Goal: Task Accomplishment & Management: Manage account settings

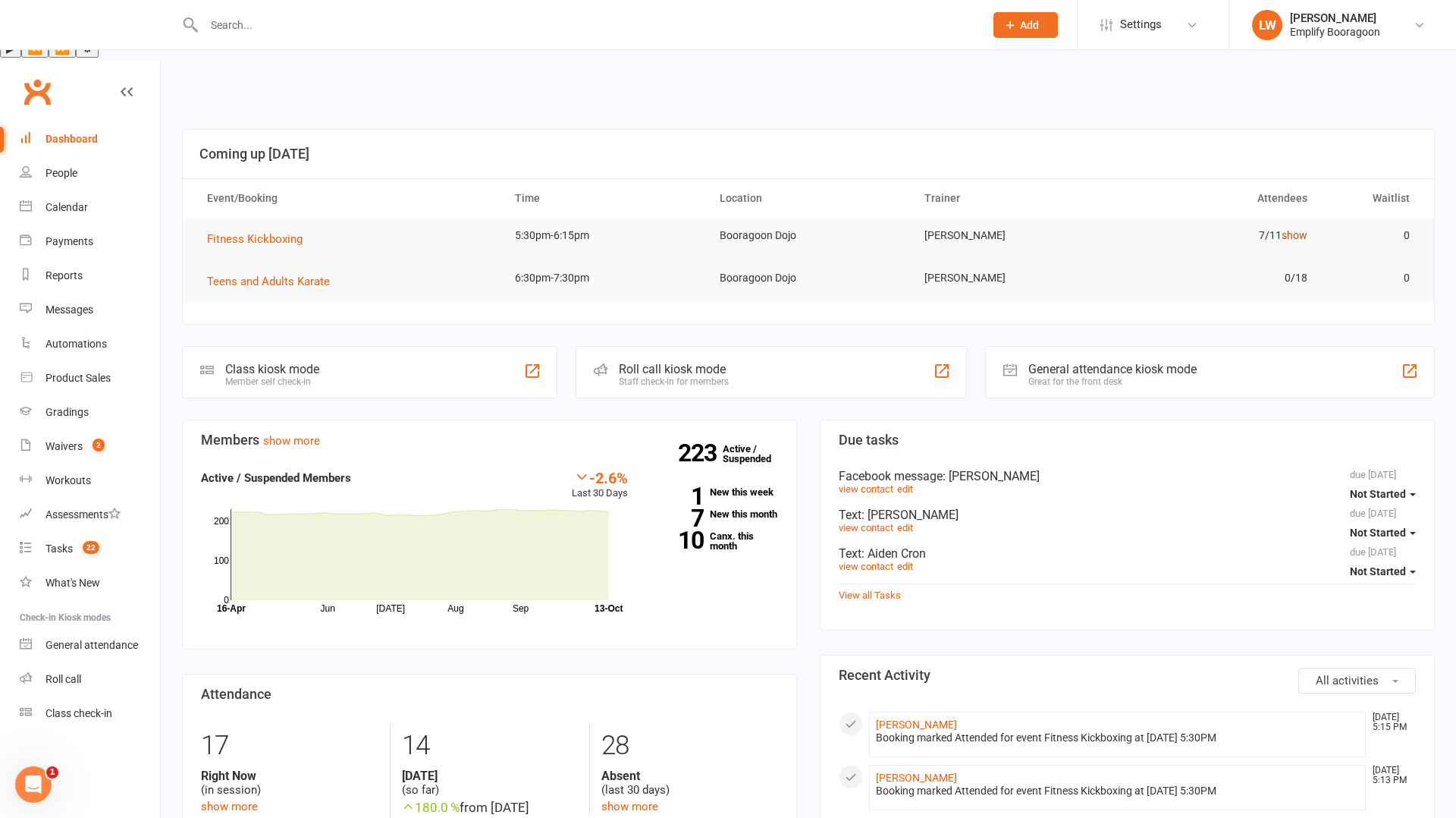
click at [1295, 229] on link "show" at bounding box center [1294, 236] width 26 height 12
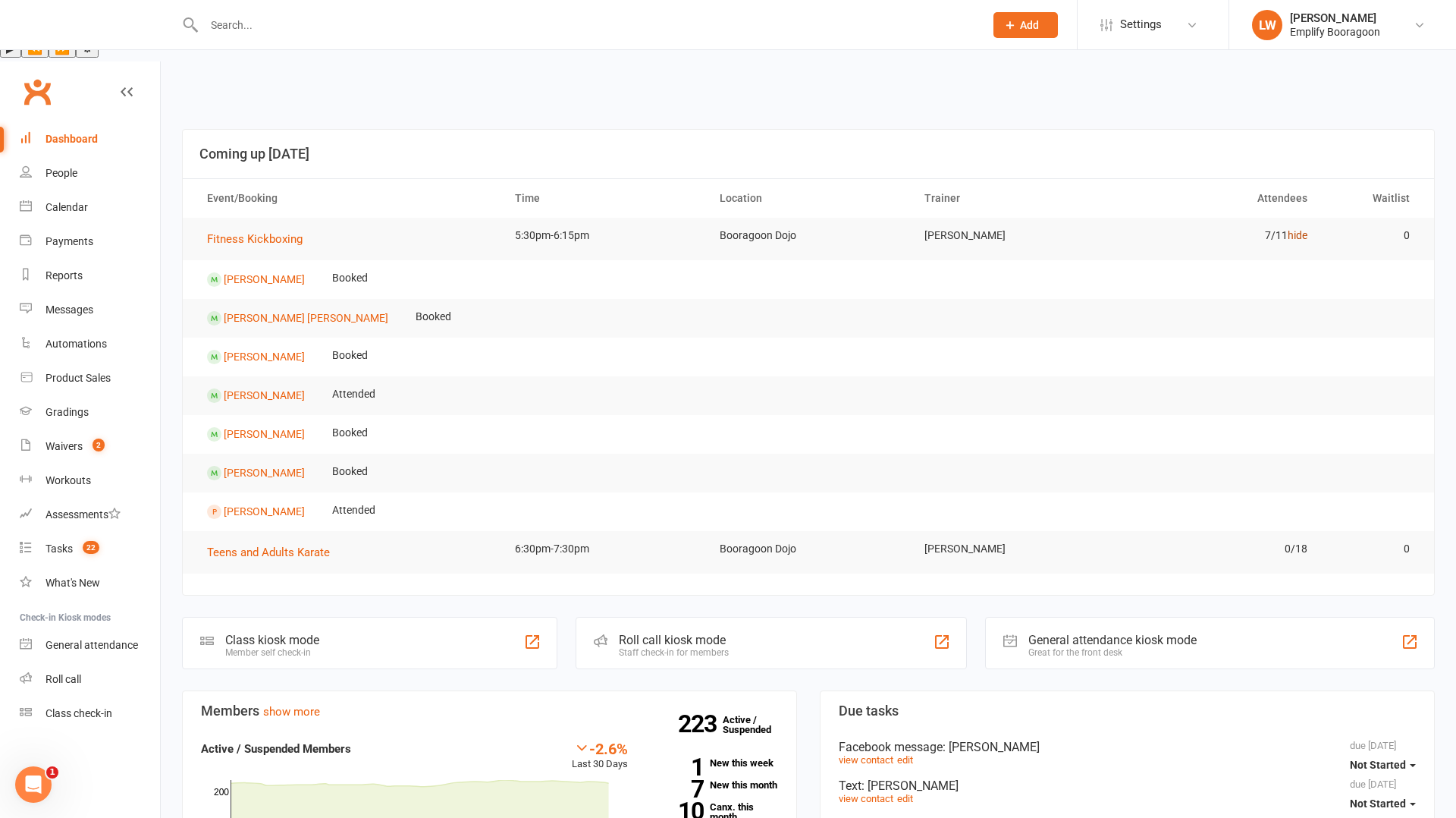
click at [1295, 229] on link "hide" at bounding box center [1297, 236] width 19 height 12
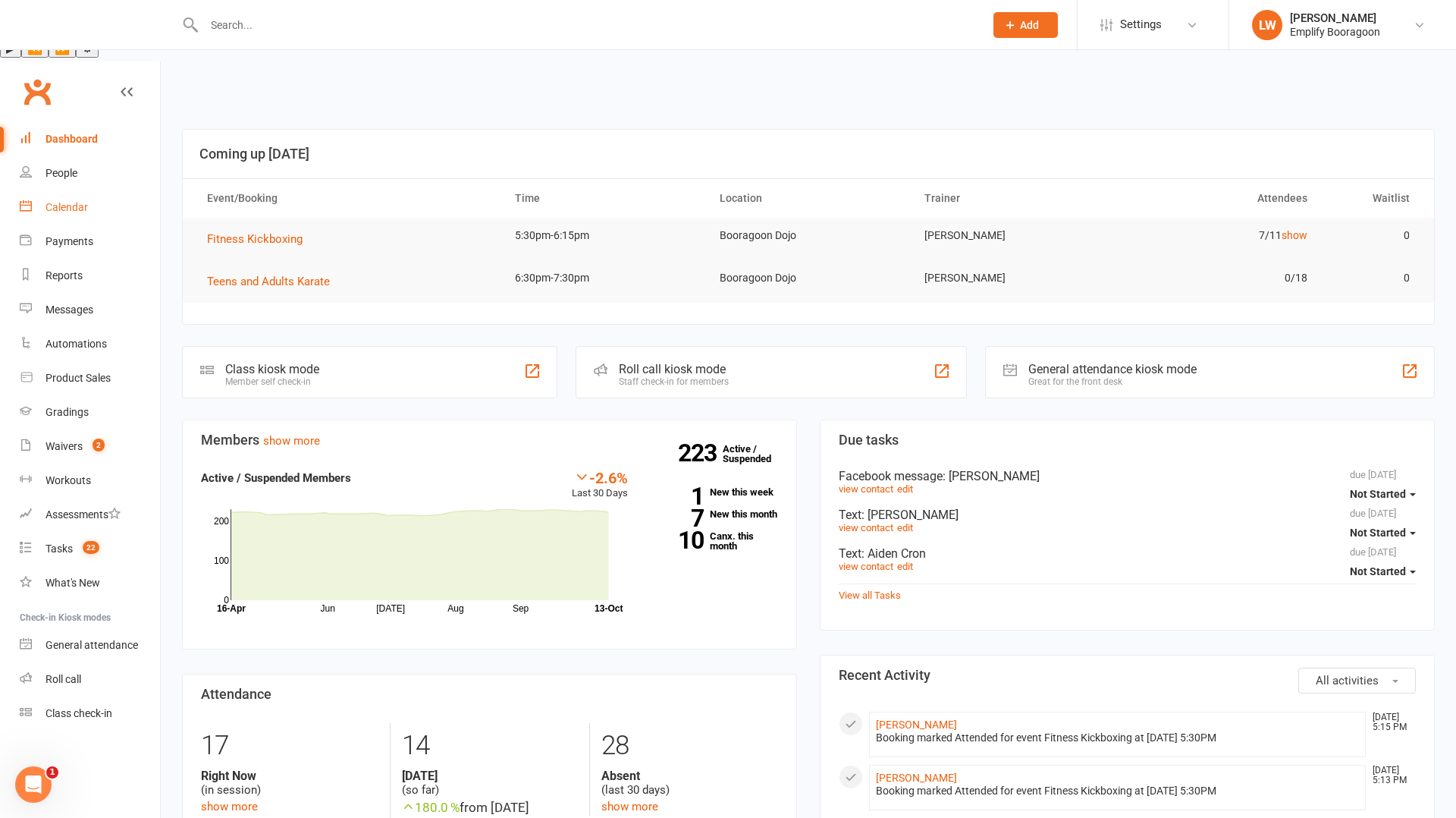
click at [71, 201] on div "Calendar" at bounding box center [67, 207] width 42 height 12
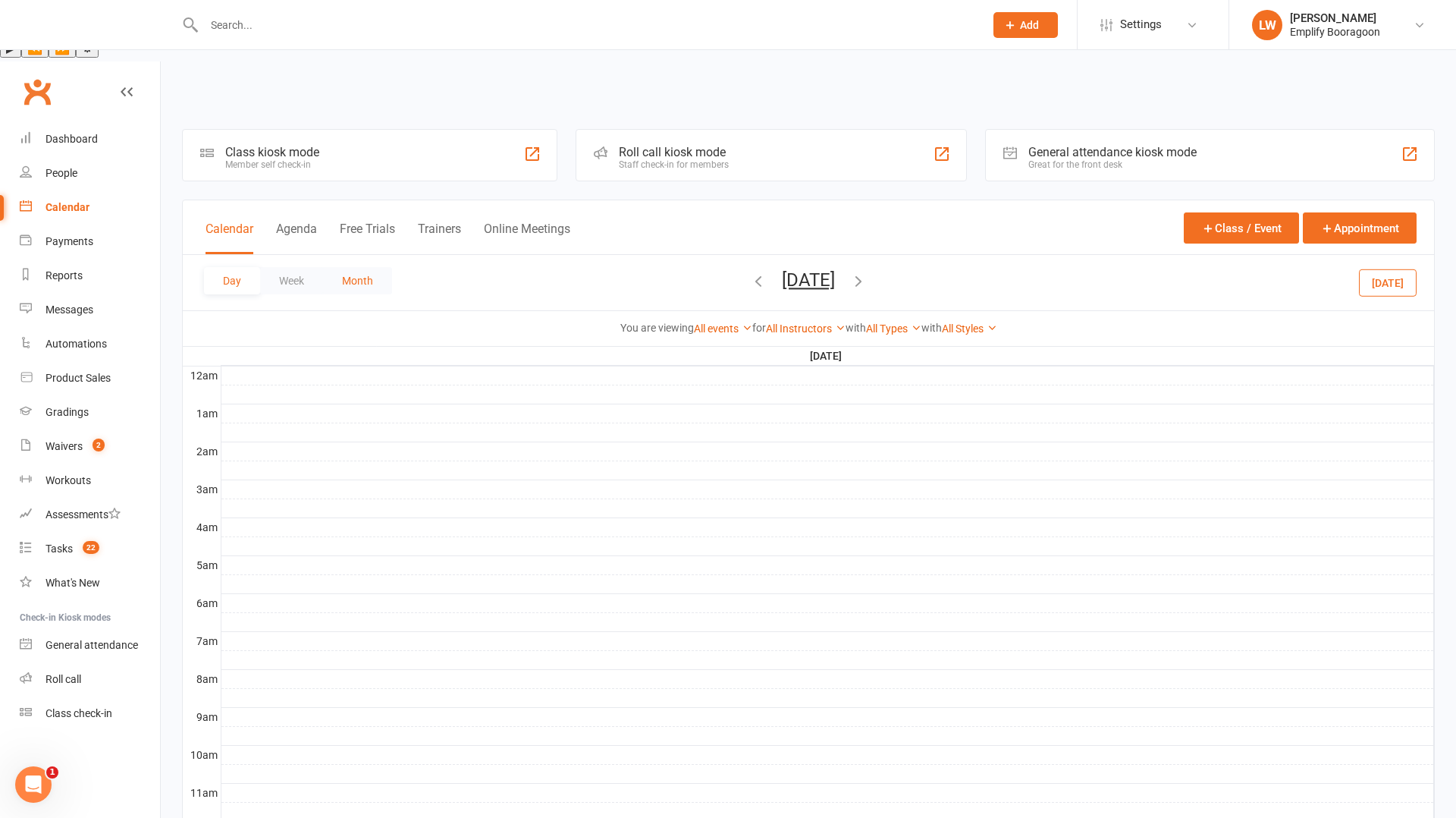
click at [360, 267] on button "Month" at bounding box center [357, 281] width 69 height 27
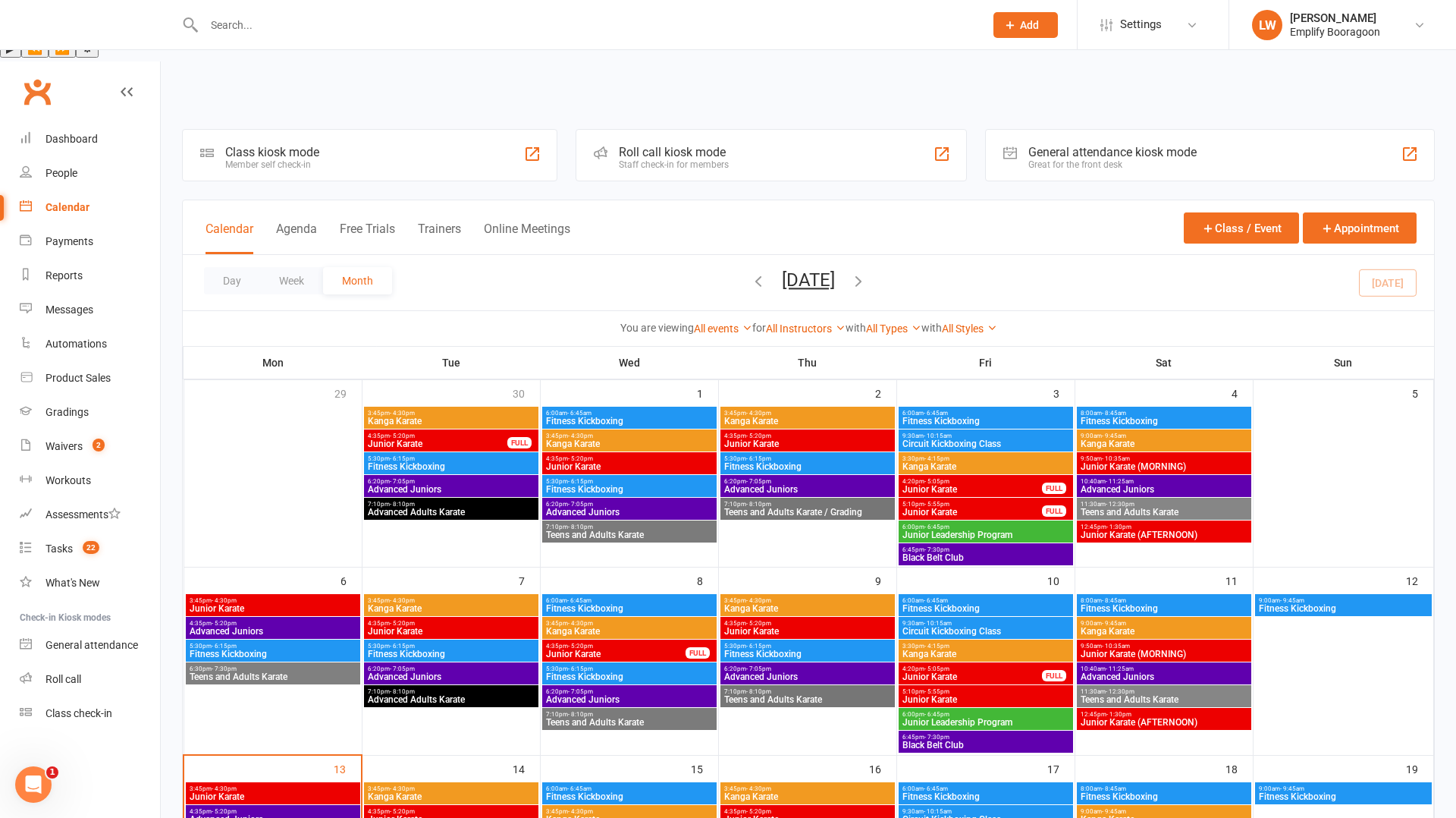
click at [867, 273] on icon "button" at bounding box center [858, 281] width 17 height 17
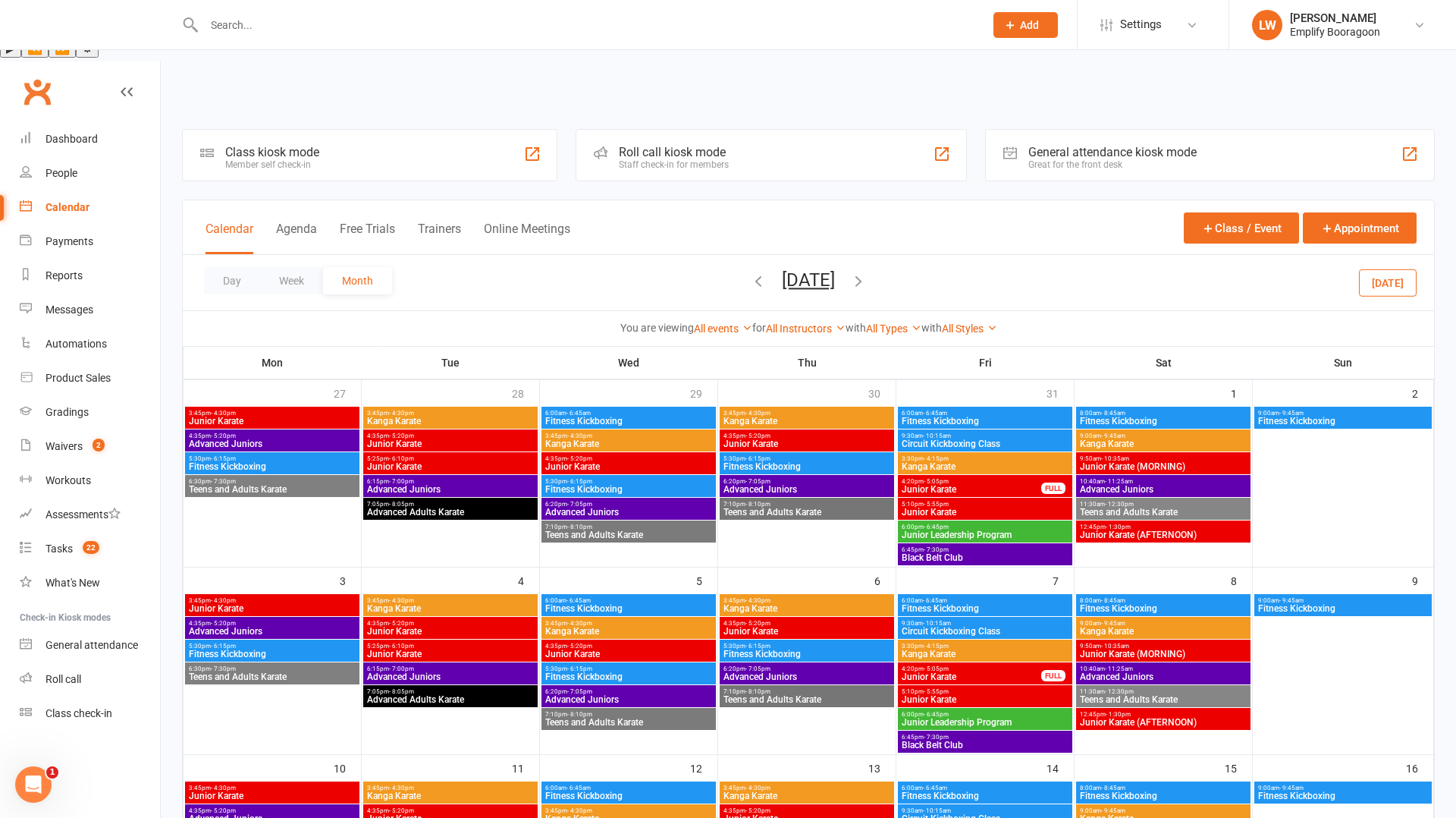
click at [867, 273] on icon "button" at bounding box center [858, 281] width 17 height 17
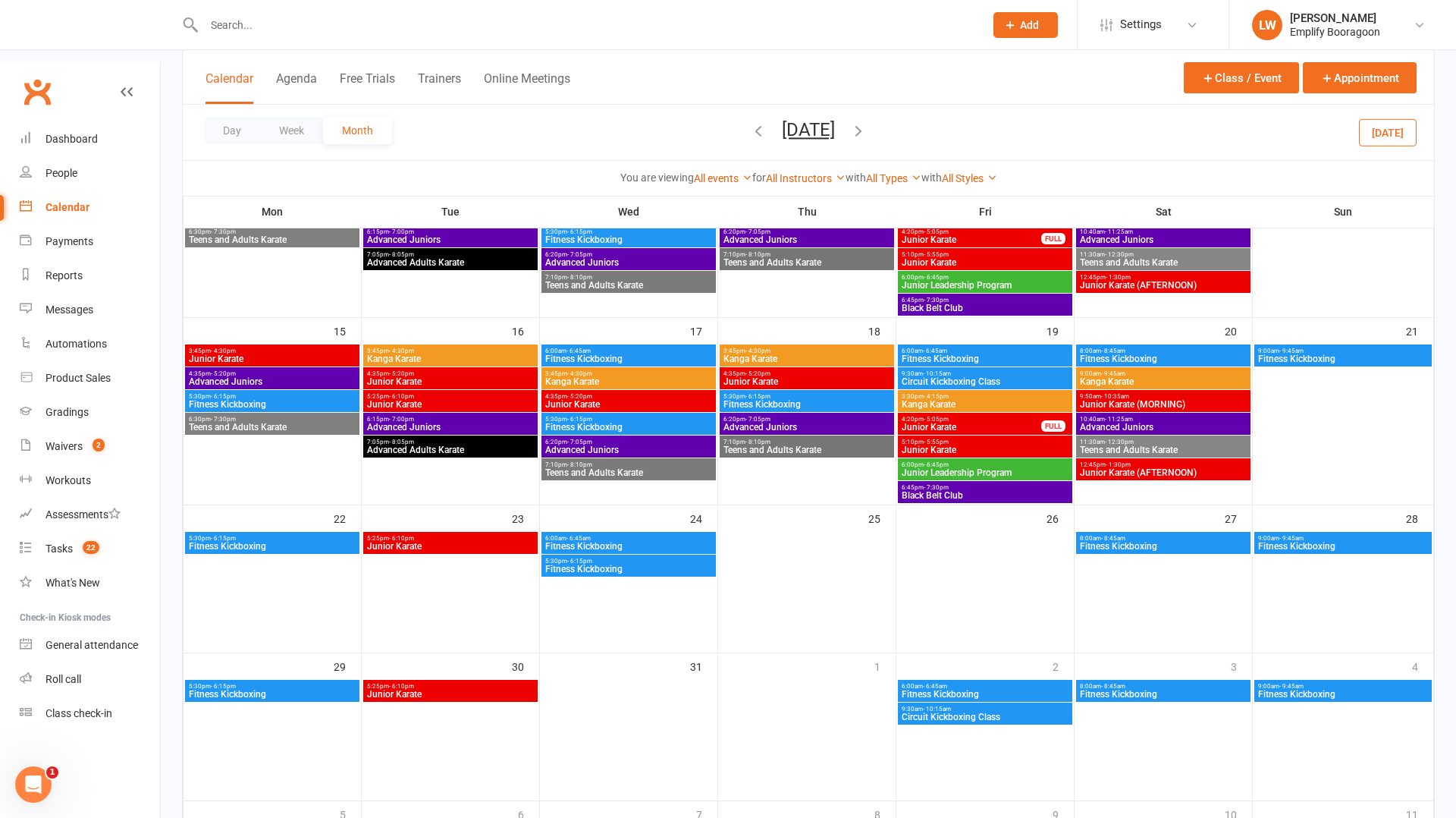
scroll to position [594, 0]
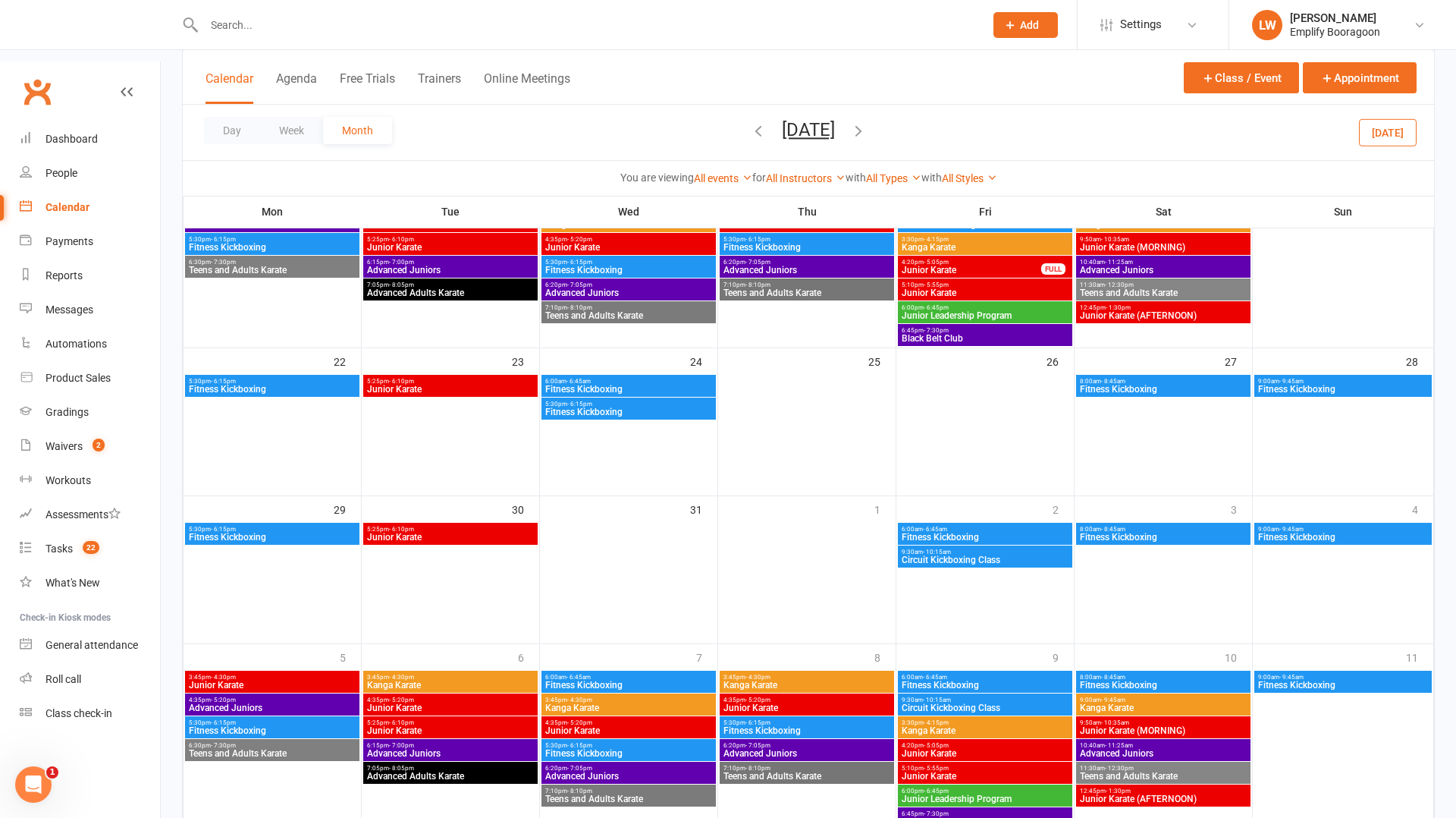
click at [867, 139] on button "button" at bounding box center [858, 132] width 17 height 26
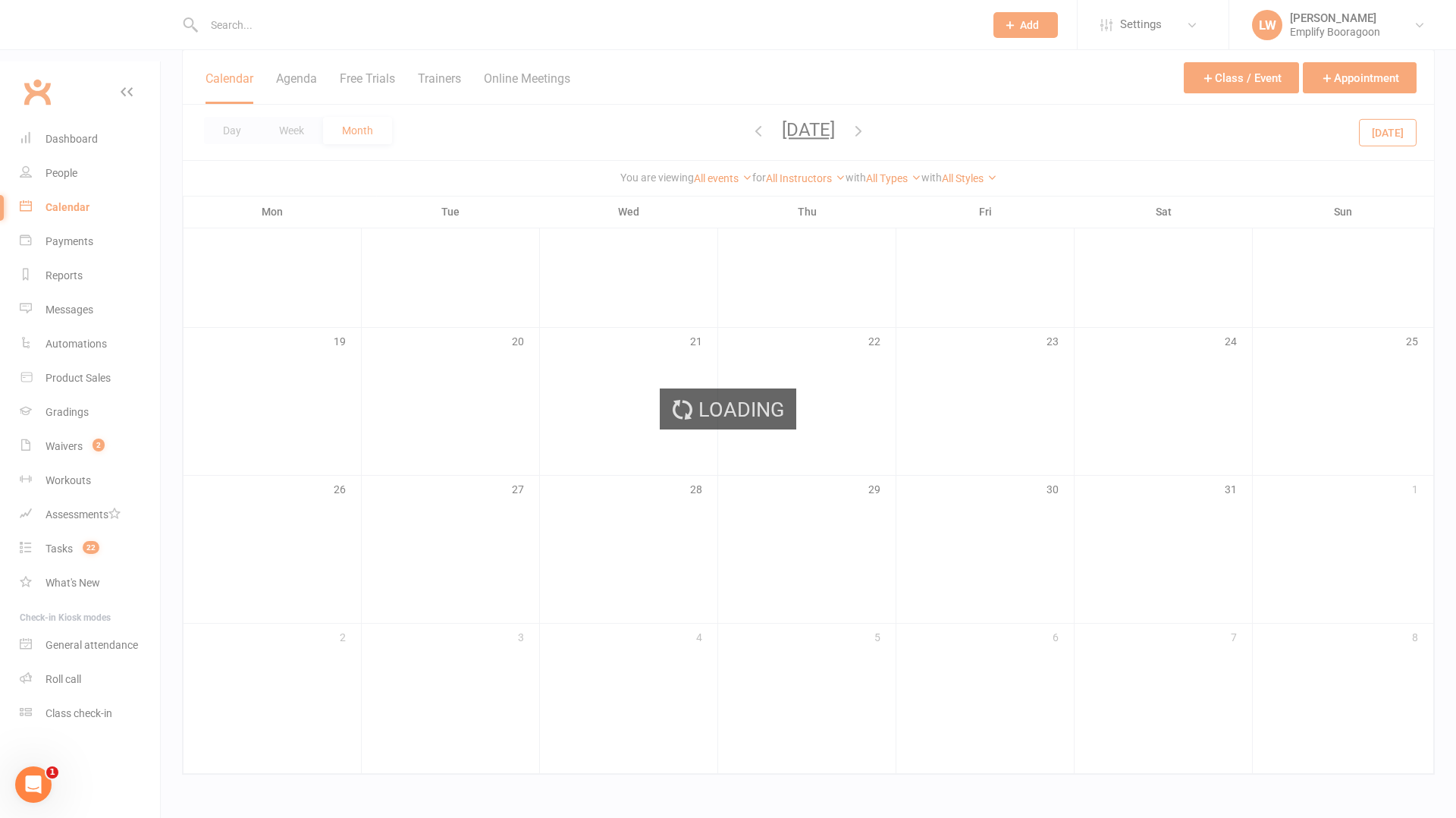
scroll to position [439, 0]
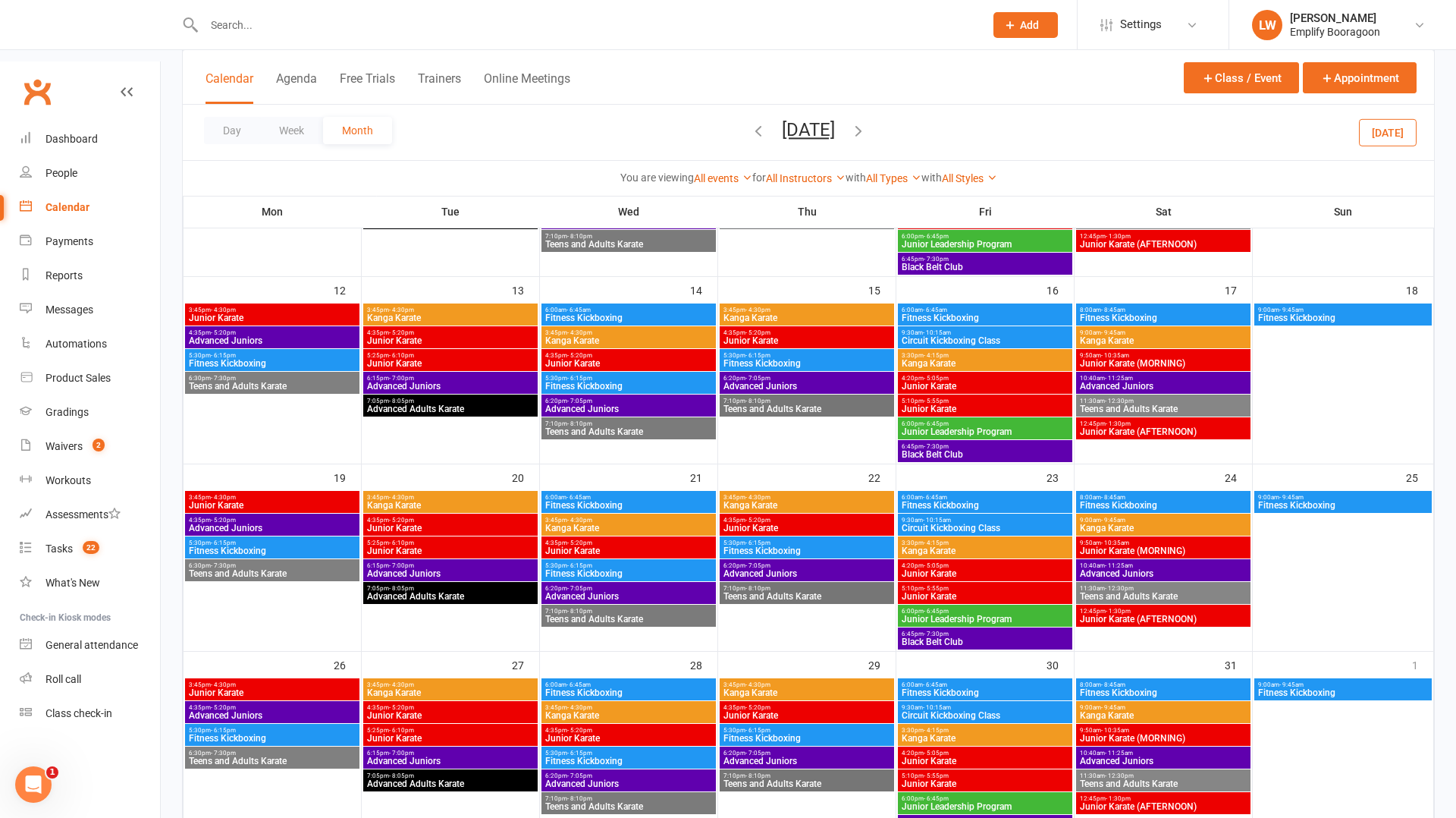
click at [750, 127] on icon "button" at bounding box center [758, 130] width 17 height 17
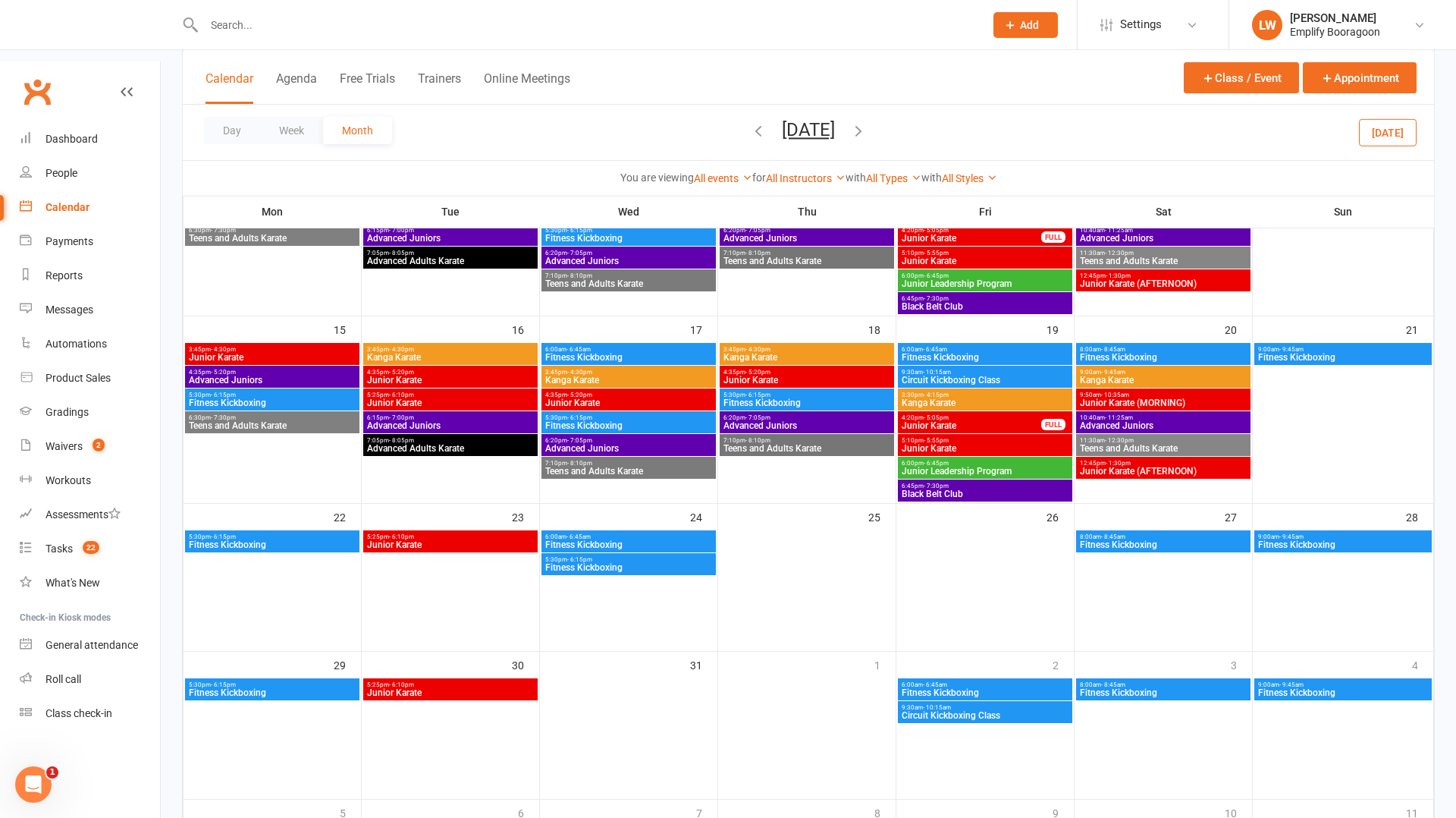
click at [1385, 141] on button "[DATE]" at bounding box center [1387, 131] width 57 height 27
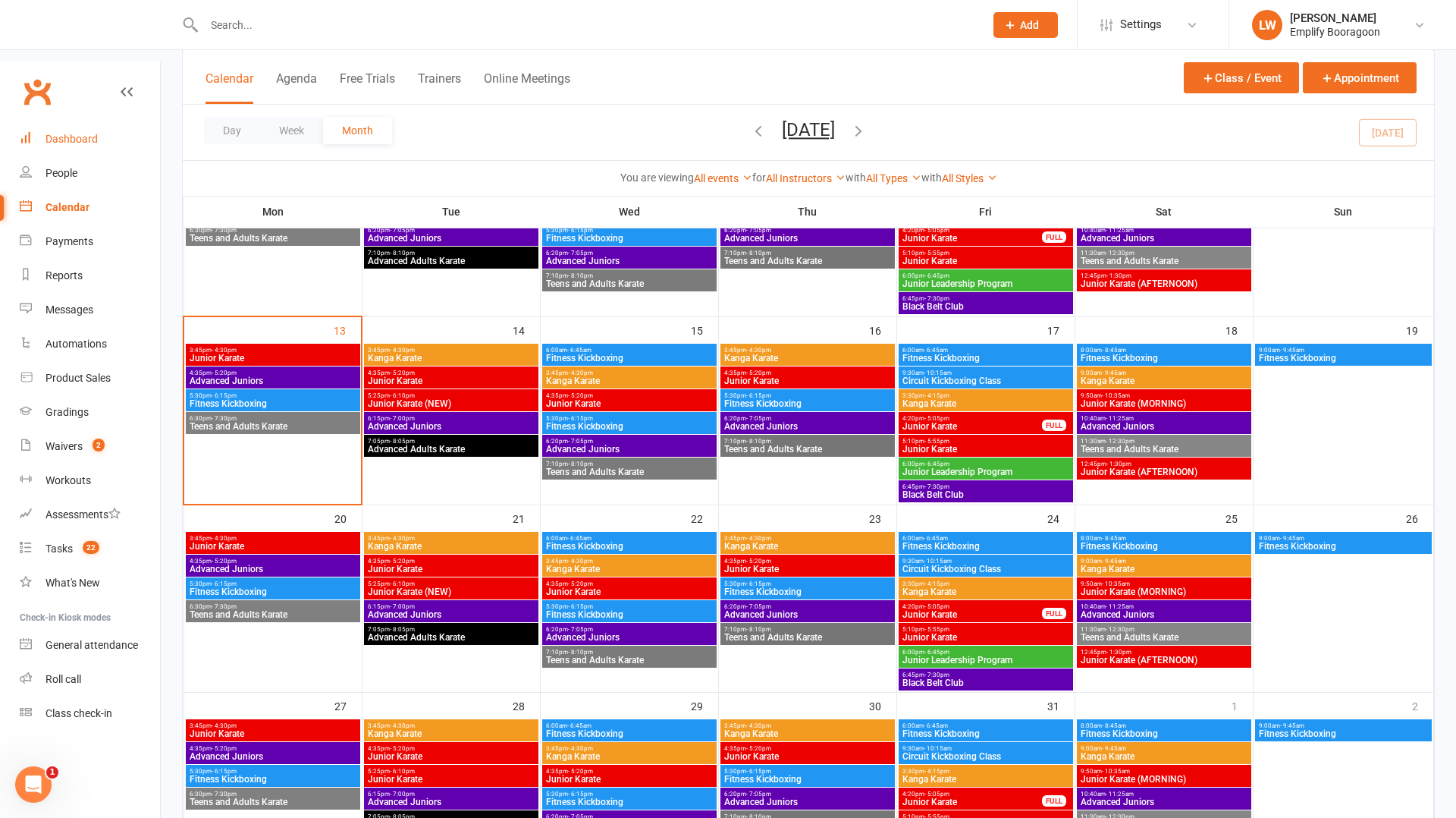
click at [70, 133] on div "Dashboard" at bounding box center [71, 139] width 52 height 12
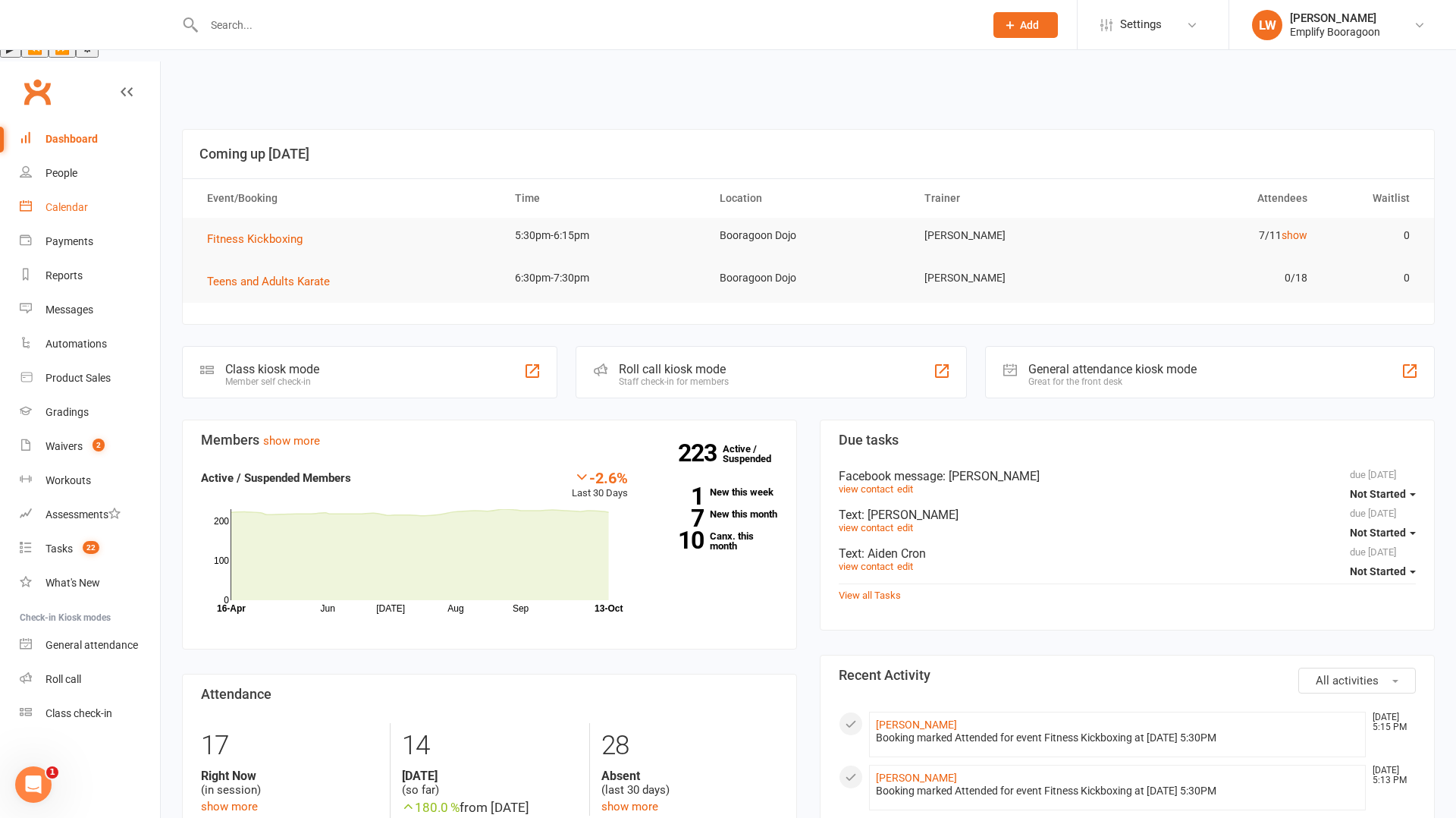
click at [94, 191] on link "Calendar" at bounding box center [89, 207] width 140 height 34
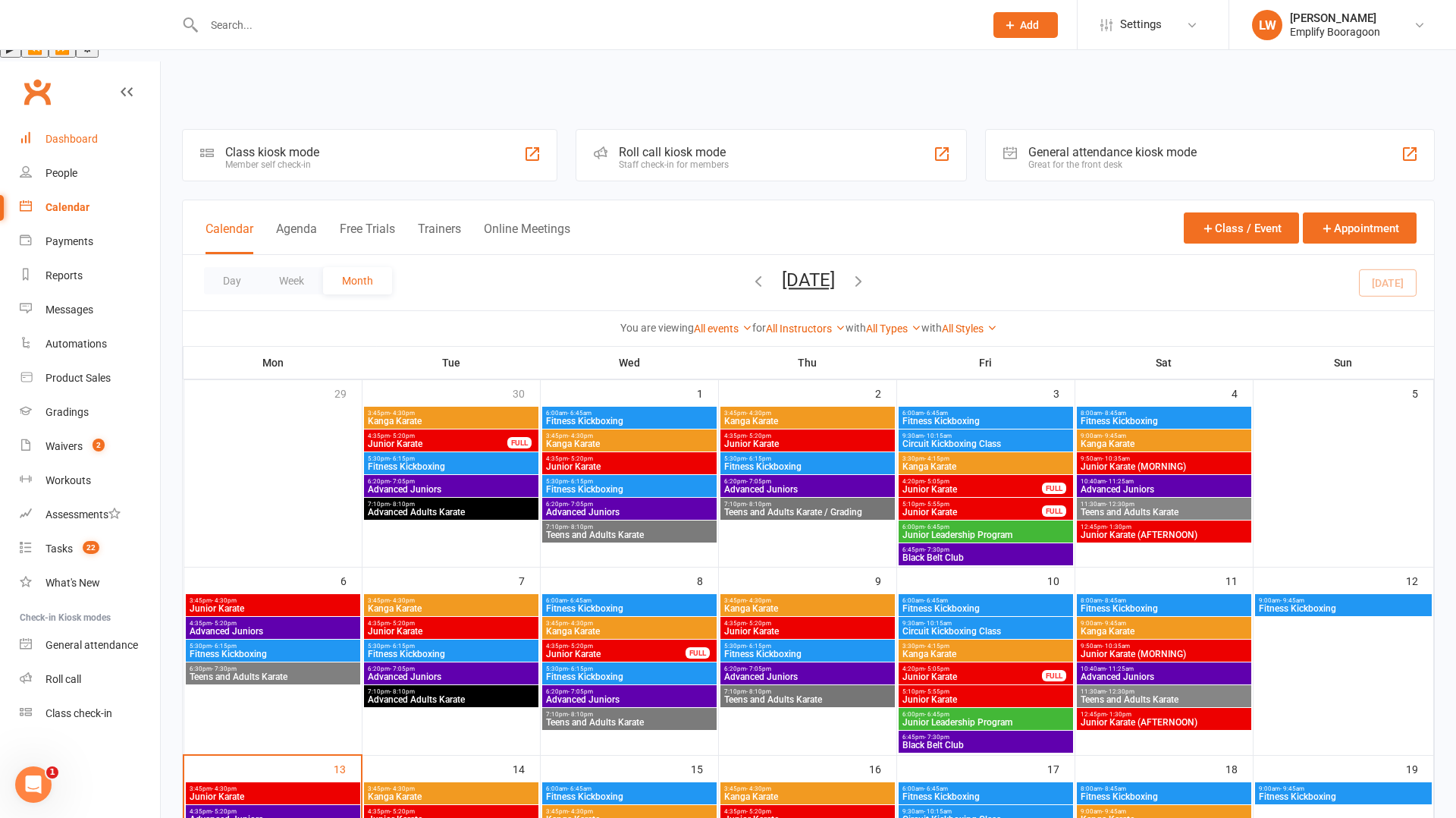
click at [93, 133] on div "Dashboard" at bounding box center [71, 139] width 52 height 12
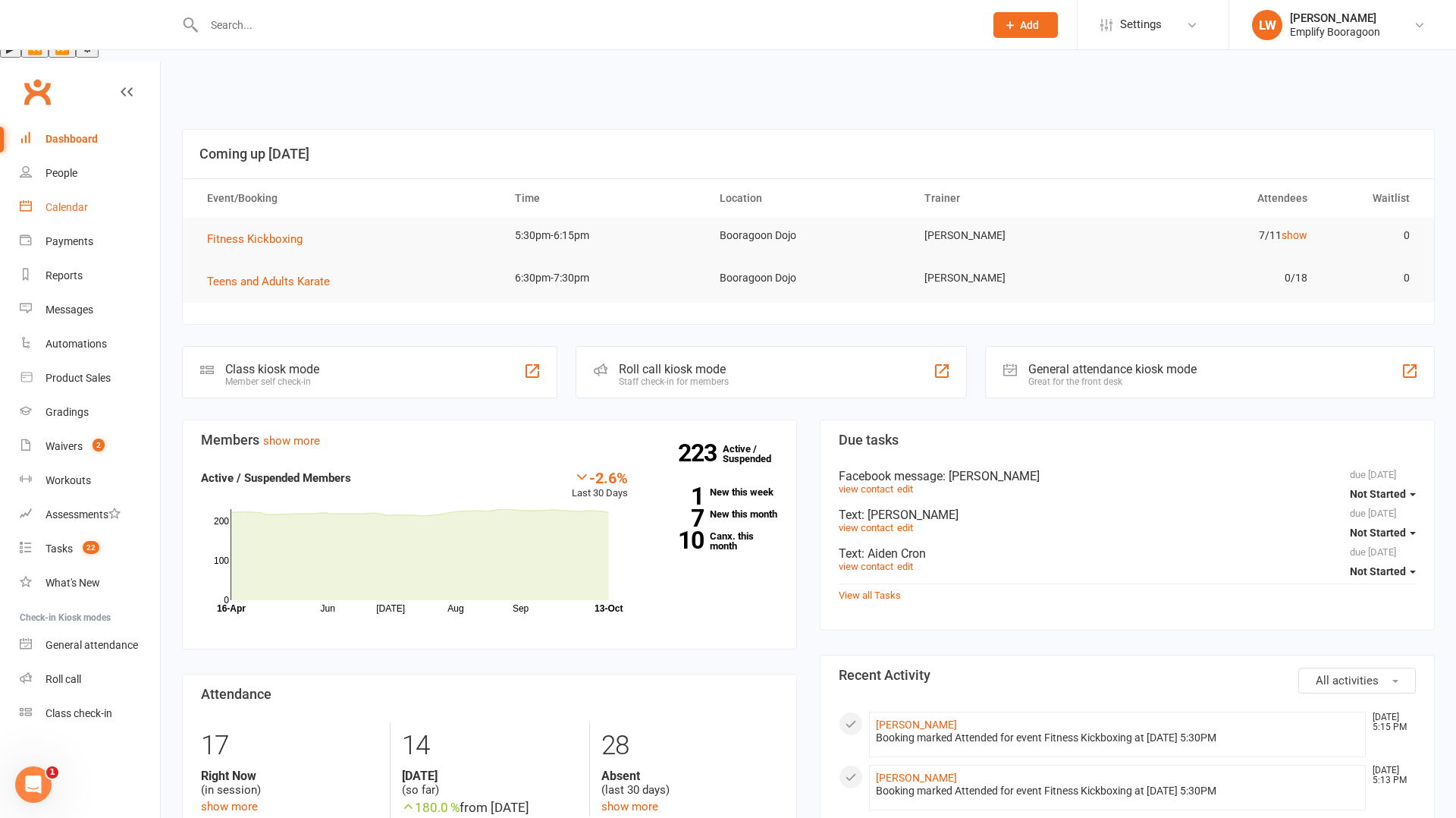
click at [91, 191] on link "Calendar" at bounding box center [89, 207] width 140 height 34
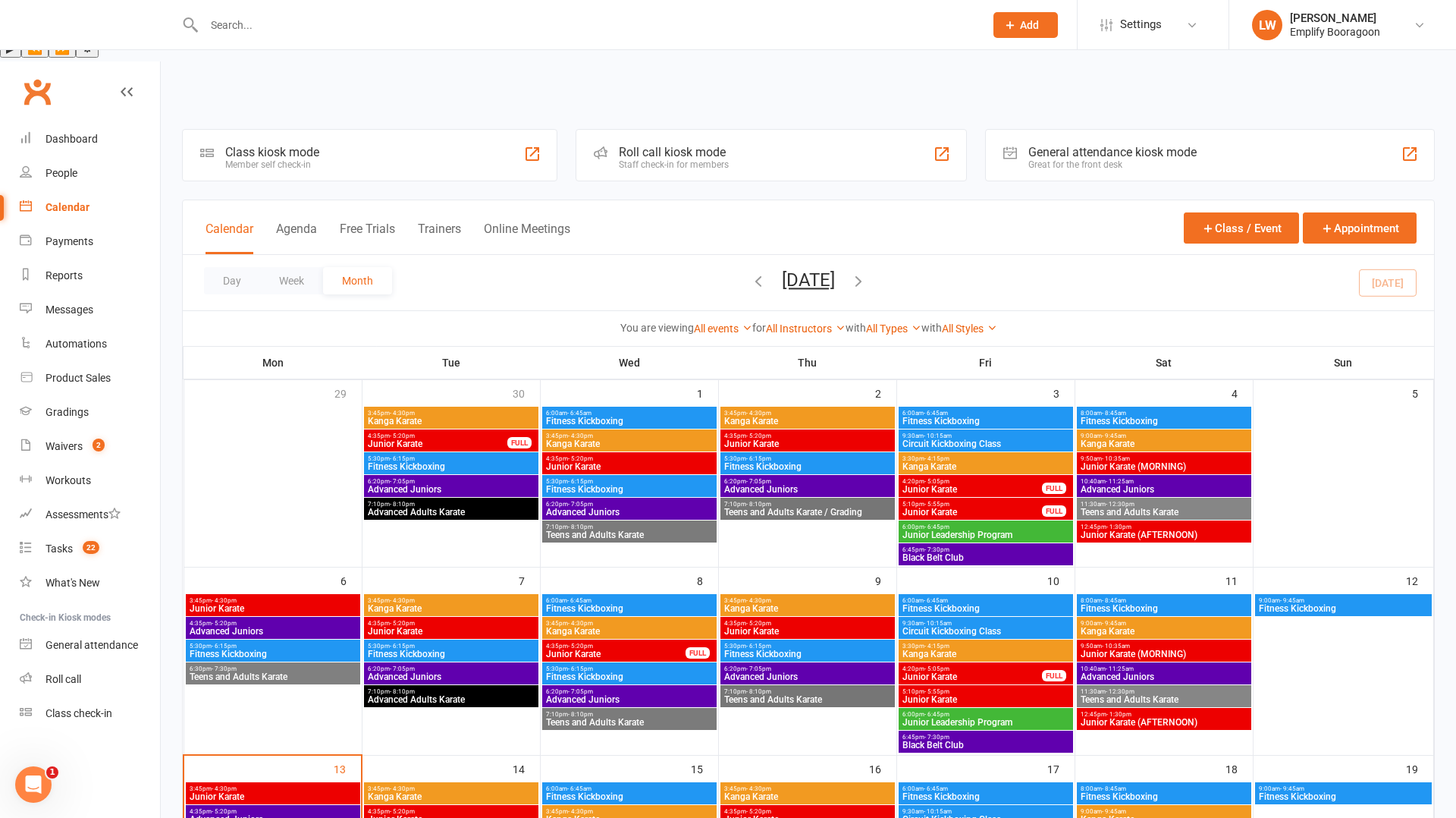
click at [867, 273] on icon "button" at bounding box center [858, 281] width 17 height 17
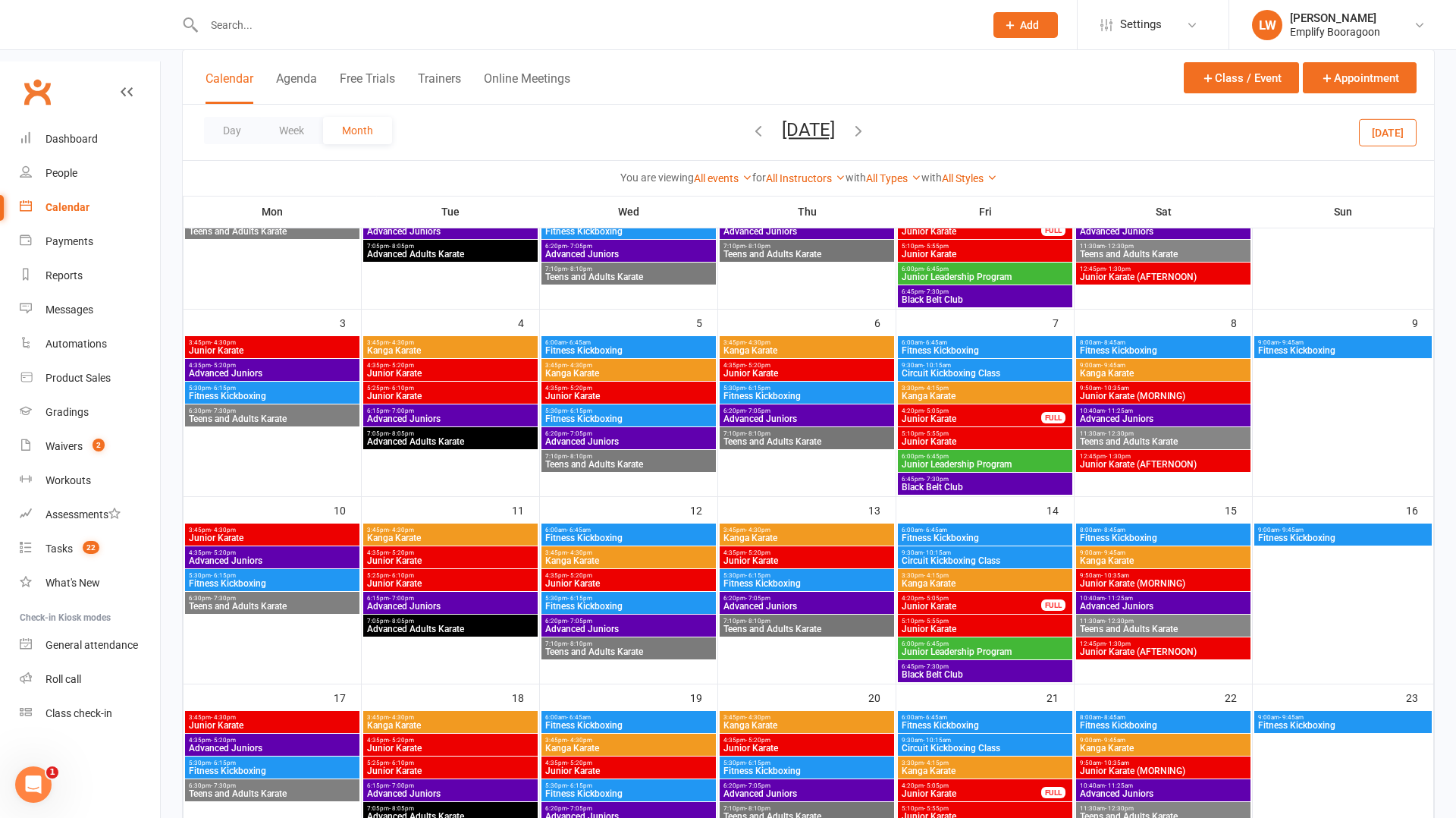
scroll to position [265, 0]
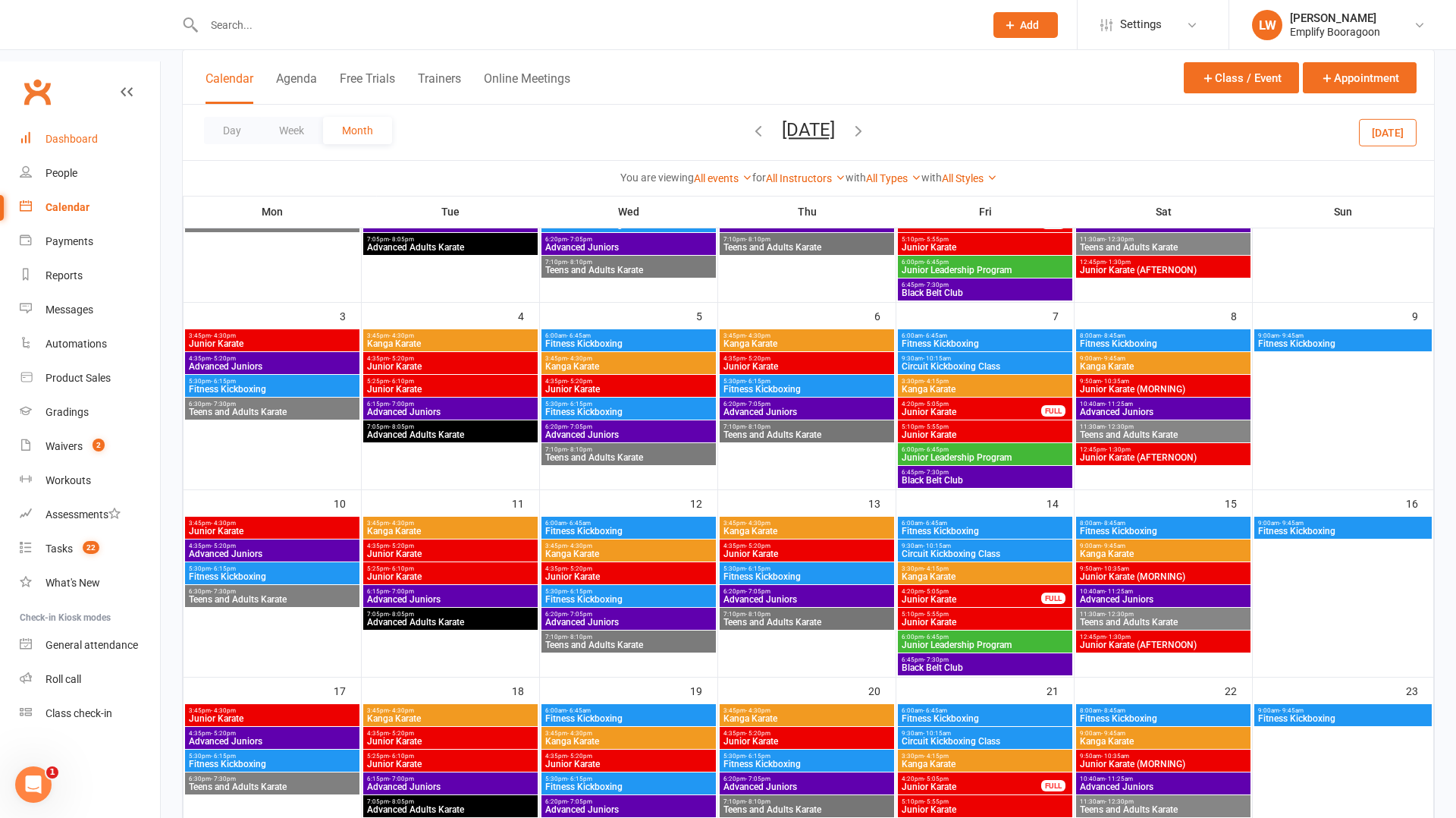
click at [73, 133] on div "Dashboard" at bounding box center [71, 139] width 52 height 12
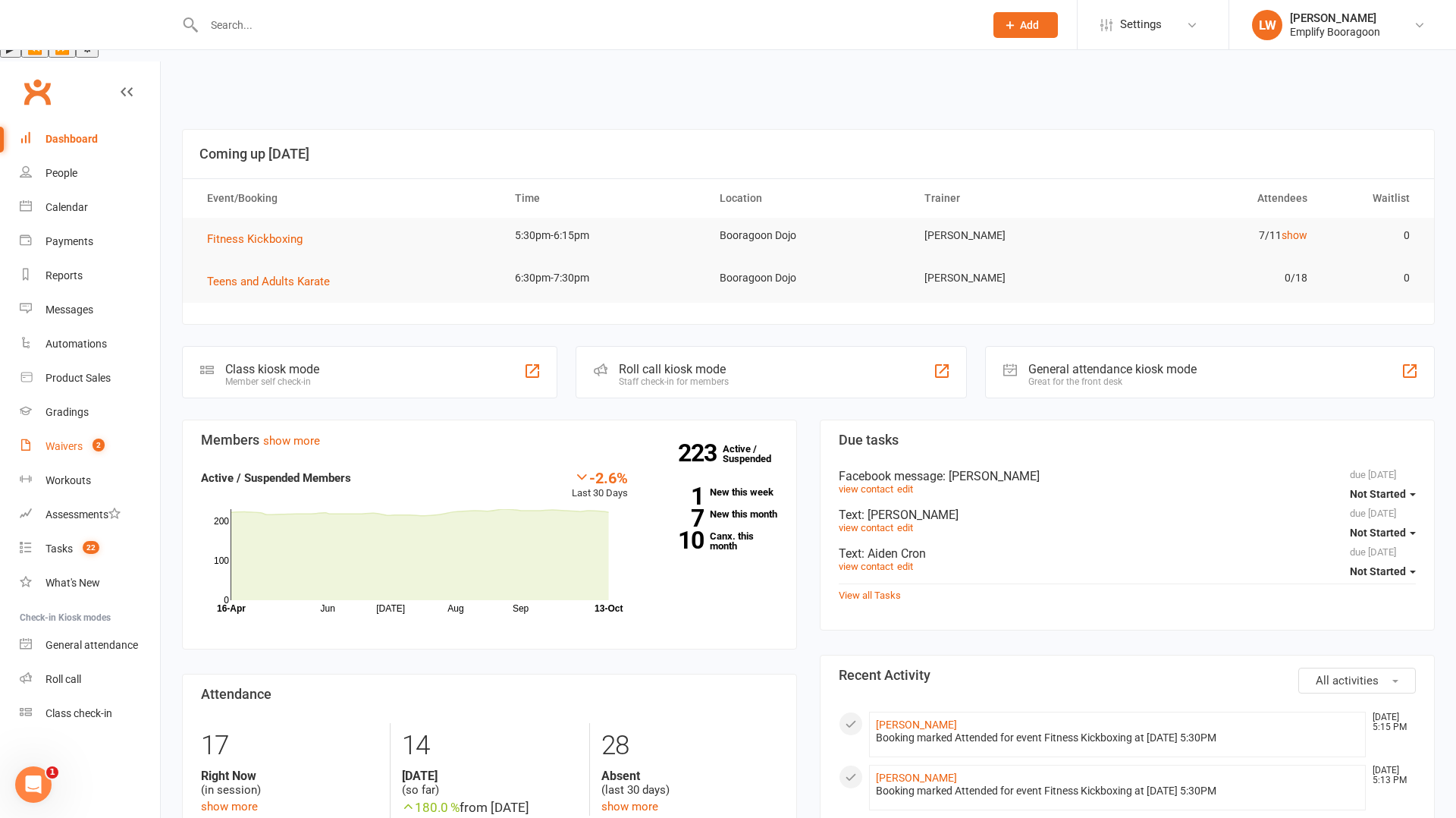
click at [70, 430] on link "Waivers 2" at bounding box center [89, 447] width 140 height 34
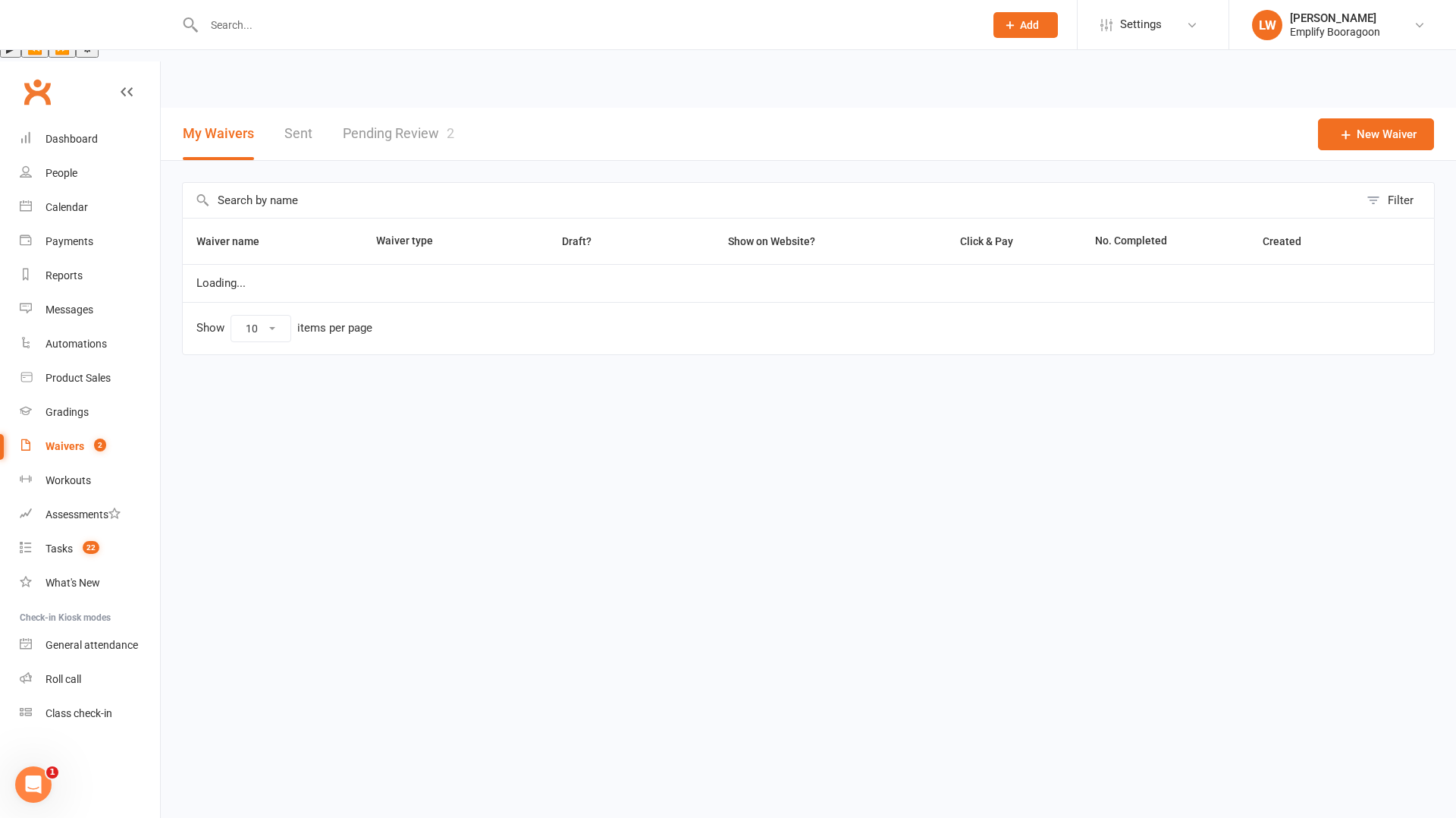
click at [365, 108] on link "Pending Review 2" at bounding box center [399, 133] width 111 height 52
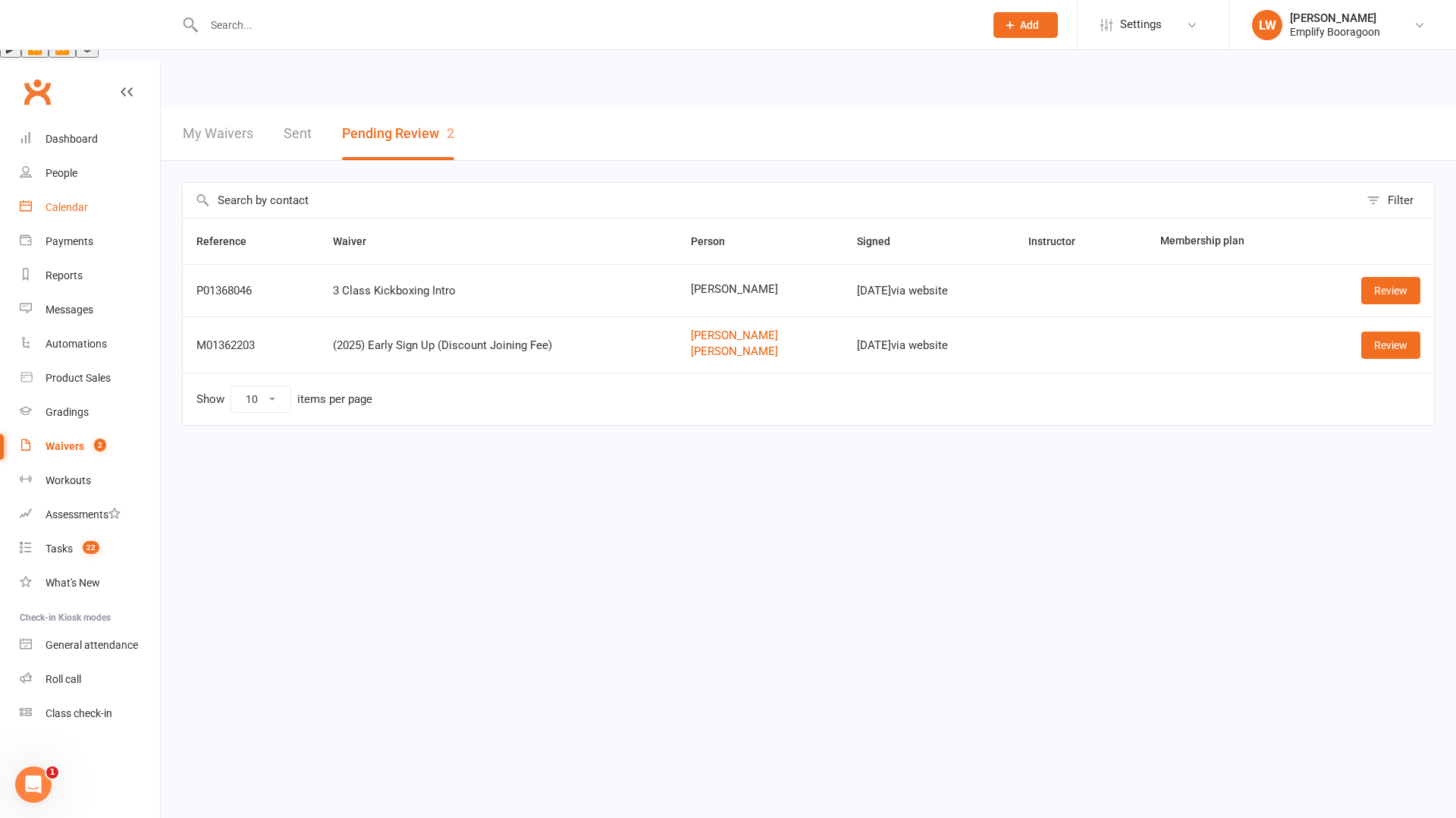
click at [73, 191] on link "Calendar" at bounding box center [89, 207] width 140 height 34
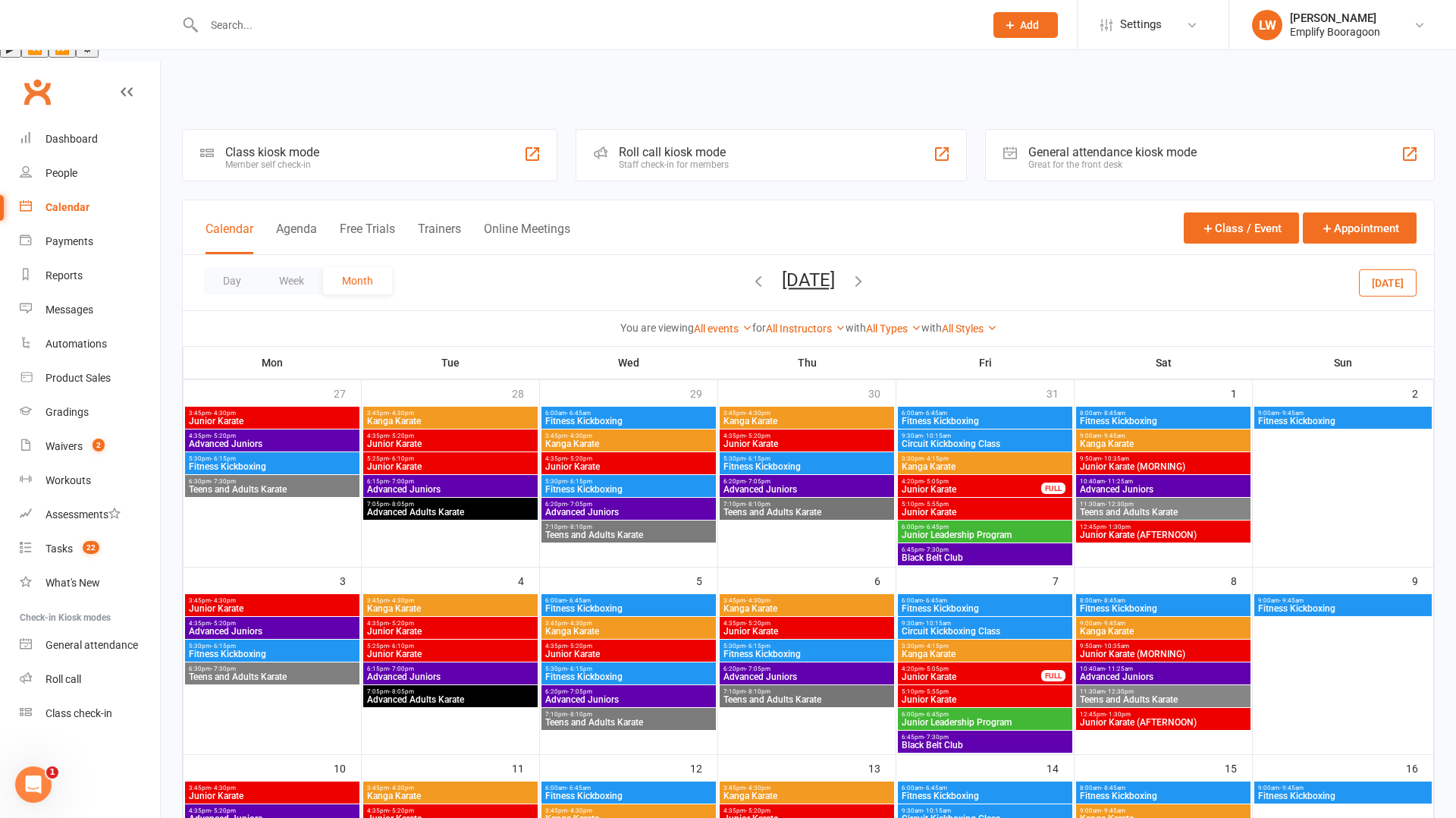
click at [1372, 268] on button "[DATE]" at bounding box center [1387, 281] width 57 height 27
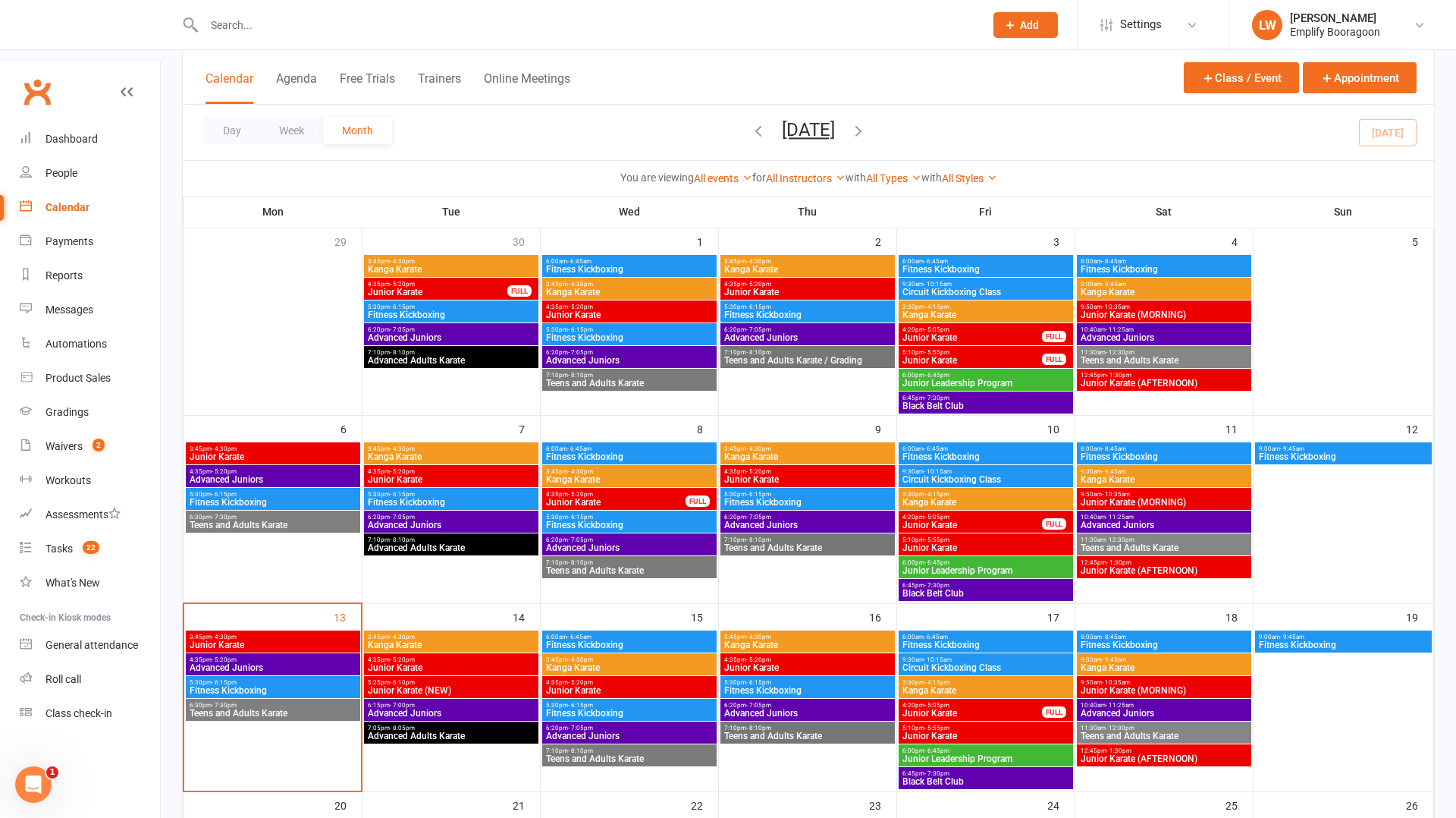
scroll to position [176, 0]
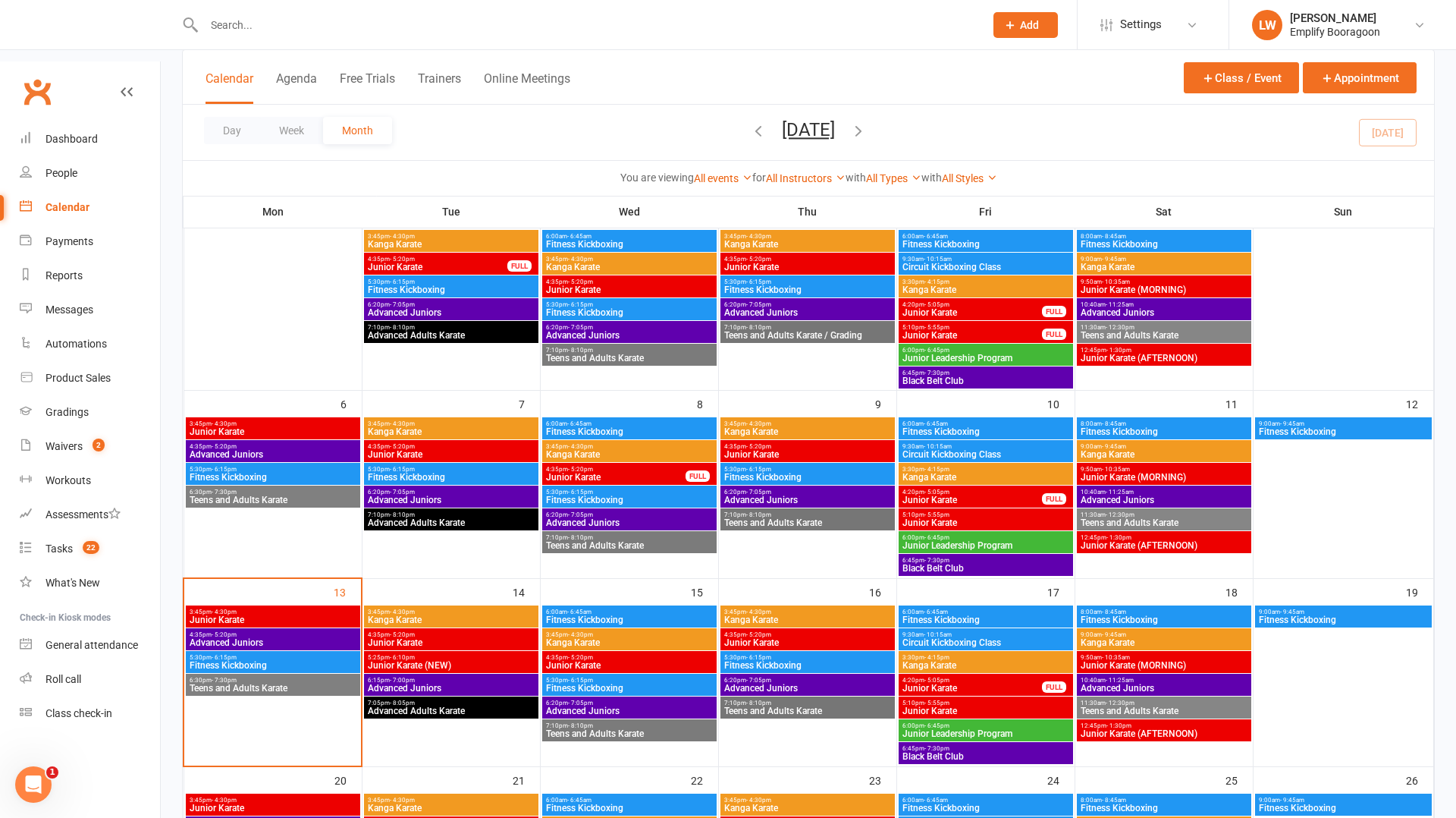
click at [248, 661] on span "Fitness Kickboxing" at bounding box center [273, 665] width 168 height 9
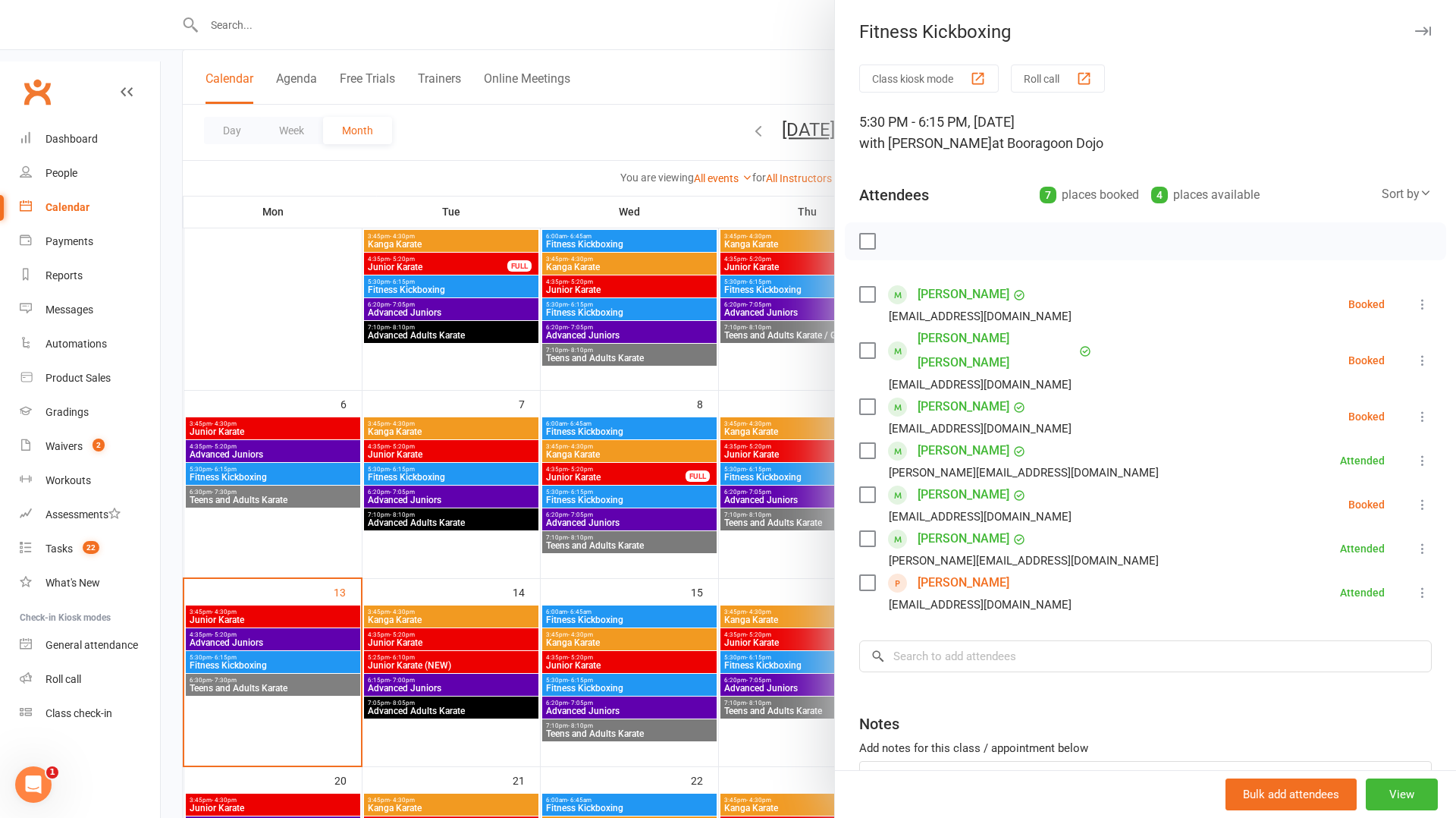
click at [1422, 497] on icon at bounding box center [1422, 504] width 15 height 15
click at [1360, 580] on link "Check in" at bounding box center [1349, 595] width 163 height 30
click at [298, 590] on div at bounding box center [808, 409] width 1295 height 818
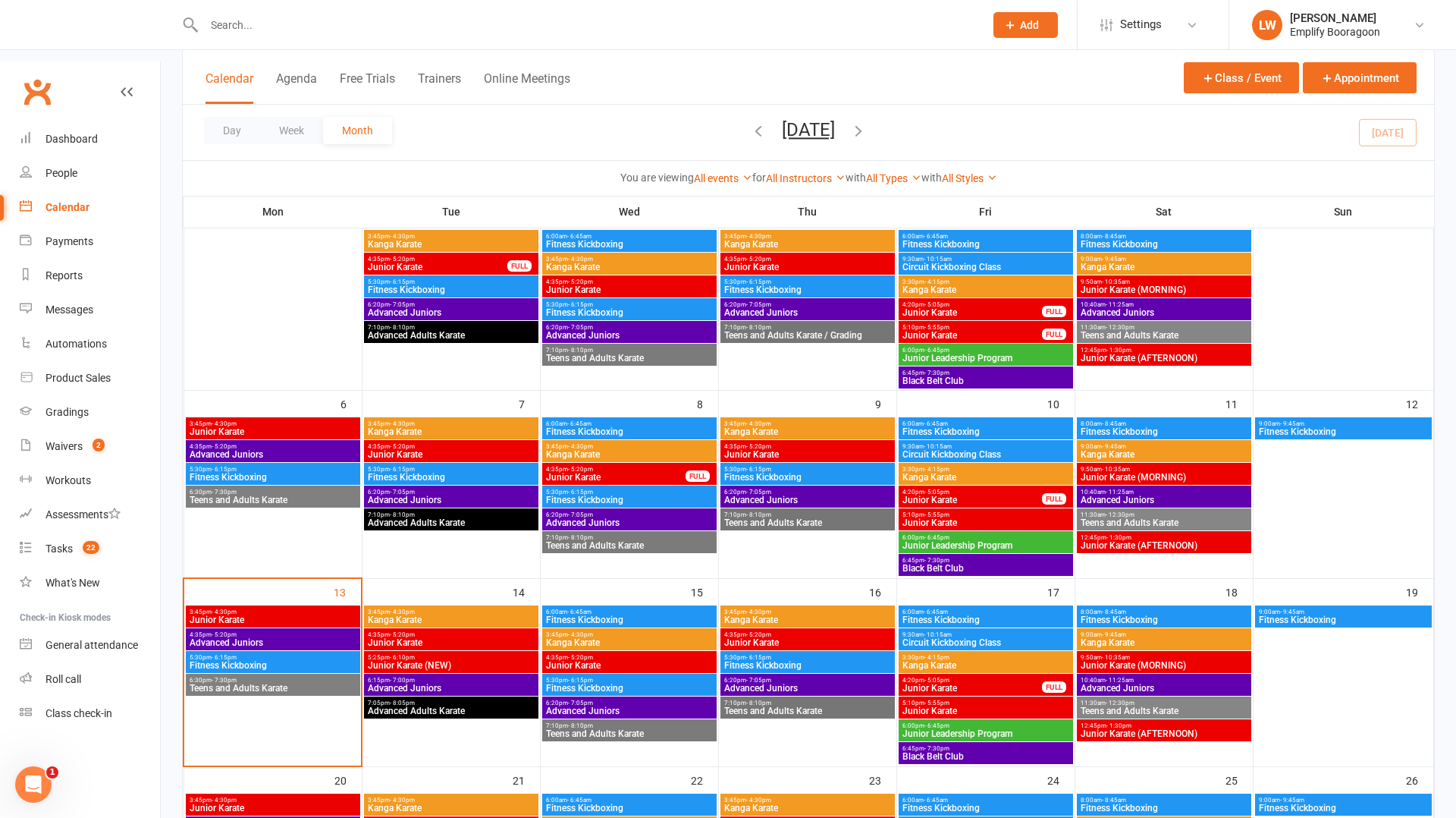
click at [387, 661] on span "Junior Karate (NEW)" at bounding box center [451, 665] width 168 height 9
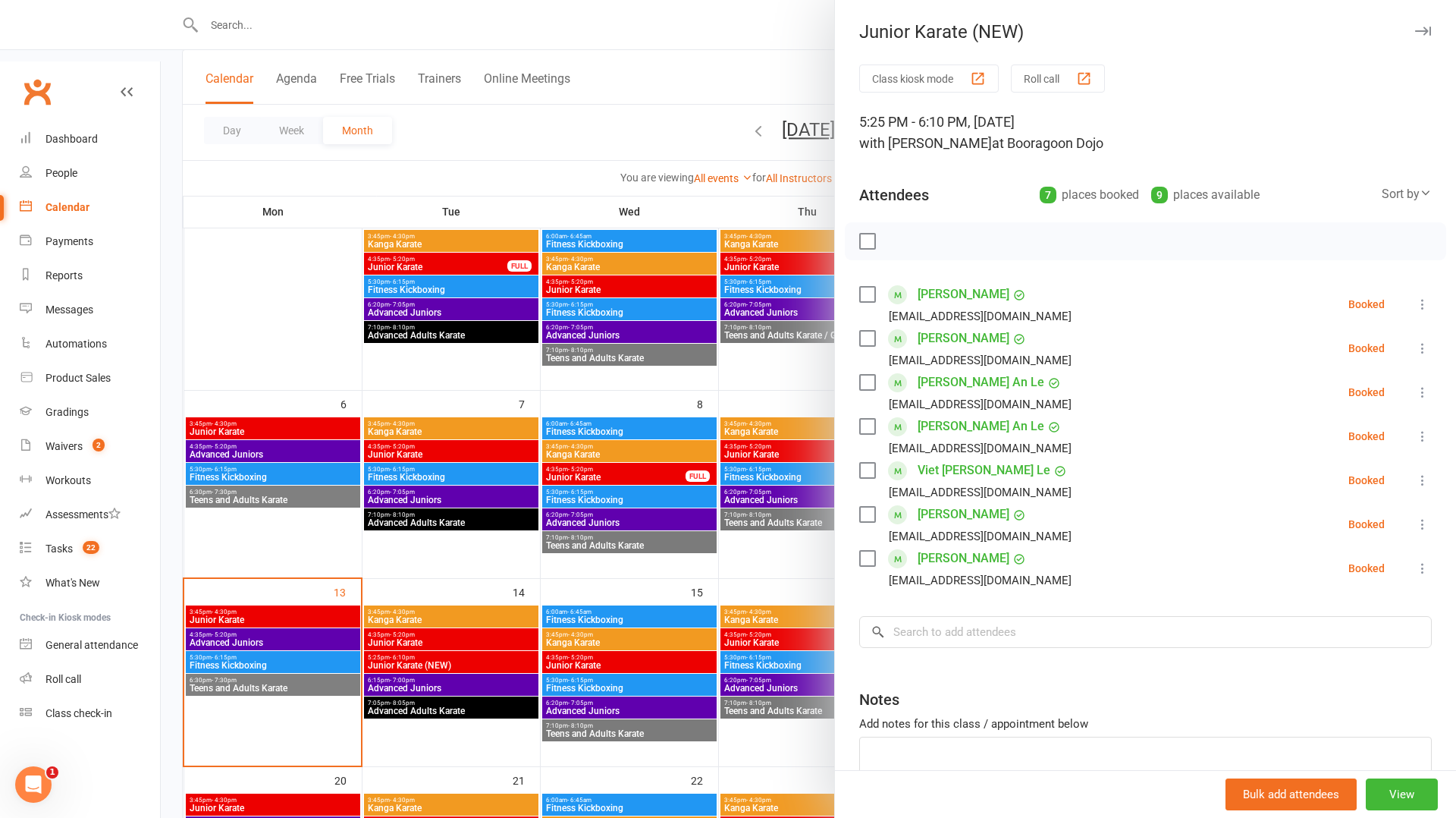
click at [458, 618] on div at bounding box center [808, 409] width 1295 height 818
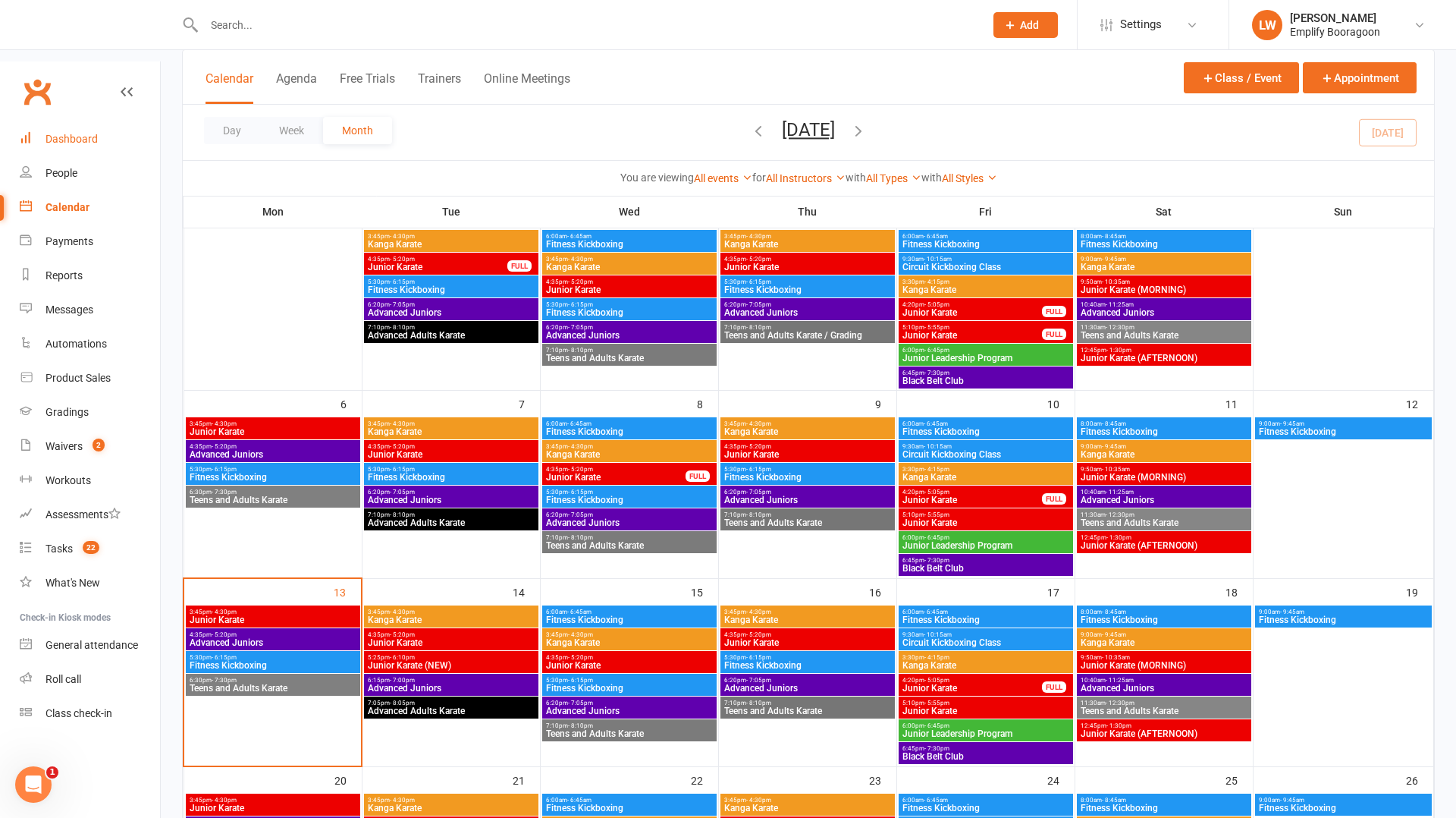
click at [70, 133] on div "Dashboard" at bounding box center [71, 139] width 52 height 12
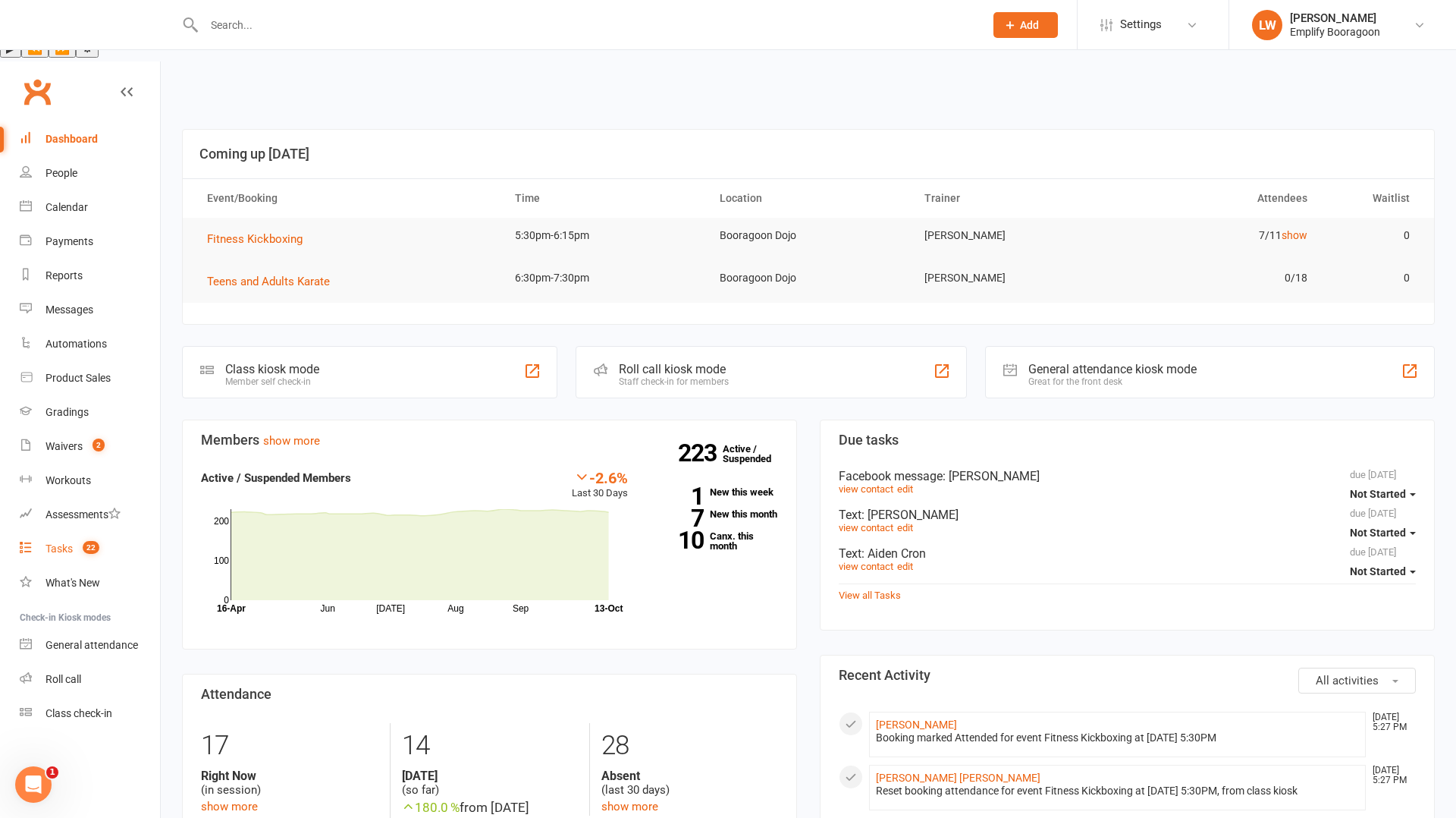
click at [89, 541] on span "22" at bounding box center [91, 547] width 17 height 13
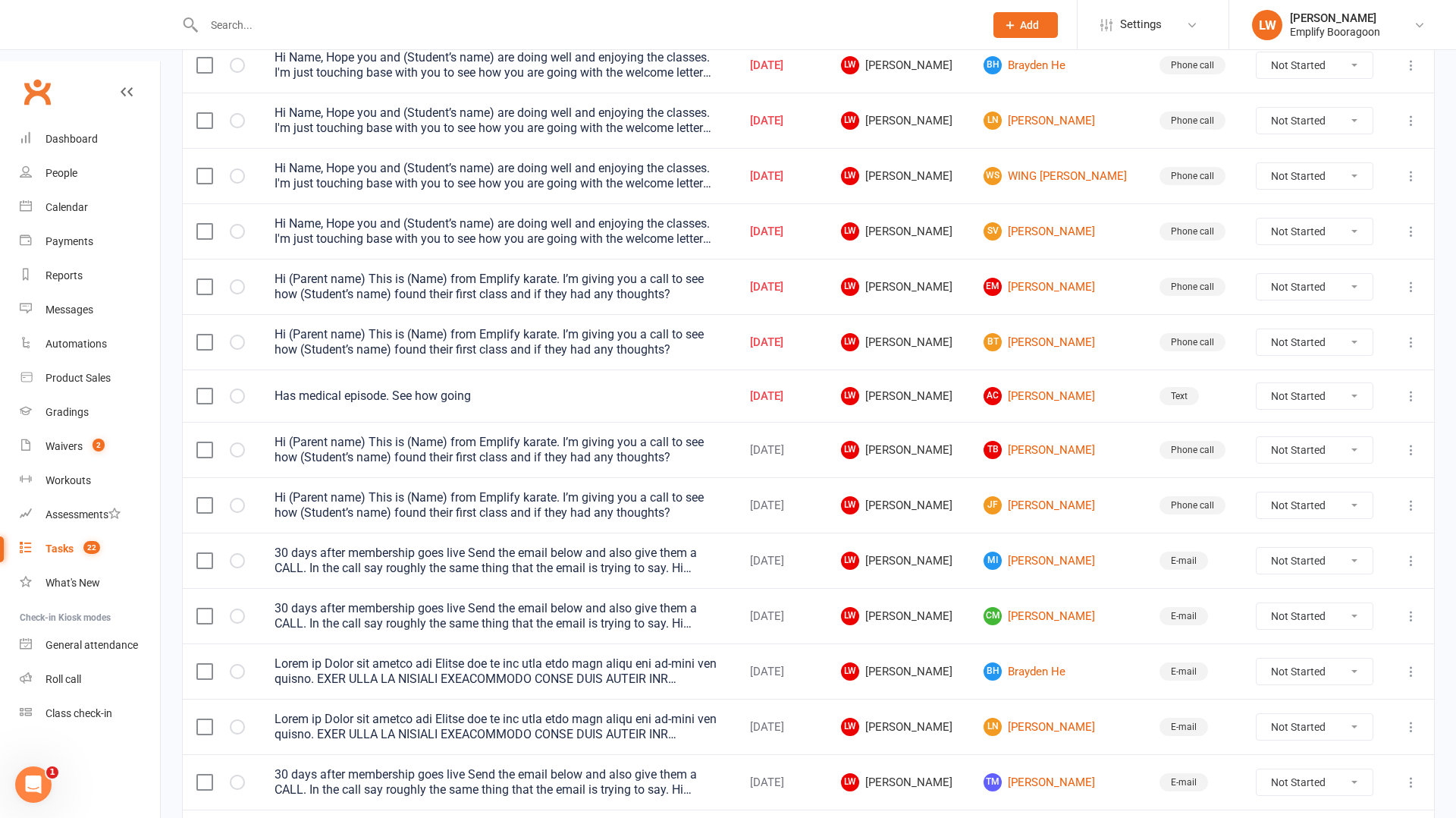
scroll to position [917, 0]
click at [0, 0] on icon "button" at bounding box center [0, 0] width 0 height 0
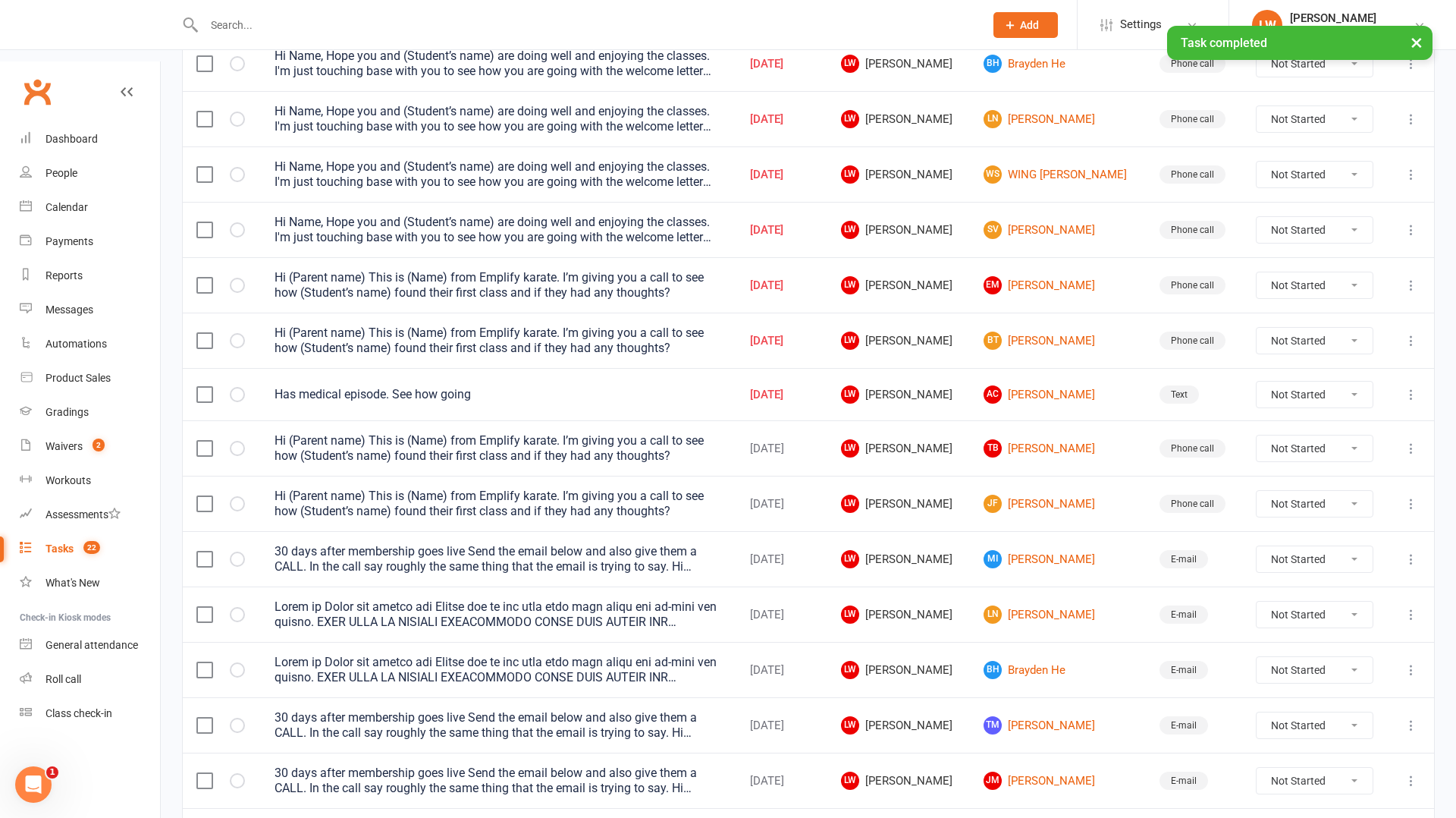
click at [1381, 817] on link "2" at bounding box center [1385, 833] width 19 height 21
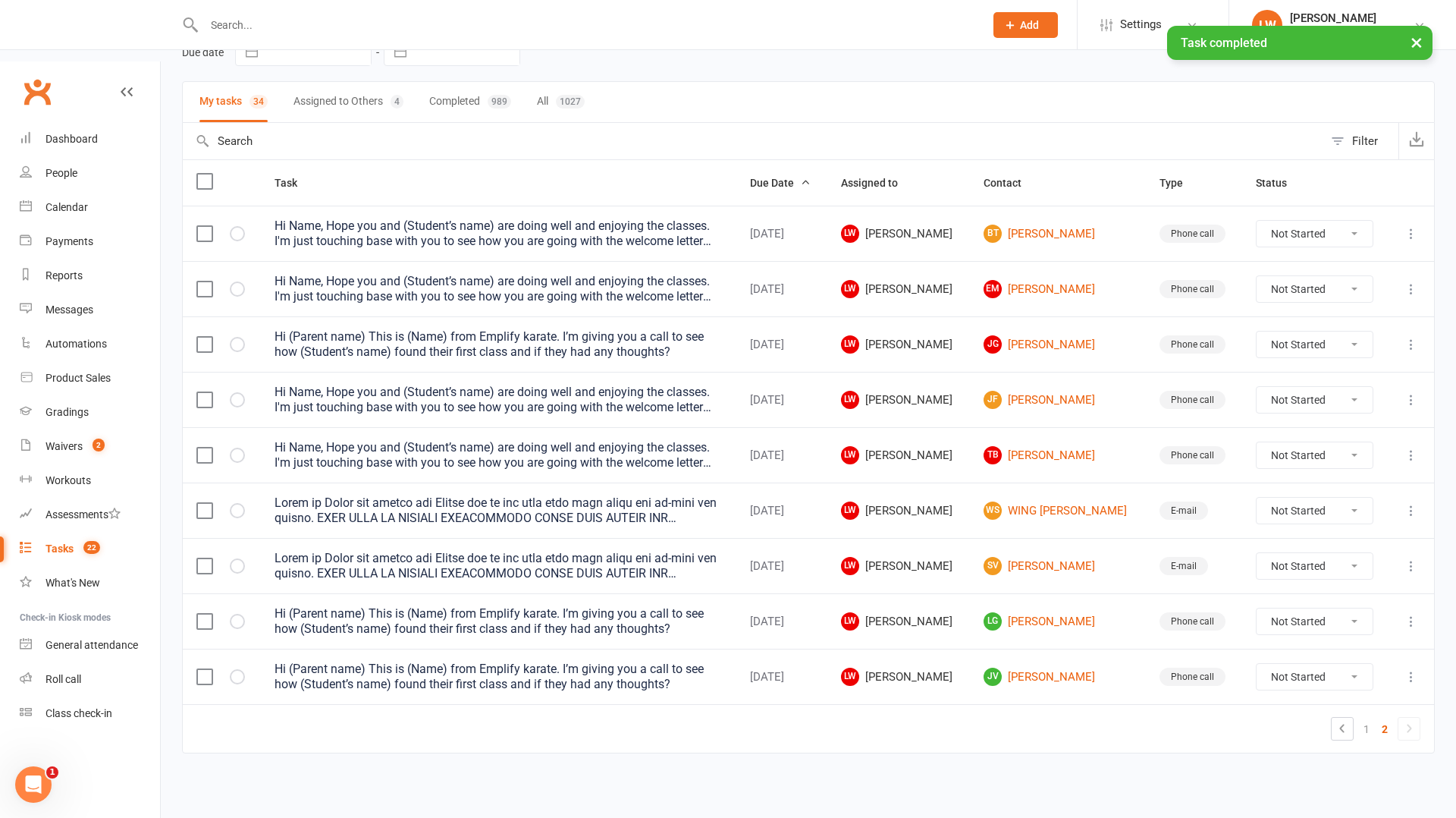
scroll to position [79, 0]
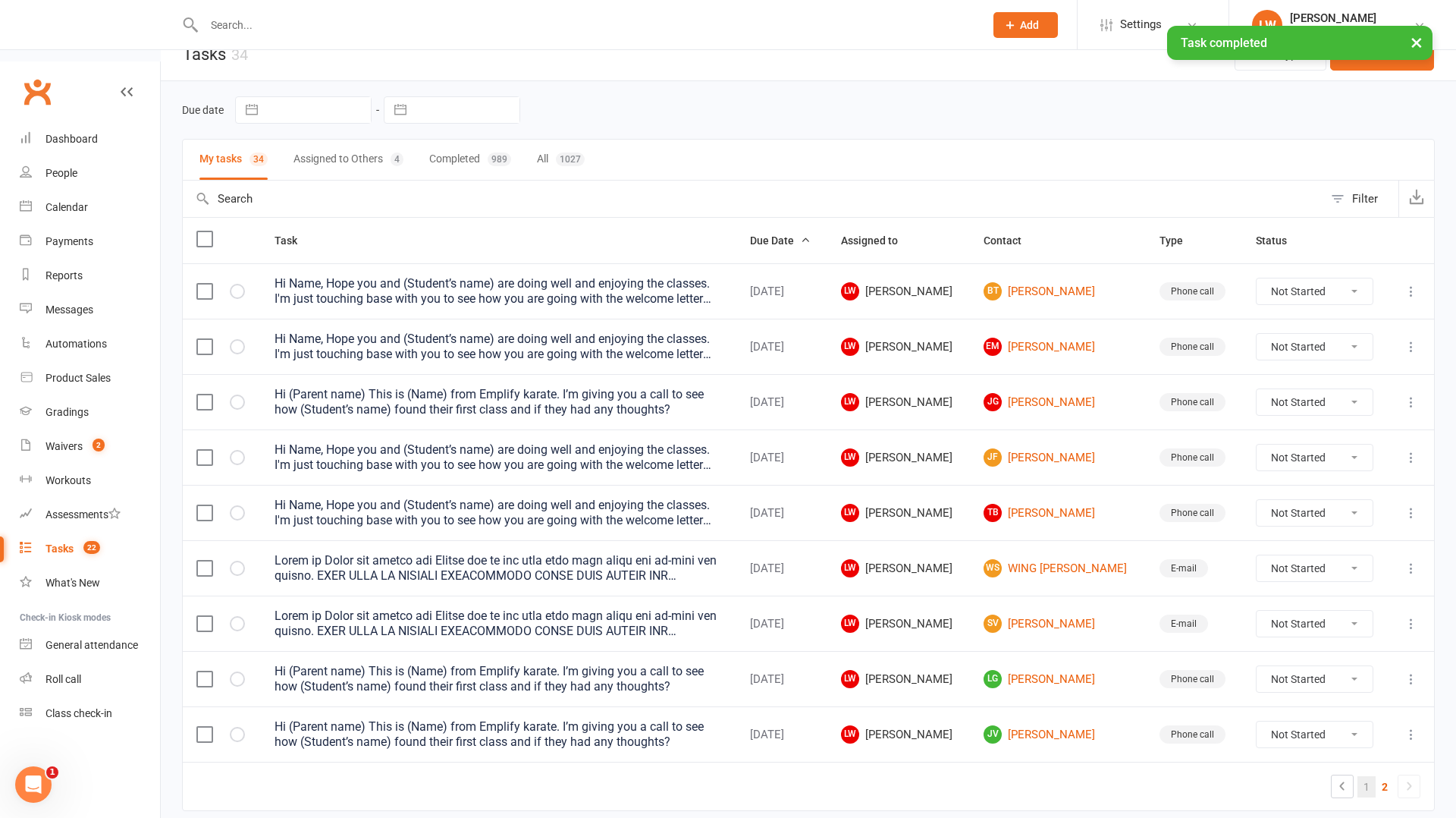
click at [1363, 777] on link "1" at bounding box center [1366, 787] width 19 height 21
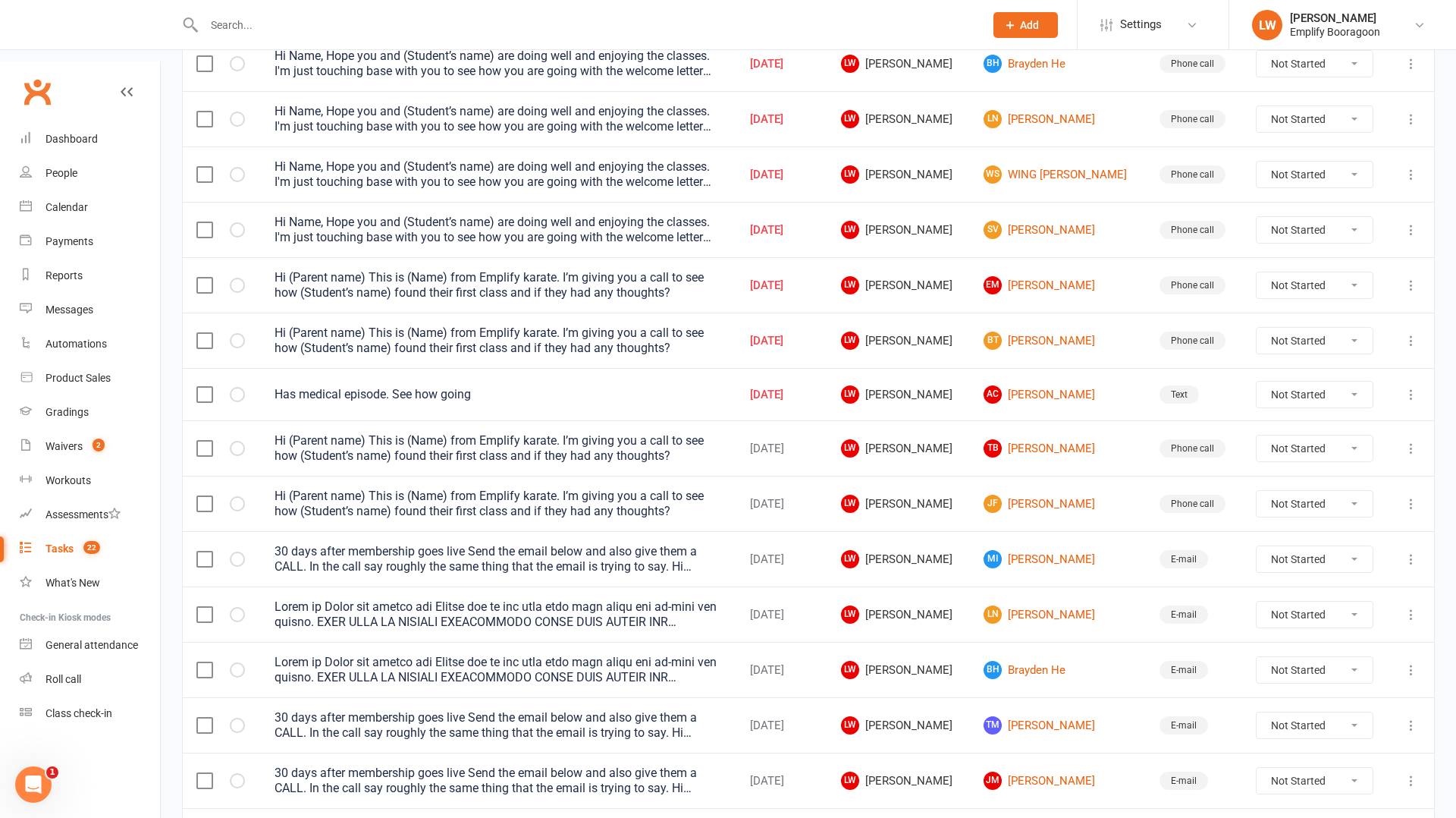
scroll to position [0, 0]
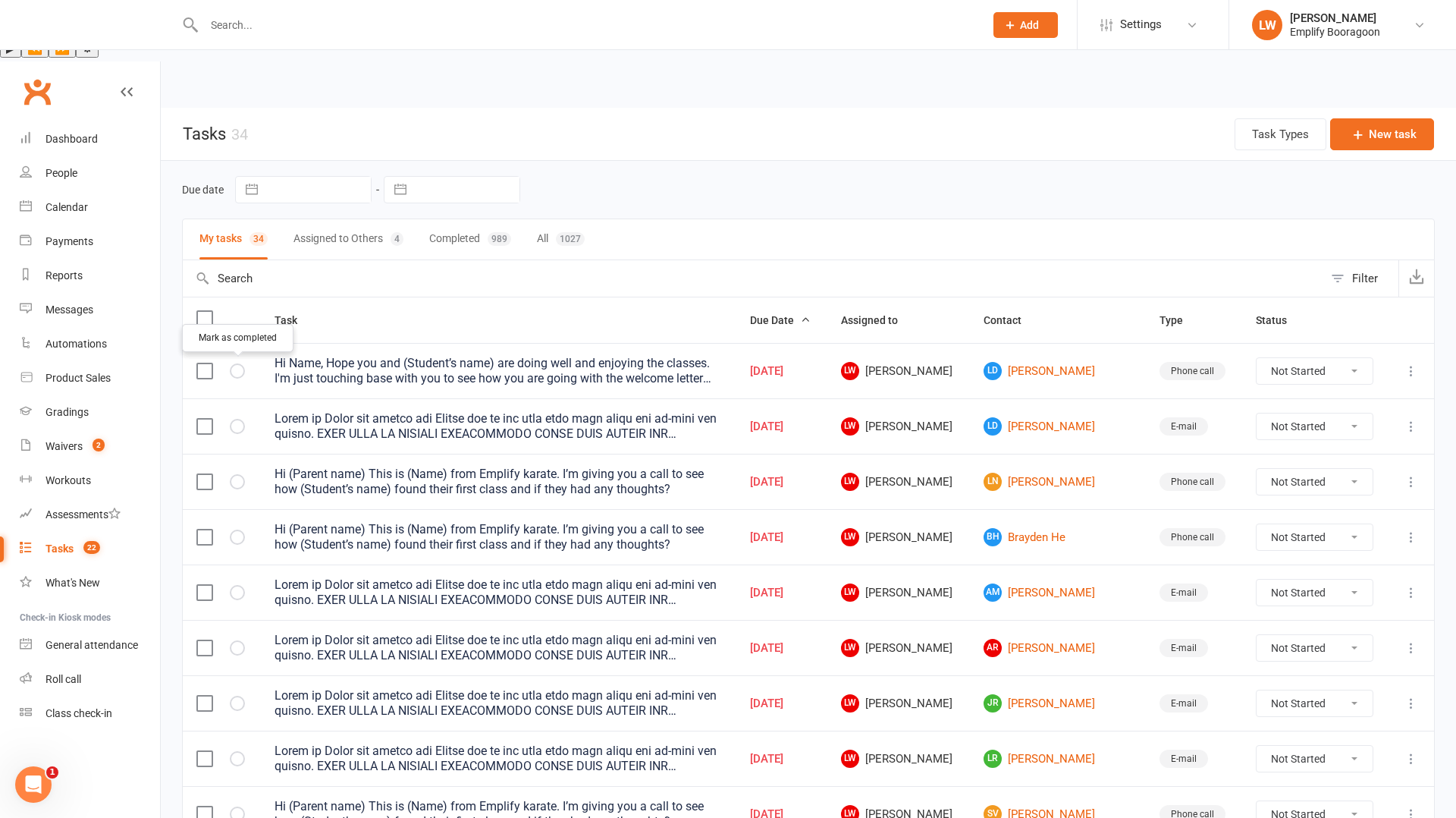
click at [243, 419] on button "button" at bounding box center [237, 426] width 15 height 15
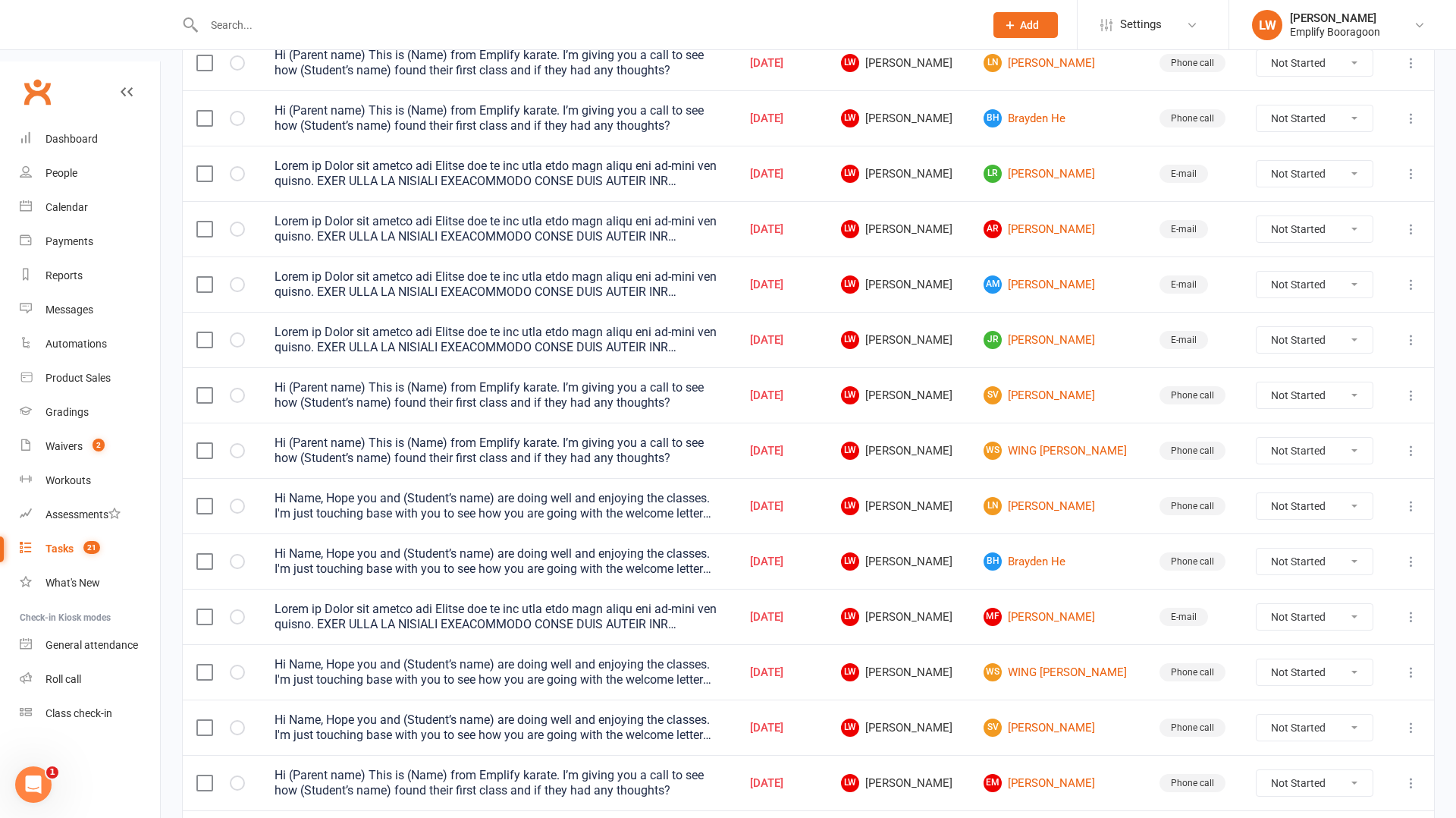
scroll to position [373, 0]
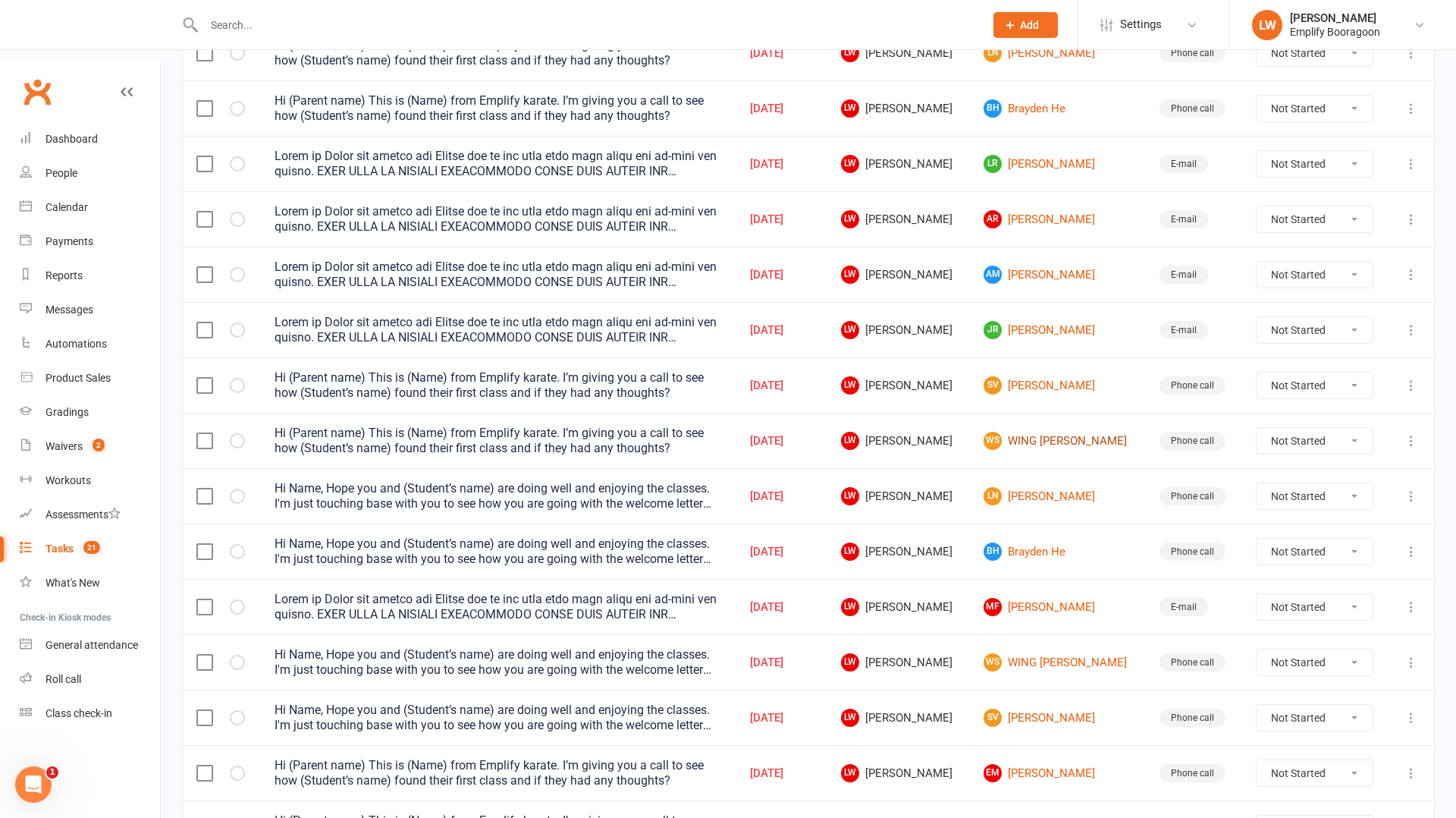
click at [1054, 432] on link "WS WING [PERSON_NAME]" at bounding box center [1057, 440] width 149 height 19
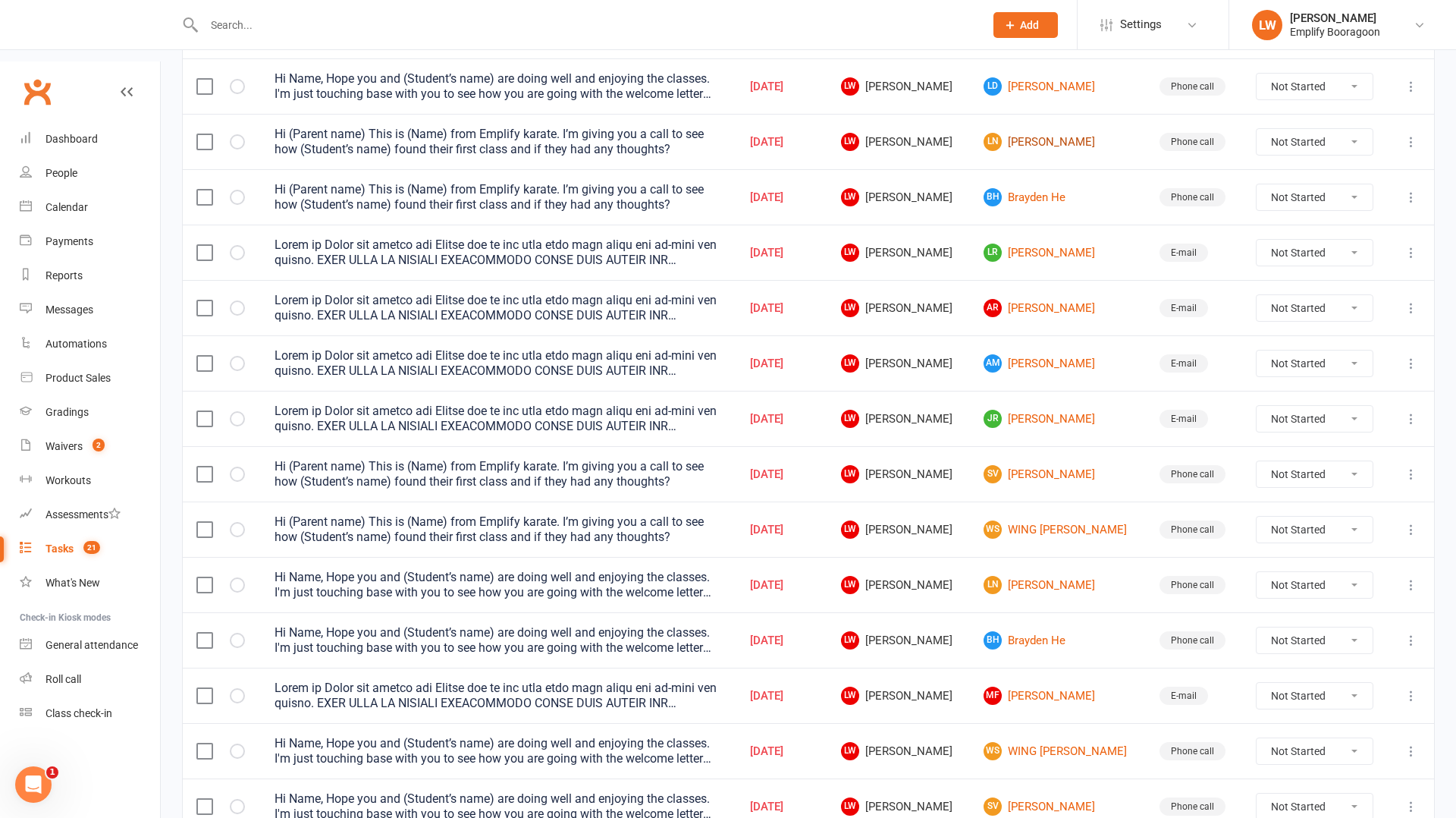
scroll to position [290, 0]
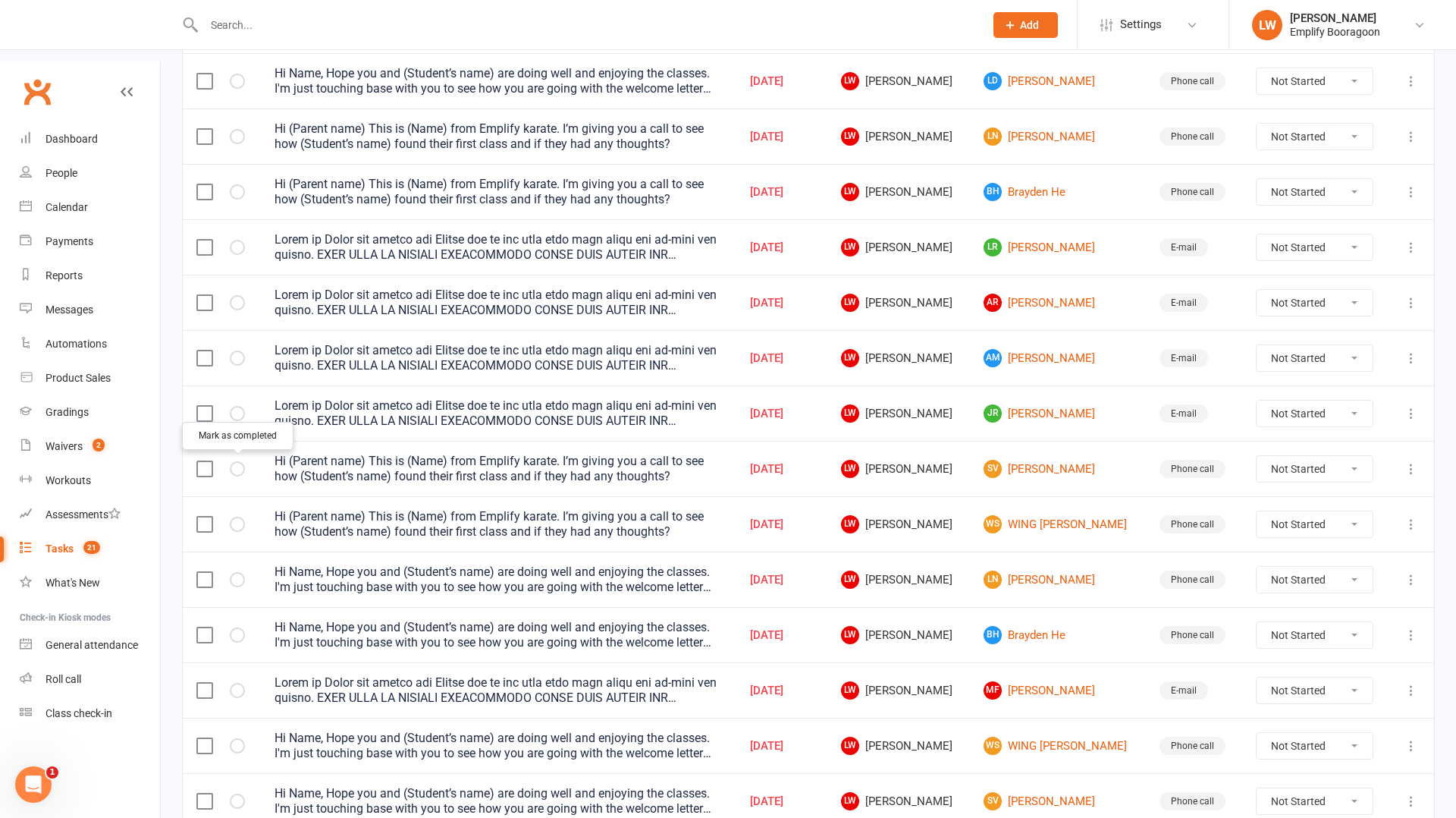
click at [0, 0] on icon "button" at bounding box center [0, 0] width 0 height 0
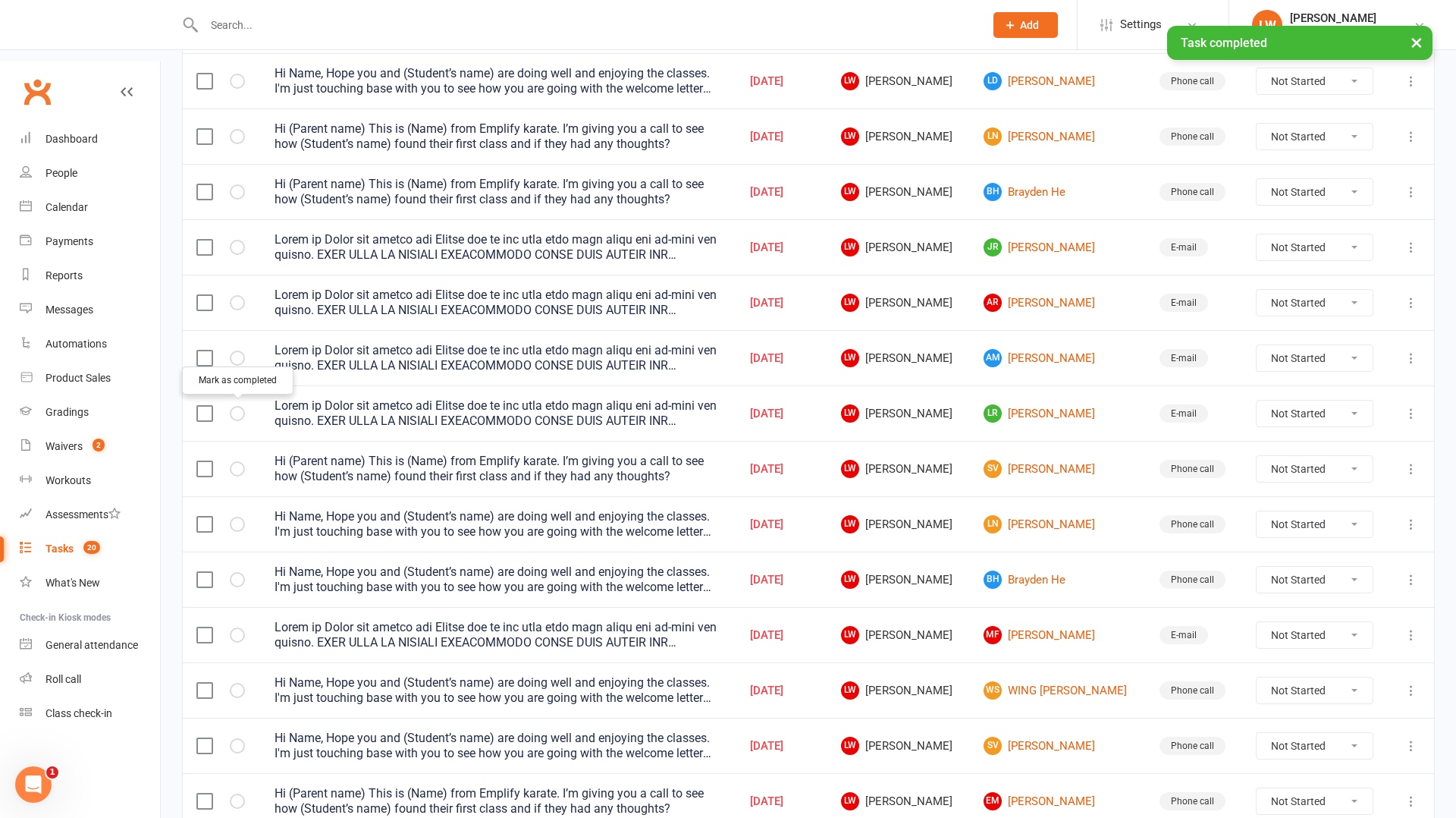
click at [0, 0] on icon "button" at bounding box center [0, 0] width 0 height 0
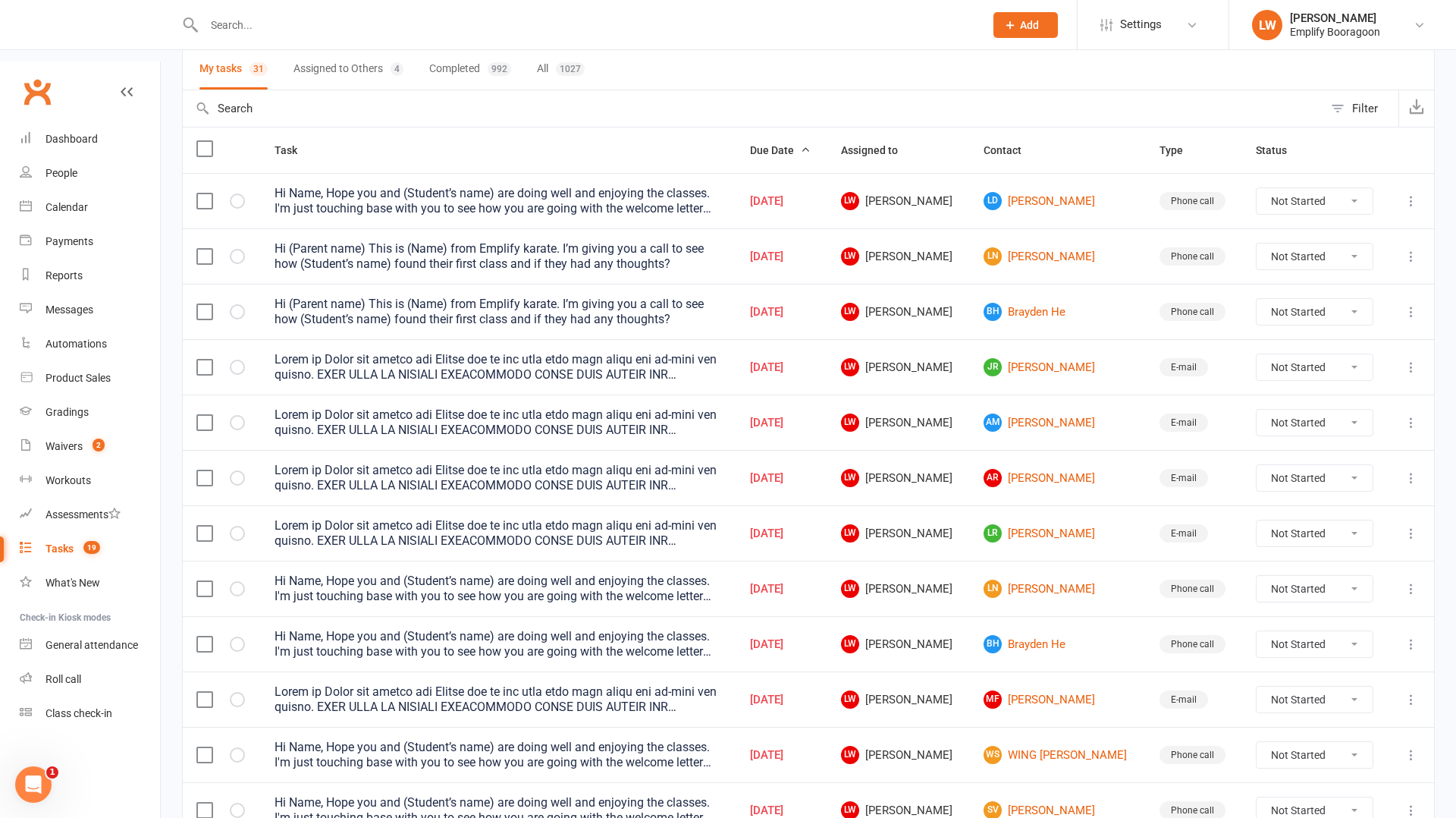
scroll to position [176, 0]
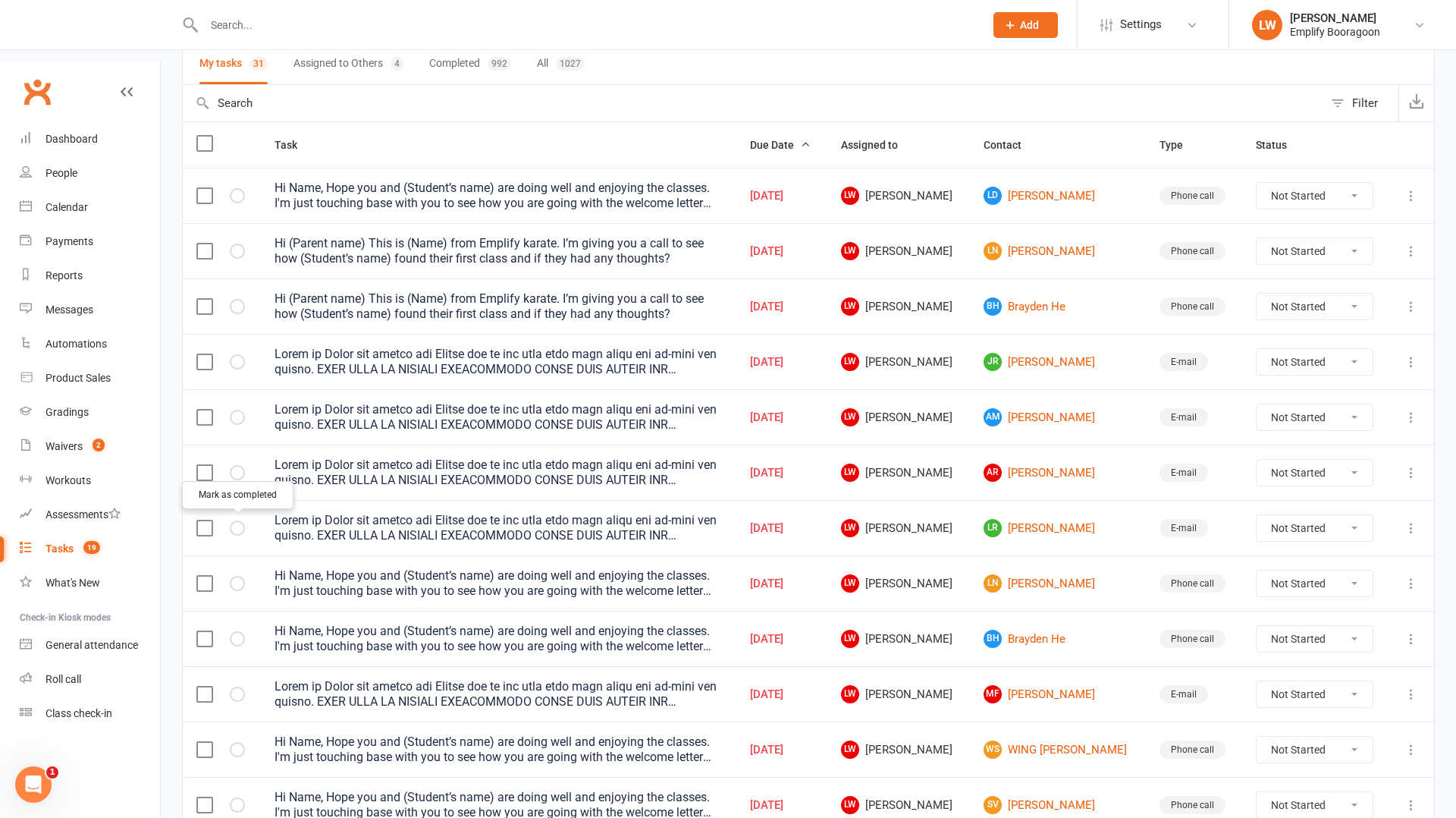
click at [243, 576] on button "button" at bounding box center [237, 583] width 15 height 15
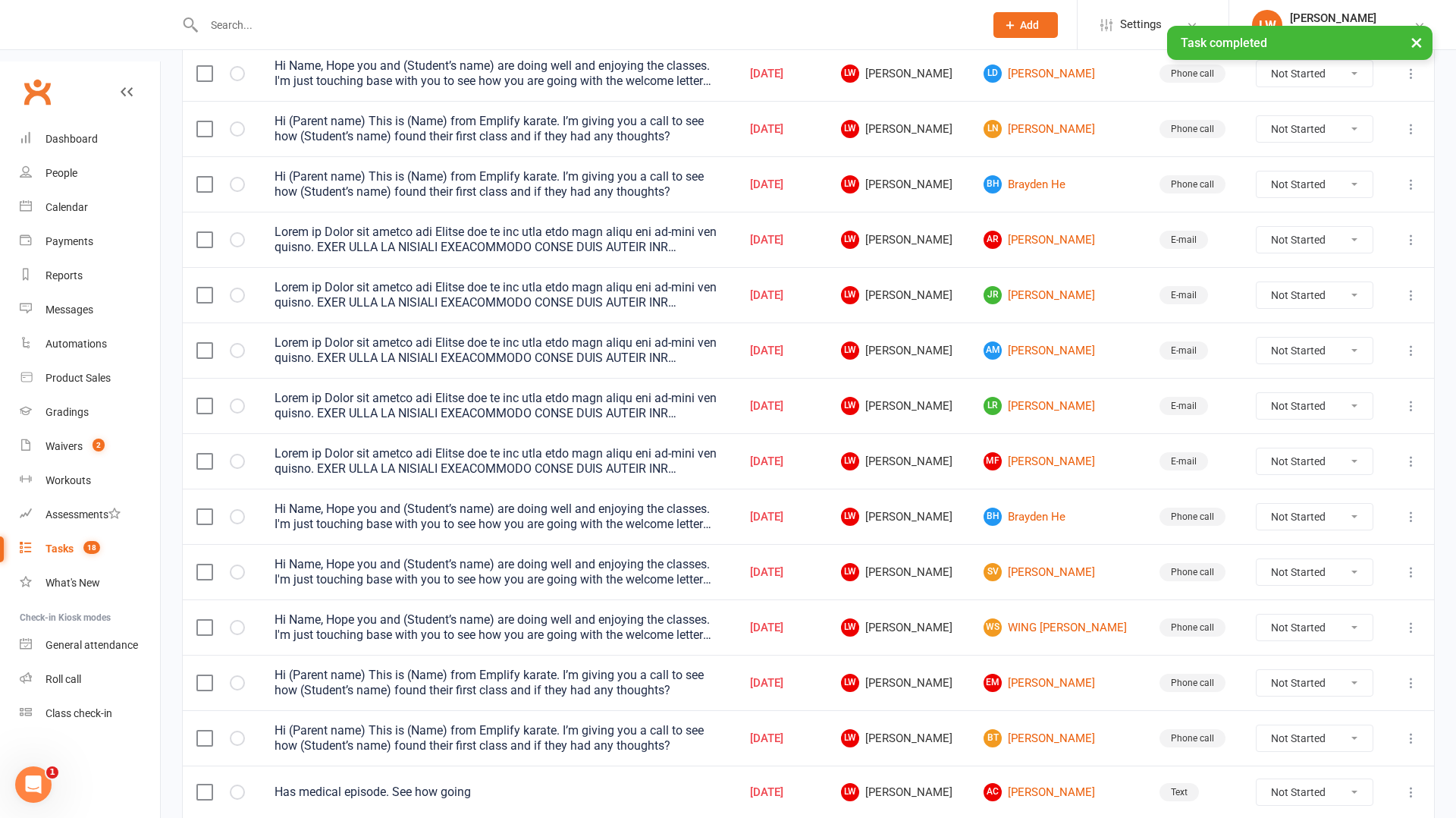
scroll to position [298, 0]
click at [0, 0] on icon "button" at bounding box center [0, 0] width 0 height 0
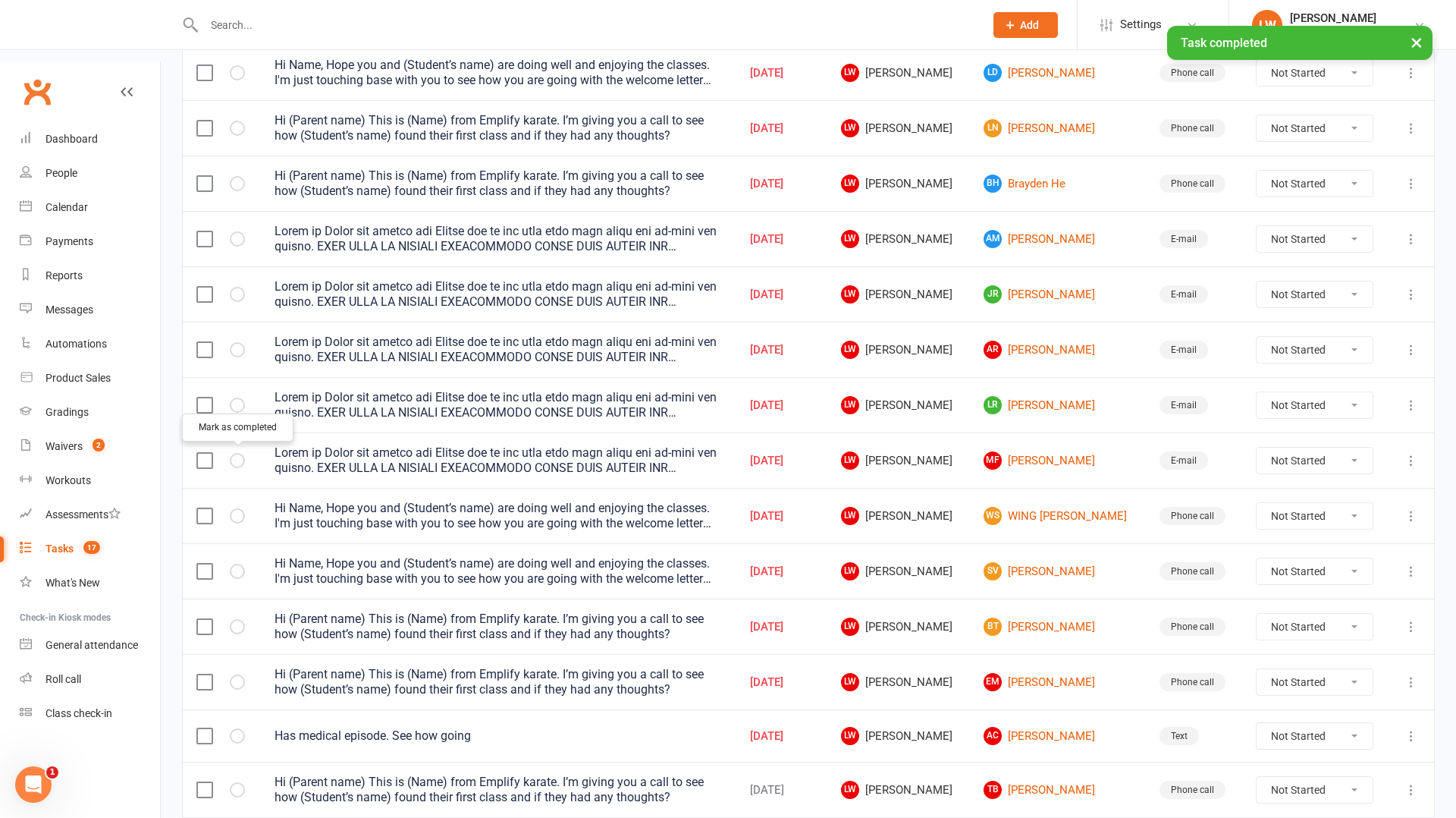
click at [0, 0] on icon "button" at bounding box center [0, 0] width 0 height 0
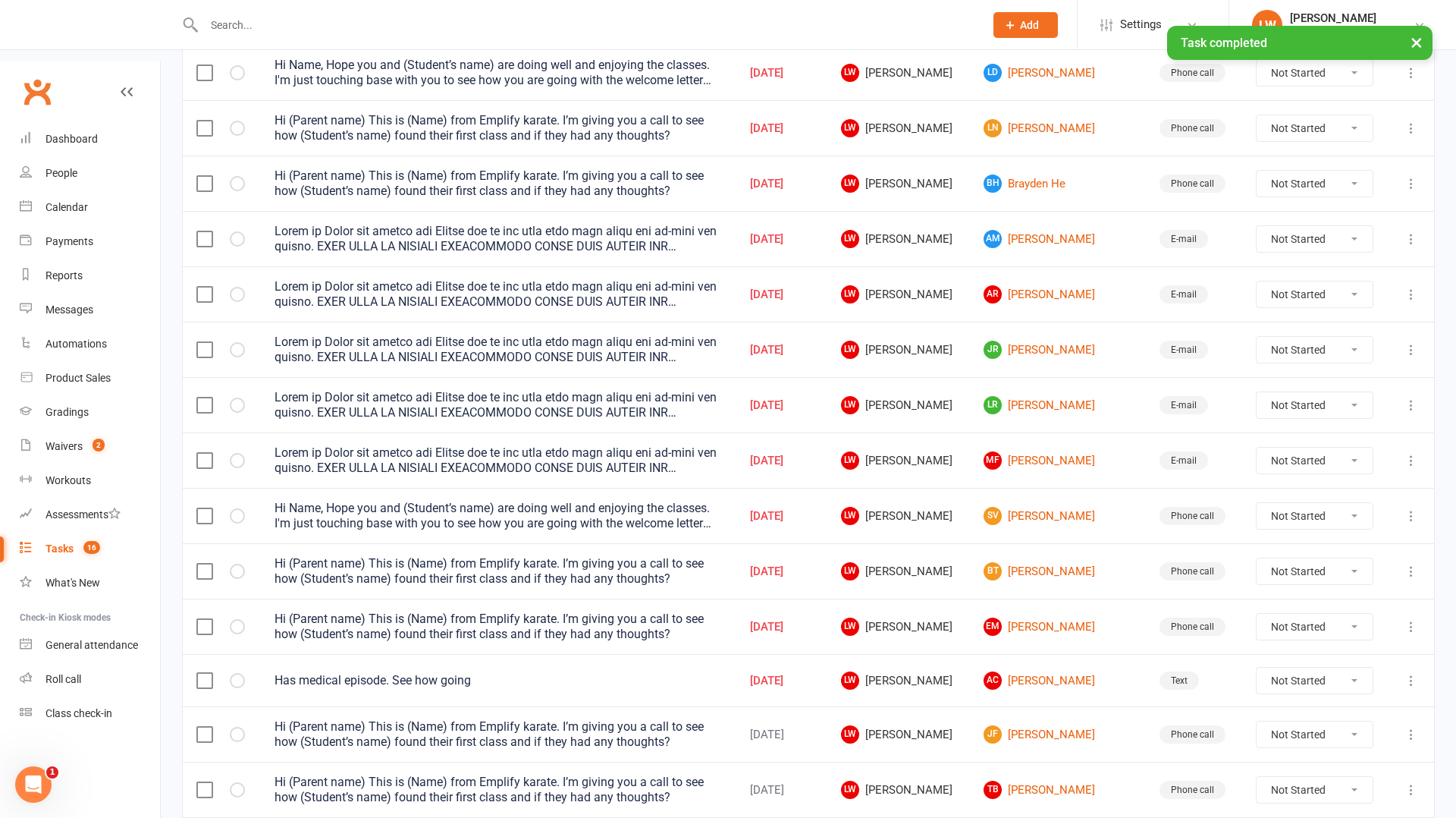
click at [0, 0] on icon "button" at bounding box center [0, 0] width 0 height 0
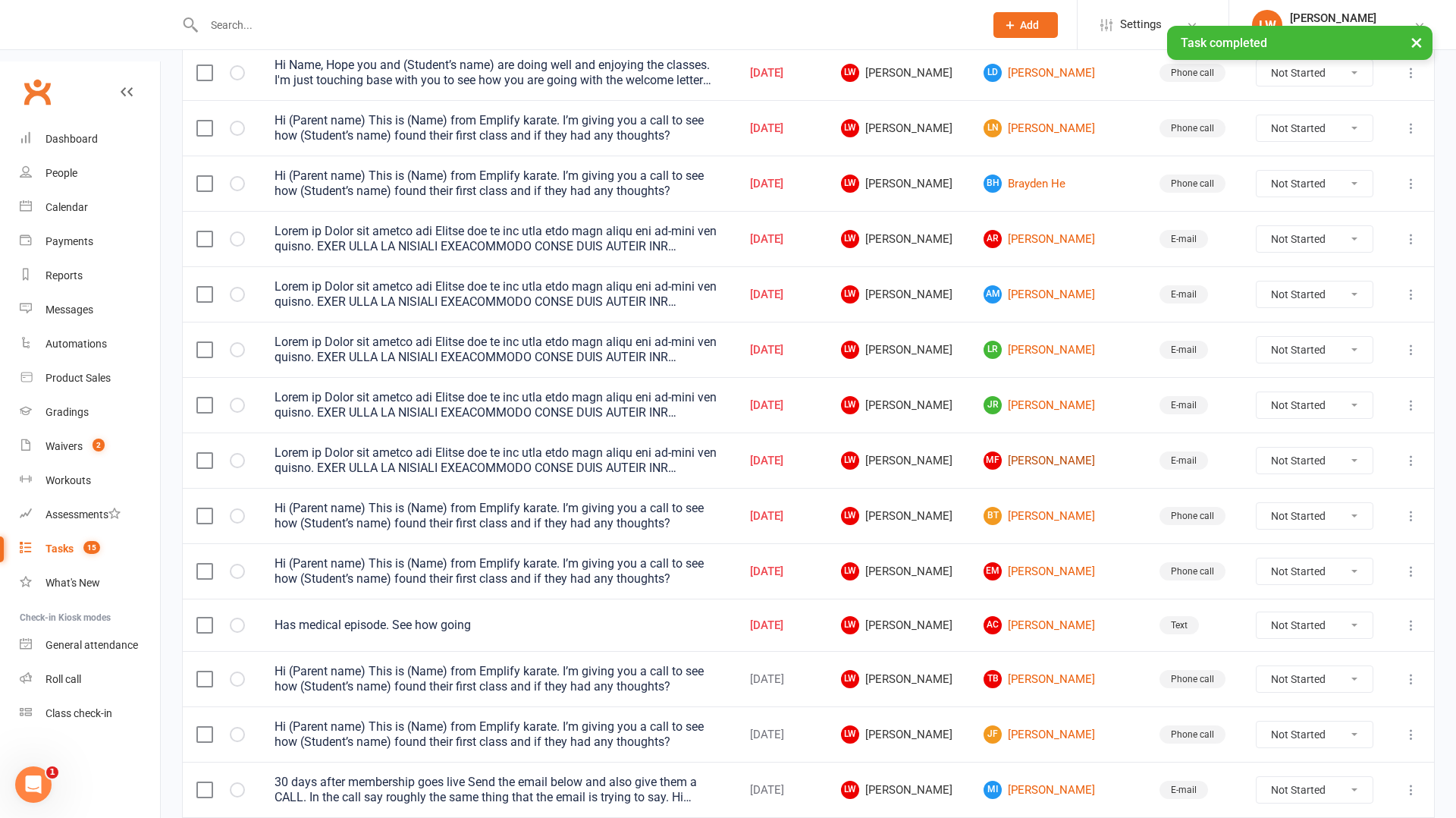
click at [1071, 452] on link "[PERSON_NAME] [PERSON_NAME]" at bounding box center [1057, 461] width 149 height 19
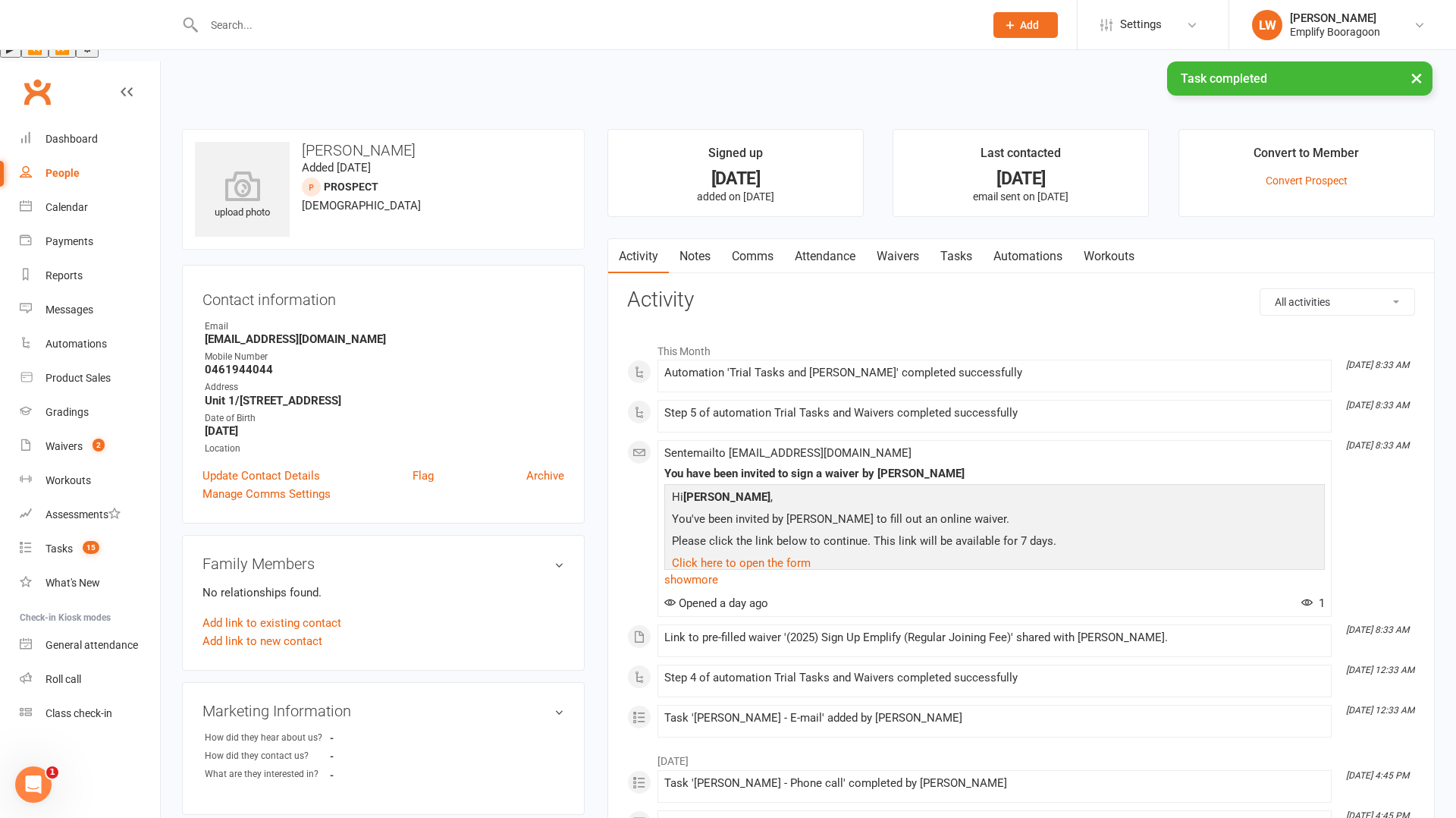
click at [833, 239] on link "Attendance" at bounding box center [825, 257] width 82 height 35
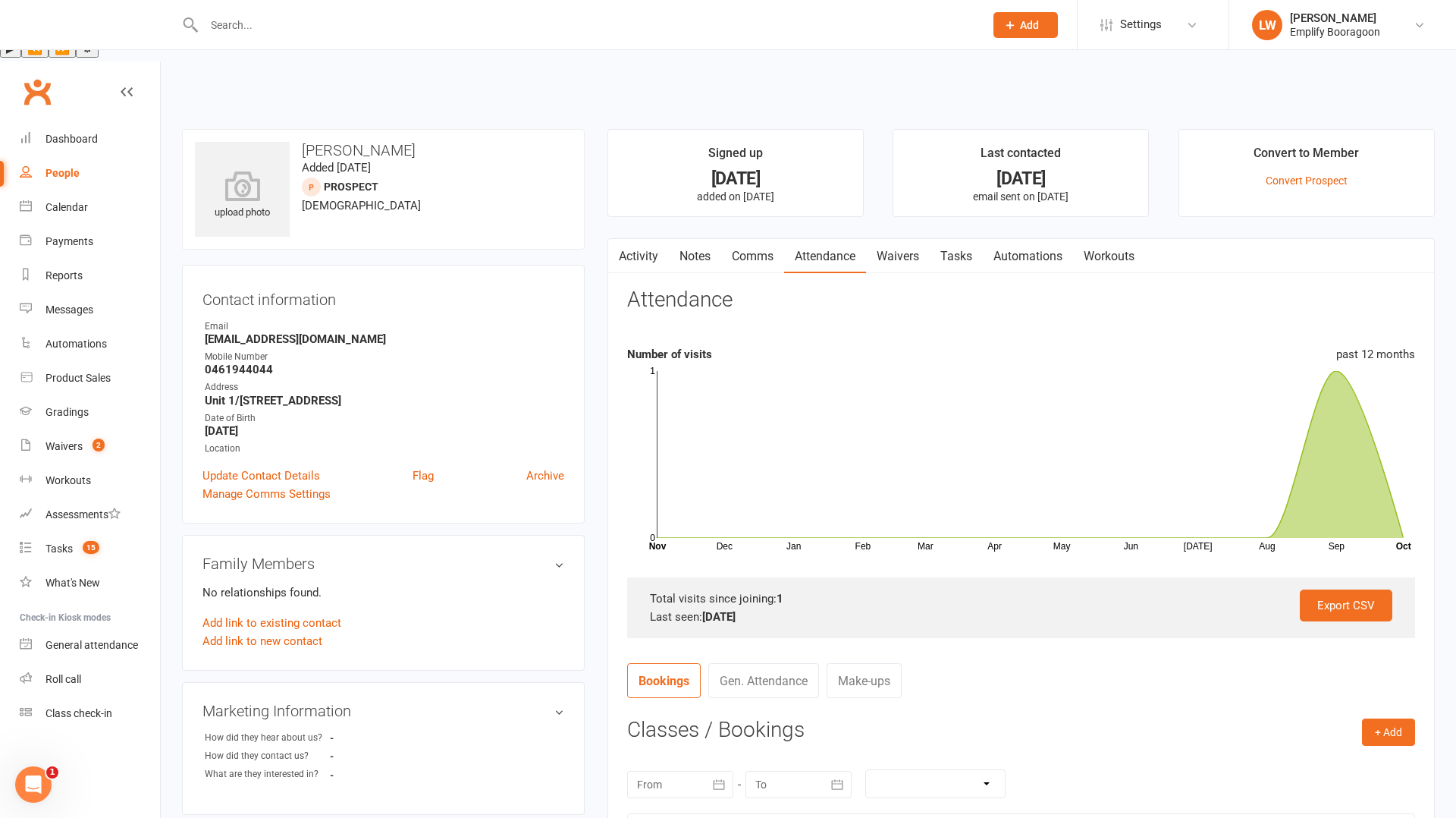
scroll to position [383, 0]
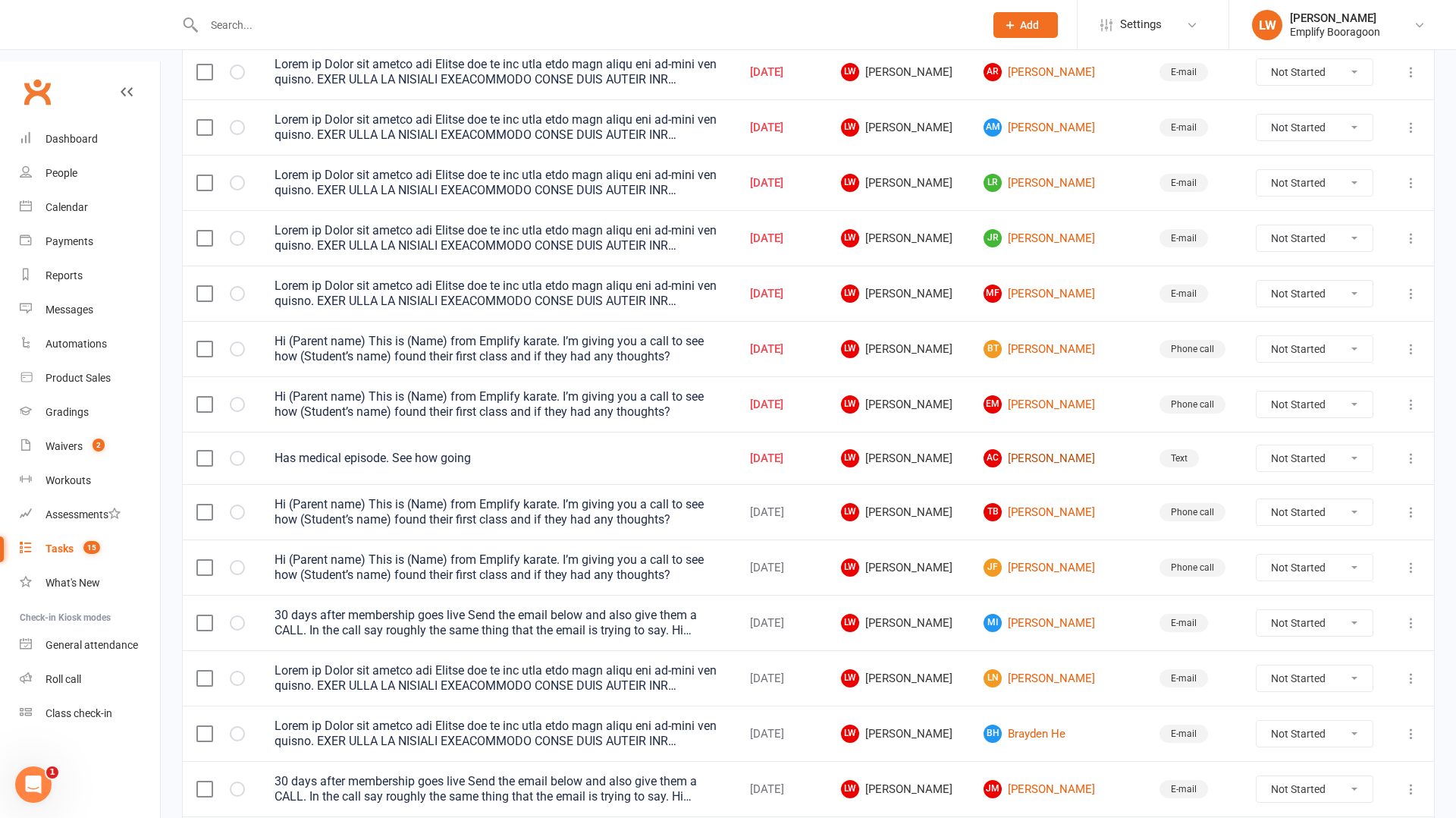
scroll to position [503, 0]
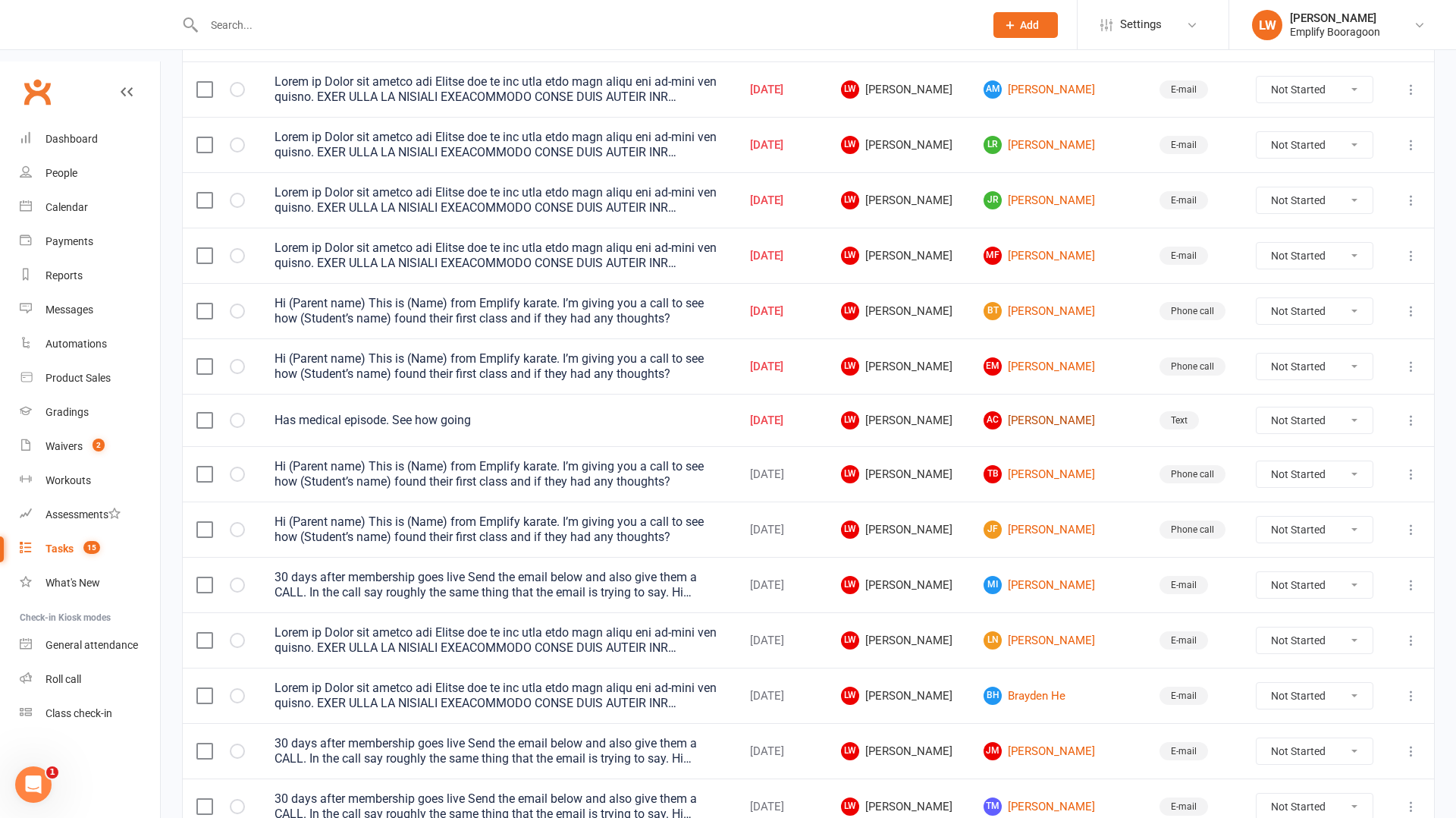
click at [1073, 411] on link "AC [PERSON_NAME]" at bounding box center [1057, 420] width 149 height 19
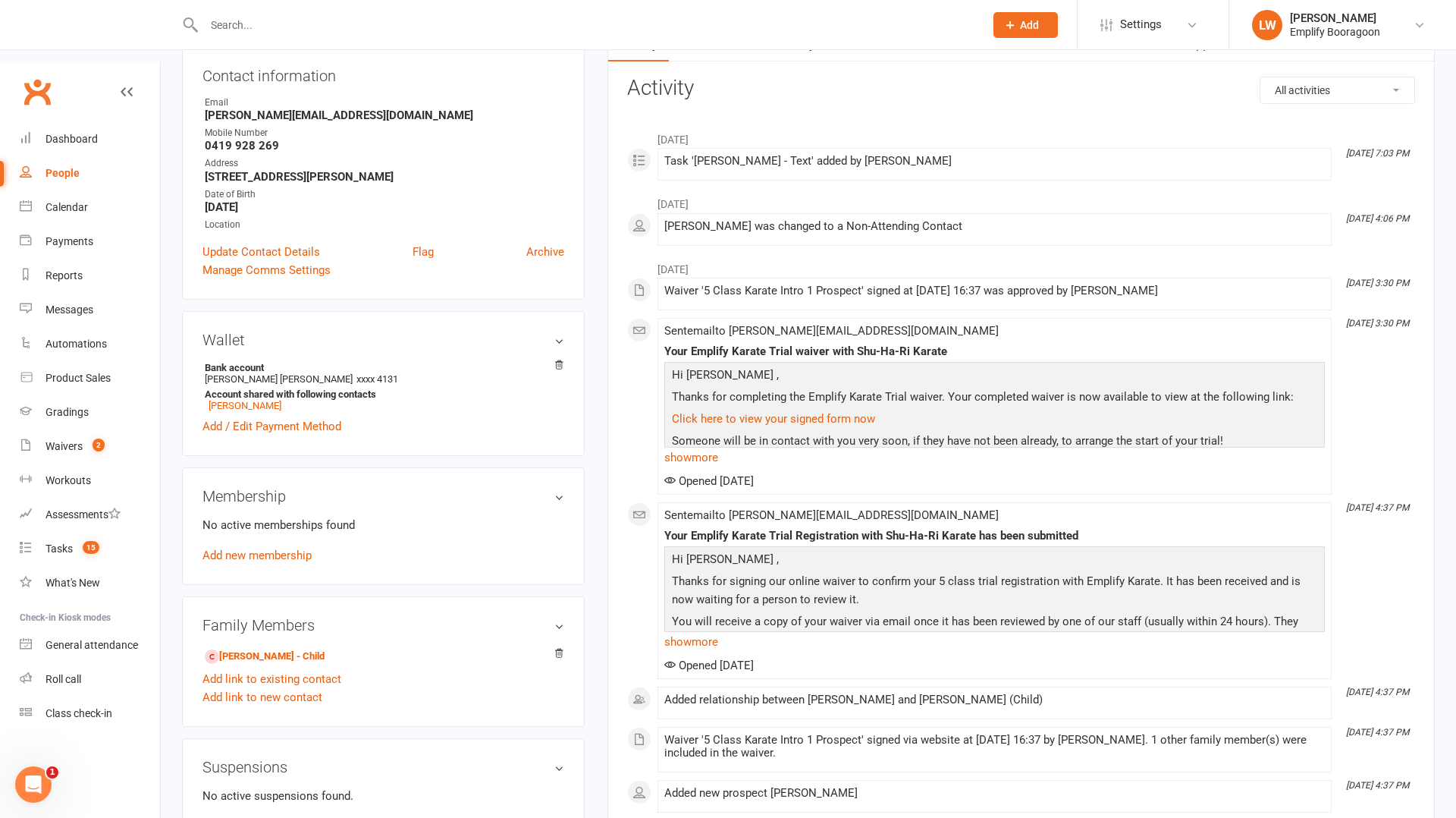
scroll to position [219, 0]
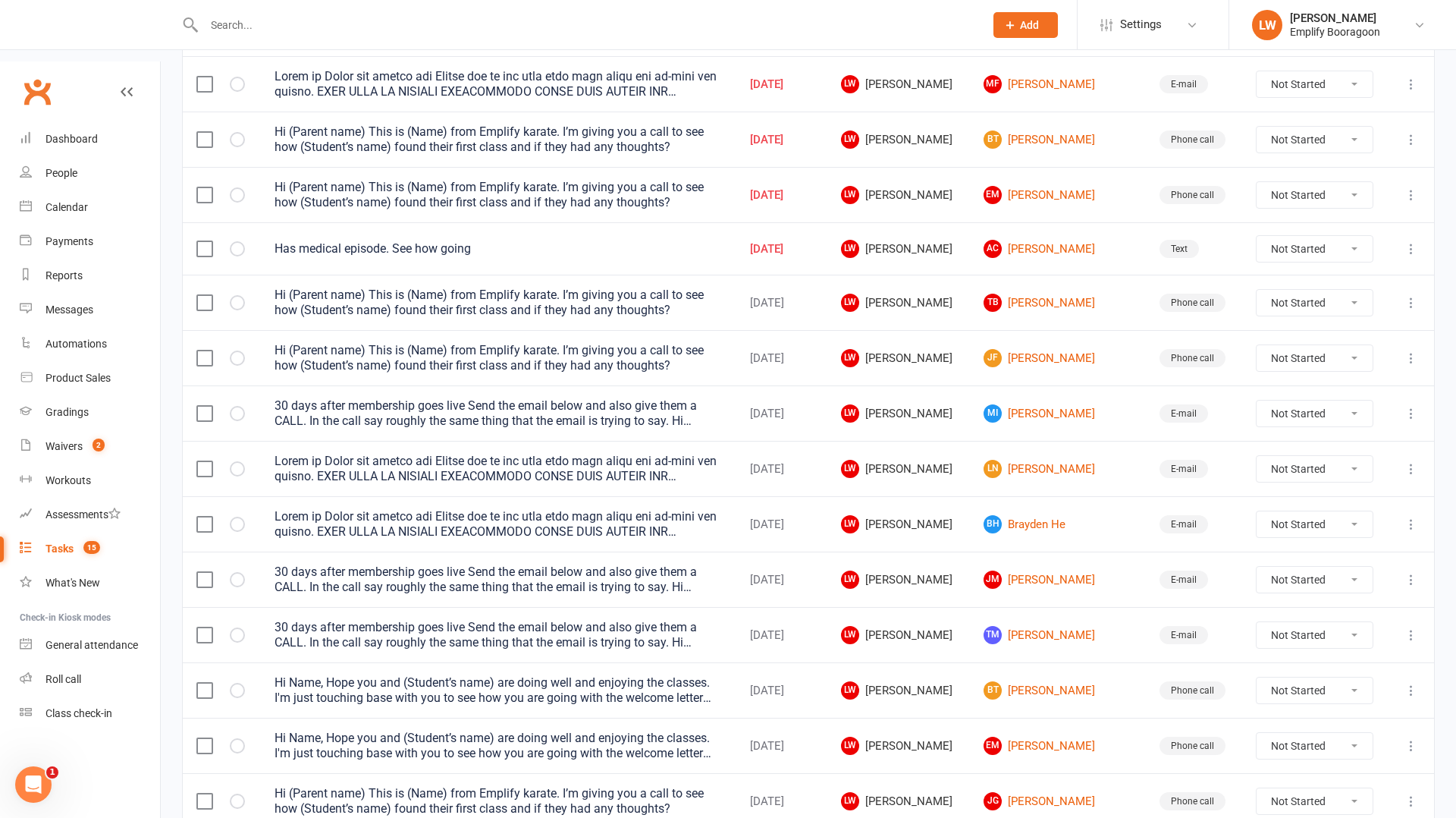
scroll to position [673, 0]
click at [0, 0] on icon "button" at bounding box center [0, 0] width 0 height 0
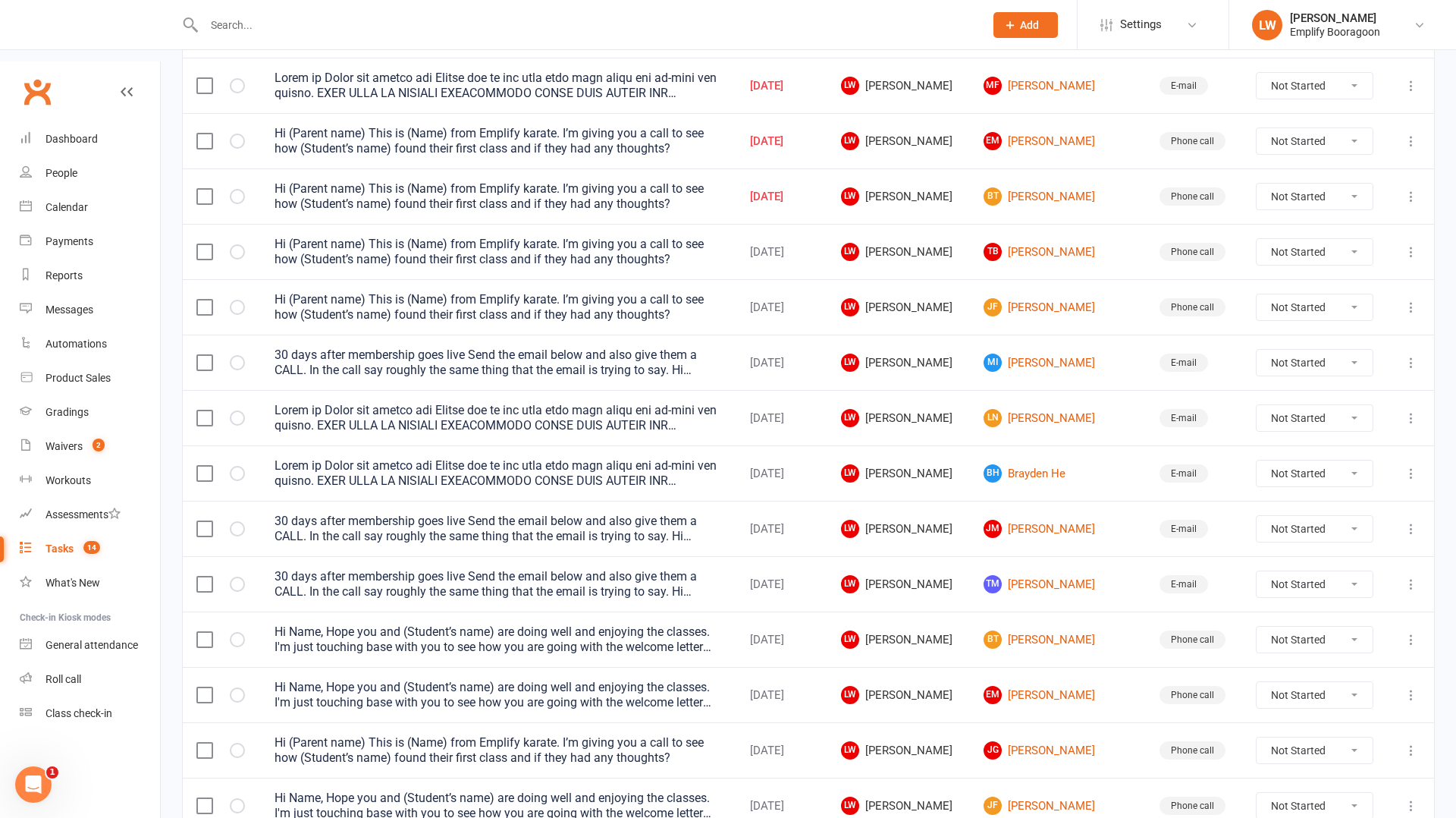
click at [231, 410] on div at bounding box center [222, 417] width 51 height 15
click at [0, 0] on icon "button" at bounding box center [0, 0] width 0 height 0
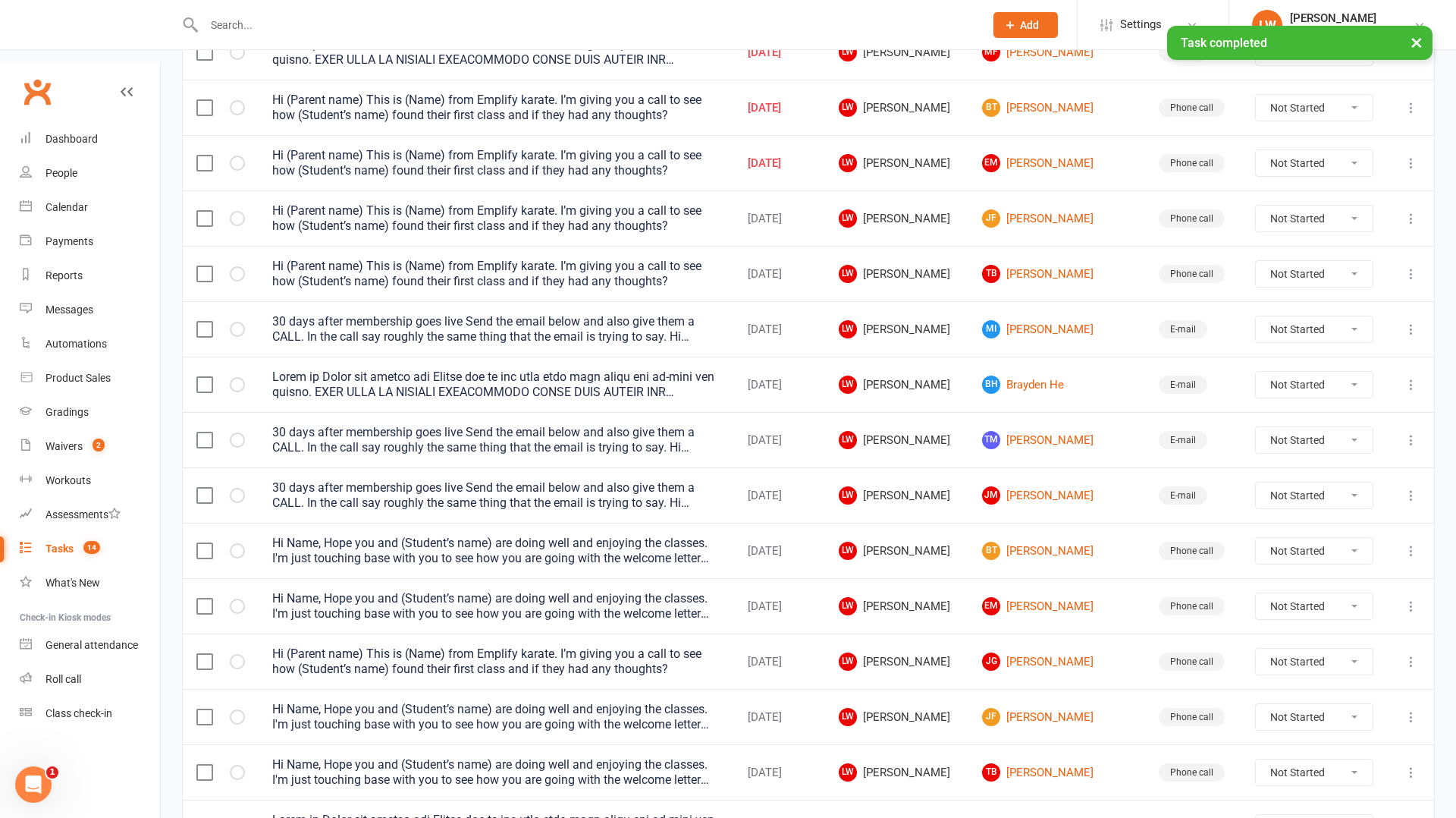
scroll to position [708, 0]
click at [0, 0] on icon "button" at bounding box center [0, 0] width 0 height 0
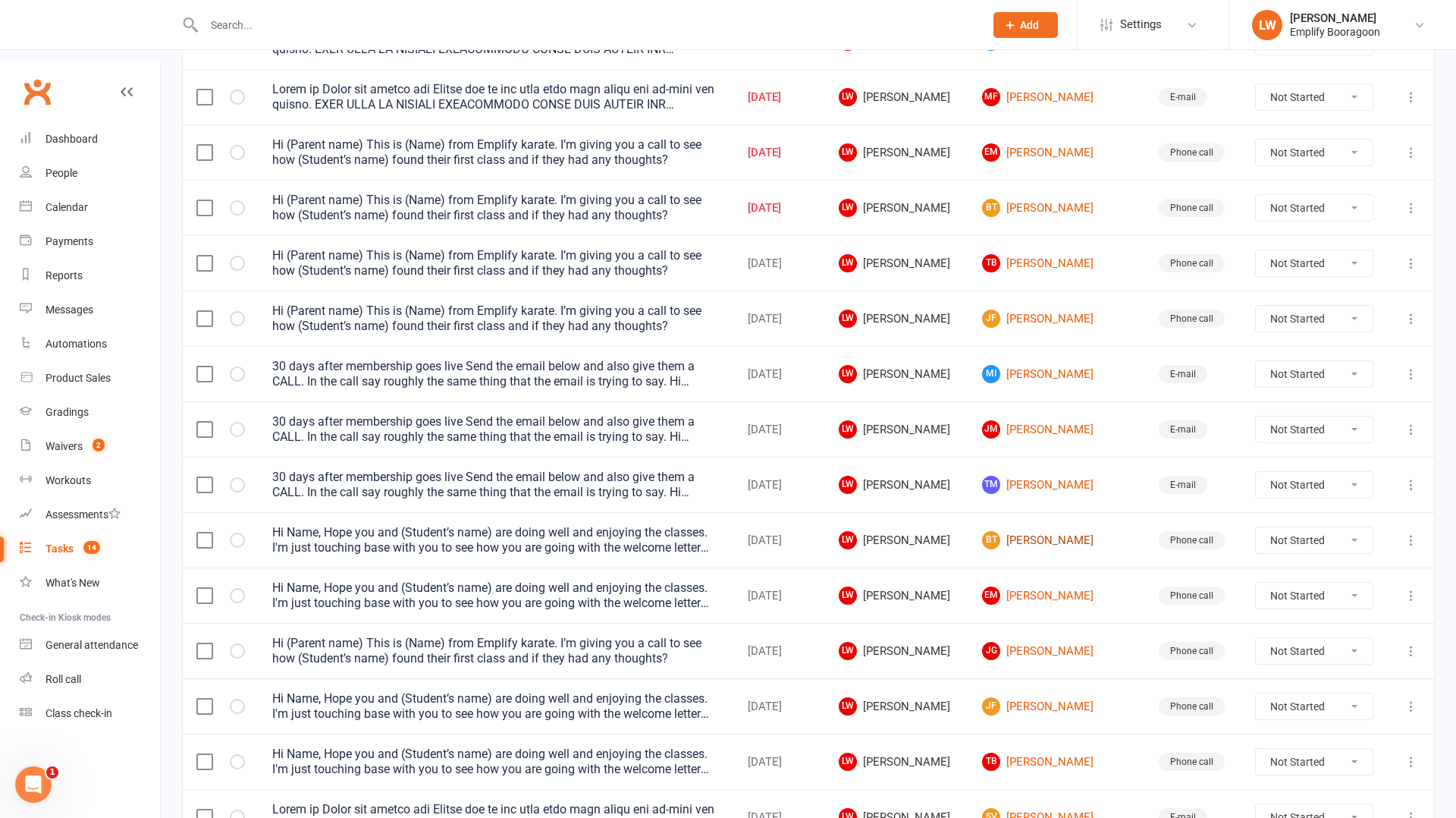
scroll to position [719, 0]
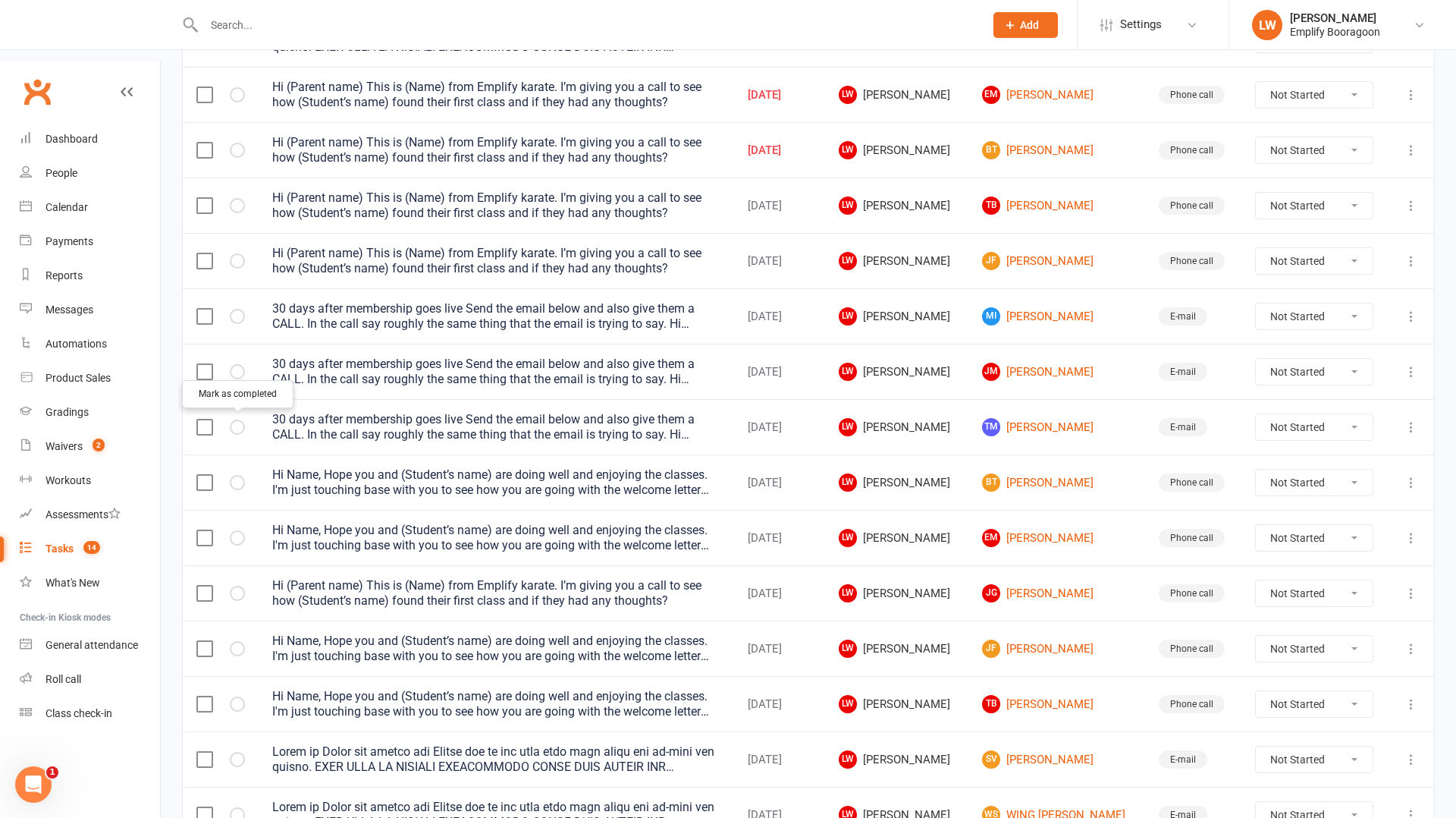
click at [0, 0] on icon "button" at bounding box center [0, 0] width 0 height 0
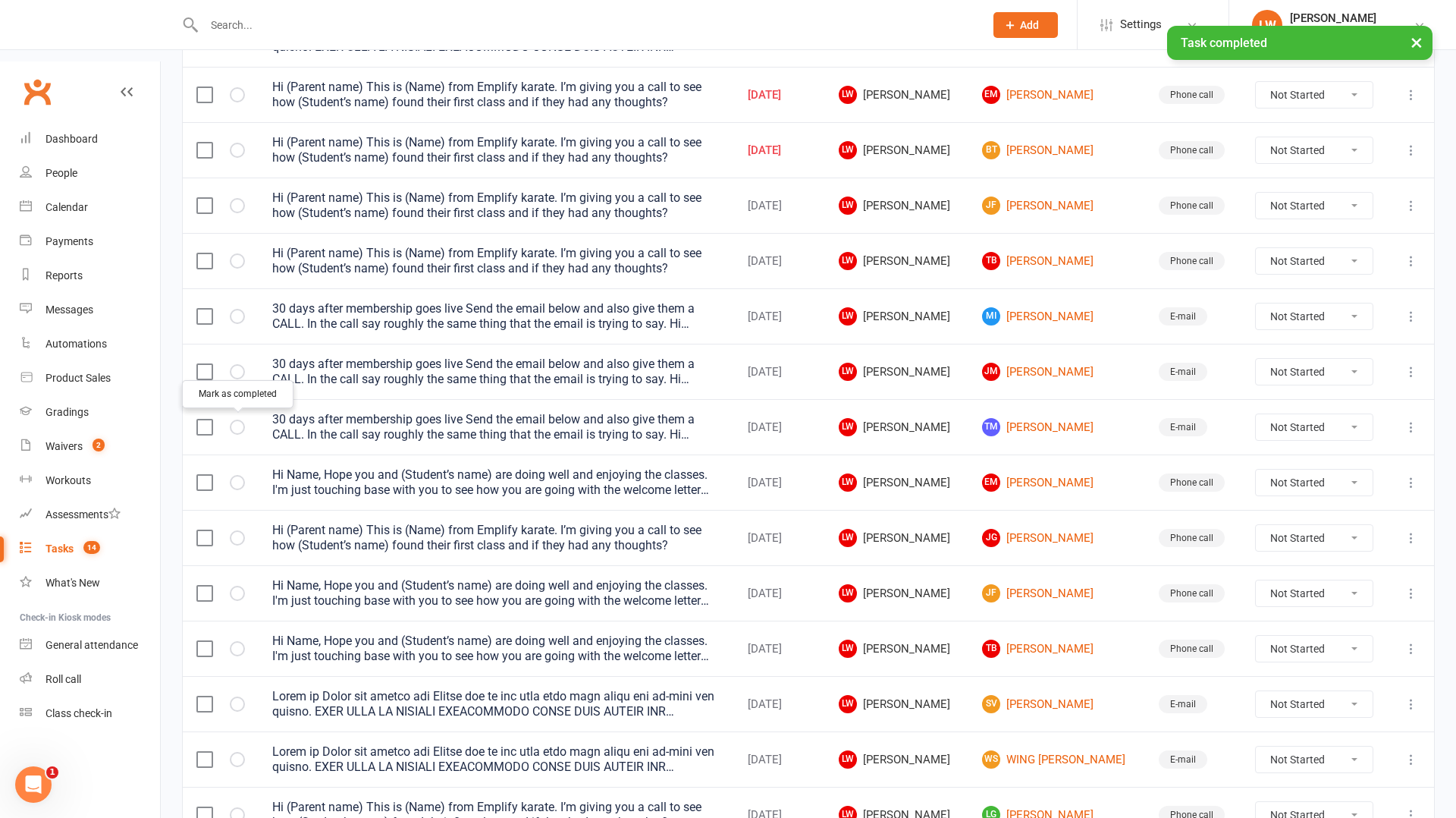
click at [0, 0] on icon "button" at bounding box center [0, 0] width 0 height 0
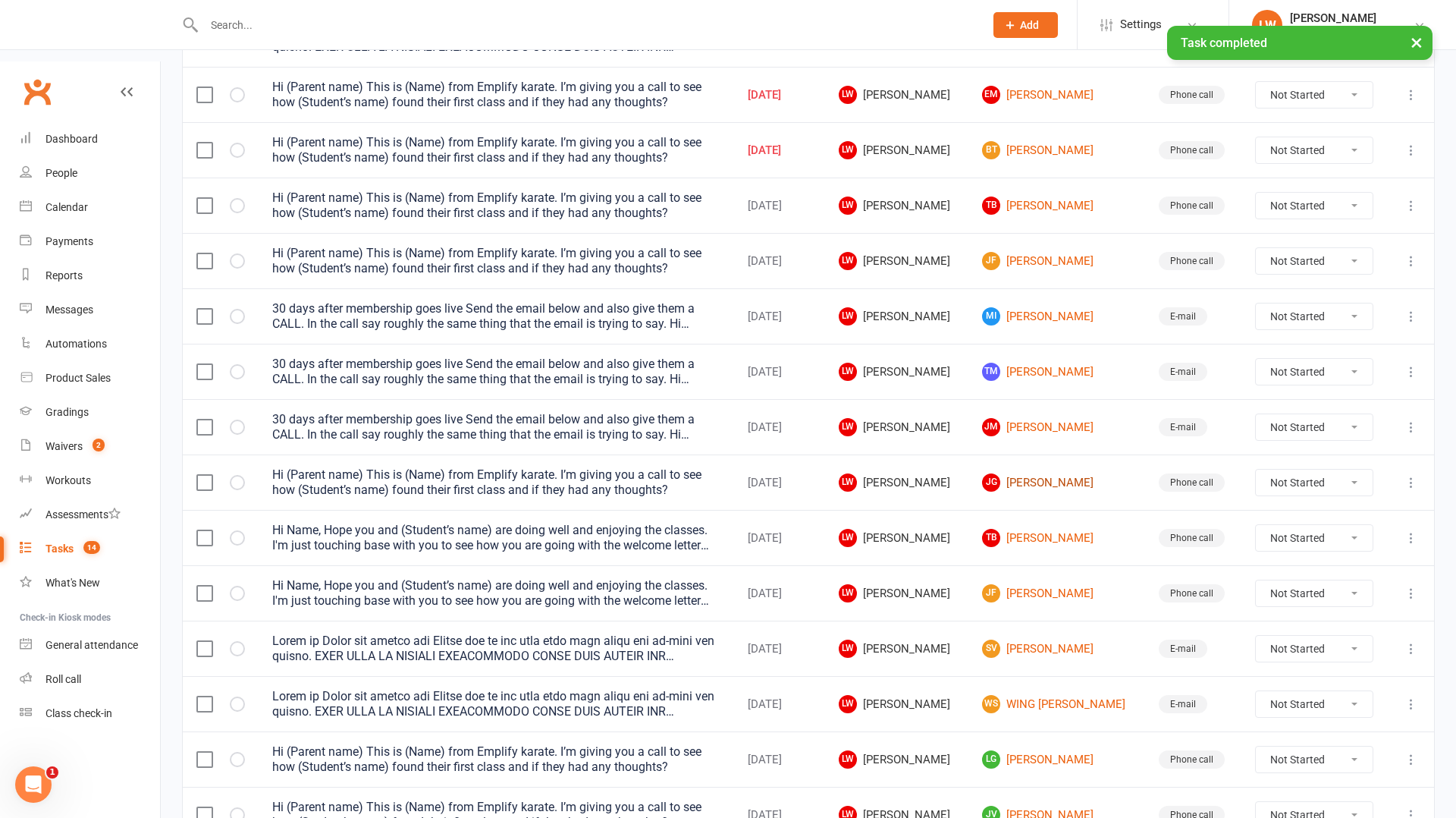
click at [1028, 474] on link "[PERSON_NAME]" at bounding box center [1057, 483] width 149 height 19
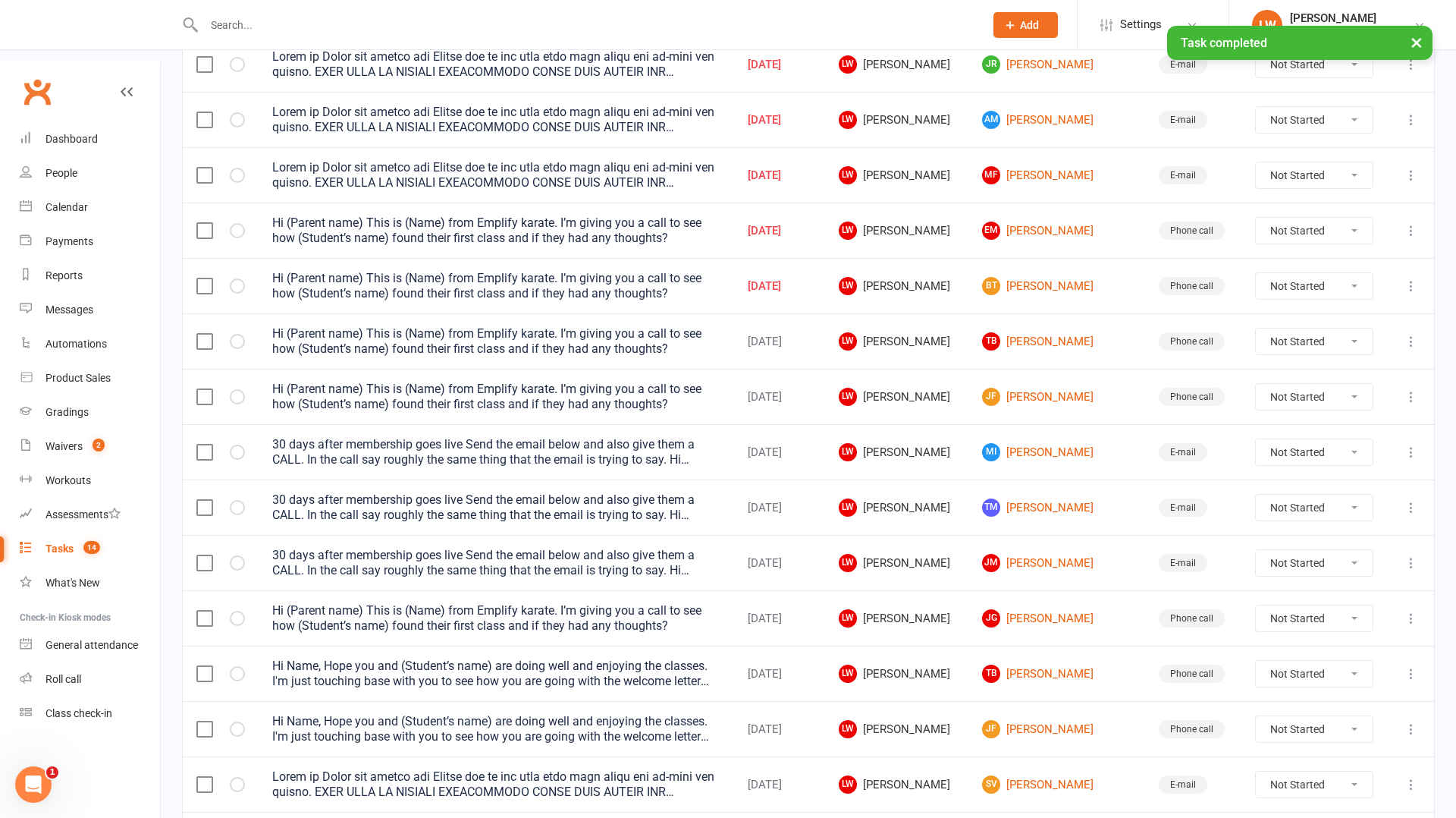
scroll to position [751, 0]
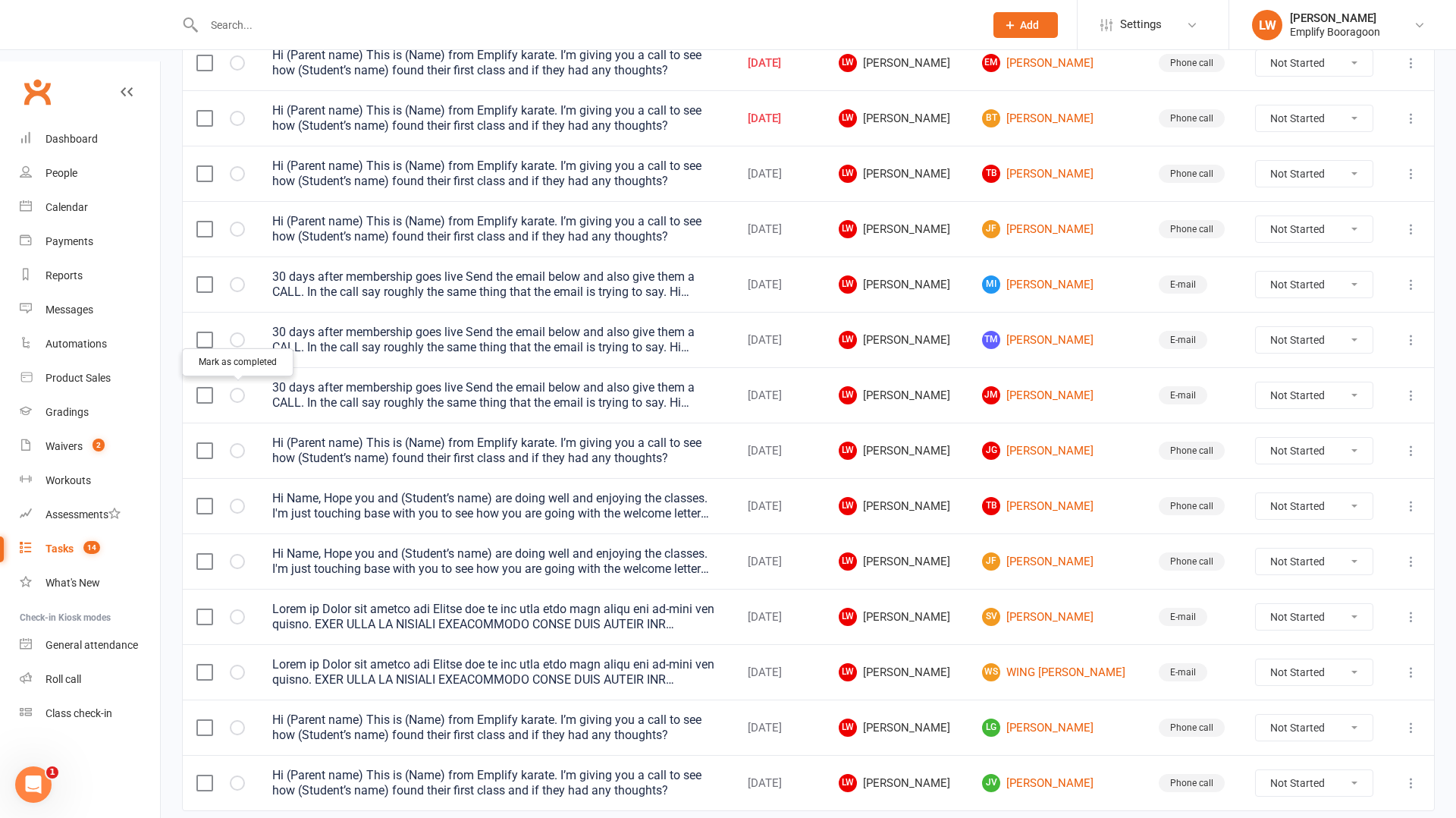
click at [0, 0] on icon "button" at bounding box center [0, 0] width 0 height 0
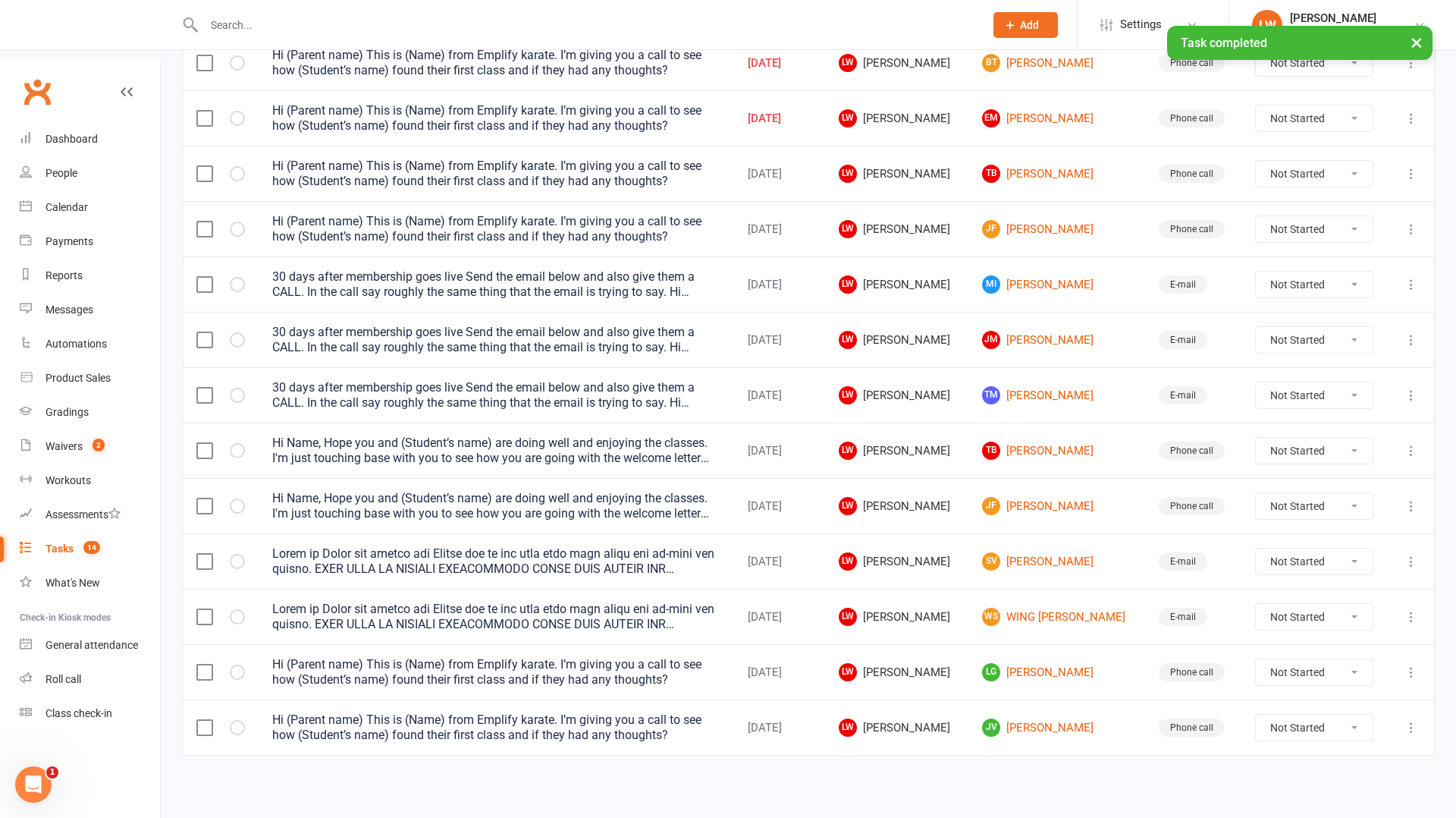
scroll to position [696, 0]
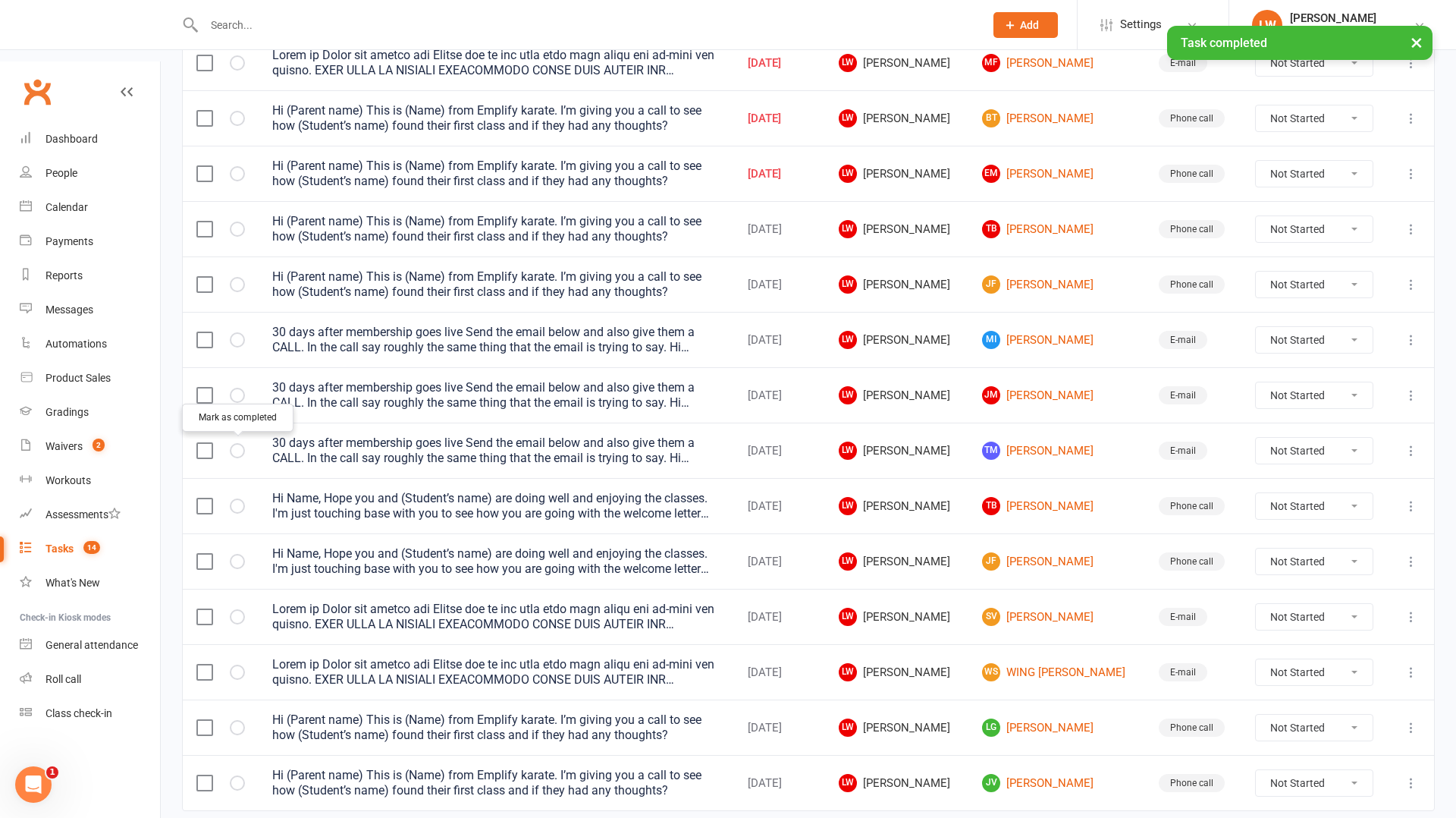
click at [0, 0] on icon "button" at bounding box center [0, 0] width 0 height 0
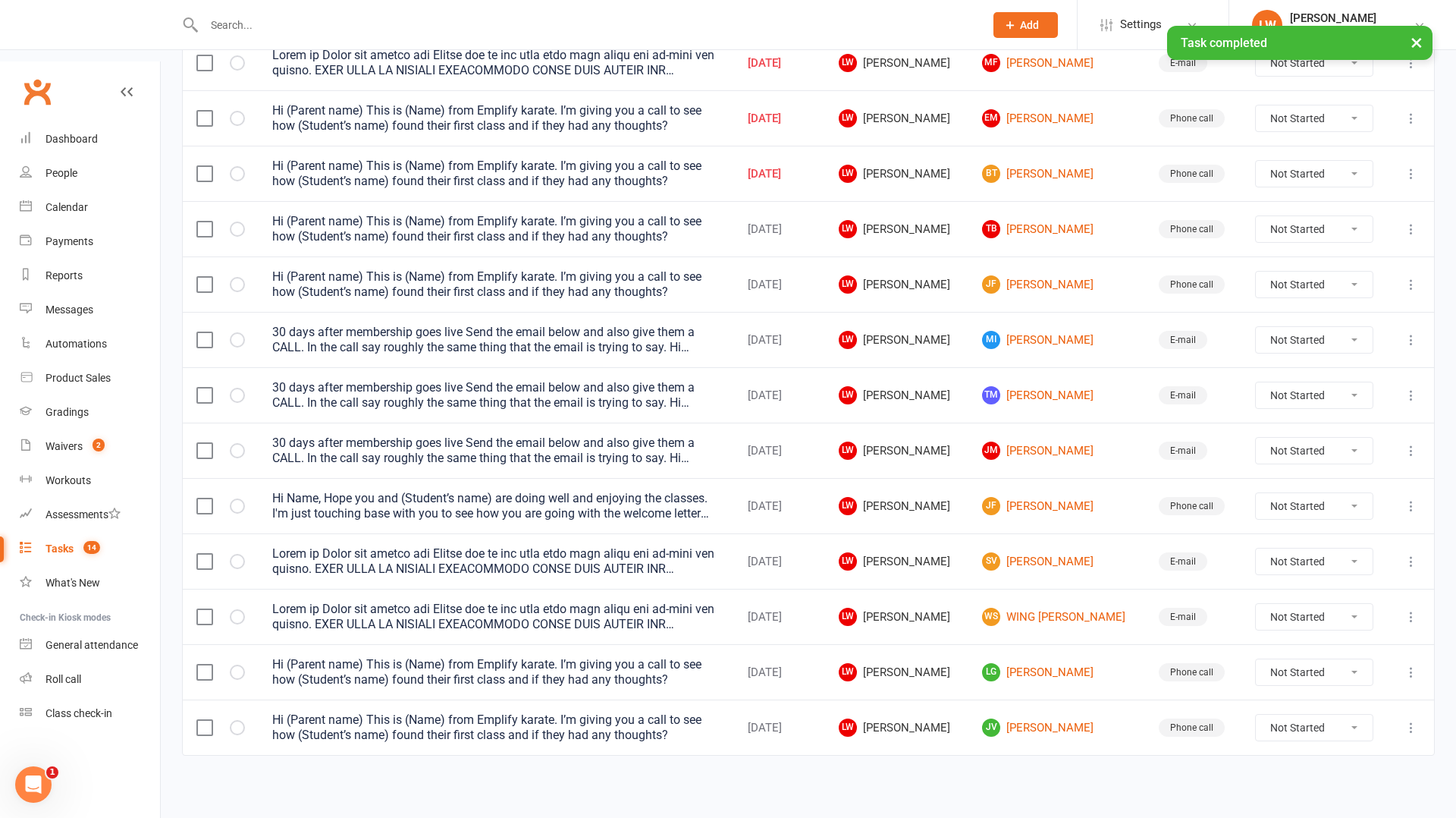
scroll to position [641, 0]
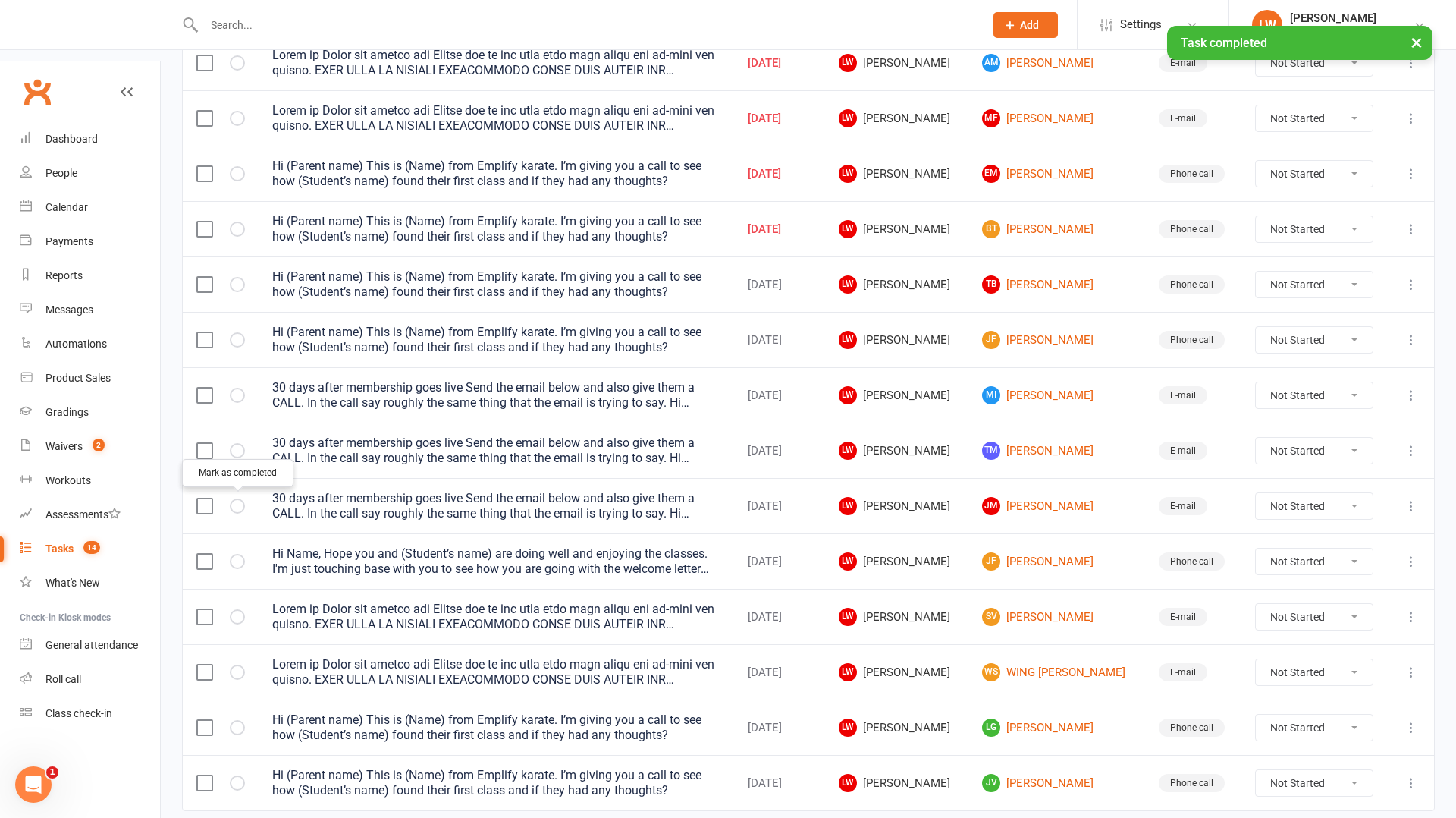
click at [0, 0] on icon "button" at bounding box center [0, 0] width 0 height 0
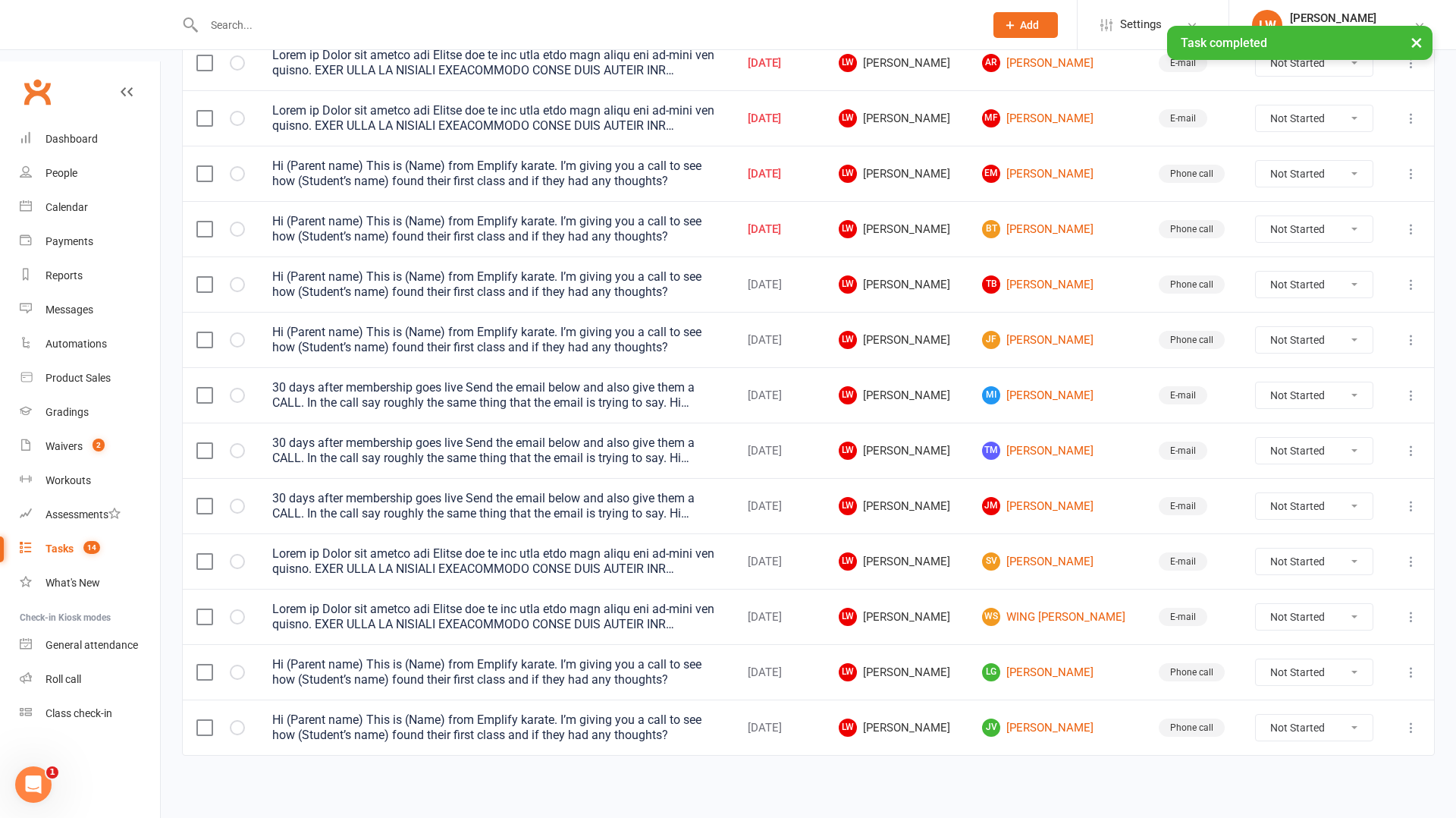
scroll to position [585, 0]
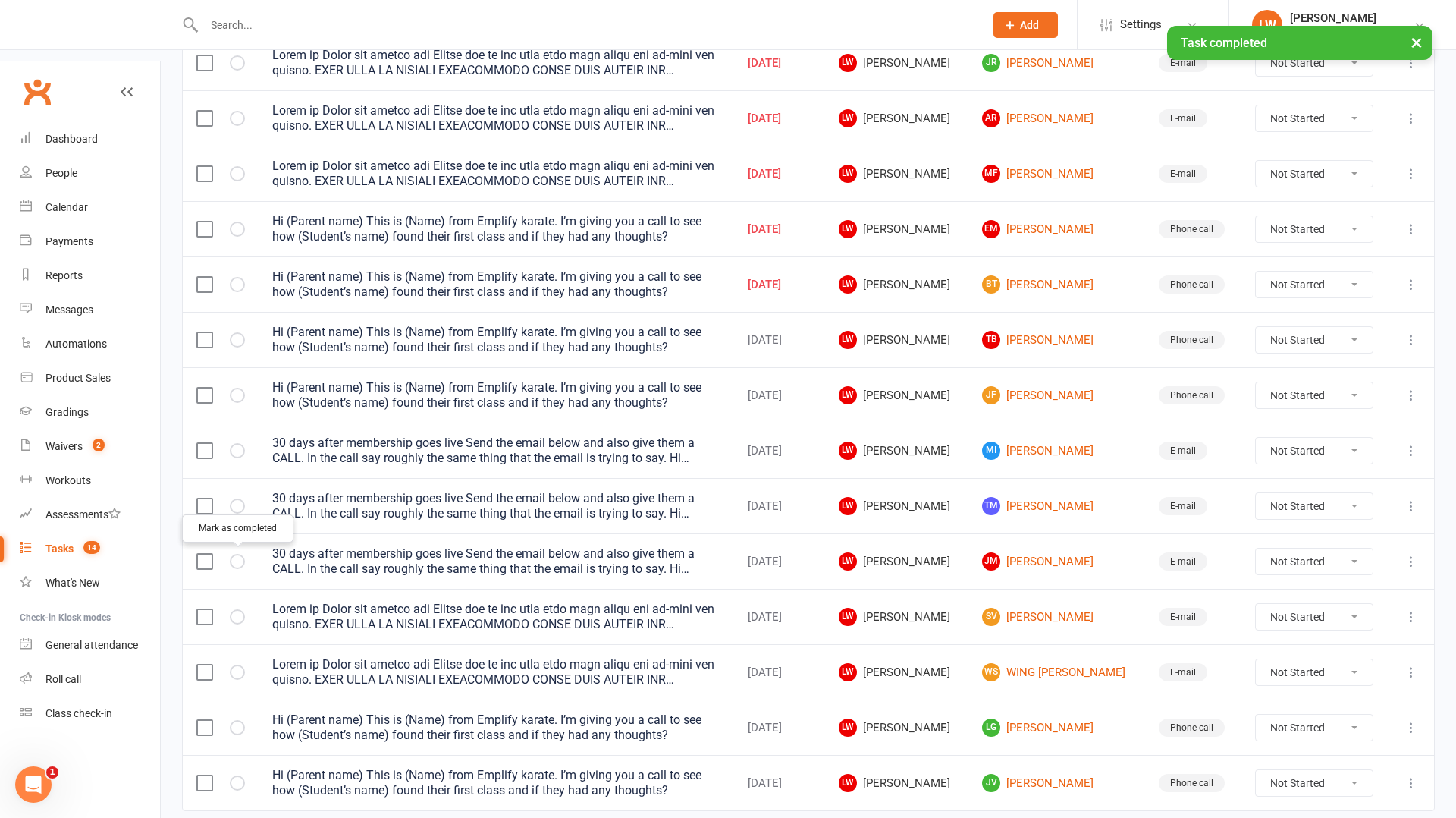
click at [0, 0] on icon "button" at bounding box center [0, 0] width 0 height 0
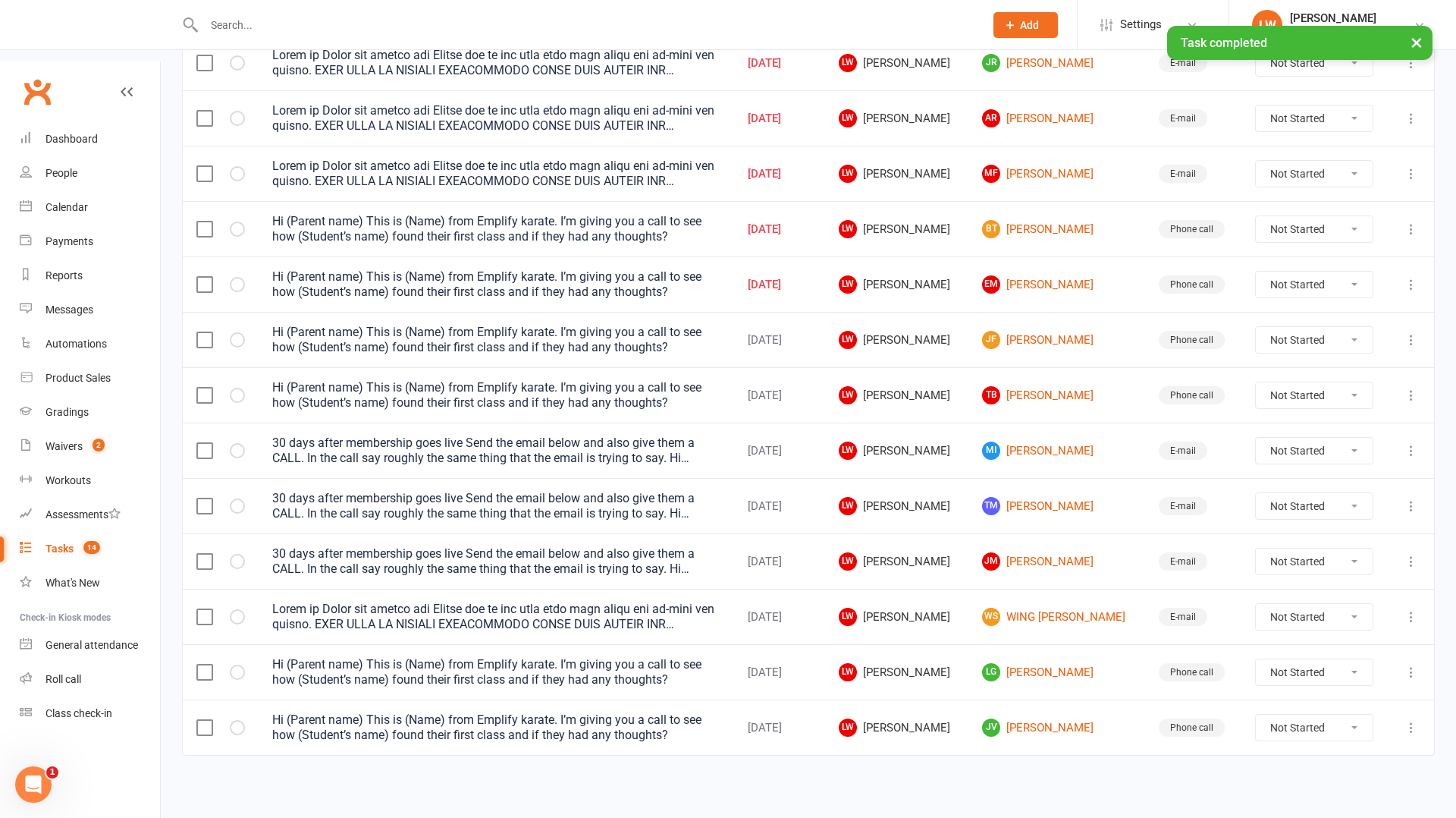
scroll to position [529, 0]
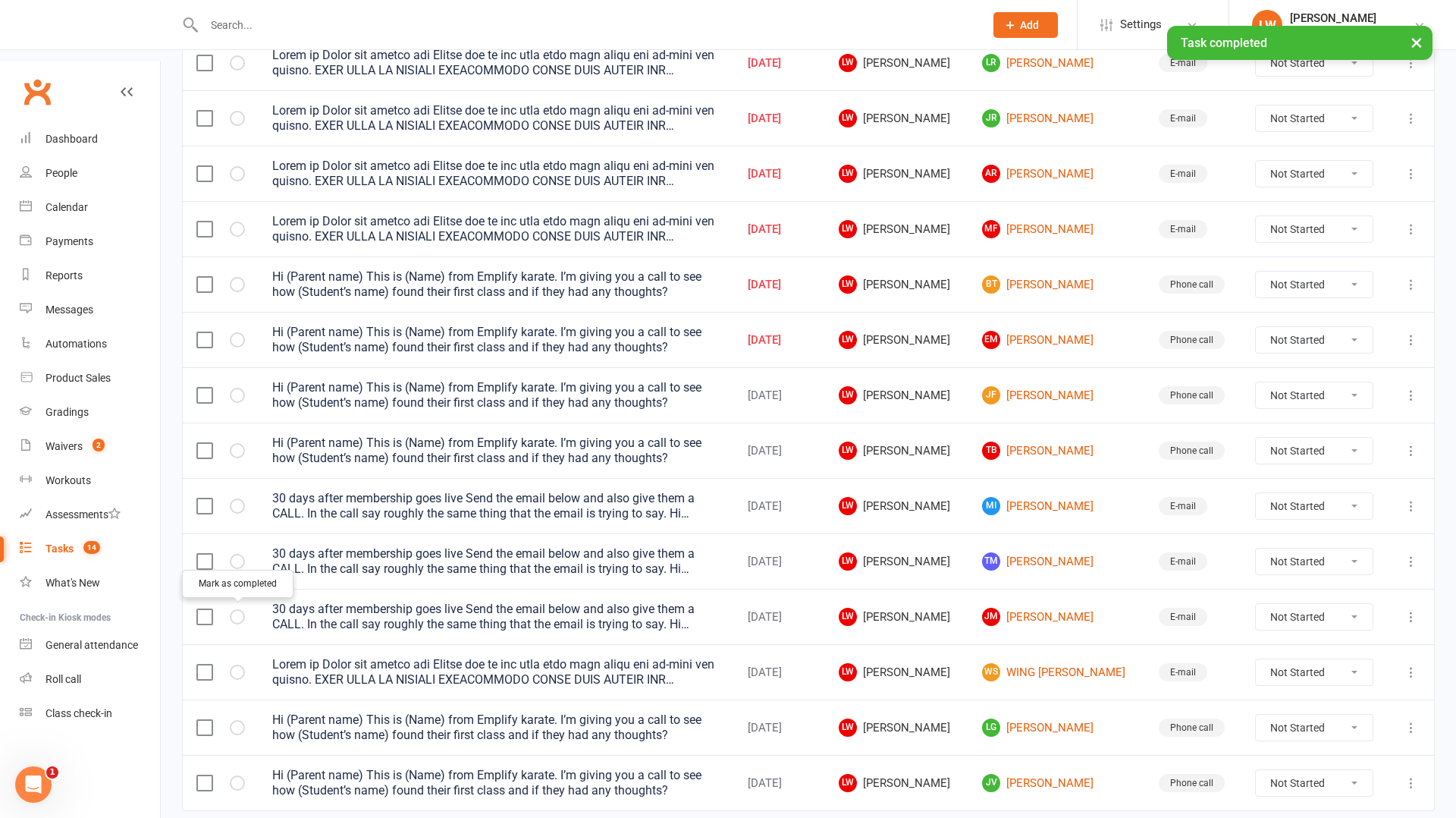
click at [0, 0] on icon "button" at bounding box center [0, 0] width 0 height 0
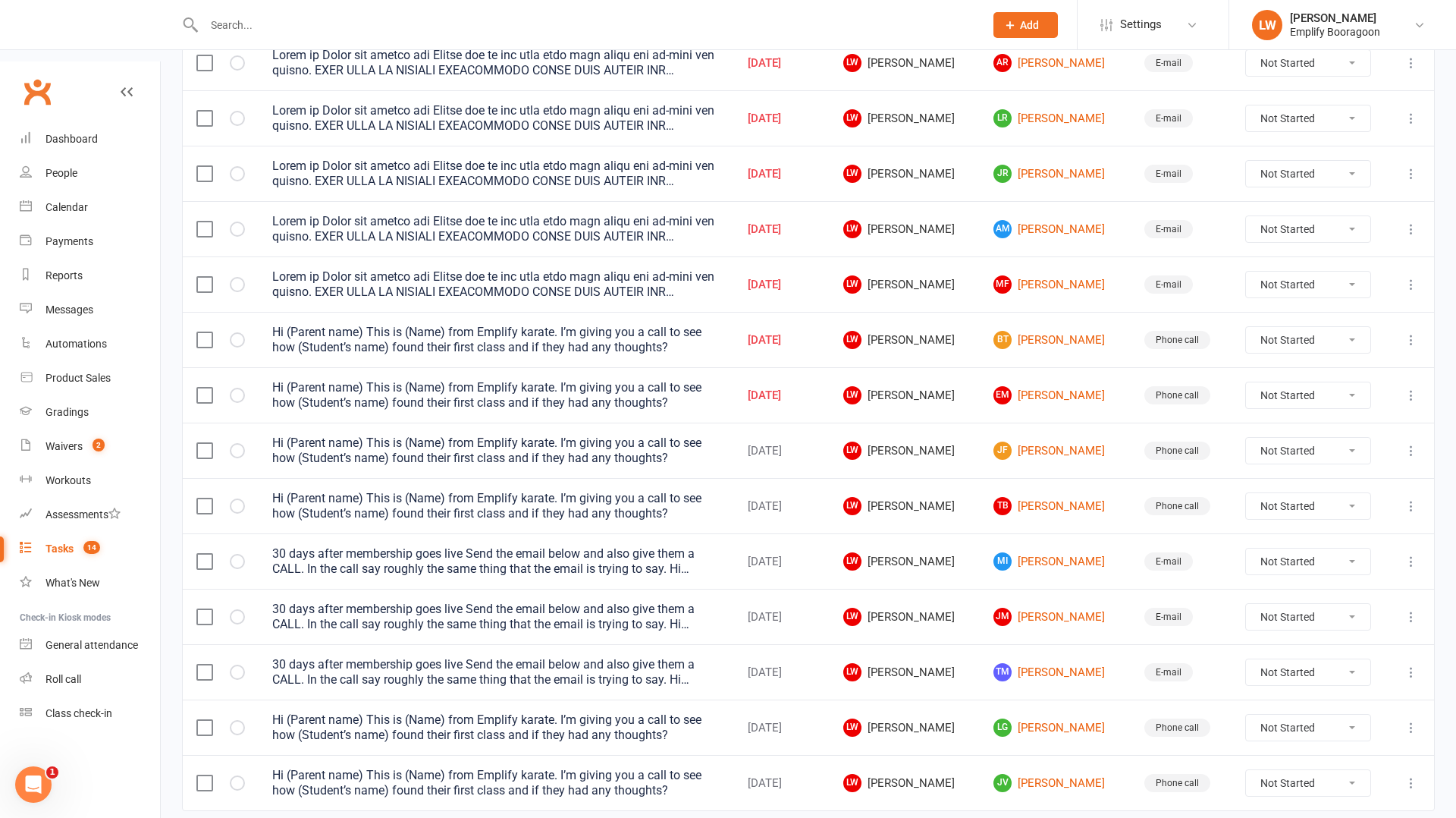
scroll to position [0, 0]
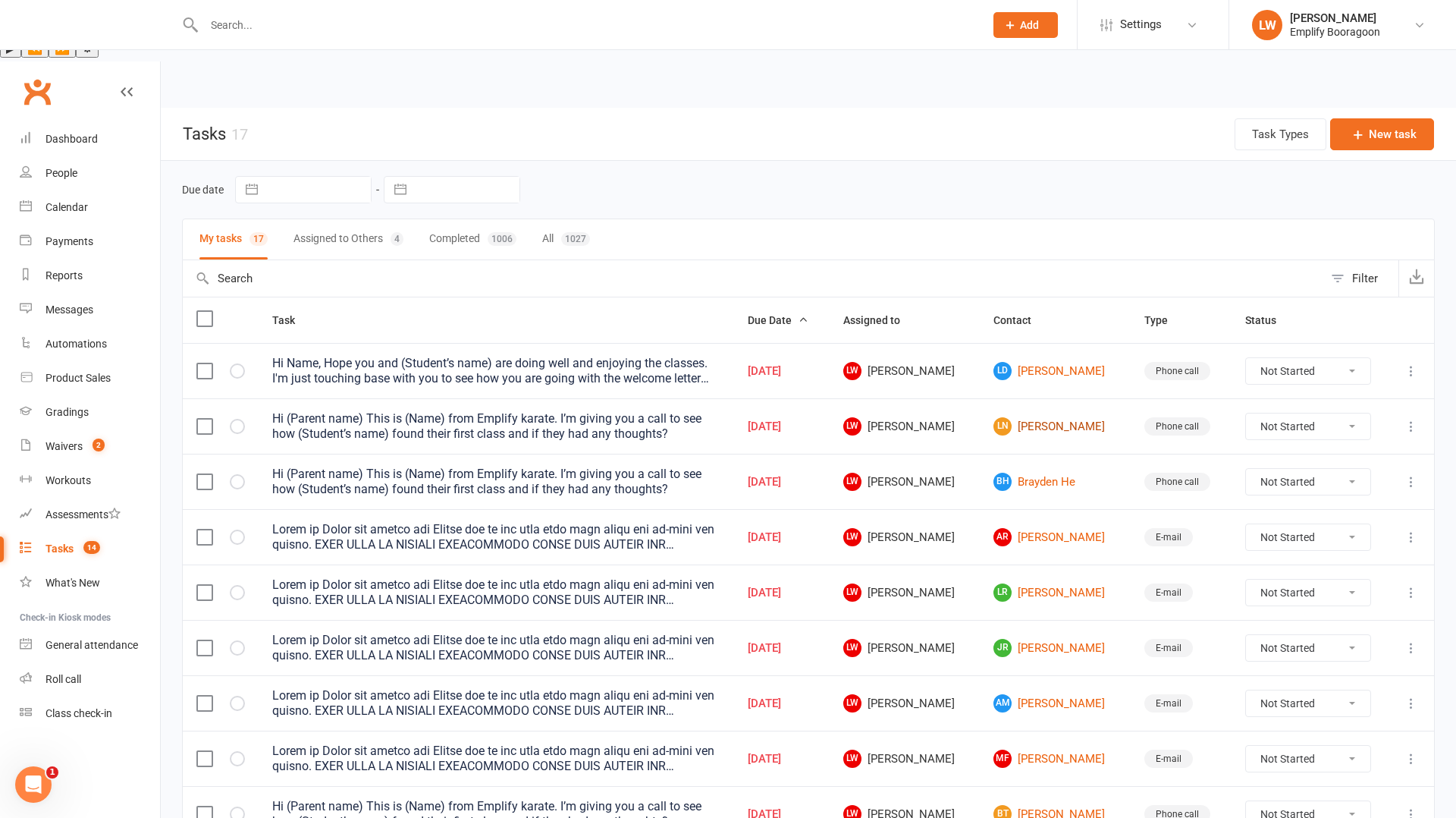
click at [1034, 417] on link "LN [PERSON_NAME]" at bounding box center [1055, 426] width 123 height 19
click at [1075, 362] on link "[PERSON_NAME]" at bounding box center [1055, 371] width 123 height 19
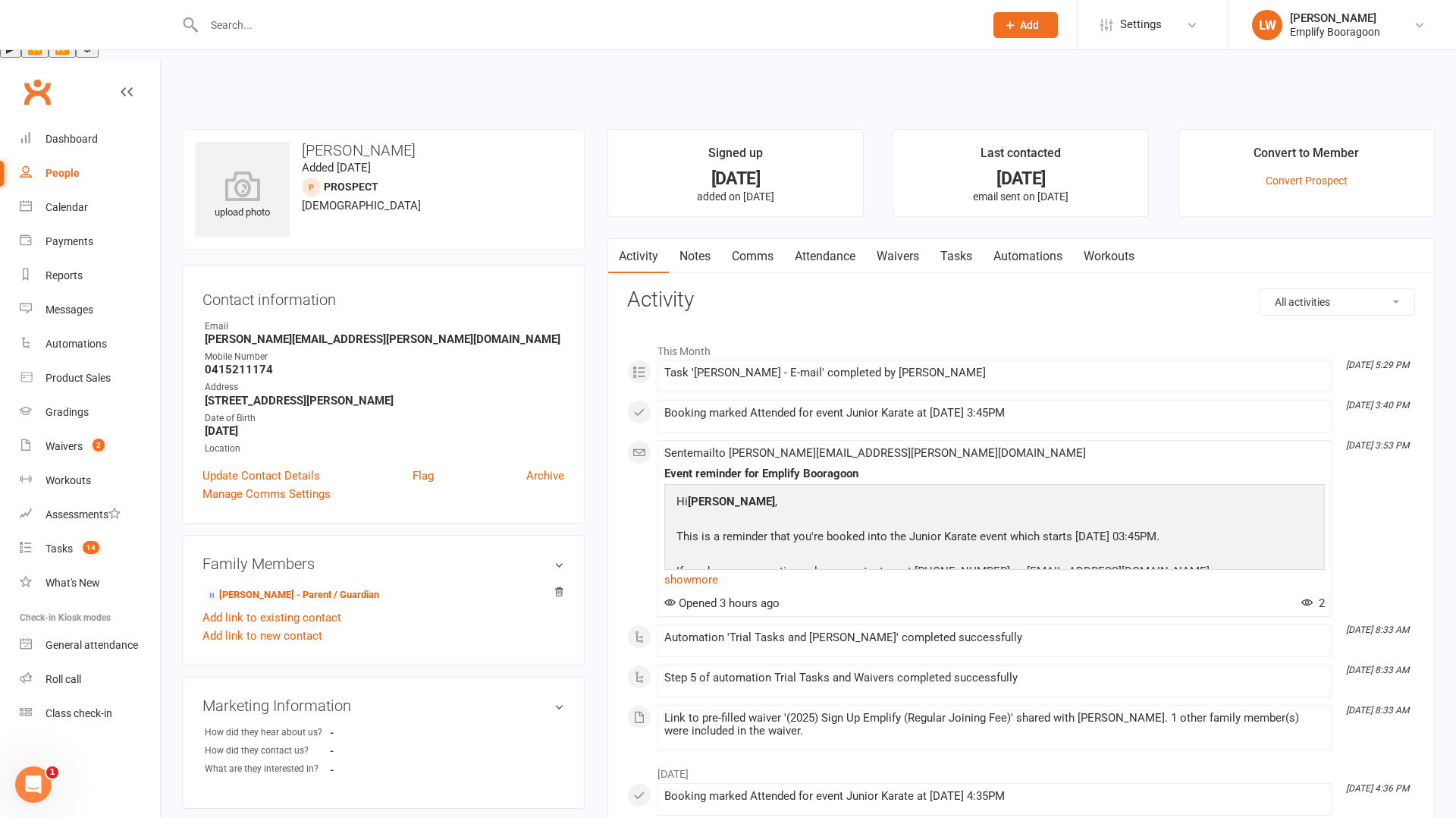
click at [870, 239] on link "Waivers" at bounding box center [898, 257] width 63 height 35
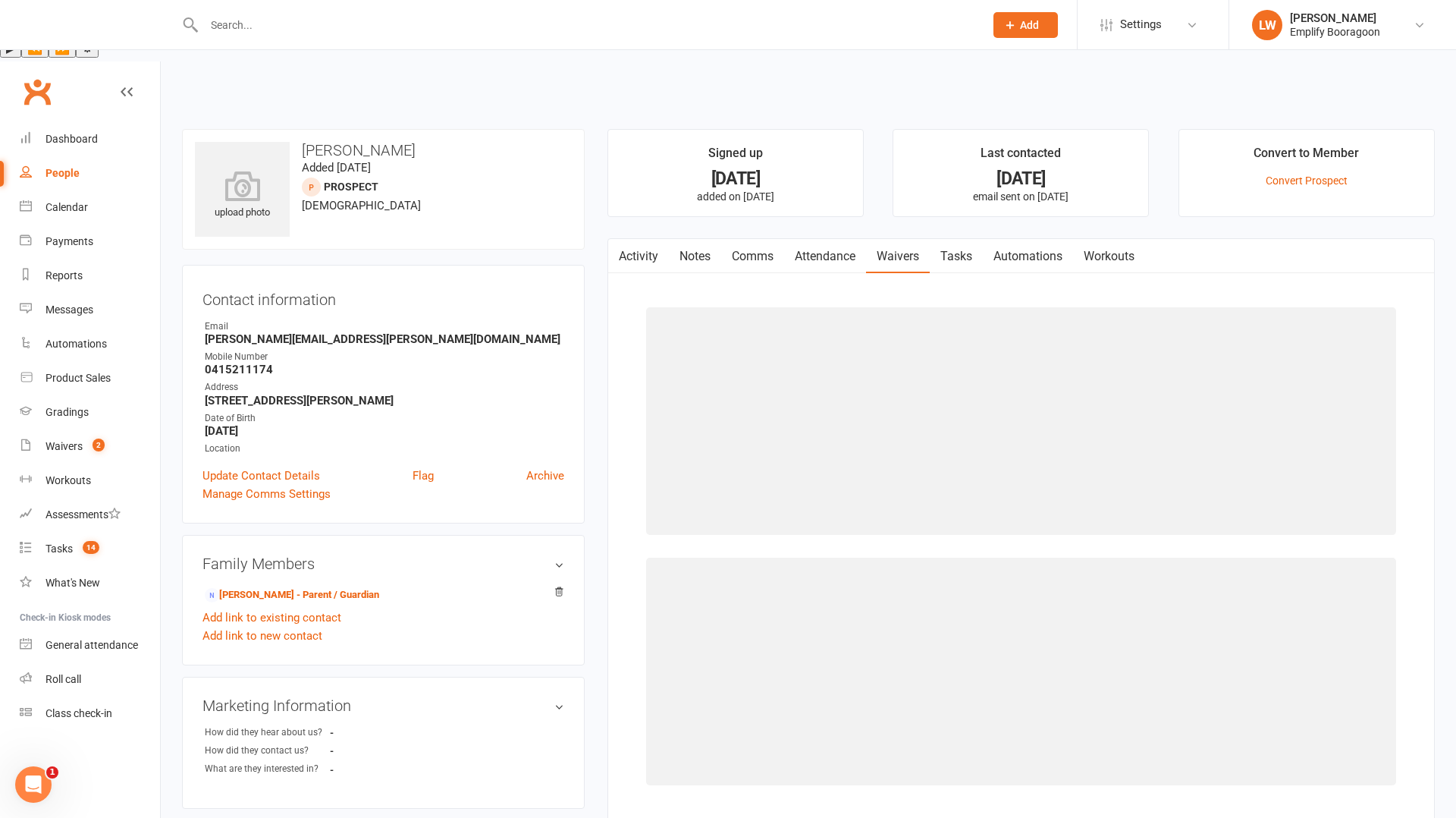
click at [835, 239] on link "Attendance" at bounding box center [825, 257] width 82 height 35
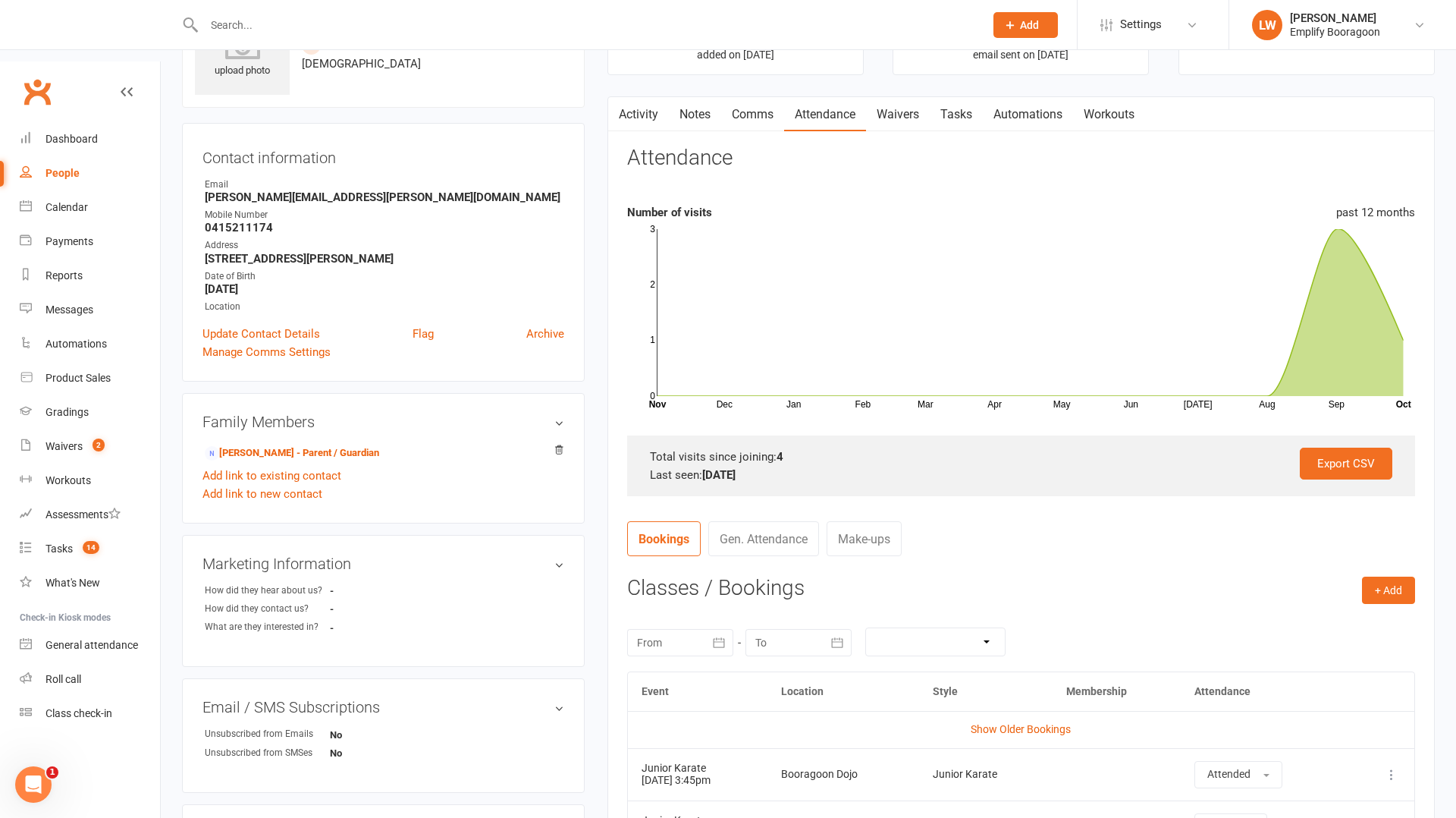
scroll to position [241, 0]
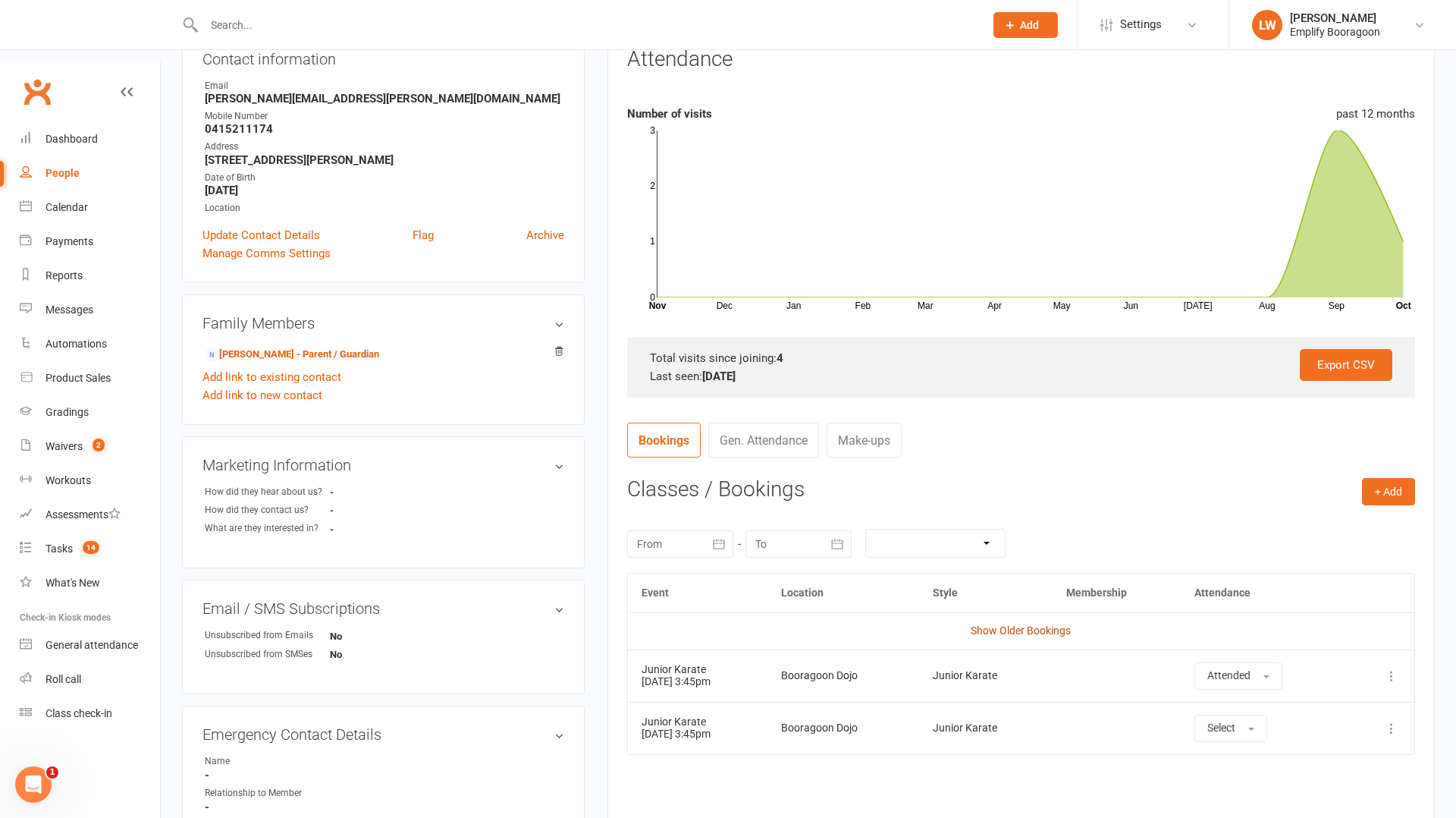
click at [1026, 625] on link "Show Older Bookings" at bounding box center [1021, 631] width 101 height 12
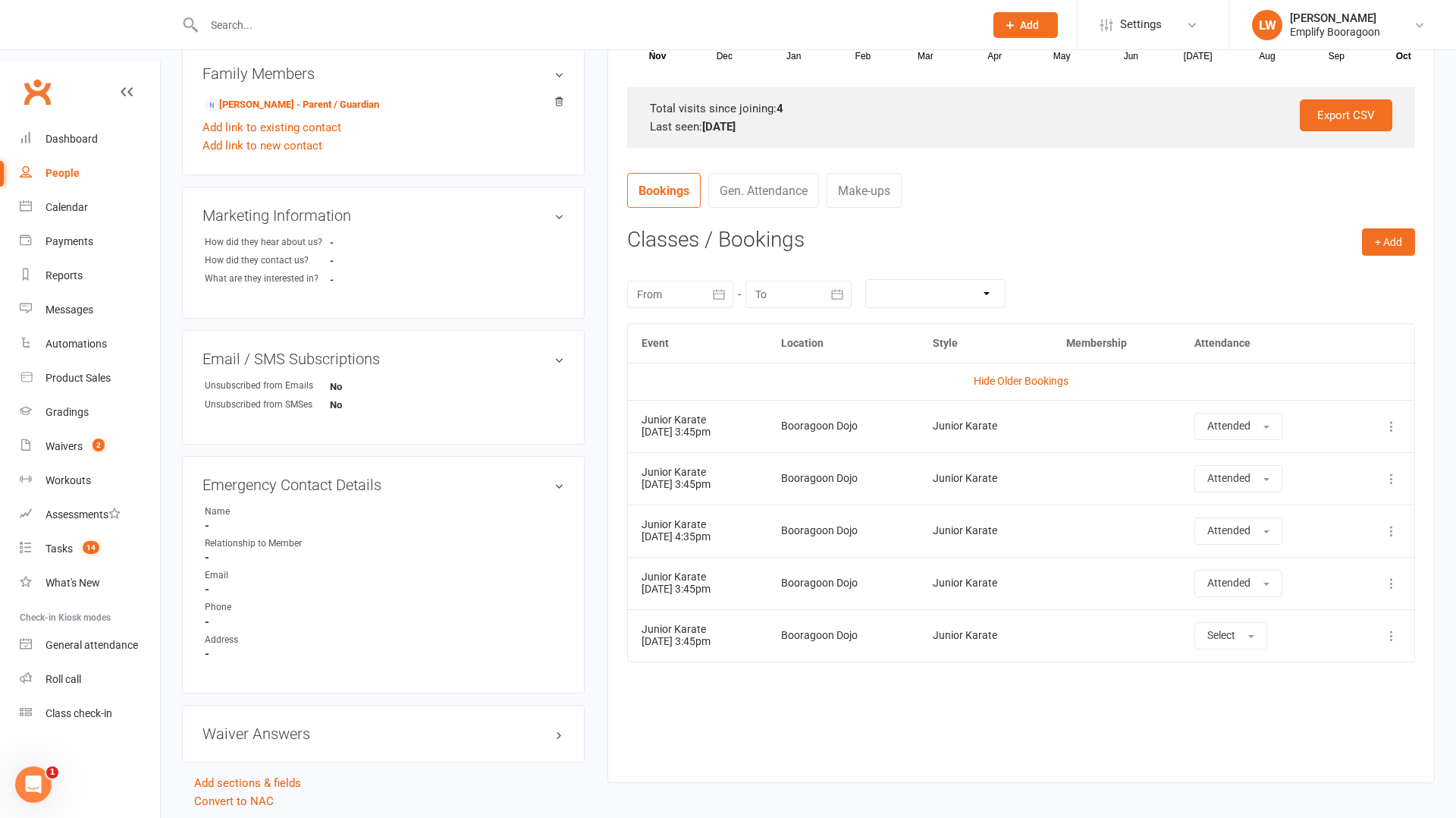
scroll to position [494, 0]
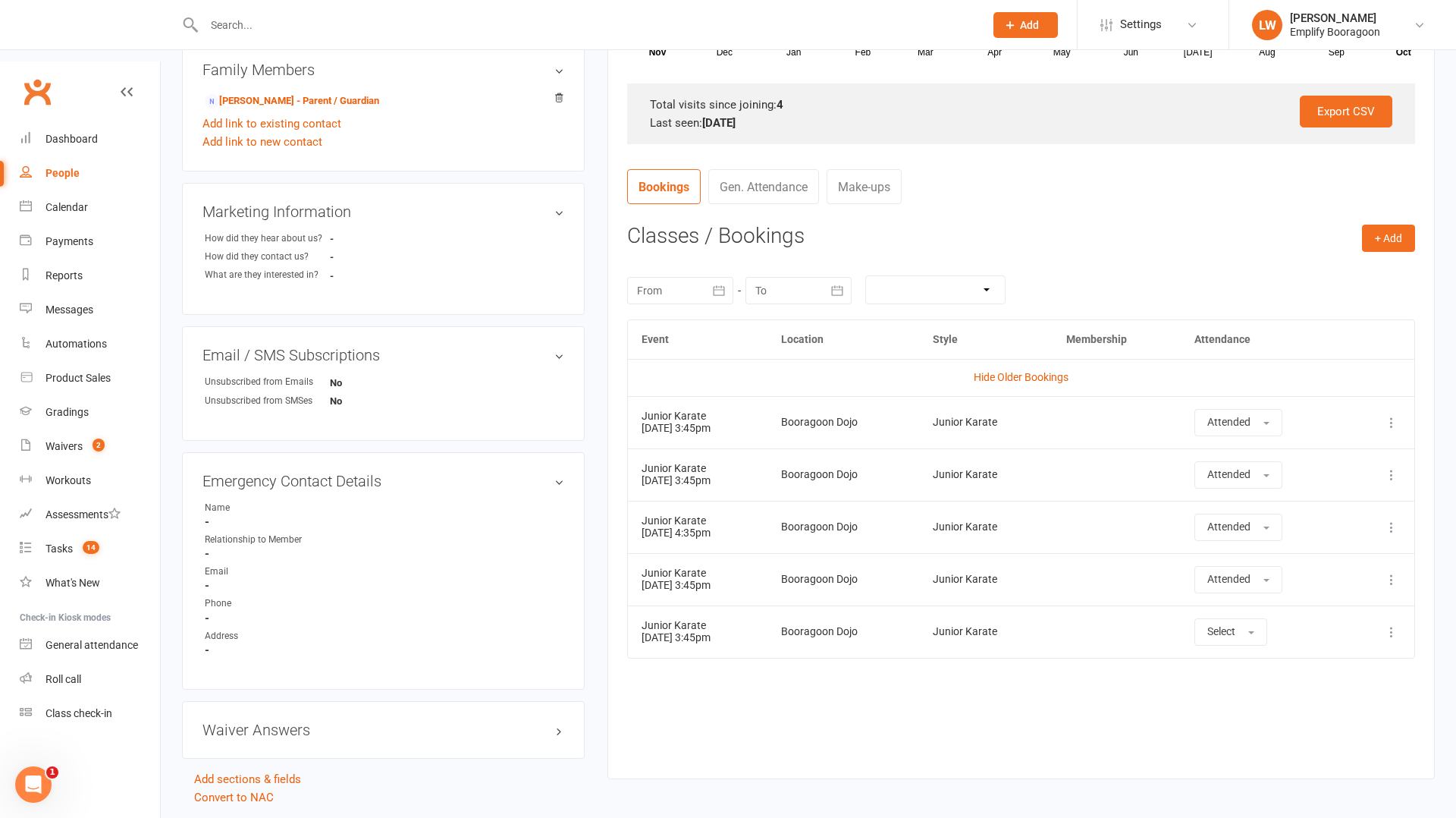
click at [979, 627] on div "Junior Karate" at bounding box center [986, 632] width 106 height 11
click at [1016, 658] on div "Event Location Style Membership Attendance Hide Older Bookings Junior Karate [D…" at bounding box center [1021, 537] width 788 height 437
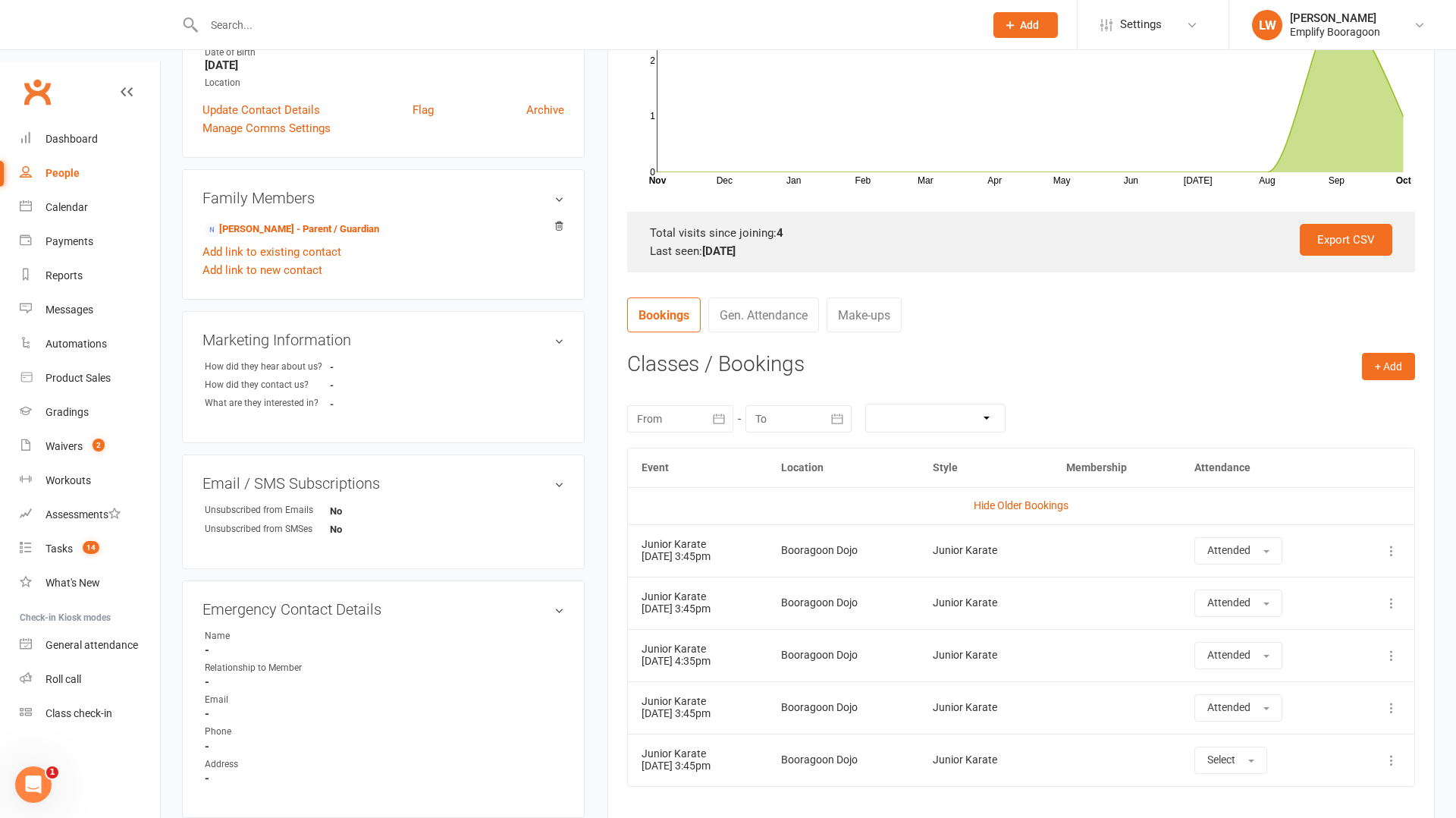
scroll to position [0, 0]
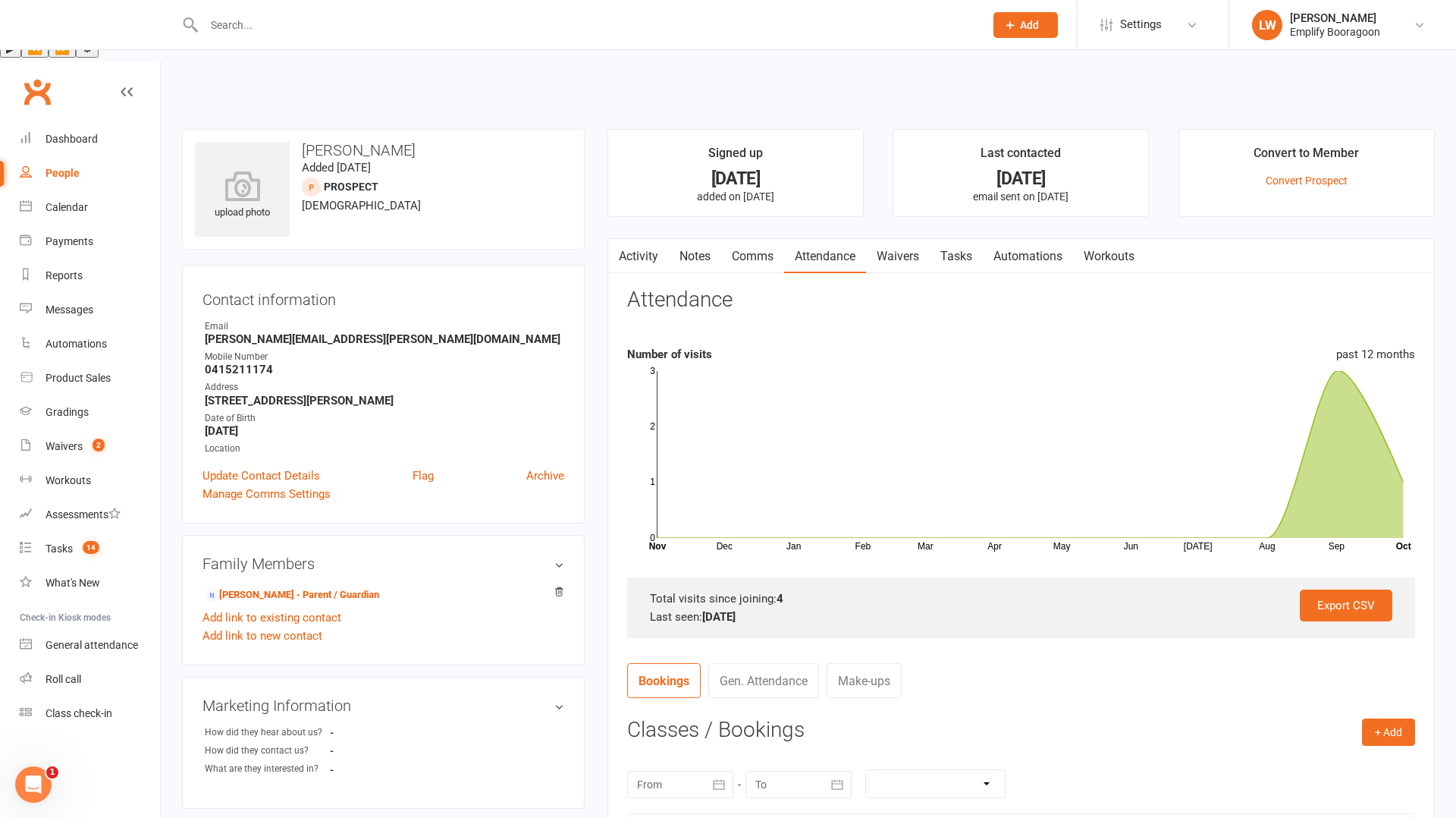
click at [644, 239] on link "Activity" at bounding box center [638, 257] width 61 height 35
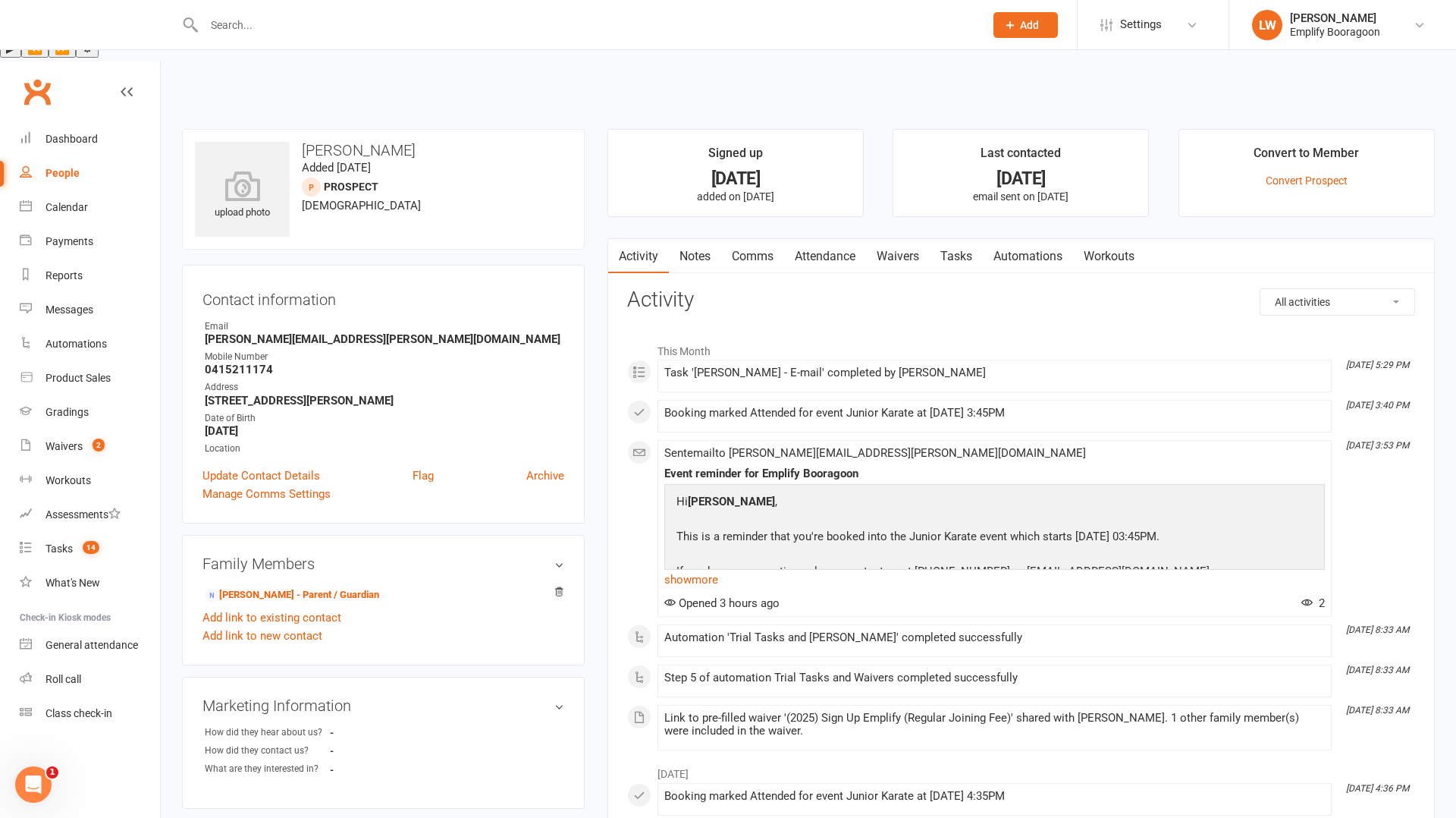
click at [226, 363] on strong "0415211174" at bounding box center [385, 369] width 360 height 13
copy strong "0415211174"
click at [690, 569] on link "show more" at bounding box center [994, 580] width 661 height 21
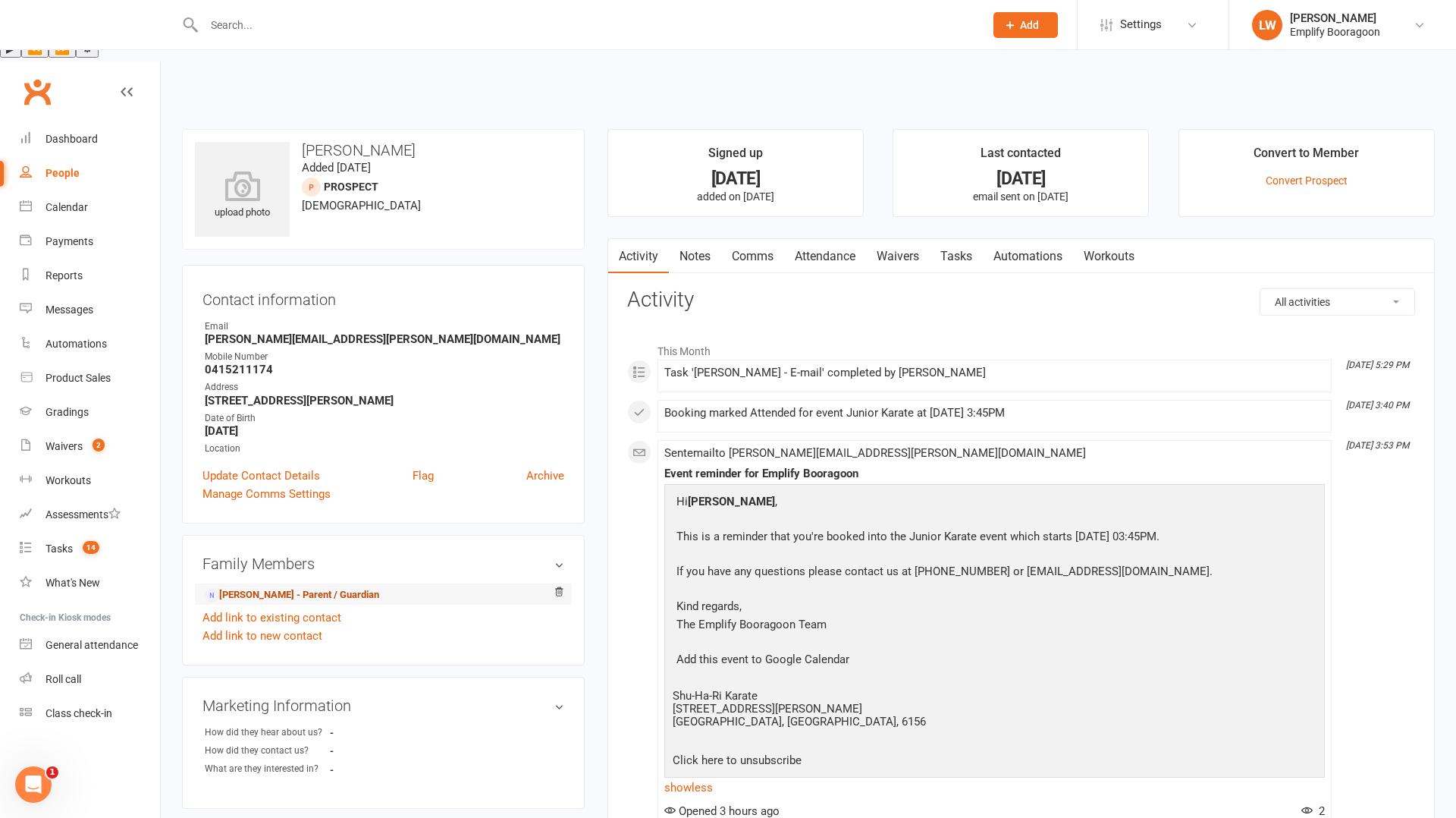
click at [325, 588] on link "[PERSON_NAME] - Parent / Guardian" at bounding box center [292, 596] width 175 height 16
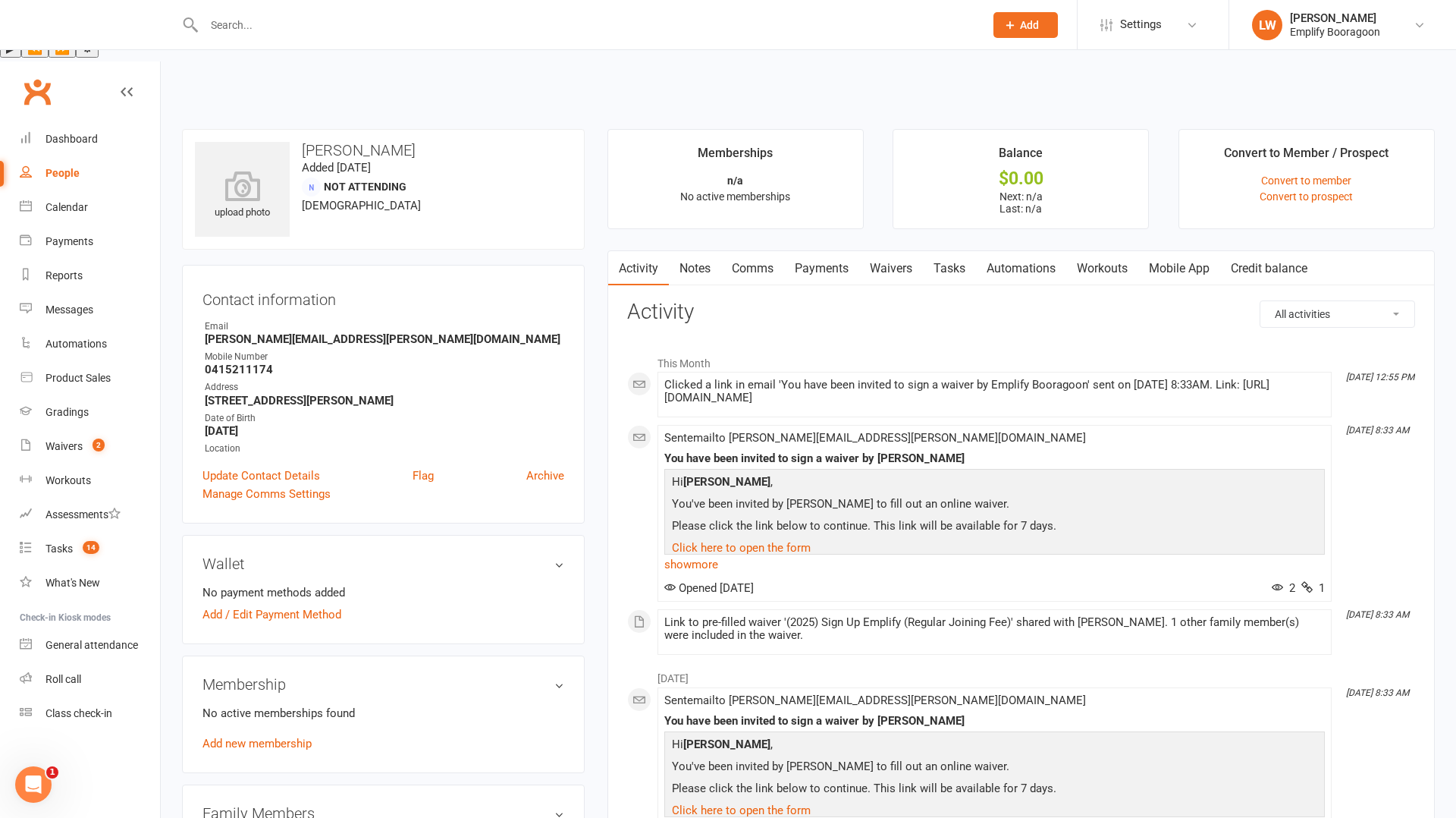
click at [892, 251] on link "Waivers" at bounding box center [891, 269] width 63 height 35
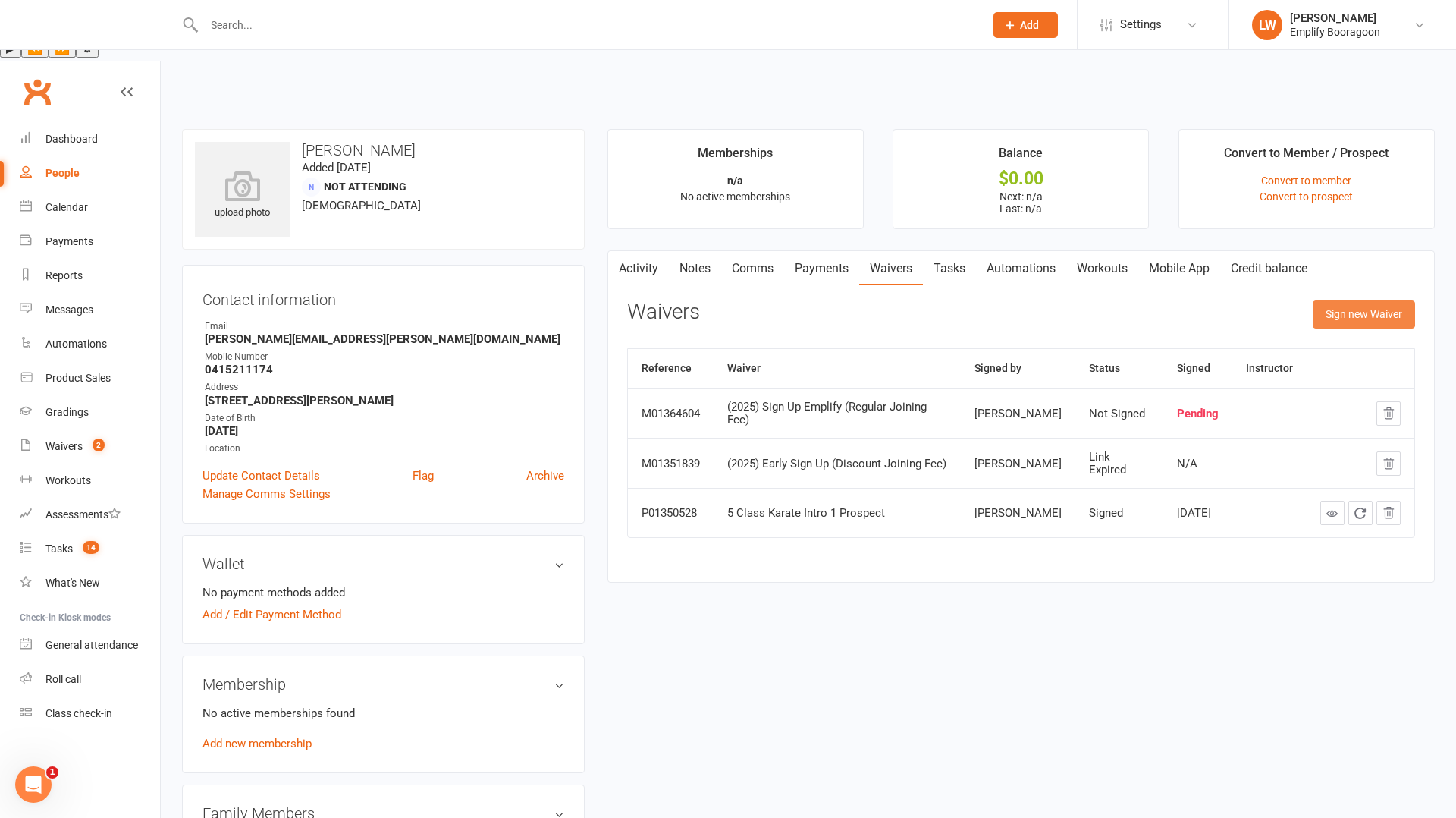
click at [1376, 301] on button "Sign new Waiver" at bounding box center [1364, 314] width 102 height 27
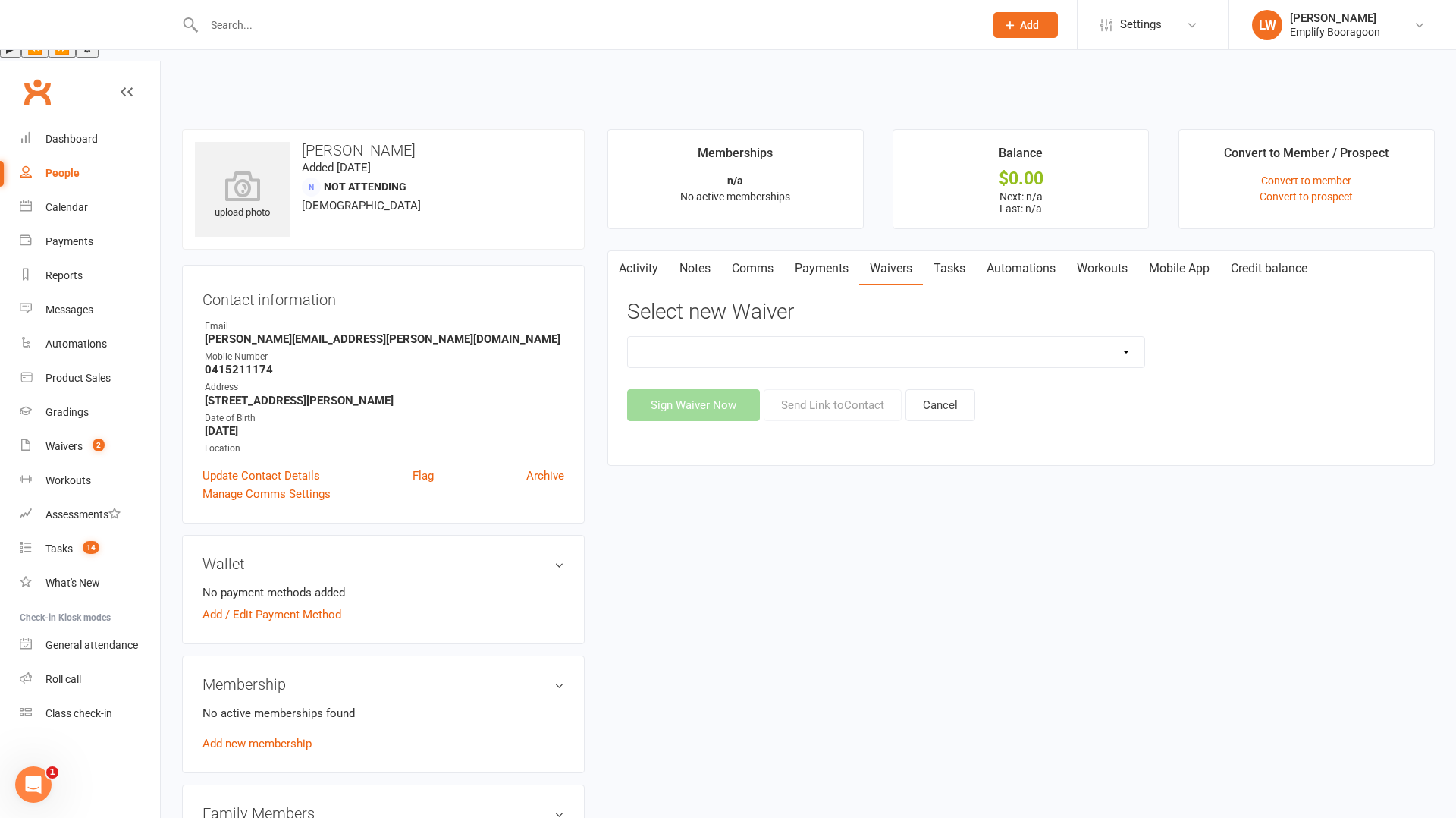
click at [952, 337] on select "(2025) Drop In Class (2025) Early Sign Up (Discount Joining Fee) (2025) Sign Up…" at bounding box center [886, 352] width 517 height 30
select select "13363"
click at [628, 337] on select "(2025) Drop In Class (2025) Early Sign Up (Discount Joining Fee) (2025) Sign Up…" at bounding box center [886, 352] width 517 height 30
click at [835, 389] on button "Send Link to Contact" at bounding box center [833, 405] width 138 height 32
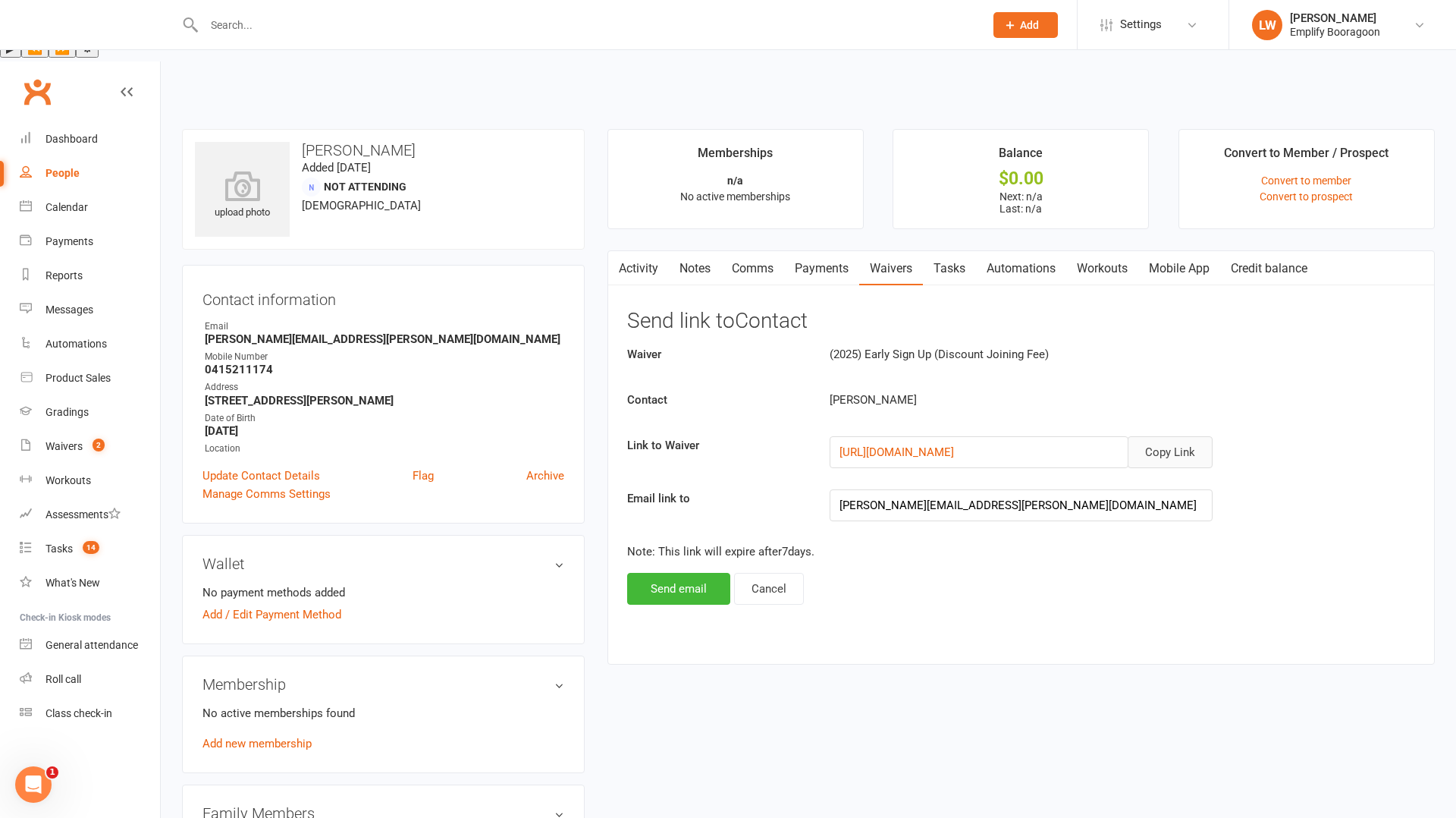
click at [1198, 437] on button "Copy Link" at bounding box center [1170, 453] width 85 height 32
click at [623, 537] on div "Activity Notes Comms Payments Waivers Tasks Automations Workouts Mobile App Cre…" at bounding box center [1021, 458] width 827 height 415
click at [631, 573] on button "Send email" at bounding box center [678, 589] width 103 height 32
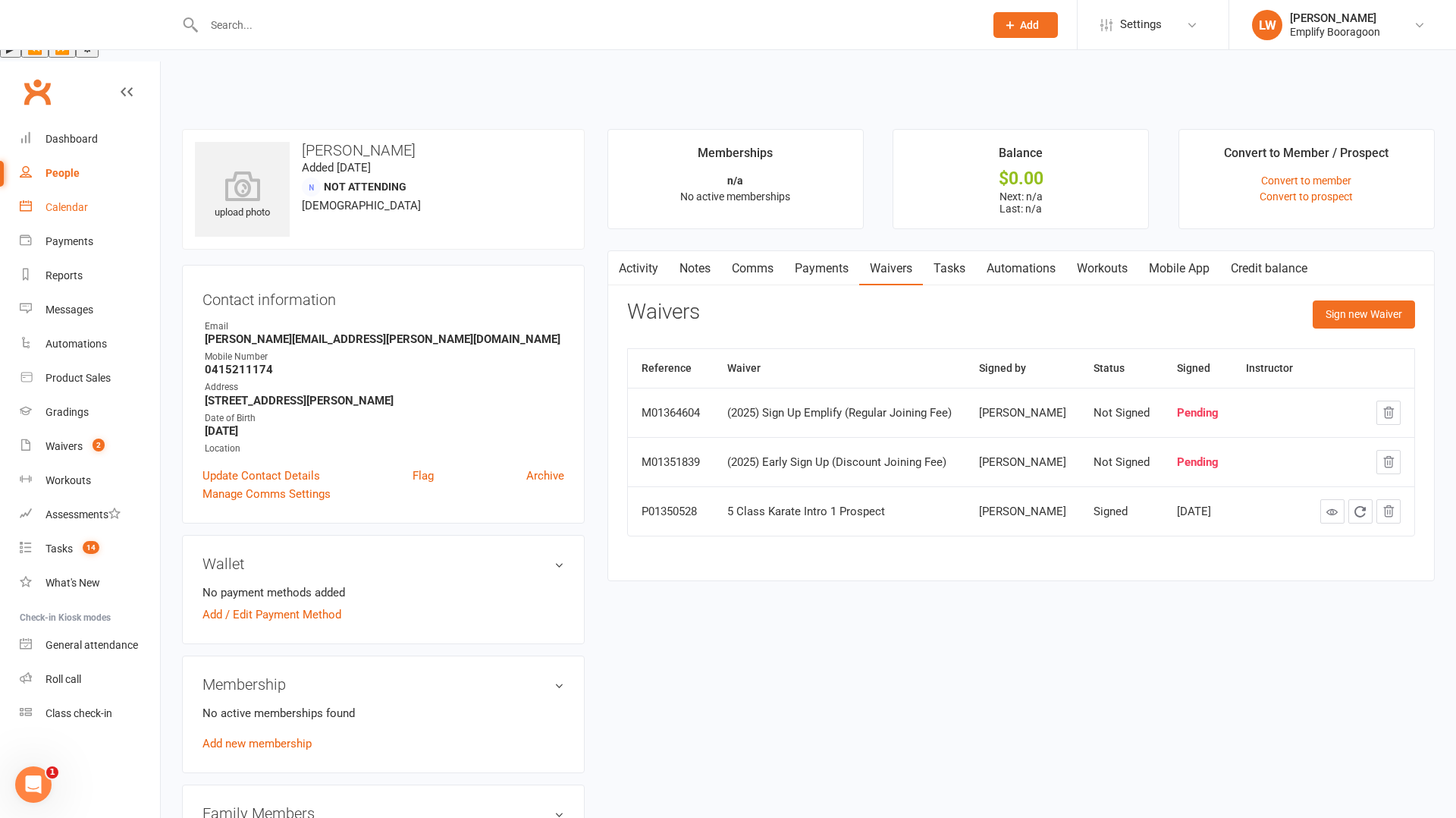
click at [78, 201] on div "Calendar" at bounding box center [67, 207] width 42 height 12
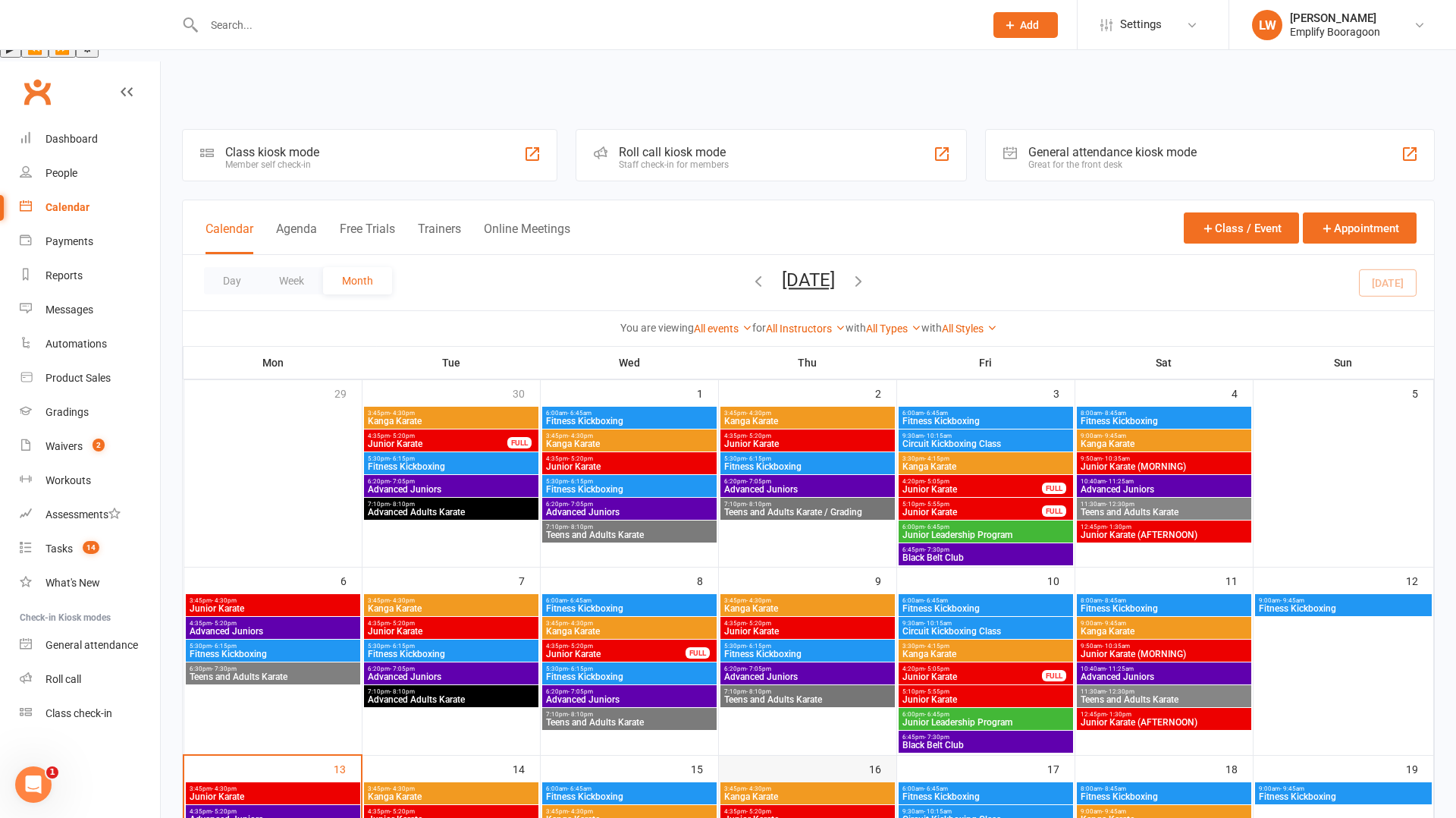
scroll to position [341, 0]
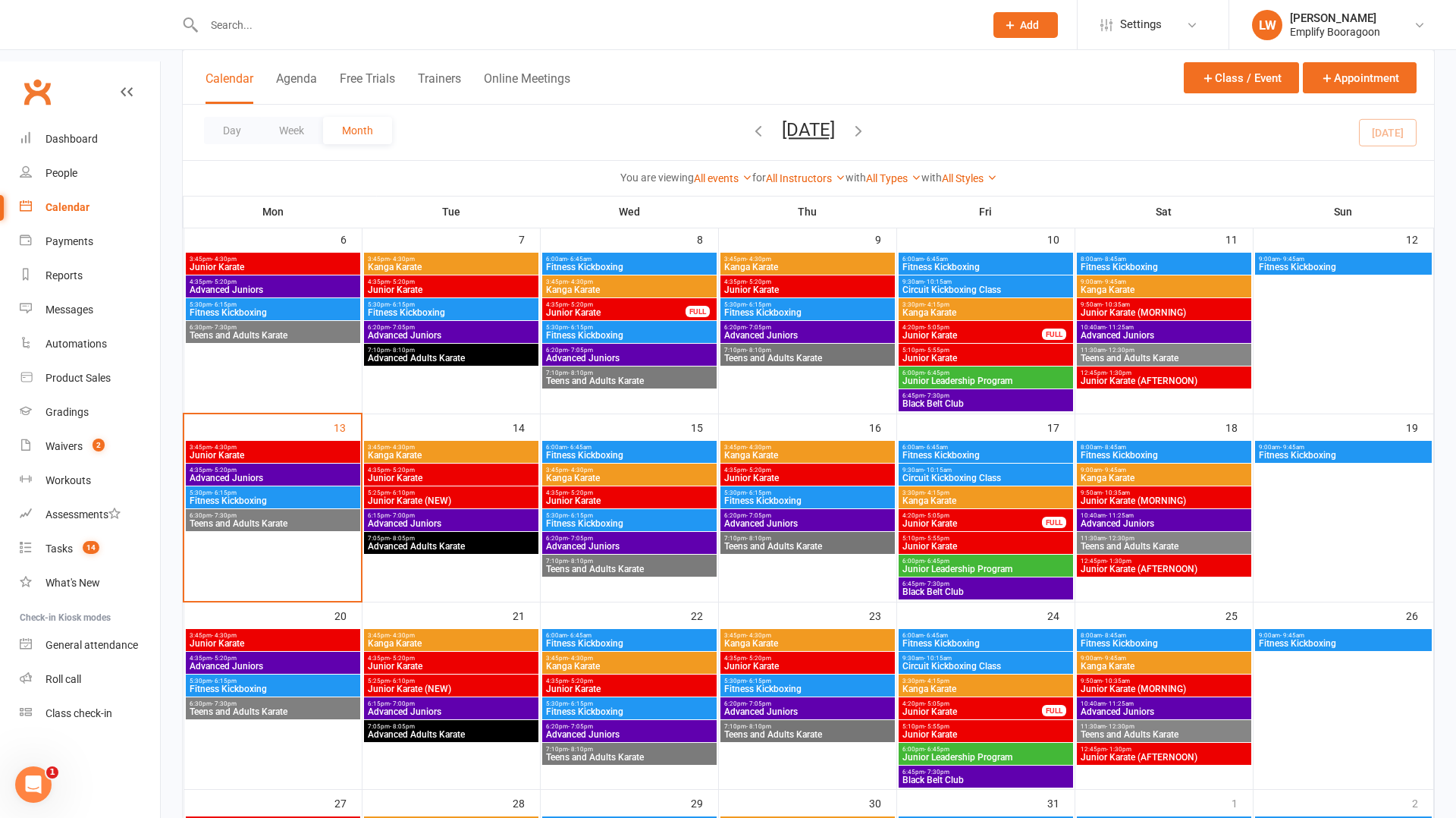
click at [298, 639] on span "Junior Karate" at bounding box center [273, 643] width 168 height 9
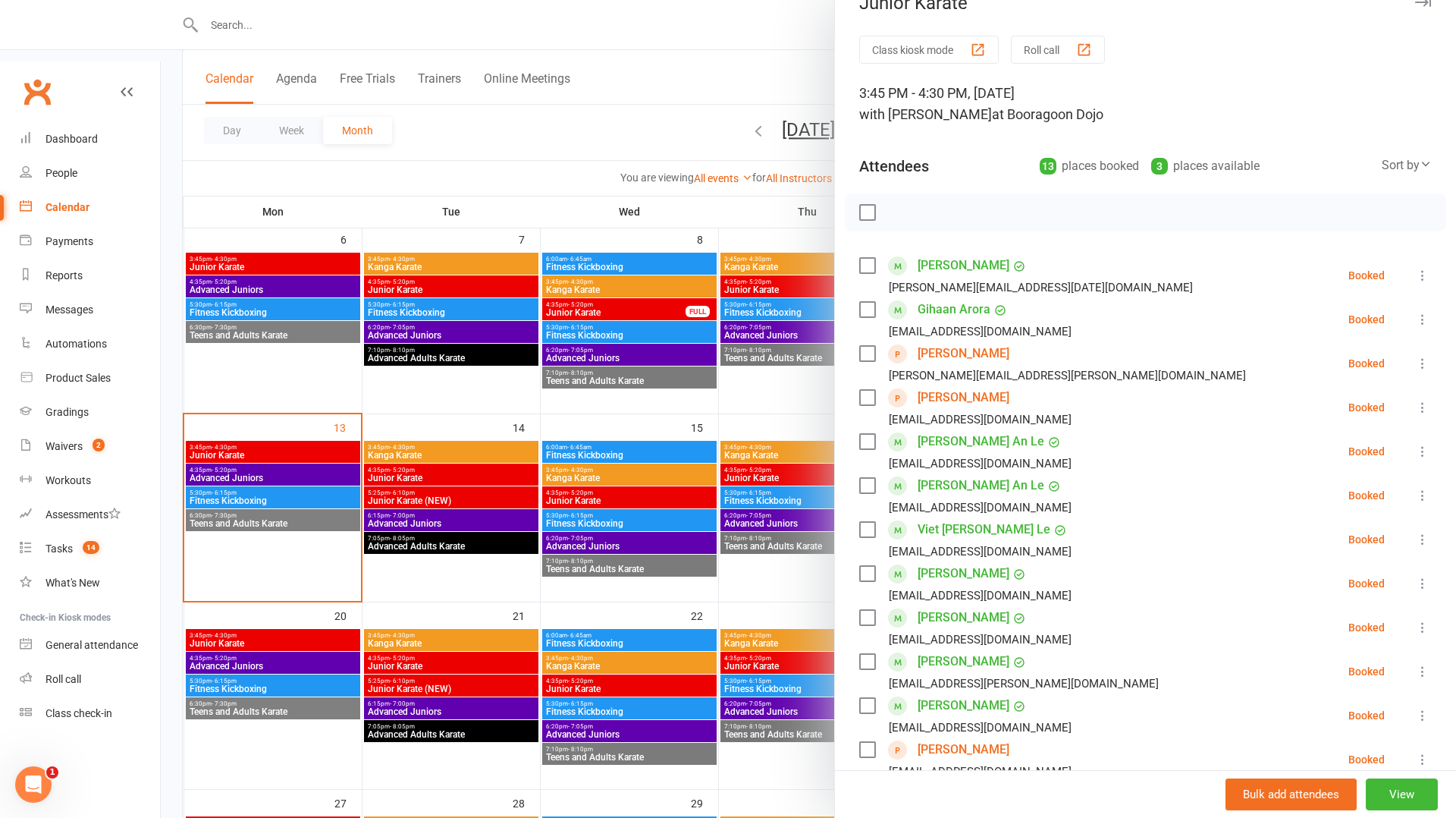
scroll to position [40, 0]
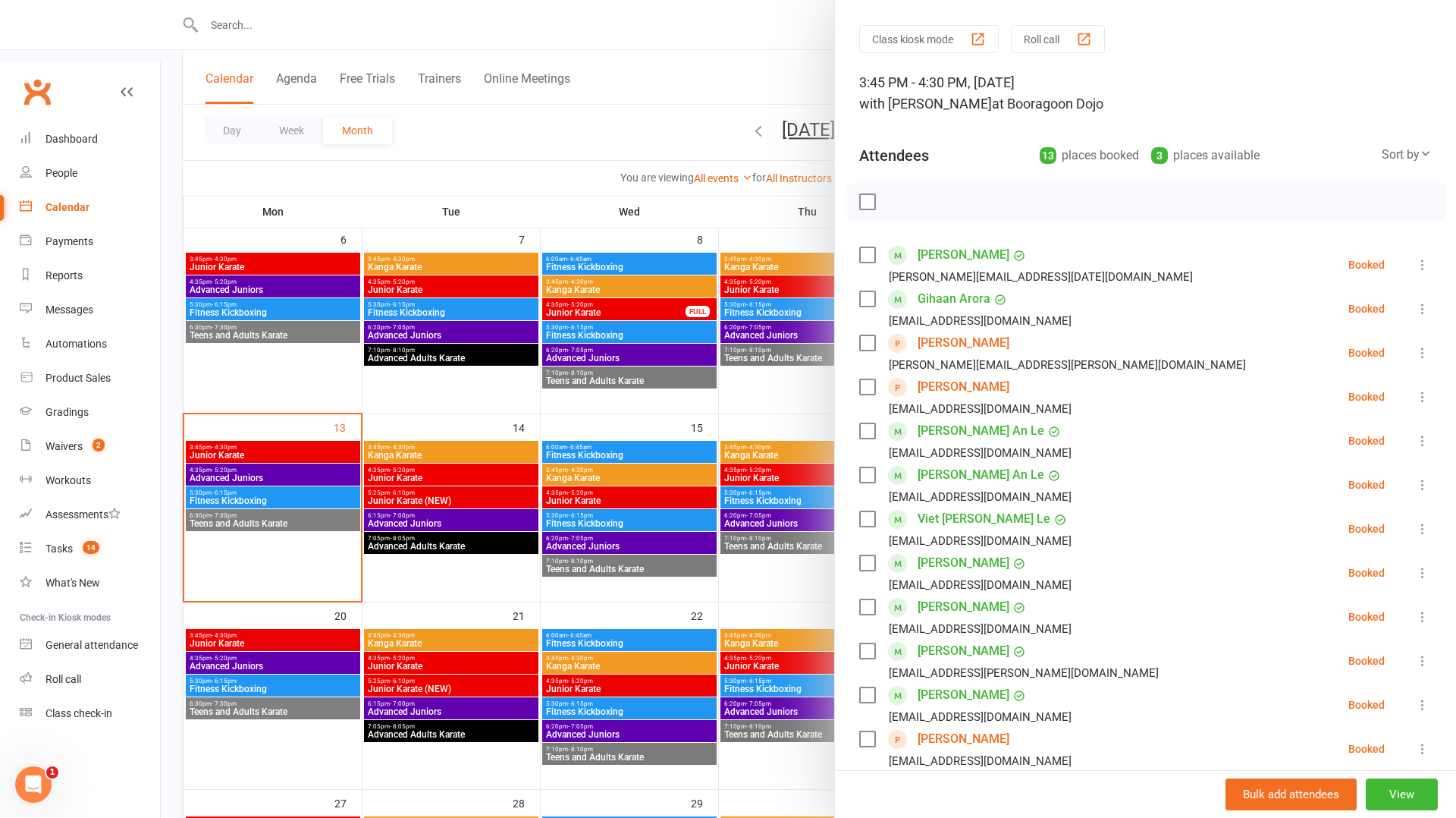
click at [356, 710] on div at bounding box center [808, 409] width 1295 height 818
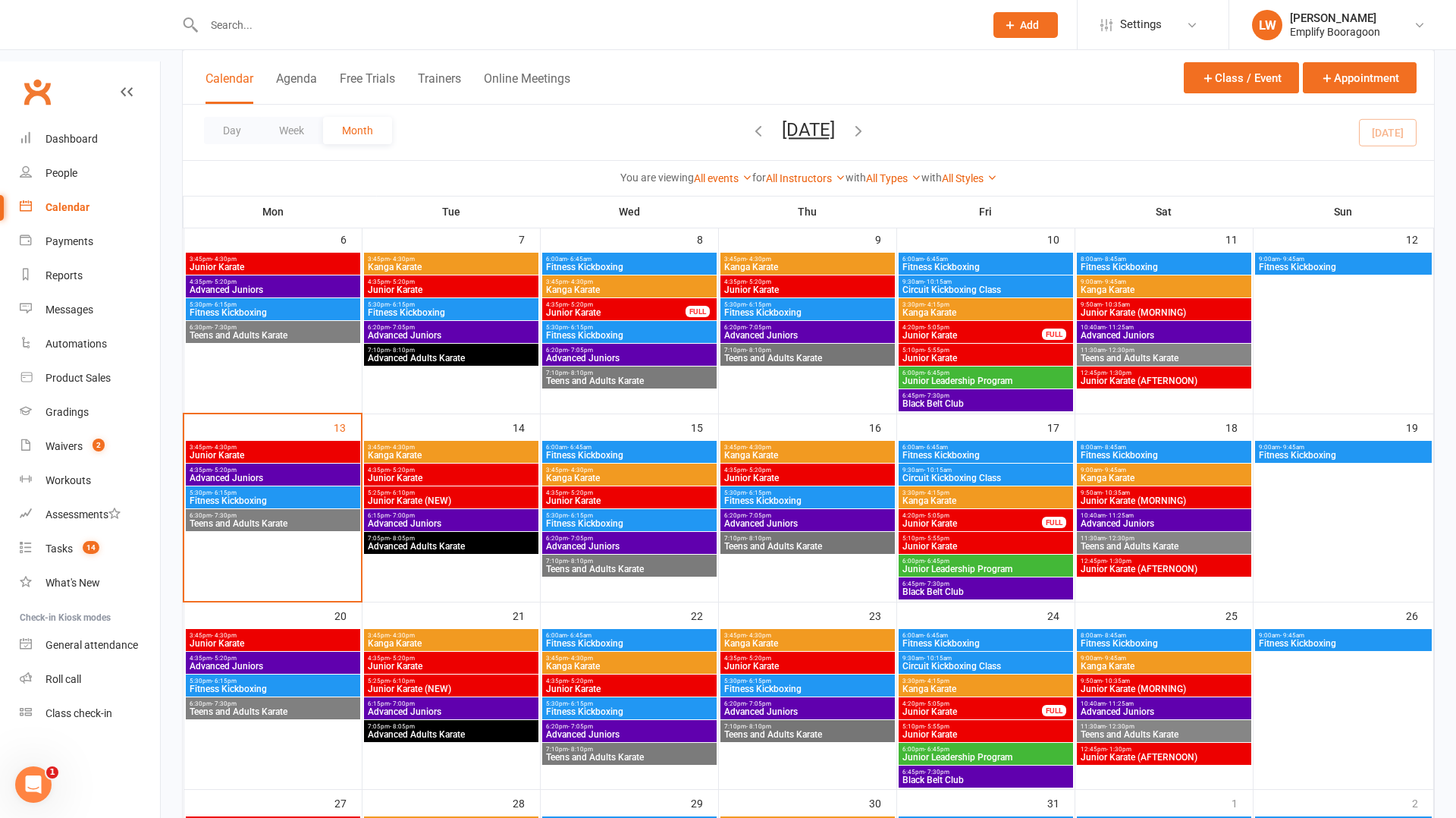
click at [292, 817] on span "3:45pm - 4:30pm" at bounding box center [273, 823] width 168 height 7
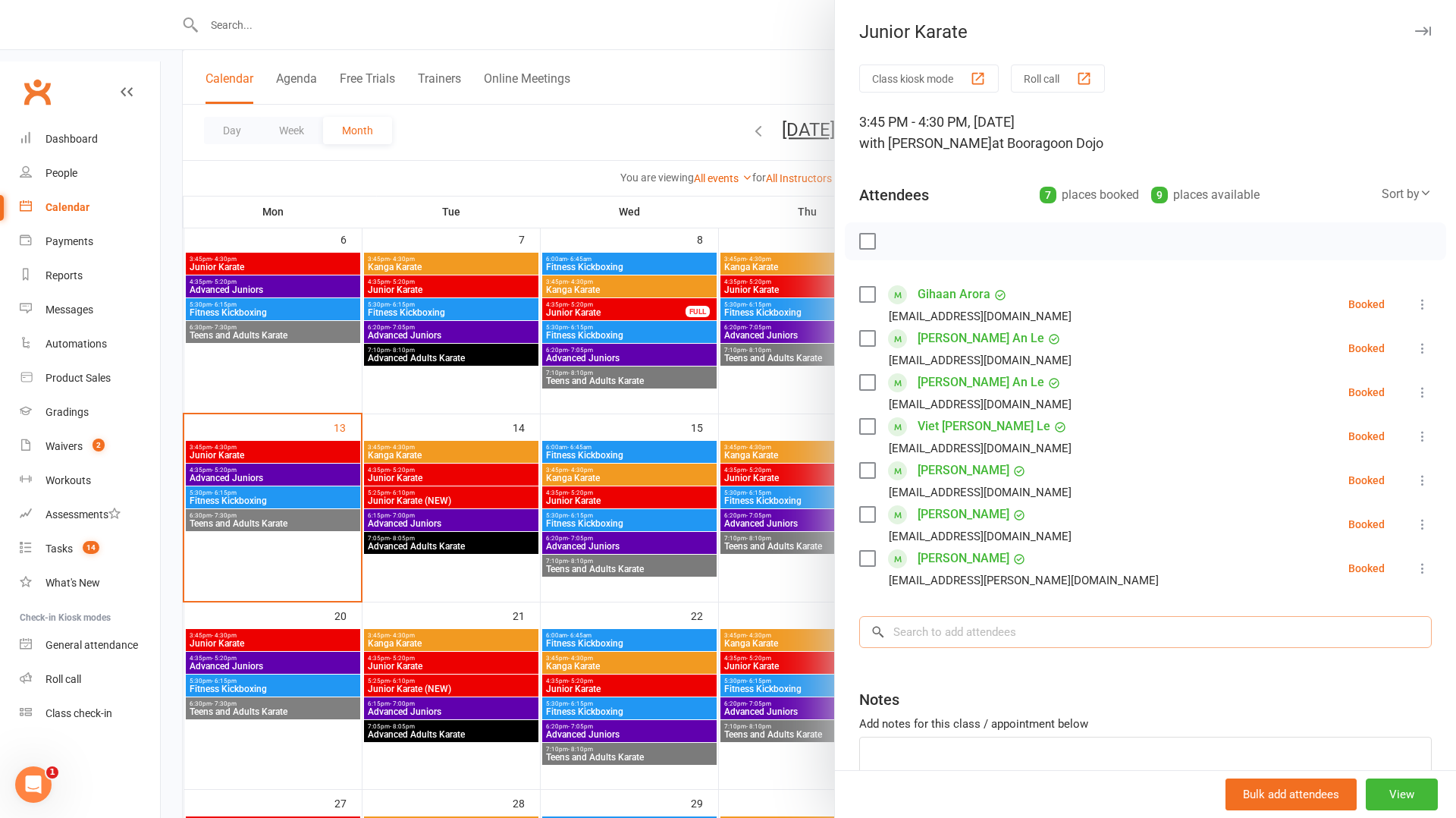
click at [1042, 642] on input "search" at bounding box center [1145, 632] width 572 height 32
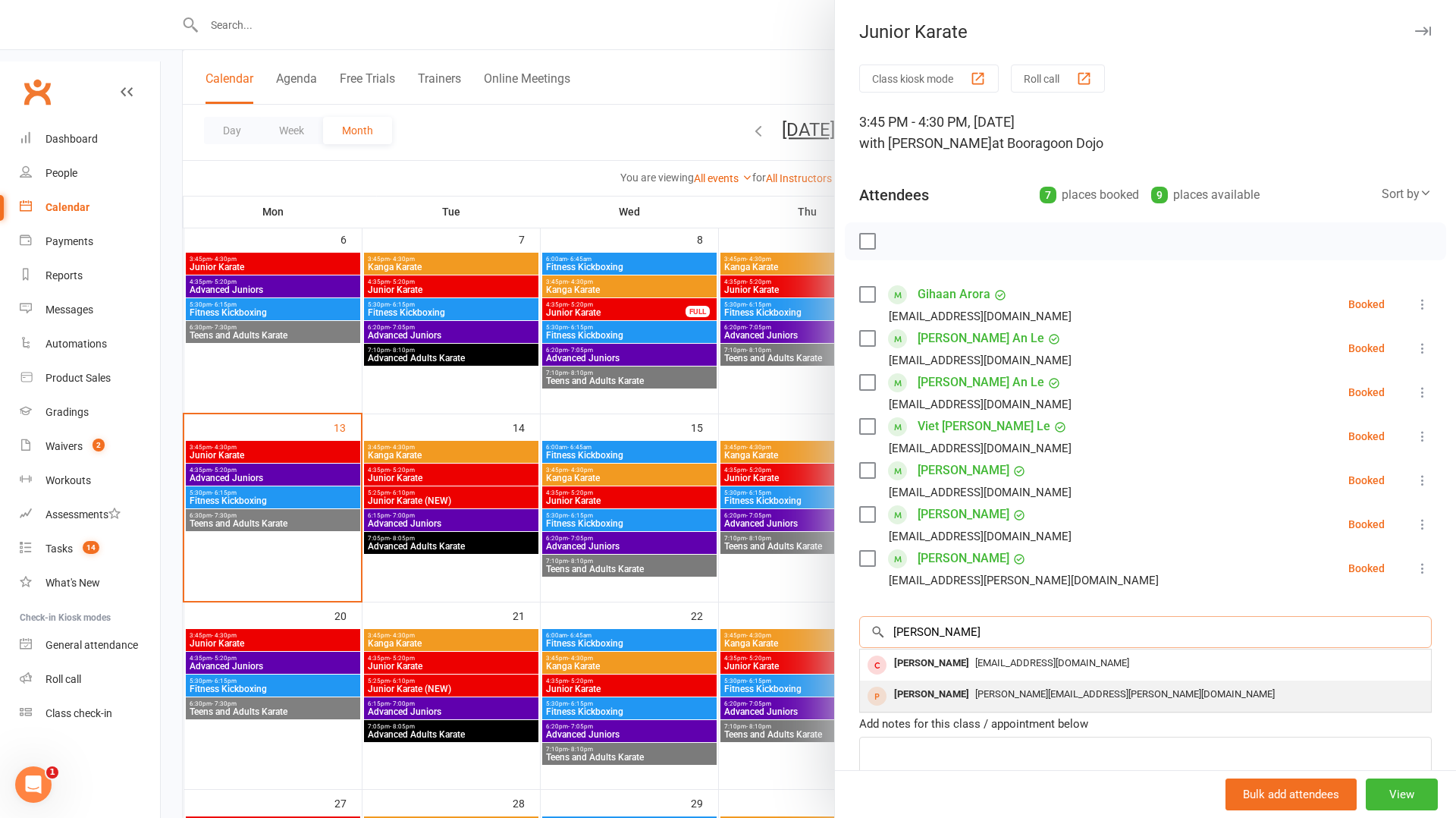
type input "[PERSON_NAME]"
click at [1012, 685] on div "[PERSON_NAME][EMAIL_ADDRESS][PERSON_NAME][DOMAIN_NAME]" at bounding box center [1146, 694] width 559 height 22
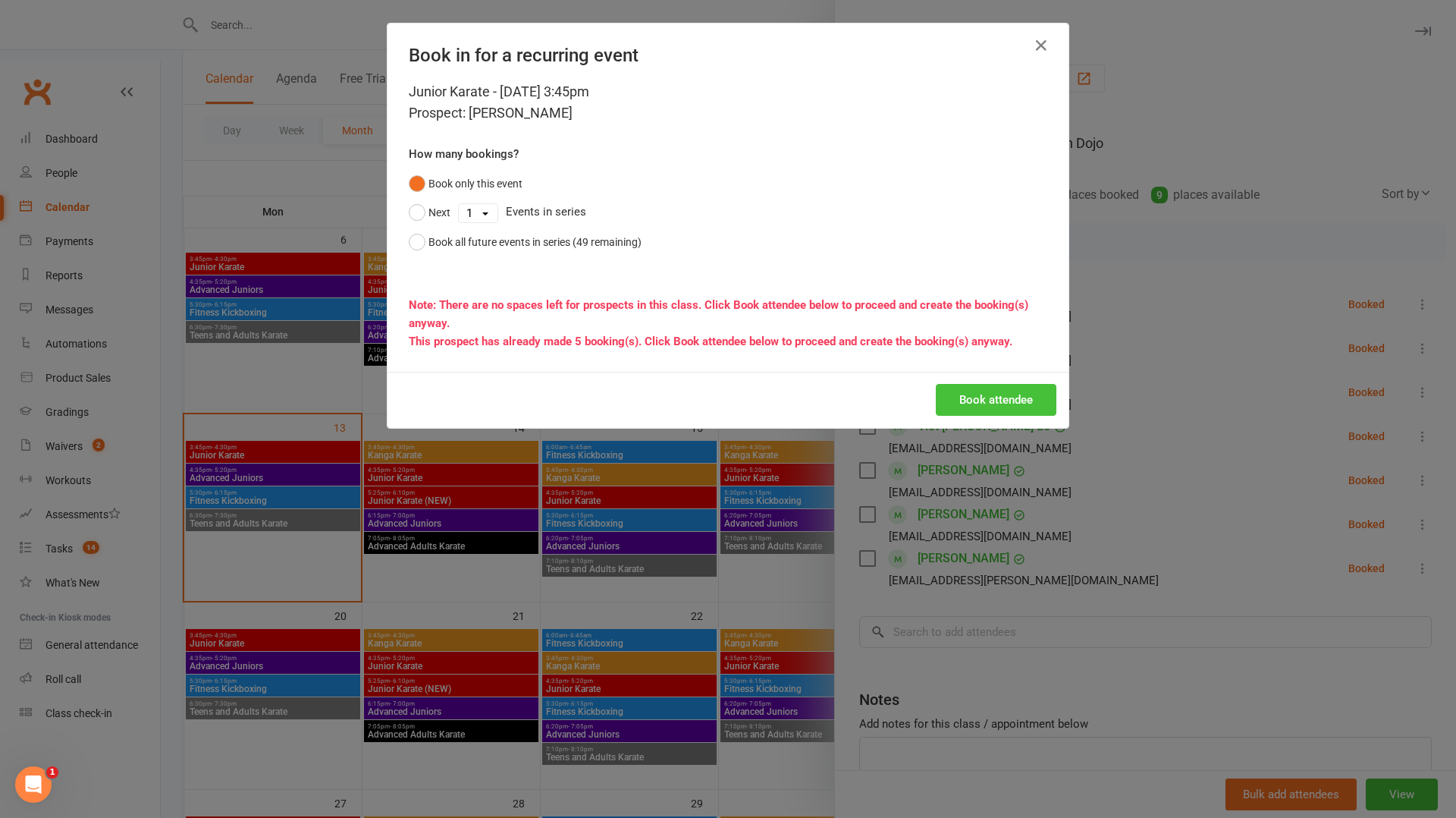
click at [1012, 394] on button "Book attendee" at bounding box center [996, 400] width 121 height 32
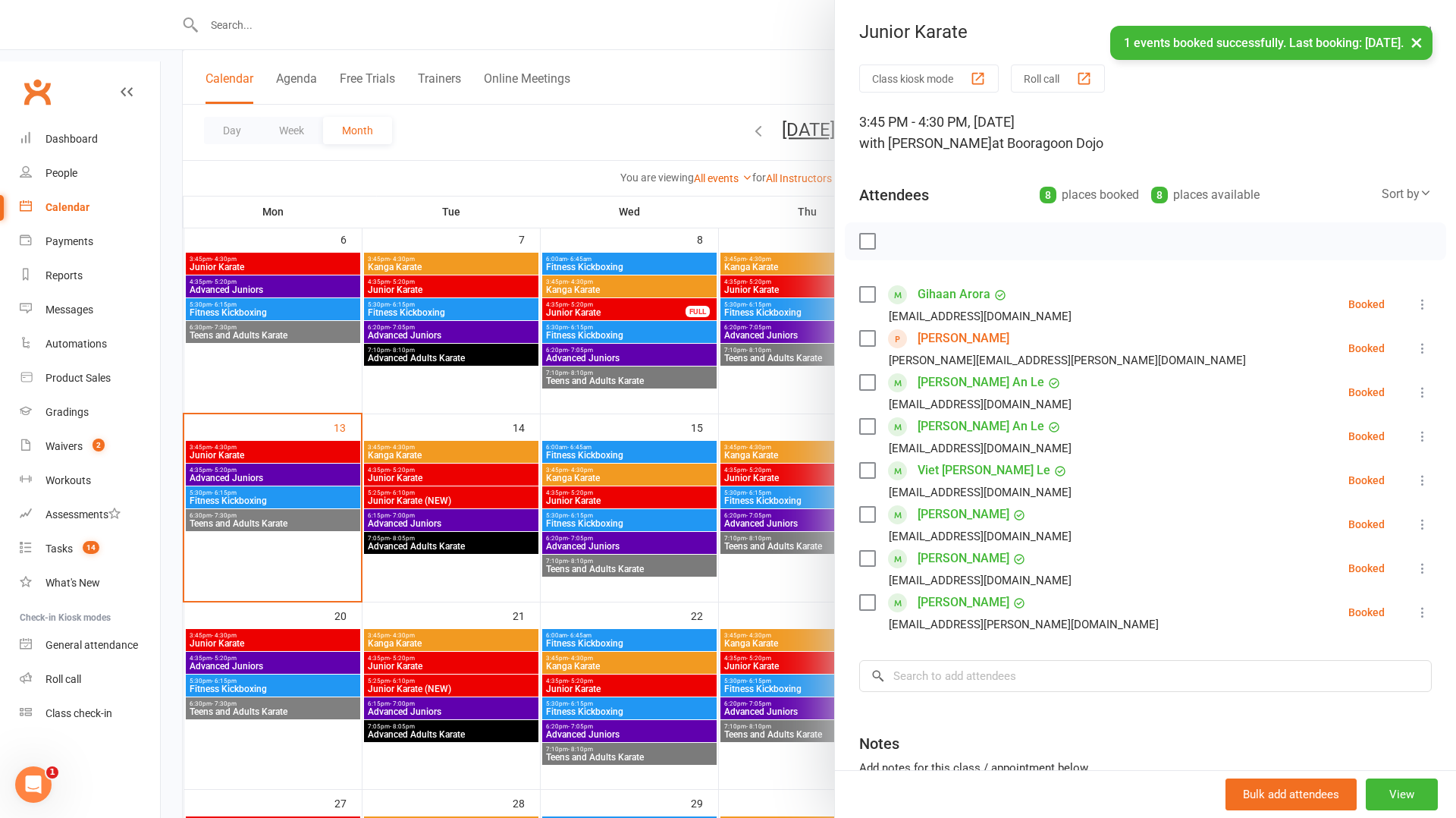
click at [292, 642] on div at bounding box center [808, 409] width 1295 height 818
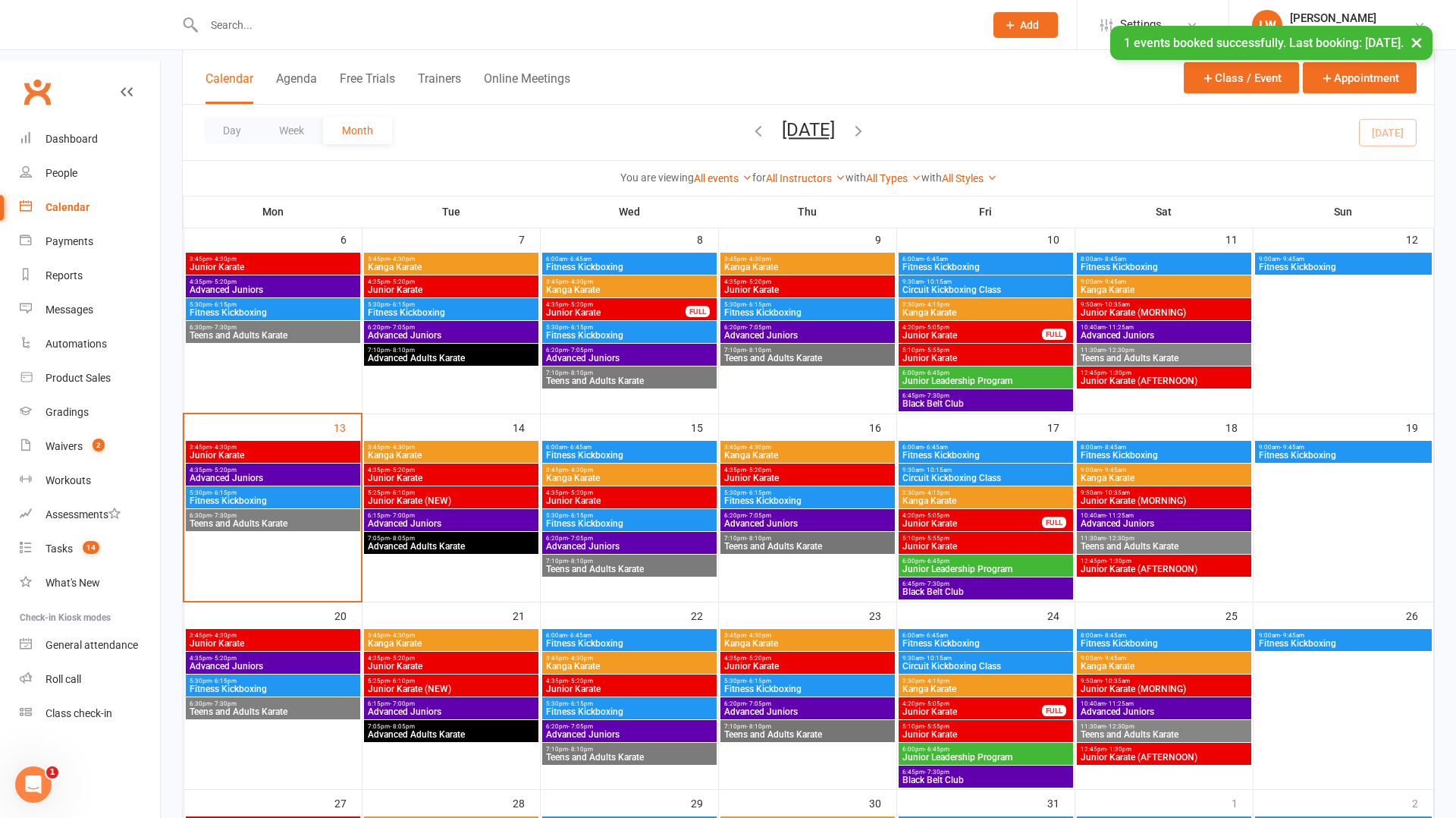
click at [285, 639] on span "Junior Karate" at bounding box center [273, 643] width 168 height 9
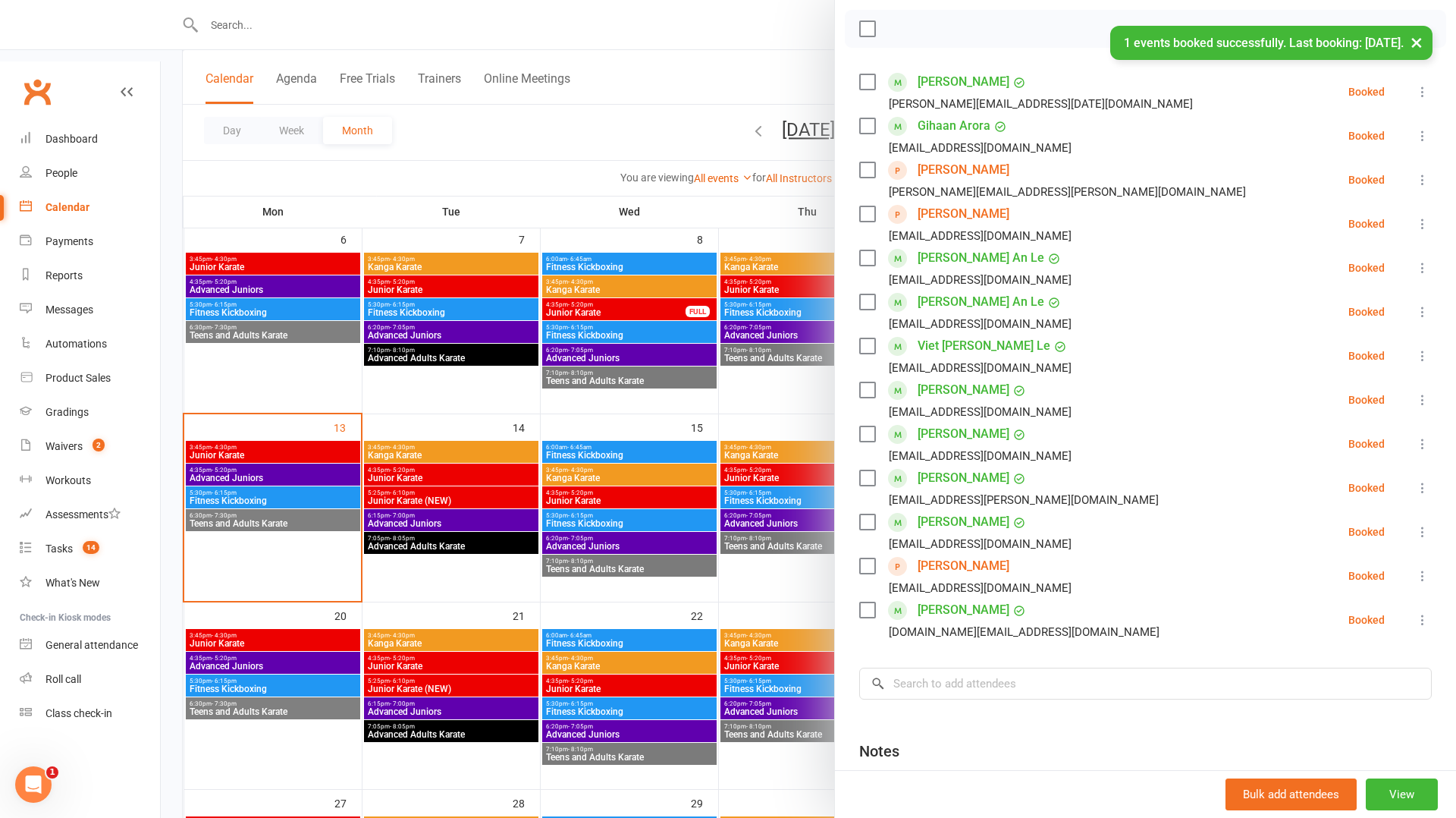
scroll to position [209, 0]
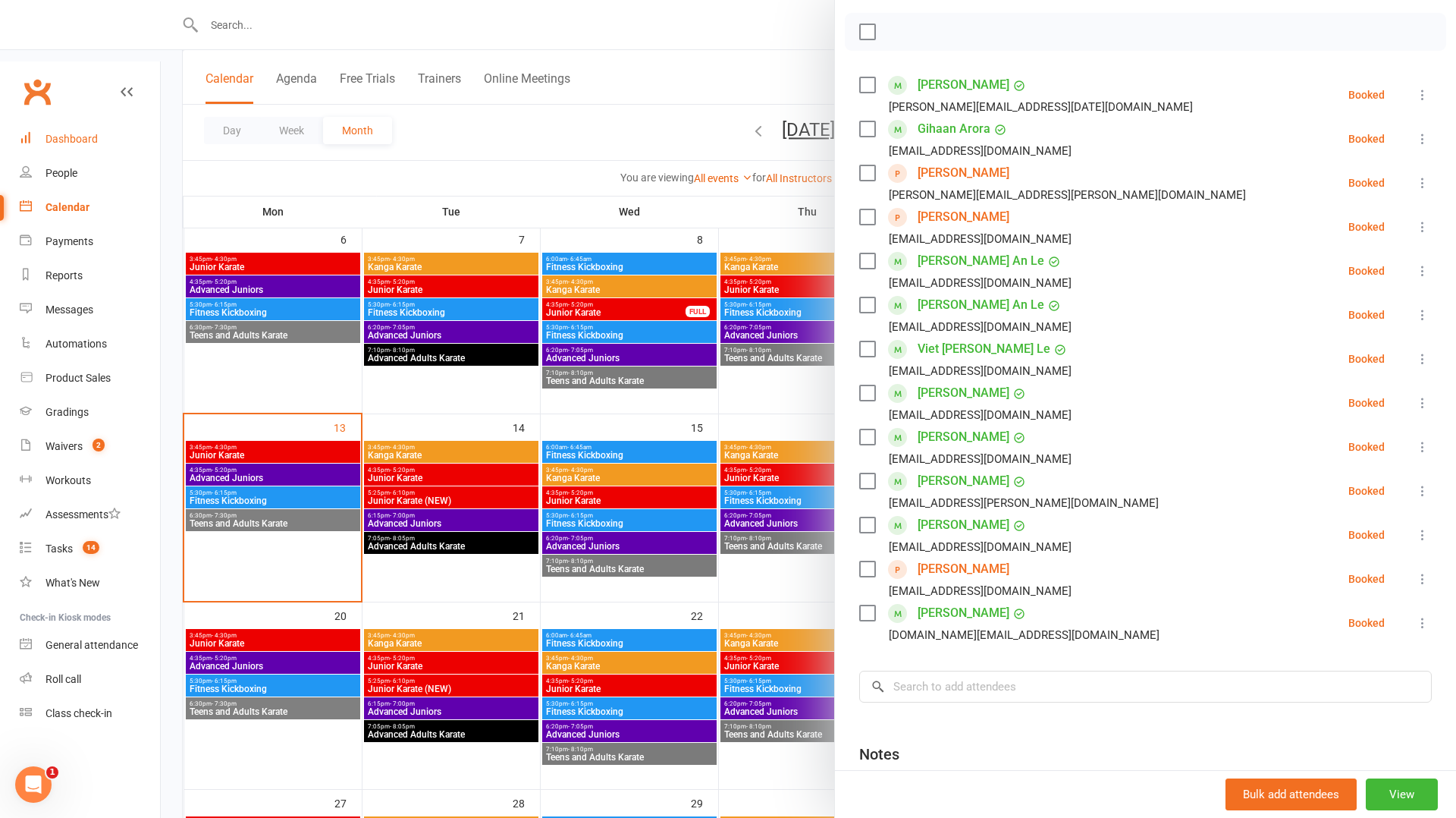
click at [126, 122] on link "Dashboard" at bounding box center [89, 139] width 140 height 34
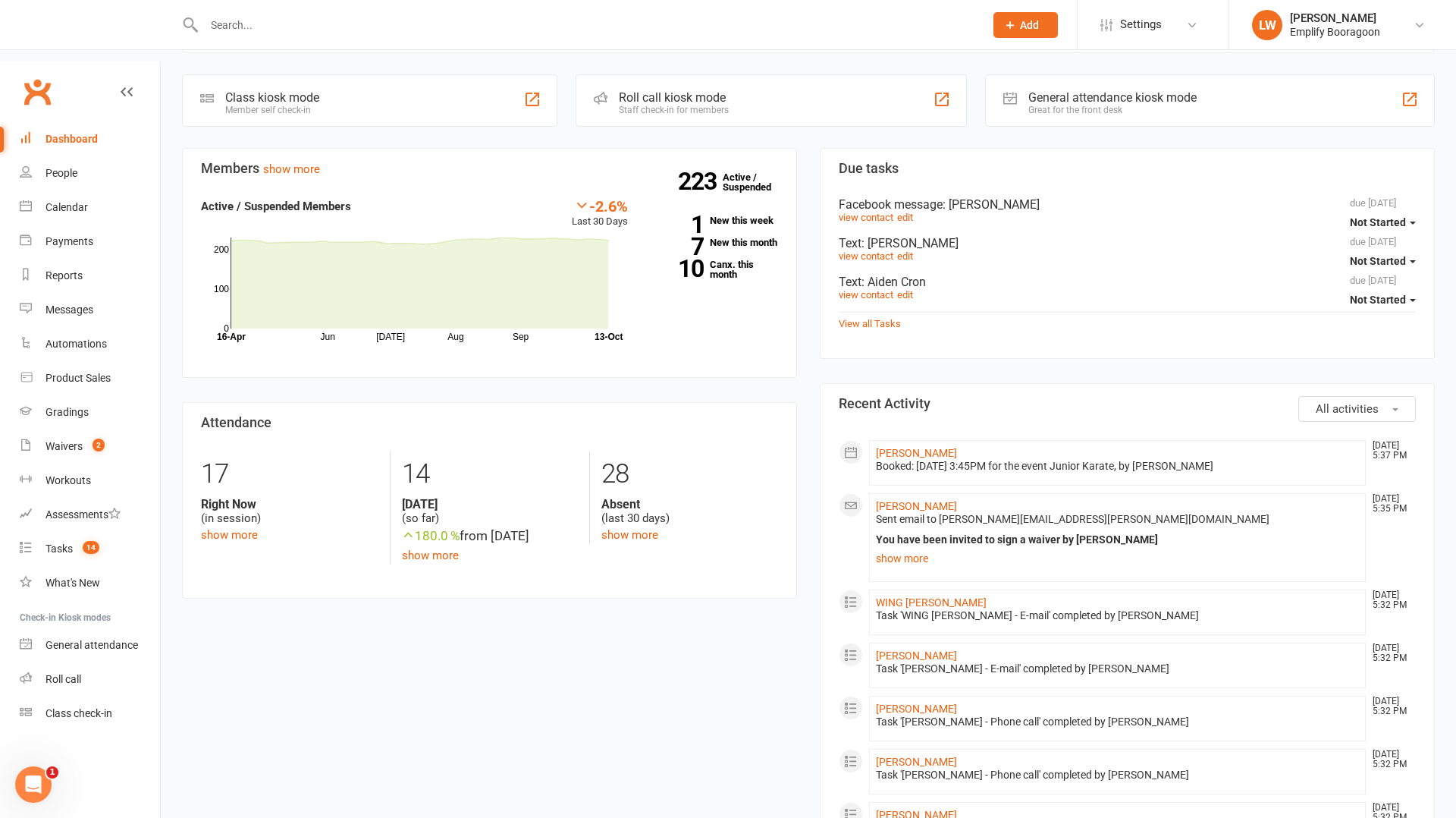
scroll to position [271, 0]
click at [51, 532] on link "Tasks 14" at bounding box center [89, 549] width 140 height 34
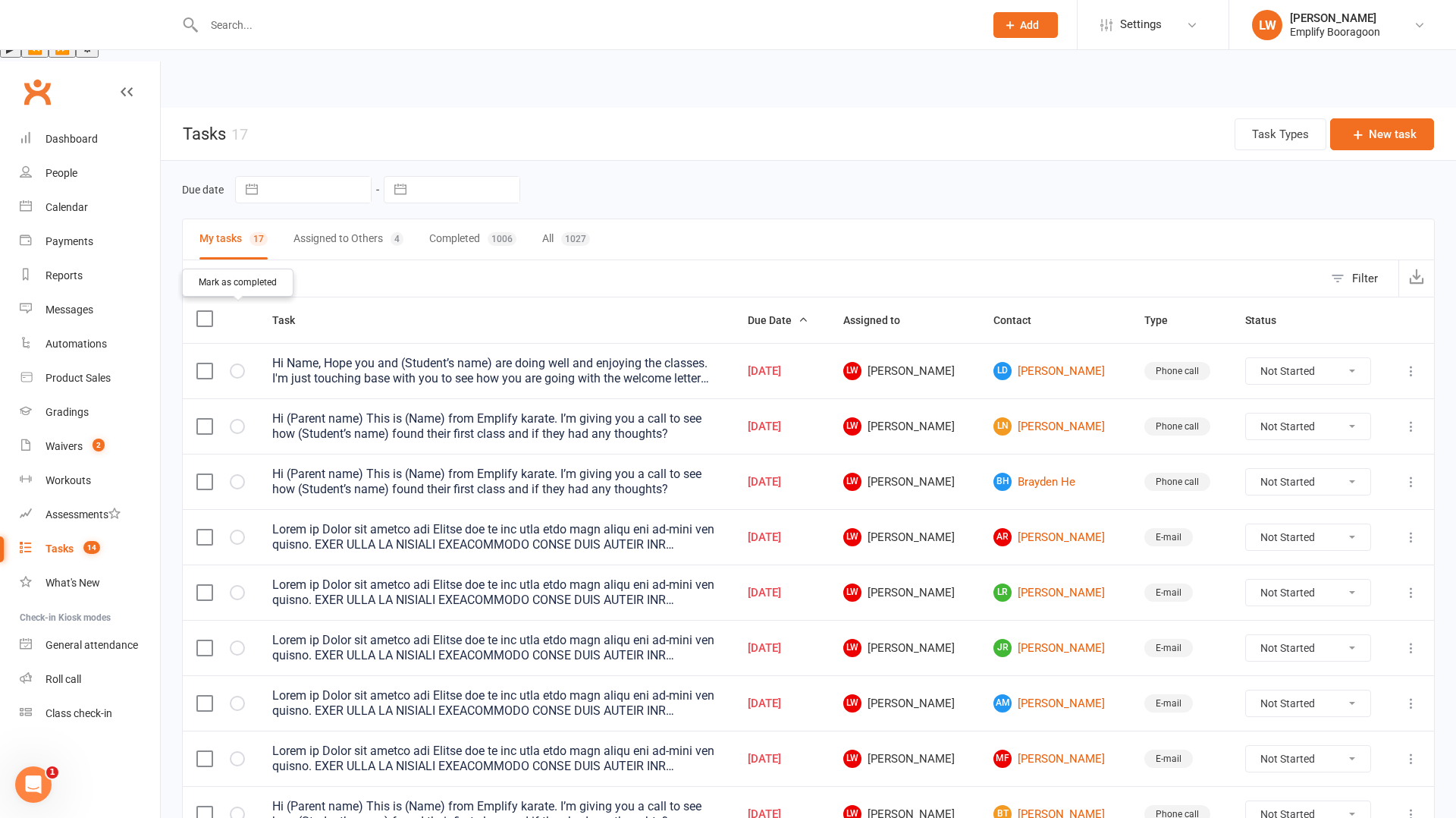
click at [0, 0] on icon "button" at bounding box center [0, 0] width 0 height 0
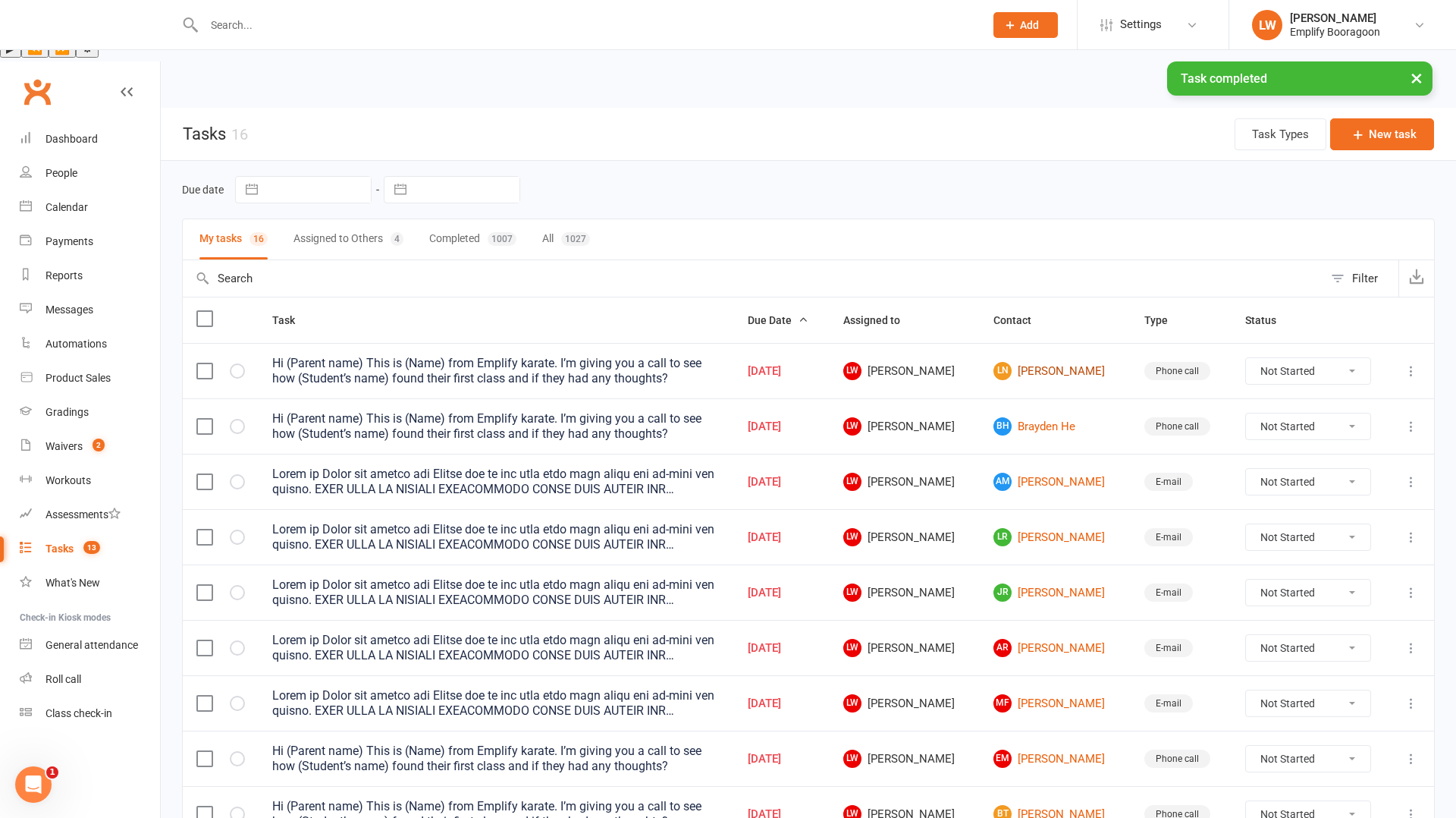
click at [1014, 362] on link "LN [PERSON_NAME]" at bounding box center [1055, 371] width 123 height 19
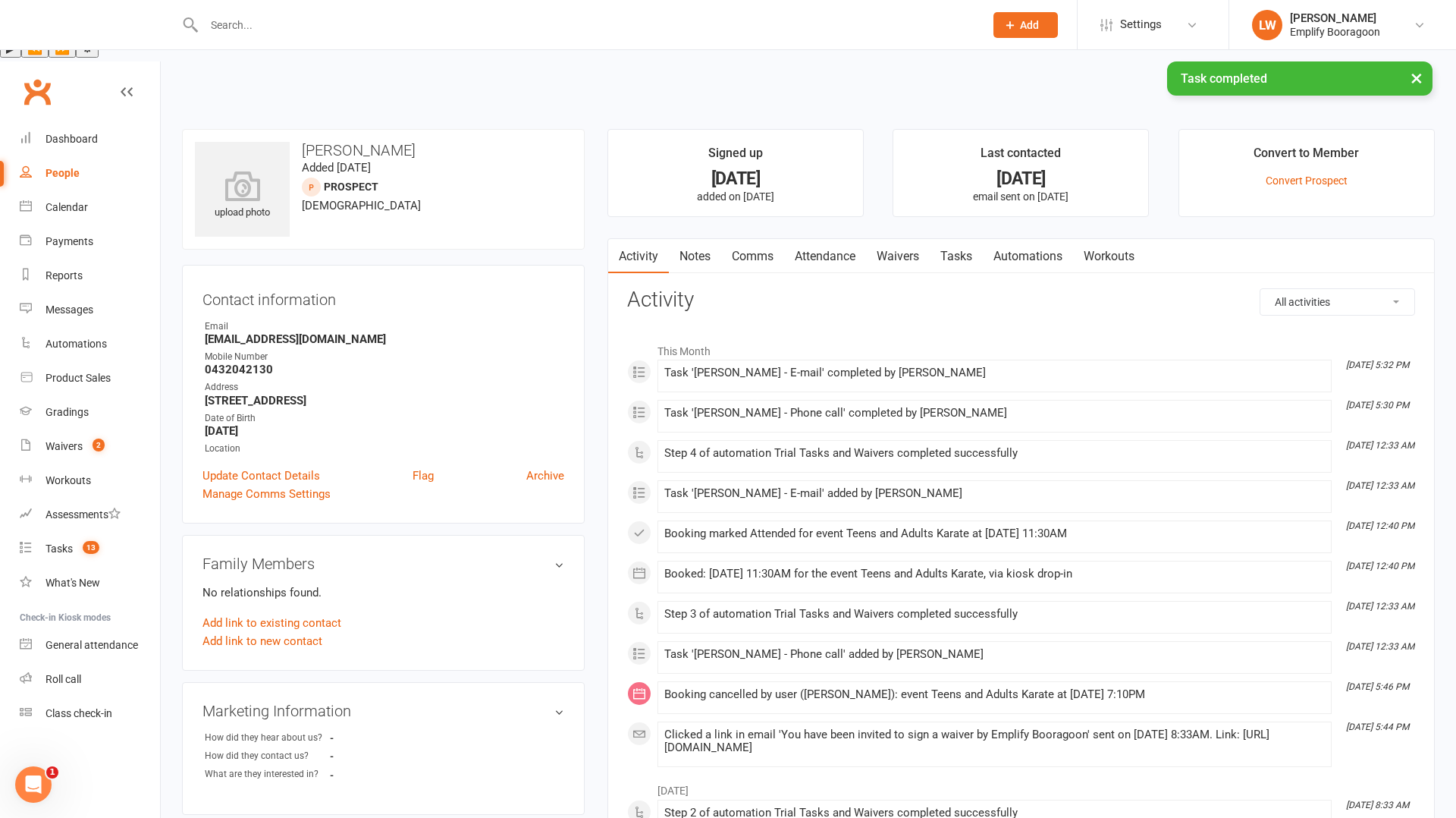
click at [848, 239] on link "Attendance" at bounding box center [825, 257] width 82 height 35
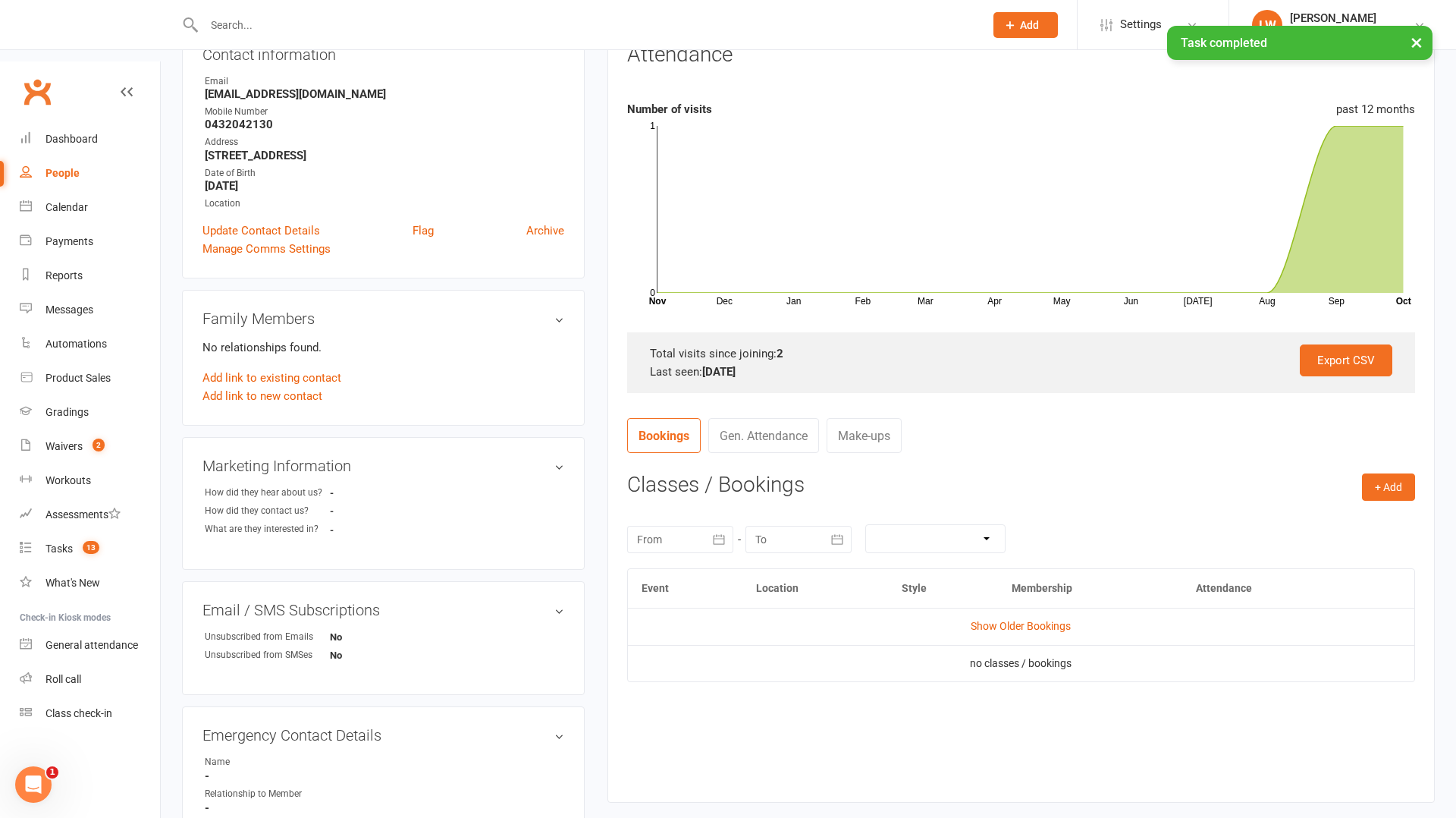
scroll to position [260, 0]
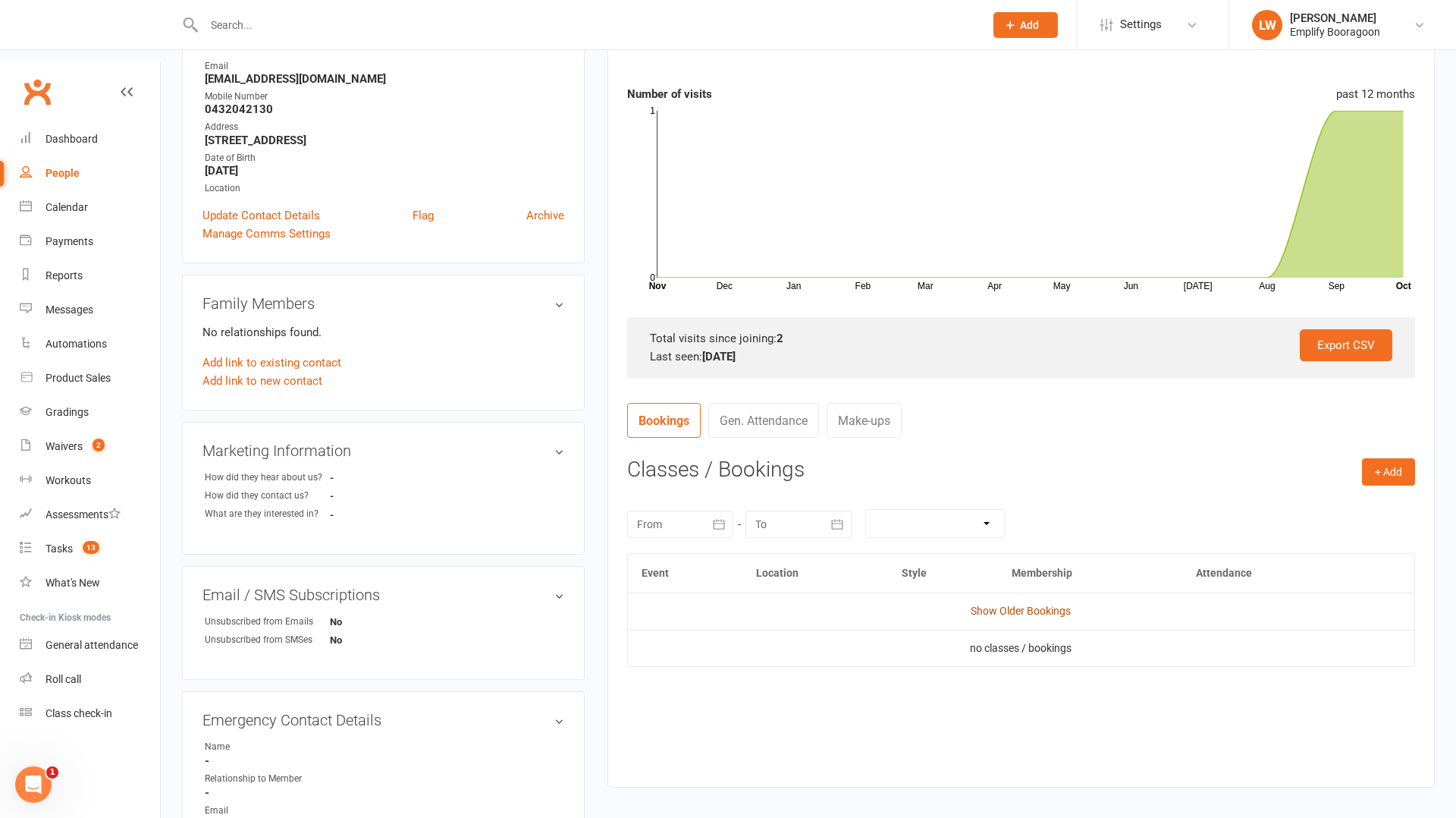
click at [1019, 604] on link "Show Older Bookings" at bounding box center [1021, 611] width 101 height 12
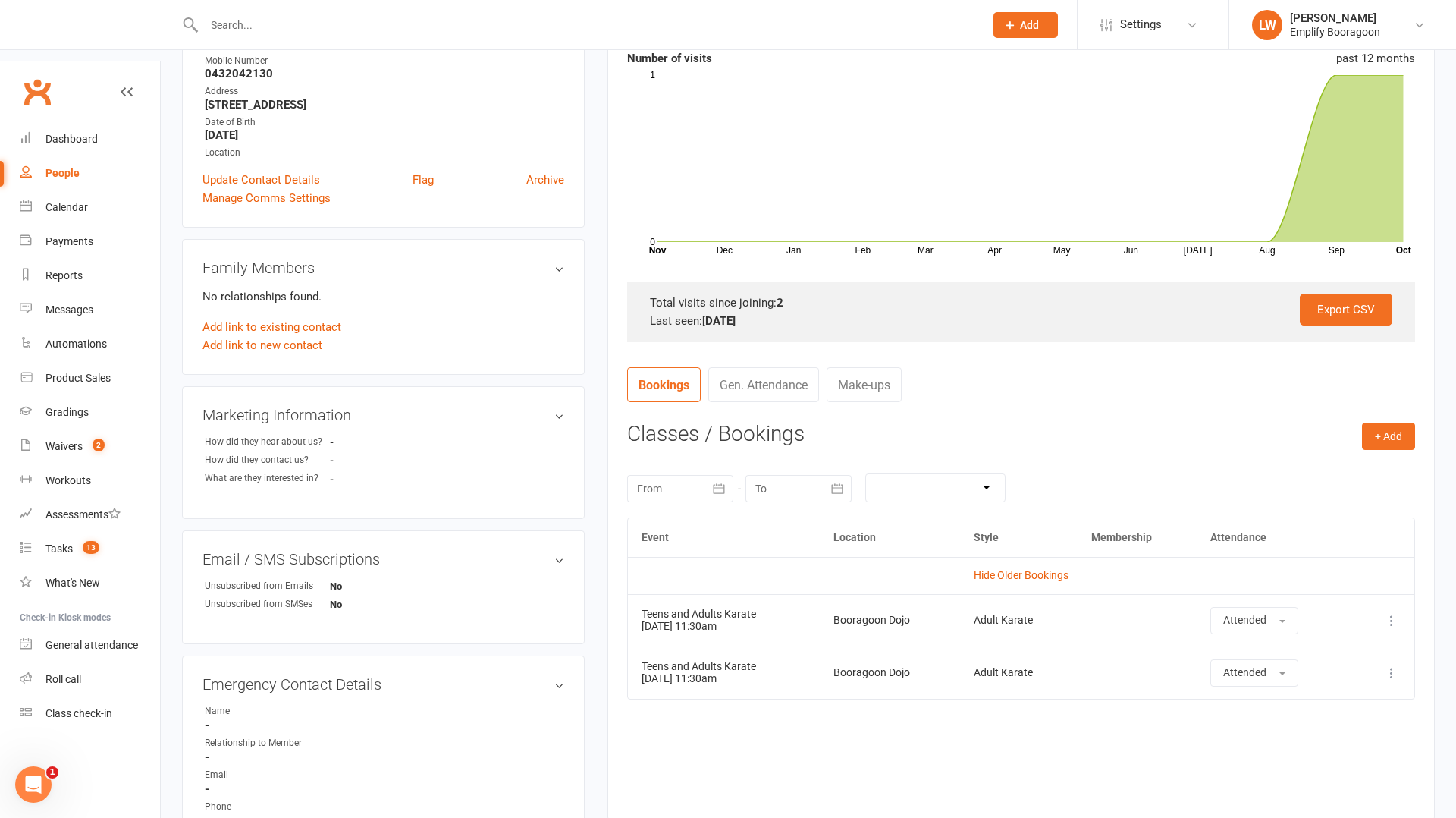
scroll to position [0, 0]
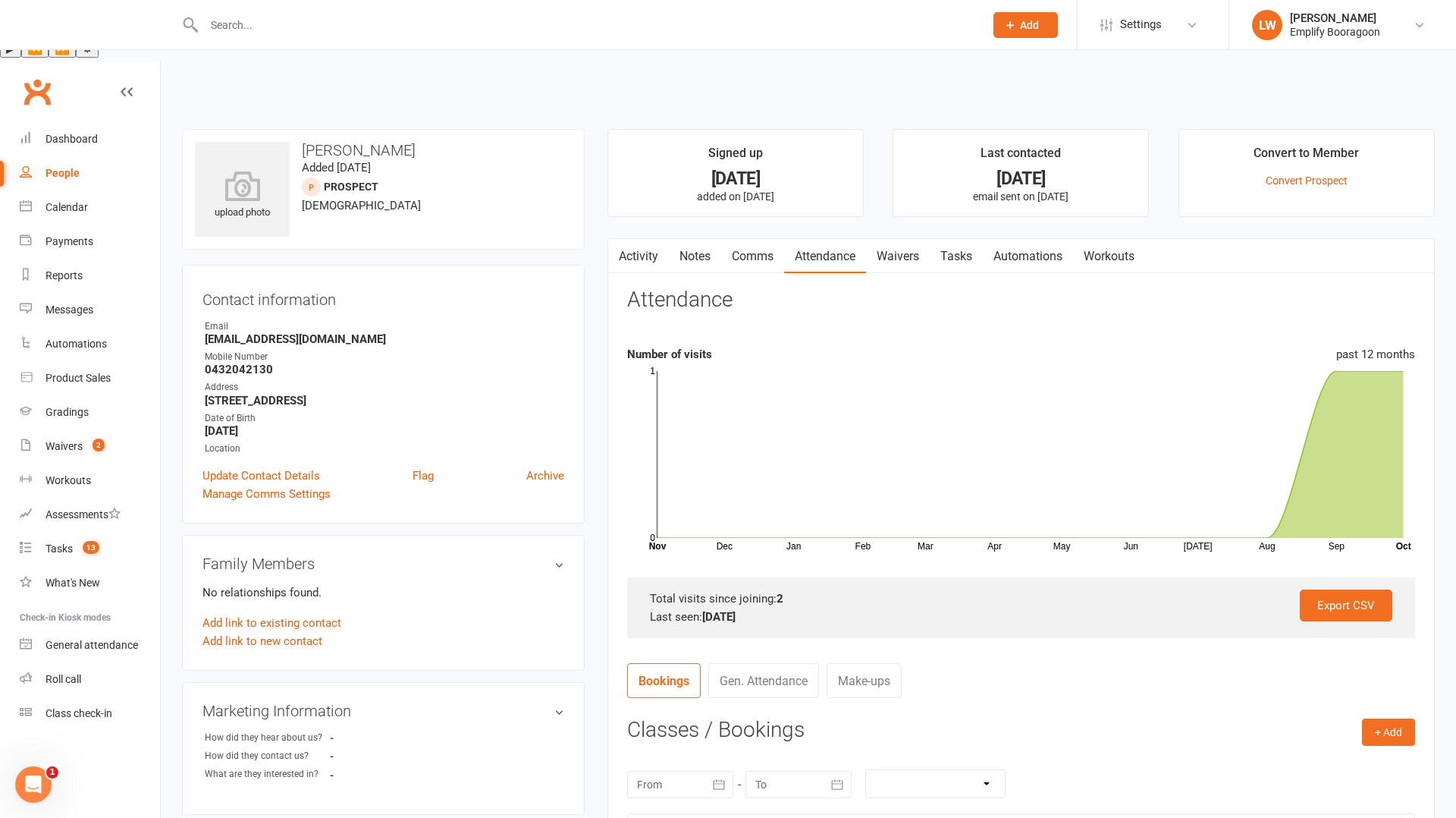
drag, startPoint x: 636, startPoint y: 200, endPoint x: 644, endPoint y: 204, distance: 8.9
click at [637, 239] on link "Activity" at bounding box center [638, 257] width 61 height 35
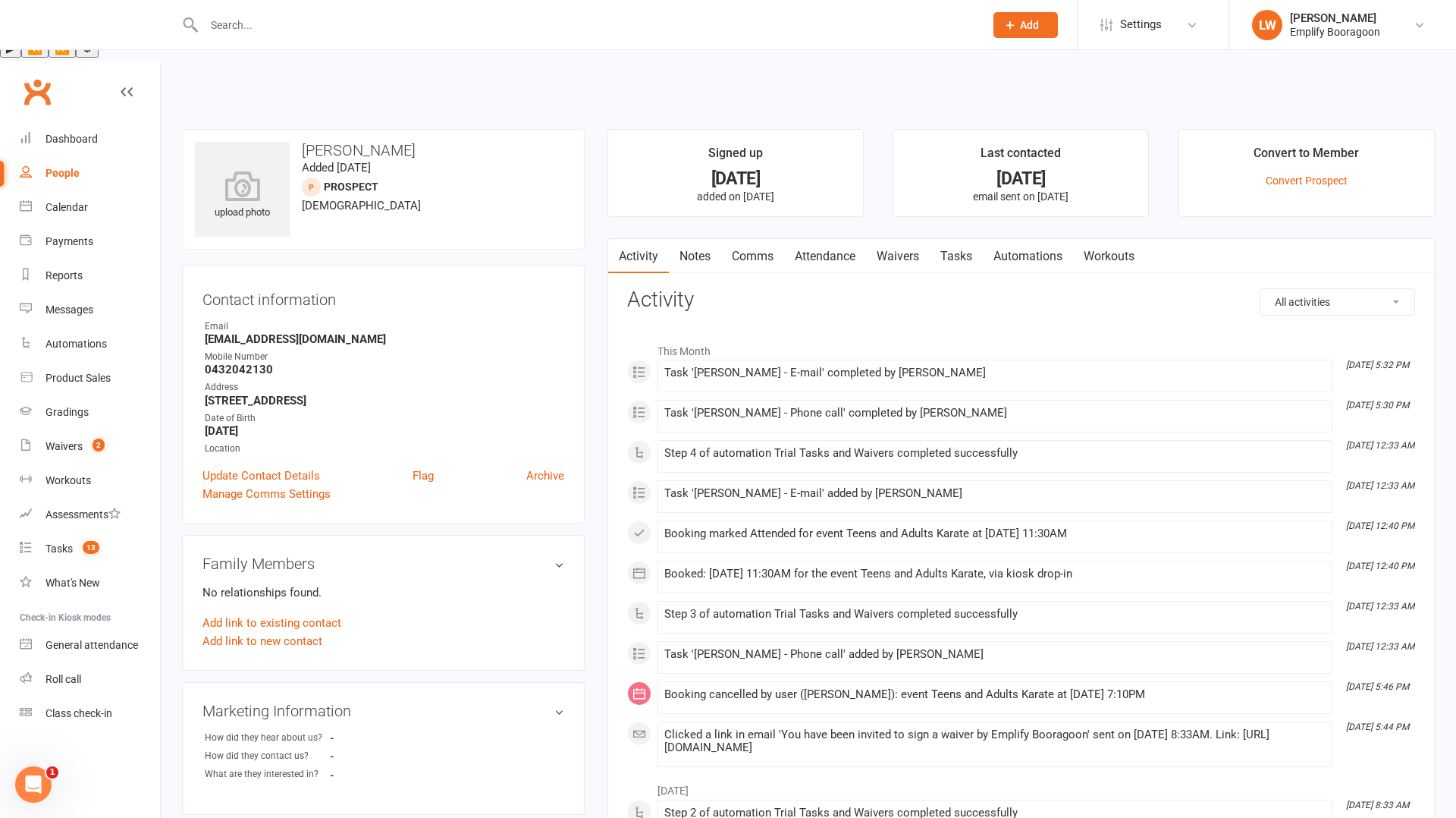
click at [250, 363] on strong "0432042130" at bounding box center [385, 369] width 360 height 13
copy strong "0432042130"
click at [807, 239] on link "Attendance" at bounding box center [825, 257] width 82 height 35
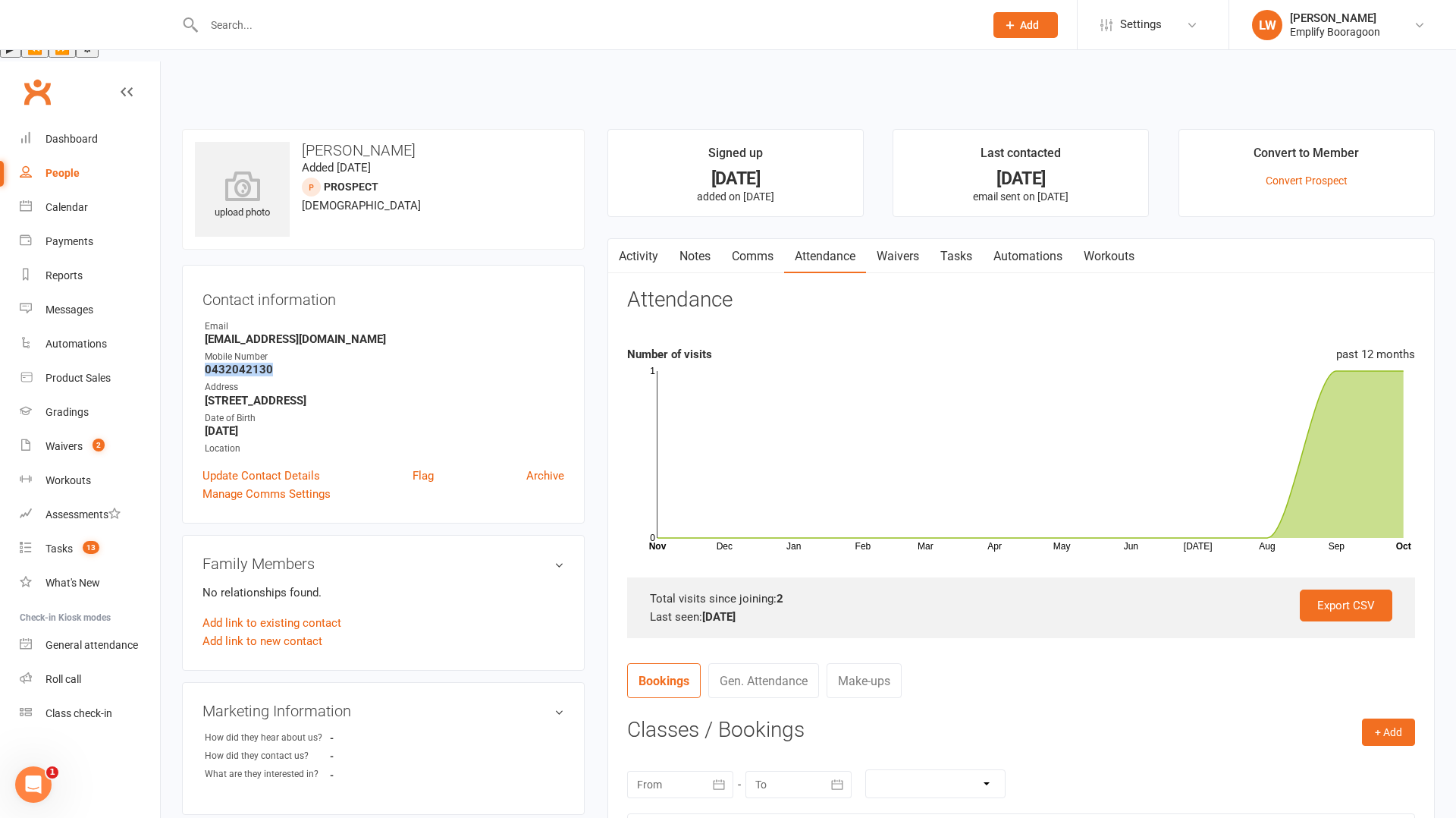
scroll to position [149, 0]
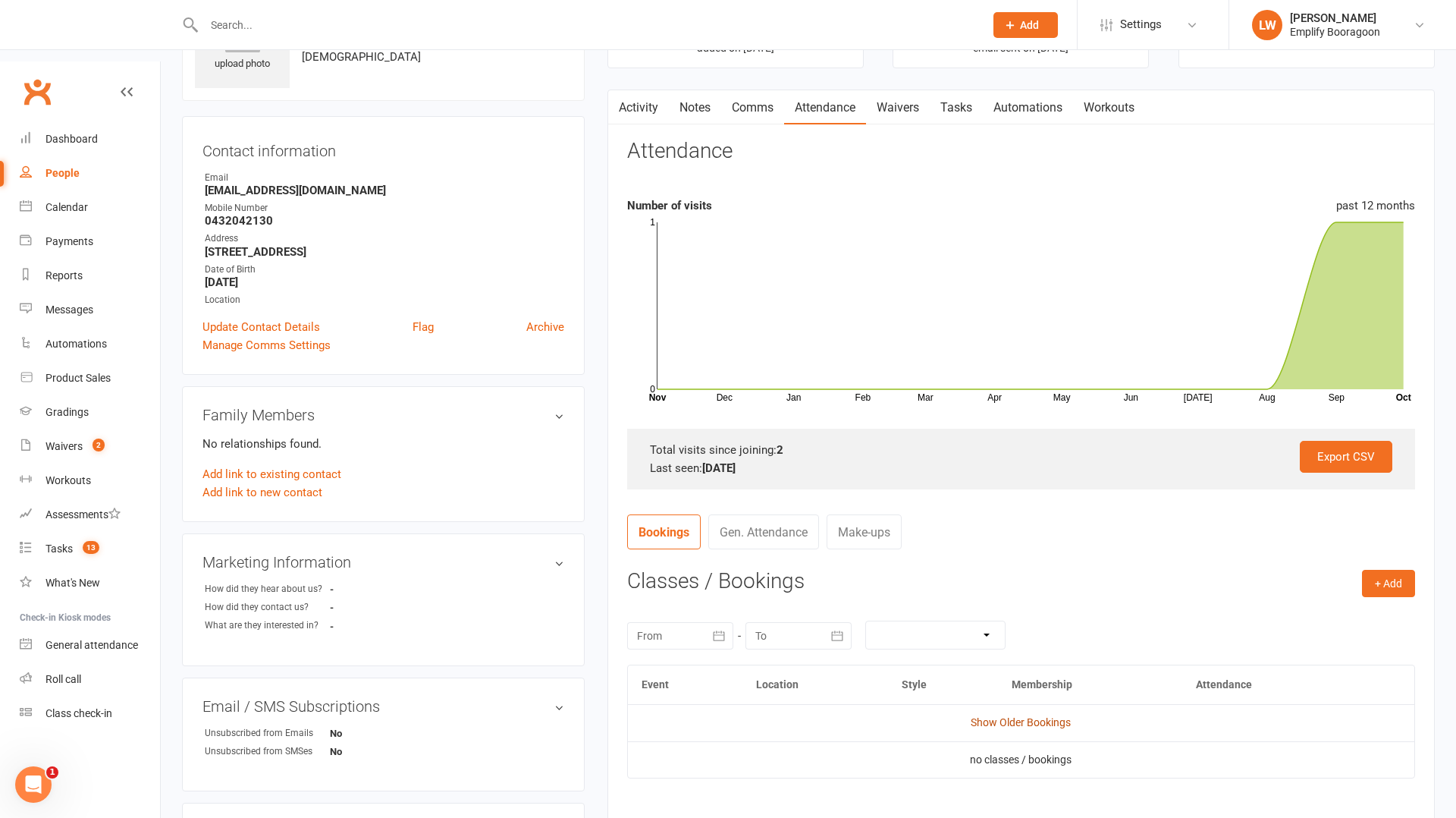
click at [1038, 717] on link "Show Older Bookings" at bounding box center [1021, 723] width 101 height 12
click at [71, 532] on link "Tasks 13" at bounding box center [89, 549] width 140 height 34
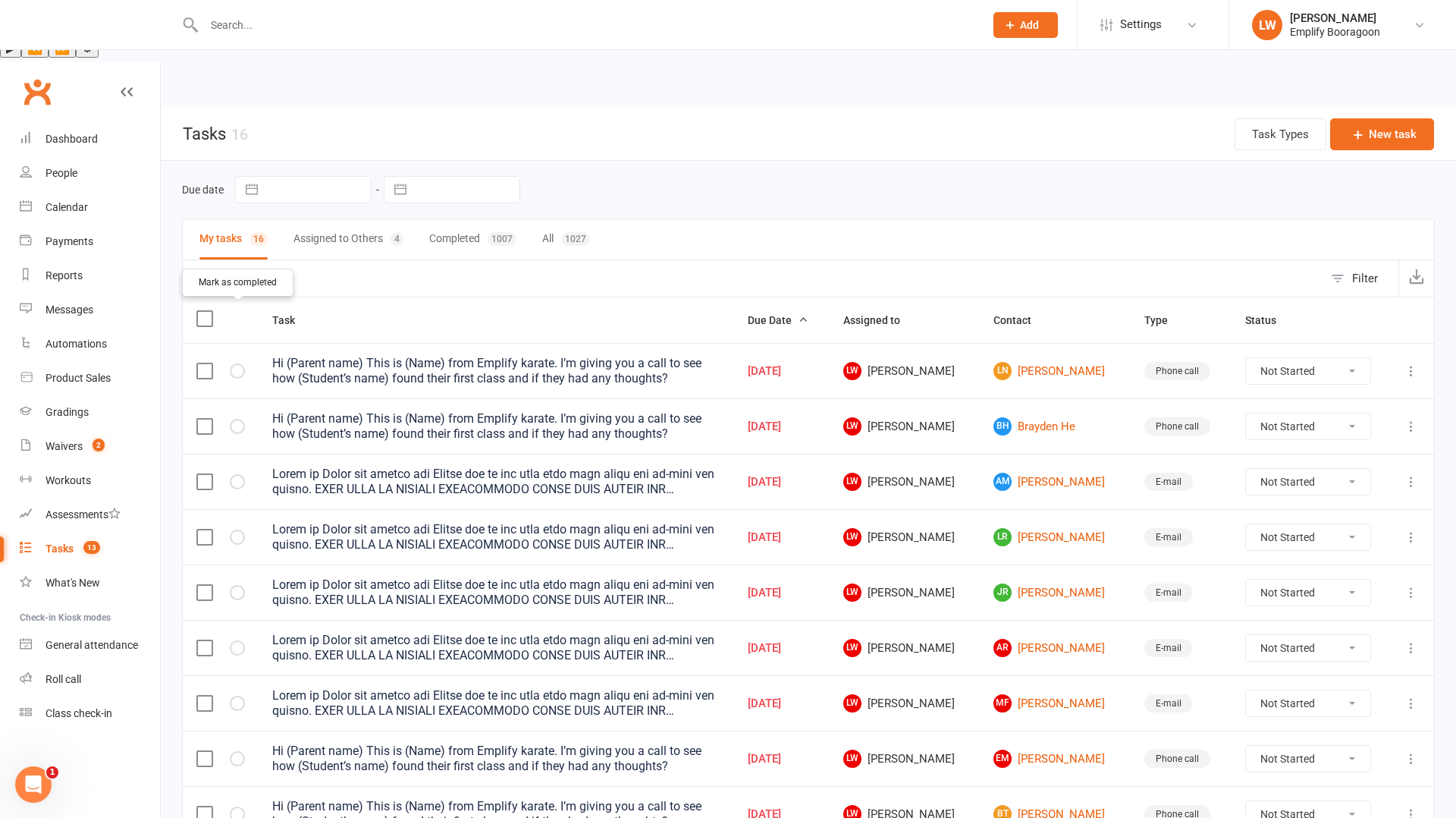
click at [0, 0] on icon "button" at bounding box center [0, 0] width 0 height 0
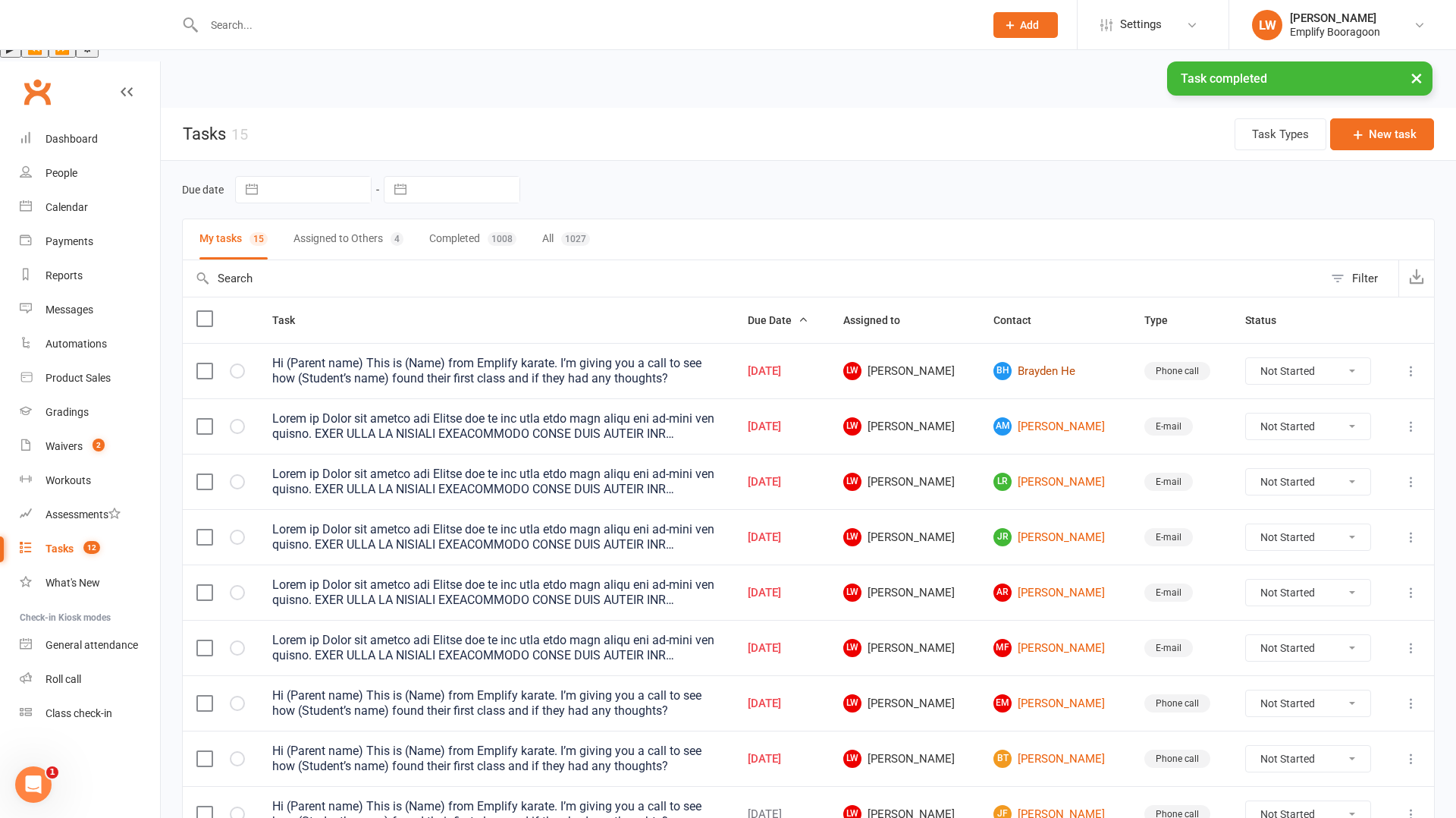
click at [1057, 362] on link "[PERSON_NAME] He" at bounding box center [1055, 371] width 123 height 19
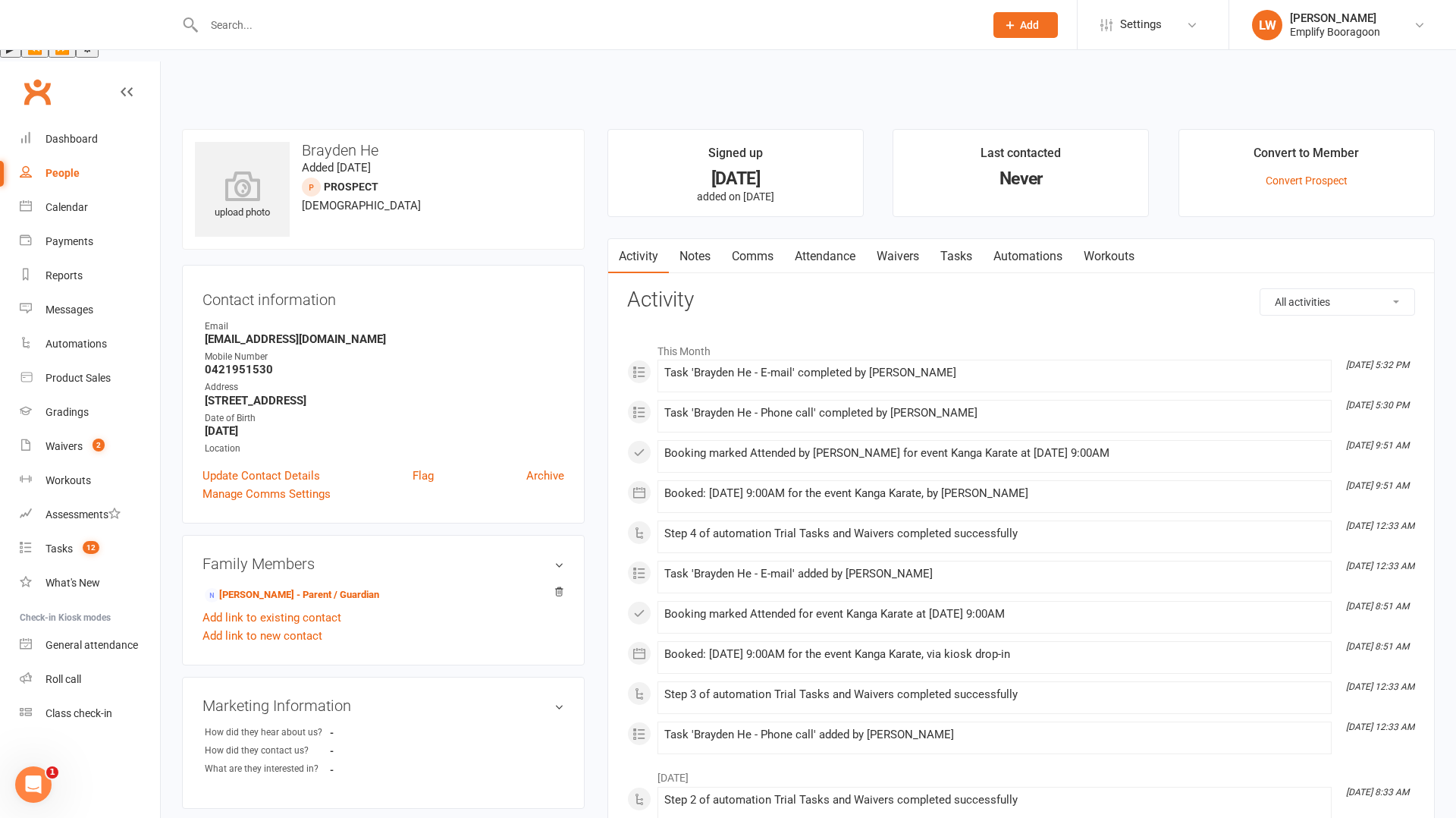
click at [831, 239] on link "Attendance" at bounding box center [825, 257] width 82 height 35
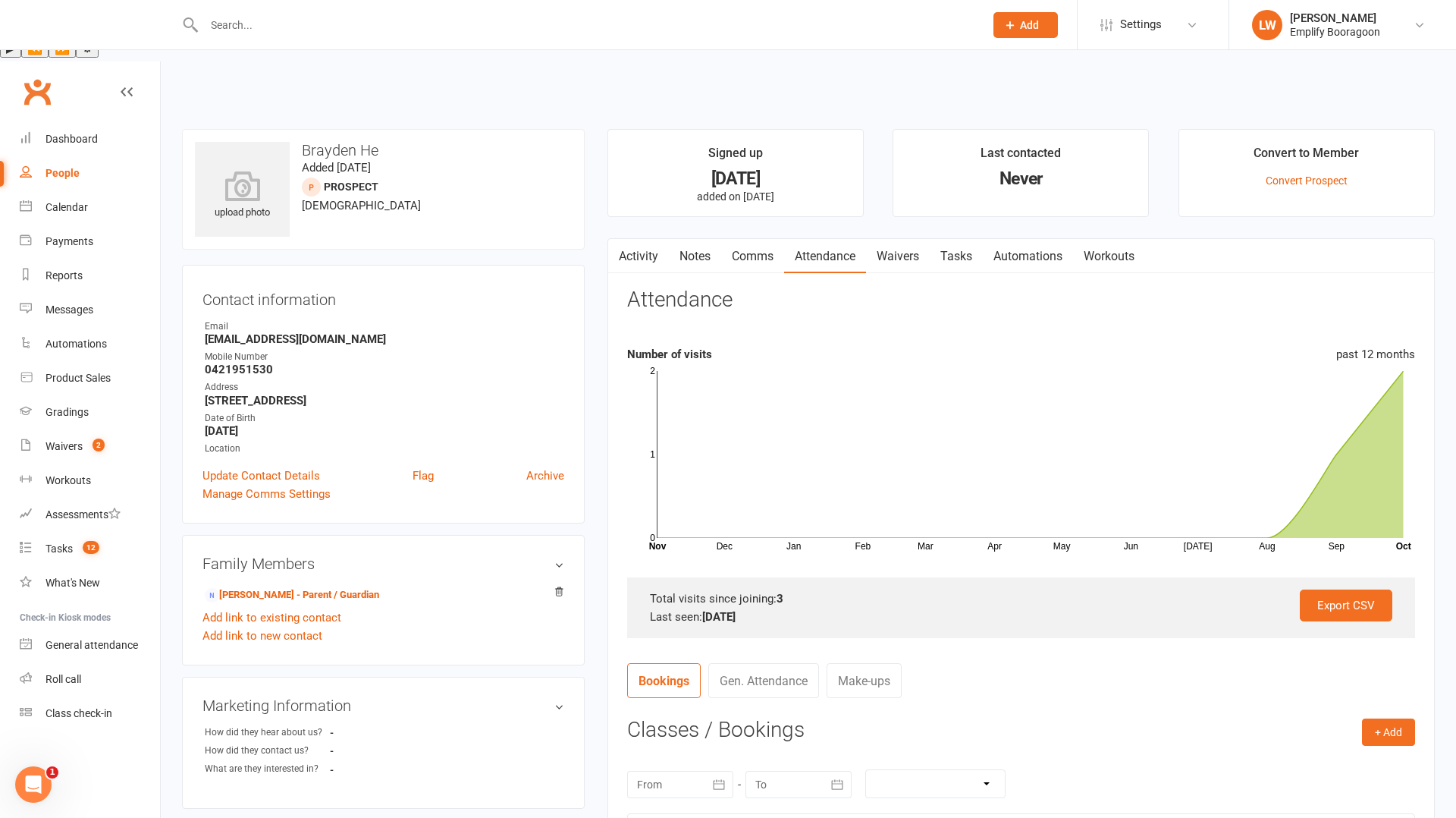
scroll to position [289, 0]
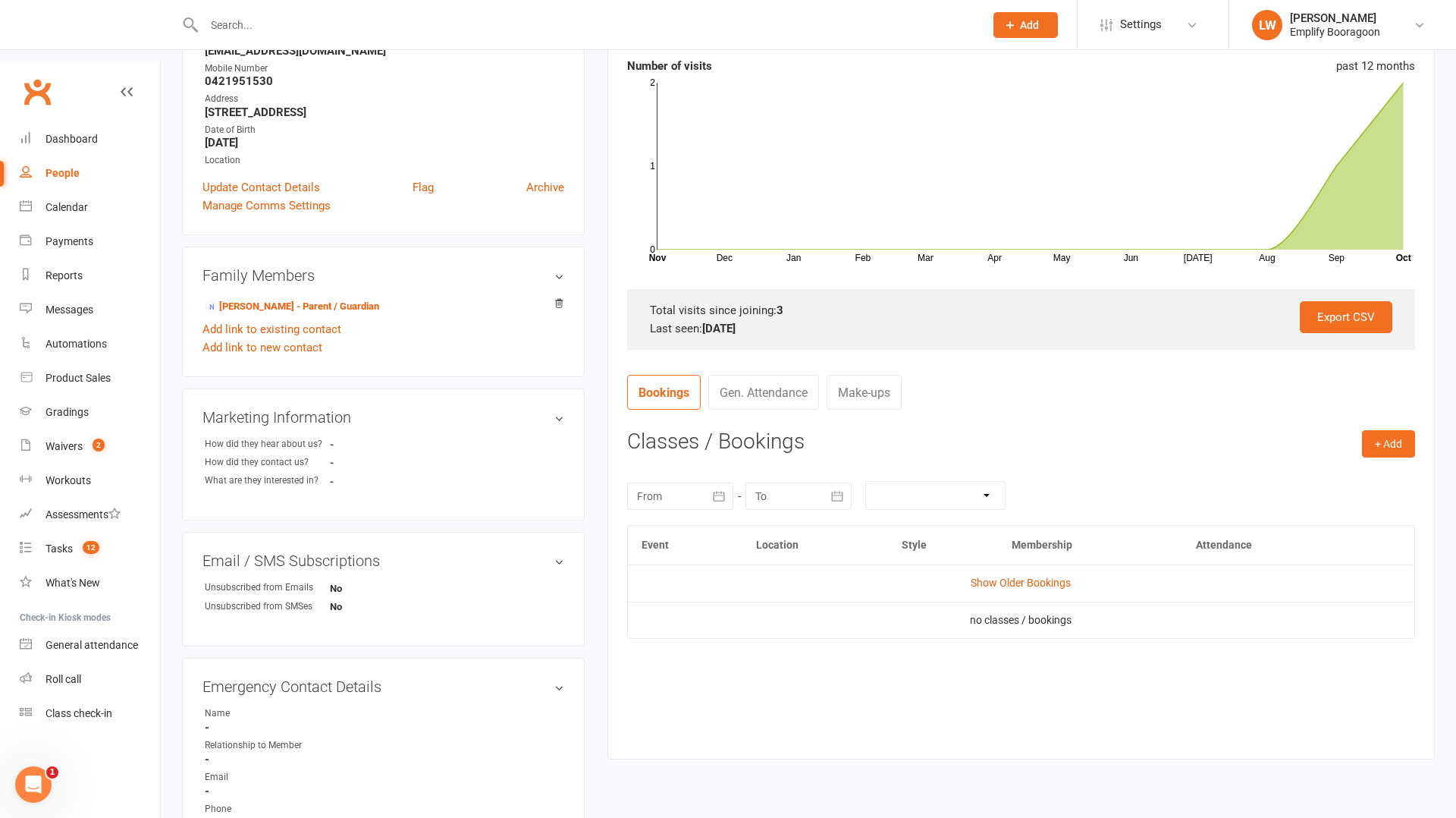
click at [1025, 565] on td "Show Older Bookings" at bounding box center [1021, 582] width 787 height 36
click at [1037, 577] on link "Show Older Bookings" at bounding box center [1021, 583] width 101 height 12
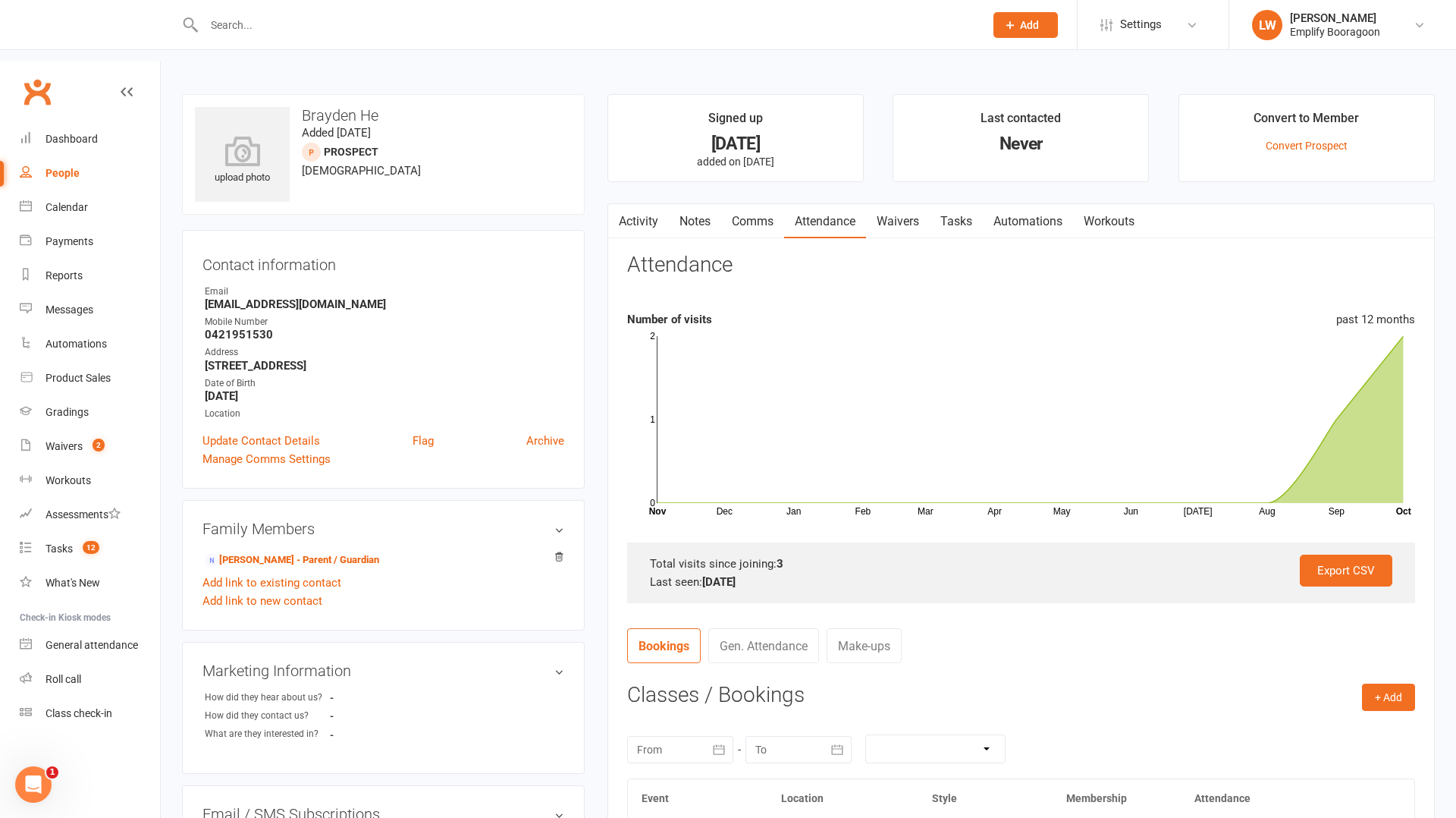
scroll to position [0, 0]
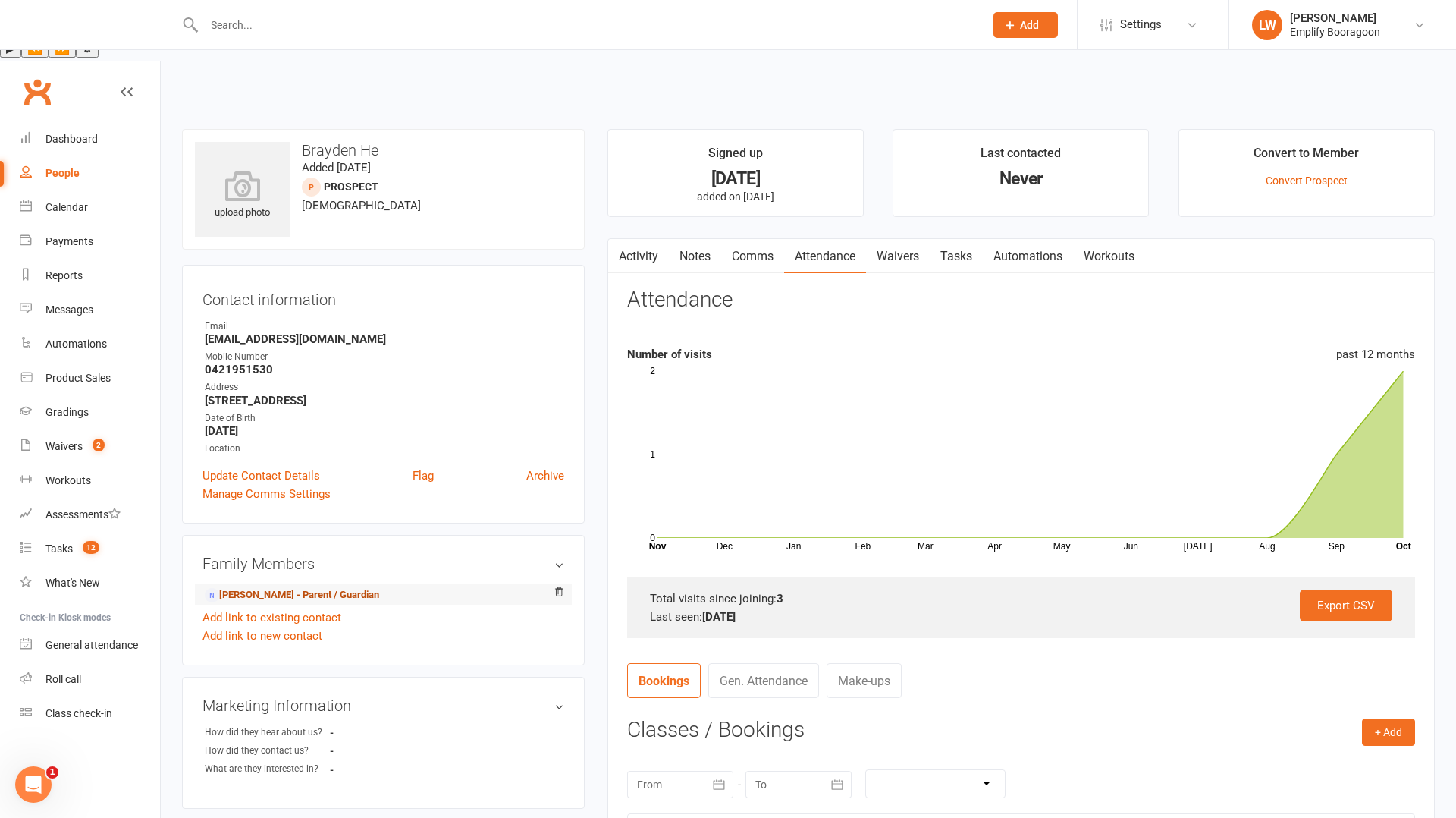
click at [288, 588] on link "[PERSON_NAME] - Parent / Guardian" at bounding box center [292, 596] width 175 height 16
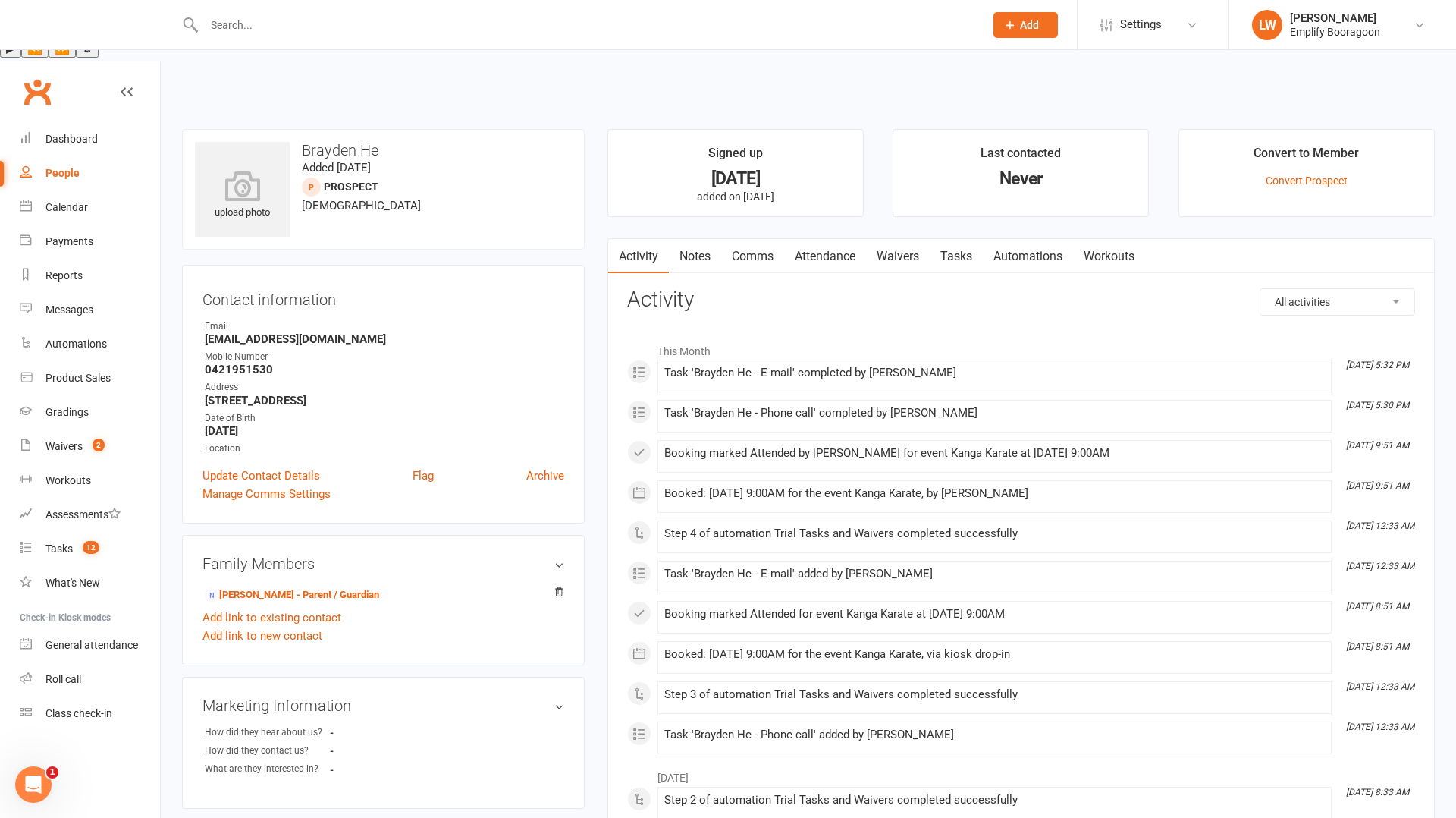
click at [848, 239] on link "Attendance" at bounding box center [825, 257] width 82 height 35
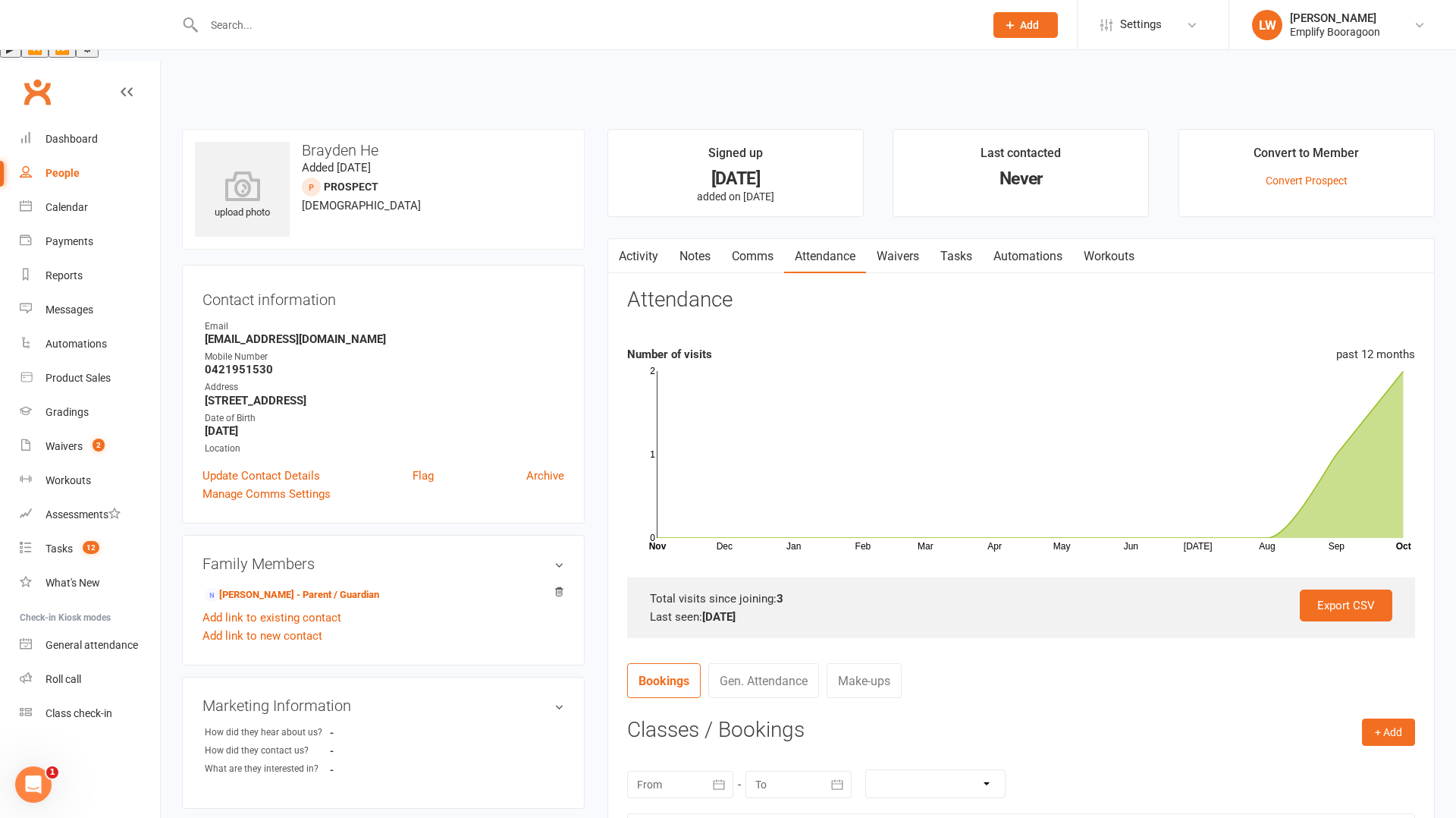
click at [422, 29] on input "text" at bounding box center [586, 25] width 774 height 21
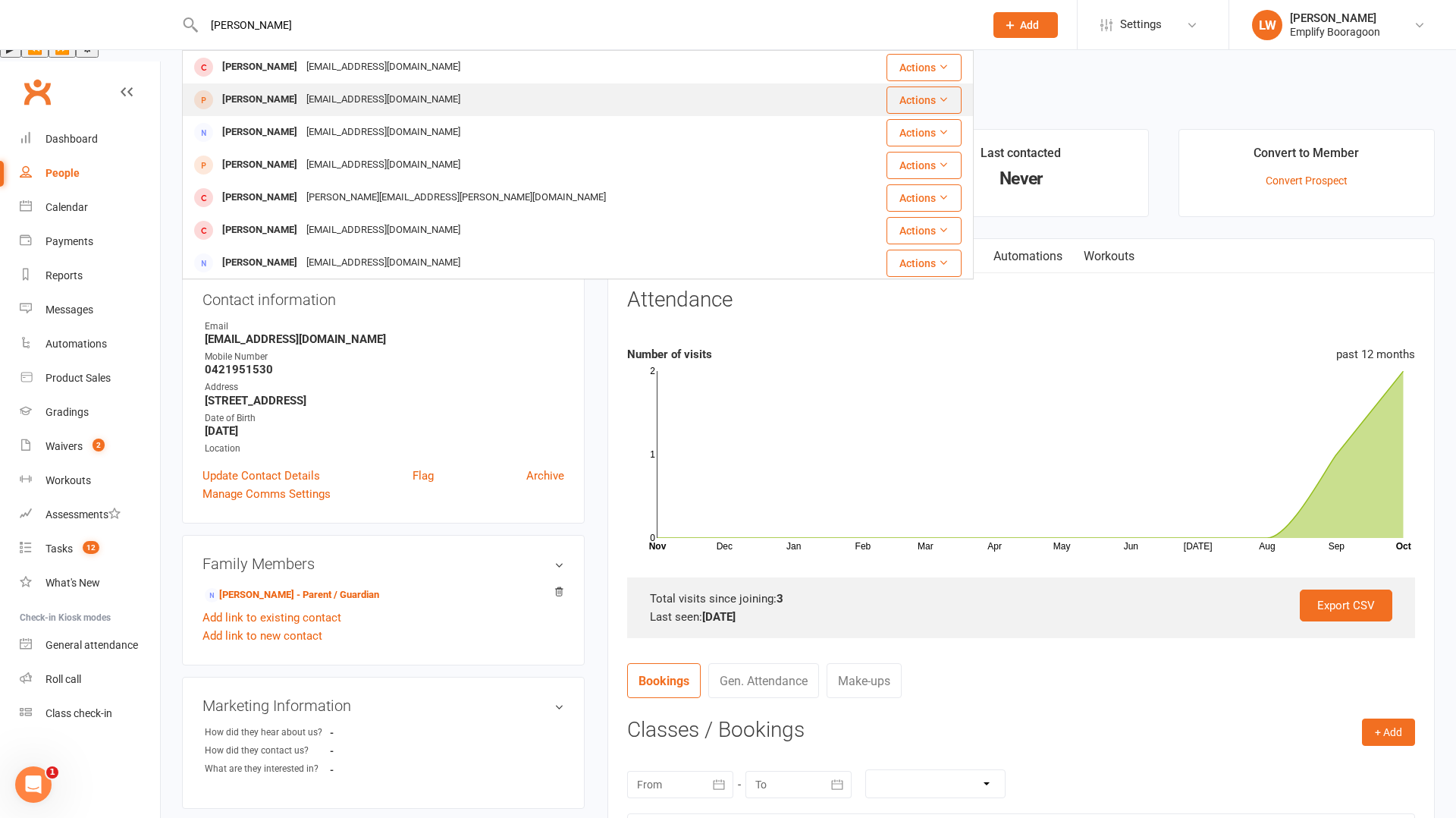
type input "[PERSON_NAME]"
click at [384, 91] on div "[EMAIL_ADDRESS][DOMAIN_NAME]" at bounding box center [383, 100] width 163 height 22
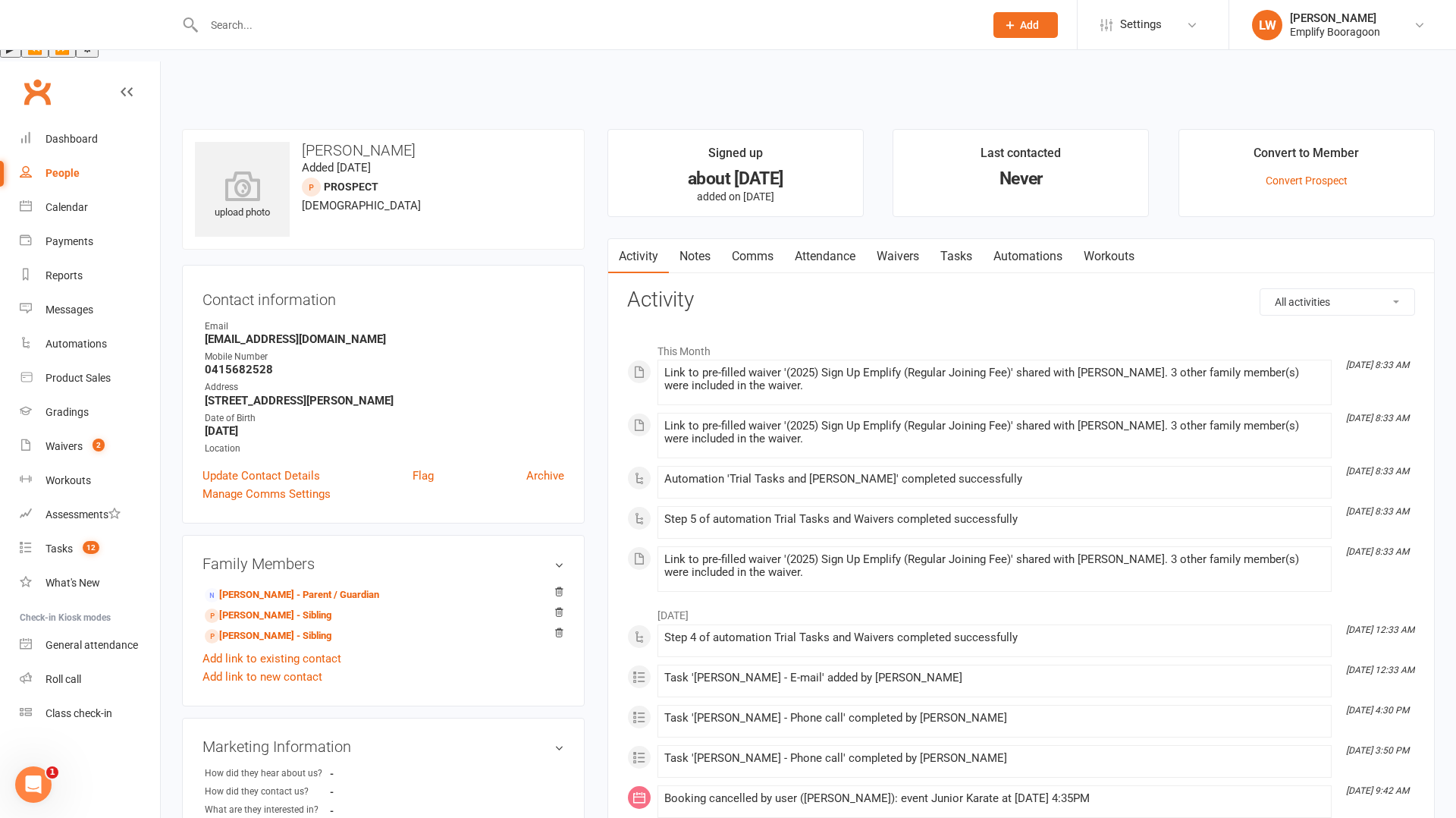
click at [831, 239] on link "Attendance" at bounding box center [825, 257] width 82 height 35
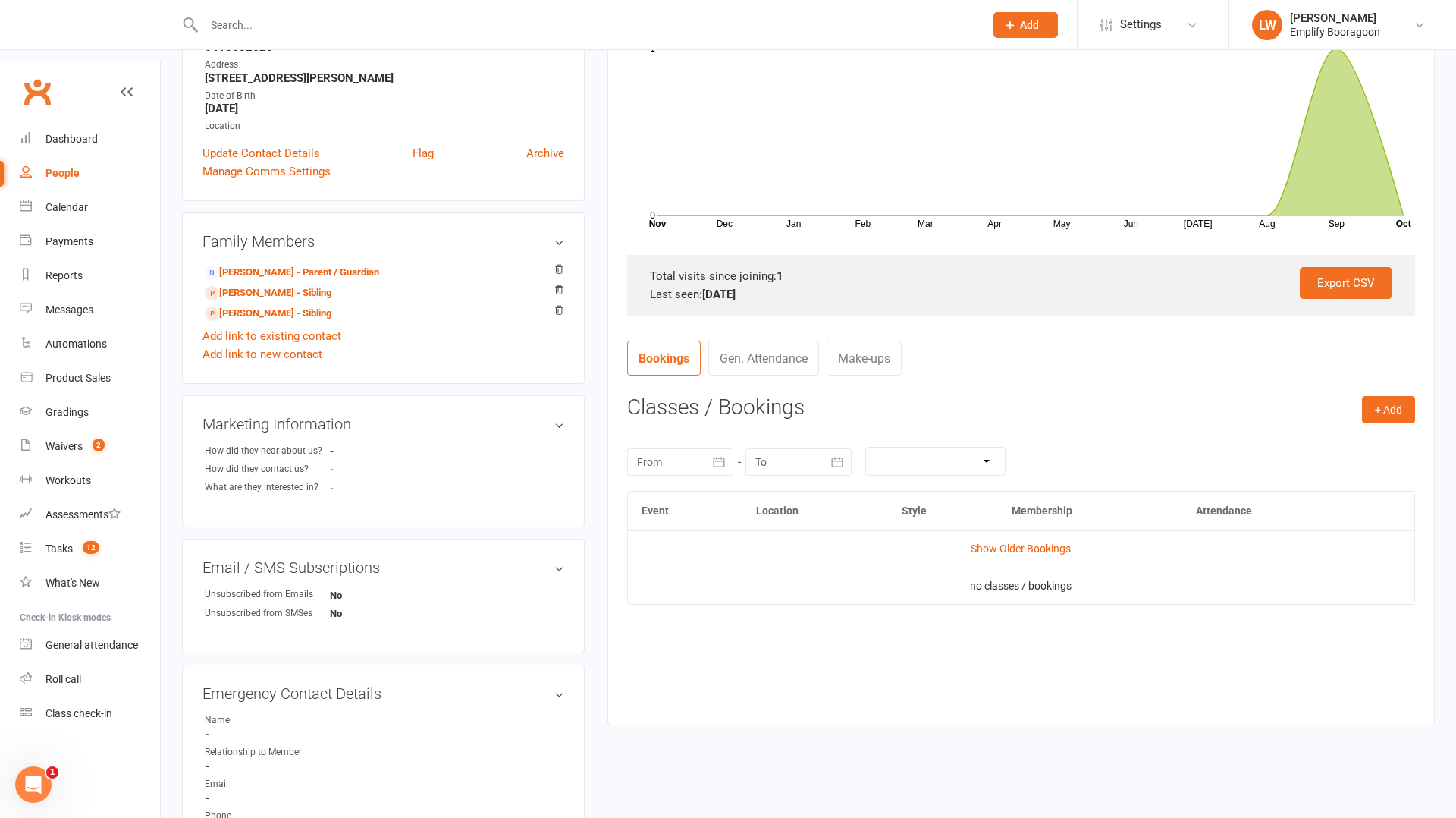
scroll to position [327, 0]
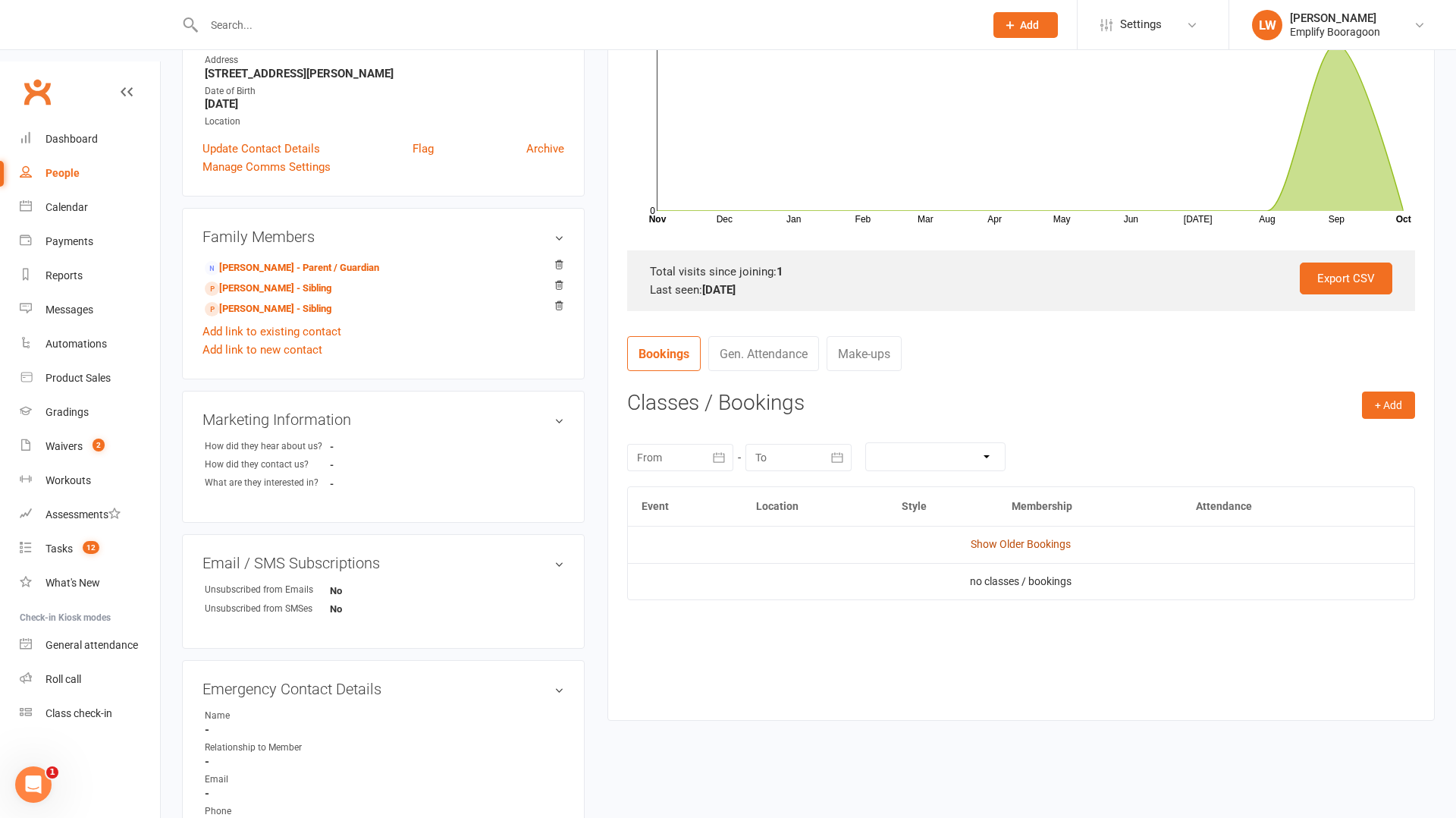
click at [1027, 538] on link "Show Older Bookings" at bounding box center [1021, 544] width 101 height 12
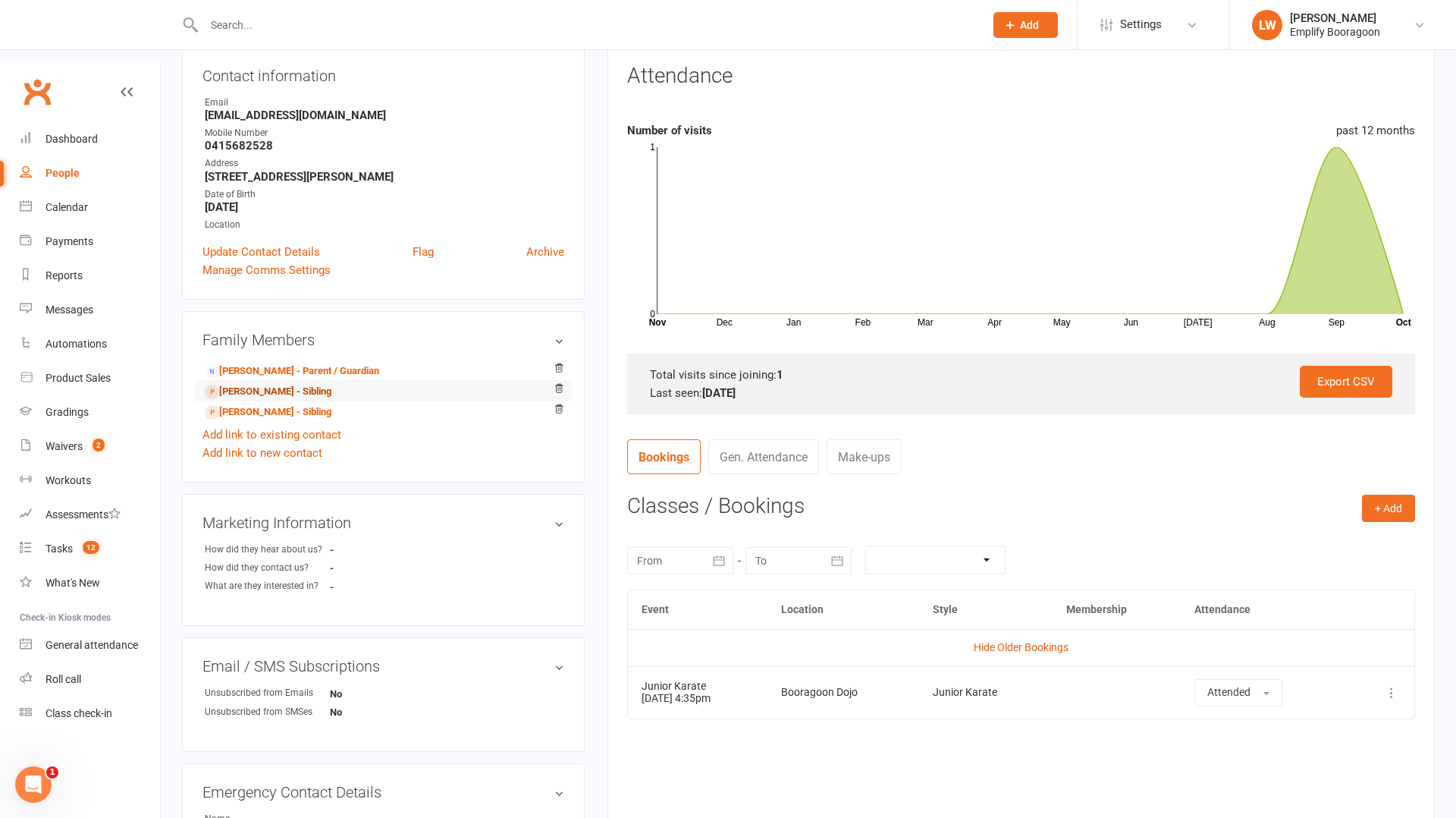
click at [255, 384] on link "[PERSON_NAME] - Sibling" at bounding box center [268, 392] width 127 height 16
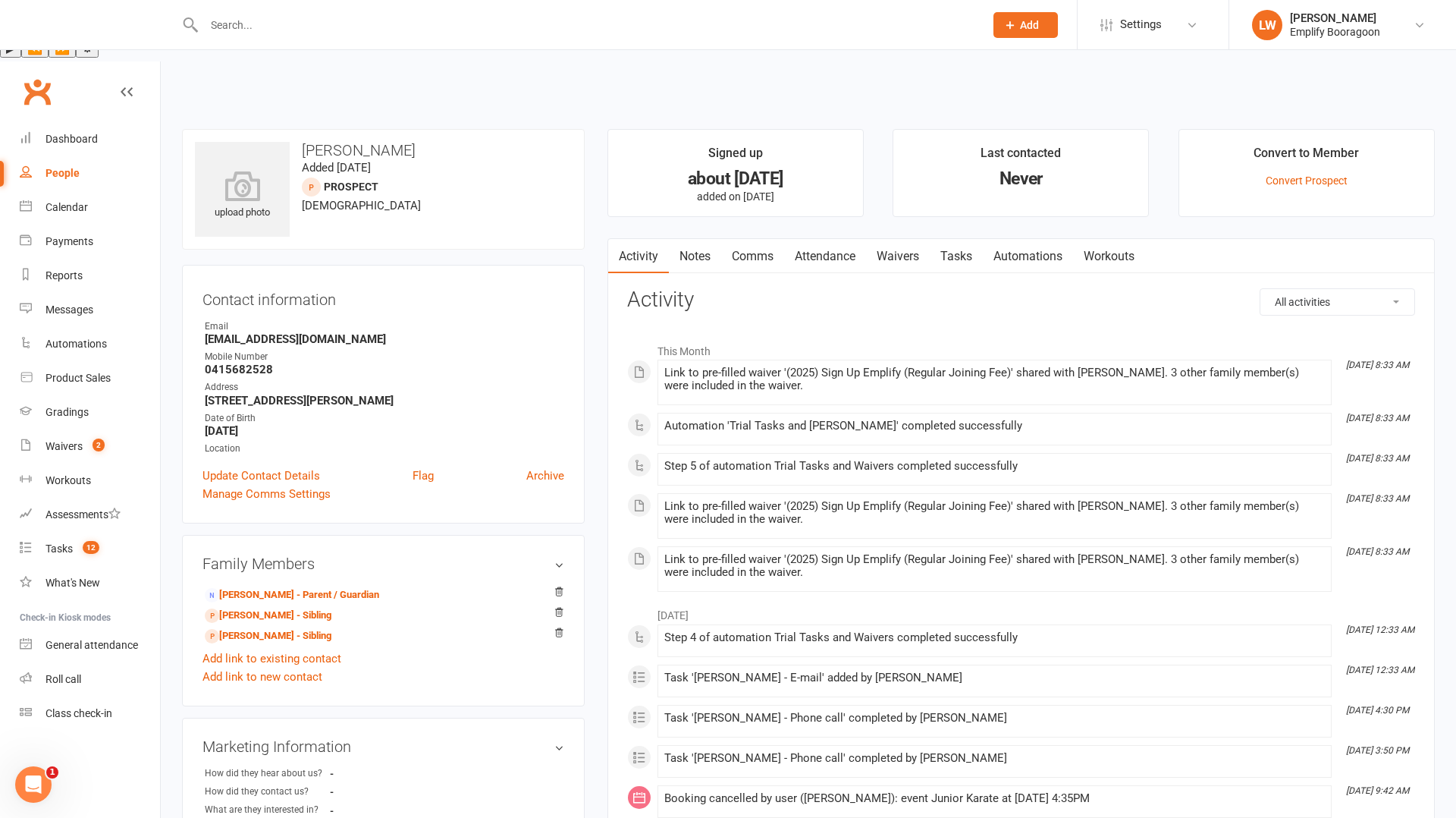
click at [836, 176] on main "Signed up about [DATE] added on [DATE] Last contacted Never Convert to Member C…" at bounding box center [1021, 820] width 850 height 1382
click at [836, 239] on link "Attendance" at bounding box center [825, 257] width 82 height 35
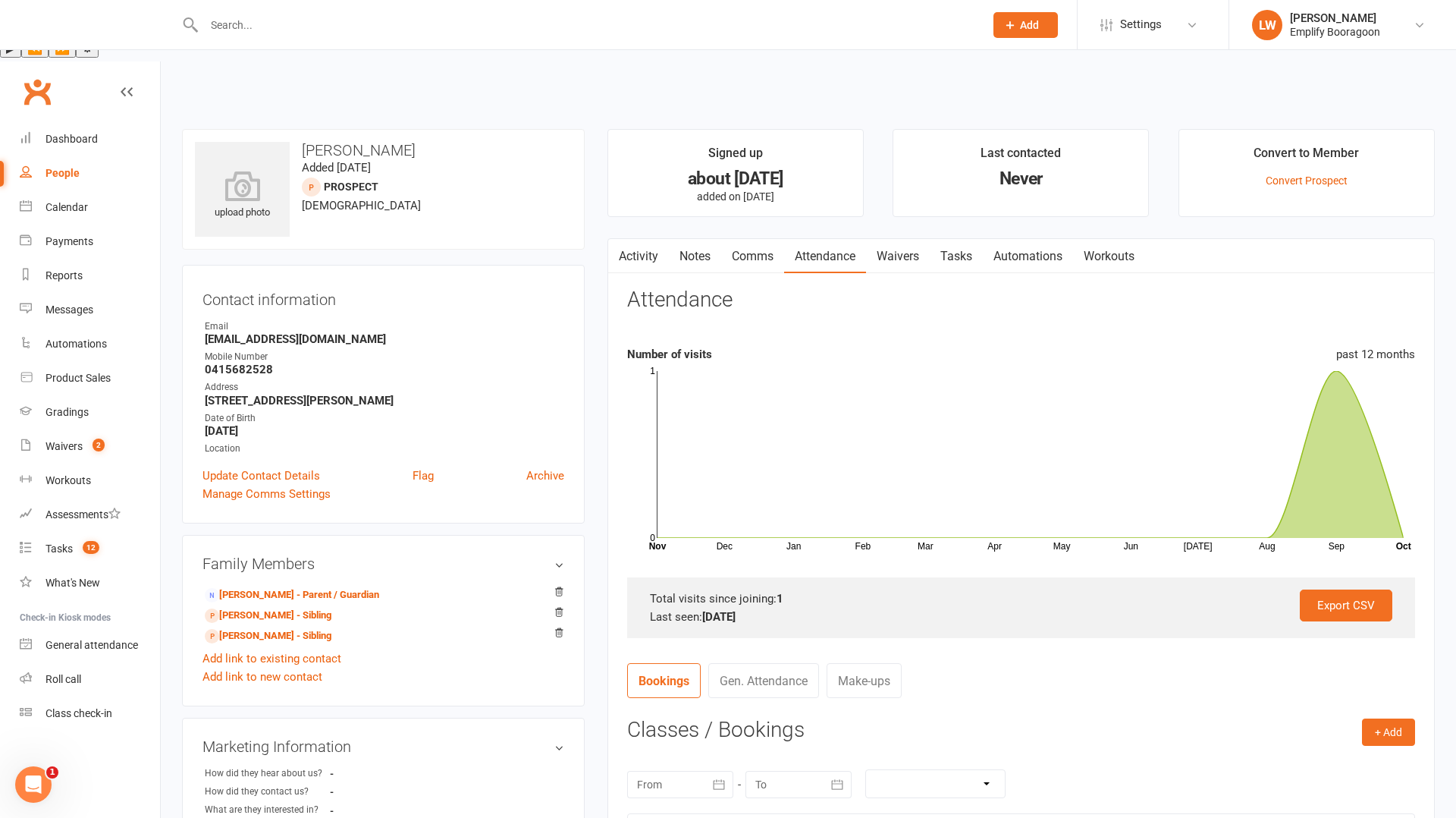
scroll to position [225, 0]
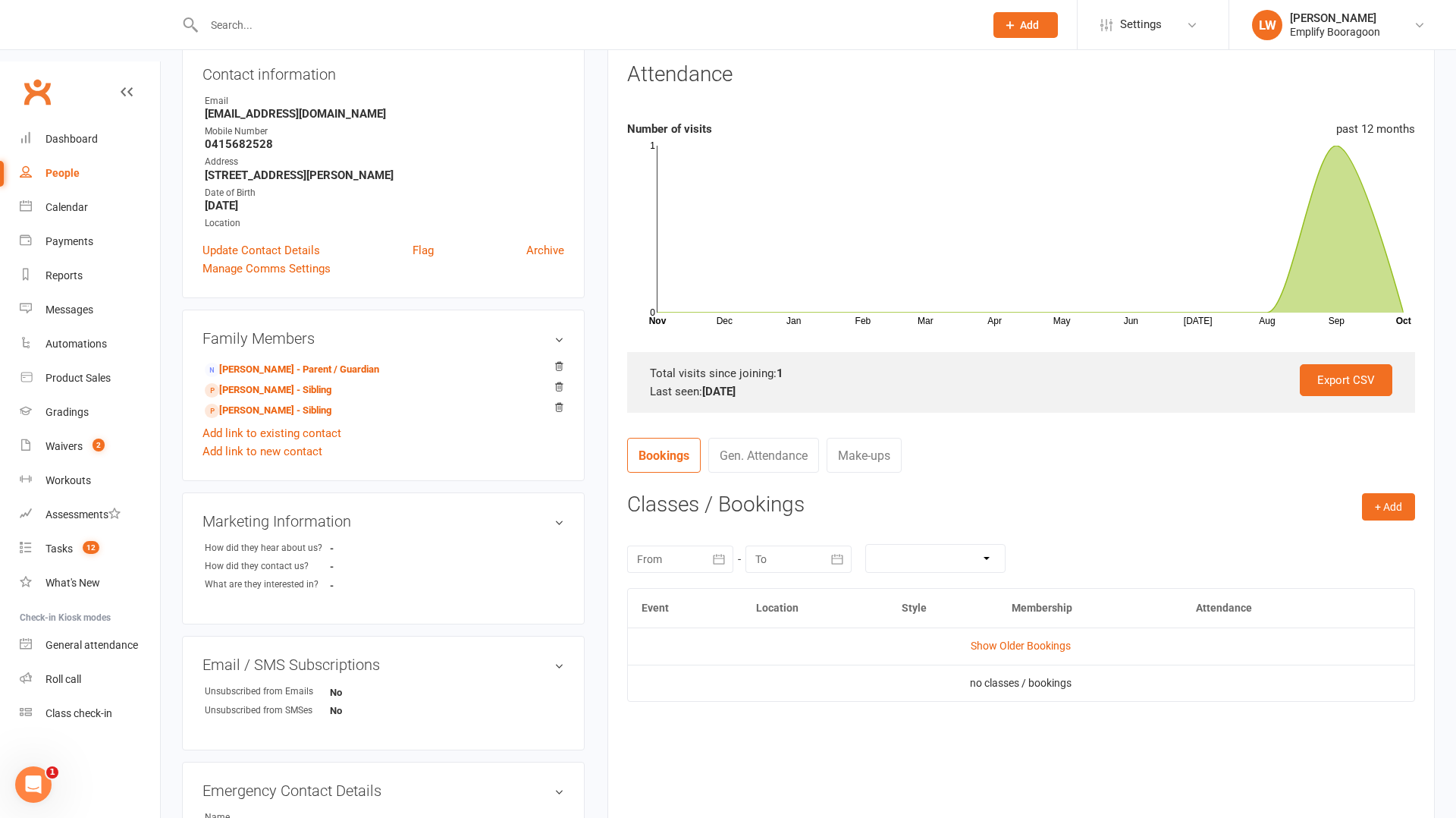
click at [1027, 627] on td "Show Older Bookings" at bounding box center [1021, 645] width 787 height 36
click at [1027, 627] on td "Show Older Bookings" at bounding box center [1021, 645] width 787 height 36
click at [1041, 640] on link "Show Older Bookings" at bounding box center [1021, 646] width 101 height 12
click at [258, 403] on link "[PERSON_NAME] - Sibling" at bounding box center [268, 411] width 127 height 16
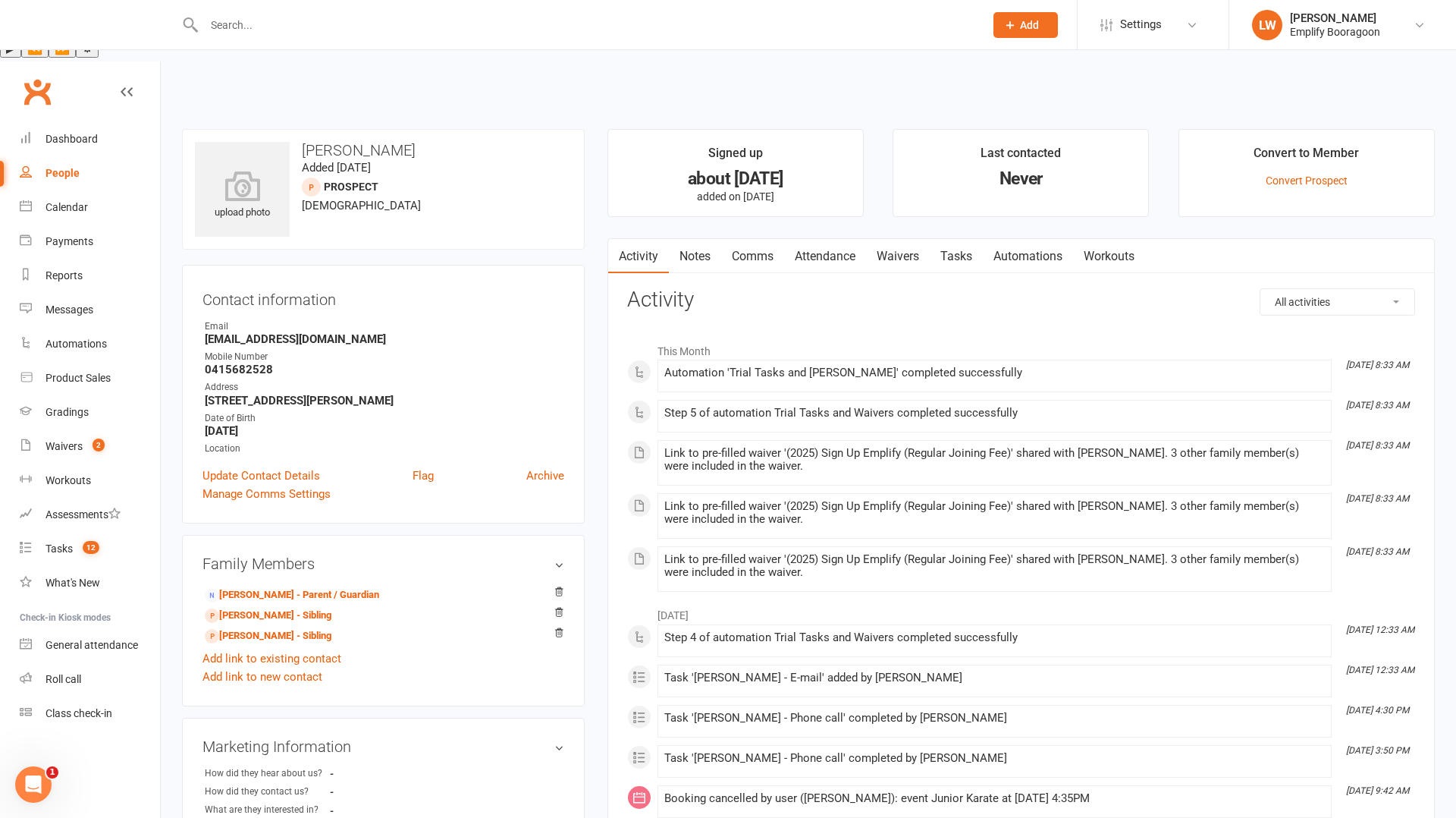
click at [230, 363] on strong "0415682528" at bounding box center [385, 369] width 360 height 13
copy strong "0415682528"
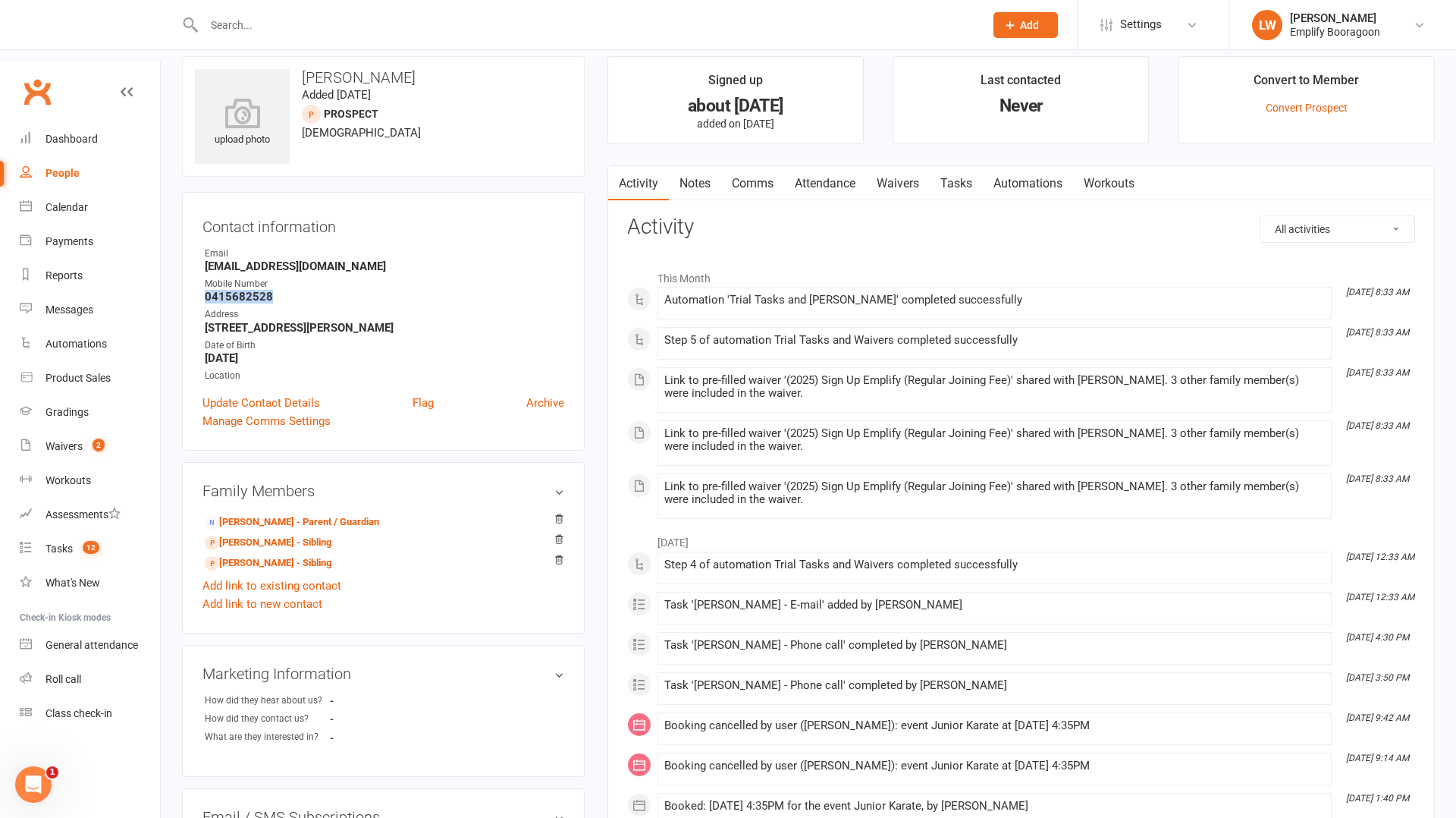
scroll to position [75, 0]
click at [848, 164] on link "Attendance" at bounding box center [825, 182] width 82 height 35
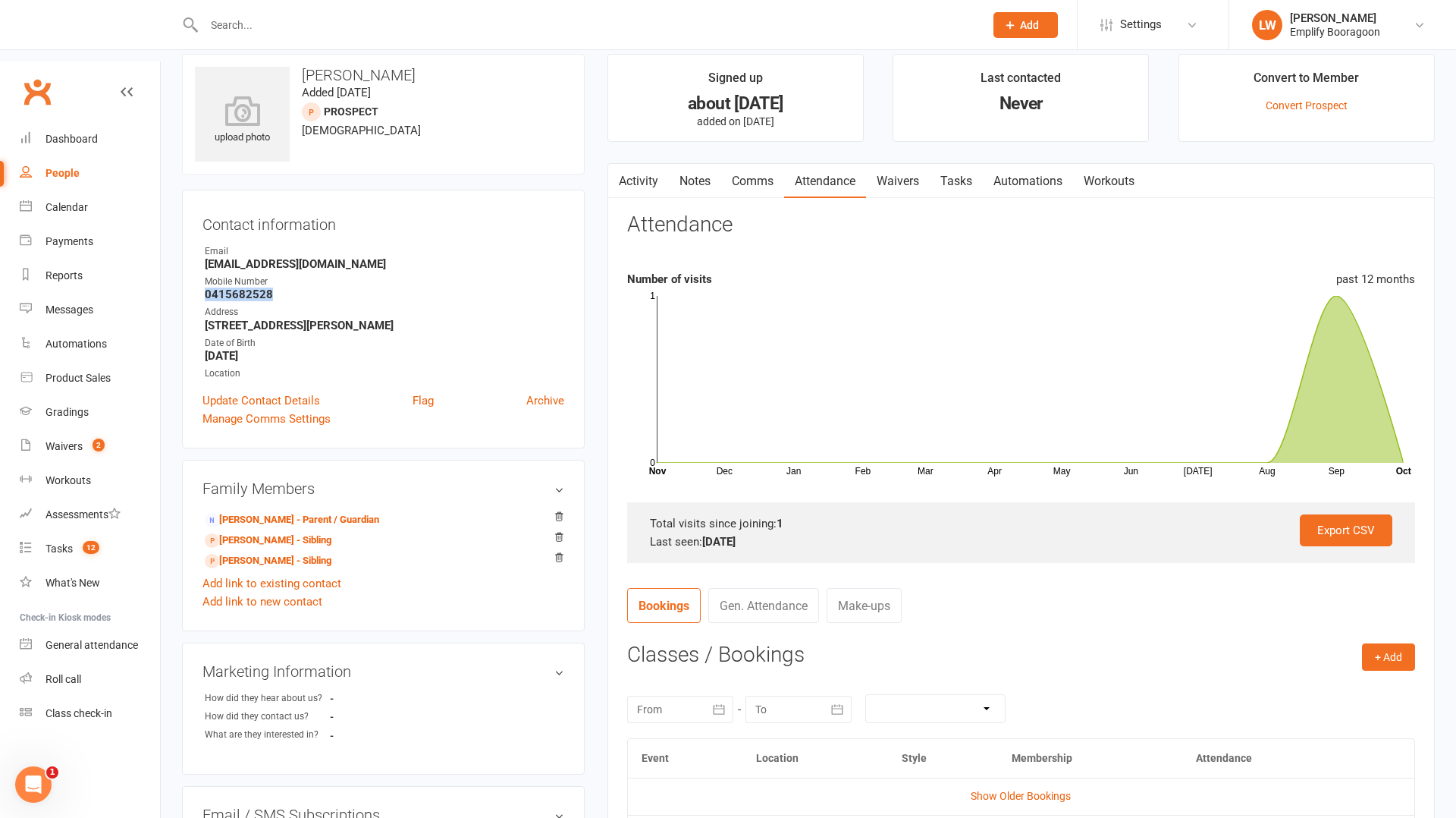
scroll to position [274, 0]
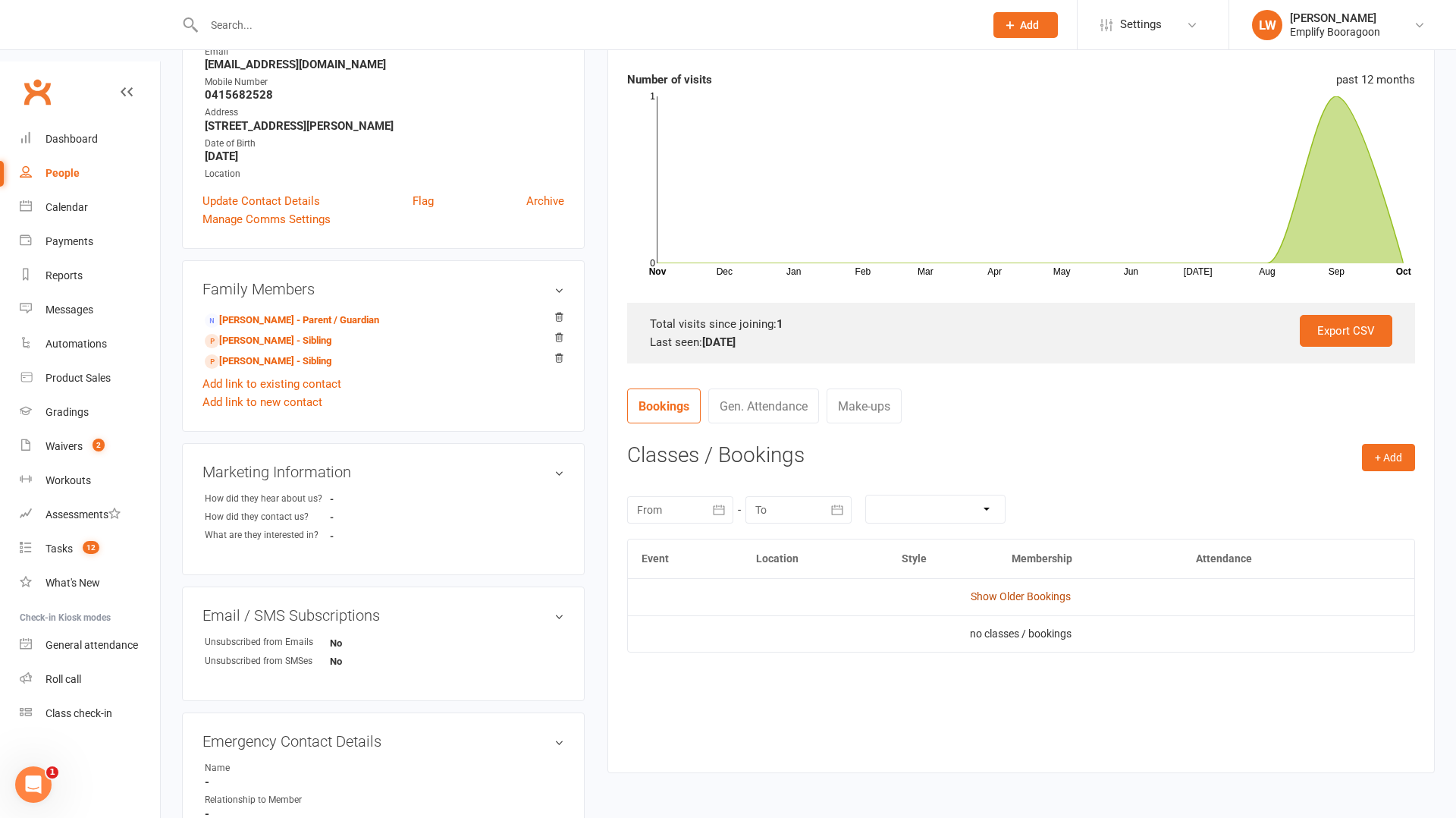
click at [1002, 590] on link "Show Older Bookings" at bounding box center [1021, 597] width 101 height 12
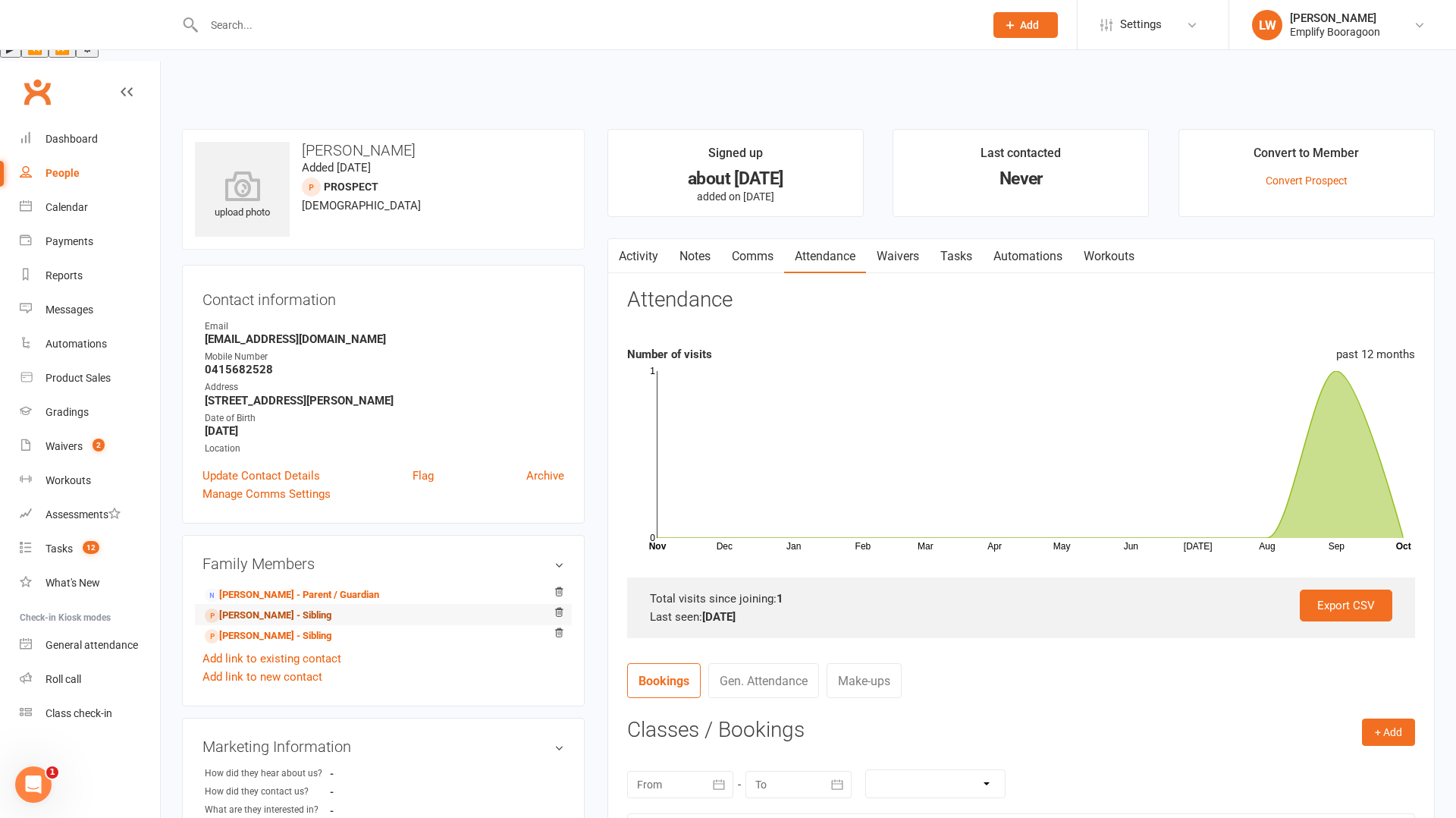
click at [297, 608] on link "[PERSON_NAME] - Sibling" at bounding box center [268, 616] width 127 height 16
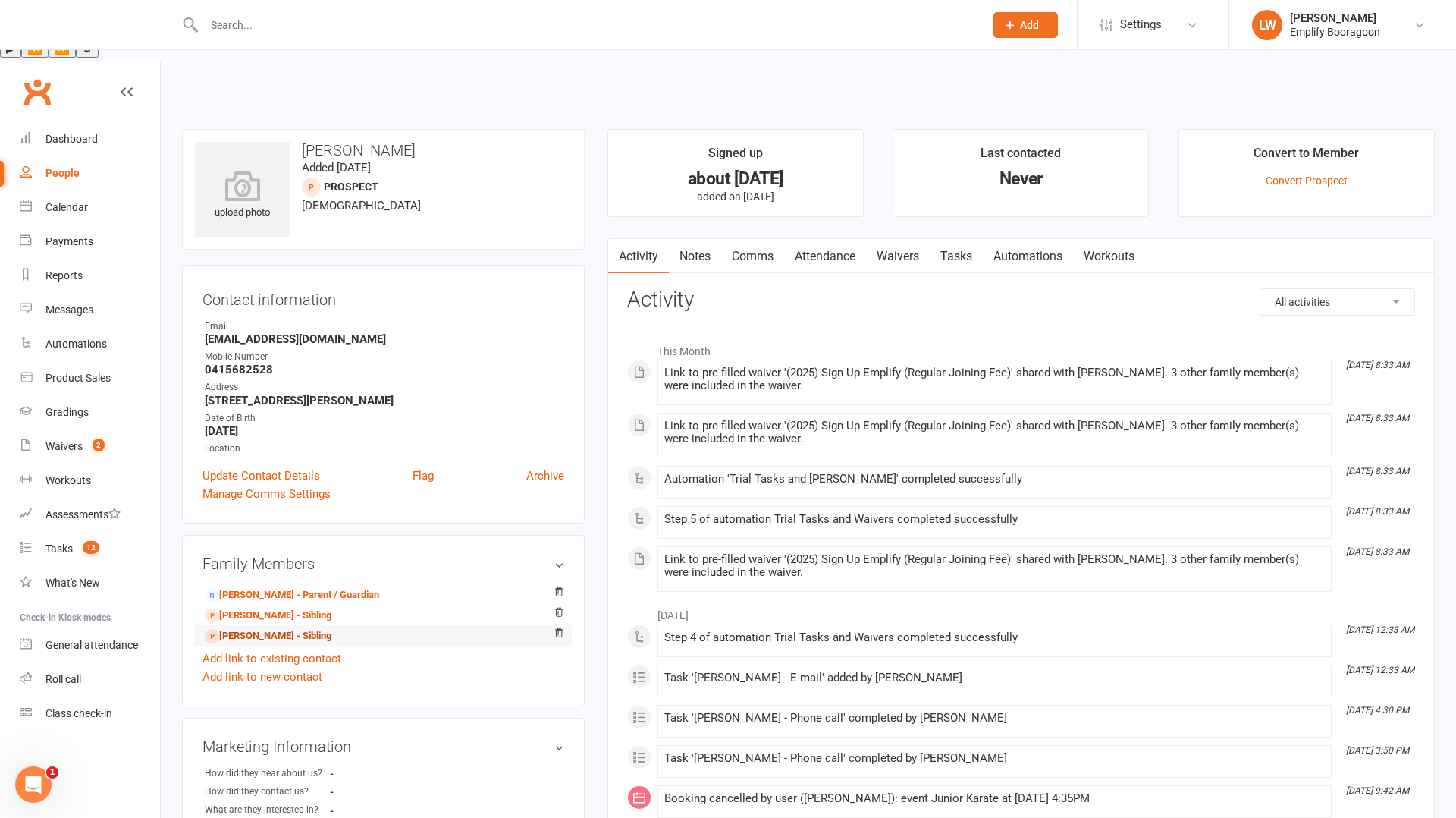
click at [281, 628] on link "[PERSON_NAME] - Sibling" at bounding box center [268, 636] width 127 height 16
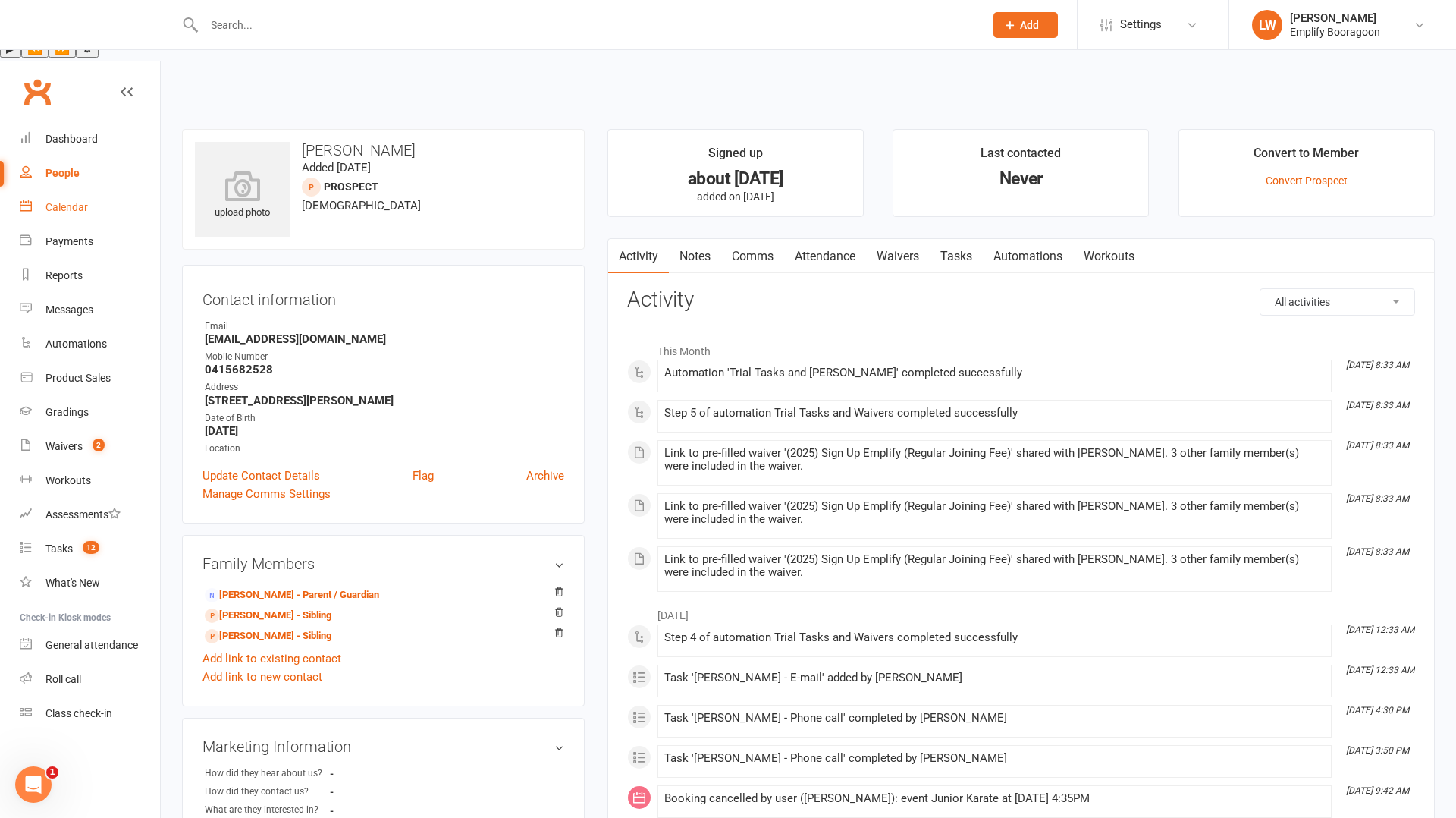
click at [56, 191] on link "Calendar" at bounding box center [89, 207] width 140 height 34
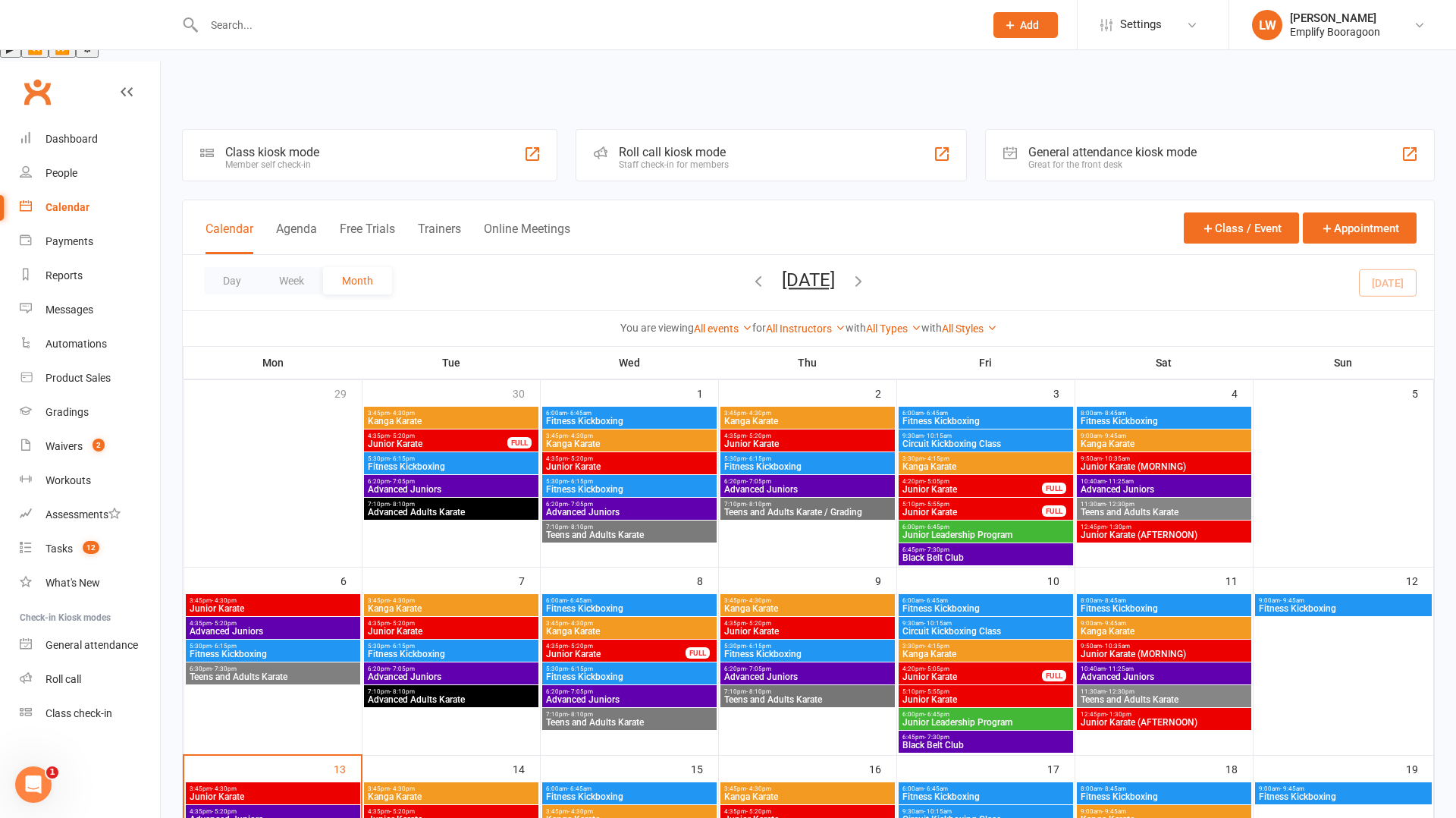
scroll to position [196, 0]
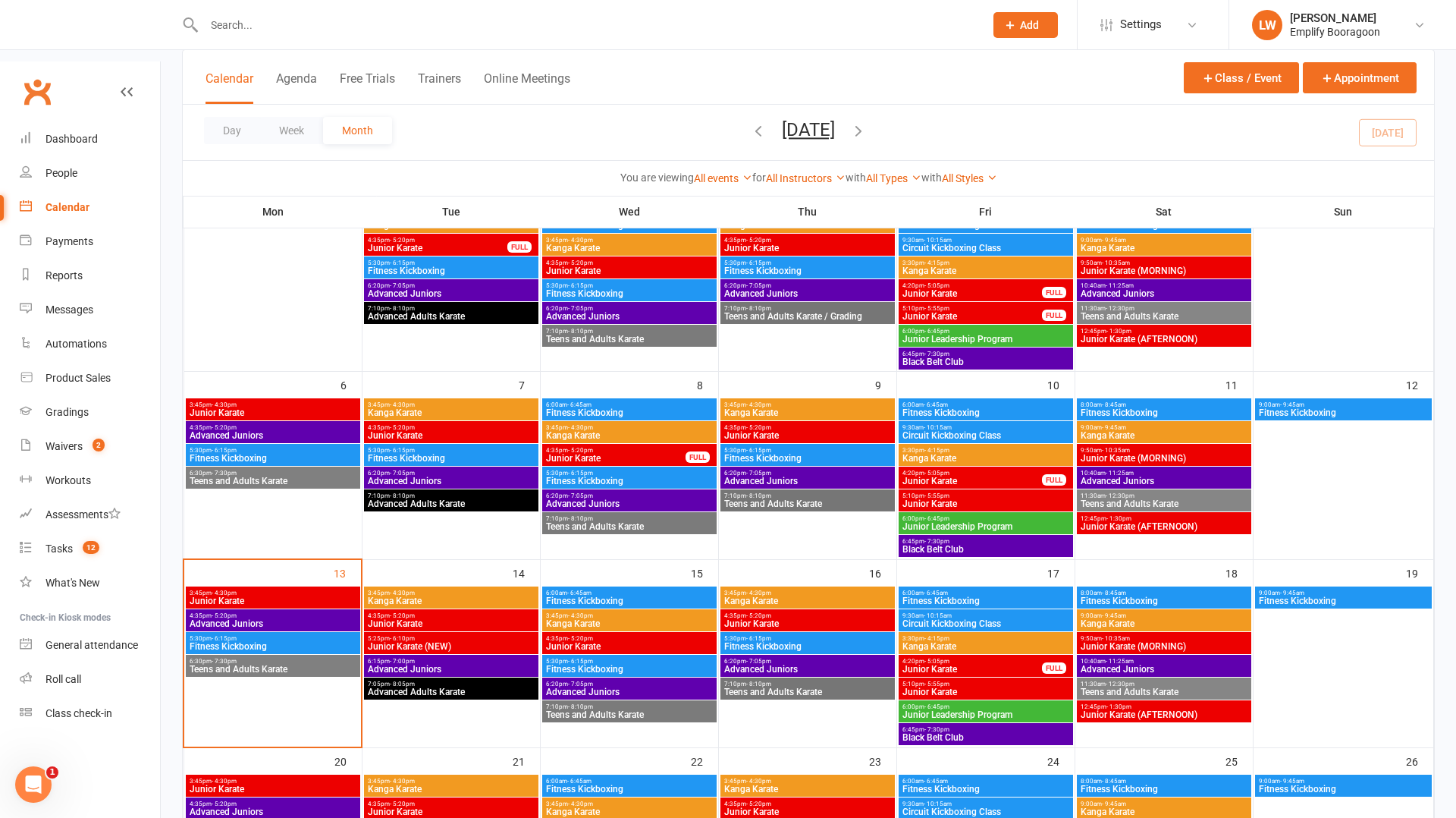
click at [406, 642] on span "Junior Karate (NEW)" at bounding box center [451, 647] width 168 height 9
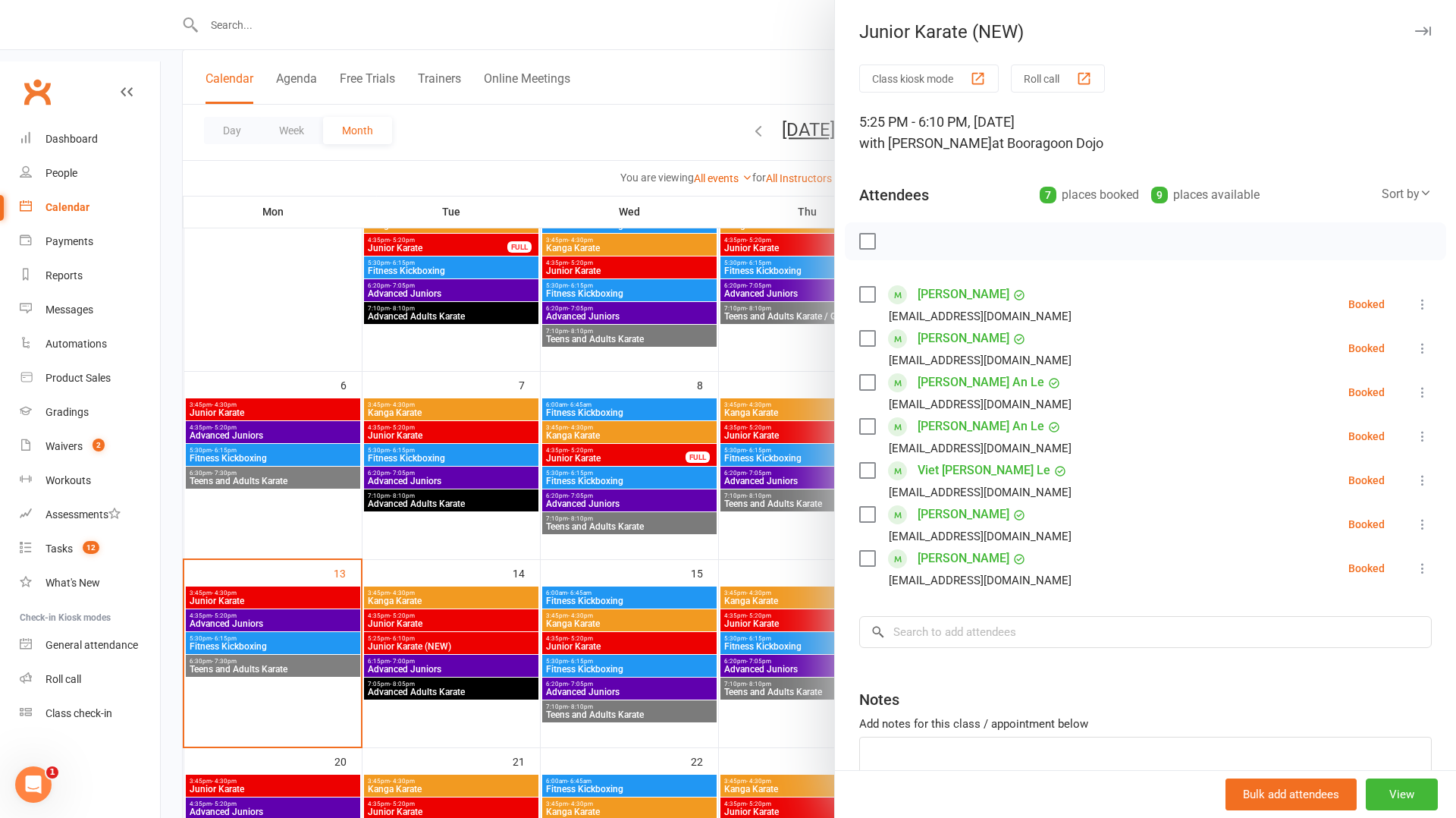
click at [412, 565] on div at bounding box center [808, 409] width 1295 height 818
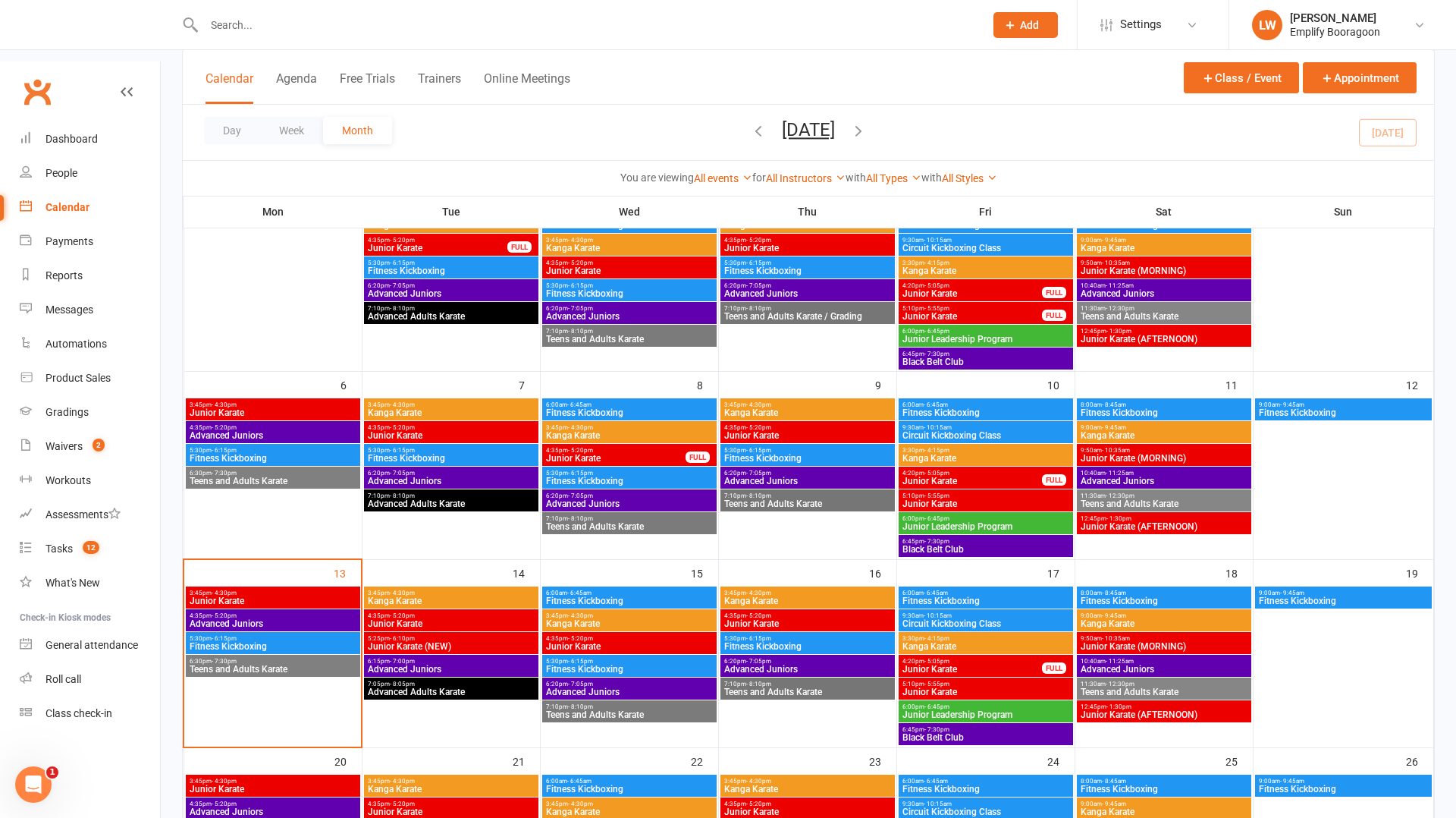
click at [420, 642] on span "Junior Karate (NEW)" at bounding box center [451, 647] width 168 height 9
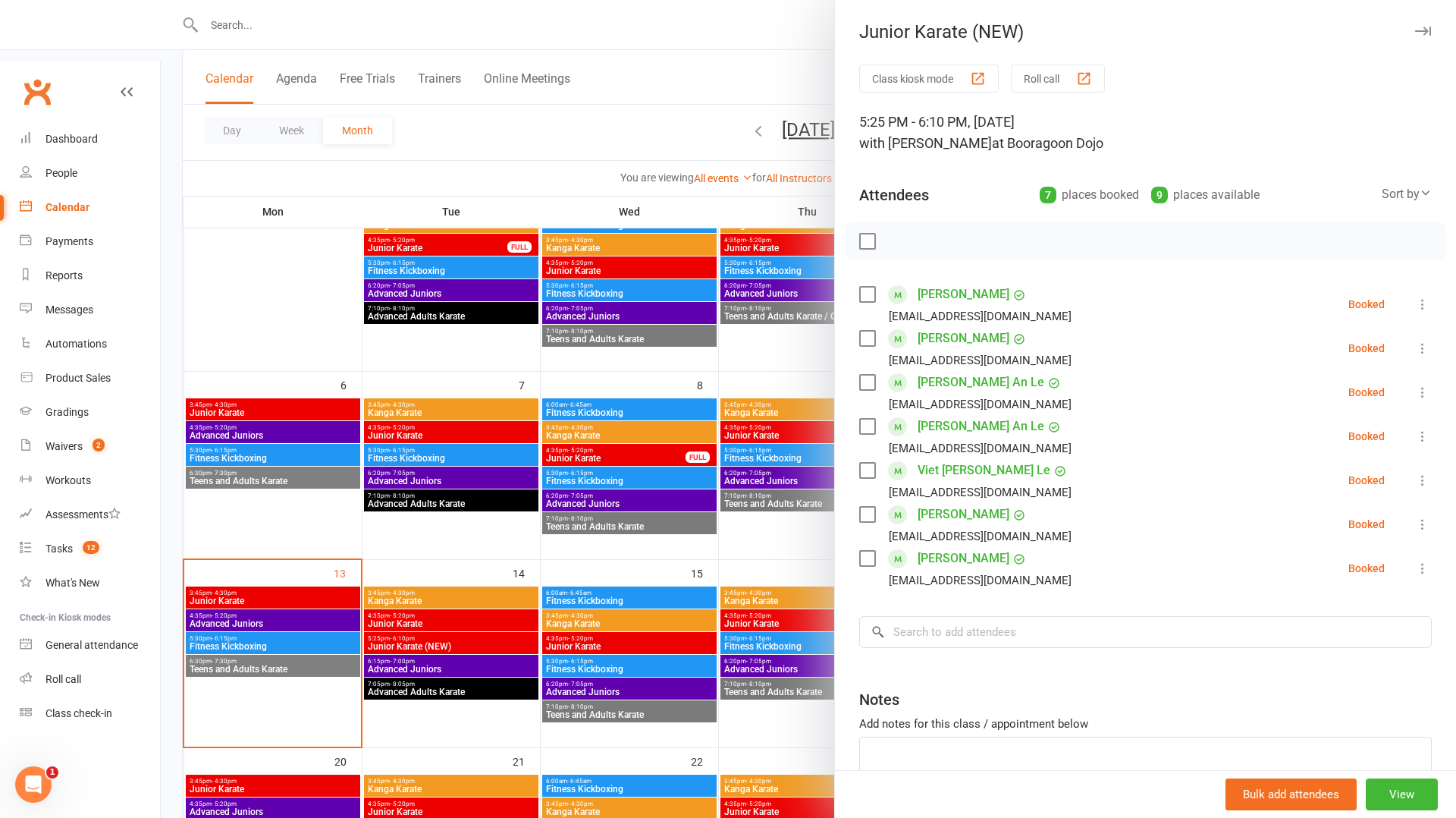
click at [437, 592] on div at bounding box center [808, 409] width 1295 height 818
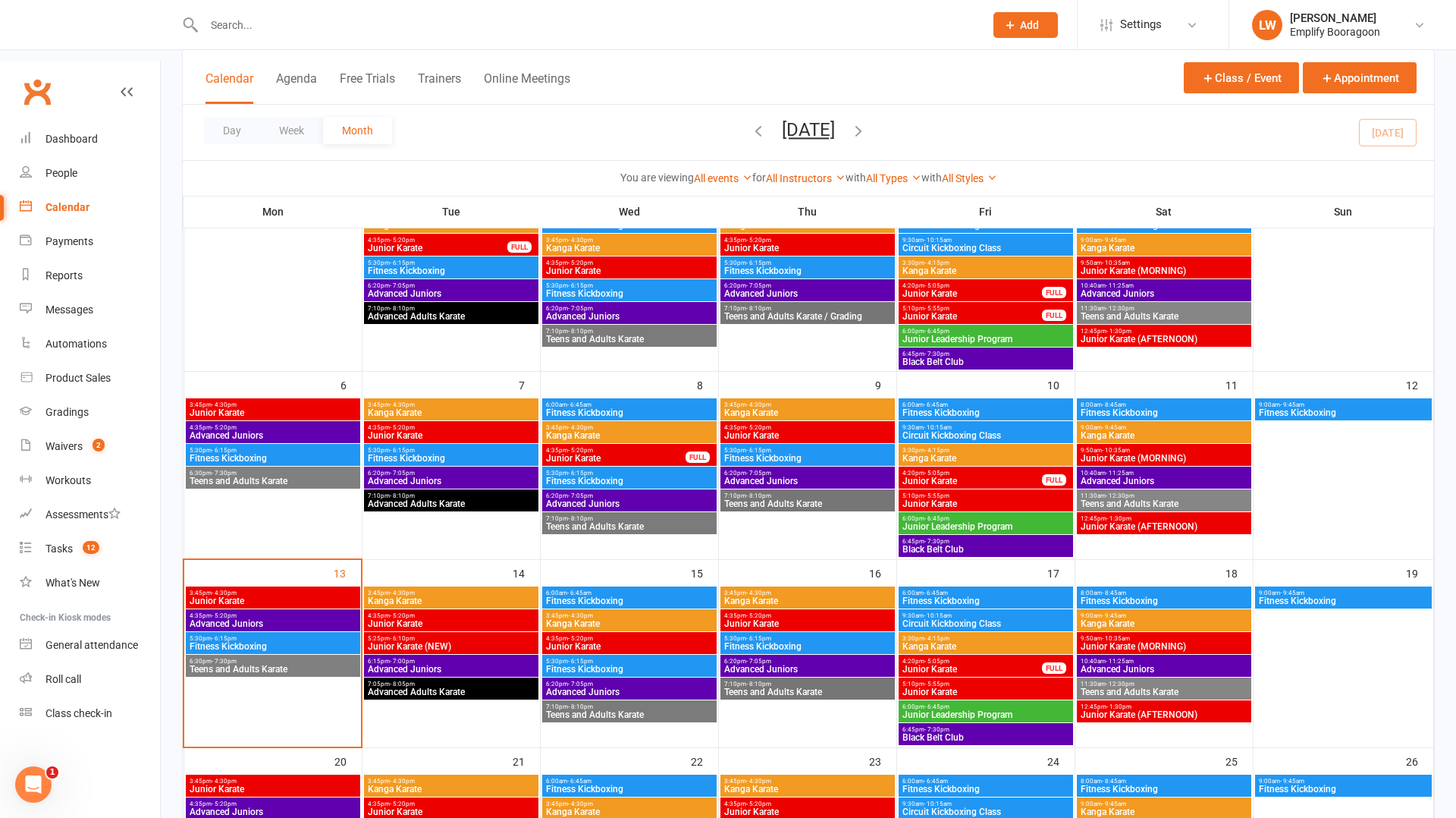
click at [433, 642] on span "Junior Karate (NEW)" at bounding box center [451, 647] width 168 height 9
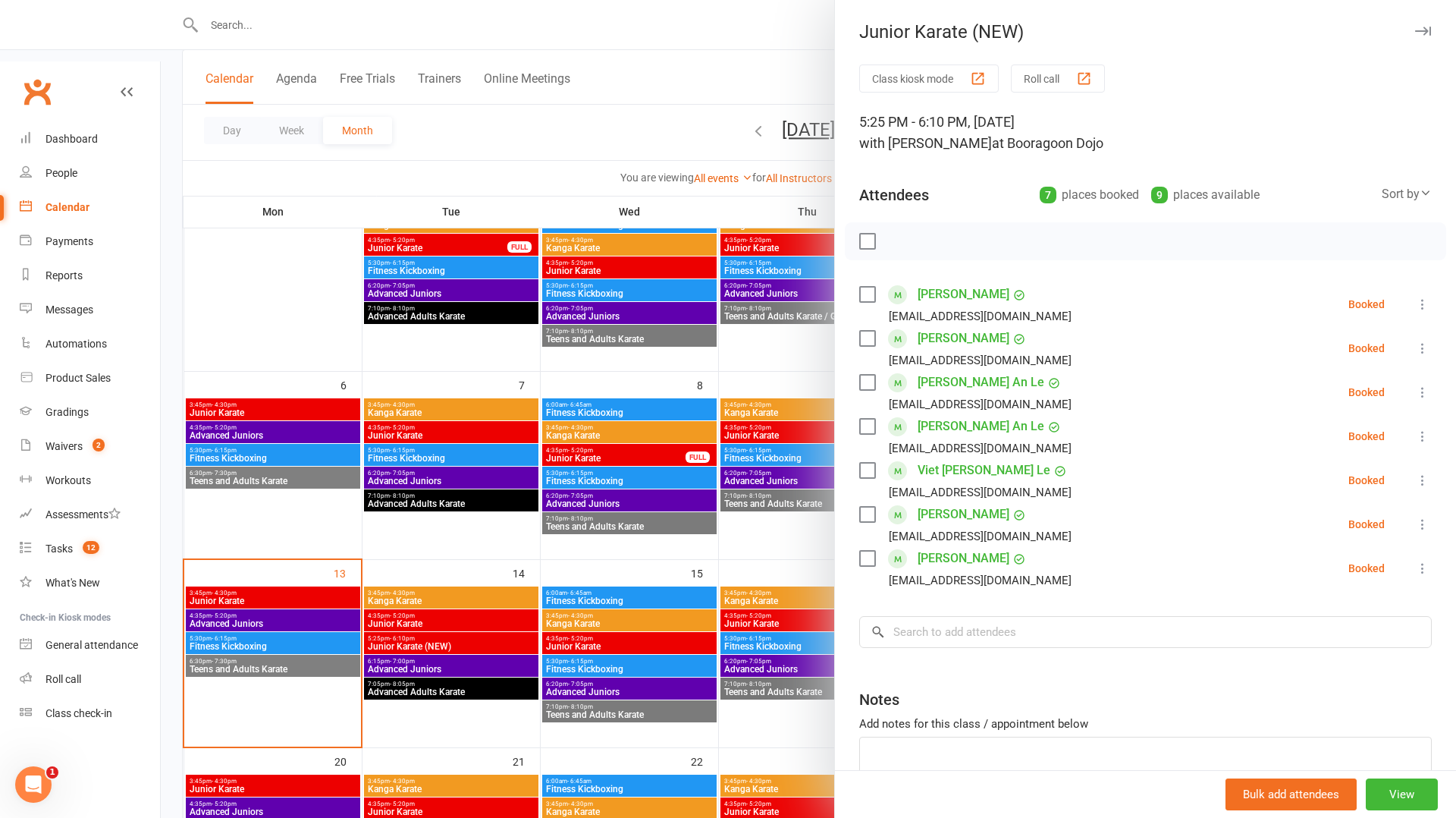
click at [508, 602] on div at bounding box center [808, 409] width 1295 height 818
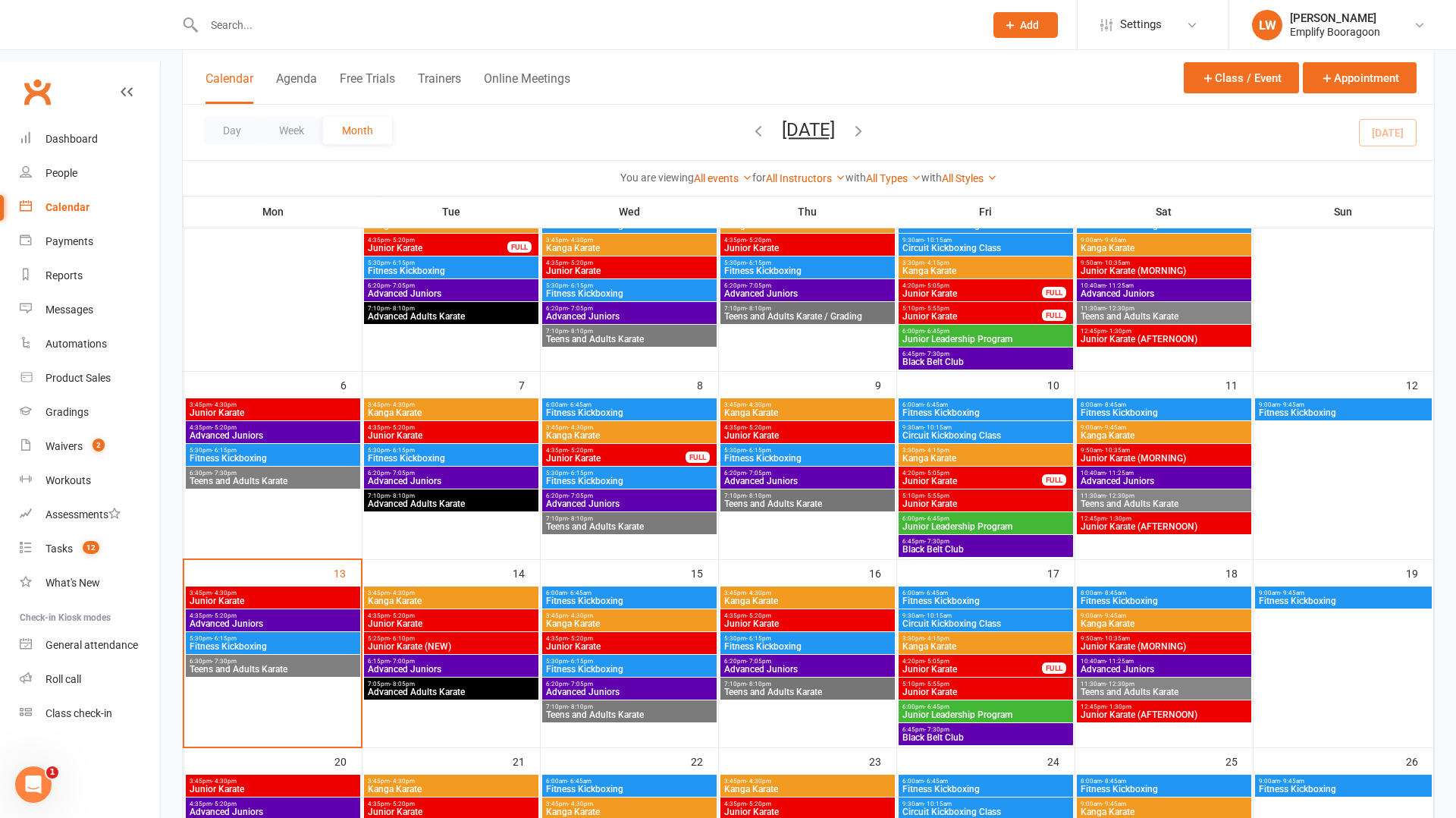
click at [615, 635] on span "4:35pm - 5:20pm" at bounding box center [629, 639] width 168 height 7
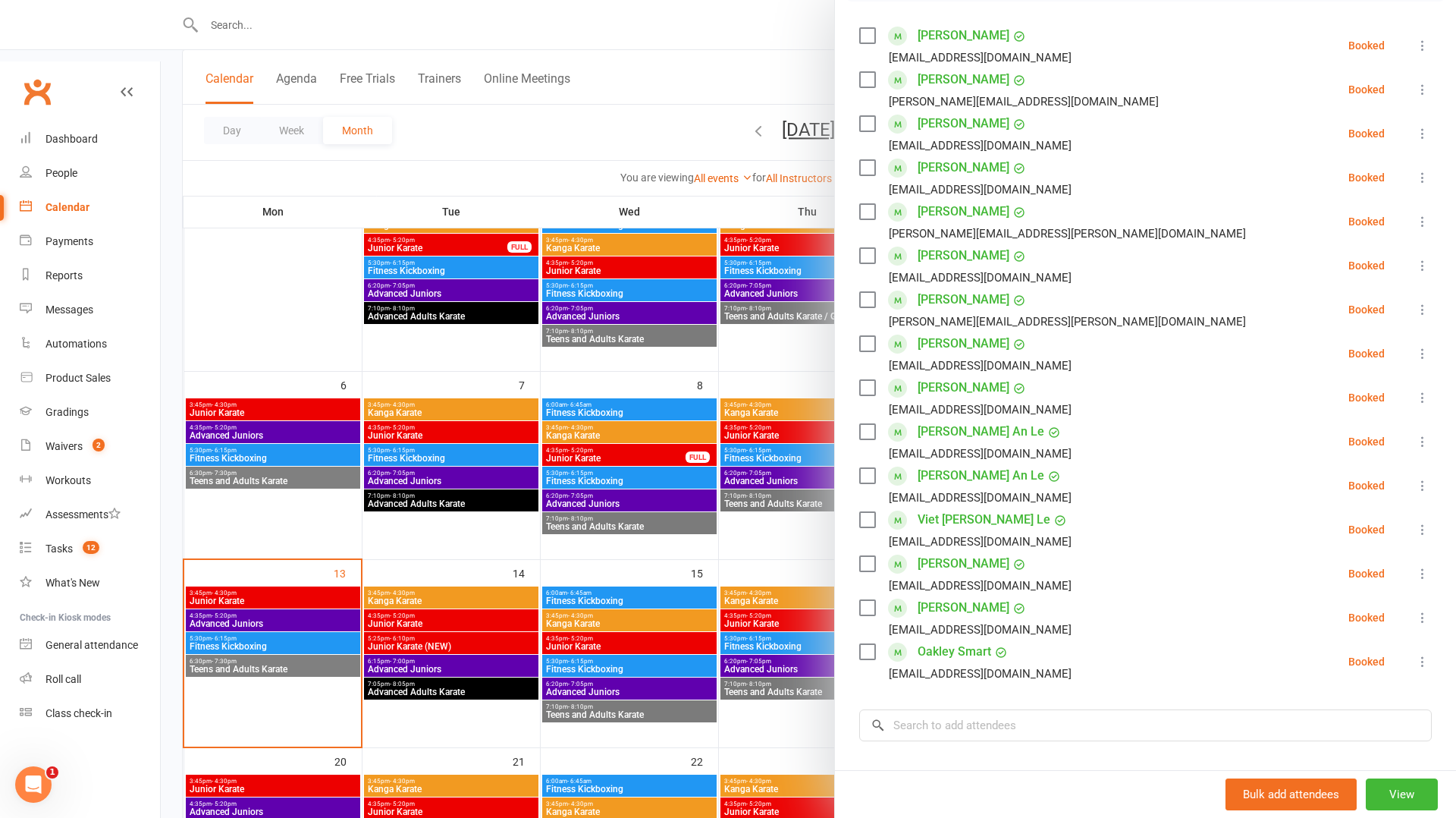
scroll to position [445, 0]
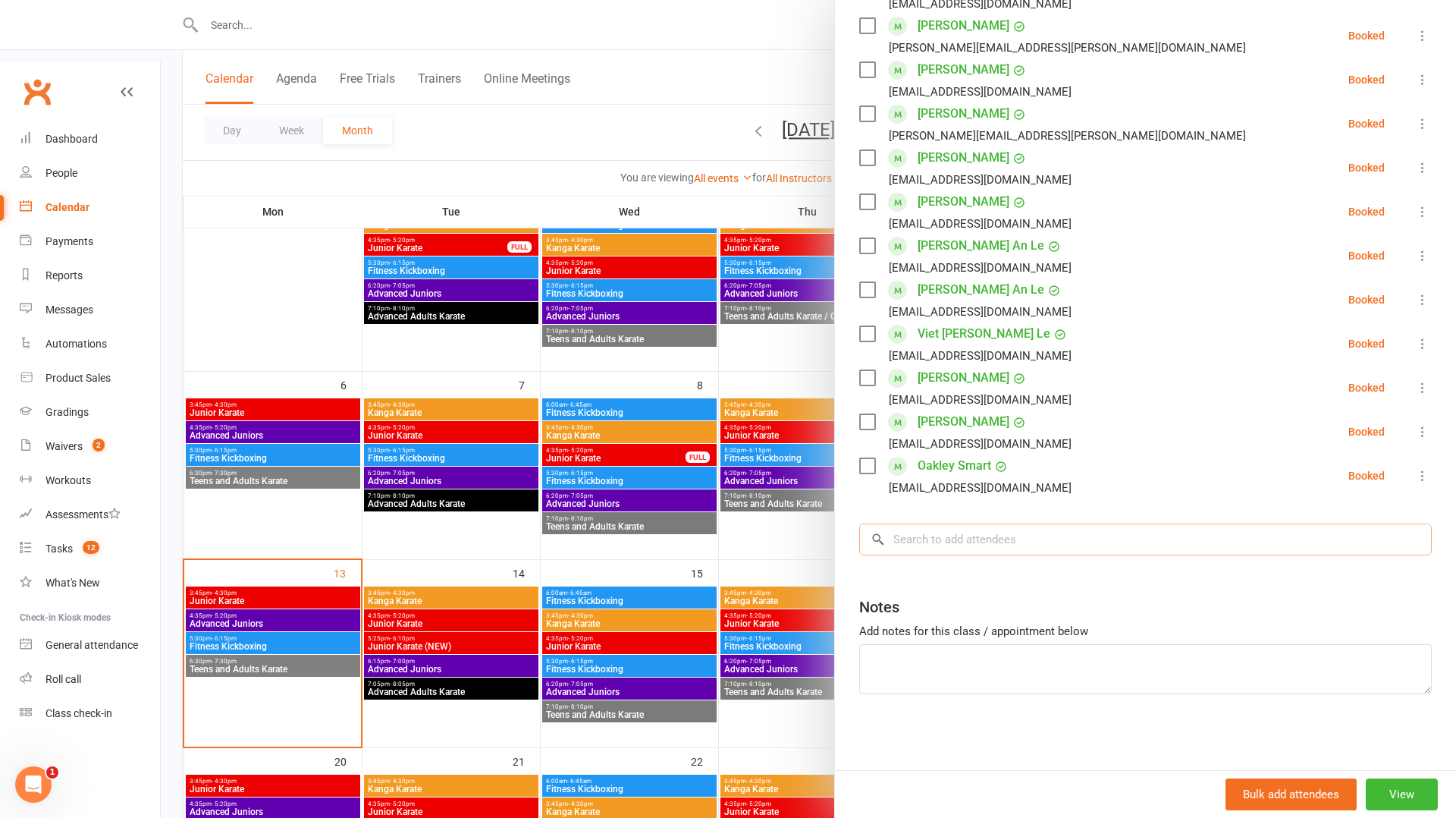
click at [914, 545] on input "search" at bounding box center [1145, 539] width 572 height 32
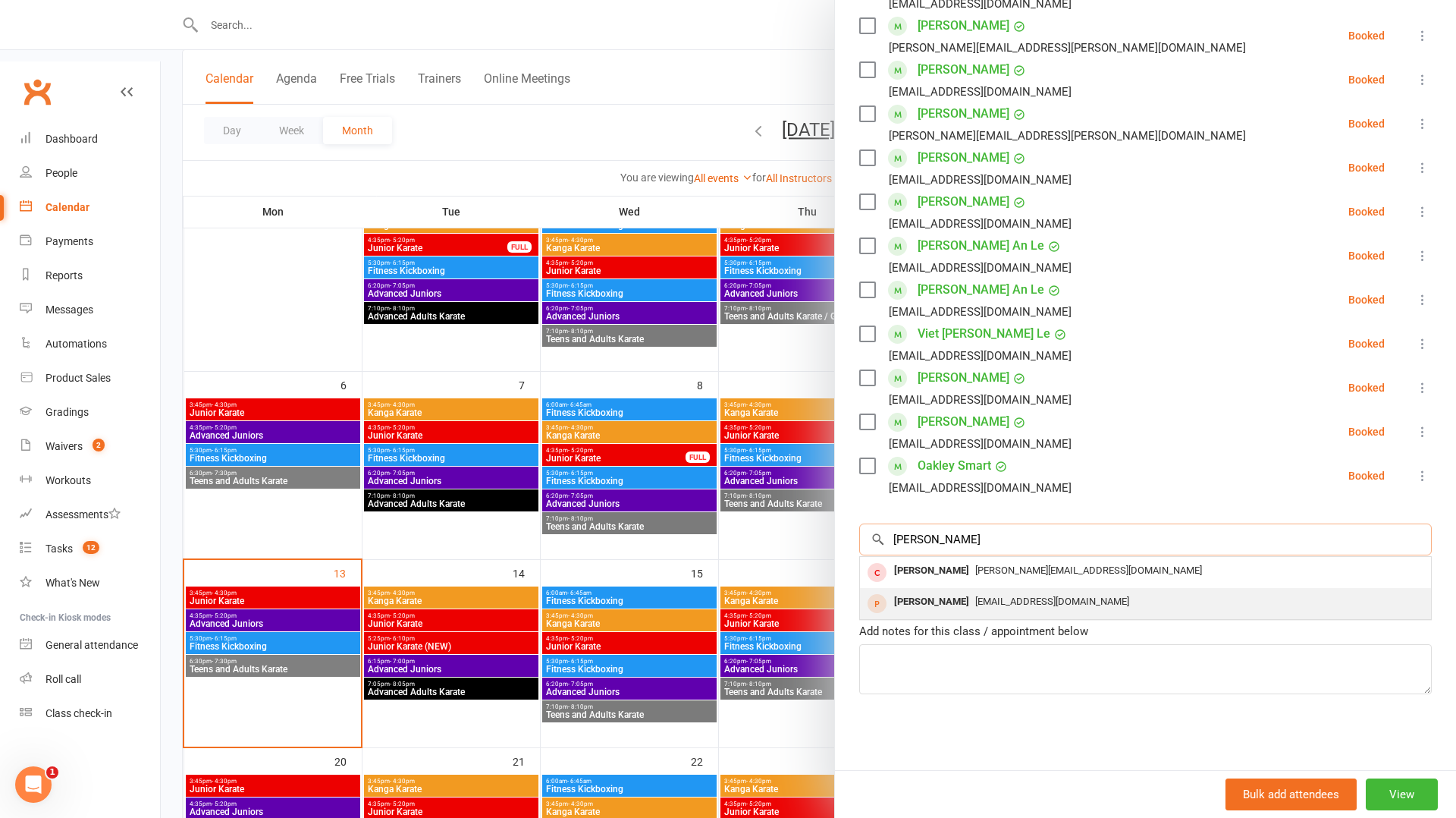
type input "[PERSON_NAME]"
click at [908, 601] on div "[PERSON_NAME]" at bounding box center [931, 602] width 87 height 22
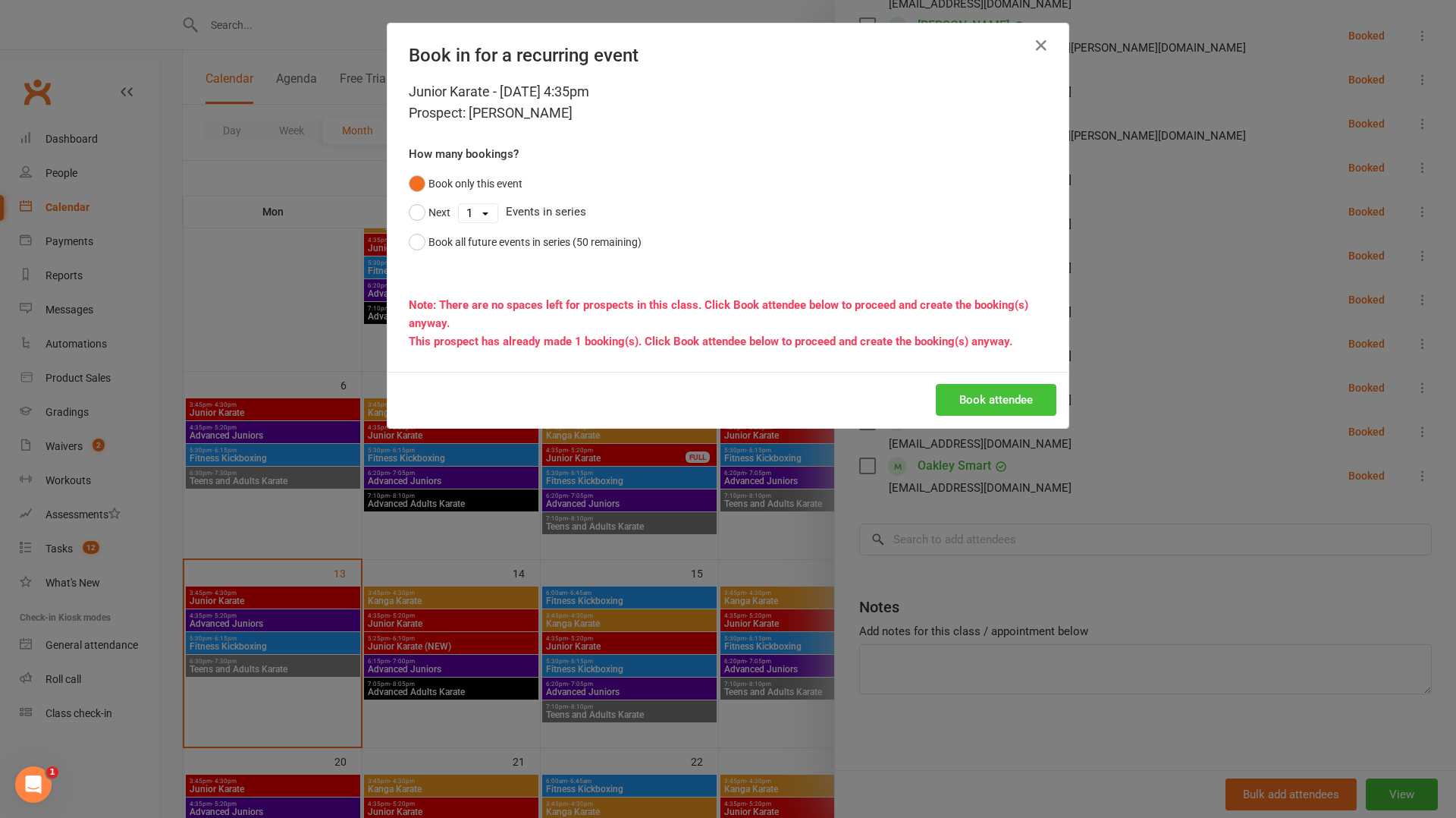
click at [1002, 400] on button "Book attendee" at bounding box center [996, 400] width 121 height 32
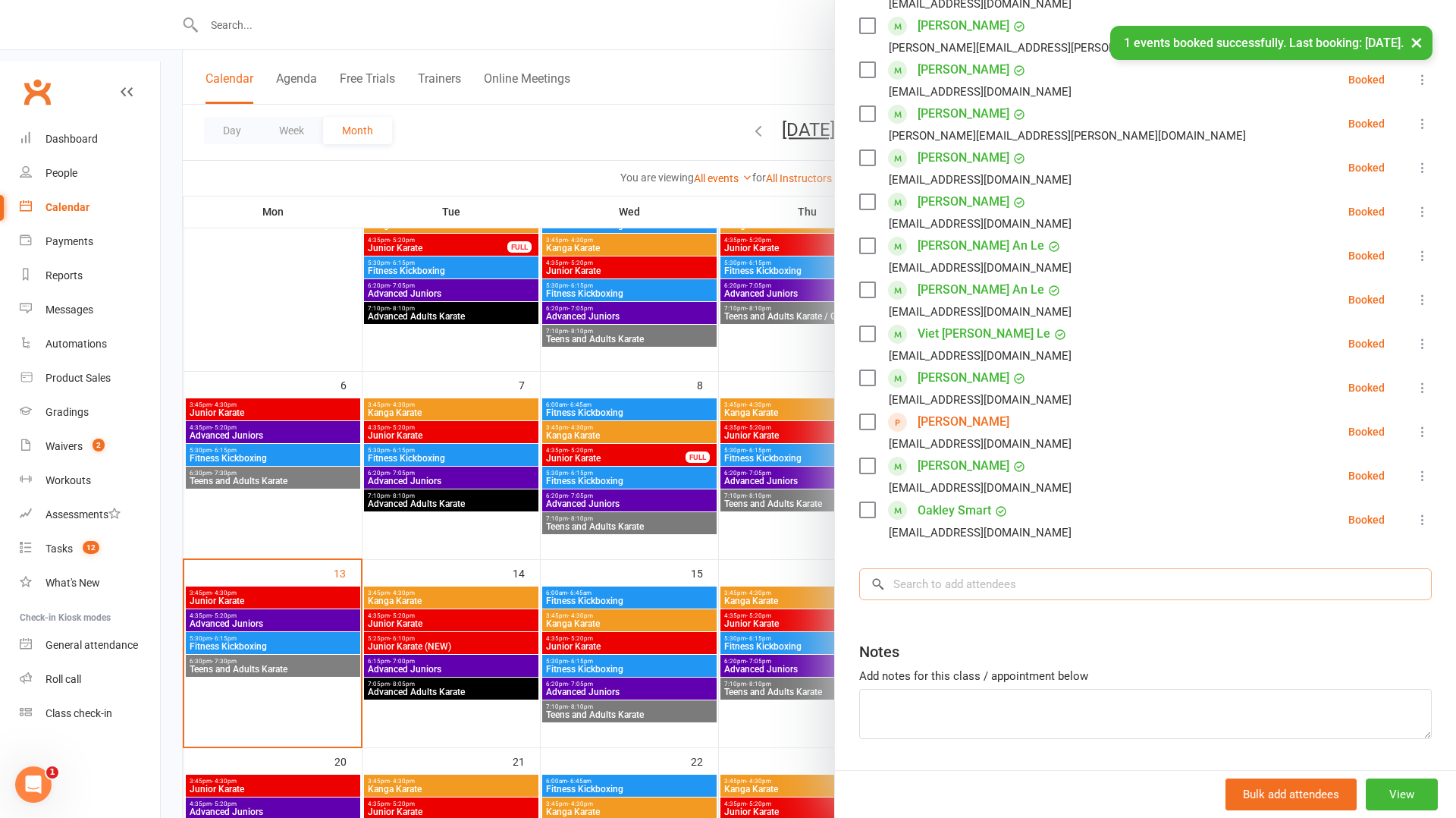
click at [950, 568] on input "search" at bounding box center [1145, 584] width 572 height 32
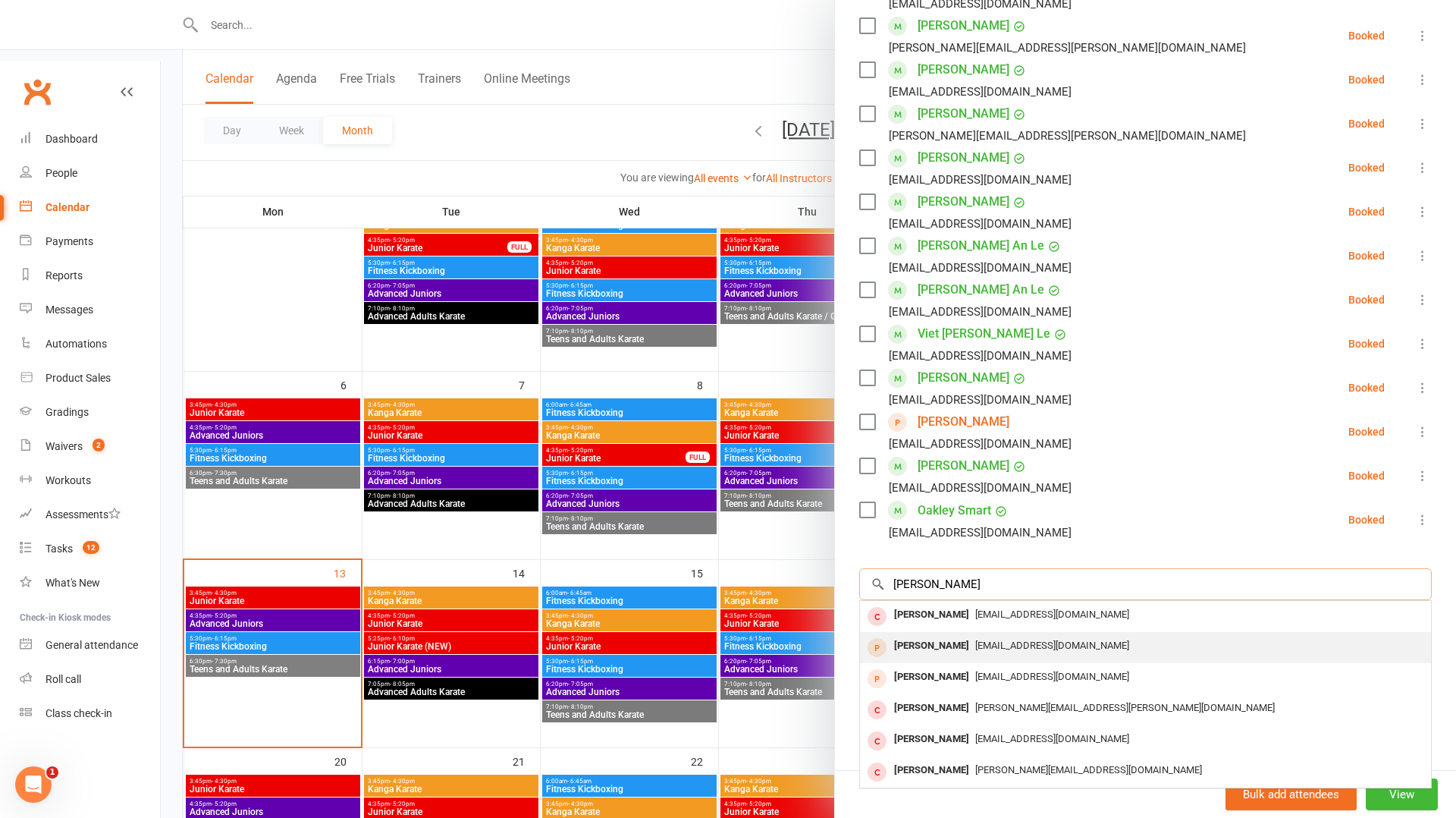
type input "[PERSON_NAME]"
click at [949, 654] on div "[PERSON_NAME]" at bounding box center [931, 646] width 87 height 22
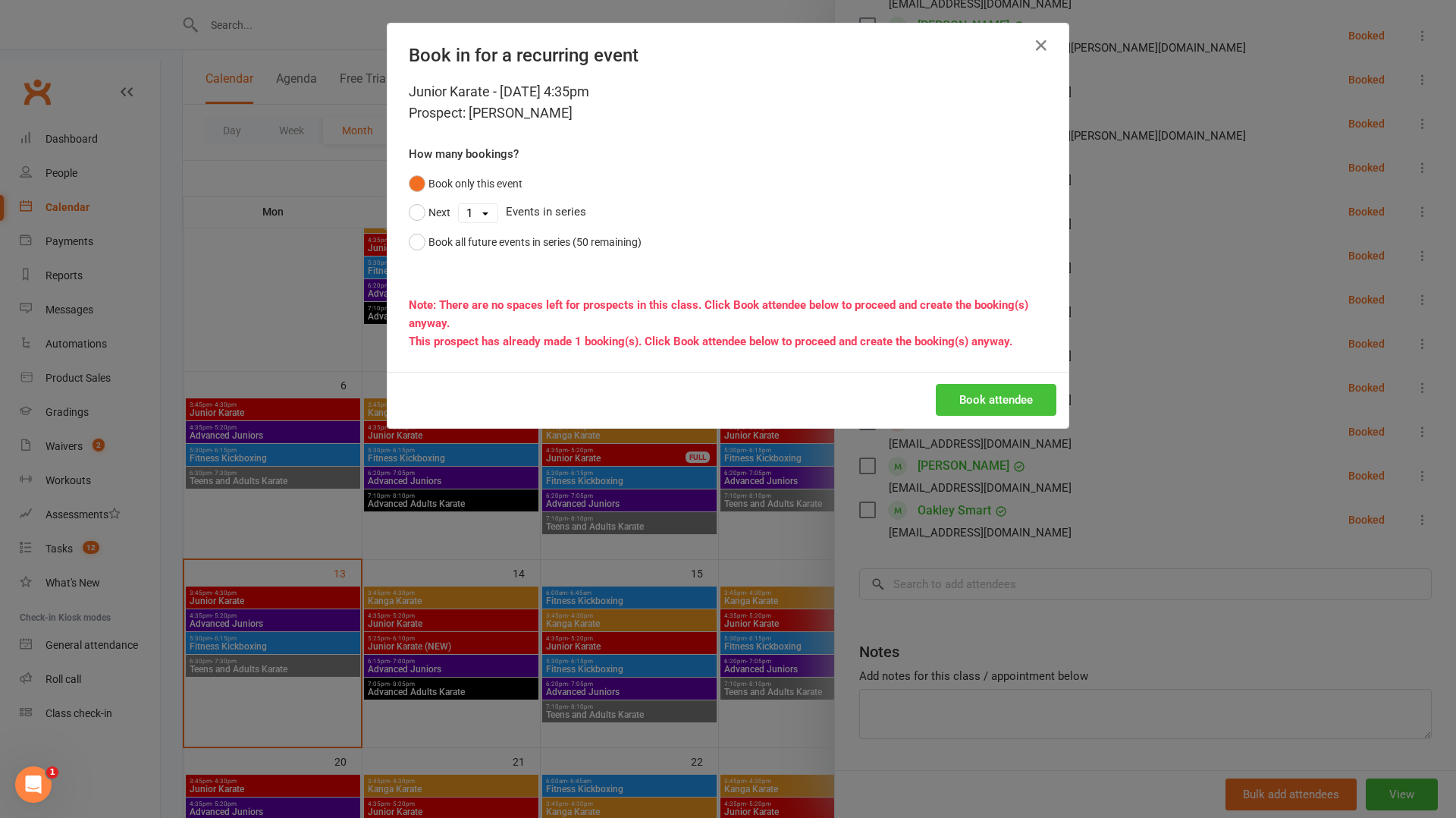
click at [1021, 409] on button "Book attendee" at bounding box center [996, 400] width 121 height 32
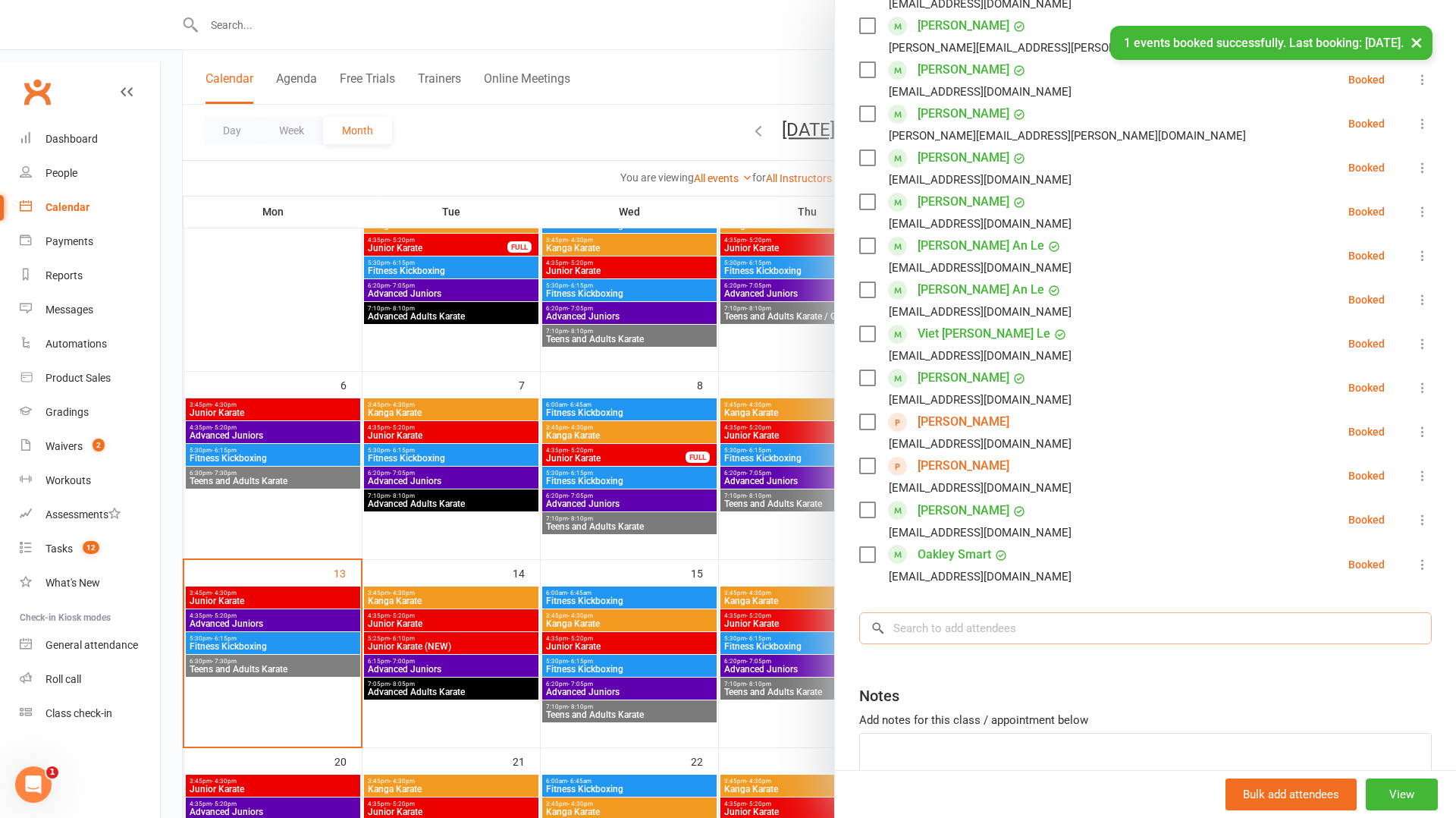
click at [937, 618] on input "search" at bounding box center [1145, 628] width 572 height 32
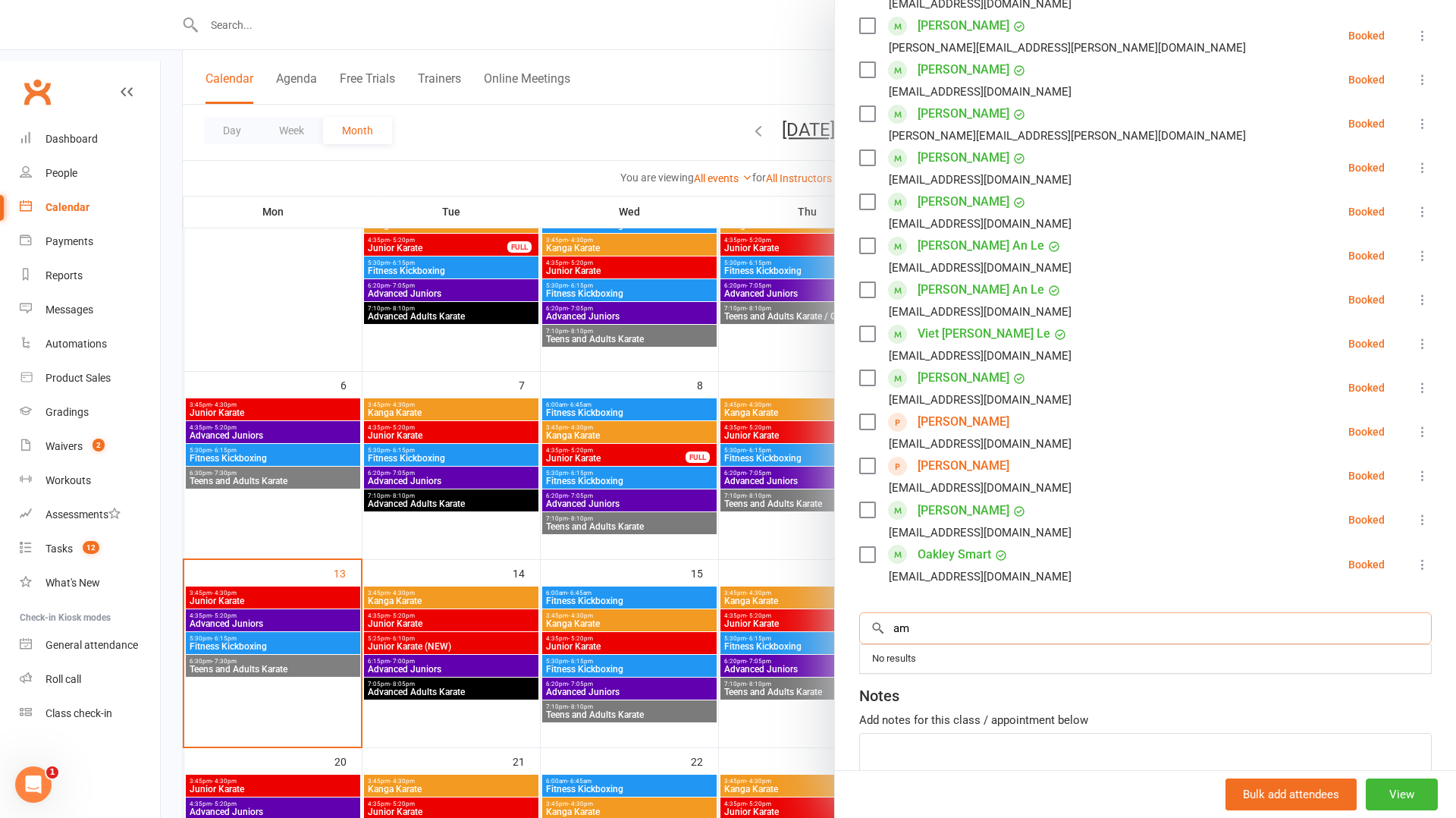
type input "a"
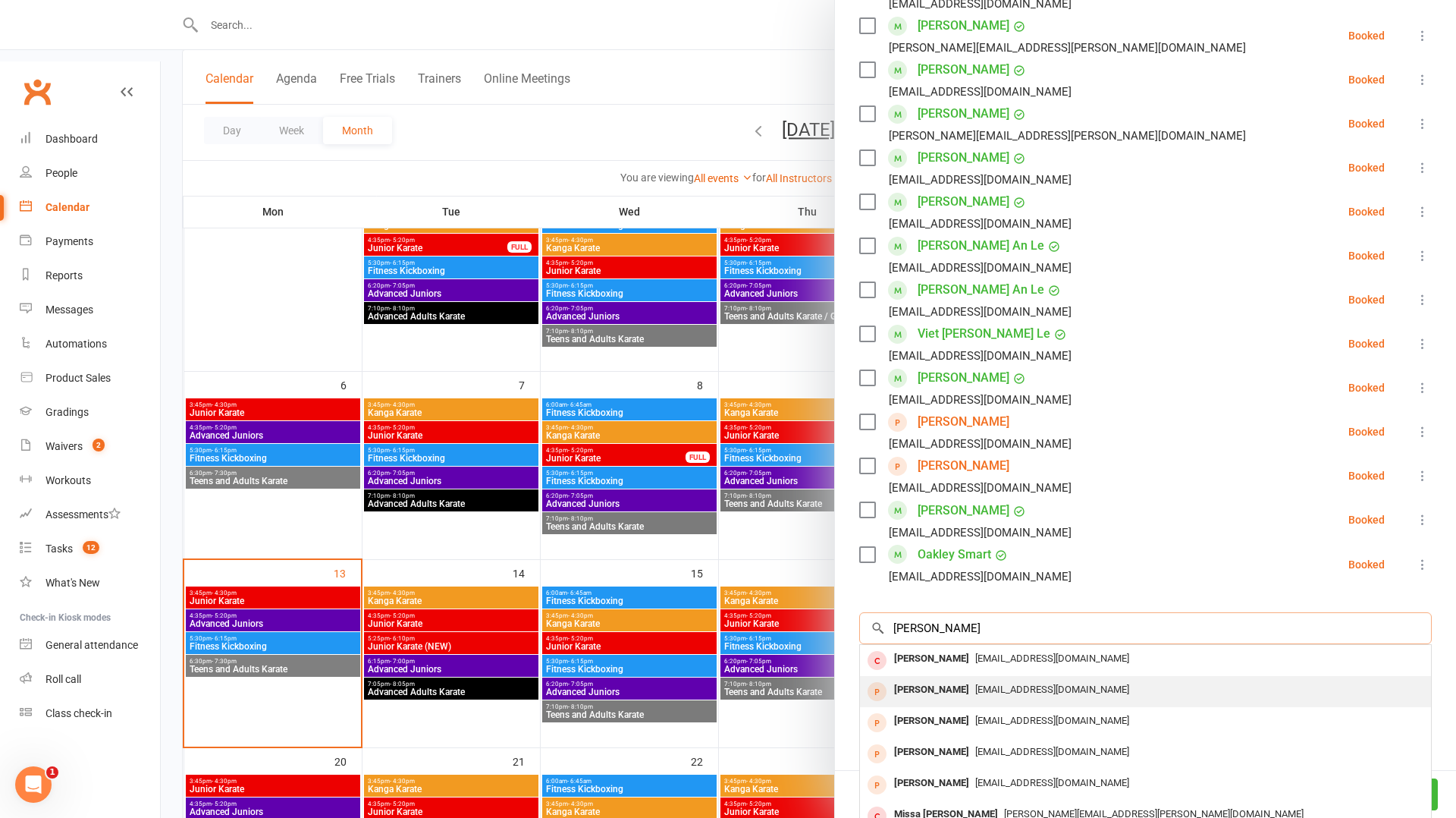
type input "[PERSON_NAME]"
click at [924, 694] on div "[PERSON_NAME]" at bounding box center [931, 690] width 87 height 22
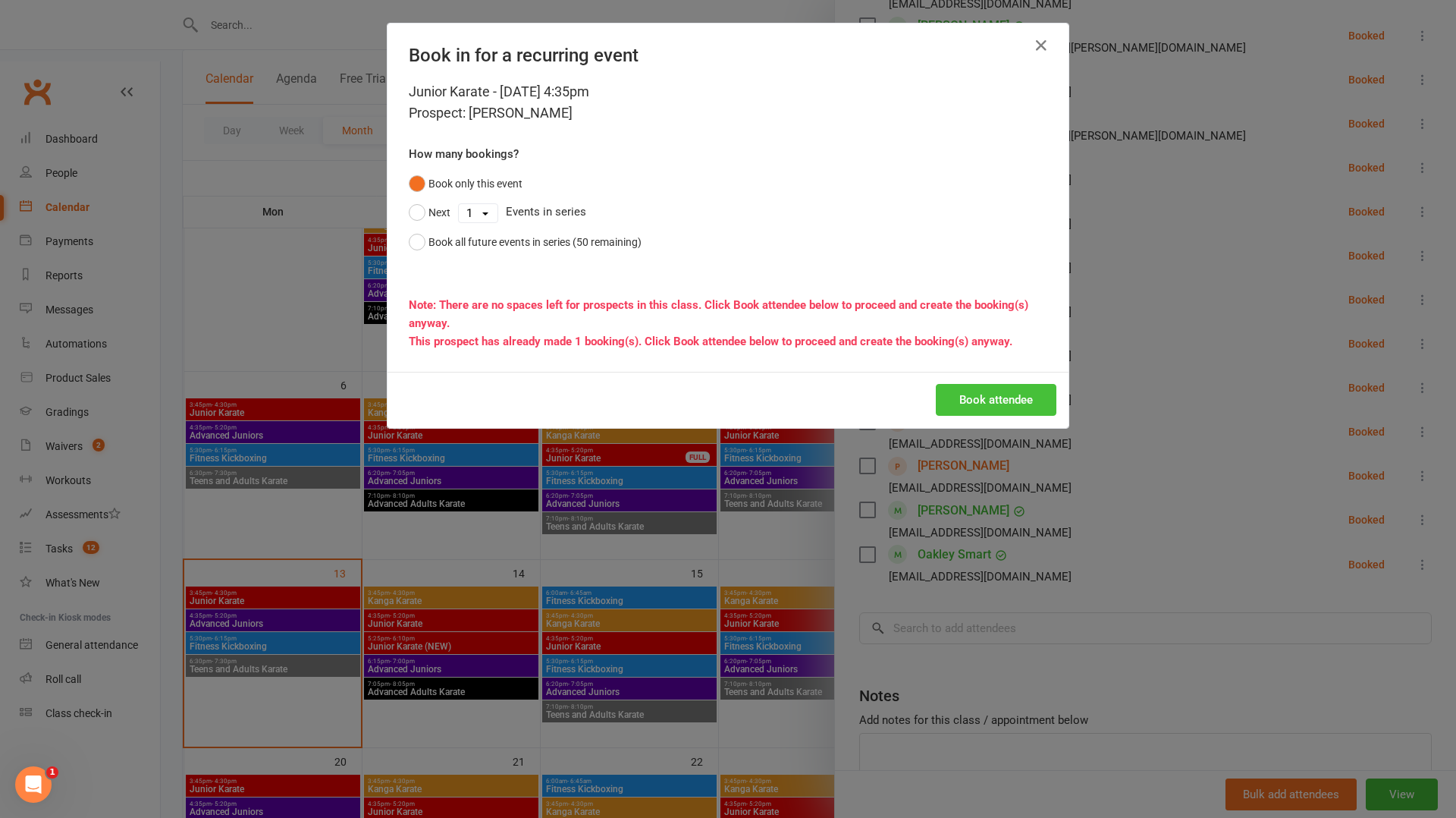
click at [1011, 404] on button "Book attendee" at bounding box center [996, 400] width 121 height 32
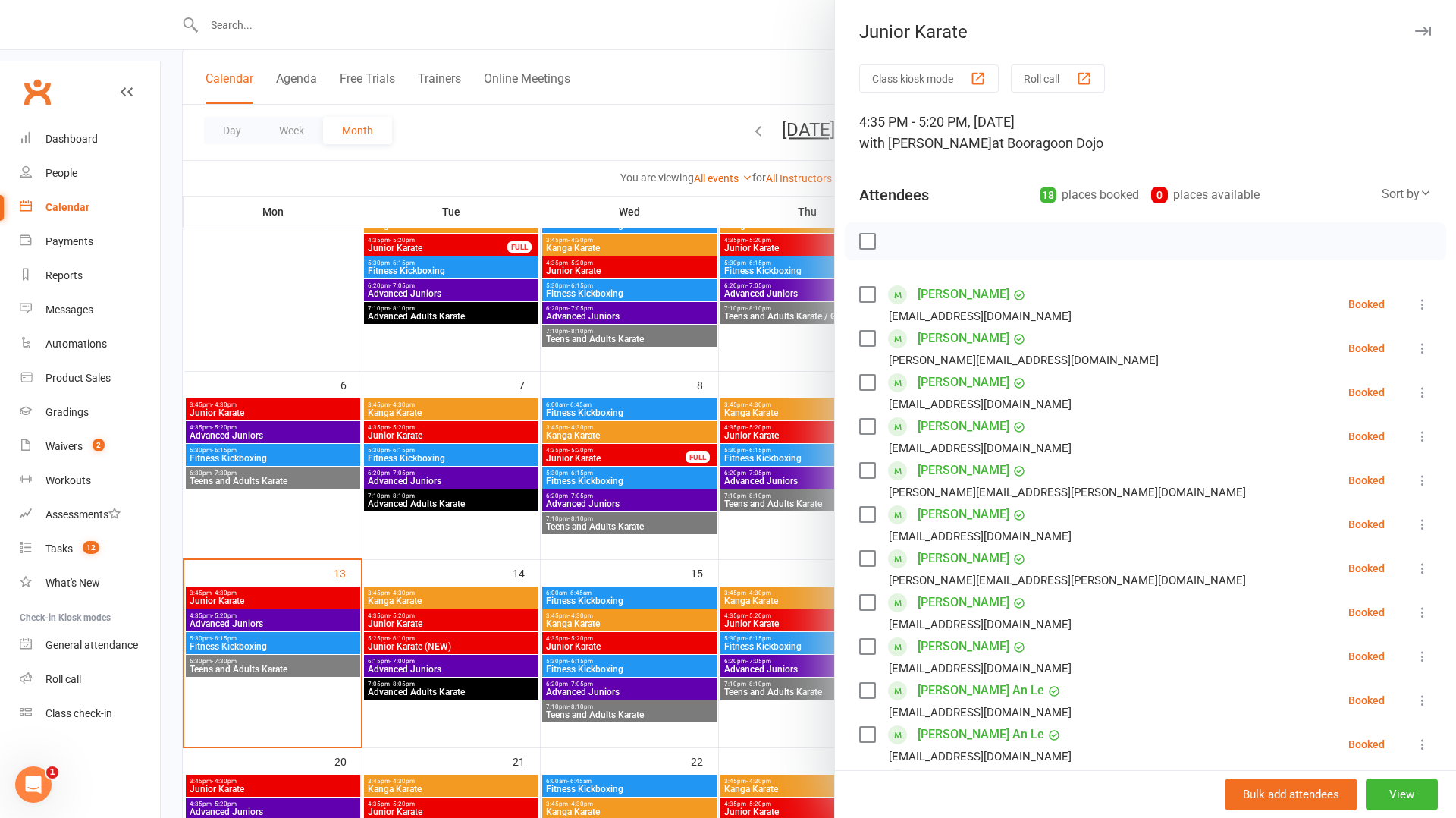
scroll to position [670, 0]
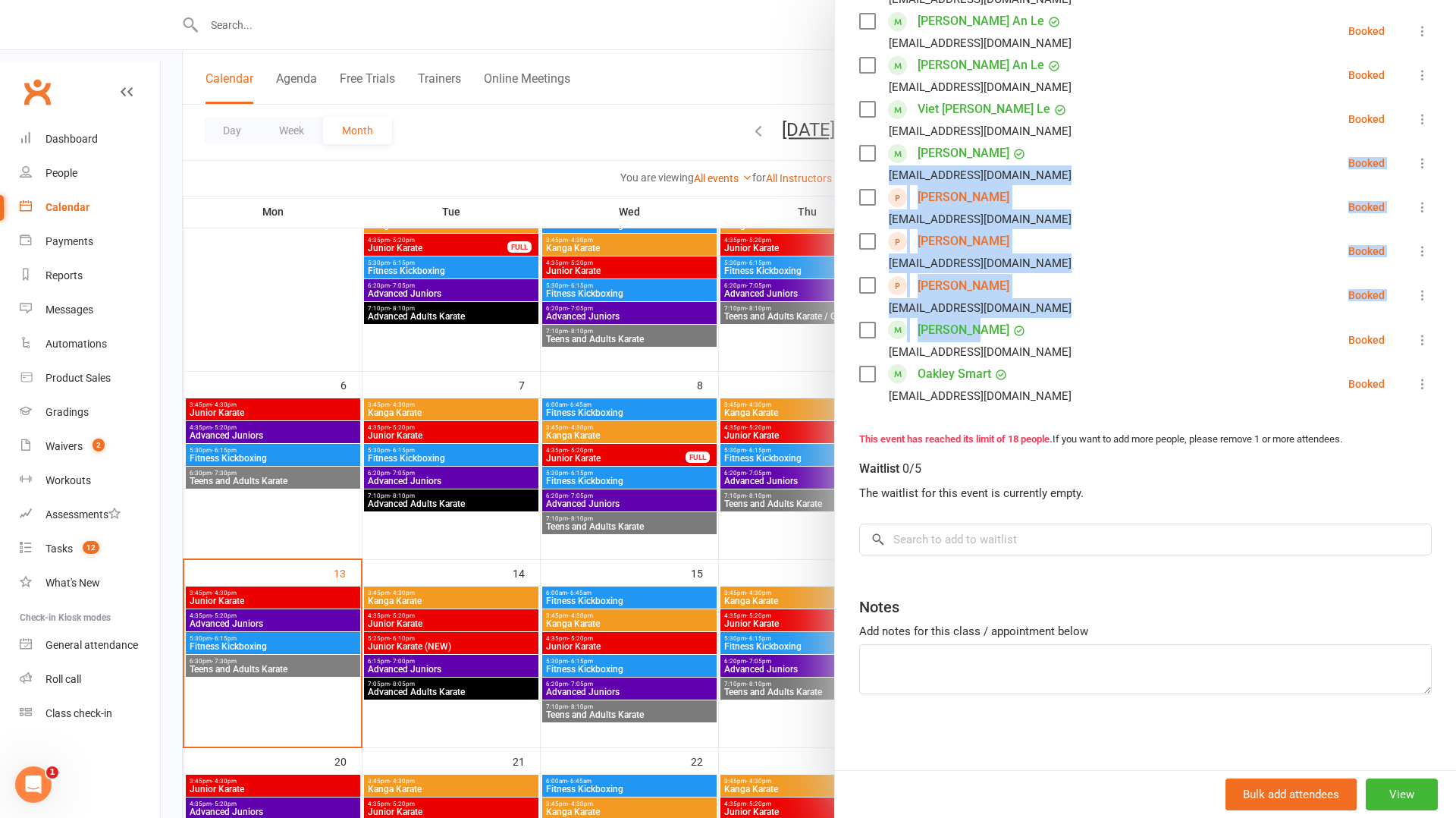
drag, startPoint x: 1040, startPoint y: 318, endPoint x: 886, endPoint y: 174, distance: 210.8
click at [886, 174] on ul "[PERSON_NAME] [EMAIL_ADDRESS][DOMAIN_NAME] Booked More info Remove Check in Mar…" at bounding box center [1145, 9] width 572 height 793
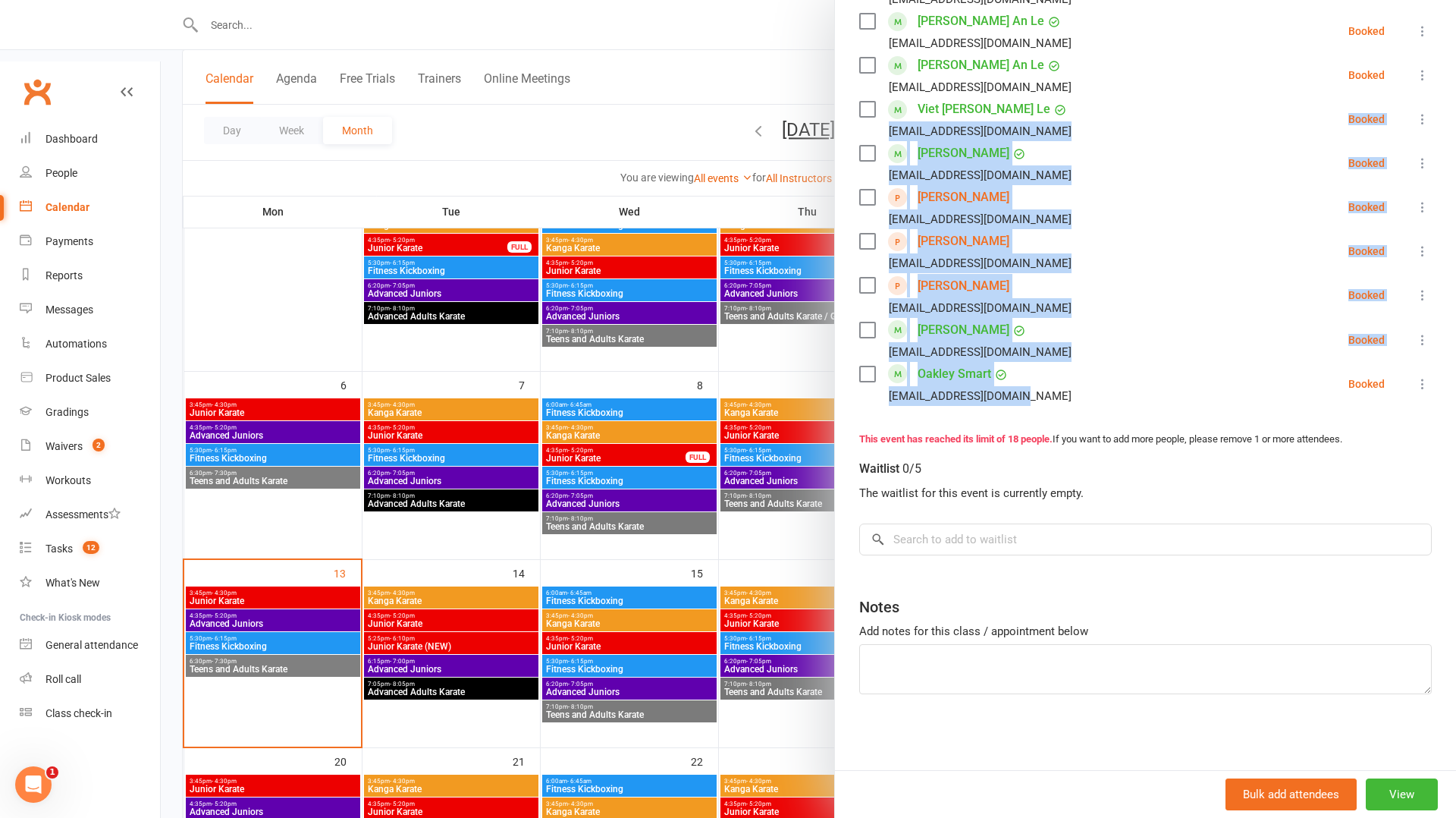
drag, startPoint x: 1027, startPoint y: 401, endPoint x: 880, endPoint y: 132, distance: 306.5
click at [880, 132] on ul "[PERSON_NAME] [EMAIL_ADDRESS][DOMAIN_NAME] Booked More info Remove Check in Mar…" at bounding box center [1145, 9] width 572 height 793
click at [1057, 274] on li "[PERSON_NAME] [EMAIL_ADDRESS][DOMAIN_NAME] Booked More info Remove Check in Mar…" at bounding box center [1145, 296] width 572 height 44
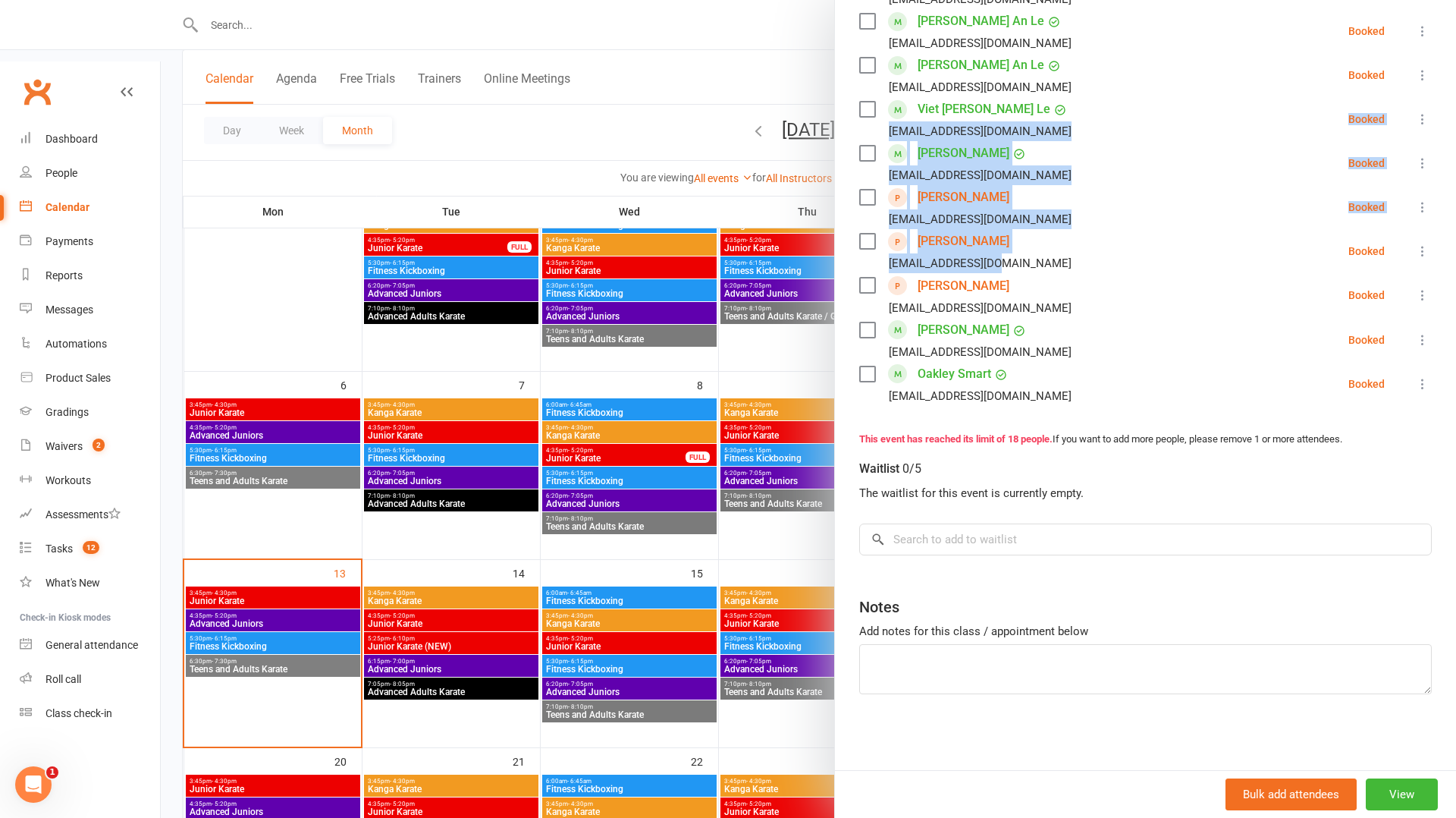
drag, startPoint x: 1027, startPoint y: 255, endPoint x: 871, endPoint y: 130, distance: 199.9
click at [871, 130] on ul "[PERSON_NAME] [EMAIL_ADDRESS][DOMAIN_NAME] Booked More info Remove Check in Mar…" at bounding box center [1145, 9] width 572 height 793
click at [1015, 259] on li "[PERSON_NAME] [EMAIL_ADDRESS][DOMAIN_NAME] Booked More info Remove Check in Mar…" at bounding box center [1145, 251] width 572 height 44
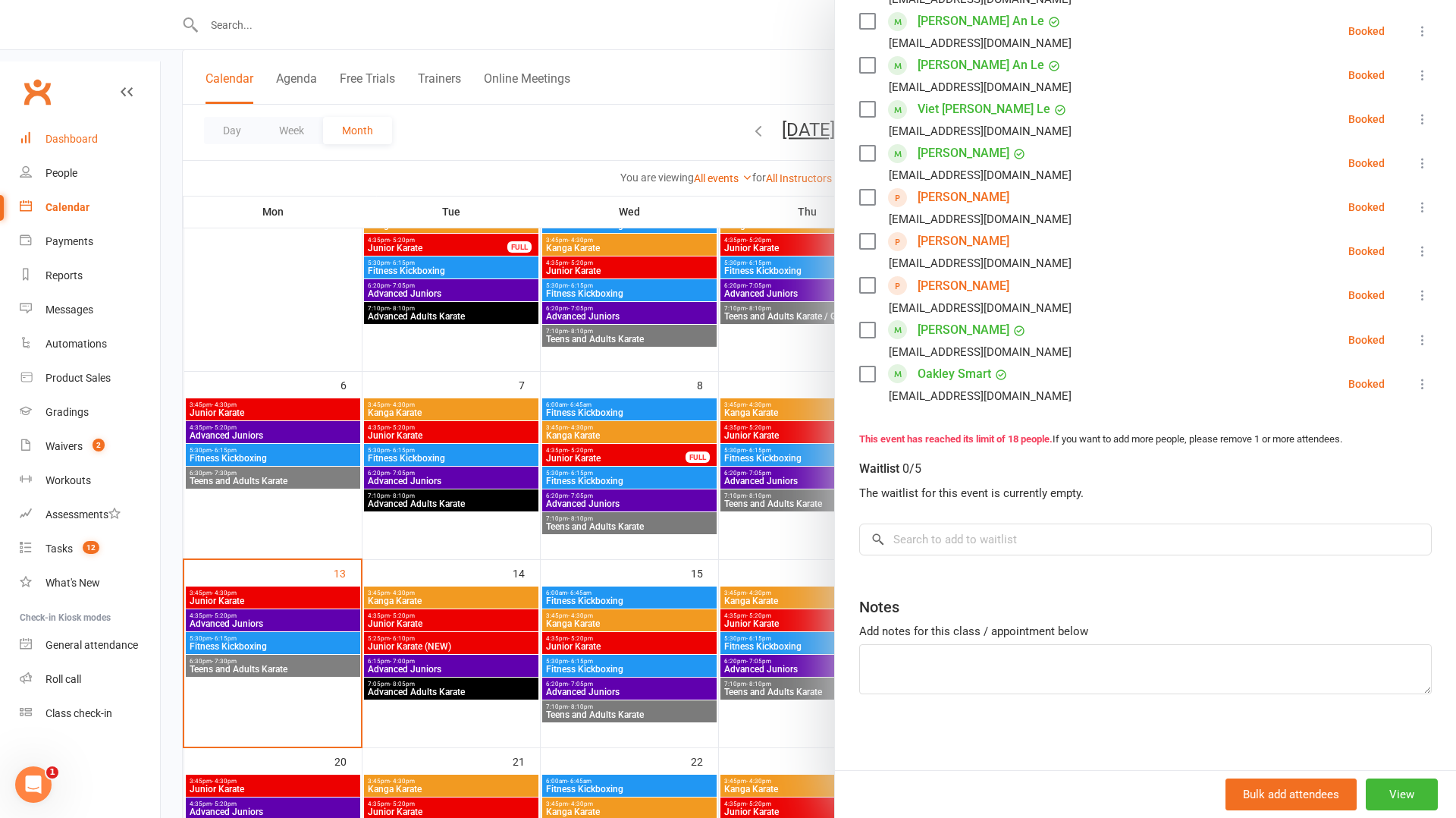
click at [97, 122] on link "Dashboard" at bounding box center [89, 139] width 140 height 34
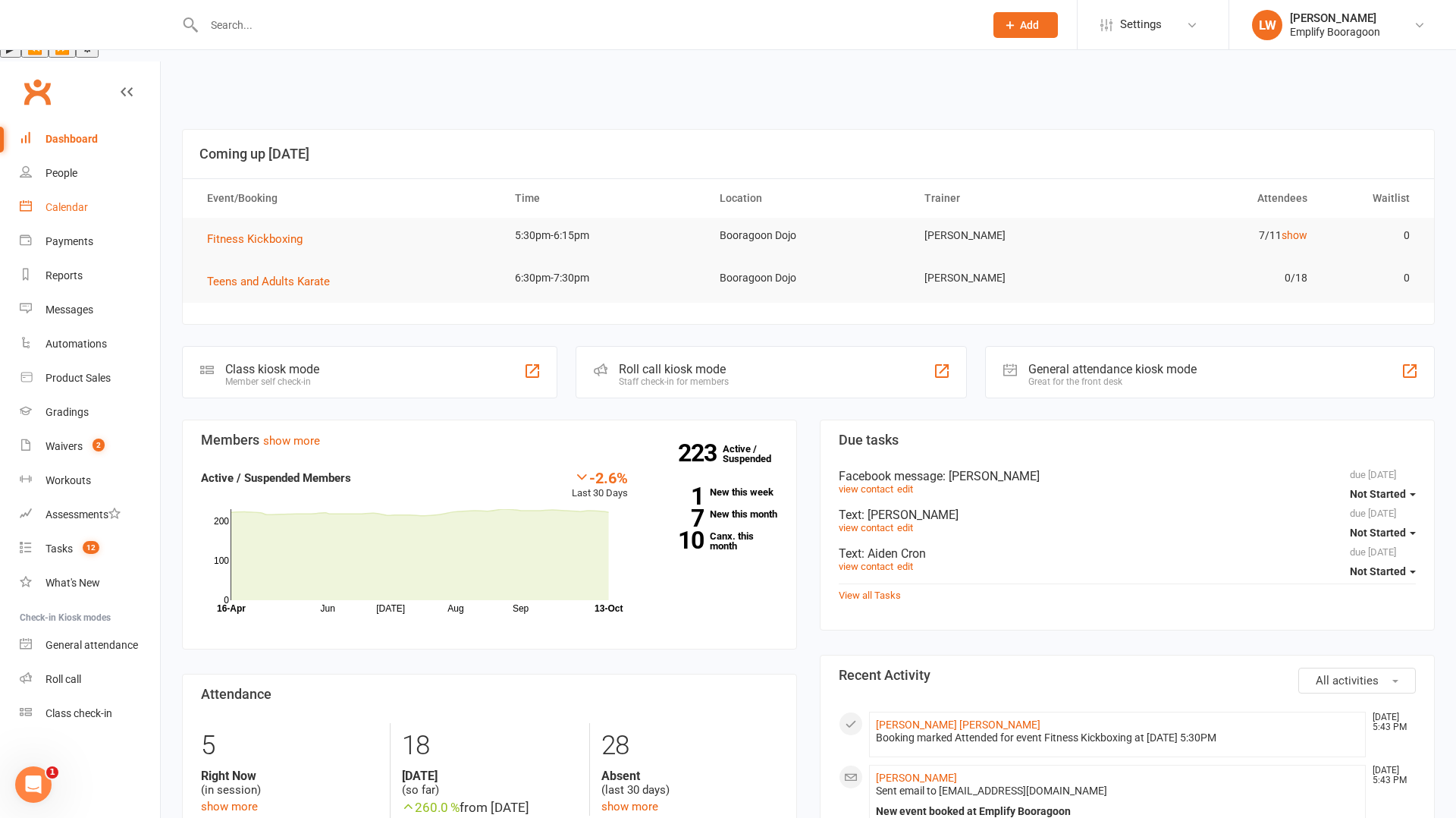
click at [42, 191] on link "Calendar" at bounding box center [89, 207] width 140 height 34
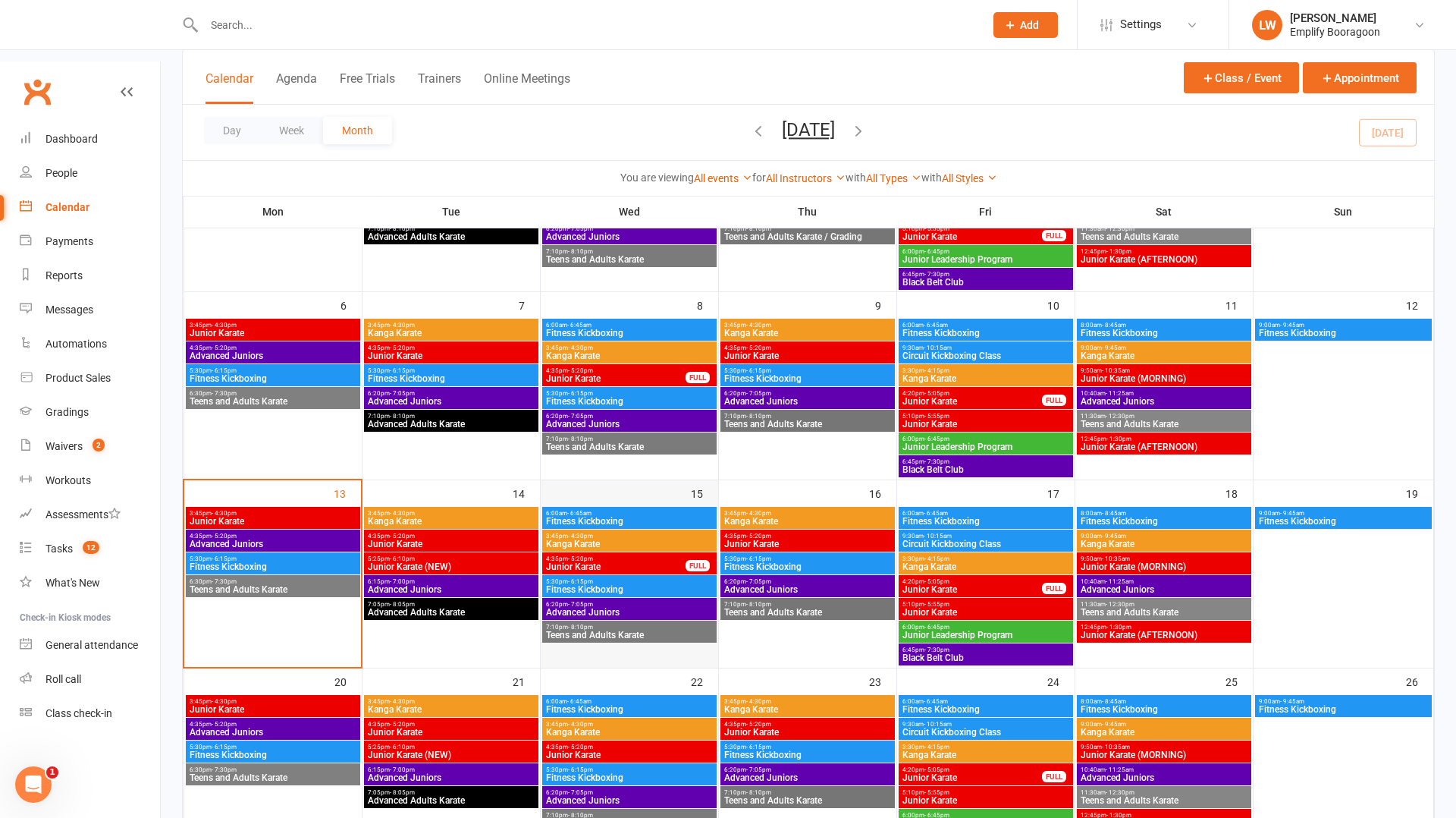
scroll to position [273, 0]
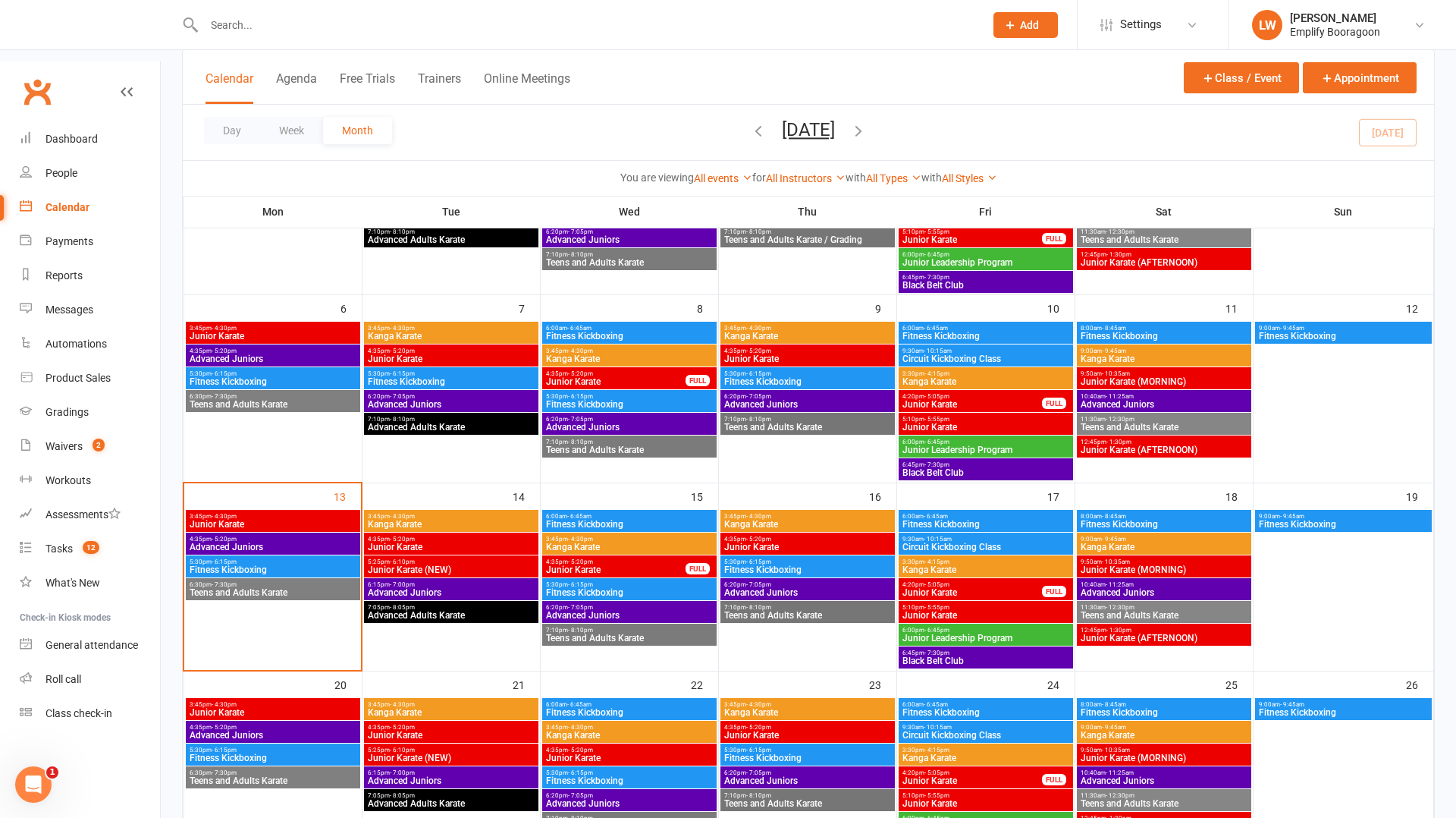
click at [623, 566] on span "Junior Karate" at bounding box center [616, 570] width 141 height 9
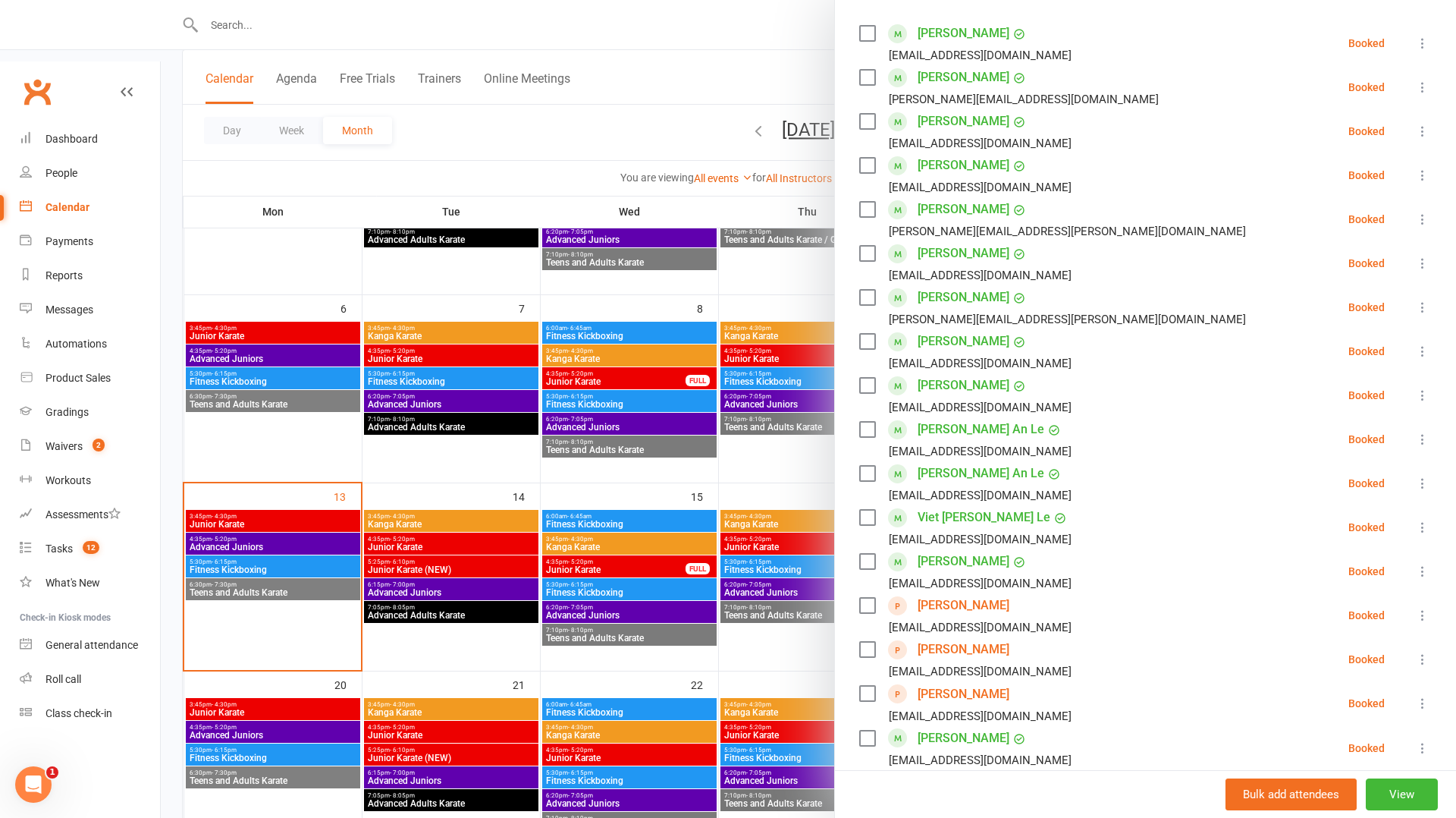
scroll to position [316, 0]
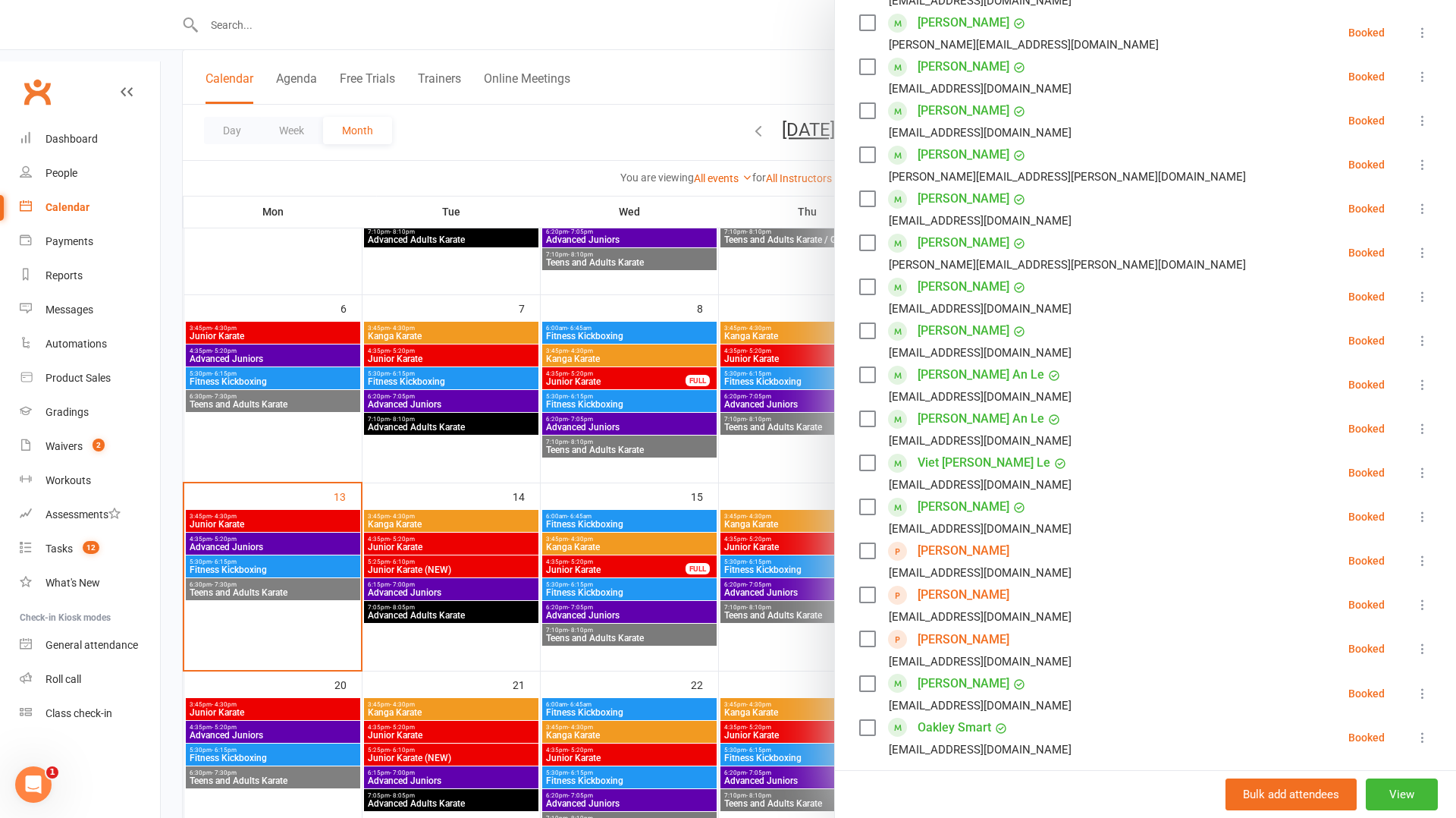
click at [980, 549] on link "[PERSON_NAME]" at bounding box center [964, 552] width 92 height 25
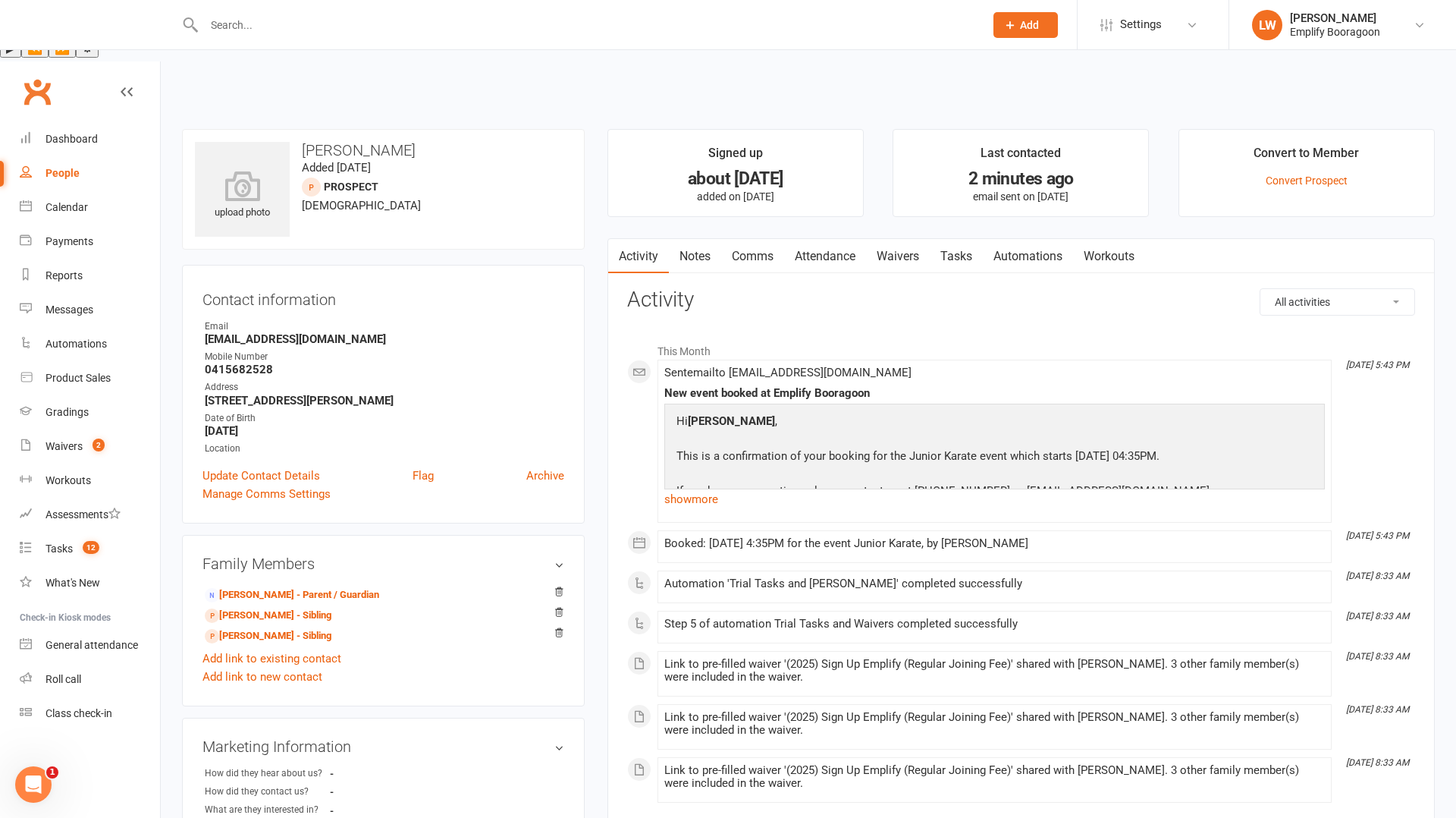
click at [849, 239] on link "Attendance" at bounding box center [825, 257] width 82 height 35
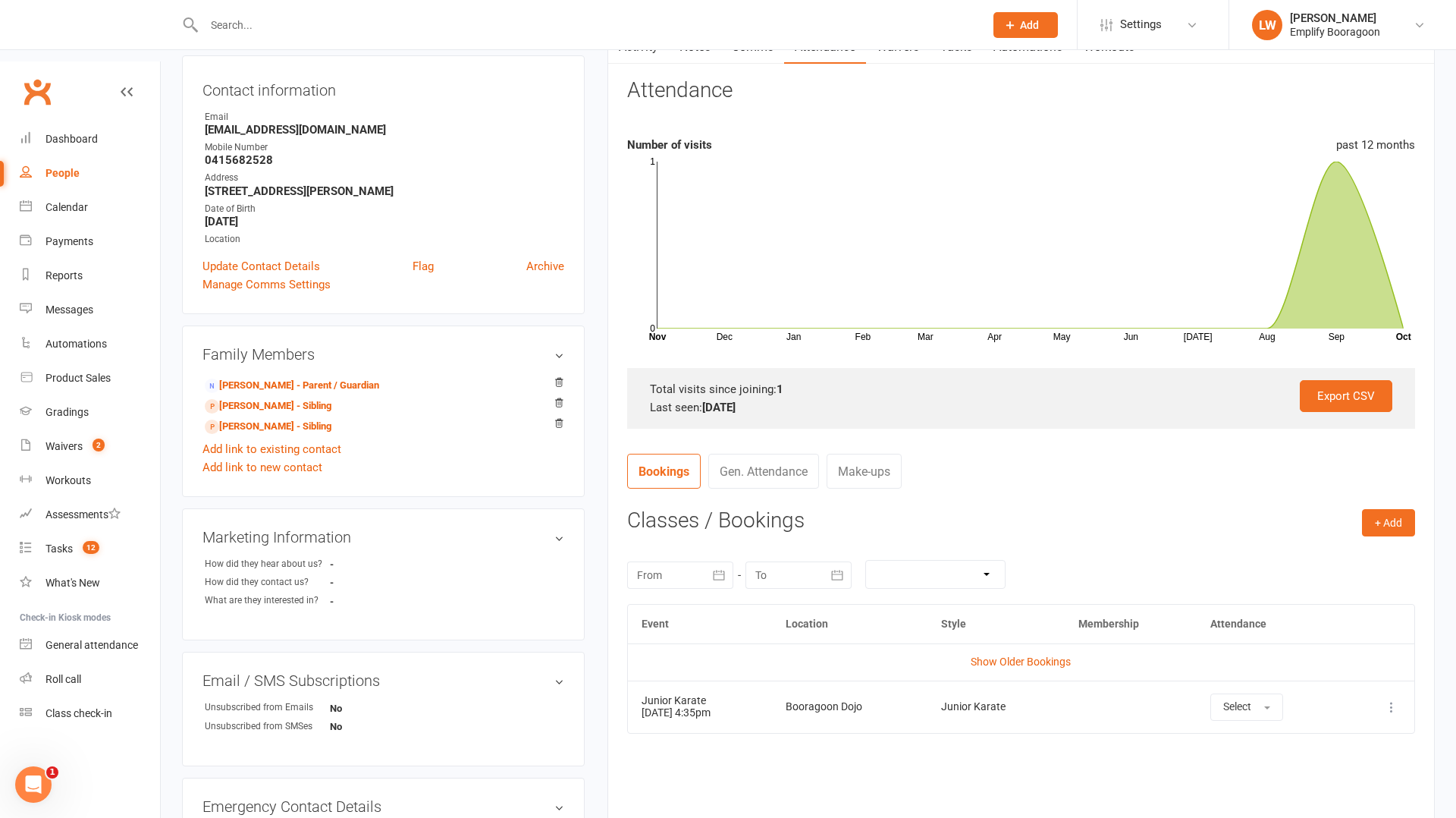
scroll to position [215, 0]
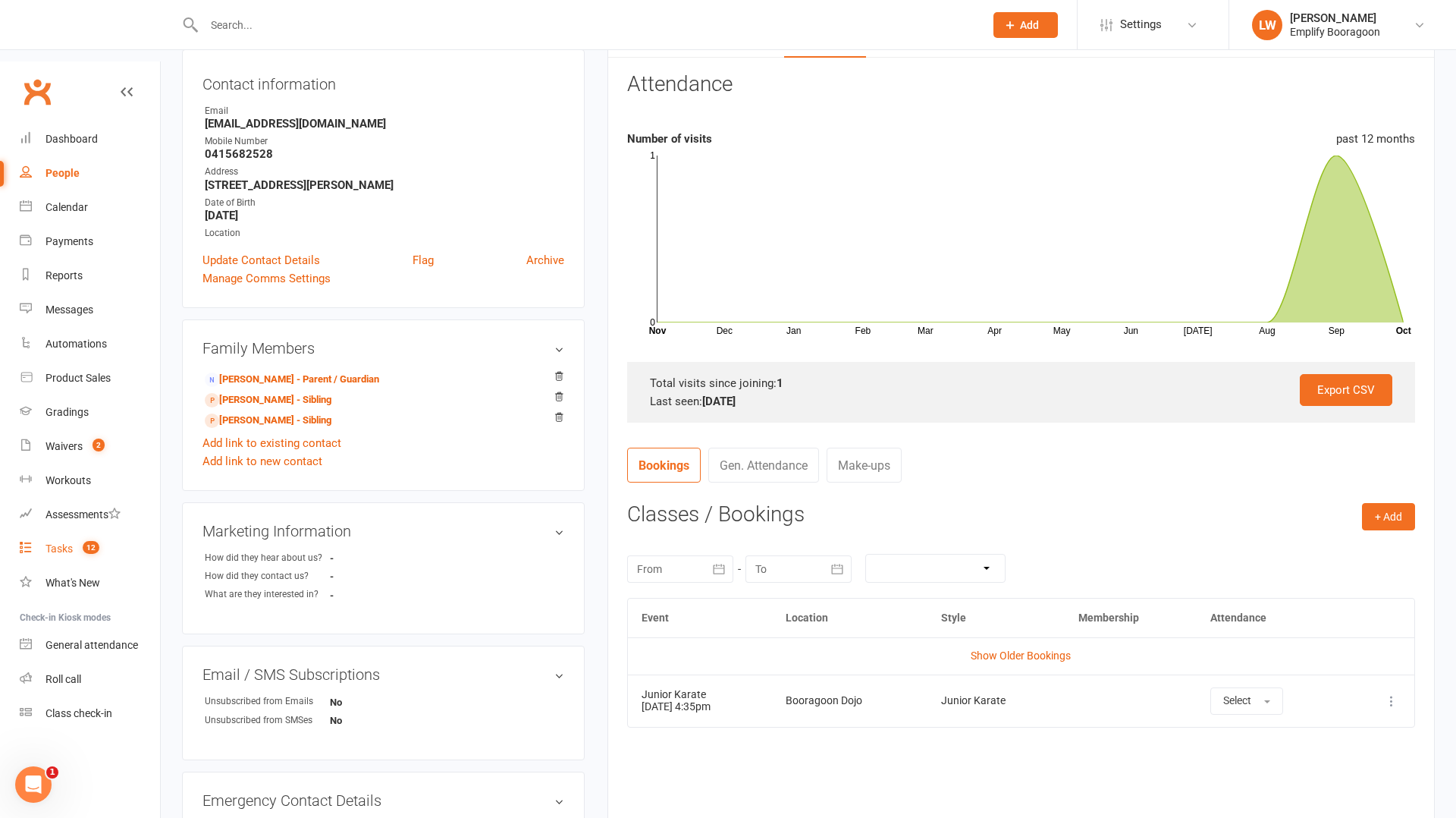
click at [94, 541] on span "12" at bounding box center [91, 547] width 17 height 13
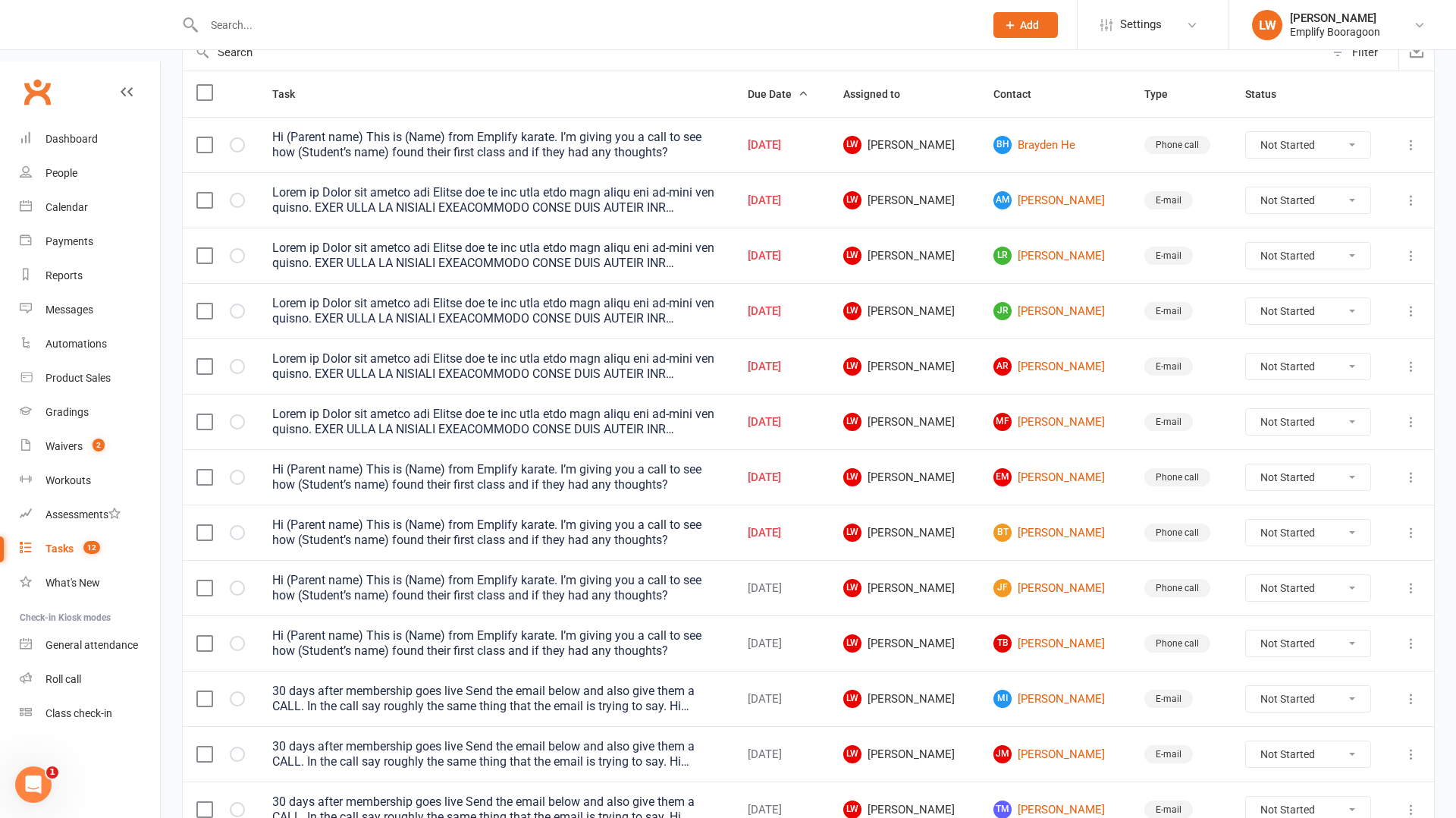
scroll to position [258, 0]
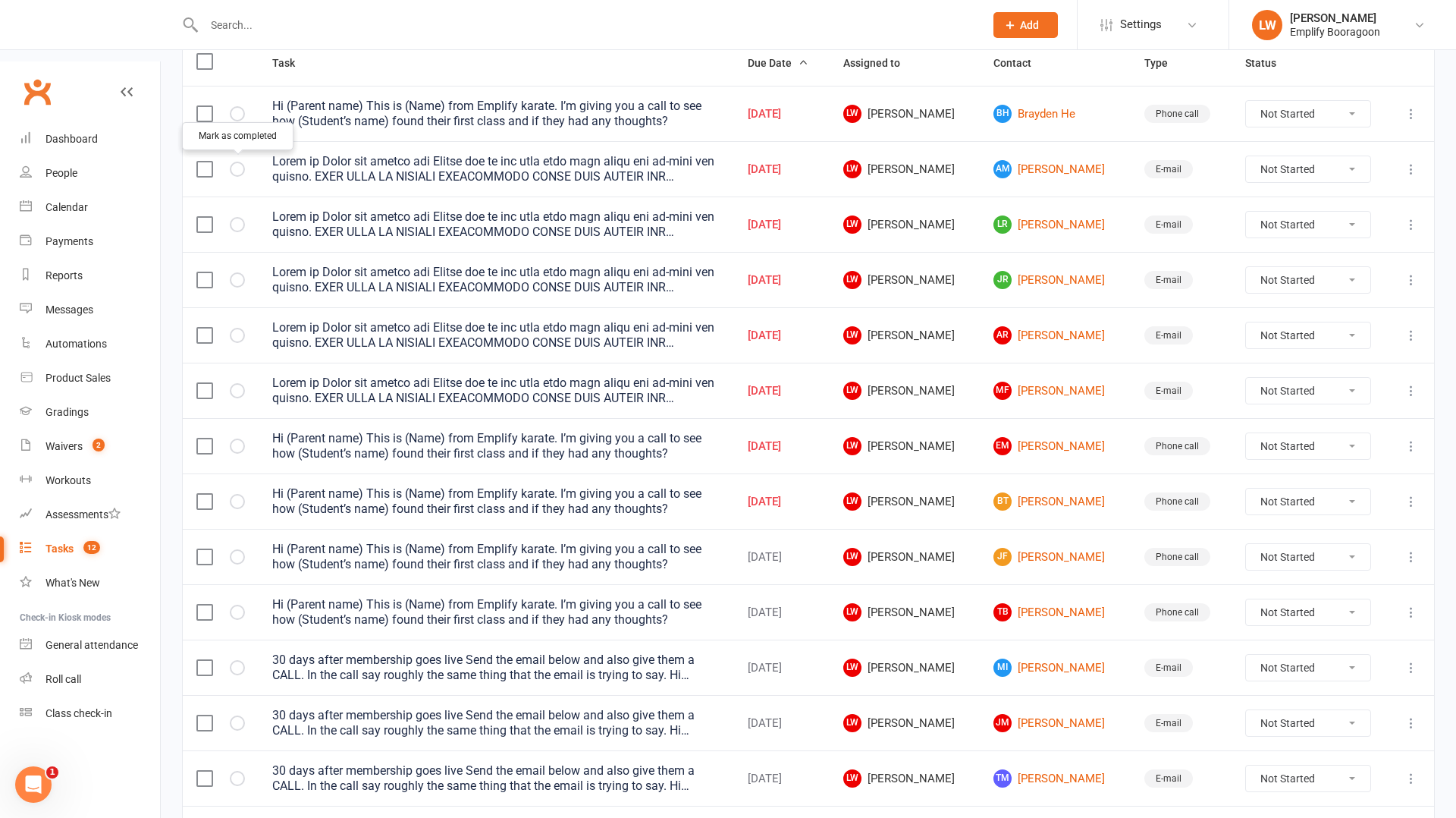
click at [239, 217] on button "button" at bounding box center [237, 224] width 15 height 15
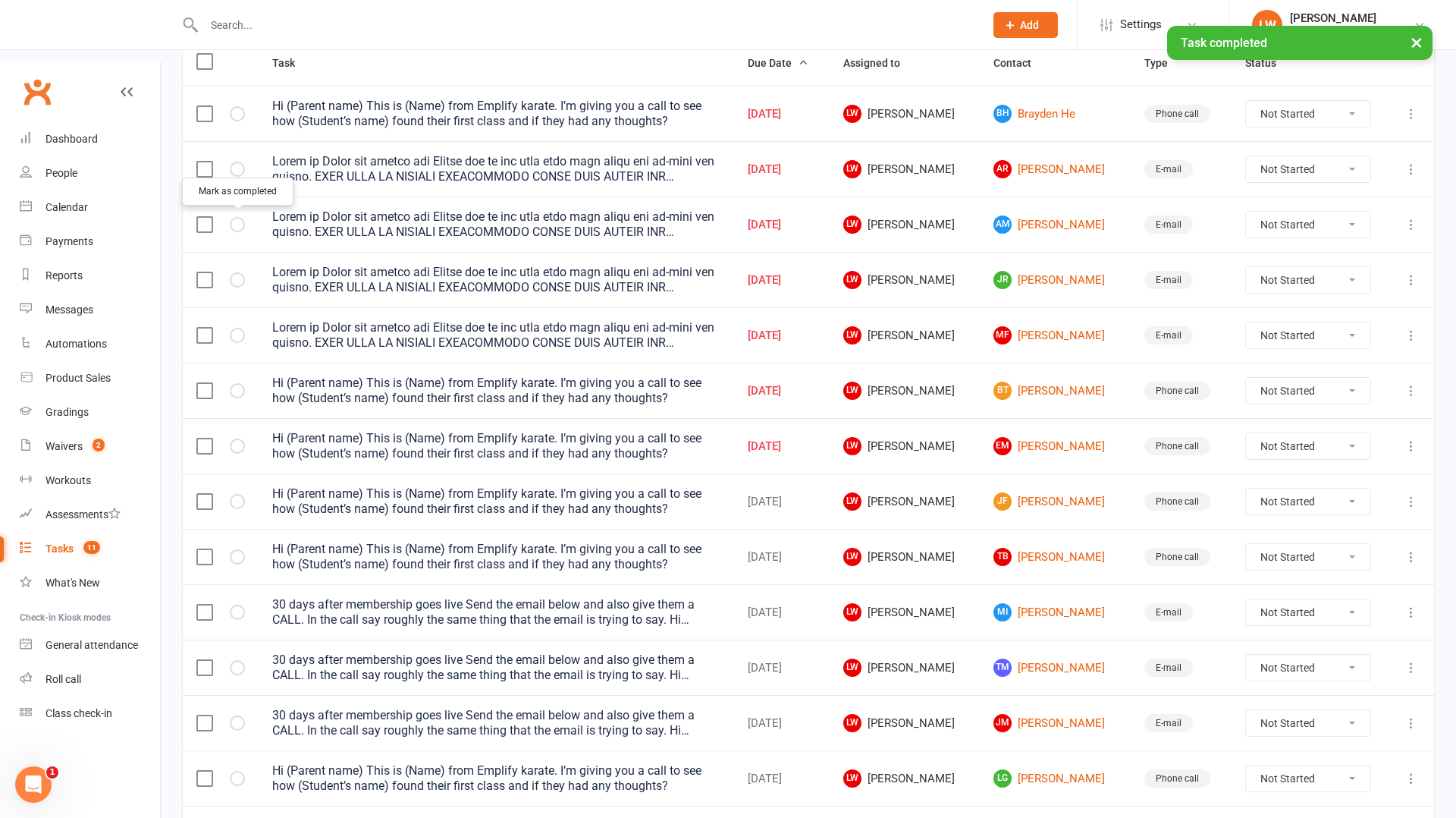
click at [0, 0] on icon "button" at bounding box center [0, 0] width 0 height 0
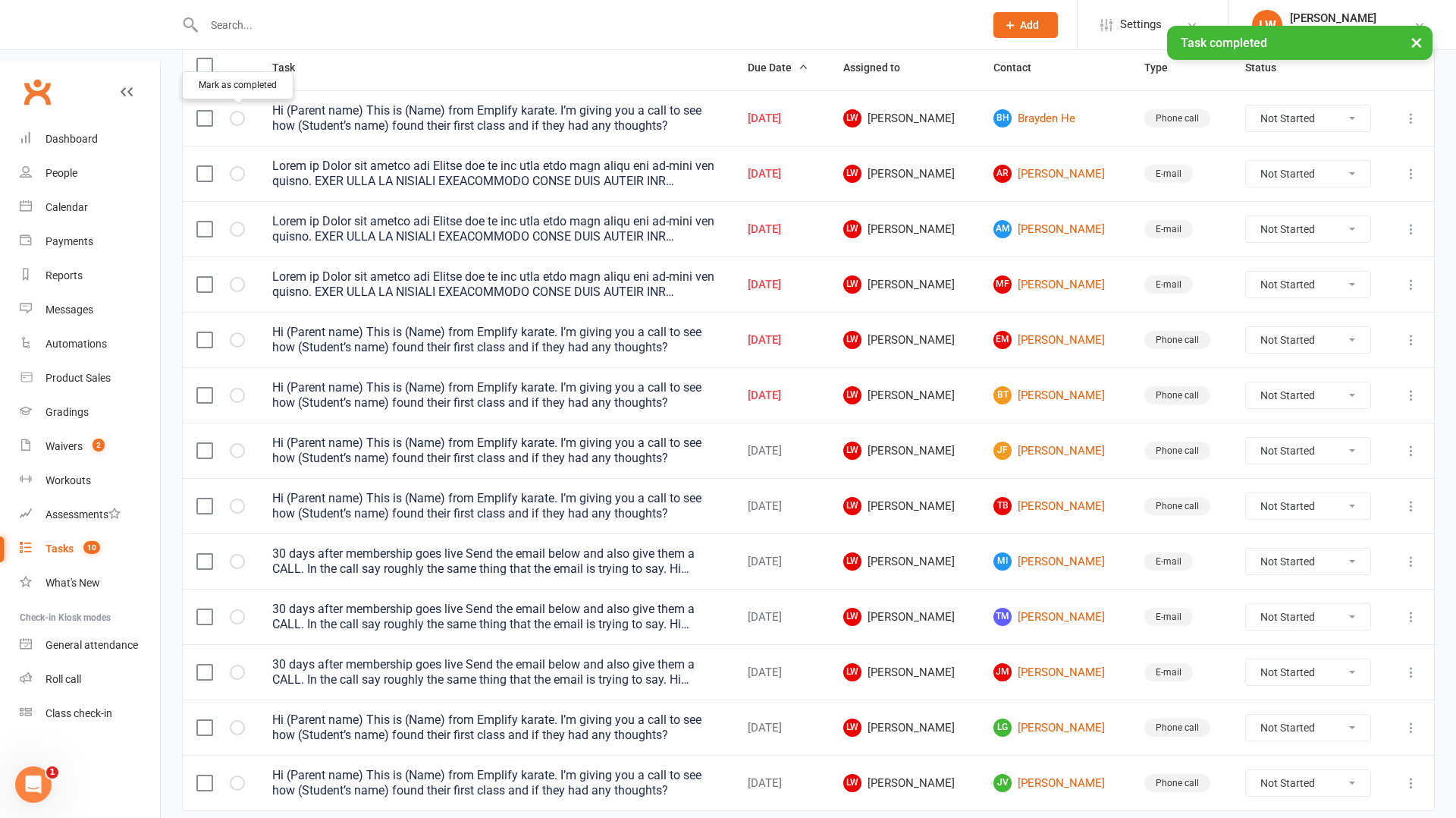
click at [242, 166] on button "button" at bounding box center [237, 173] width 15 height 15
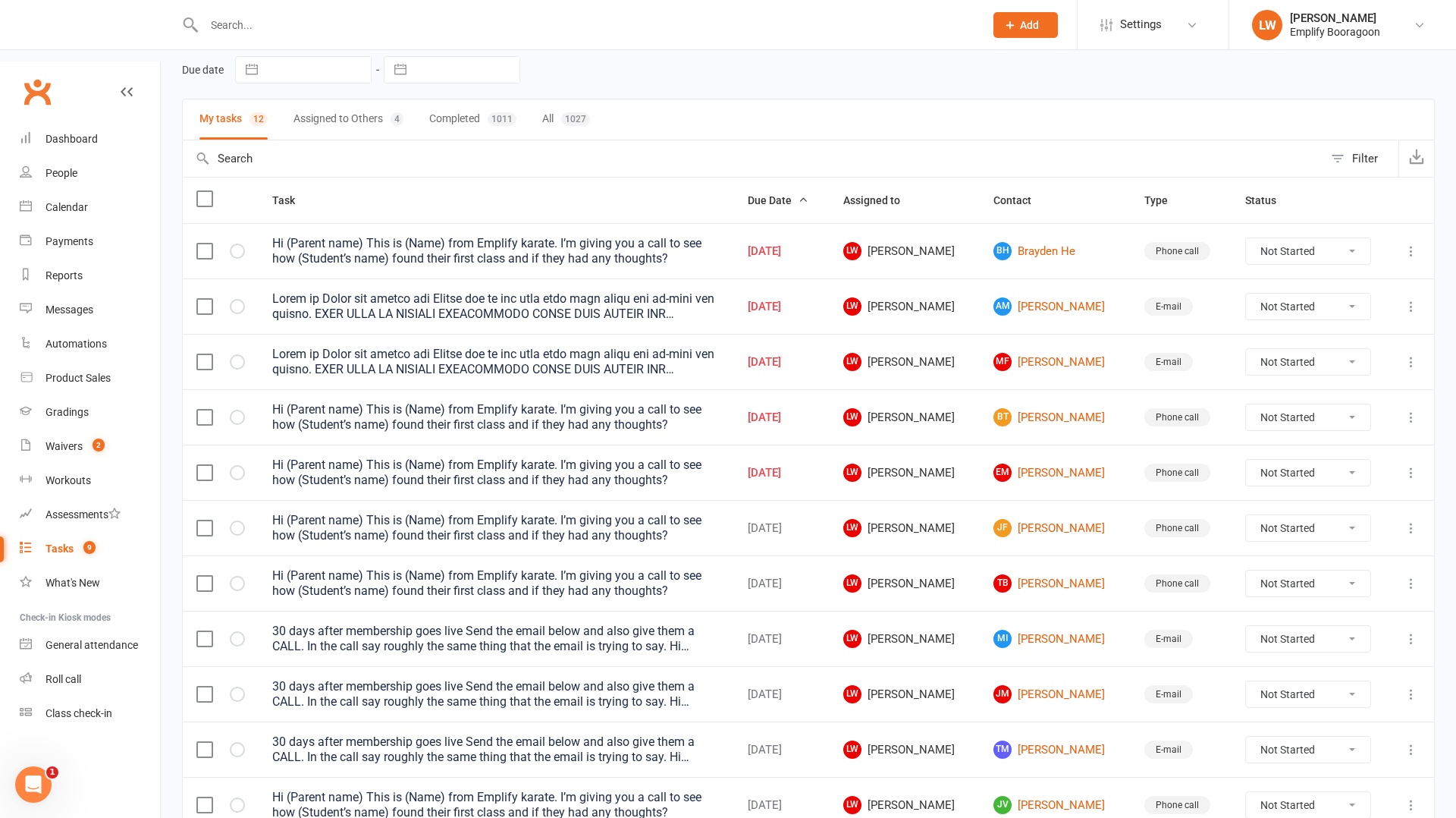
scroll to position [116, 0]
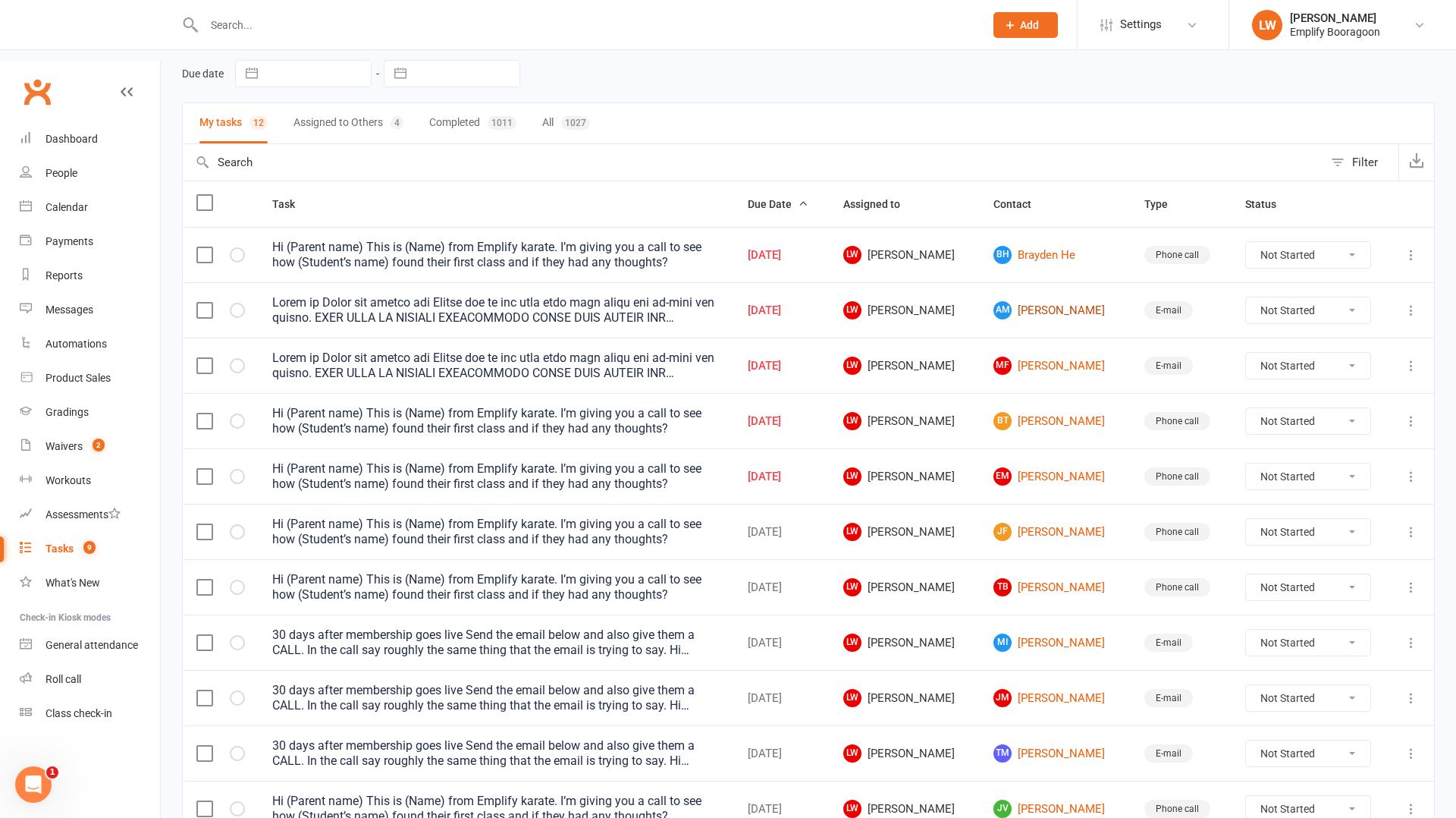
click at [1038, 301] on link "AM [PERSON_NAME]" at bounding box center [1055, 310] width 123 height 19
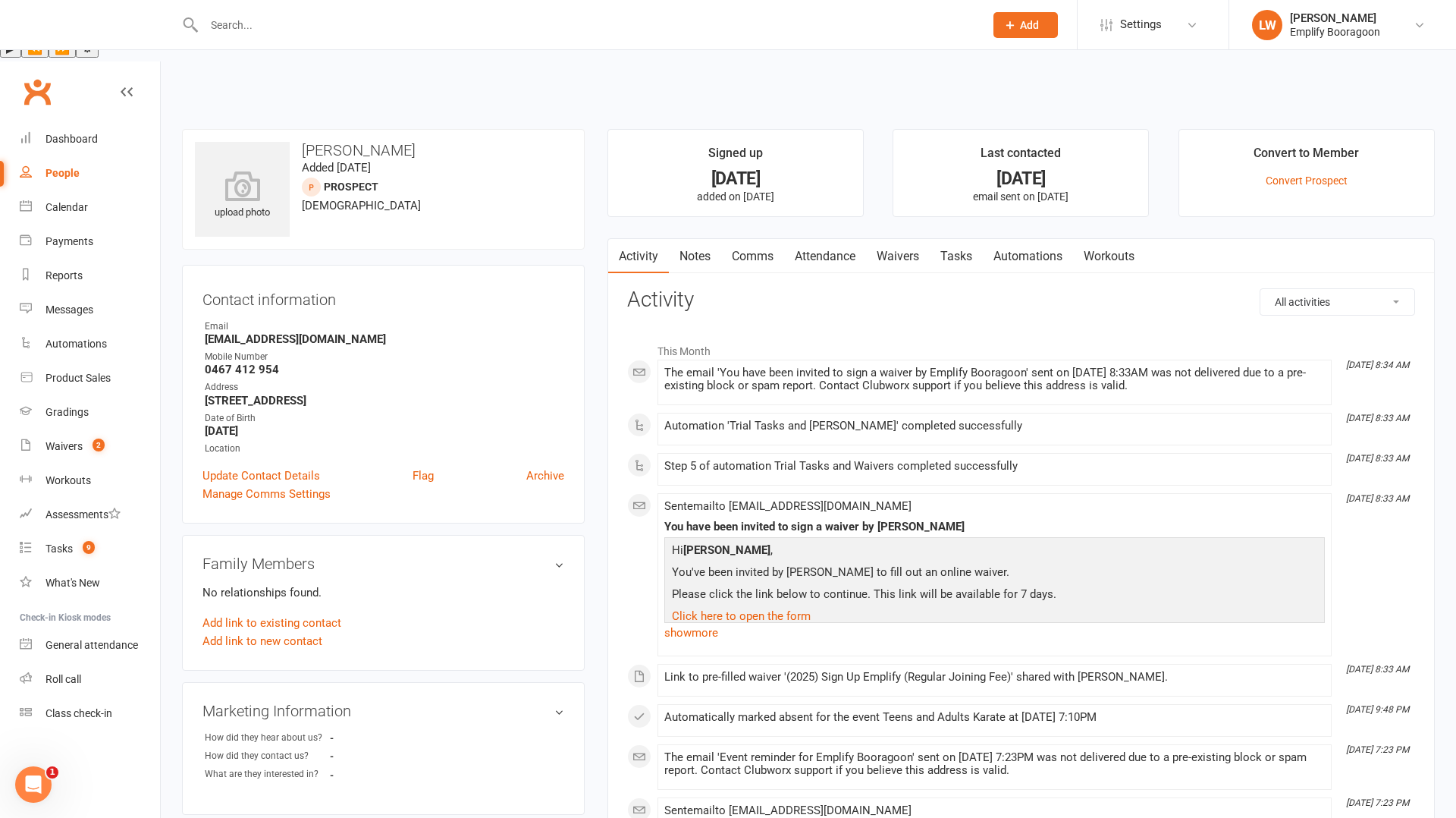
click at [825, 239] on link "Attendance" at bounding box center [825, 257] width 82 height 35
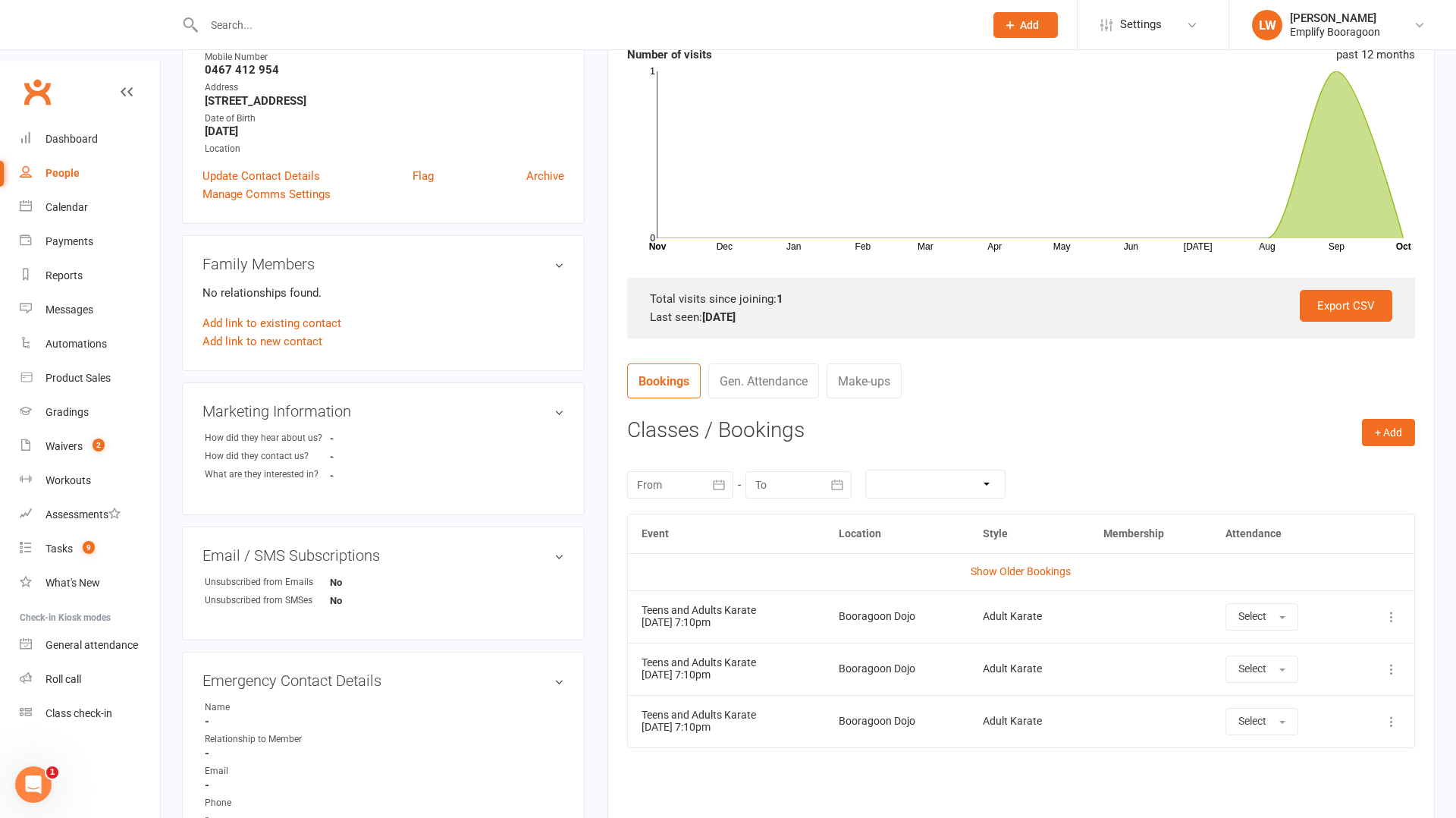
scroll to position [299, 0]
click at [1027, 567] on link "Show Older Bookings" at bounding box center [1021, 573] width 101 height 12
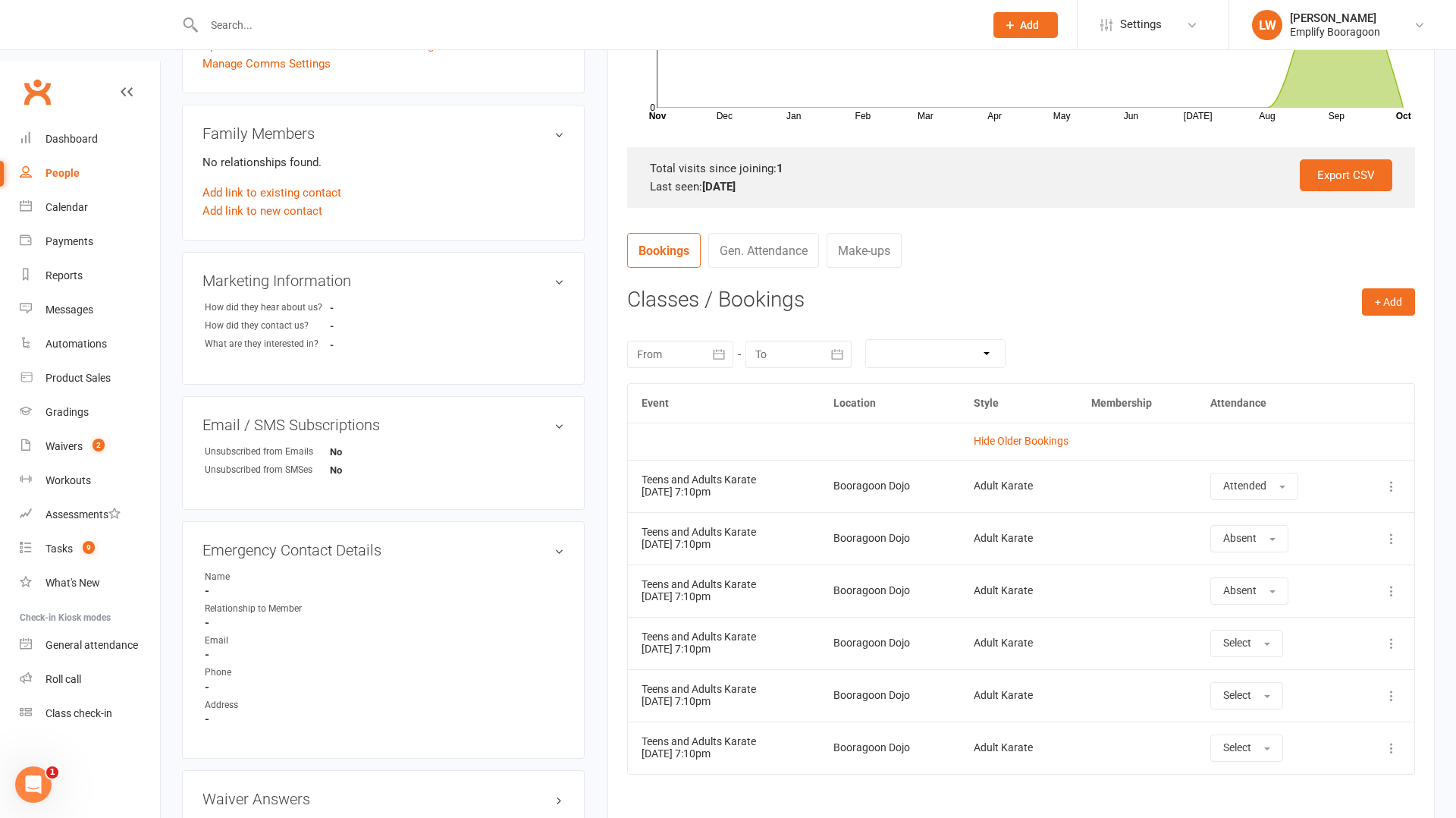
scroll to position [431, 0]
drag, startPoint x: 667, startPoint y: 589, endPoint x: 1051, endPoint y: 586, distance: 384.0
click at [1051, 616] on tr "Teens and Adults Karate [DATE] 7:10pm Booragoon Dojo Adult Karate Select More i…" at bounding box center [1021, 642] width 787 height 52
click at [1083, 564] on td at bounding box center [1137, 589] width 119 height 52
click at [63, 543] on div "Tasks" at bounding box center [59, 549] width 27 height 12
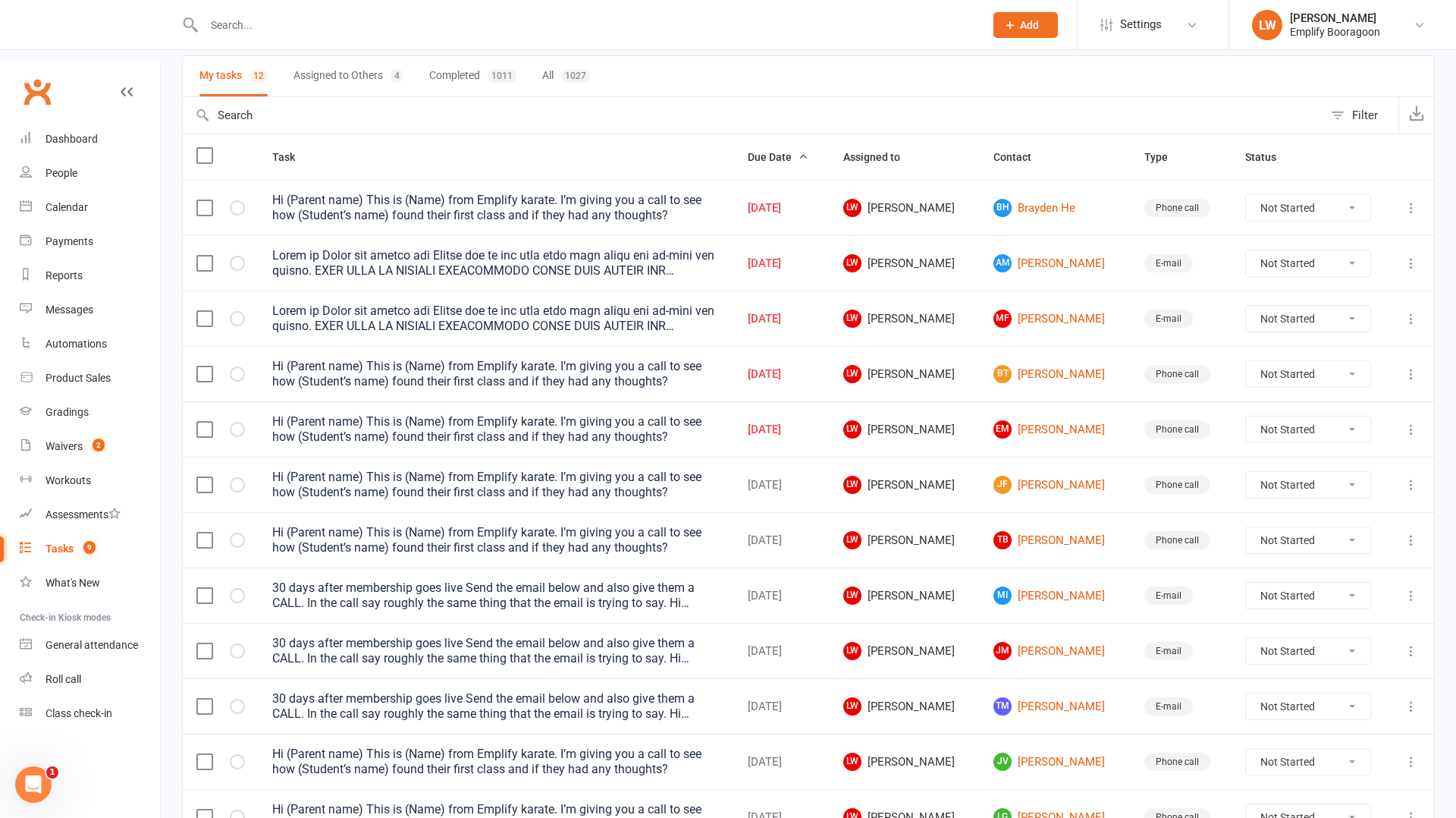
scroll to position [198, 0]
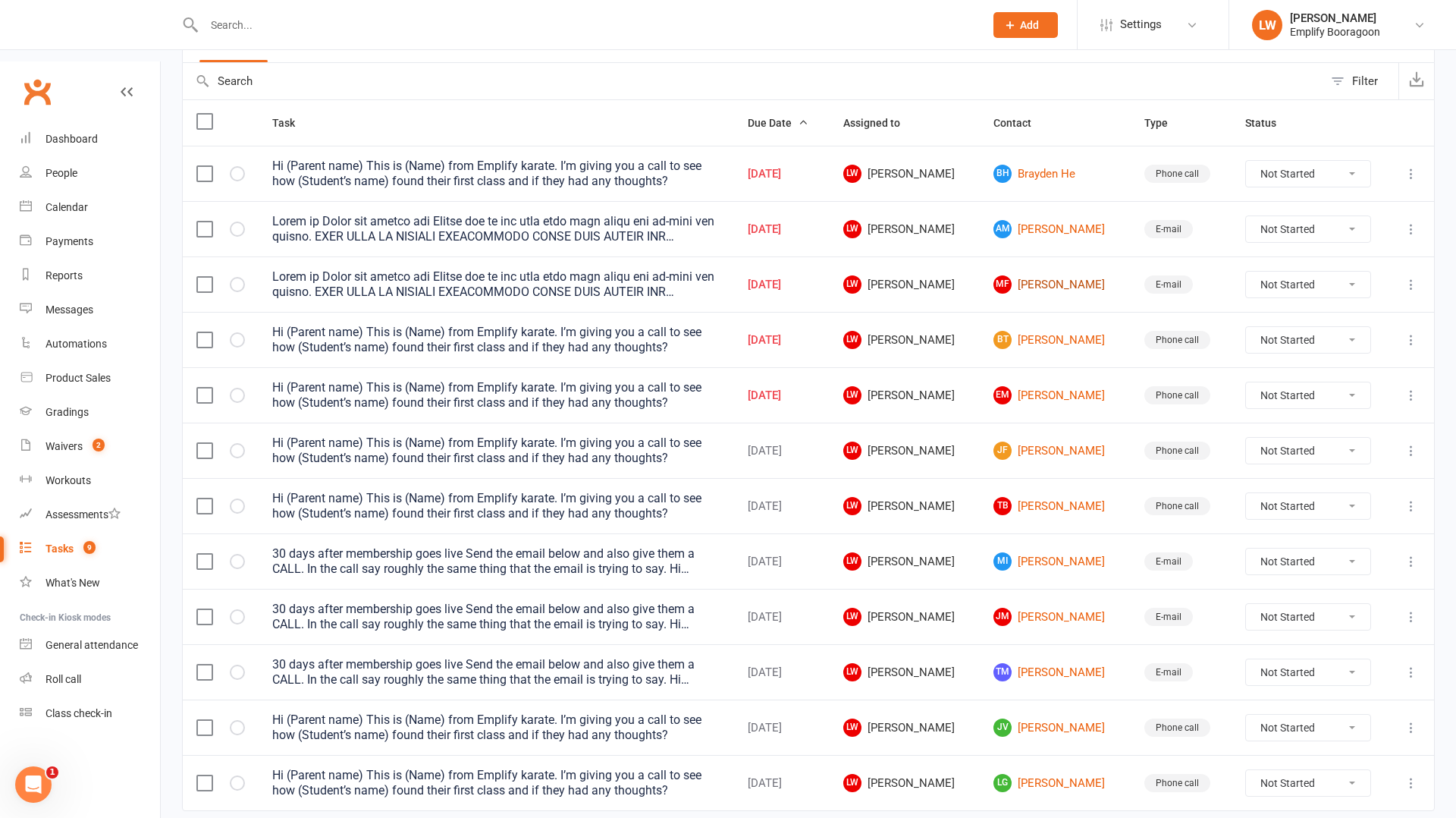
click at [1039, 275] on link "[PERSON_NAME] [PERSON_NAME]" at bounding box center [1055, 284] width 123 height 19
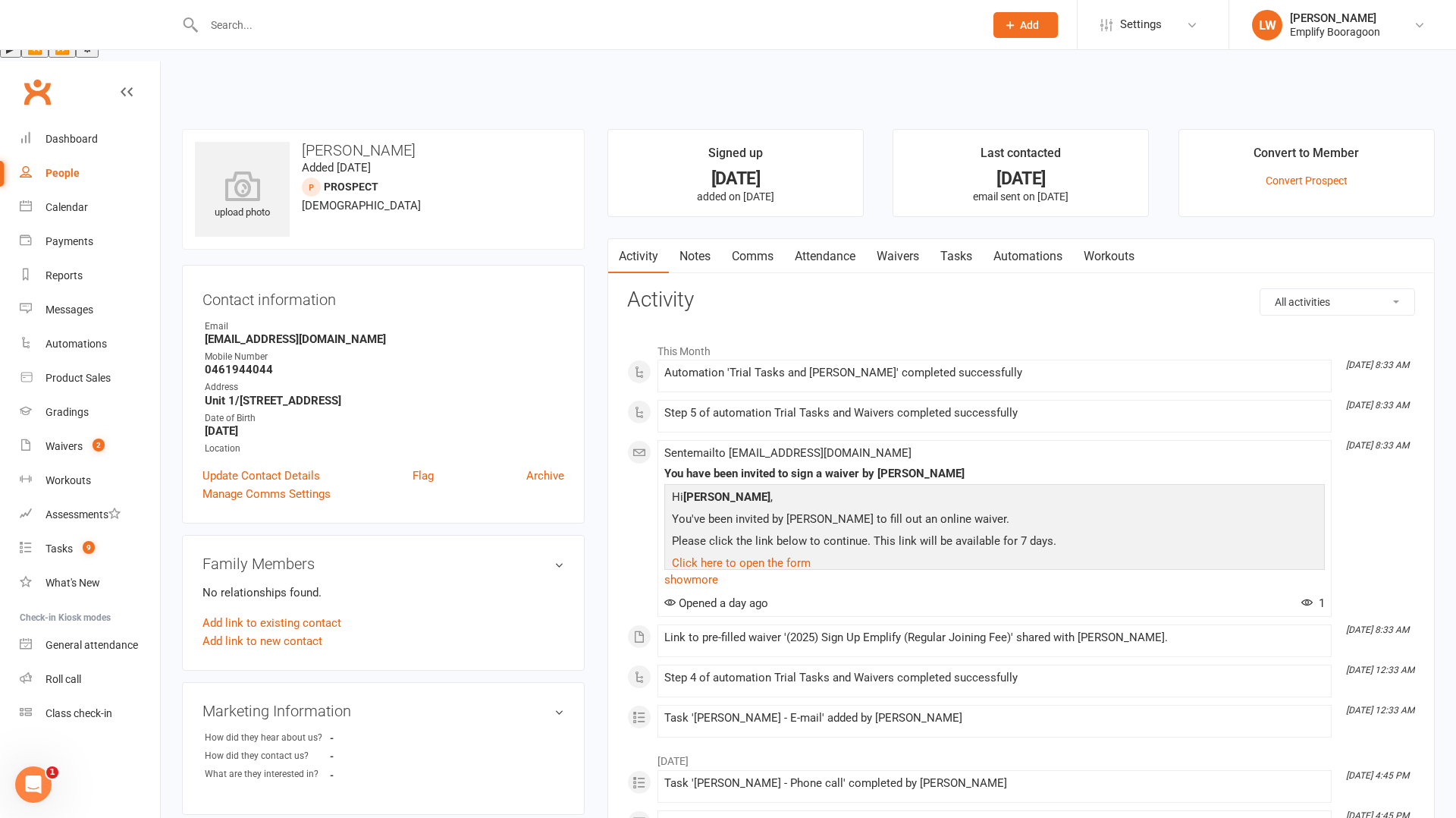
click at [838, 239] on link "Attendance" at bounding box center [825, 257] width 82 height 35
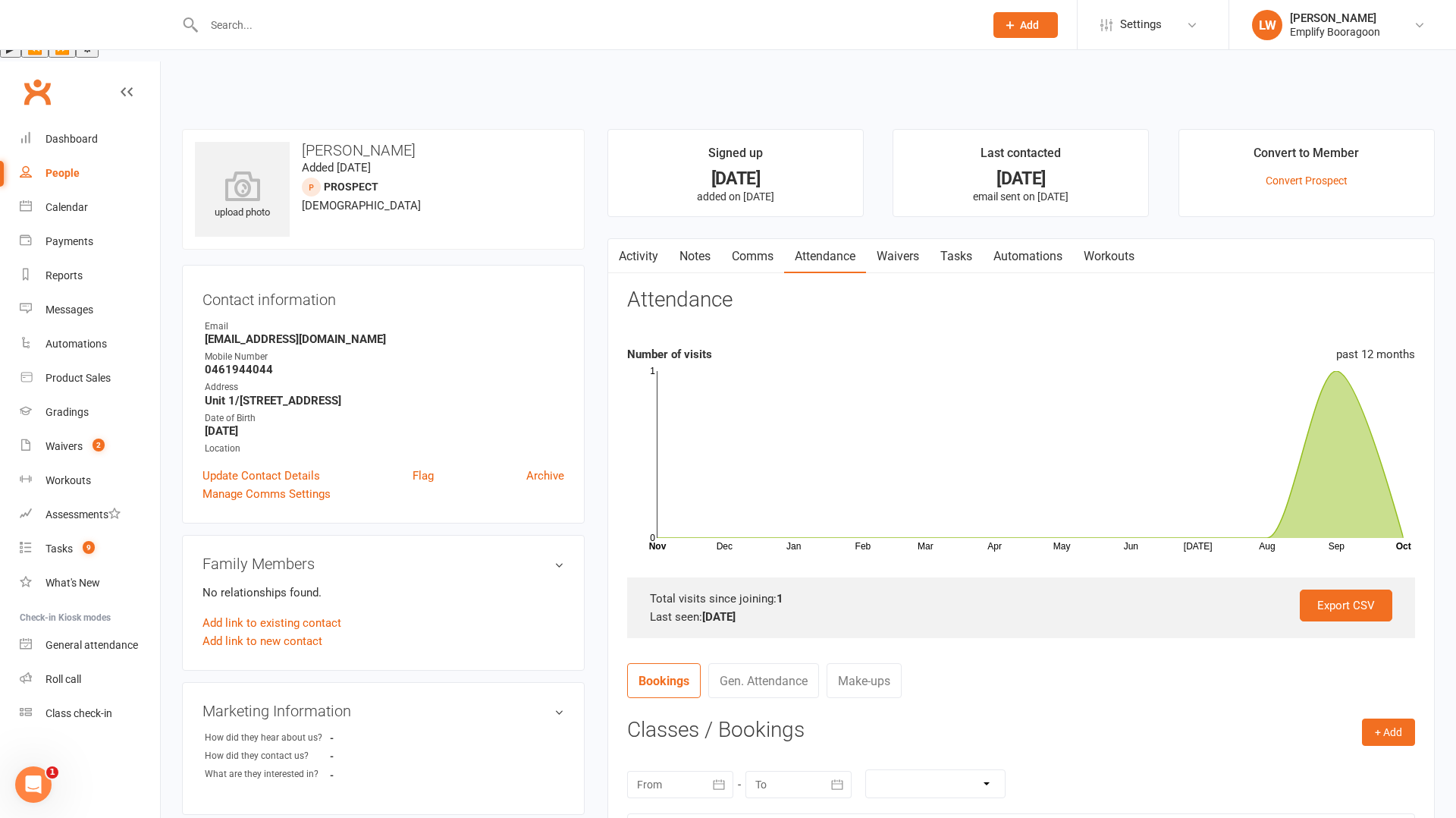
scroll to position [279, 0]
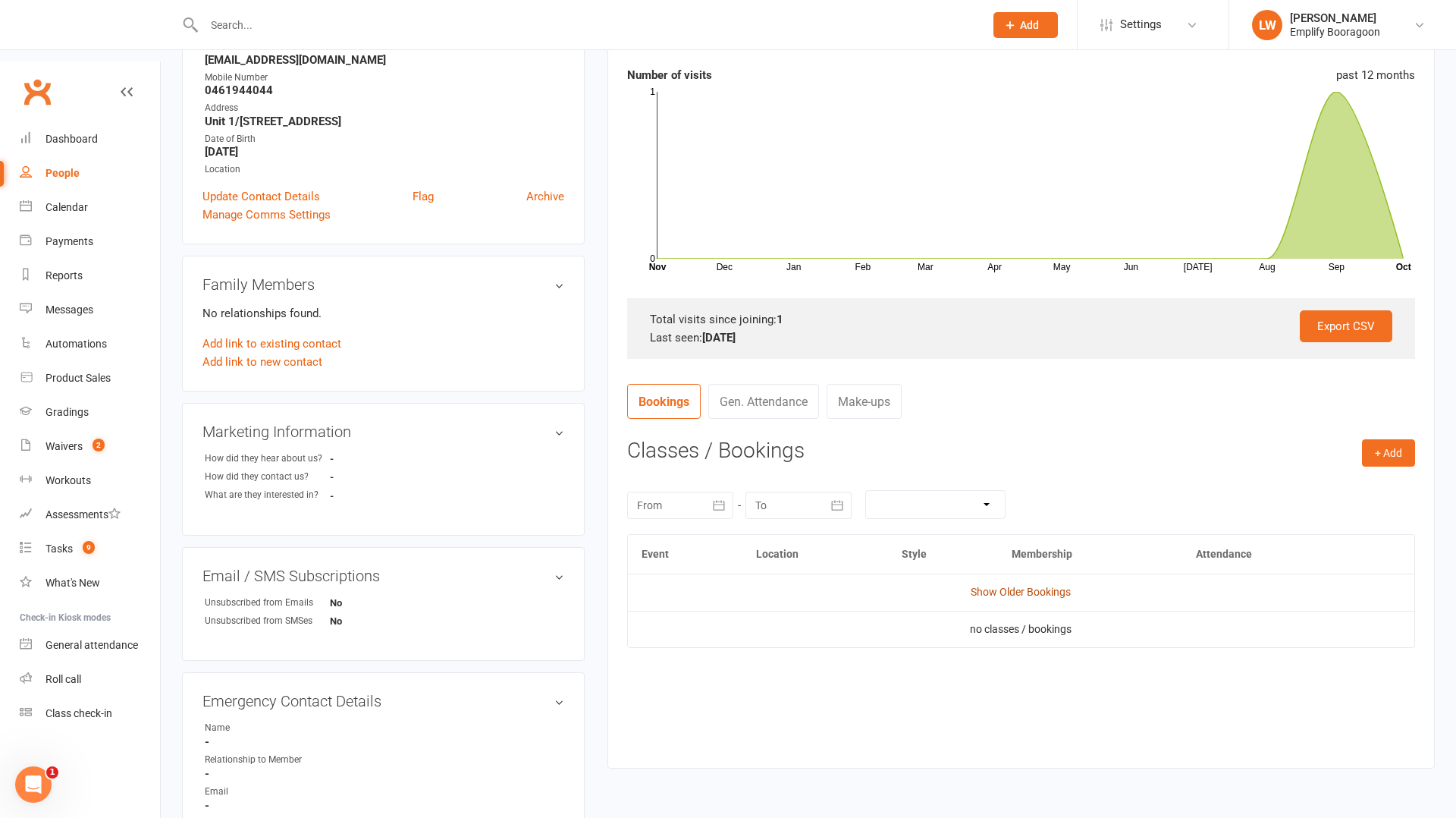
click at [1007, 586] on link "Show Older Bookings" at bounding box center [1021, 592] width 101 height 12
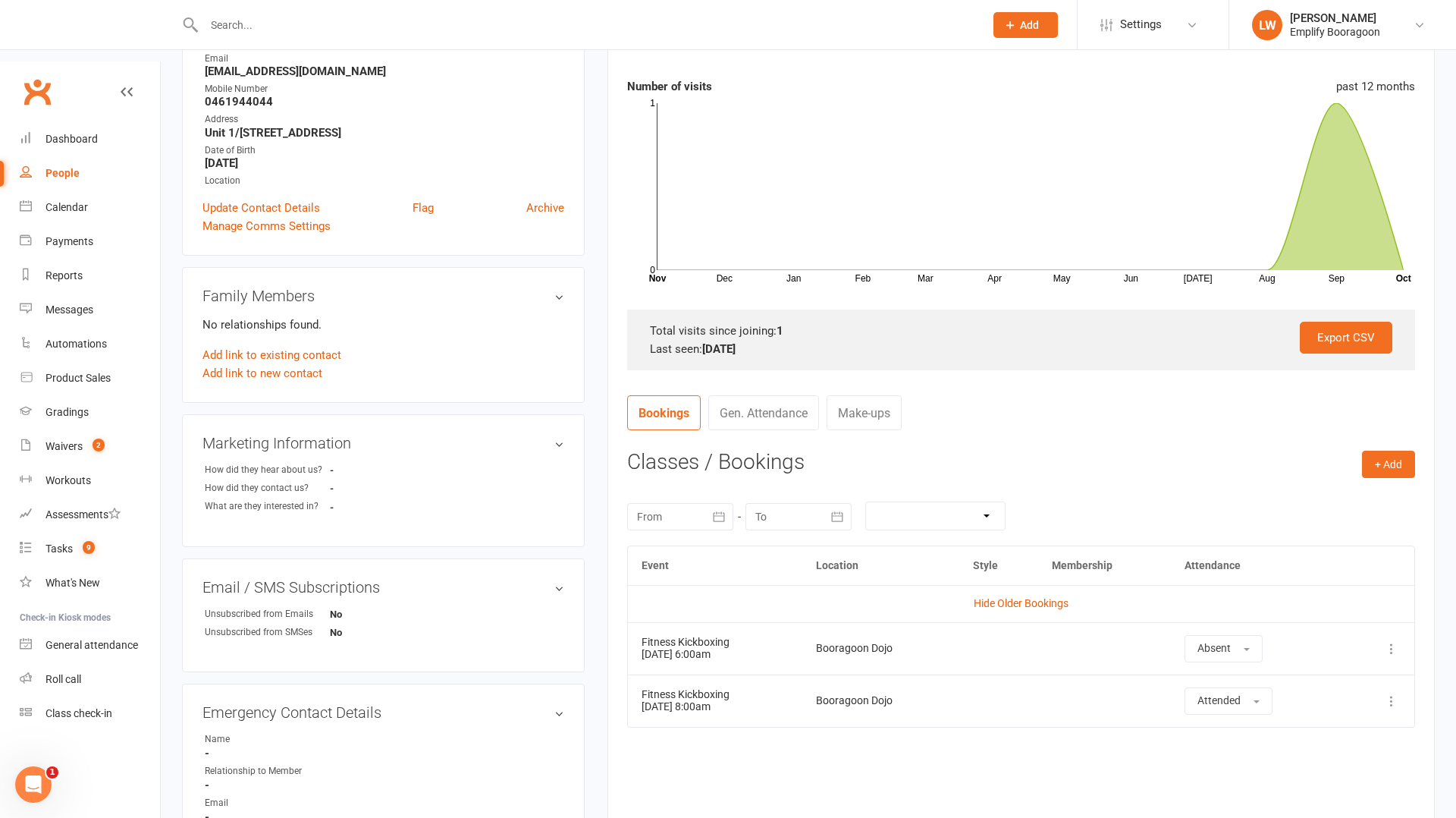
scroll to position [0, 0]
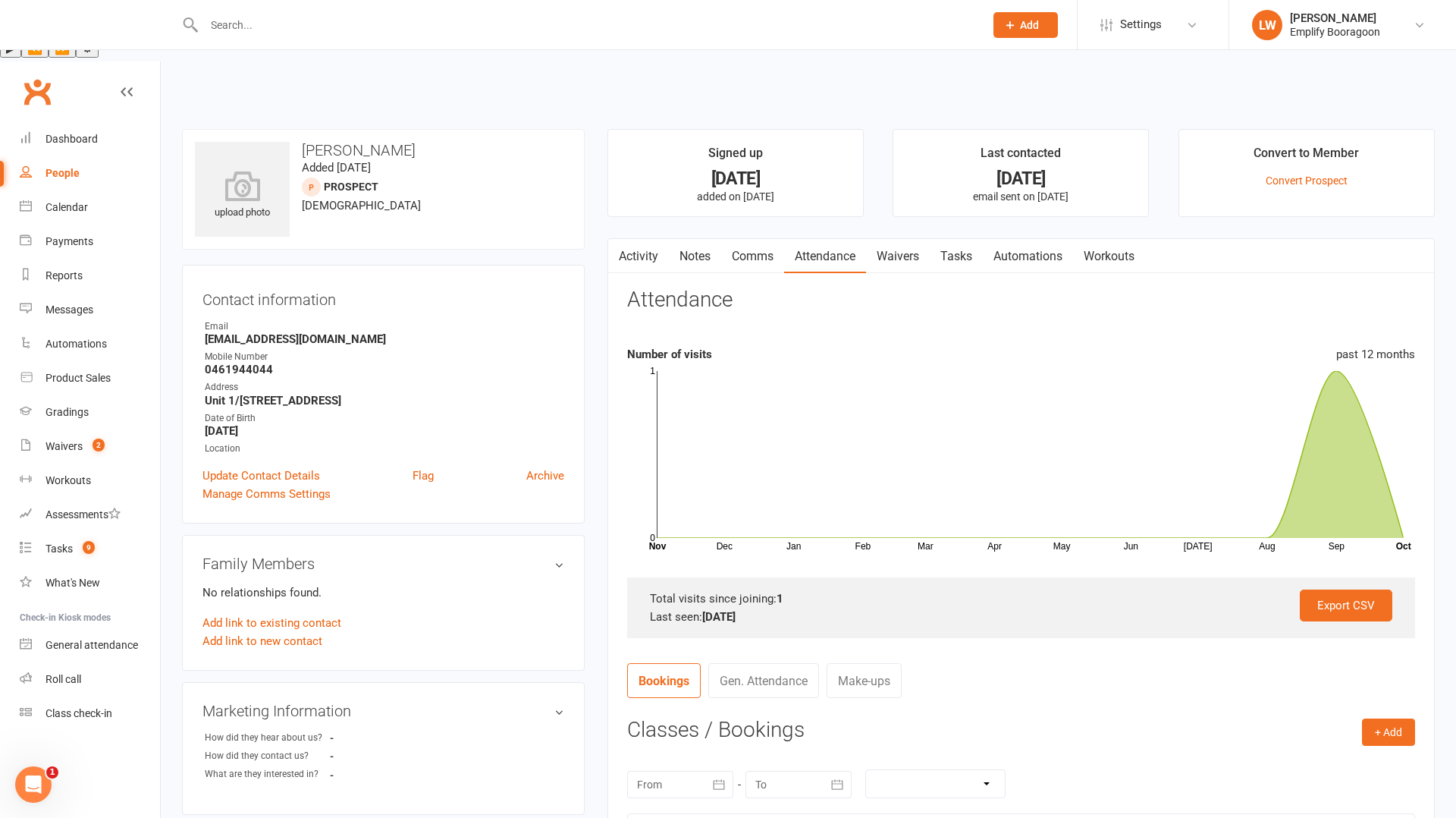
click at [232, 363] on strong "0461944044" at bounding box center [385, 369] width 360 height 13
copy strong "0461944044"
click at [63, 201] on div "Calendar" at bounding box center [67, 207] width 42 height 12
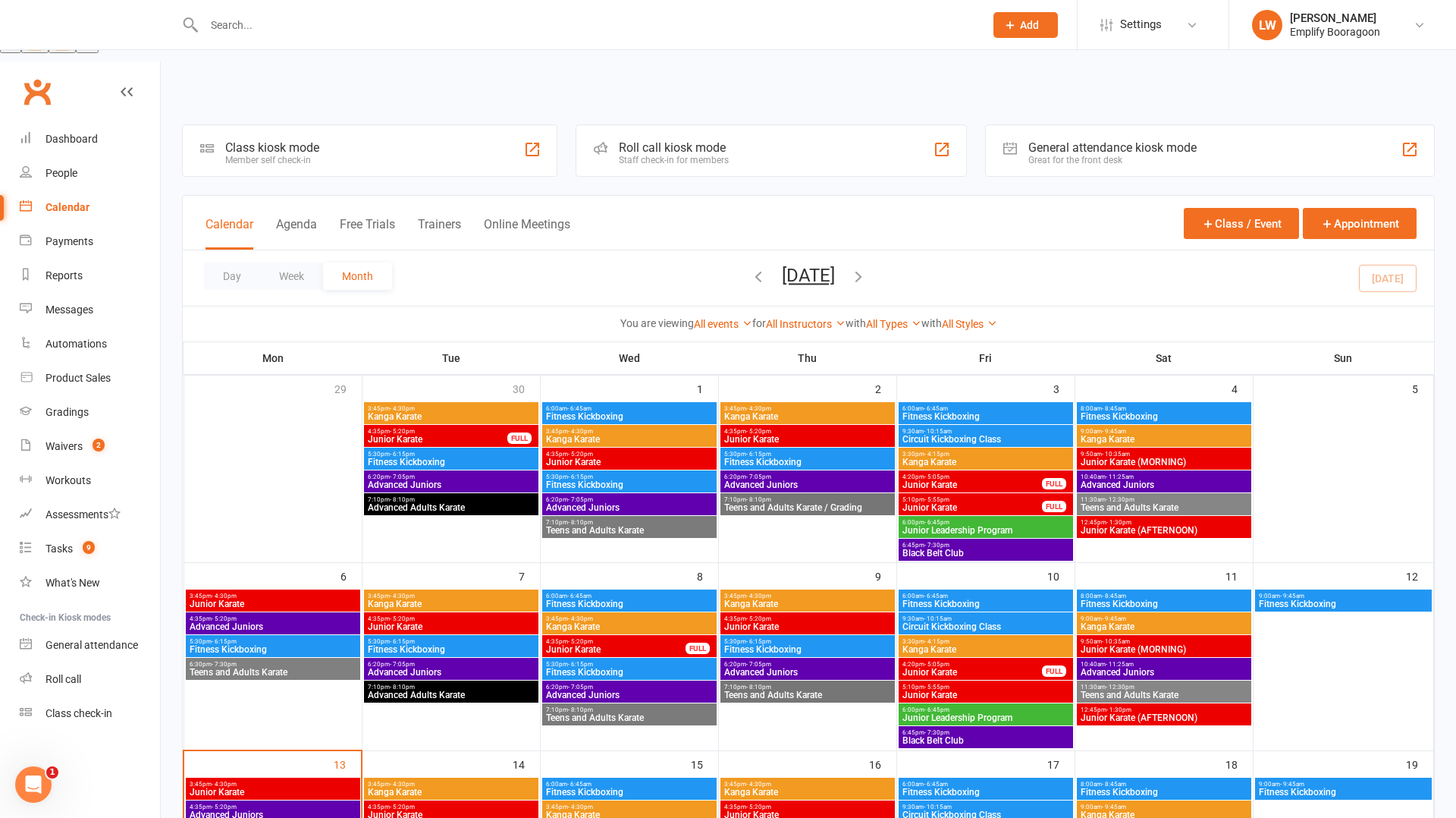
scroll to position [243, 0]
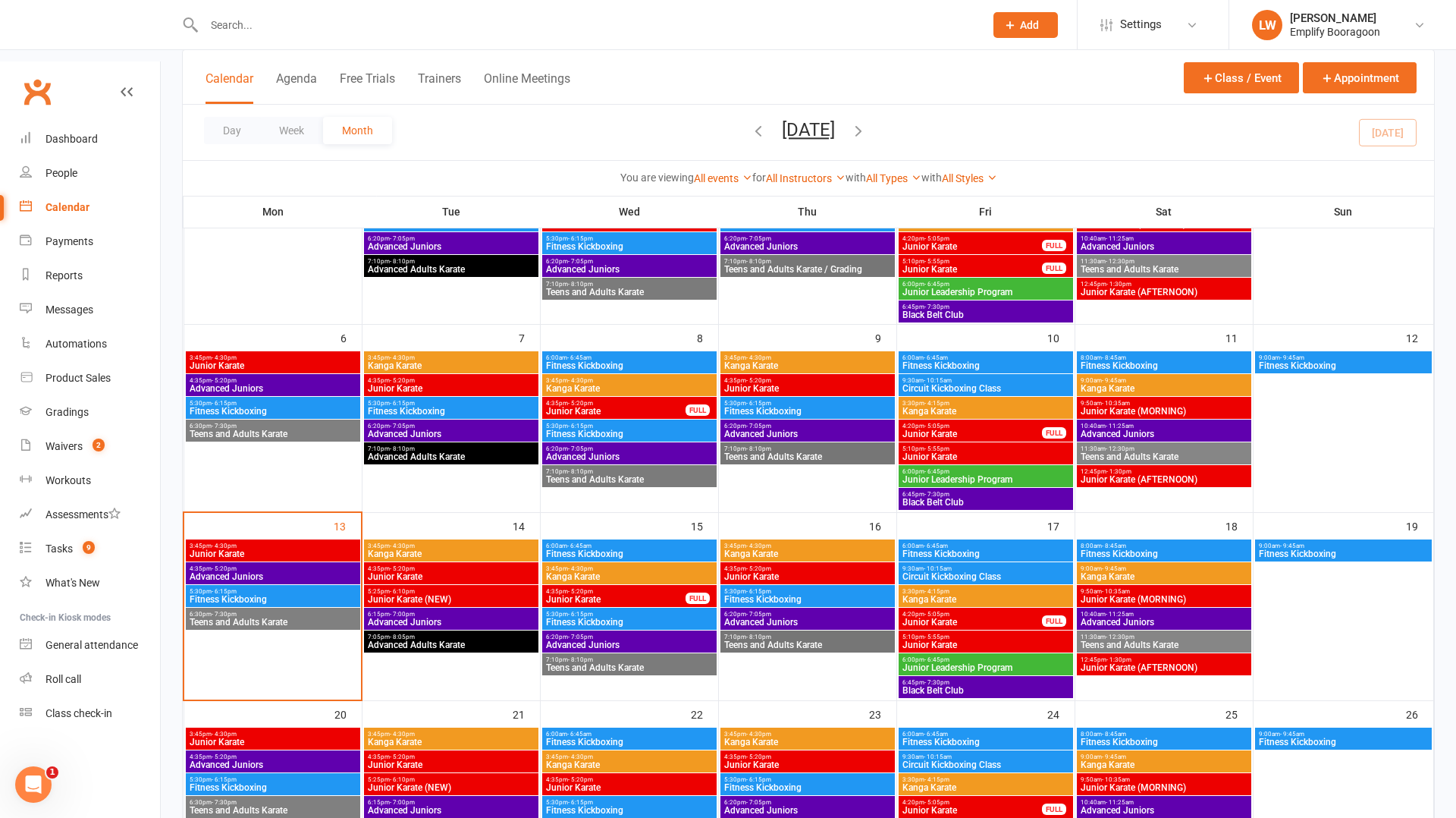
click at [276, 595] on span "Fitness Kickboxing" at bounding box center [273, 599] width 168 height 9
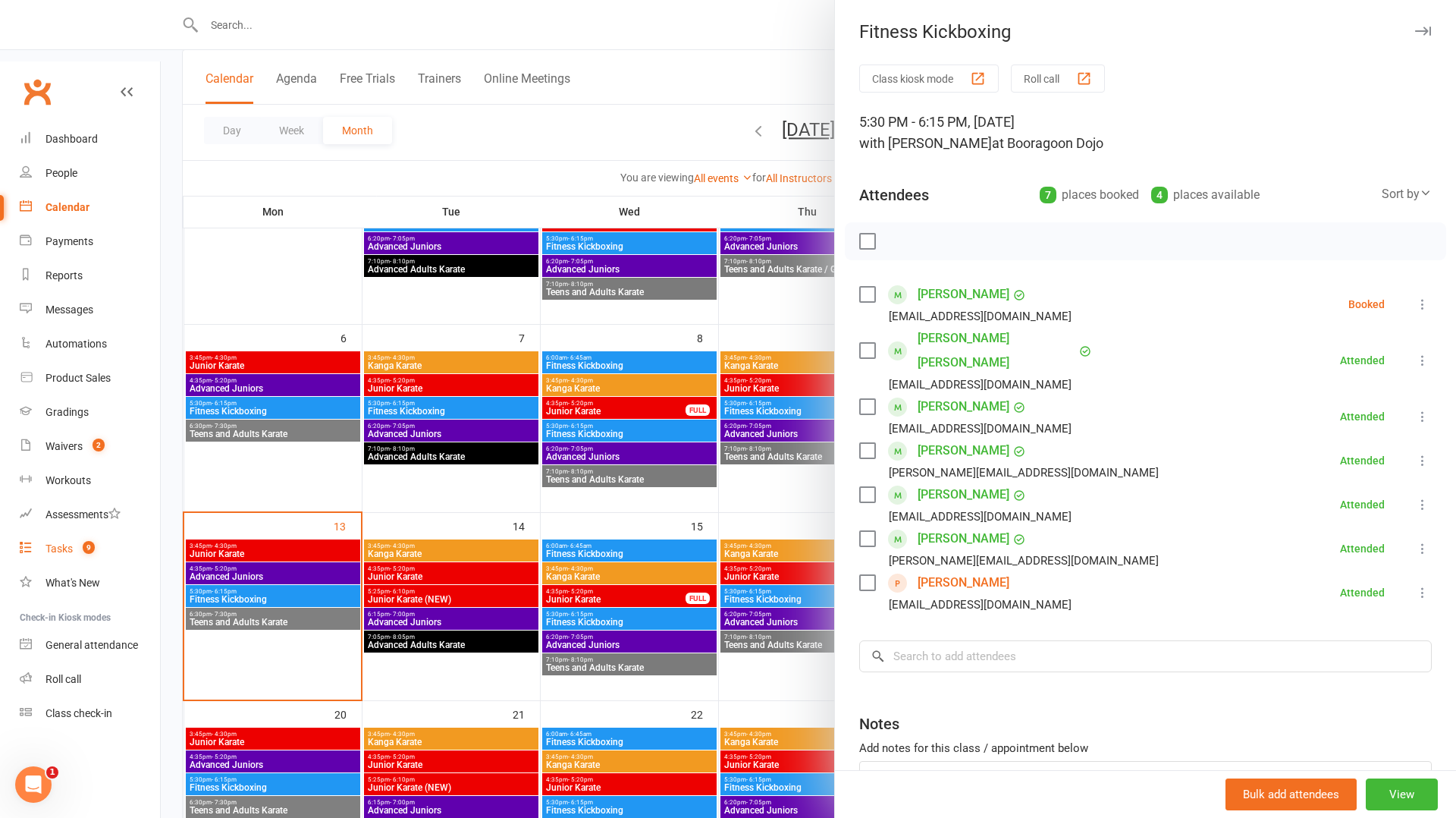
click at [89, 541] on span "9" at bounding box center [89, 547] width 12 height 13
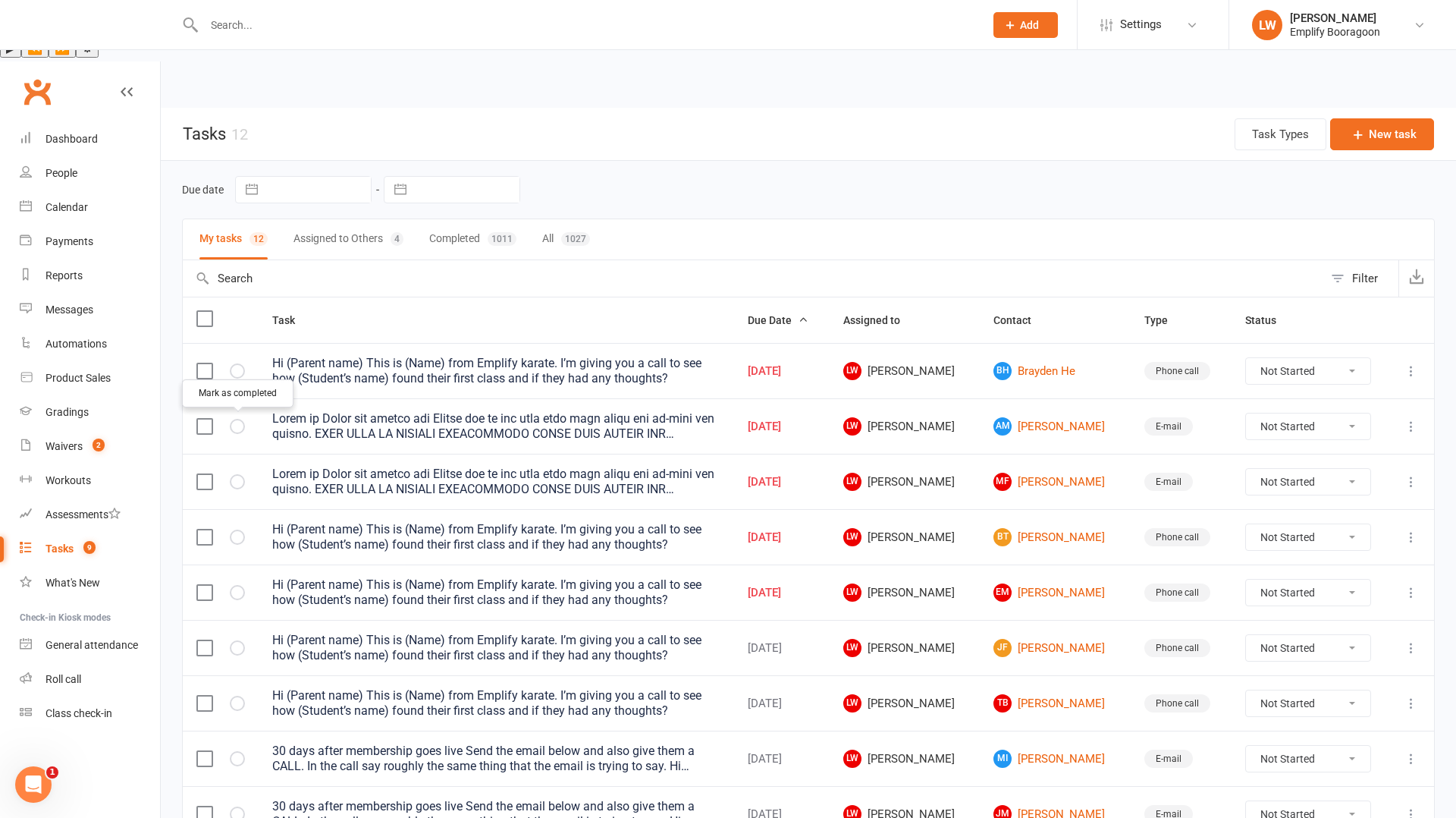
click at [0, 0] on icon "button" at bounding box center [0, 0] width 0 height 0
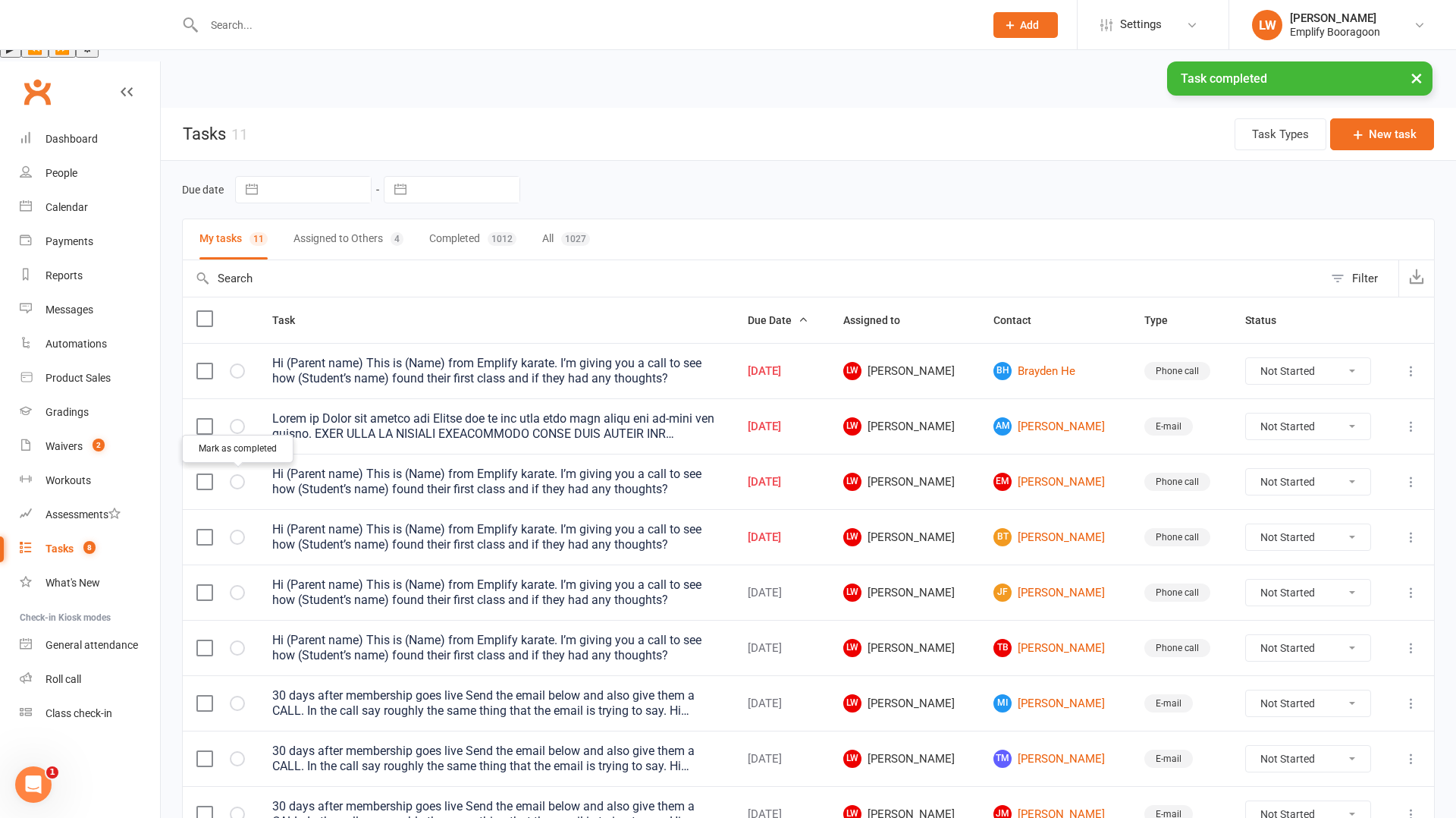
click at [0, 0] on icon "button" at bounding box center [0, 0] width 0 height 0
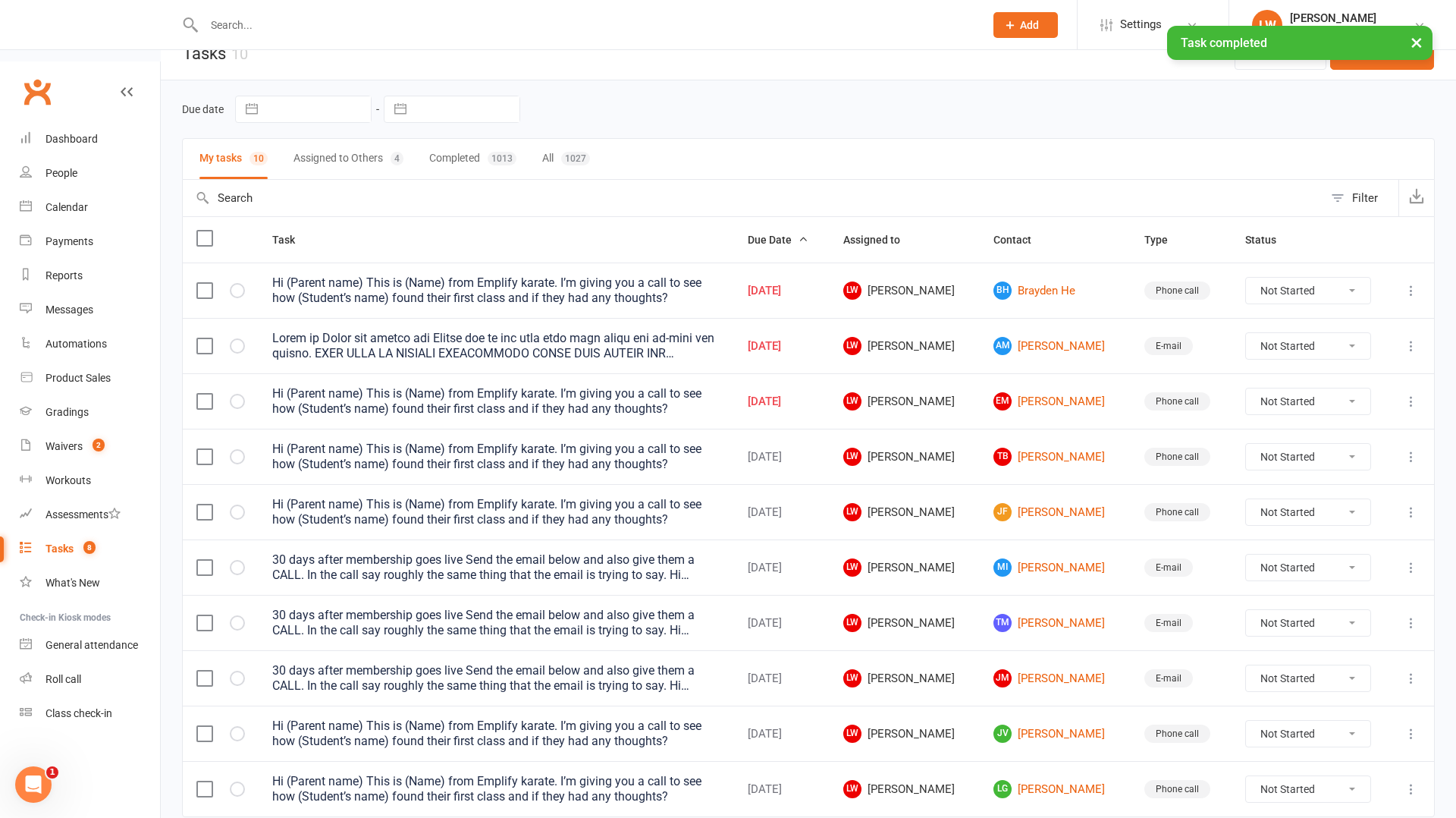
scroll to position [86, 0]
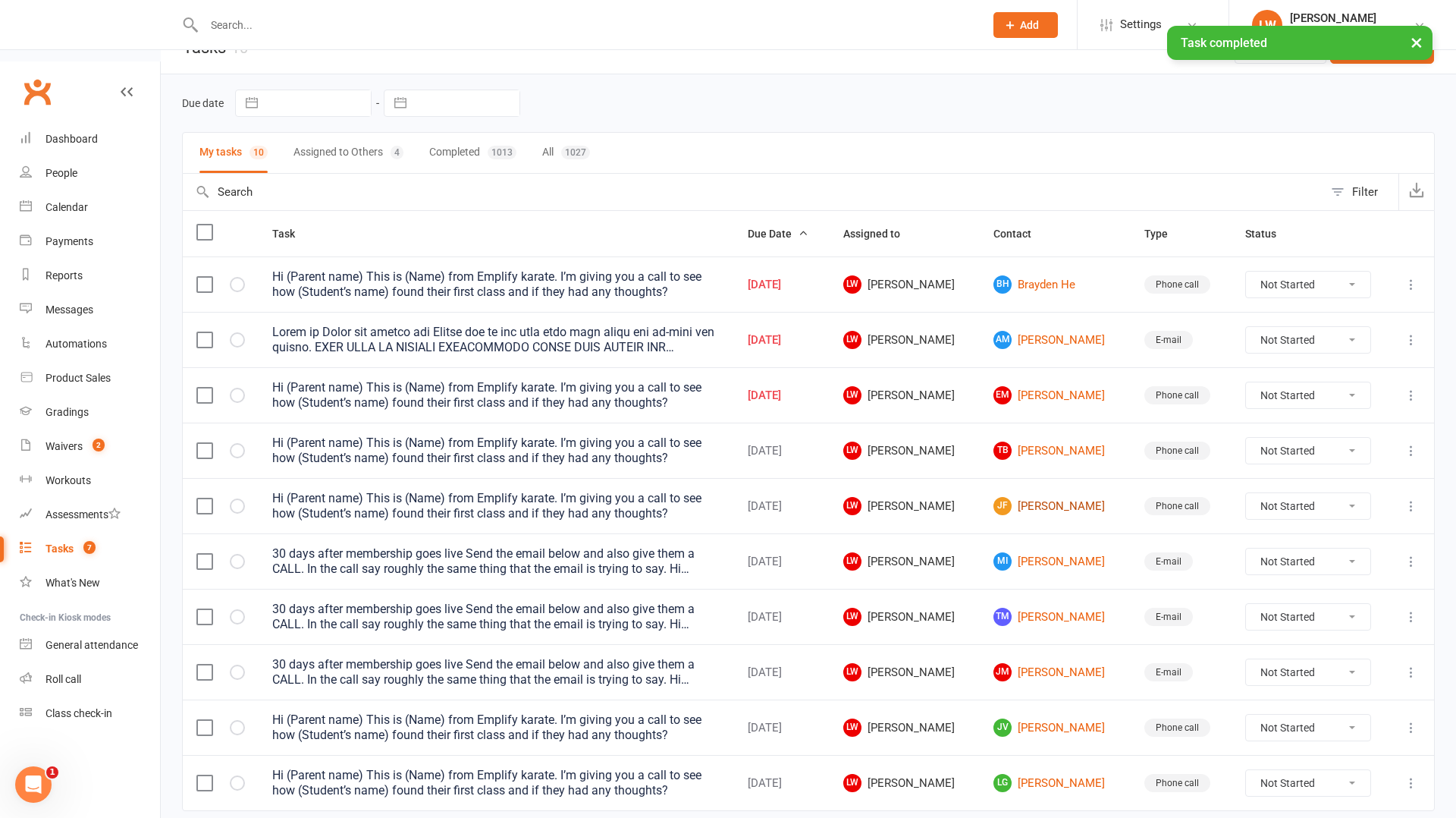
click at [1040, 497] on link "[PERSON_NAME]" at bounding box center [1055, 506] width 123 height 19
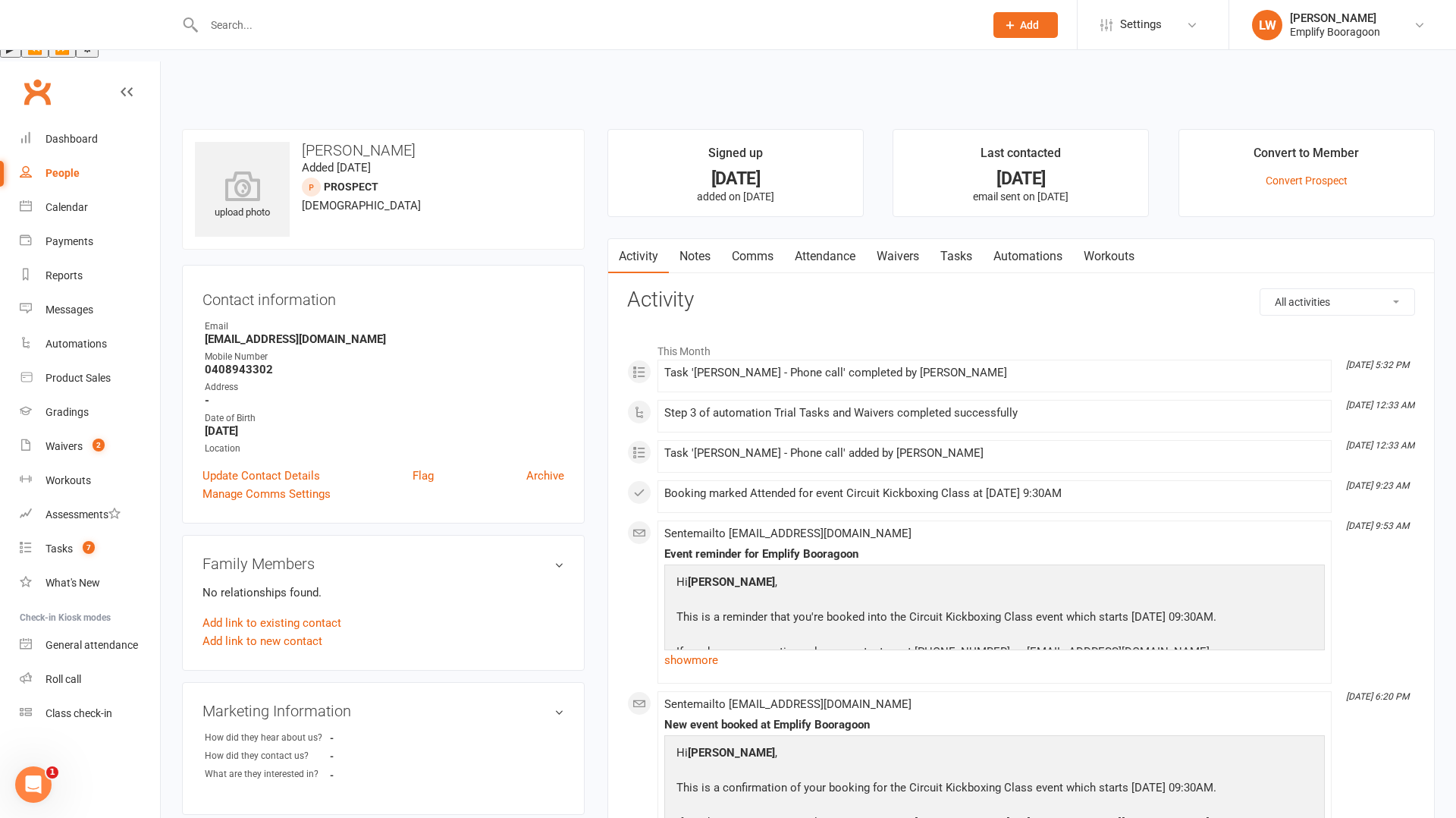
click at [813, 239] on link "Attendance" at bounding box center [825, 257] width 82 height 35
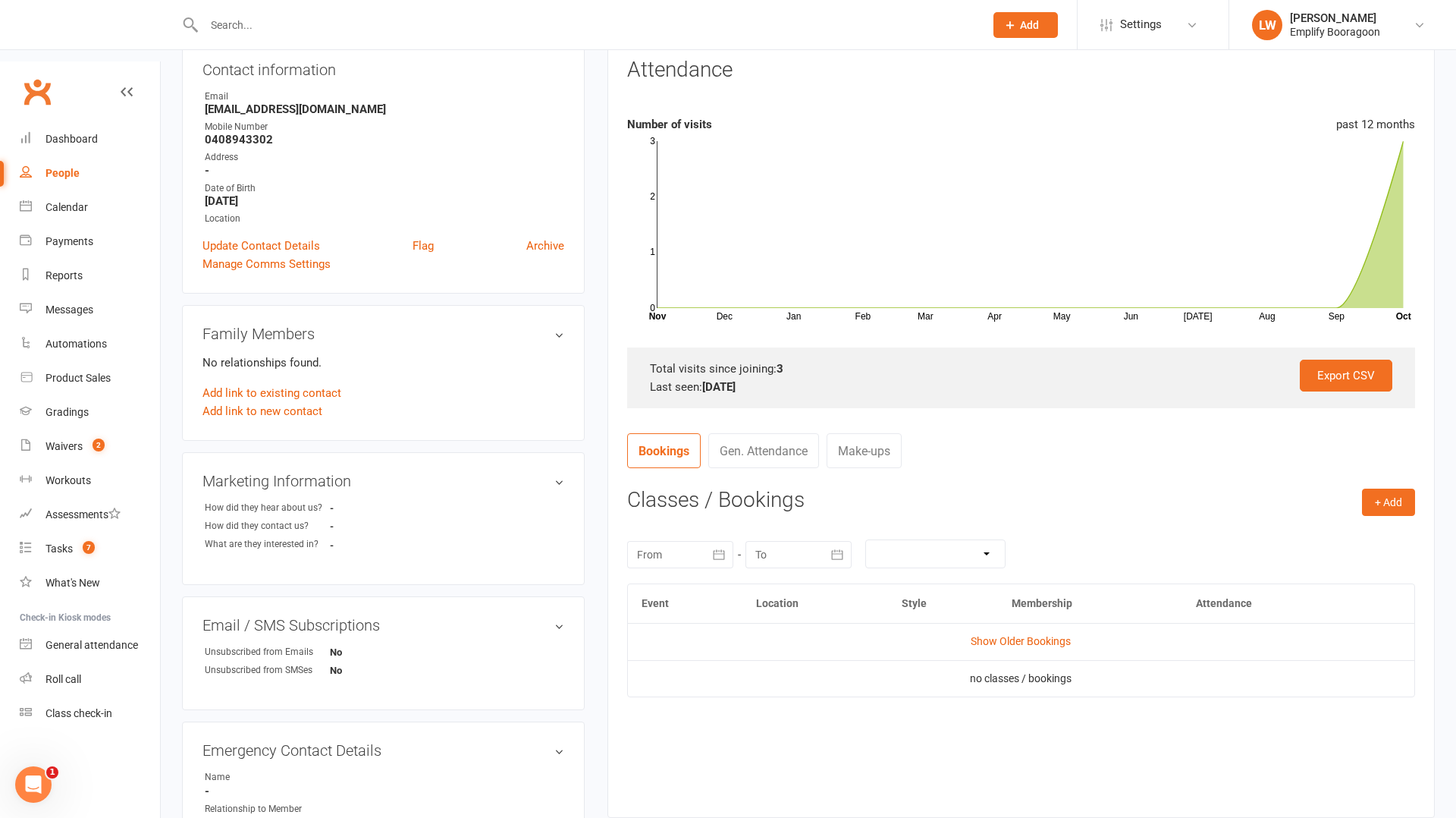
scroll to position [233, 0]
click at [1032, 632] on link "Show Older Bookings" at bounding box center [1021, 638] width 101 height 12
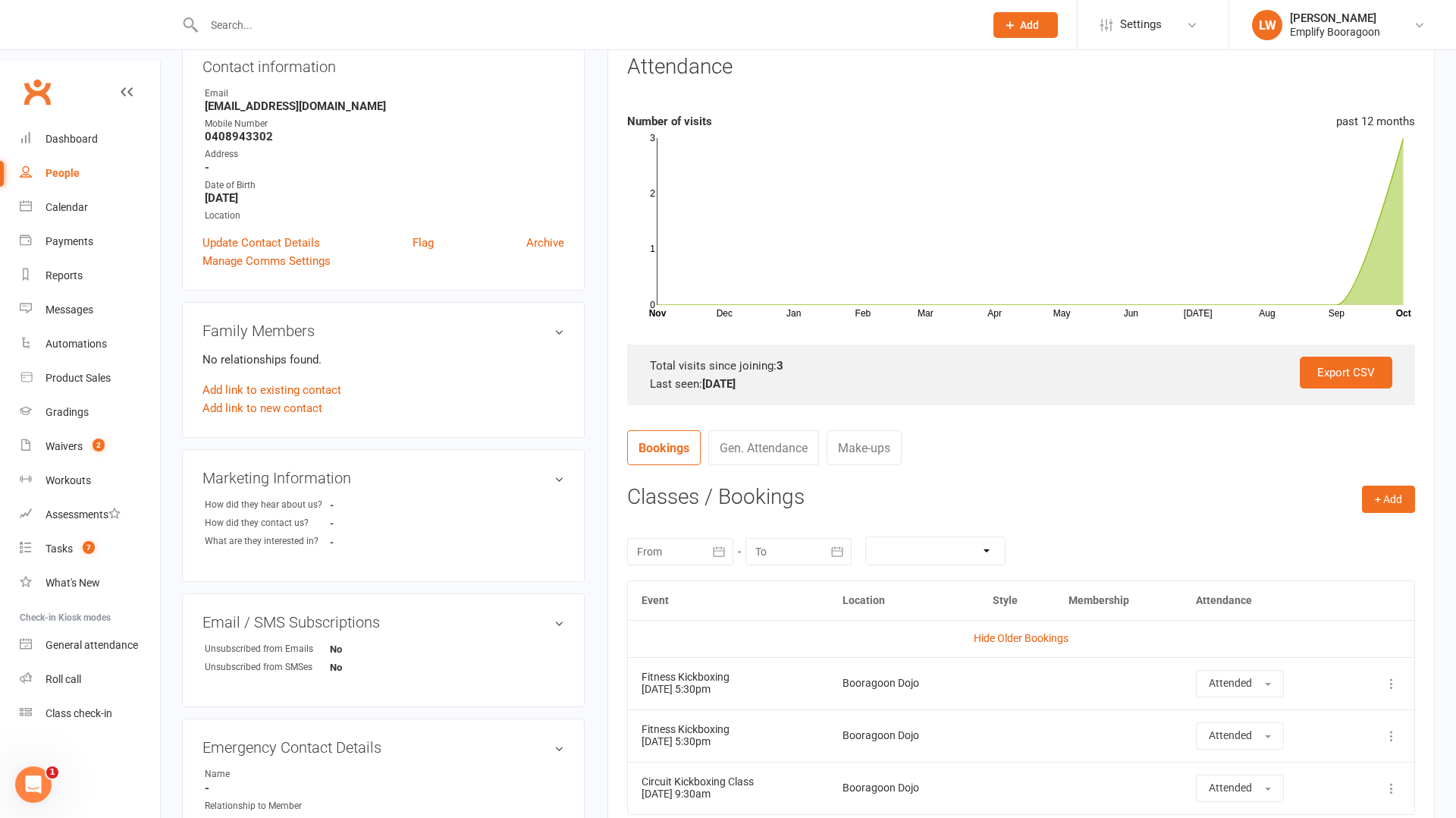
scroll to position [0, 0]
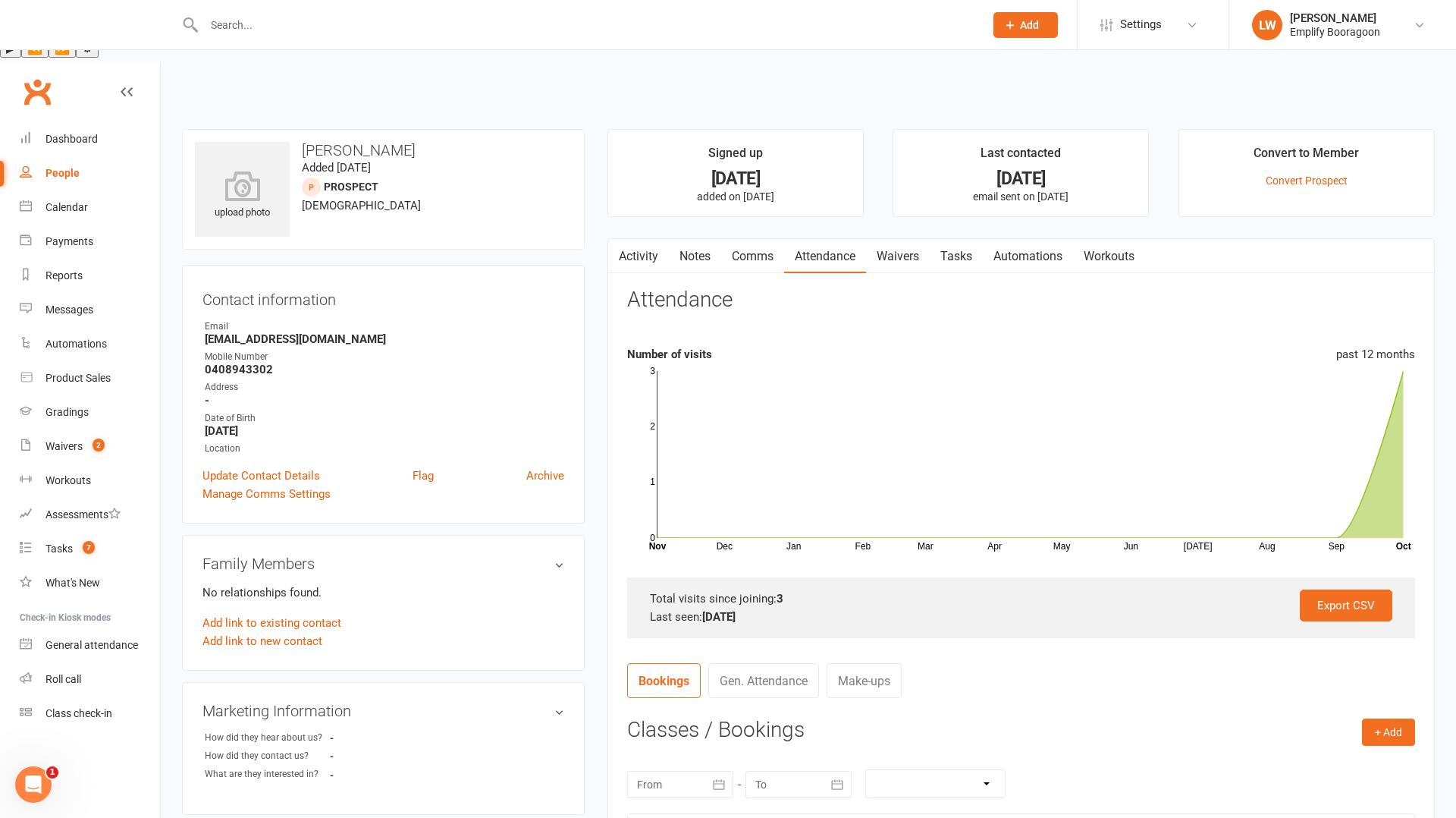
click at [252, 363] on strong "0408943302" at bounding box center [385, 369] width 360 height 13
copy strong "0408943302"
click at [653, 239] on link "Activity" at bounding box center [638, 257] width 61 height 35
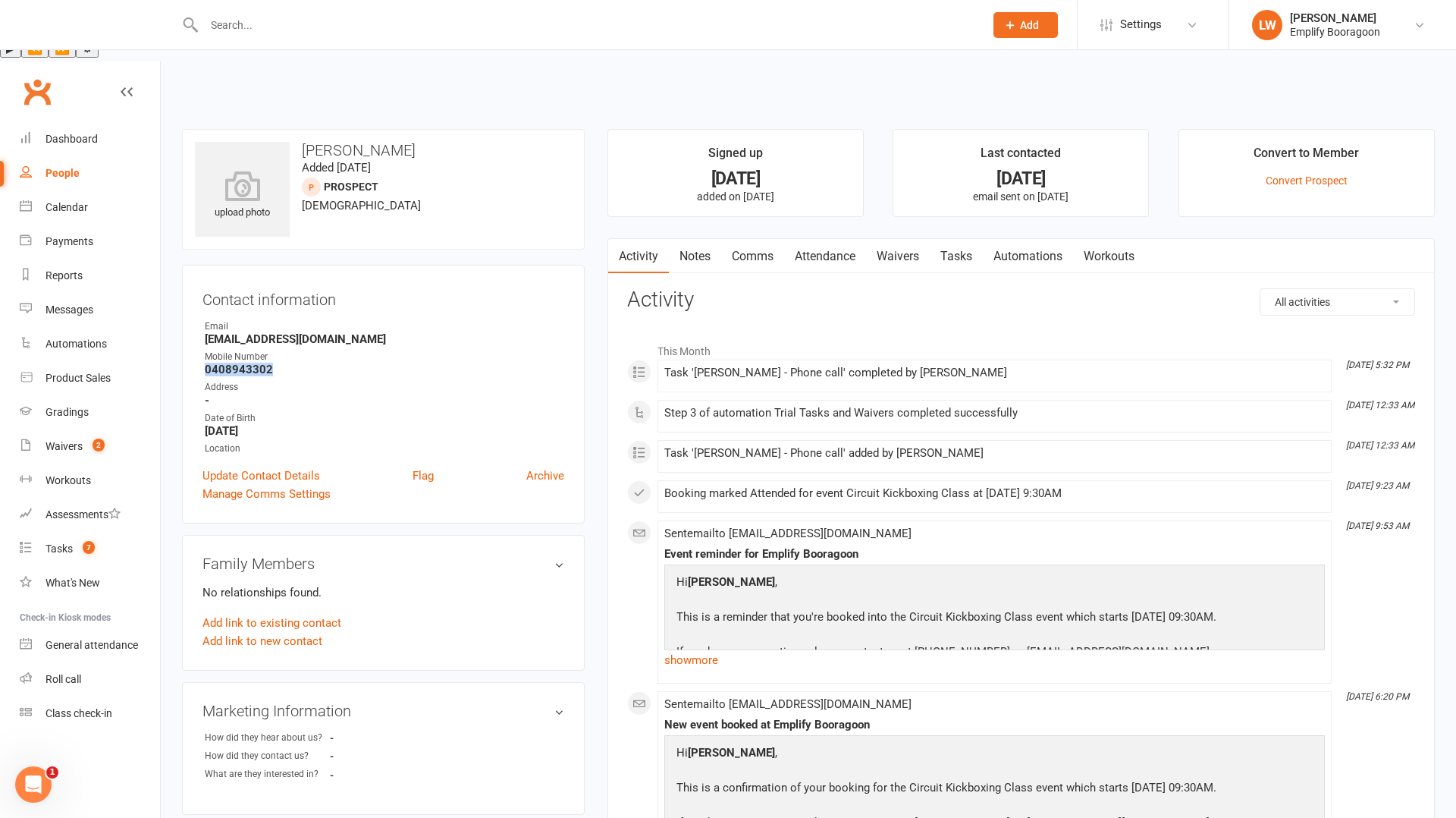
click at [817, 239] on link "Attendance" at bounding box center [825, 257] width 82 height 35
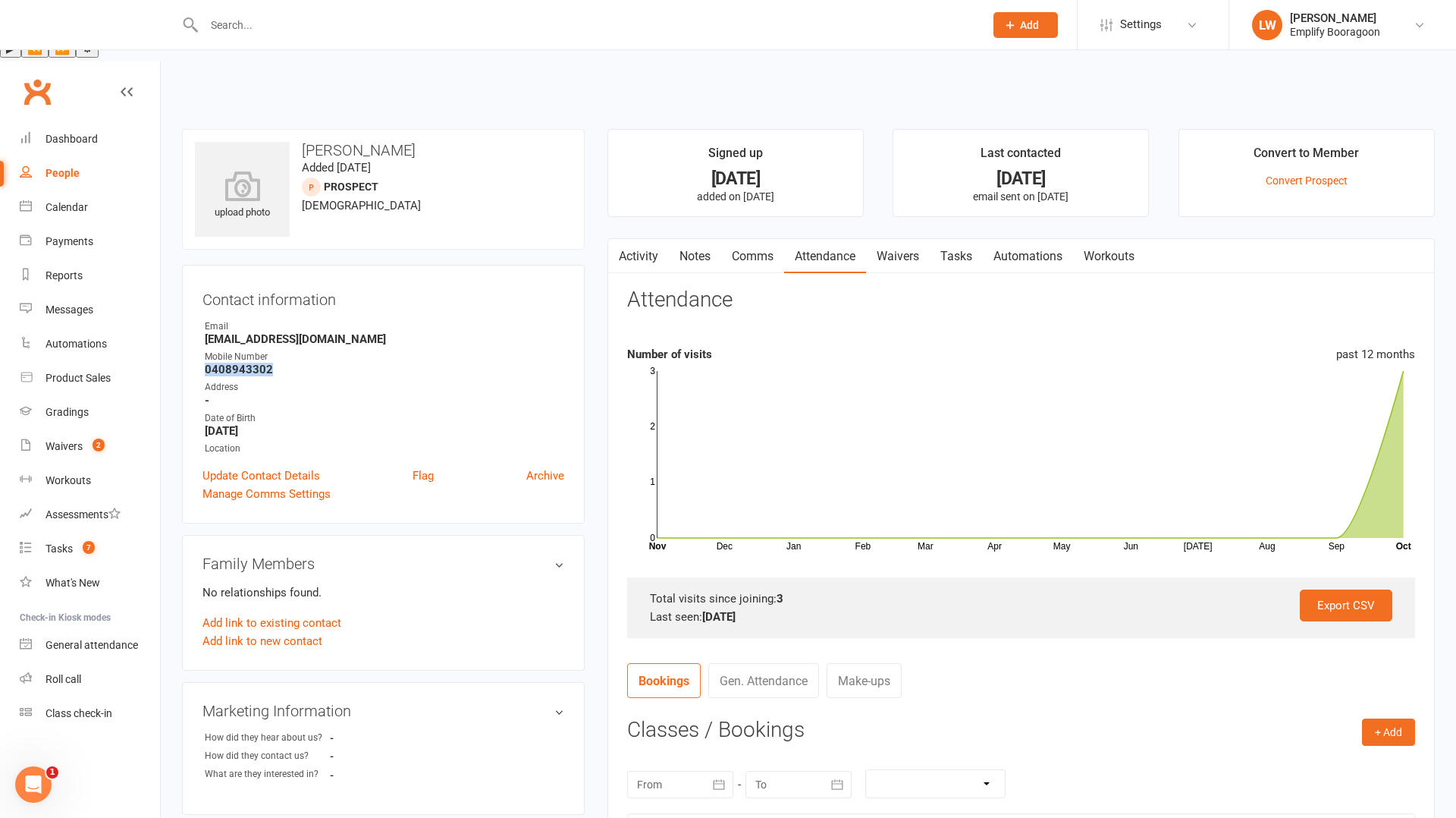
click at [902, 239] on link "Waivers" at bounding box center [898, 257] width 63 height 35
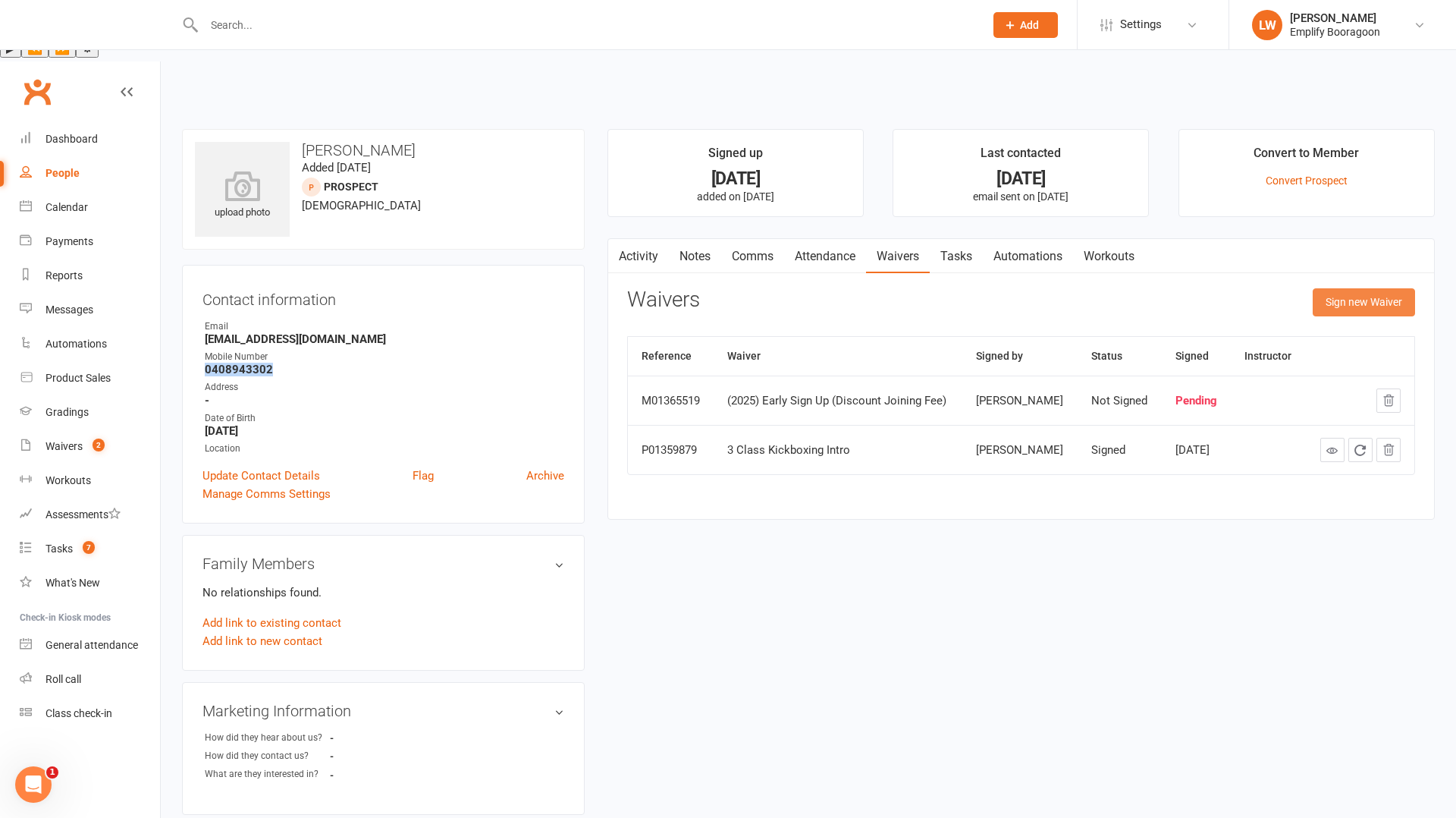
click at [1352, 289] on button "Sign new Waiver" at bounding box center [1364, 302] width 102 height 27
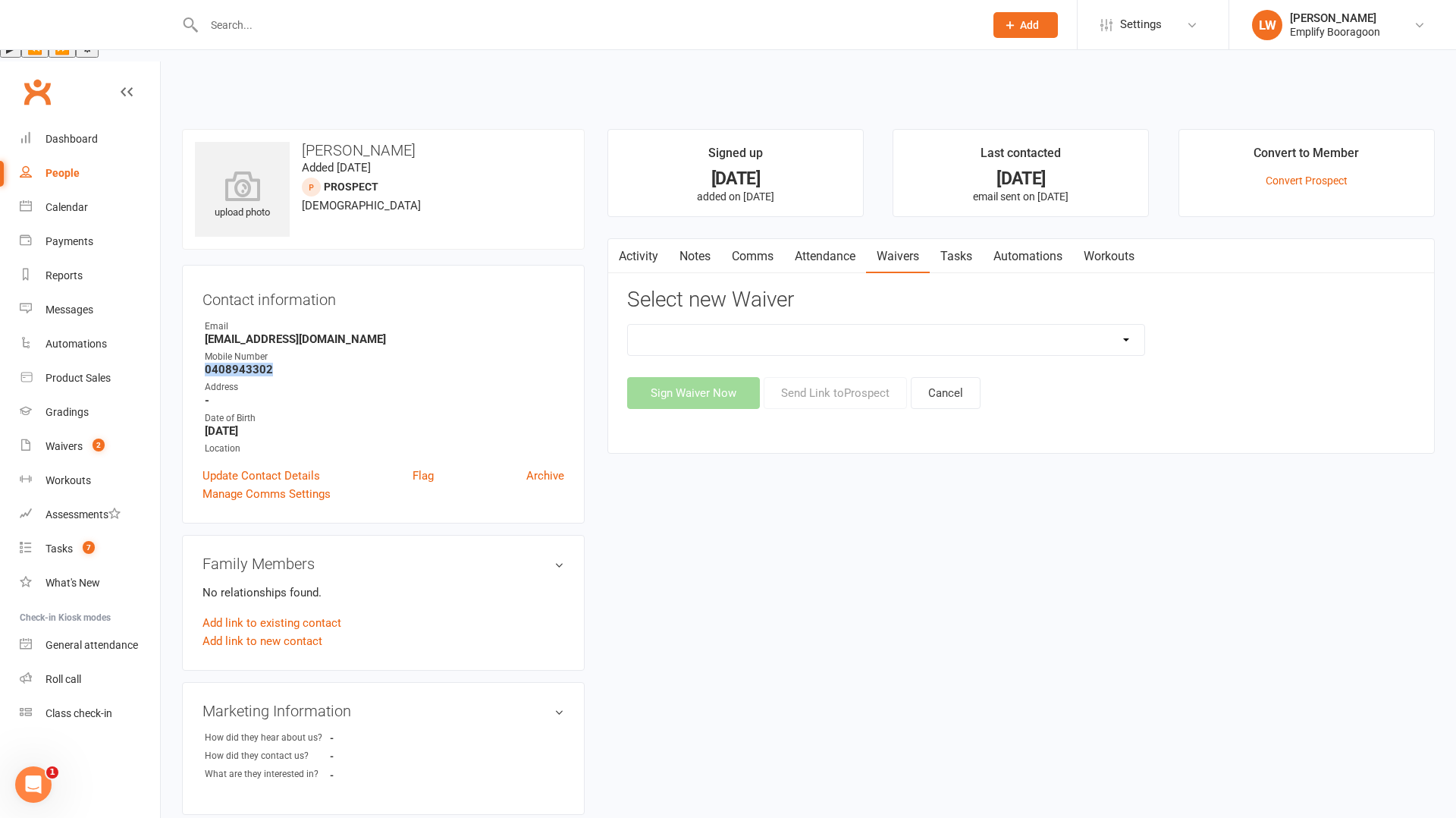
click at [1071, 325] on select "(2025) Drop In Class (2025) Early Sign Up (Discount Joining Fee) (2025) Sign Up…" at bounding box center [886, 340] width 517 height 30
select select "13363"
click at [628, 325] on select "(2025) Drop In Class (2025) Early Sign Up (Discount Joining Fee) (2025) Sign Up…" at bounding box center [886, 340] width 517 height 30
click at [826, 377] on button "Send Link to [GEOGRAPHIC_DATA]" at bounding box center [835, 393] width 144 height 32
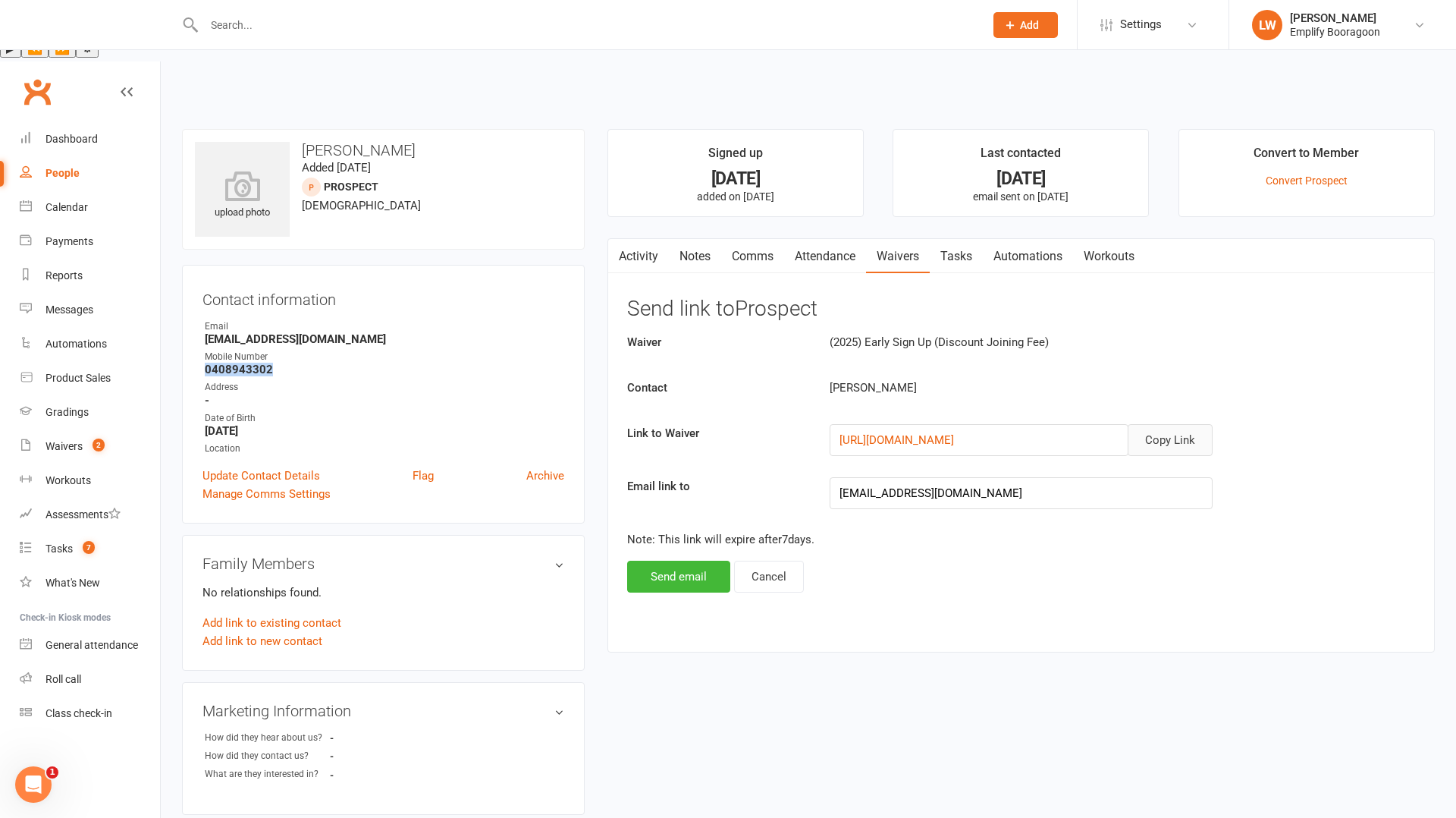
click at [1198, 424] on button "Copy Link" at bounding box center [1170, 440] width 85 height 32
click at [703, 561] on button "Send email" at bounding box center [678, 577] width 103 height 32
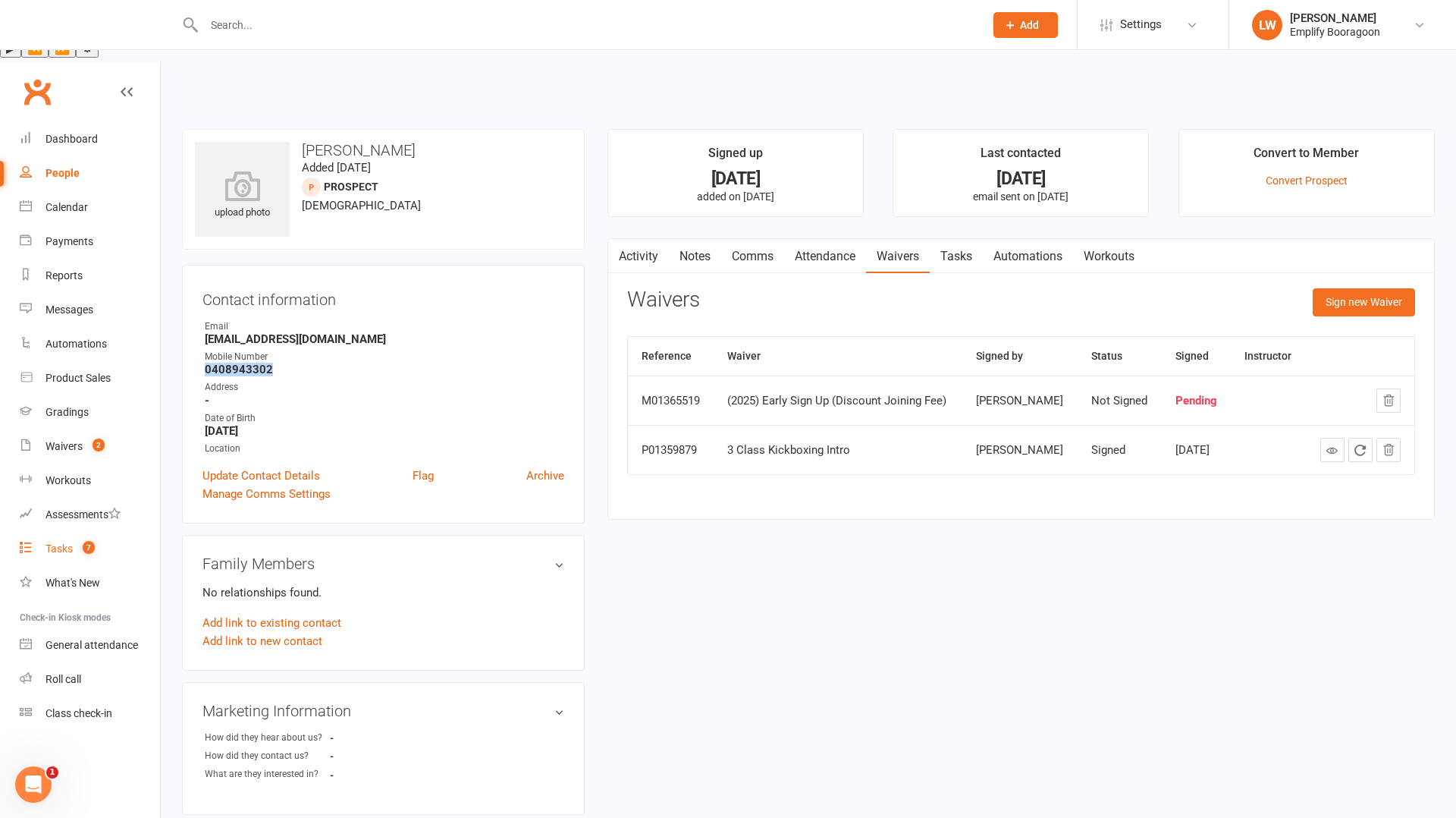
click at [57, 532] on link "Tasks 7" at bounding box center [89, 549] width 140 height 34
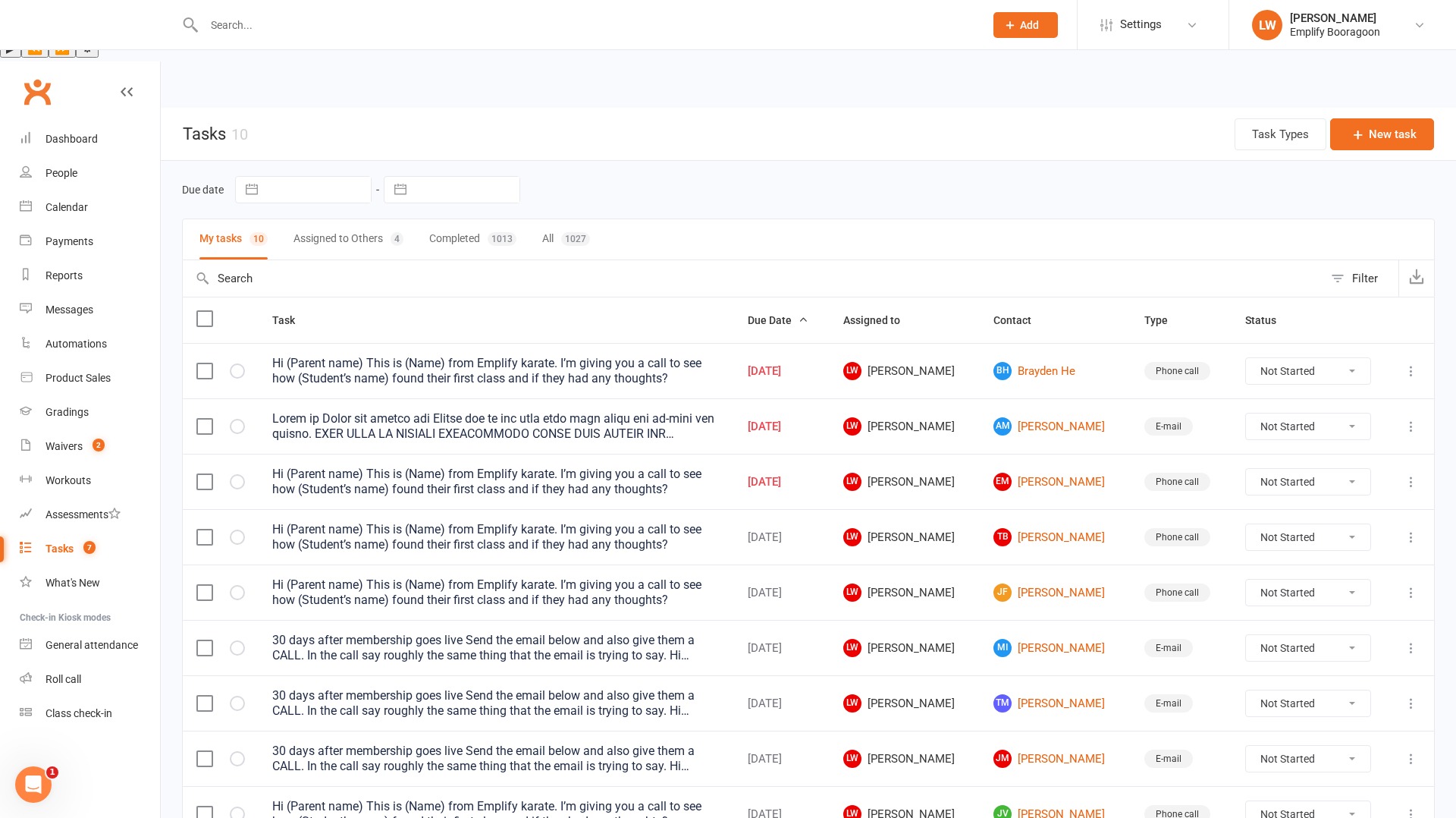
scroll to position [86, 0]
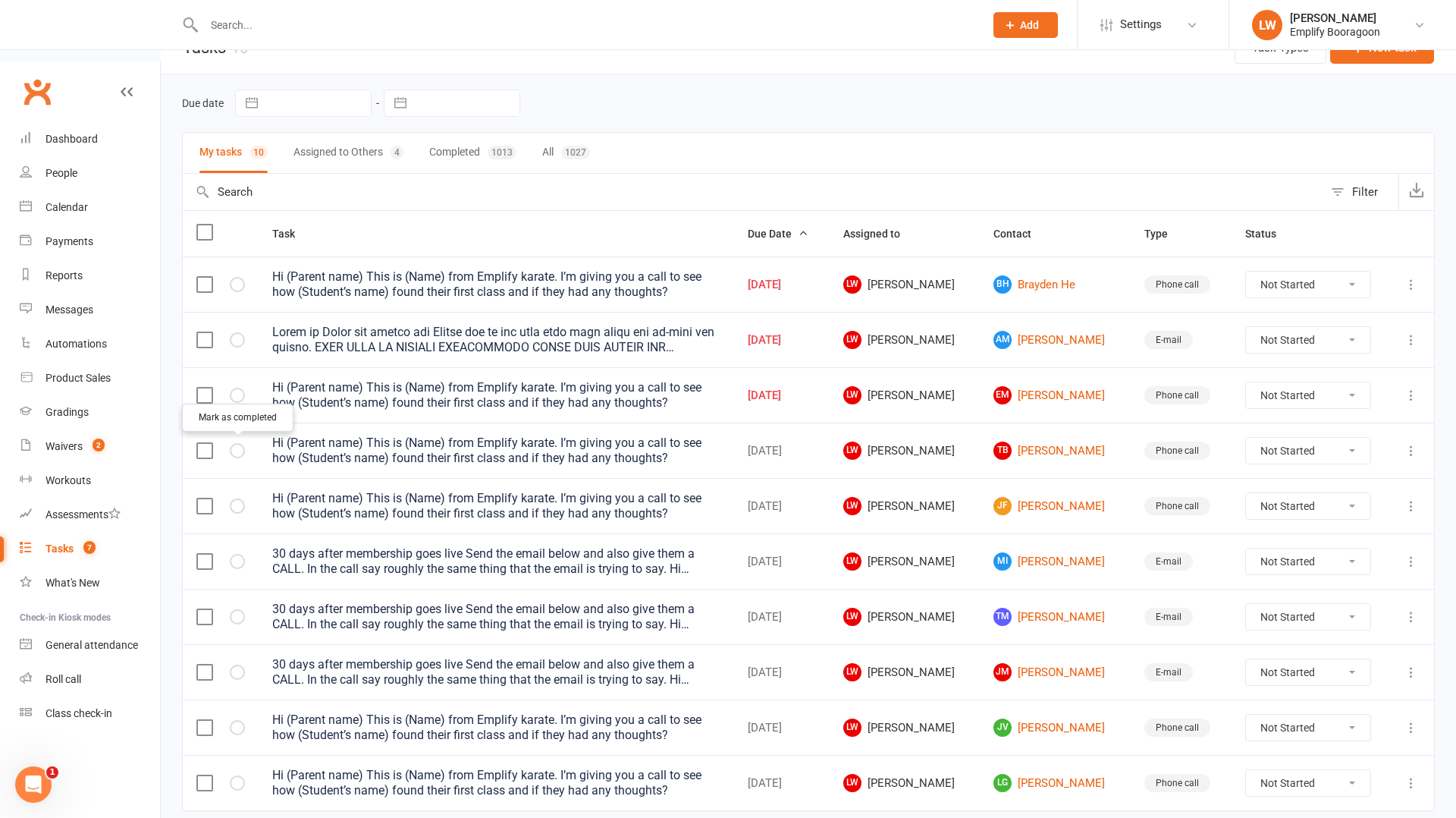
click at [0, 0] on icon "button" at bounding box center [0, 0] width 0 height 0
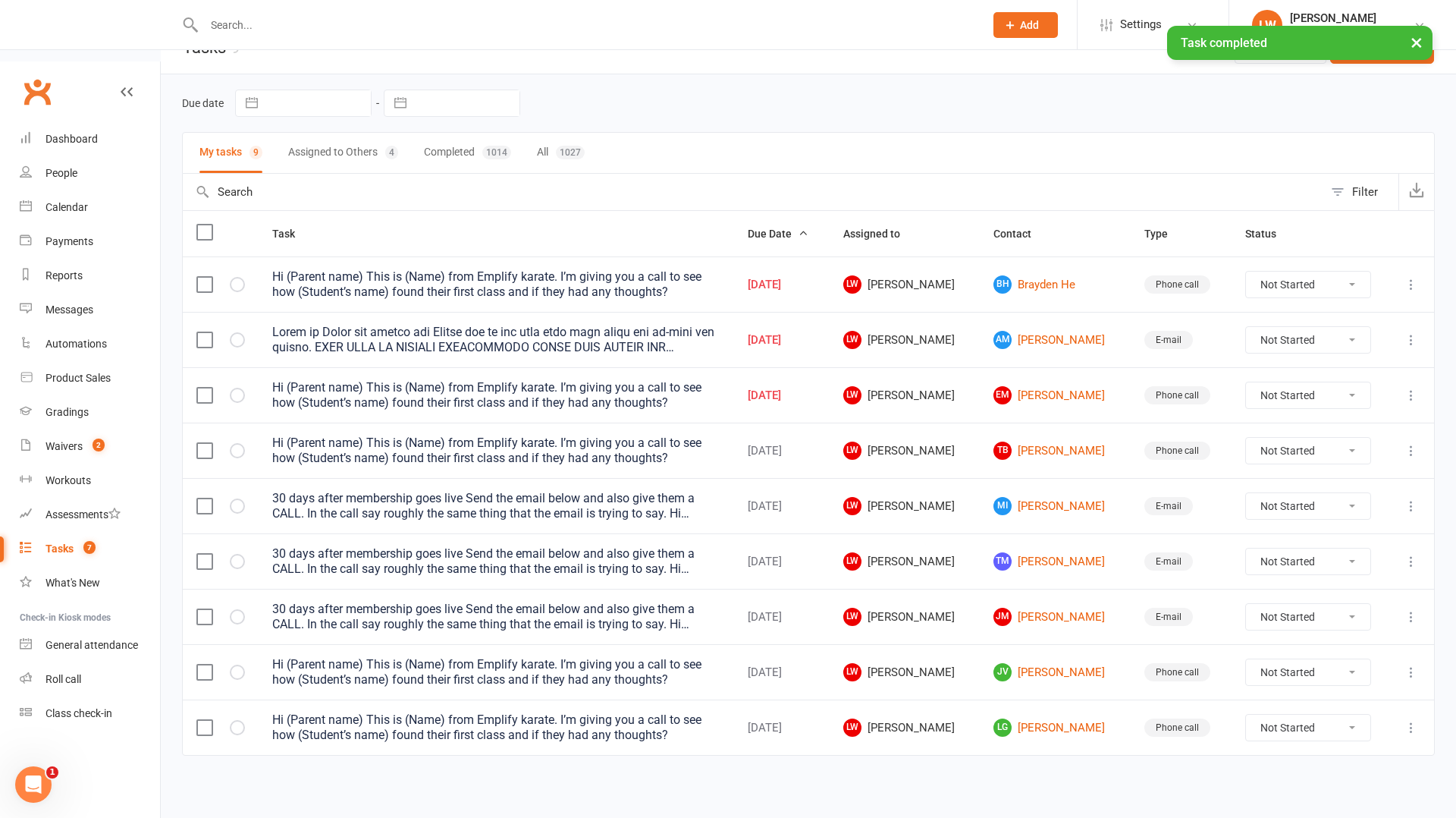
scroll to position [31, 0]
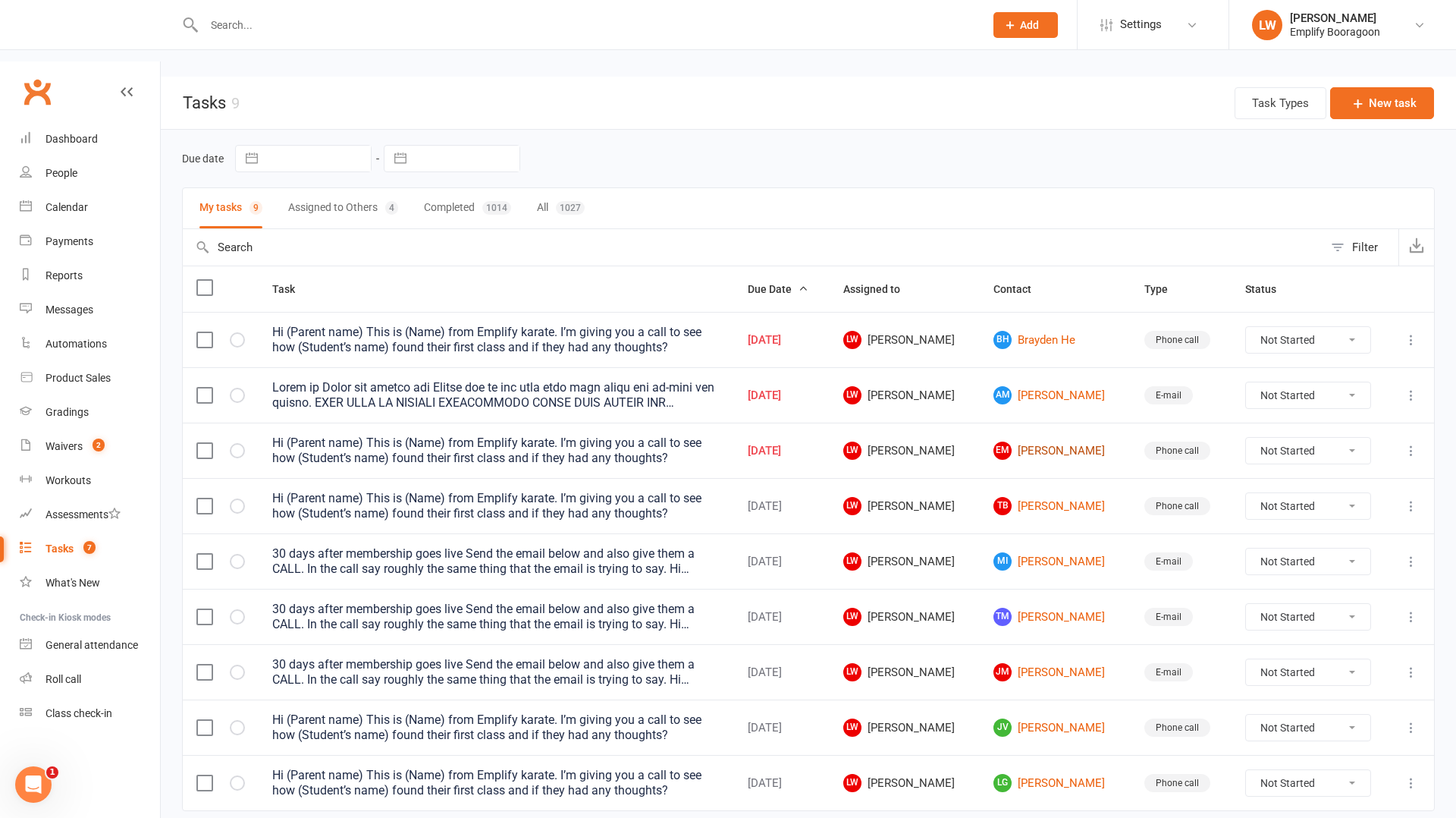
click at [1044, 442] on link "EM [PERSON_NAME]" at bounding box center [1055, 451] width 123 height 19
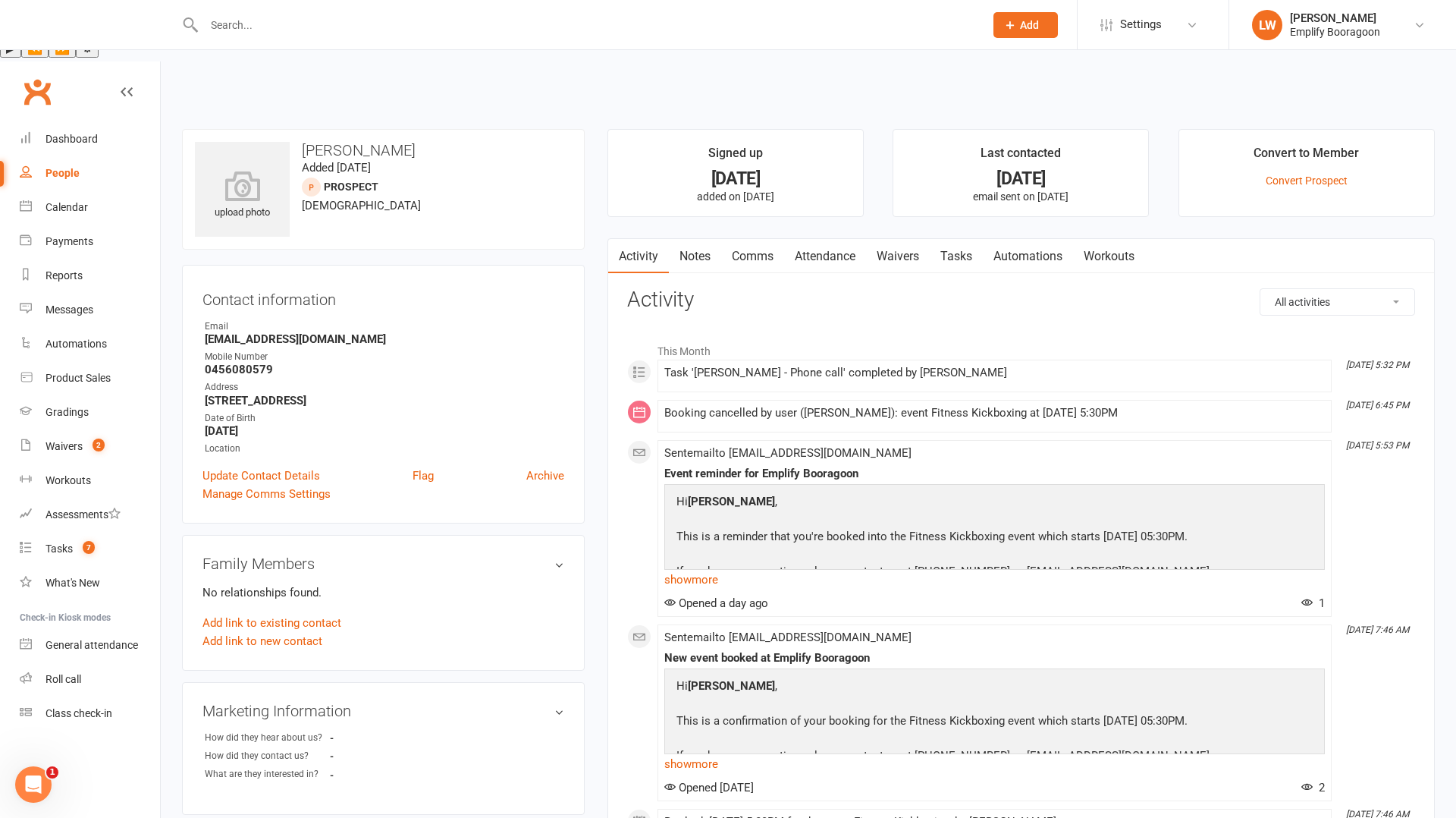
click at [248, 363] on strong "0456080579" at bounding box center [385, 369] width 360 height 13
copy strong "0456080579"
click at [67, 532] on link "Tasks 7" at bounding box center [89, 549] width 140 height 34
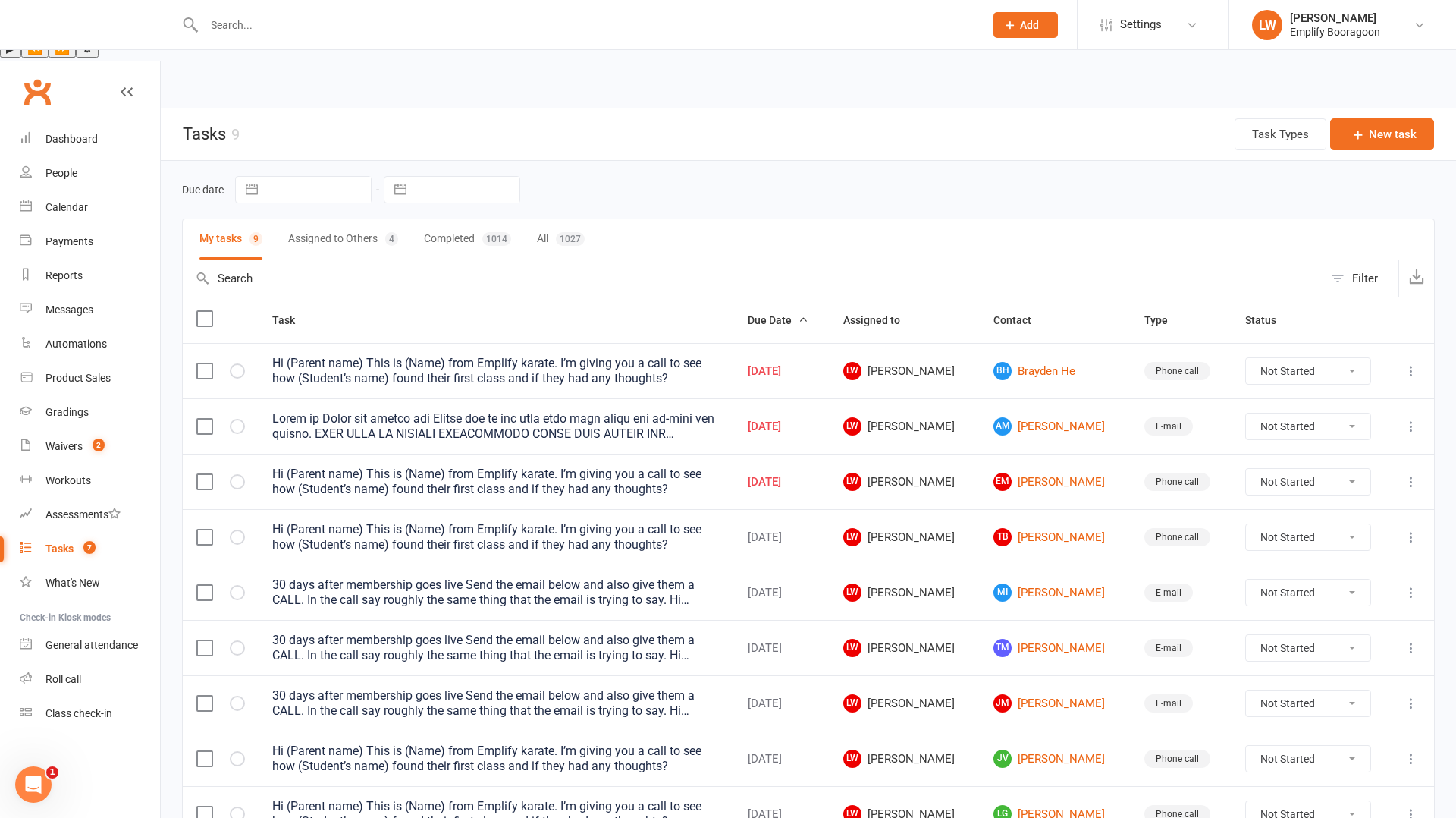
scroll to position [31, 0]
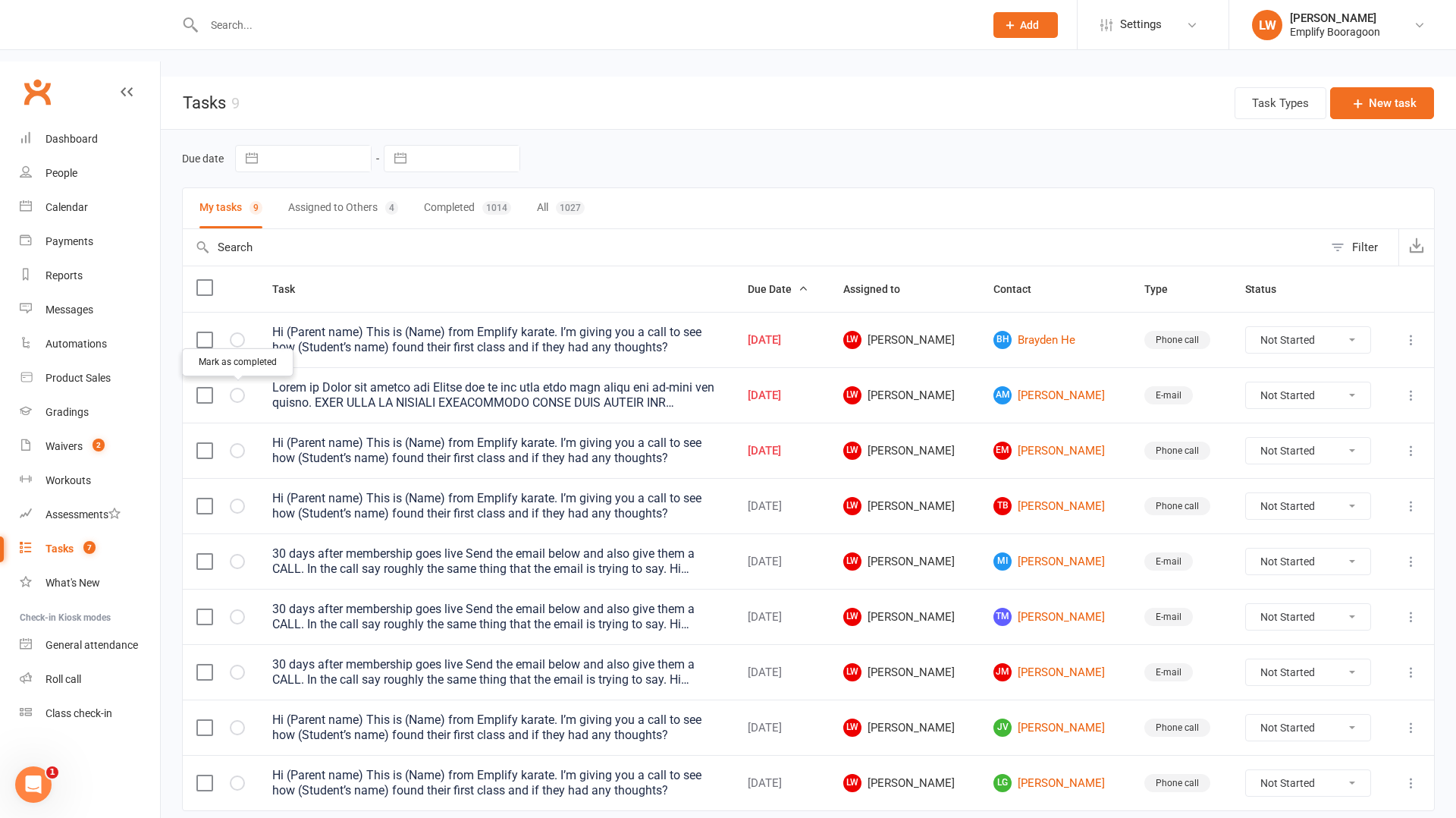
click at [244, 443] on button "button" at bounding box center [237, 450] width 15 height 15
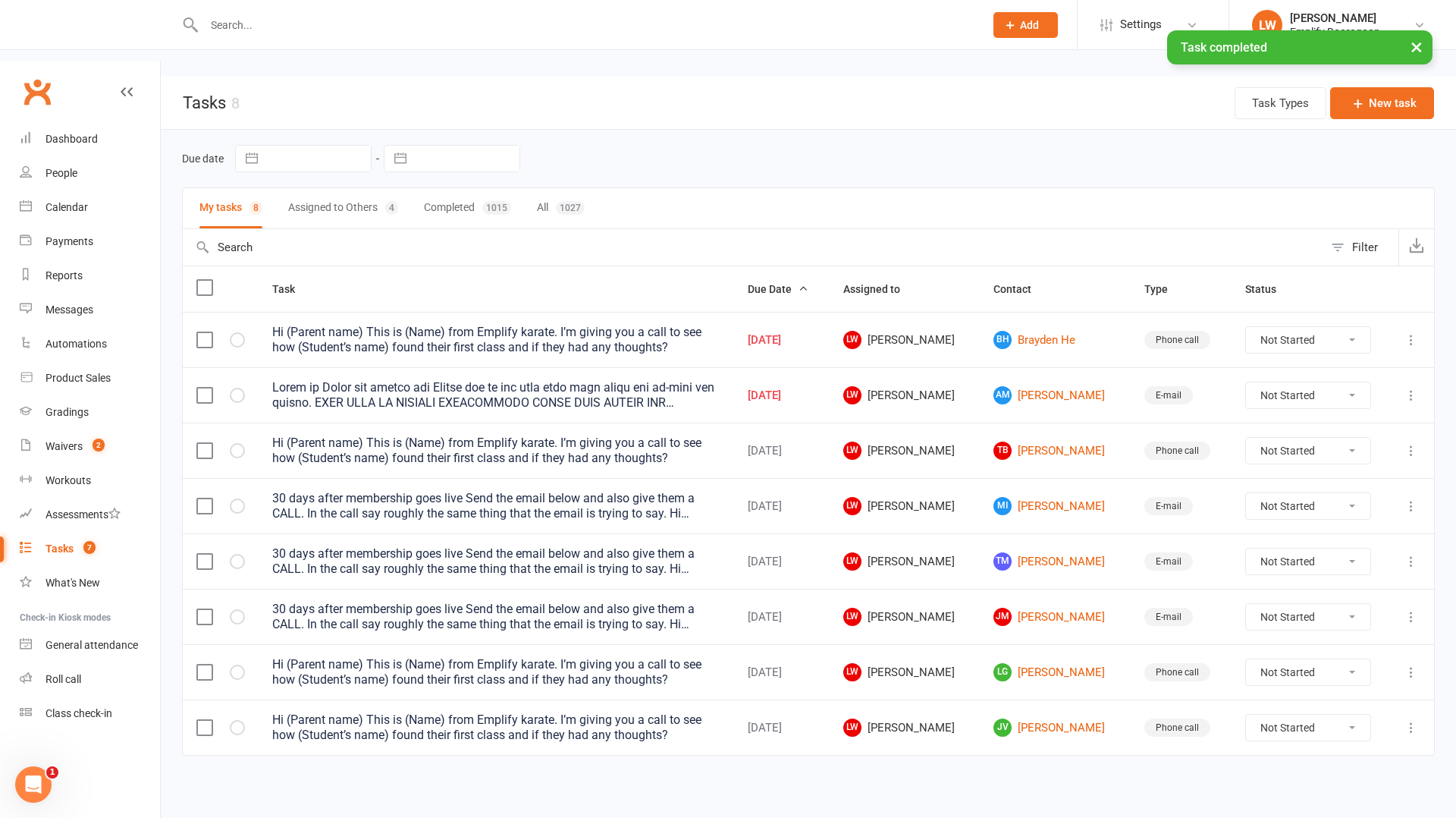
scroll to position [0, 0]
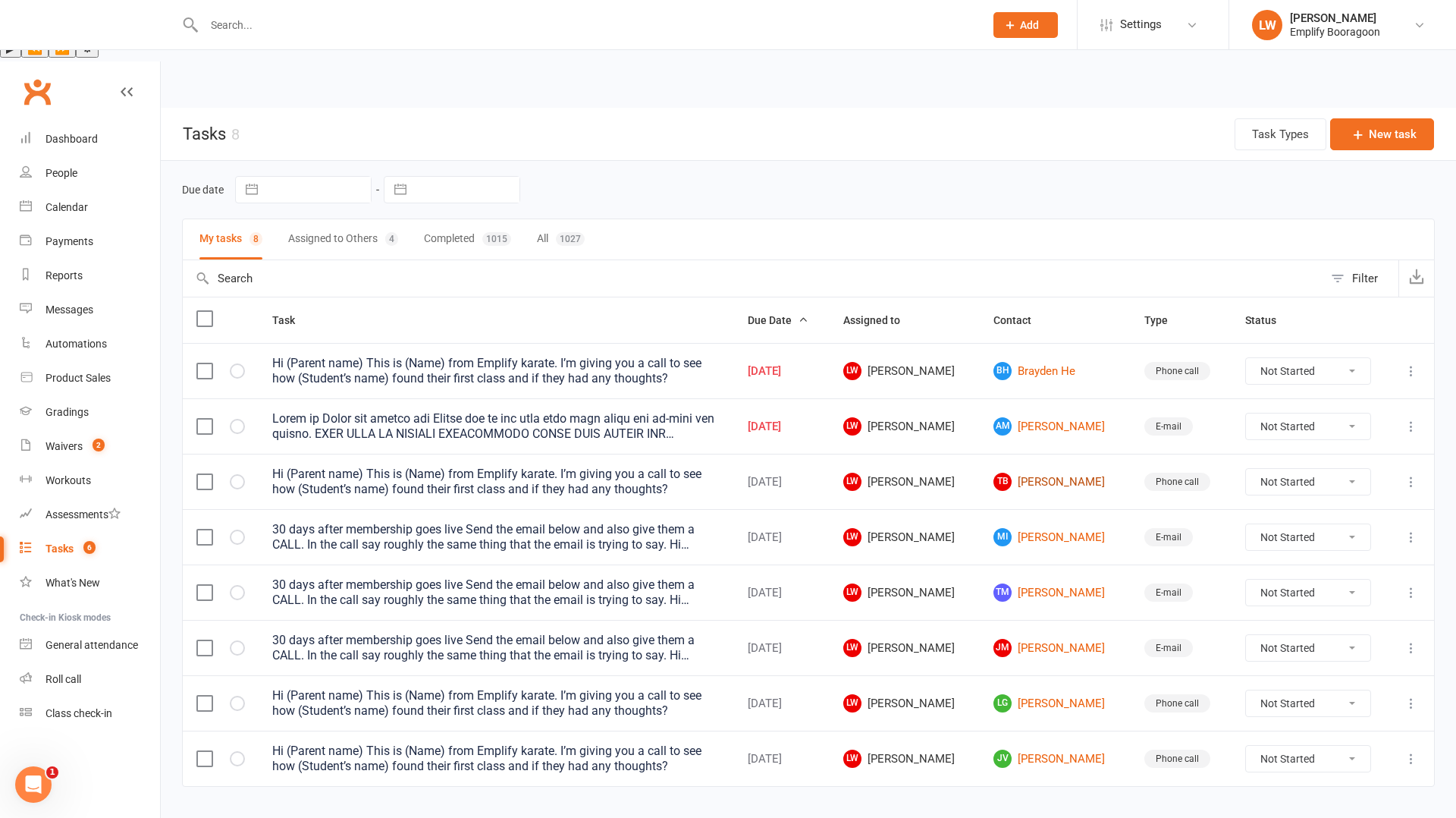
click at [1033, 473] on link "TB [PERSON_NAME]" at bounding box center [1055, 482] width 123 height 19
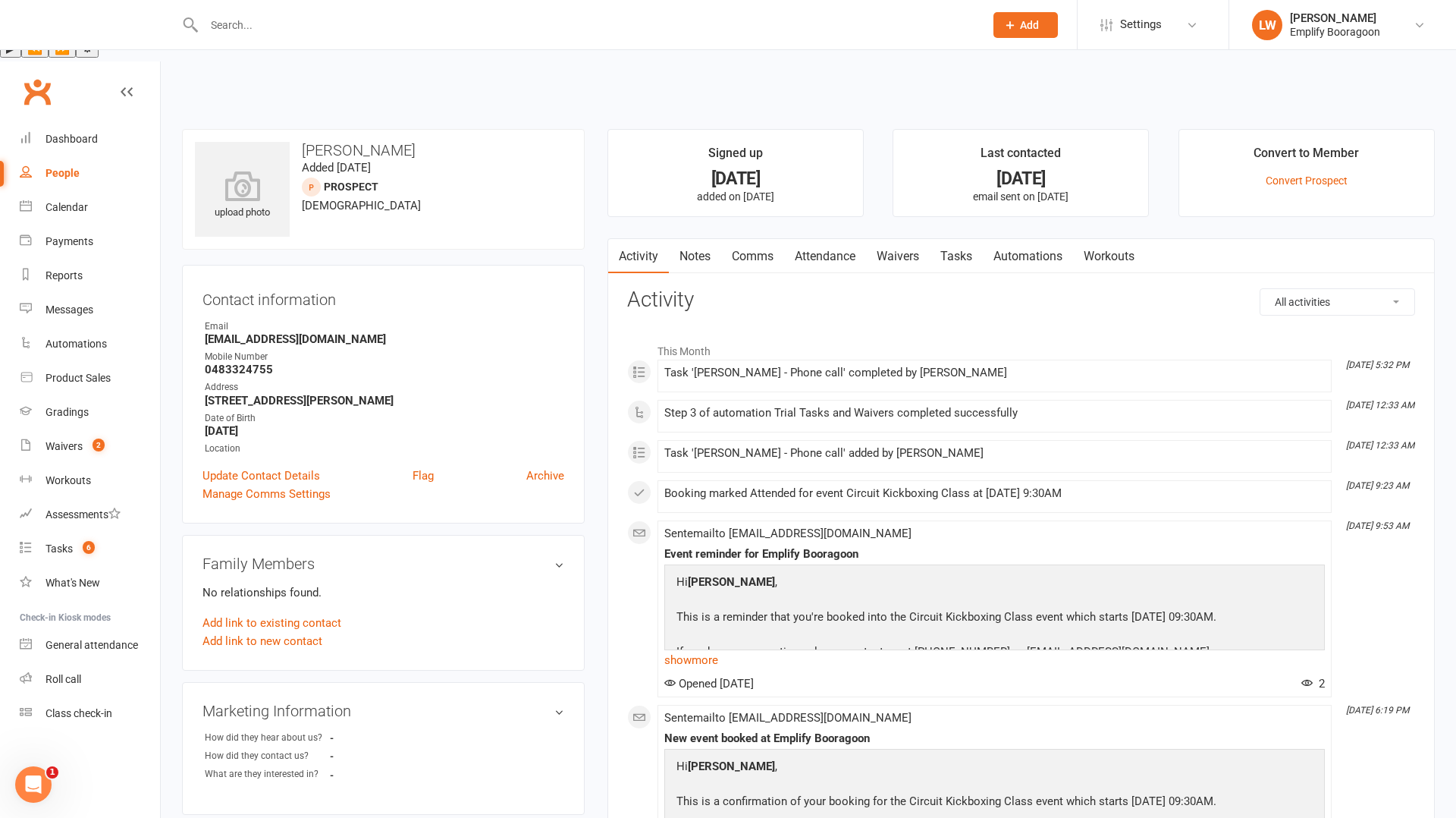
click at [828, 239] on link "Attendance" at bounding box center [825, 257] width 82 height 35
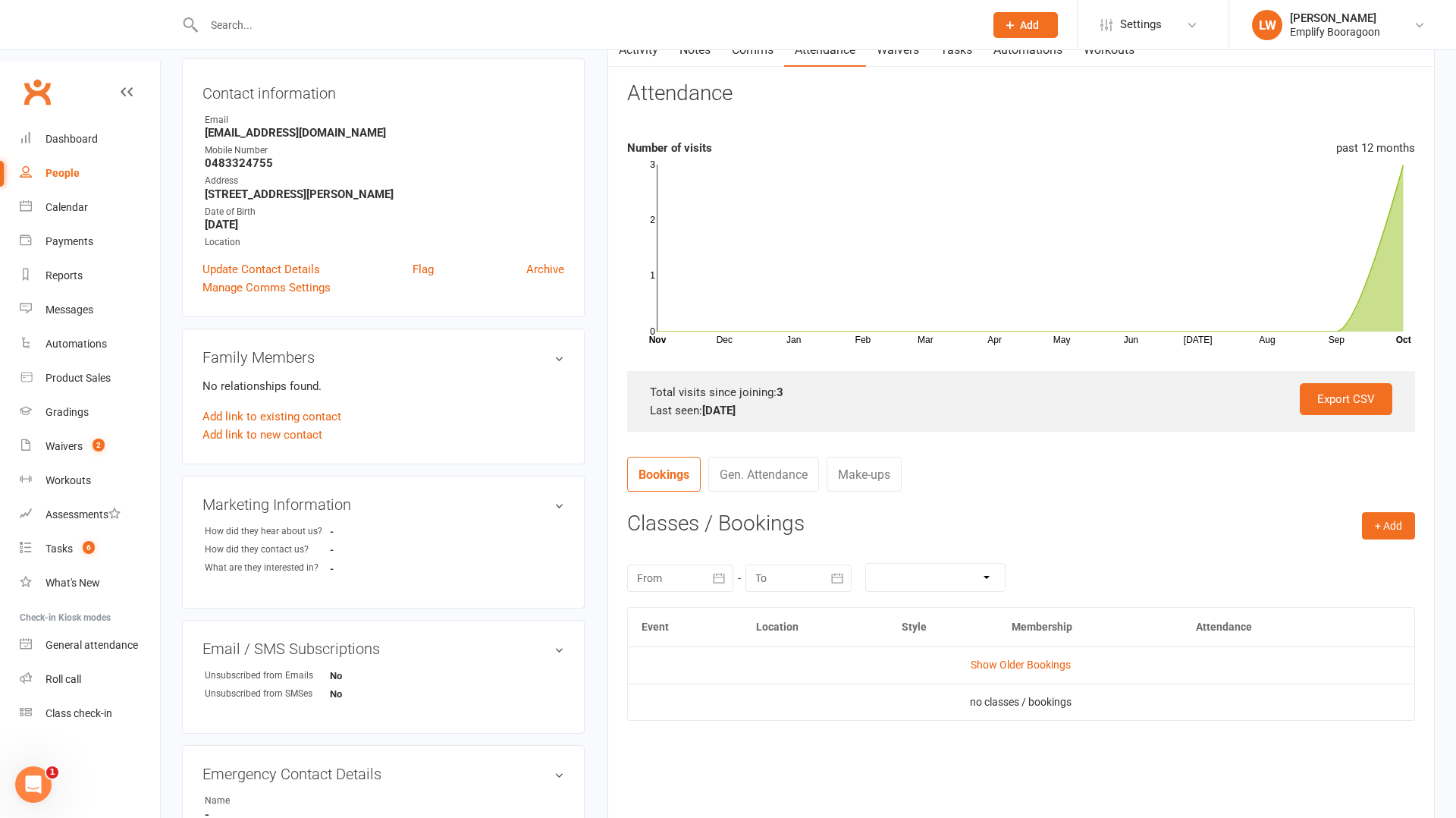
scroll to position [195, 0]
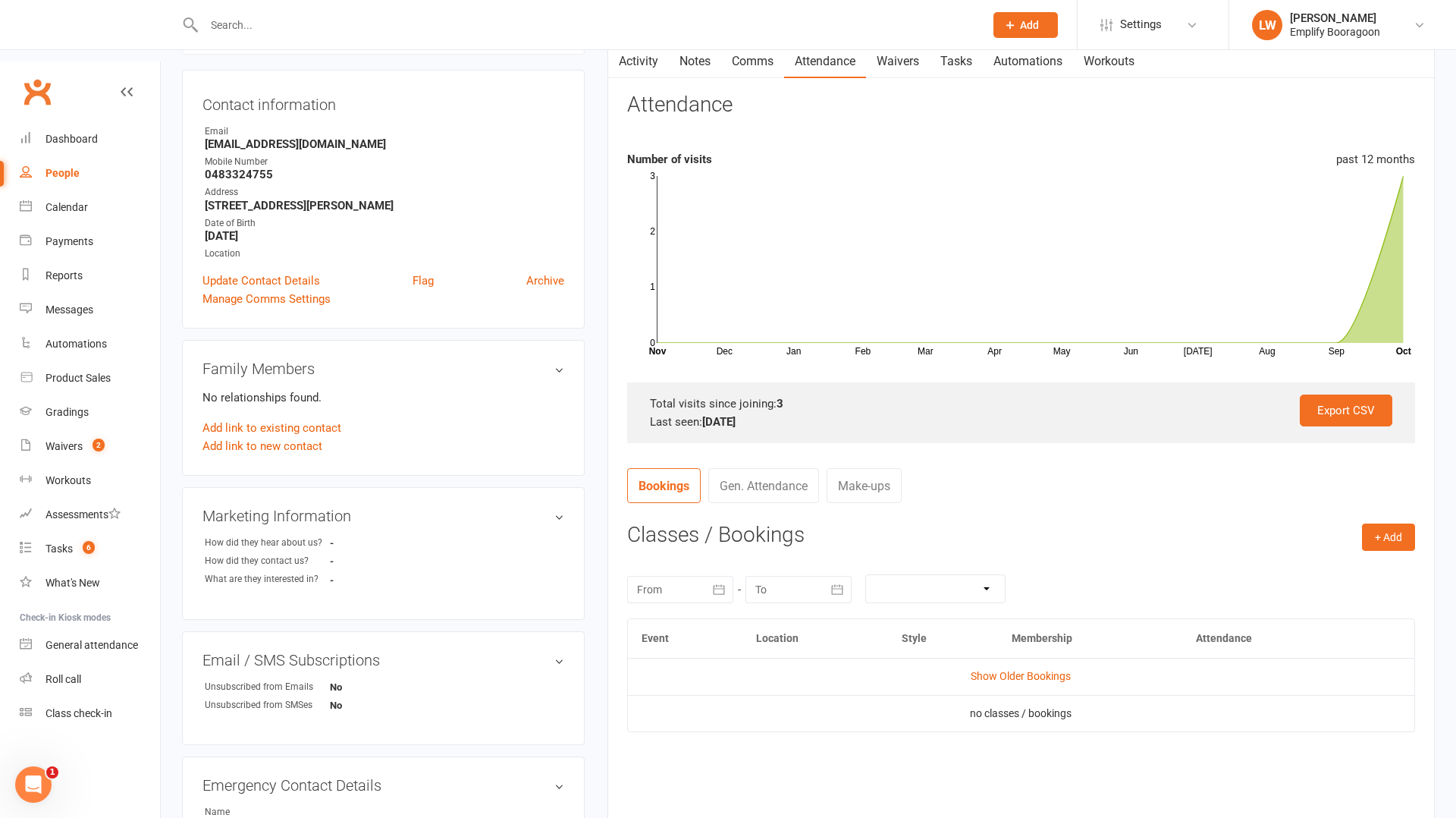
click at [234, 168] on strong "0483324755" at bounding box center [385, 174] width 360 height 13
copy strong "0483324755"
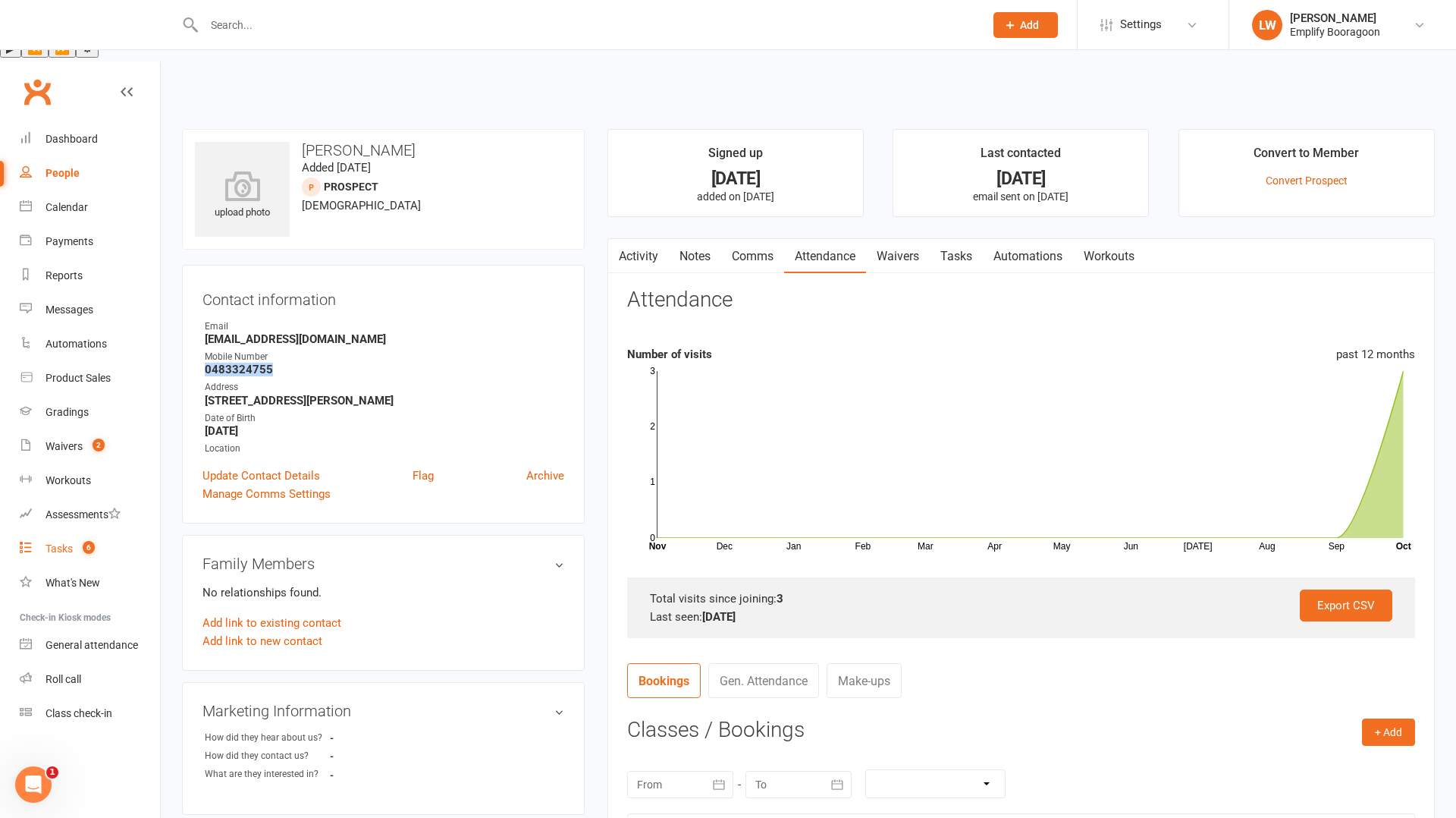
click at [71, 543] on div "Tasks" at bounding box center [59, 549] width 27 height 12
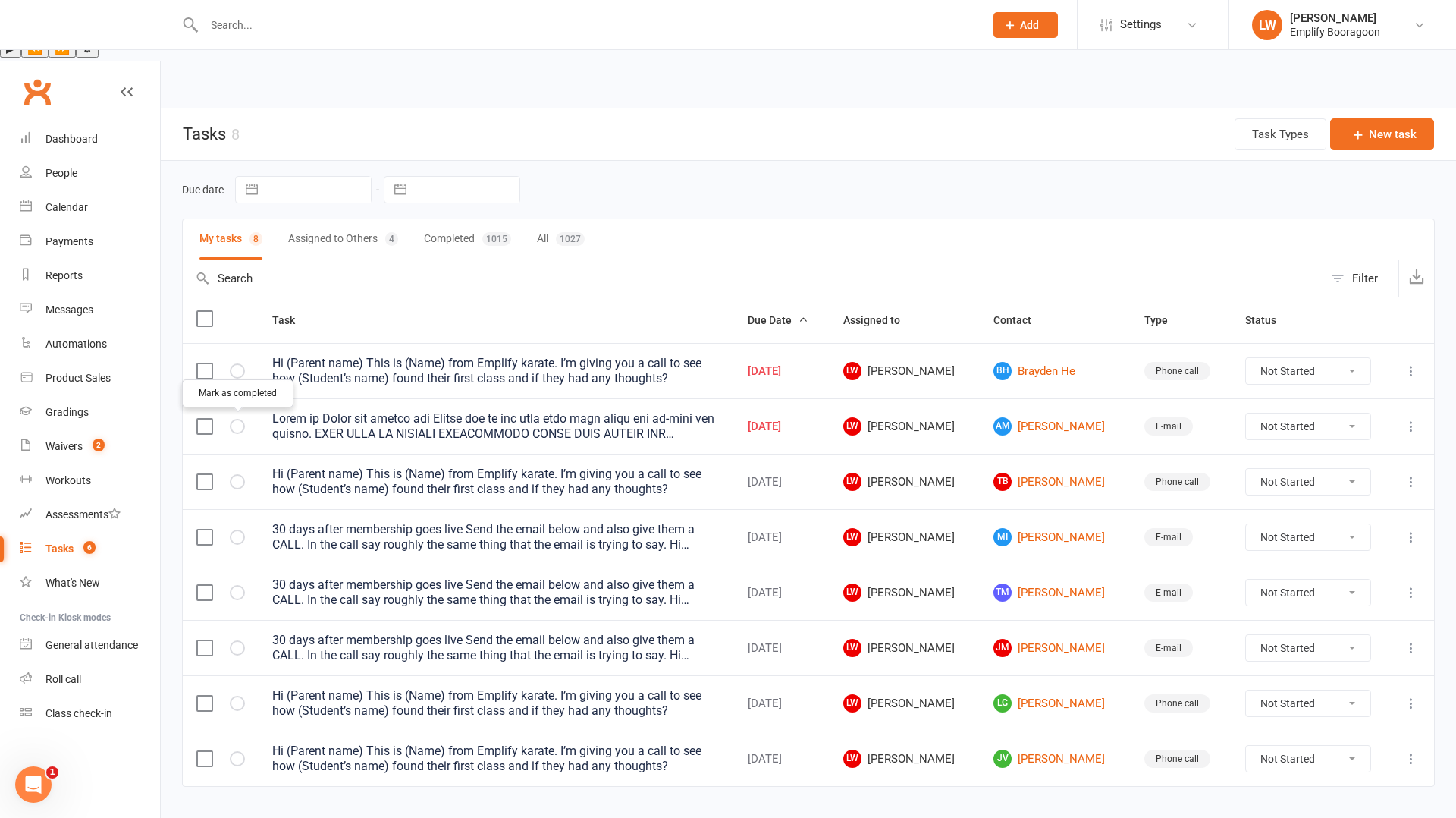
click at [0, 0] on icon "button" at bounding box center [0, 0] width 0 height 0
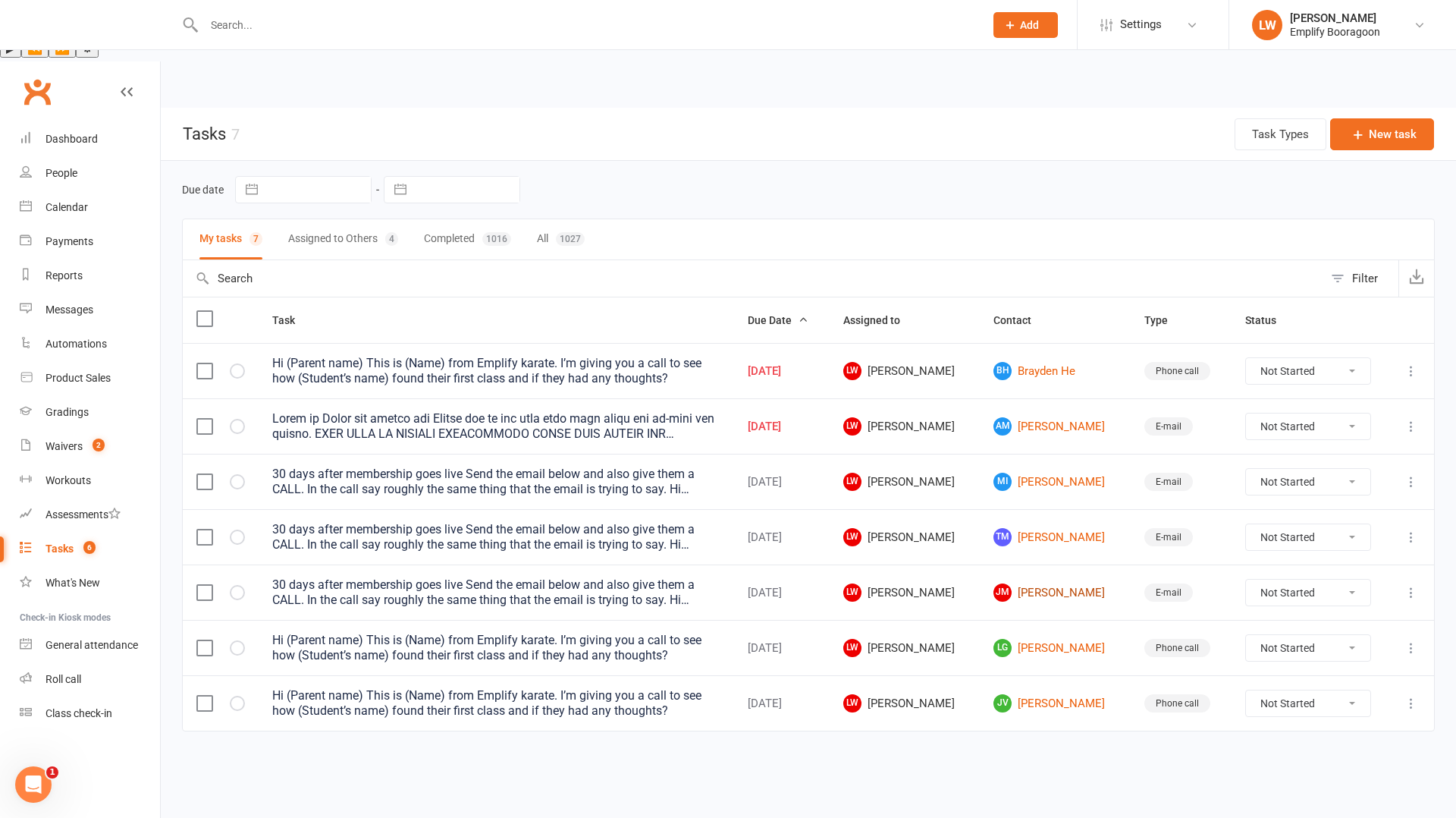
click at [1034, 583] on link "[PERSON_NAME] Jayden [PERSON_NAME]" at bounding box center [1055, 592] width 123 height 19
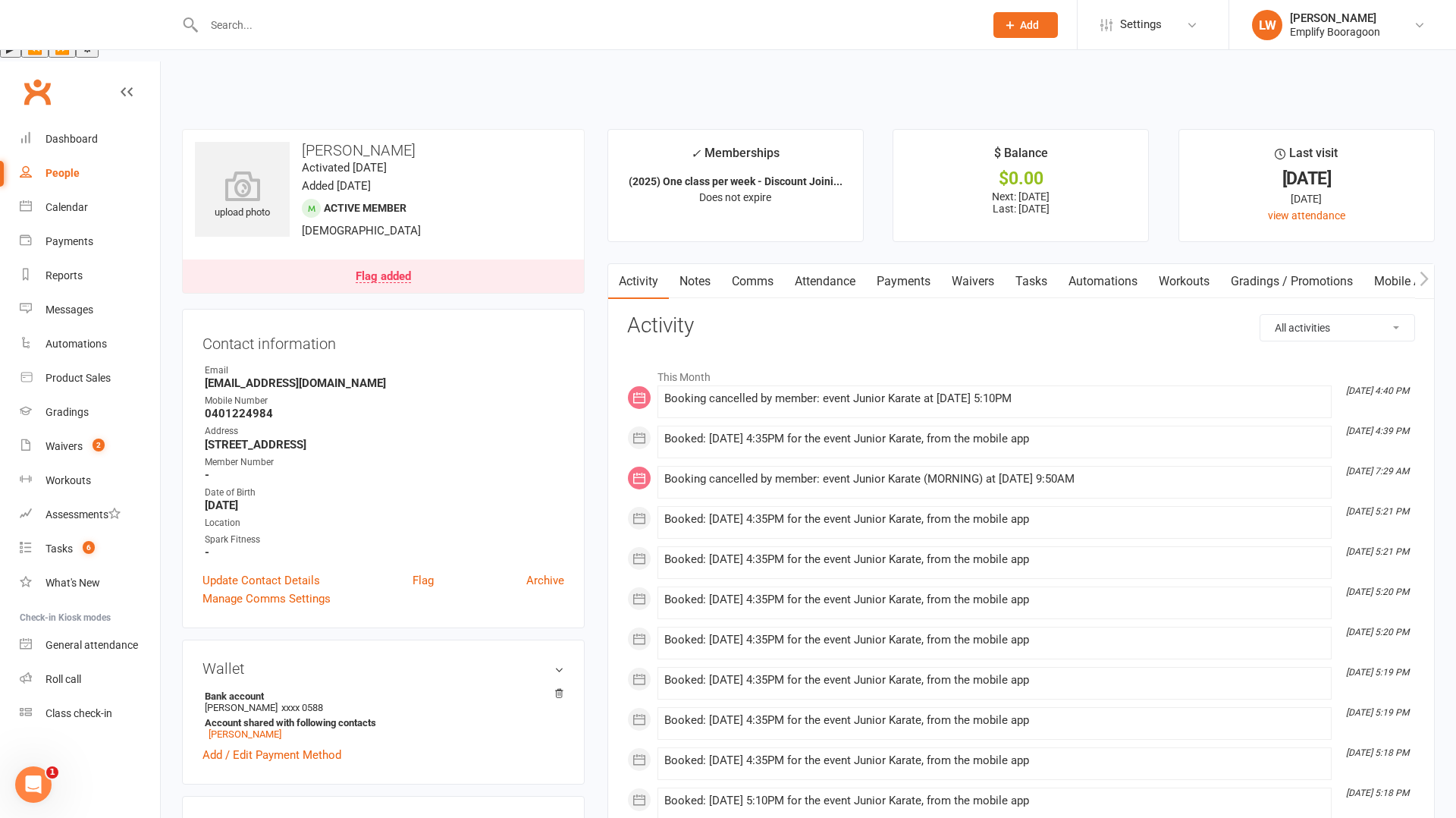
scroll to position [186, 0]
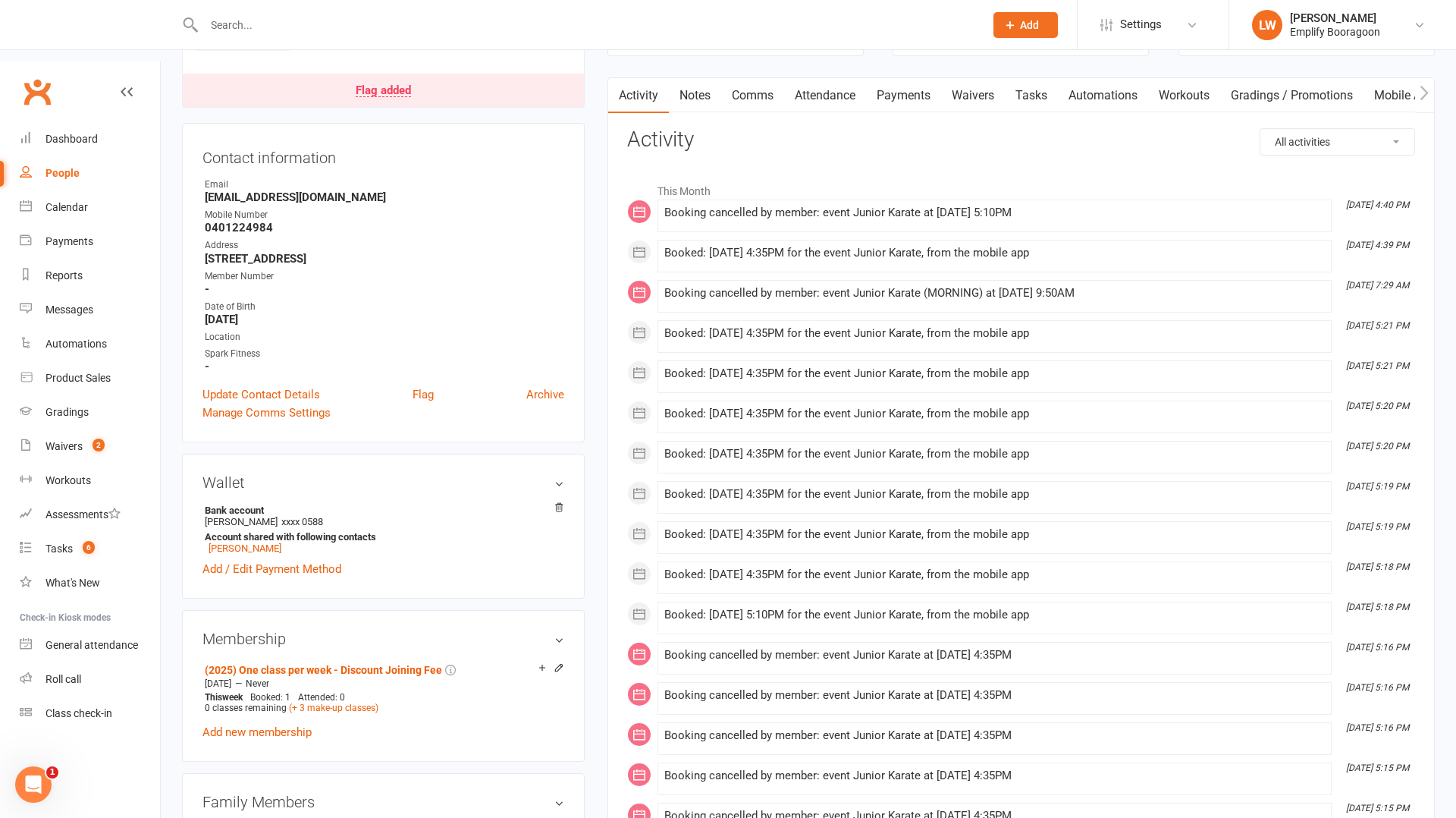
click at [280, 817] on li "[PERSON_NAME] - Parent / Guardian" at bounding box center [384, 832] width 362 height 21
click at [271, 817] on link "[PERSON_NAME] - Parent / Guardian" at bounding box center [292, 834] width 175 height 16
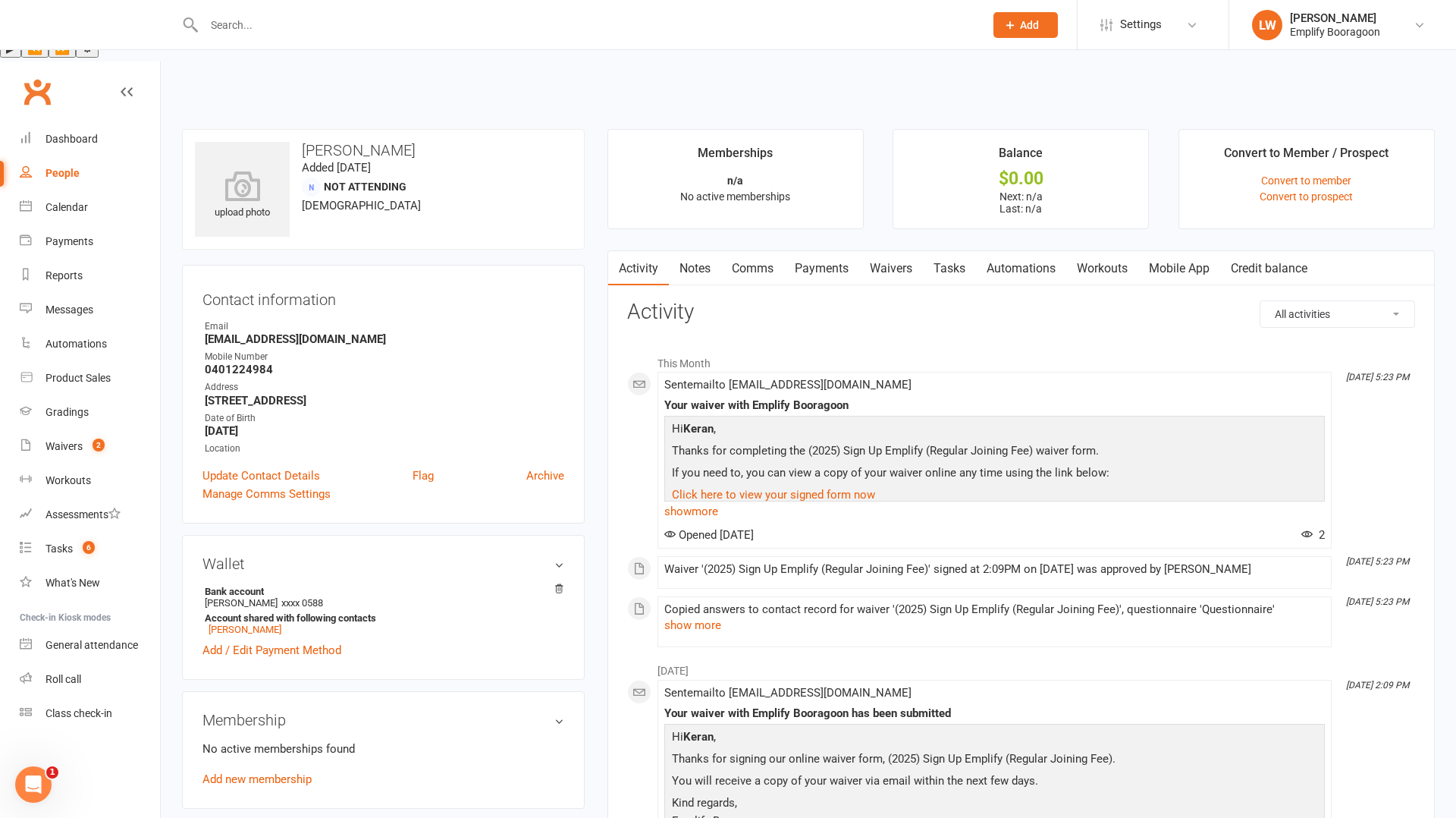
click at [312, 142] on h3 "[PERSON_NAME]" at bounding box center [383, 150] width 377 height 17
copy h3 "Keran"
click at [263, 333] on strong "[EMAIL_ADDRESS][DOMAIN_NAME]" at bounding box center [385, 339] width 360 height 13
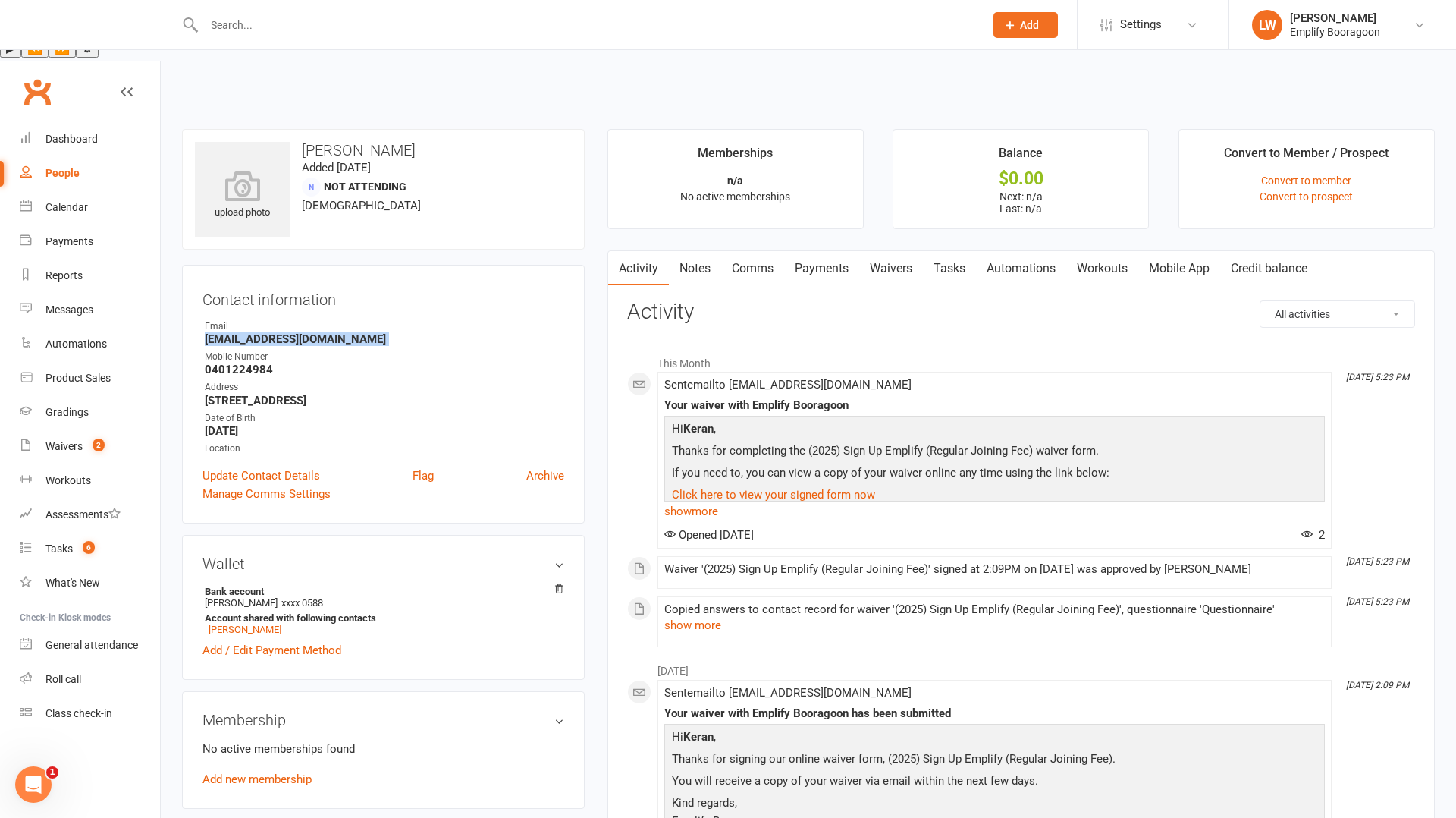
click at [263, 333] on strong "[EMAIL_ADDRESS][DOMAIN_NAME]" at bounding box center [385, 339] width 360 height 13
copy render-form-field "[EMAIL_ADDRESS][DOMAIN_NAME]"
click at [65, 543] on div "Tasks" at bounding box center [59, 549] width 27 height 12
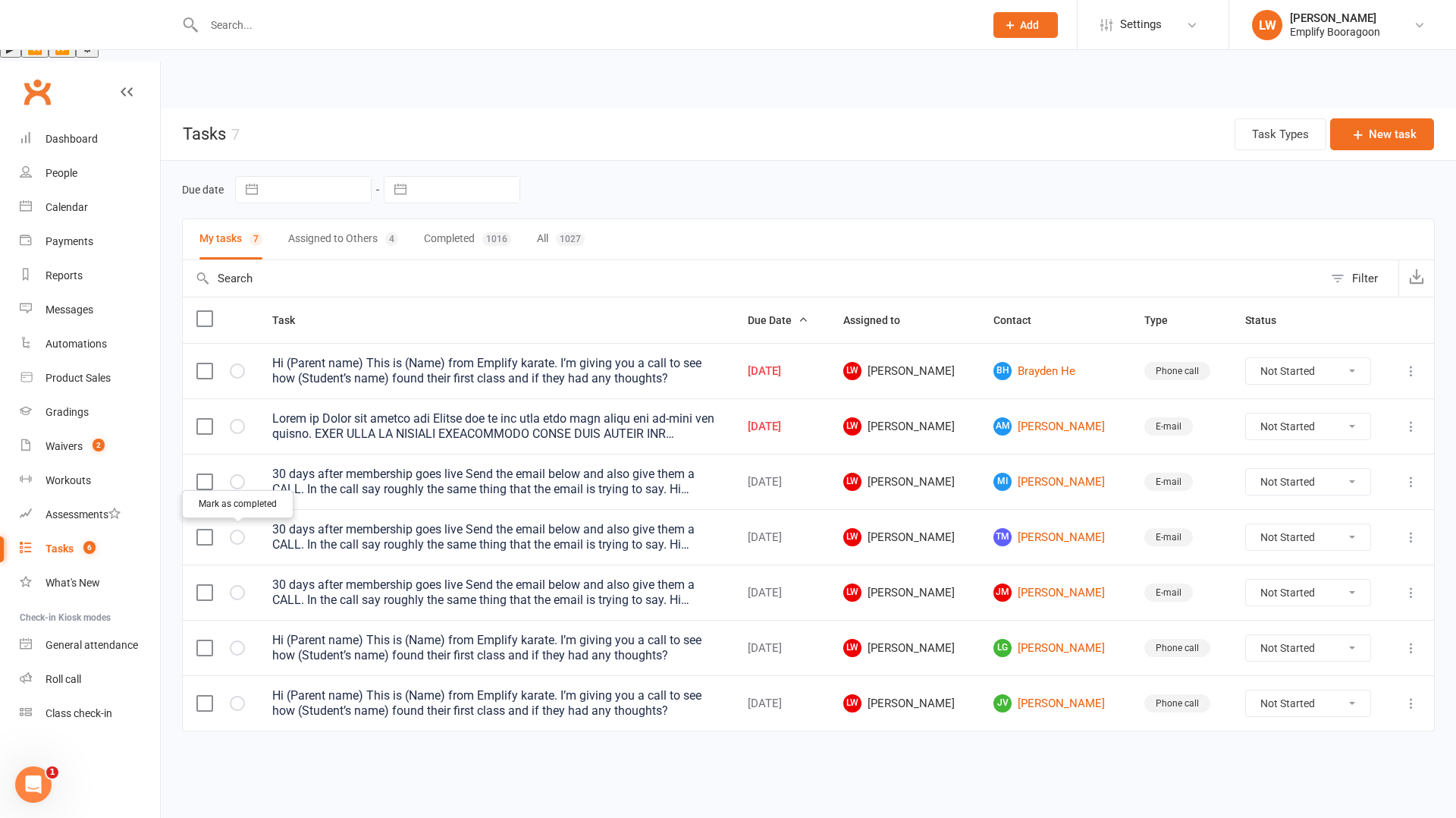
click at [0, 0] on icon "button" at bounding box center [0, 0] width 0 height 0
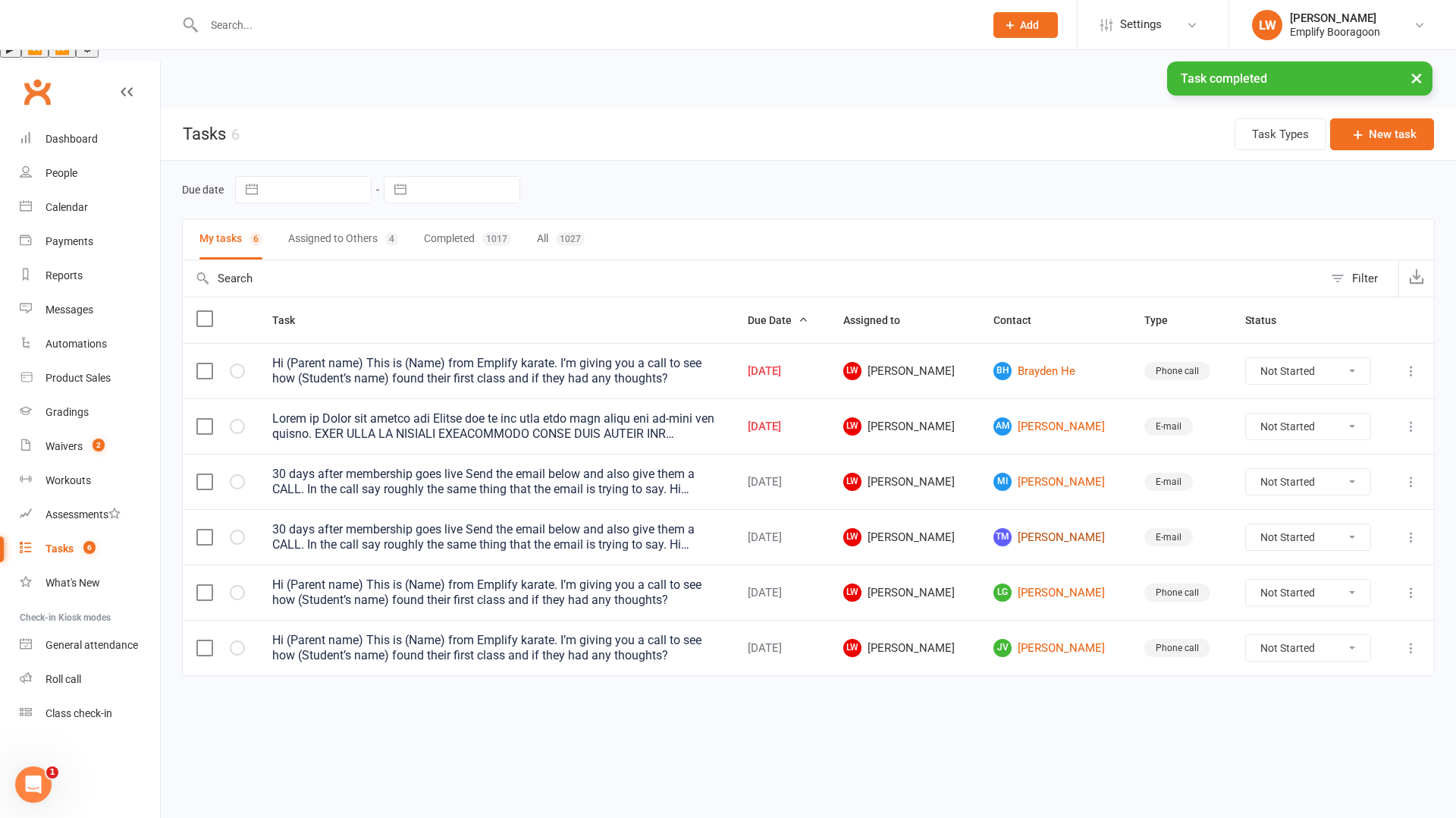
click at [1062, 529] on link "TM [PERSON_NAME]" at bounding box center [1055, 537] width 123 height 19
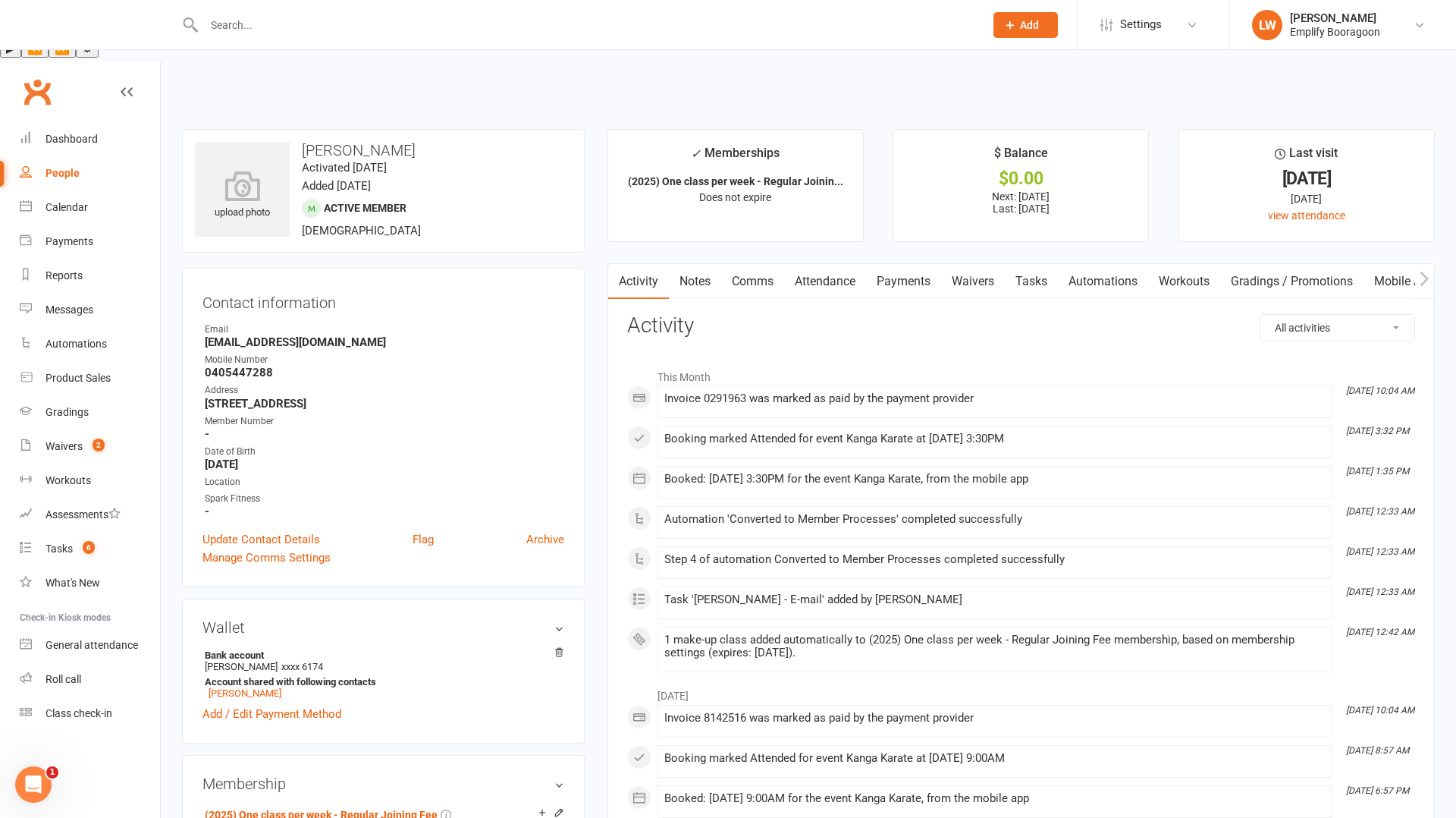
click at [321, 142] on h3 "[PERSON_NAME]" at bounding box center [383, 150] width 377 height 17
copy h3 "Tristan"
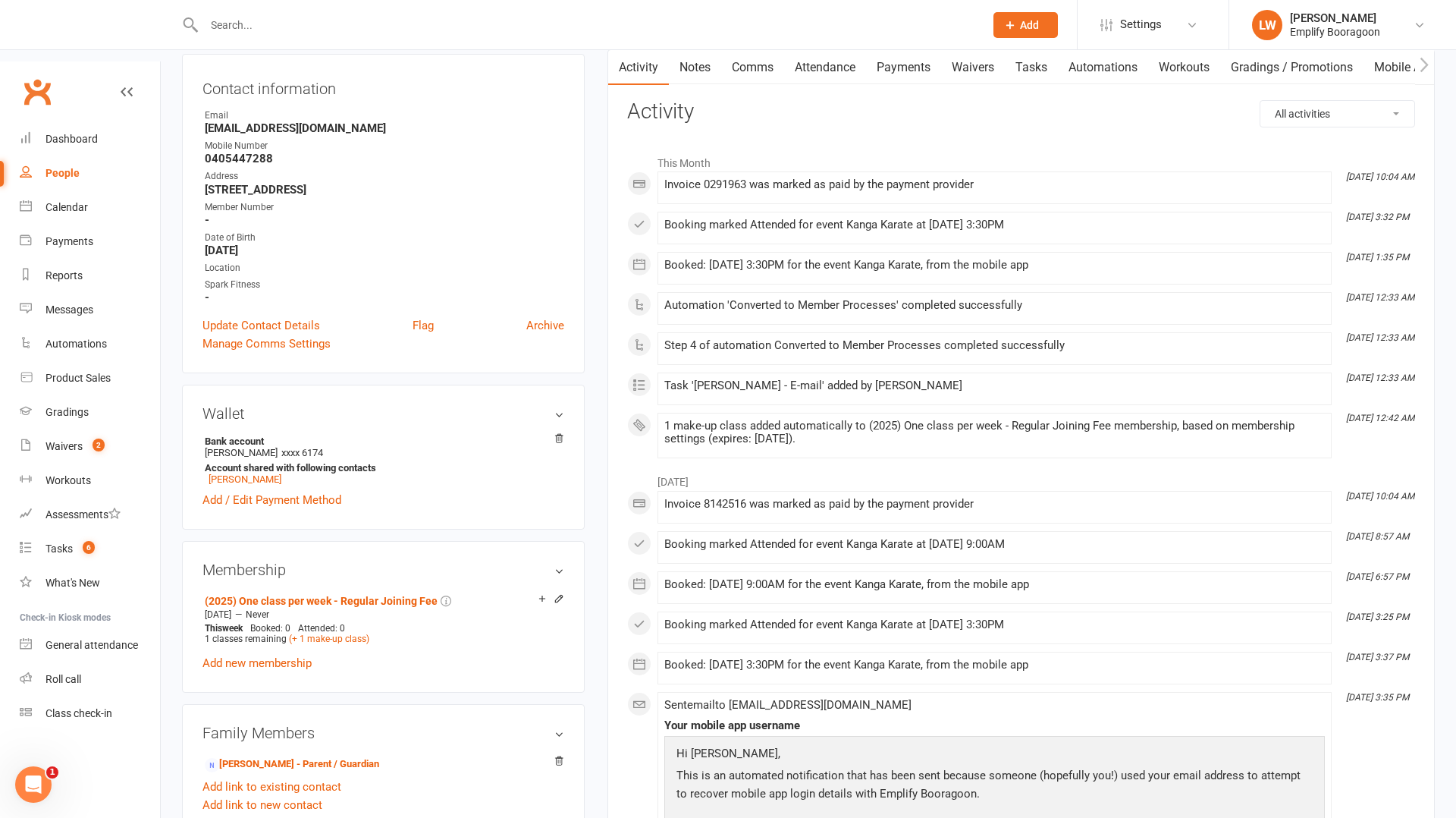
scroll to position [222, 0]
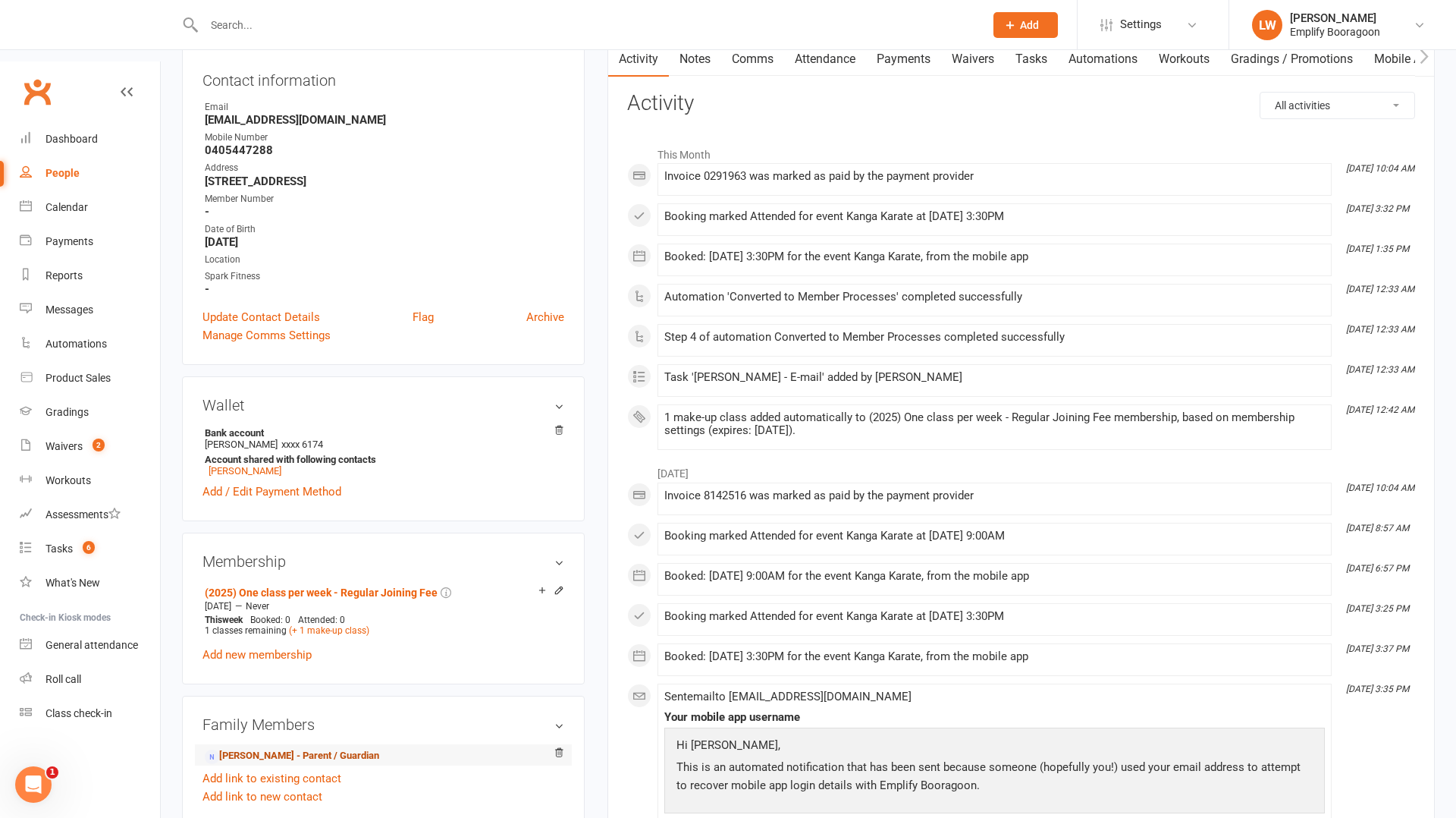
click at [249, 748] on link "Sarah Wilson - Parent / Guardian" at bounding box center [292, 756] width 175 height 16
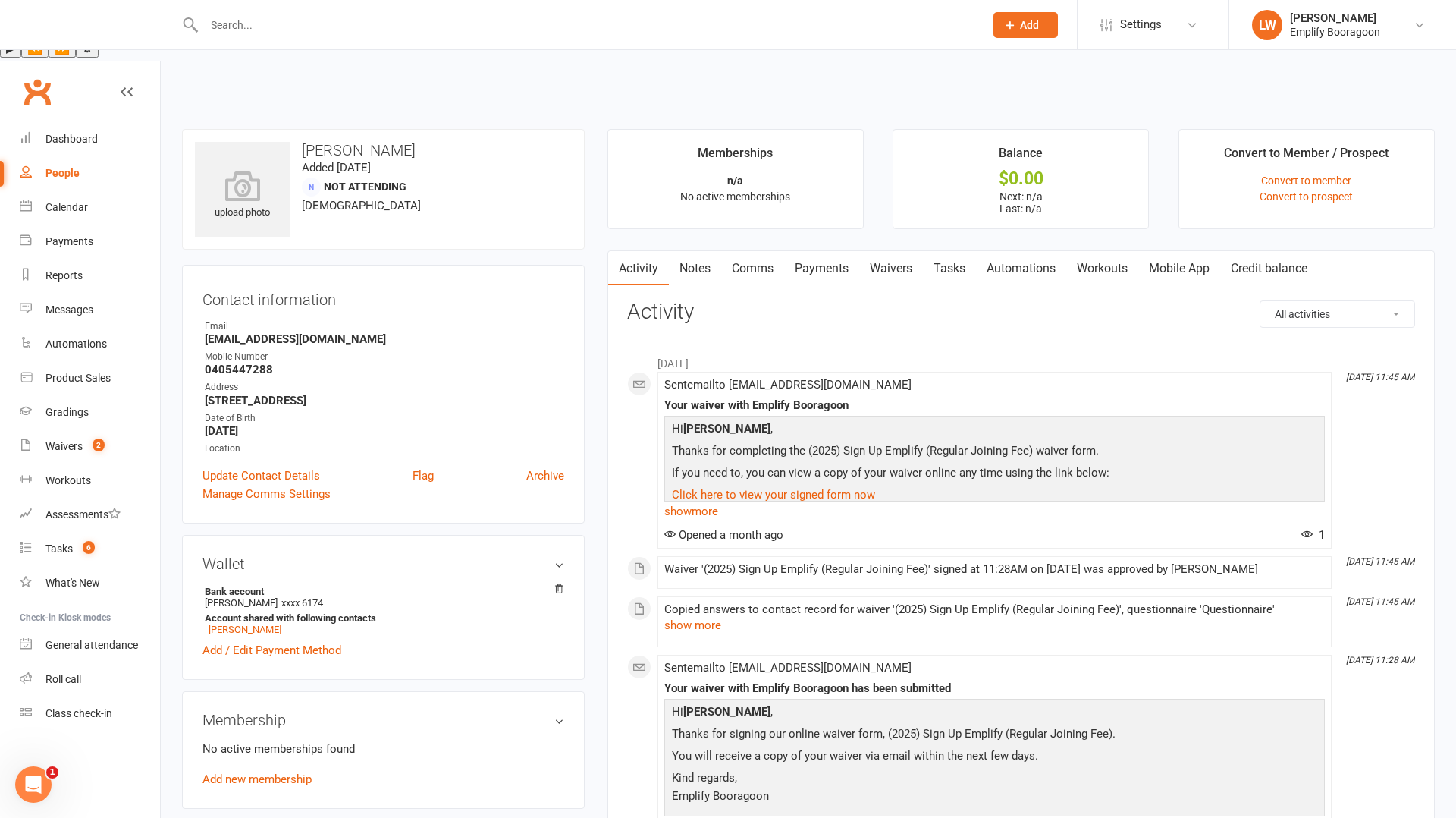
click at [318, 142] on h3 "[PERSON_NAME]" at bounding box center [383, 150] width 377 height 17
copy h3 "[PERSON_NAME]"
click at [252, 333] on strong "[EMAIL_ADDRESS][DOMAIN_NAME]" at bounding box center [385, 339] width 360 height 13
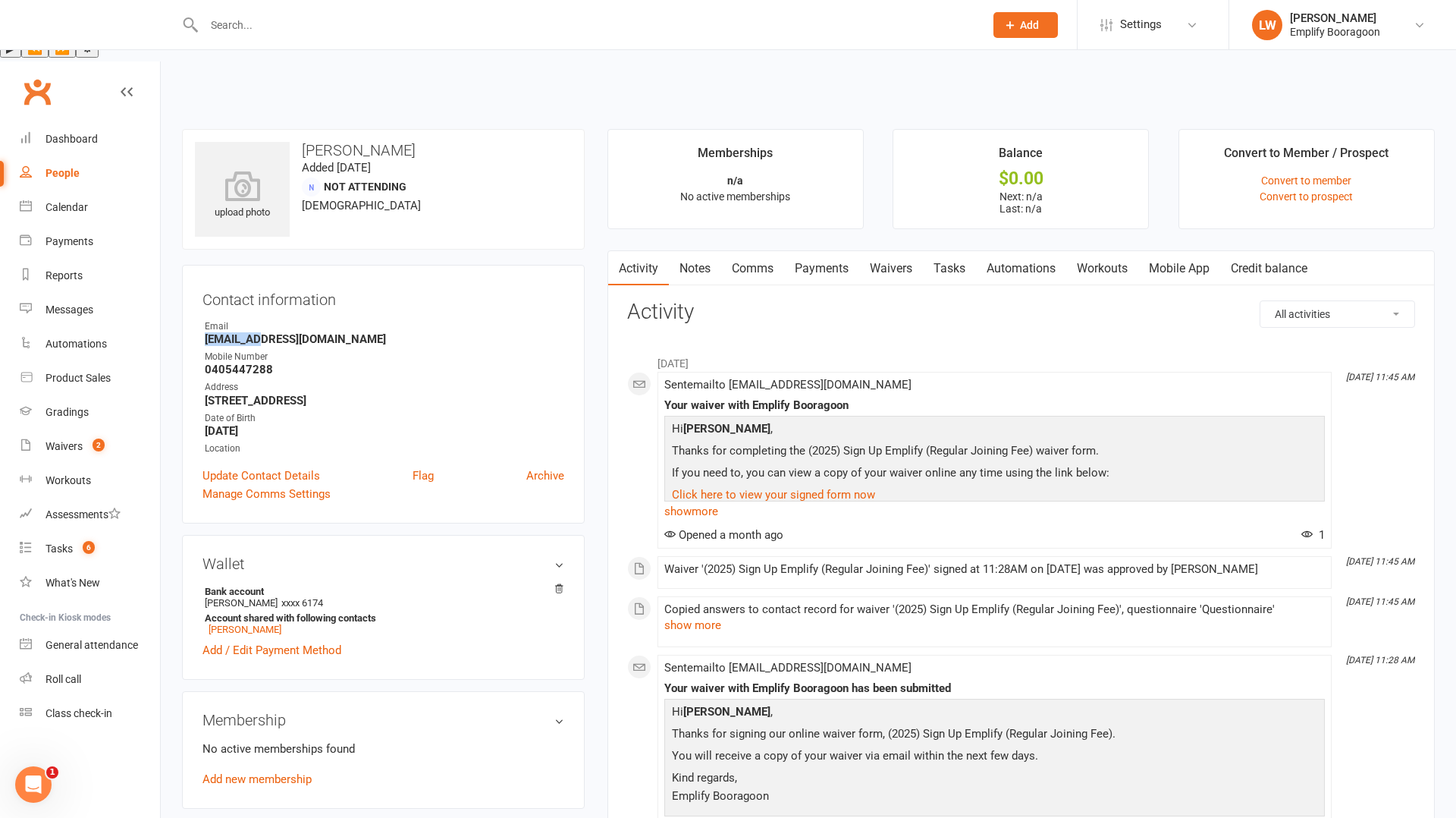
click at [252, 333] on strong "[EMAIL_ADDRESS][DOMAIN_NAME]" at bounding box center [385, 339] width 360 height 13
copy render-form-field "[EMAIL_ADDRESS][DOMAIN_NAME]"
click at [47, 543] on div "Tasks" at bounding box center [59, 549] width 27 height 12
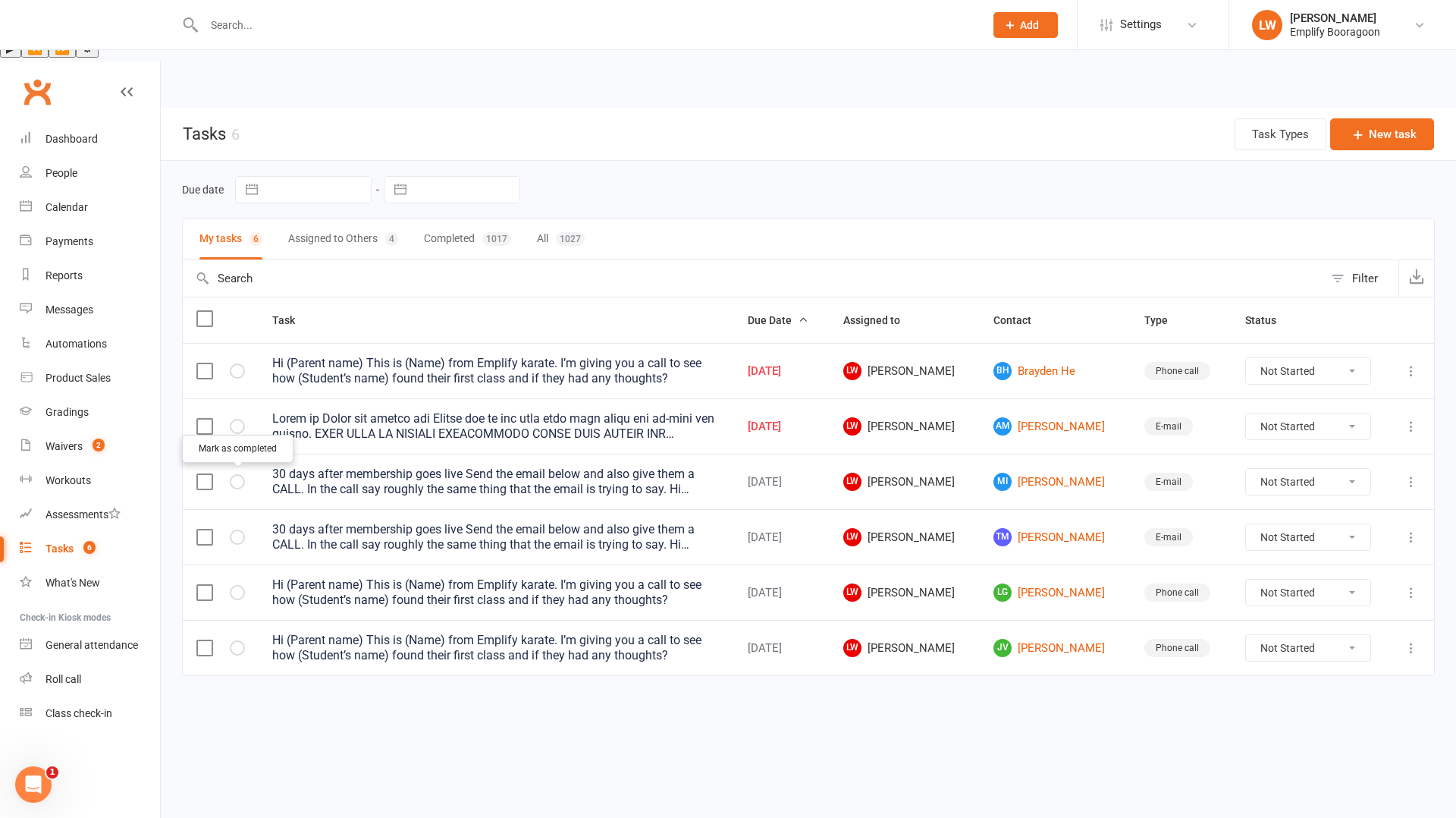
click at [0, 0] on icon "button" at bounding box center [0, 0] width 0 height 0
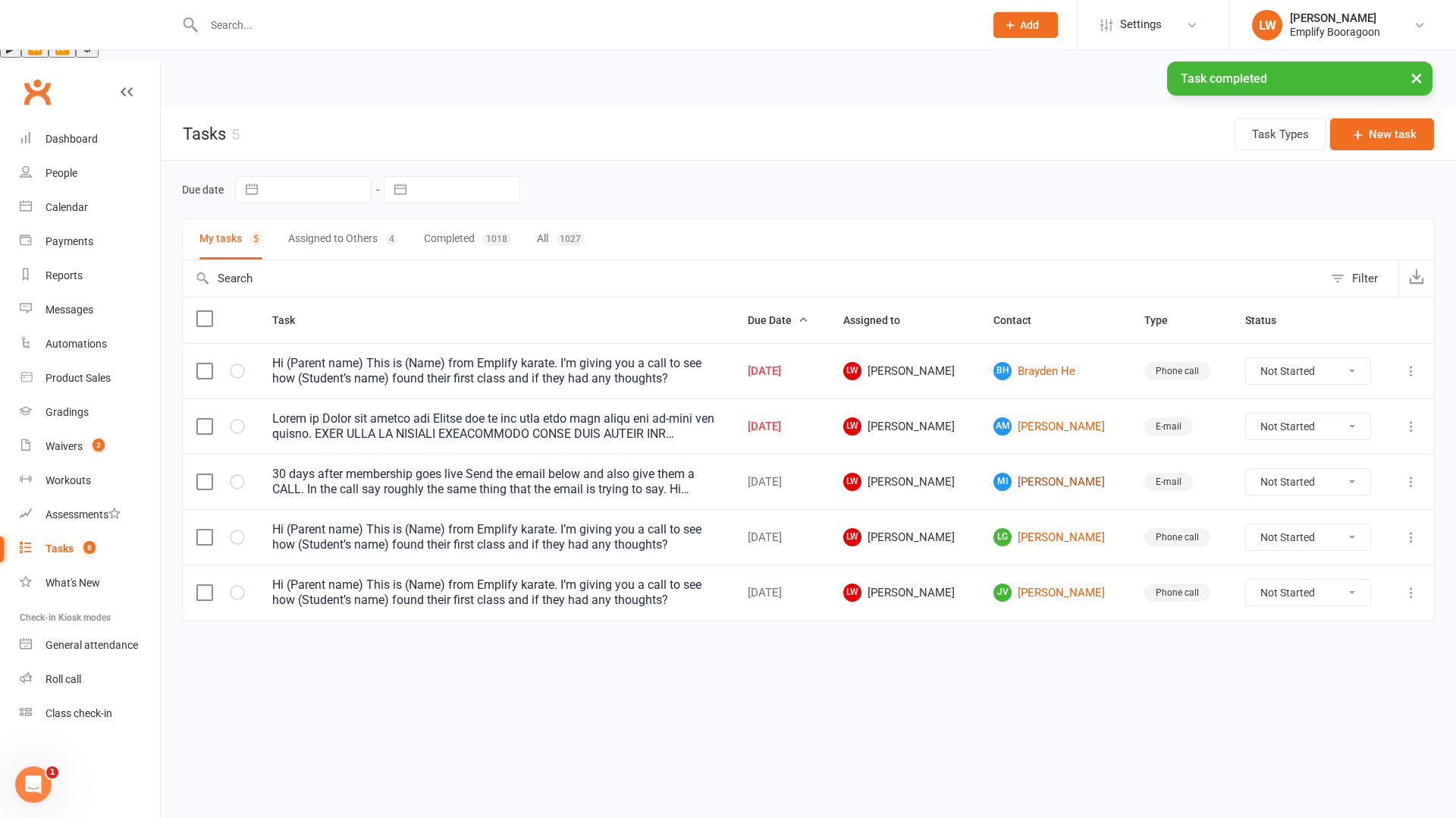
click at [1038, 473] on link "MI Maya Illingworth" at bounding box center [1055, 482] width 123 height 19
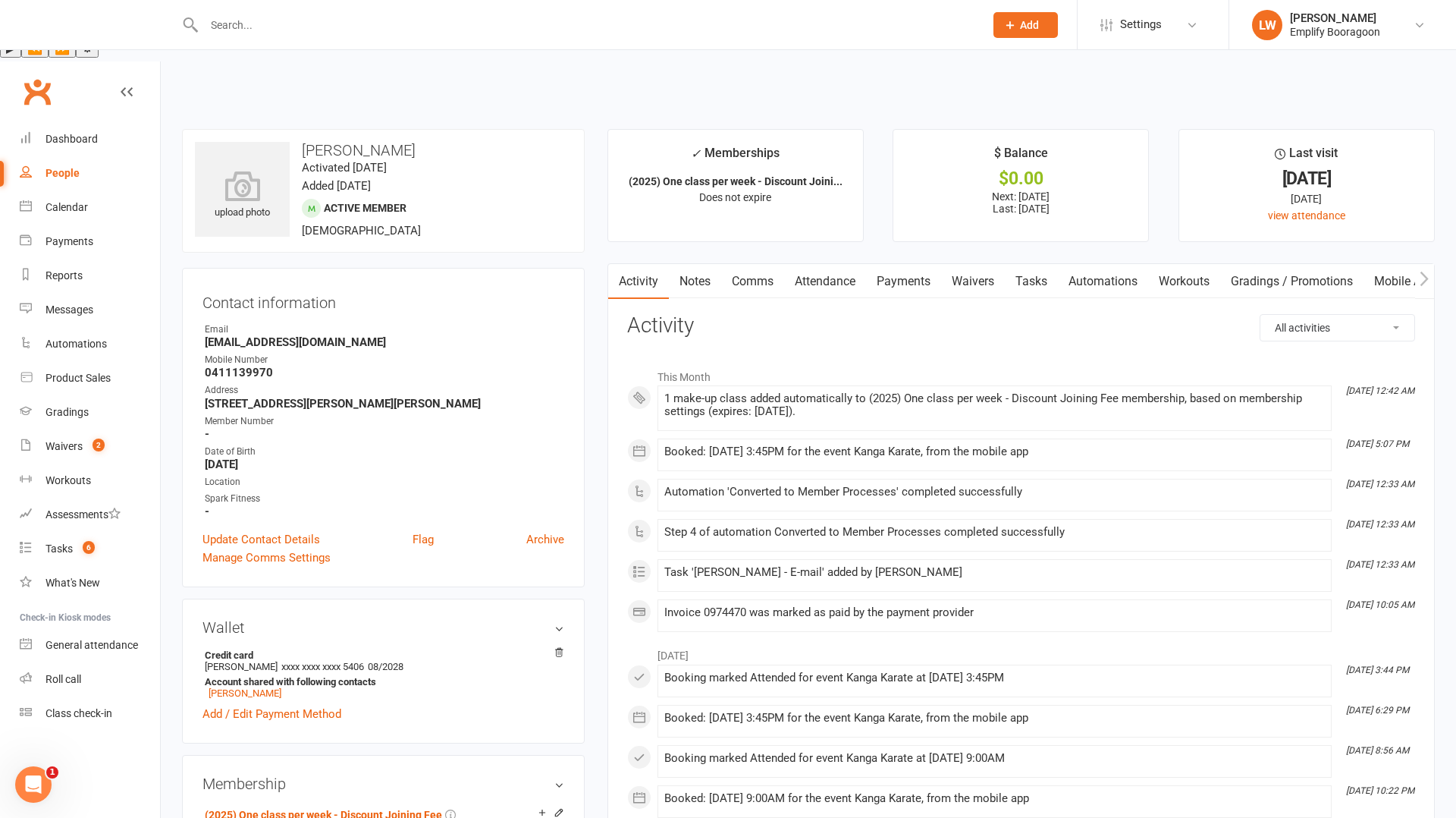
click at [316, 142] on h3 "[PERSON_NAME]" at bounding box center [383, 150] width 377 height 17
copy h3 "Maya"
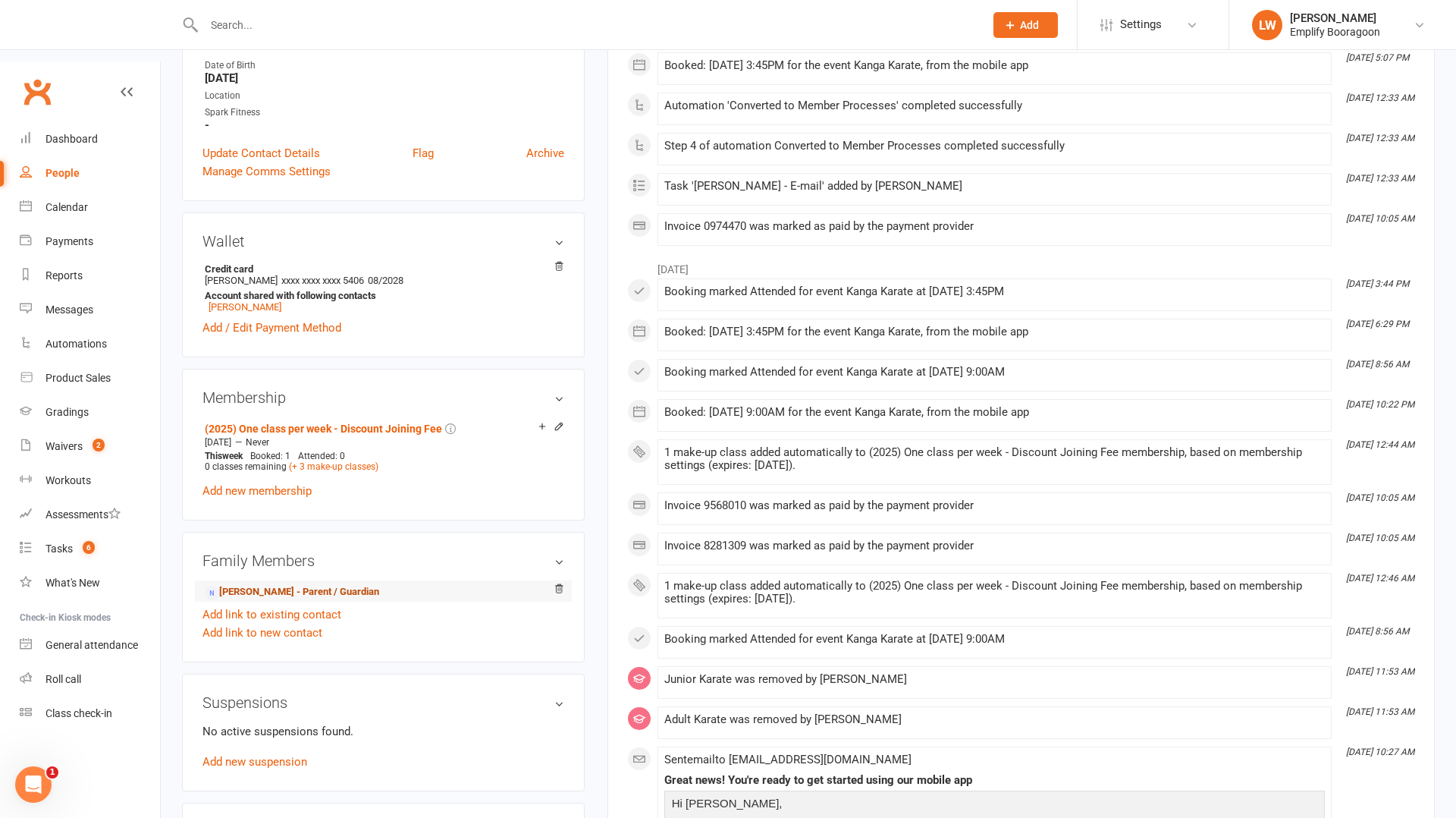
click at [264, 584] on link "Caitlin Cranny - Parent / Guardian" at bounding box center [292, 592] width 175 height 16
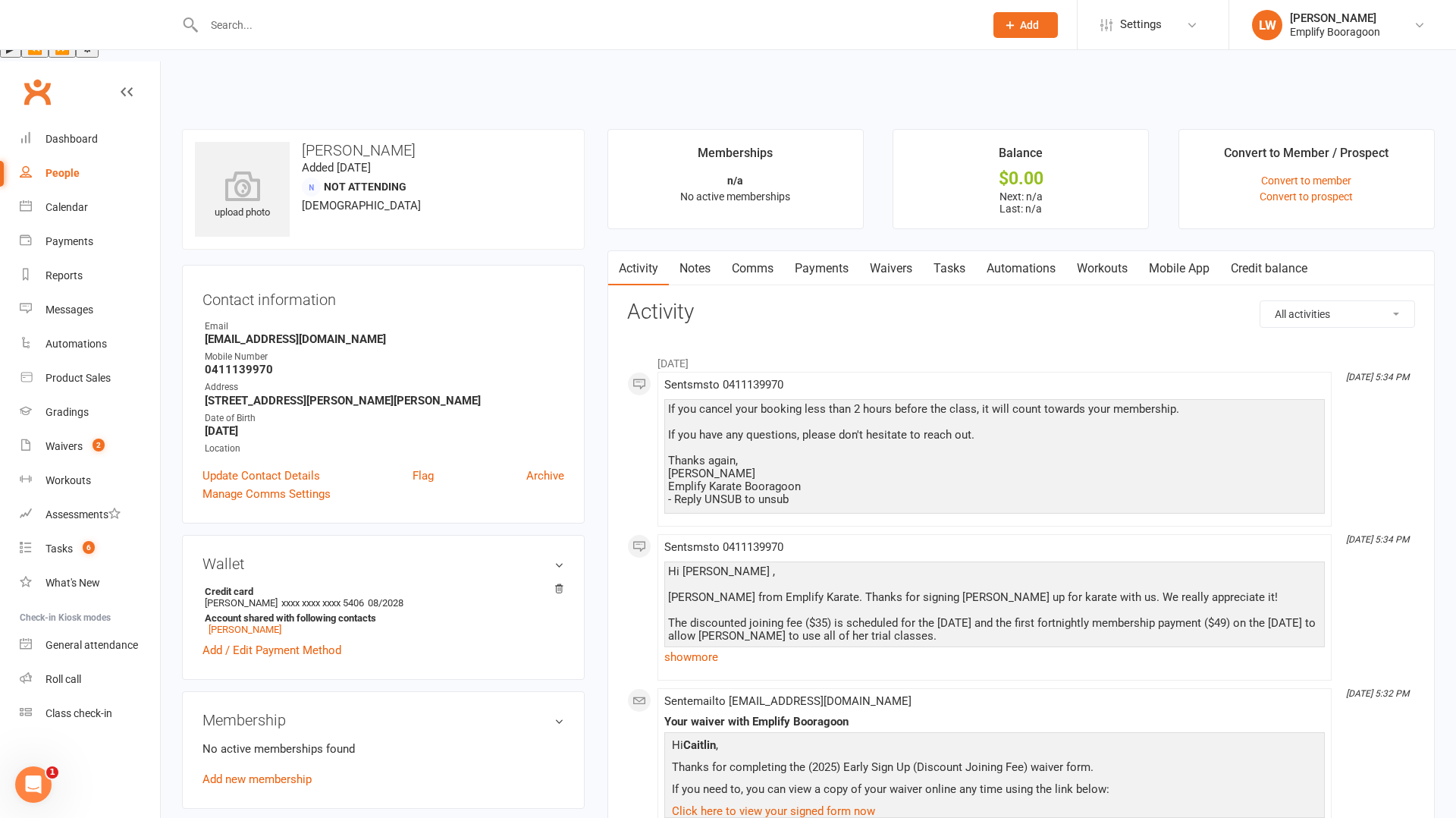
click at [317, 142] on h3 "Caitlin Cranny" at bounding box center [383, 150] width 377 height 17
copy h3 "Caitlin"
click at [248, 333] on strong "Caitlinjc@hotmail.com" at bounding box center [385, 339] width 360 height 13
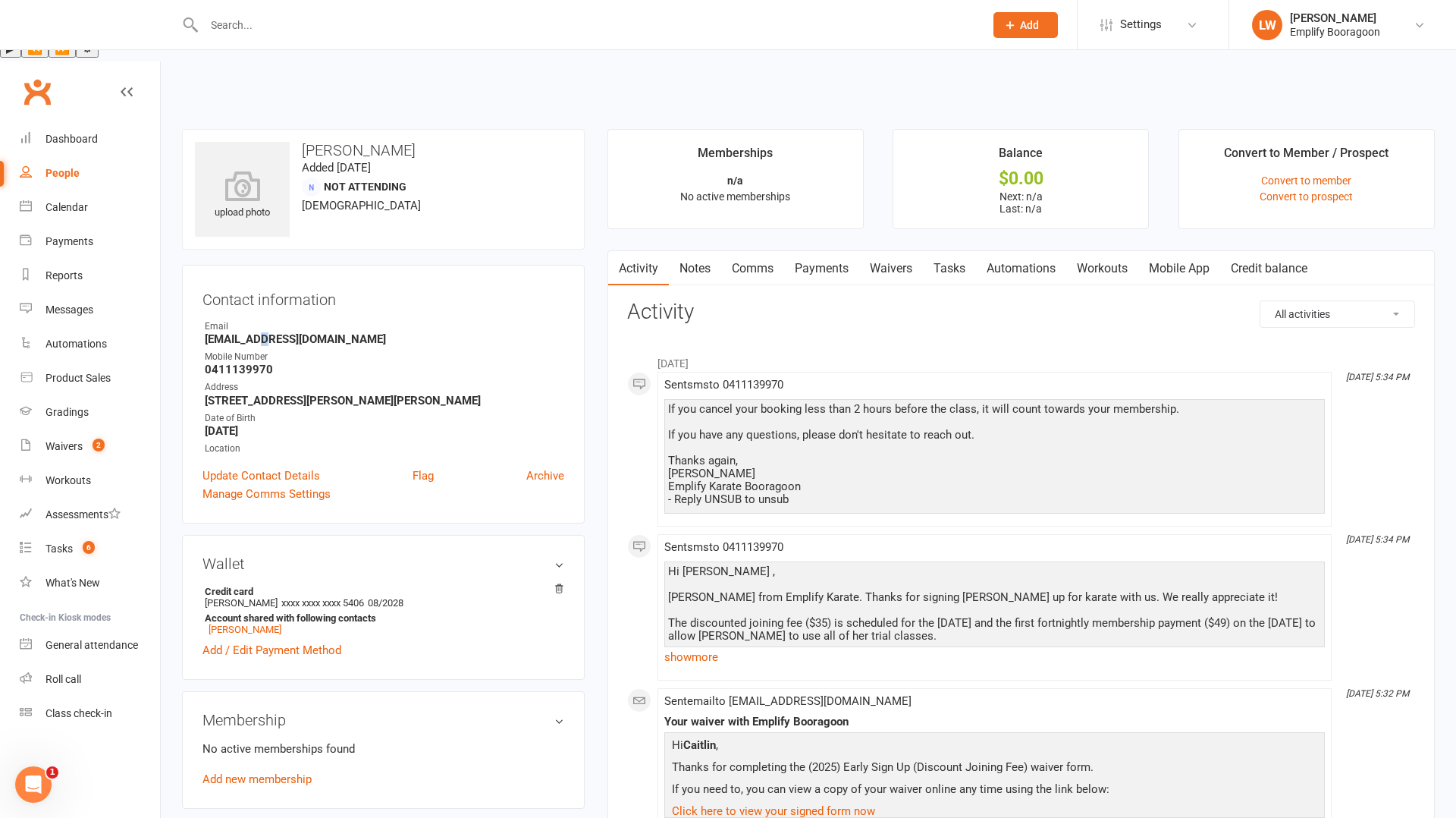
click at [248, 333] on strong "Caitlinjc@hotmail.com" at bounding box center [385, 339] width 360 height 13
copy render-form-field "Caitlinjc@hotmail.com"
click at [59, 543] on div "Tasks" at bounding box center [59, 549] width 27 height 12
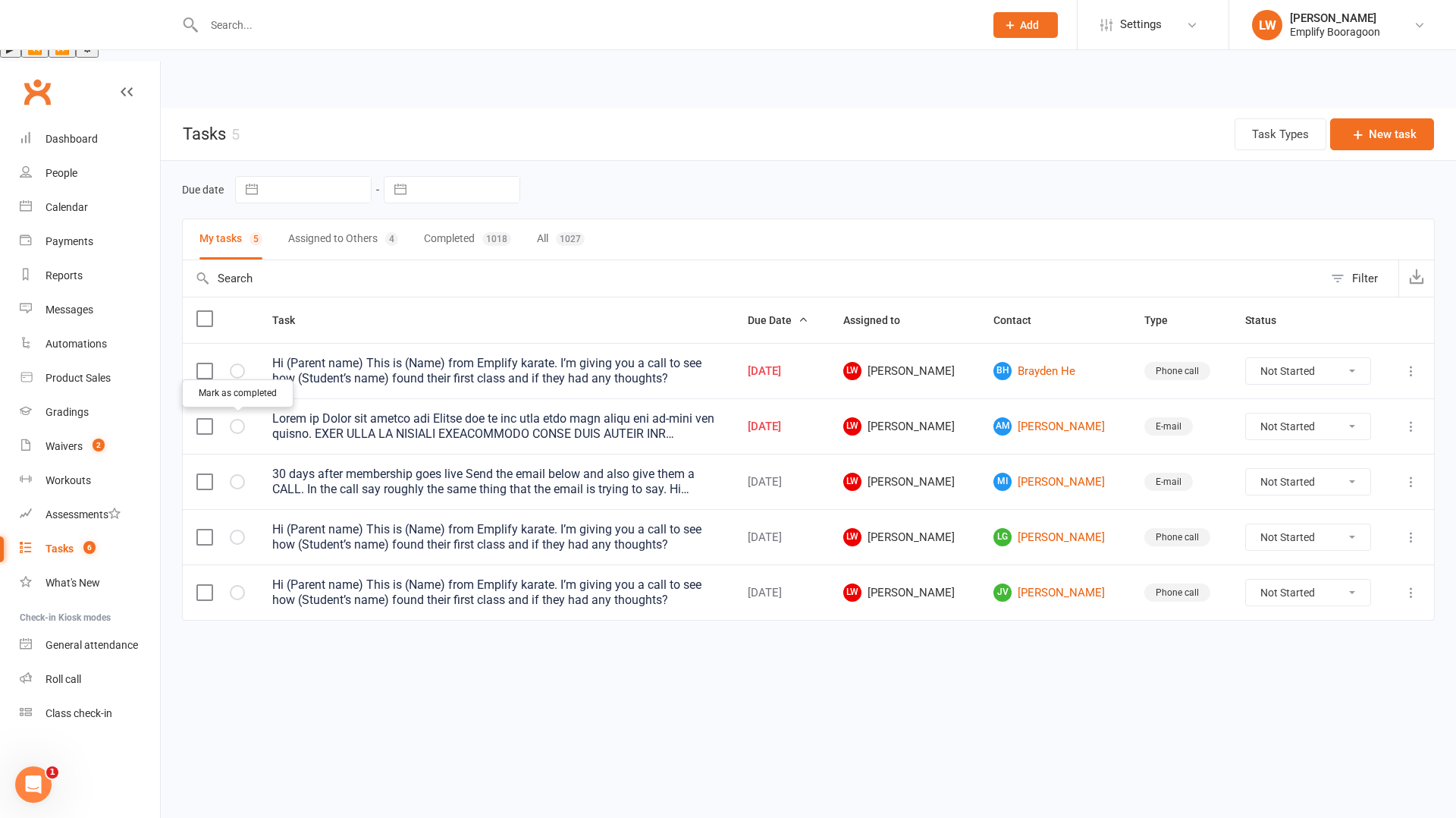
click at [0, 0] on icon "button" at bounding box center [0, 0] width 0 height 0
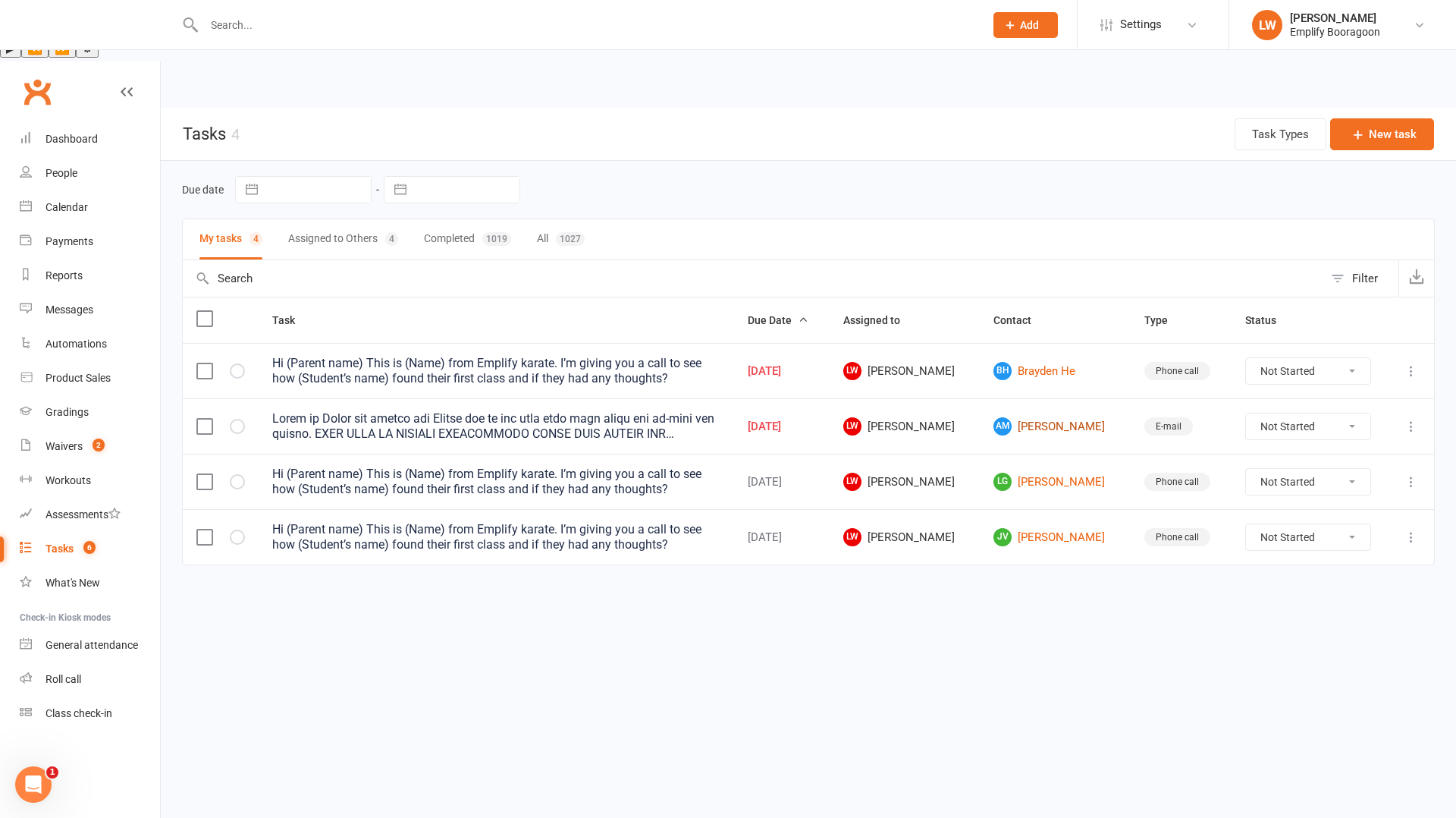
click at [1054, 417] on link "AM [PERSON_NAME]" at bounding box center [1055, 426] width 123 height 19
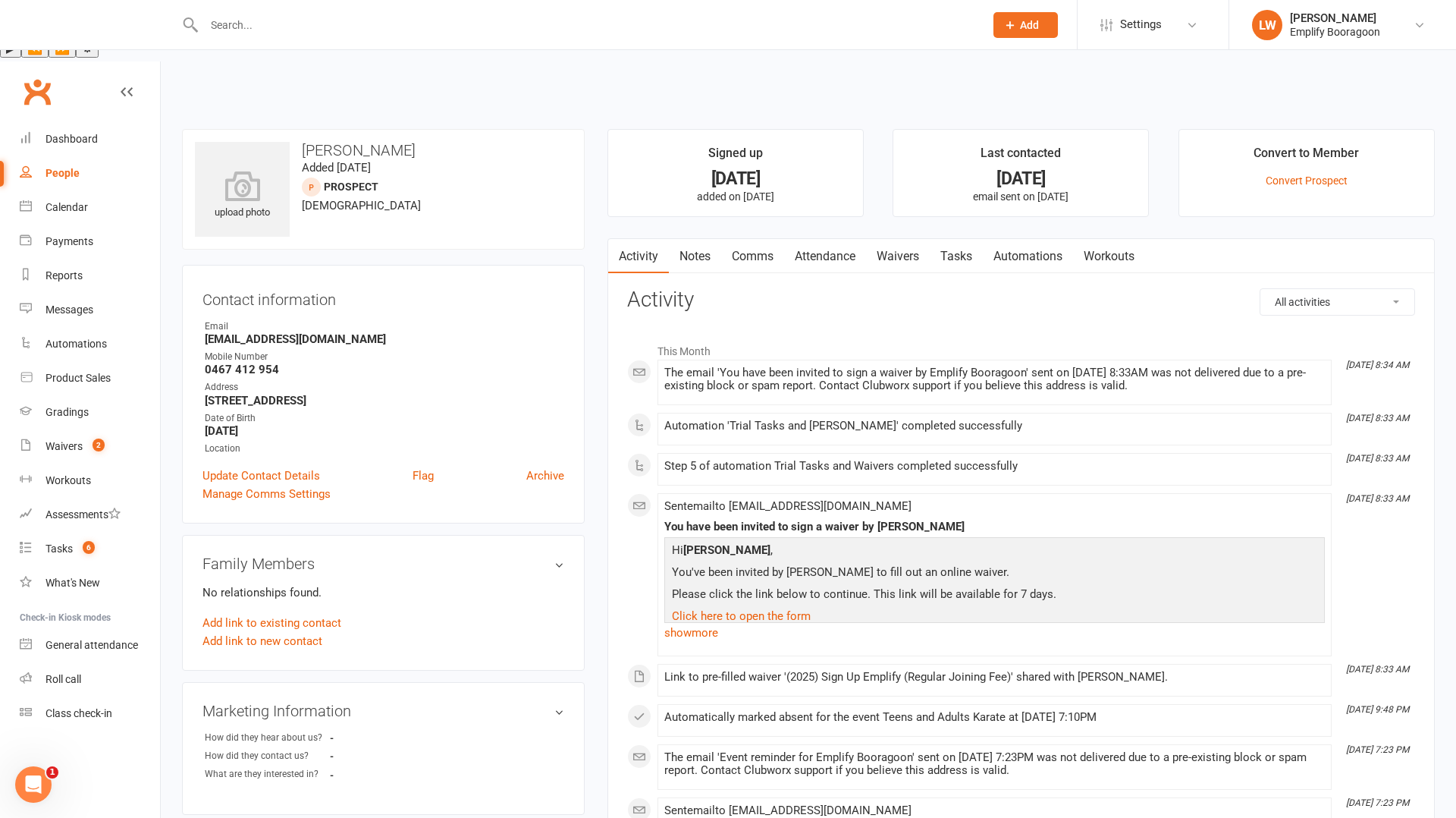
click at [807, 239] on link "Attendance" at bounding box center [825, 257] width 82 height 35
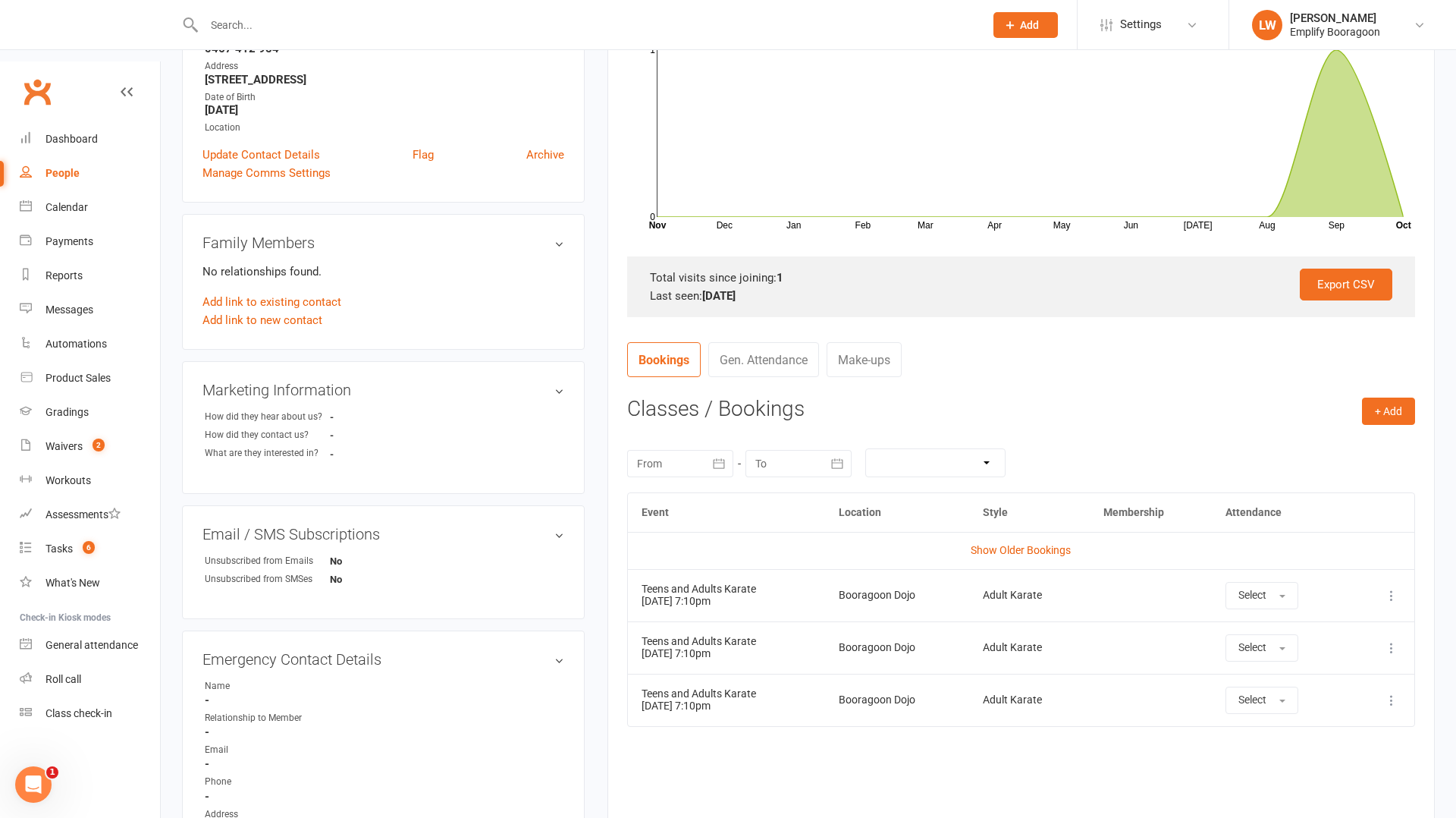
scroll to position [327, 0]
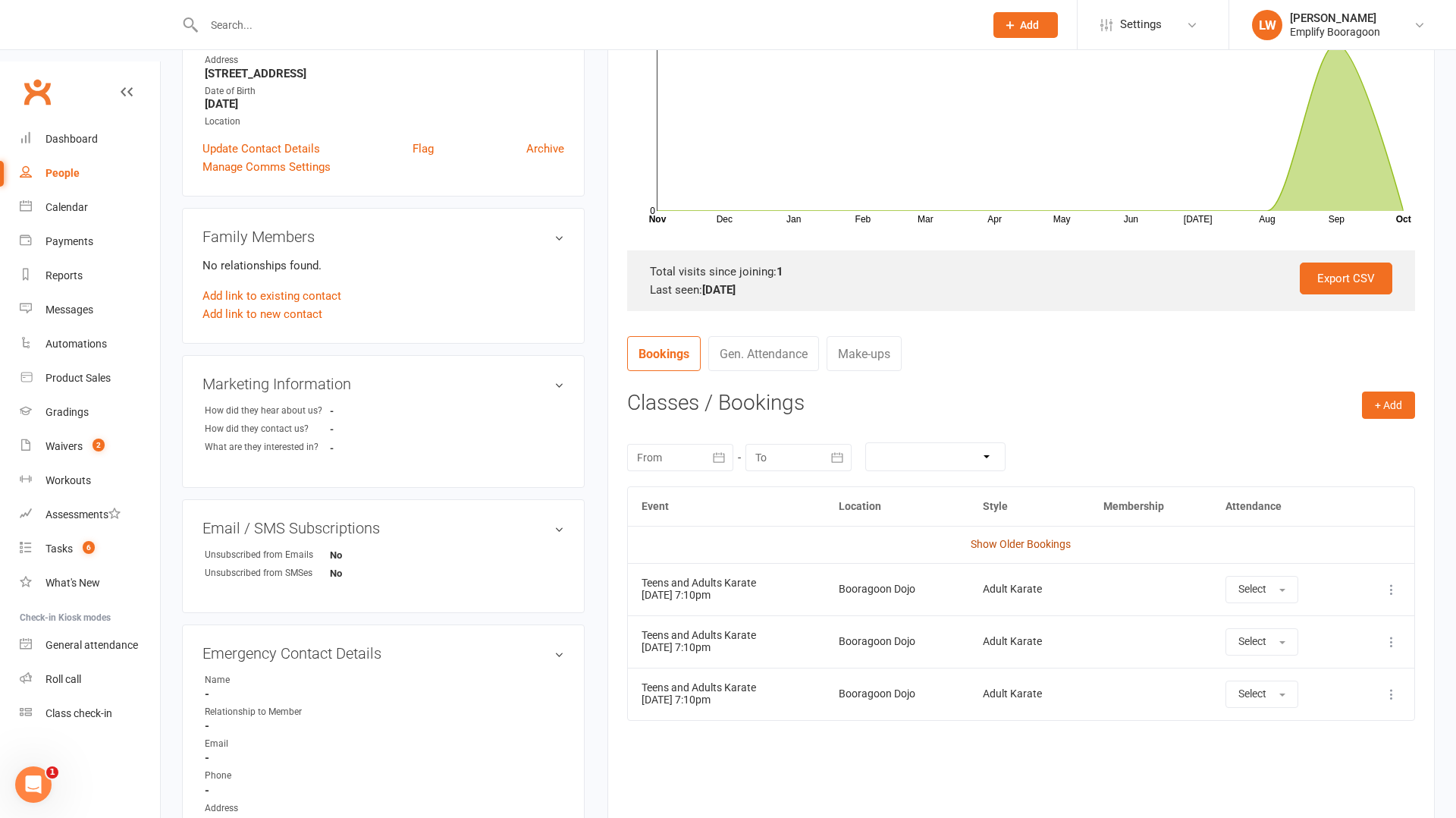
click at [1012, 538] on link "Show Older Bookings" at bounding box center [1021, 544] width 101 height 12
click at [1249, 628] on button "Absent" at bounding box center [1250, 642] width 78 height 27
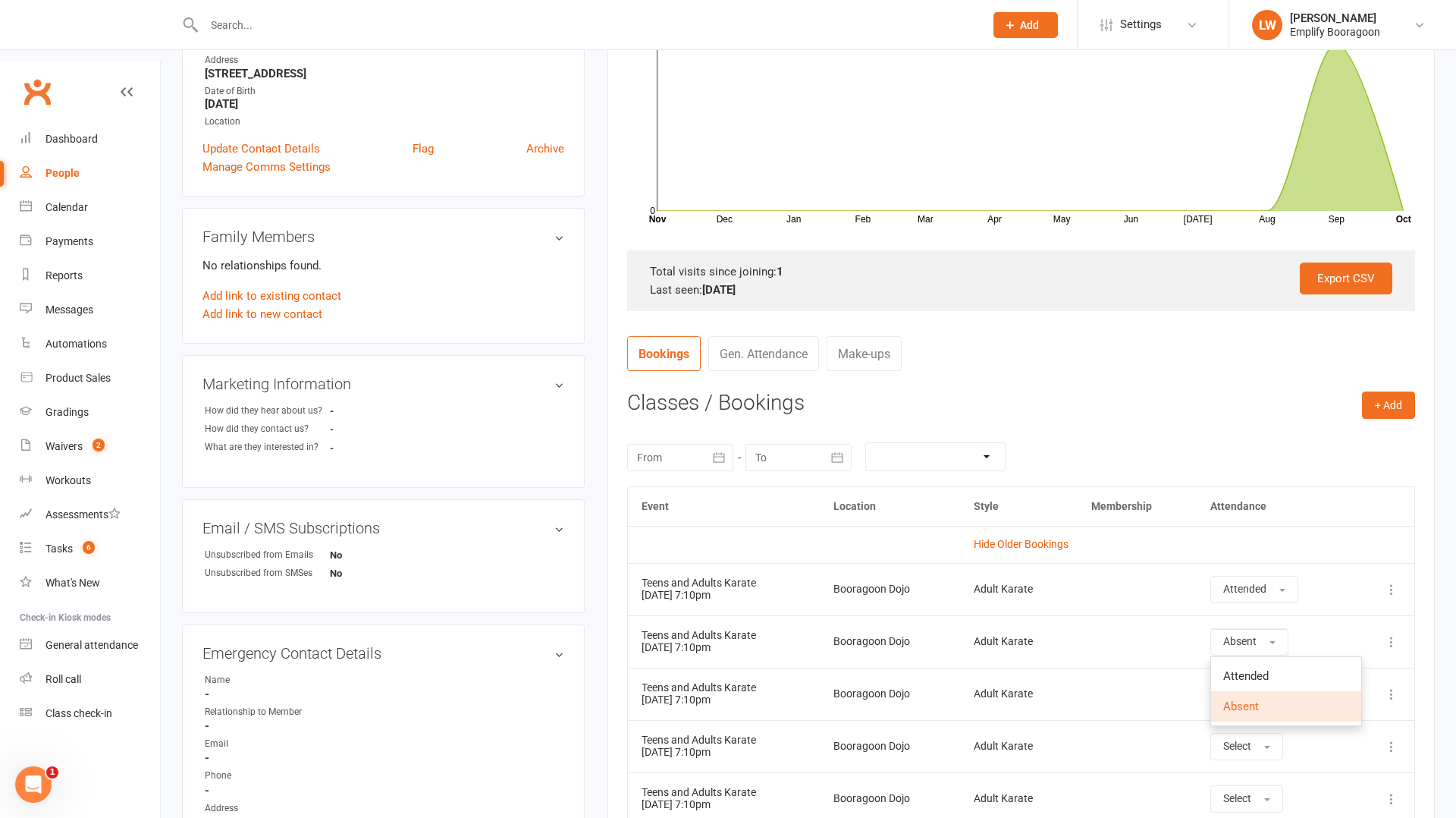
click at [1120, 668] on td at bounding box center [1137, 694] width 119 height 52
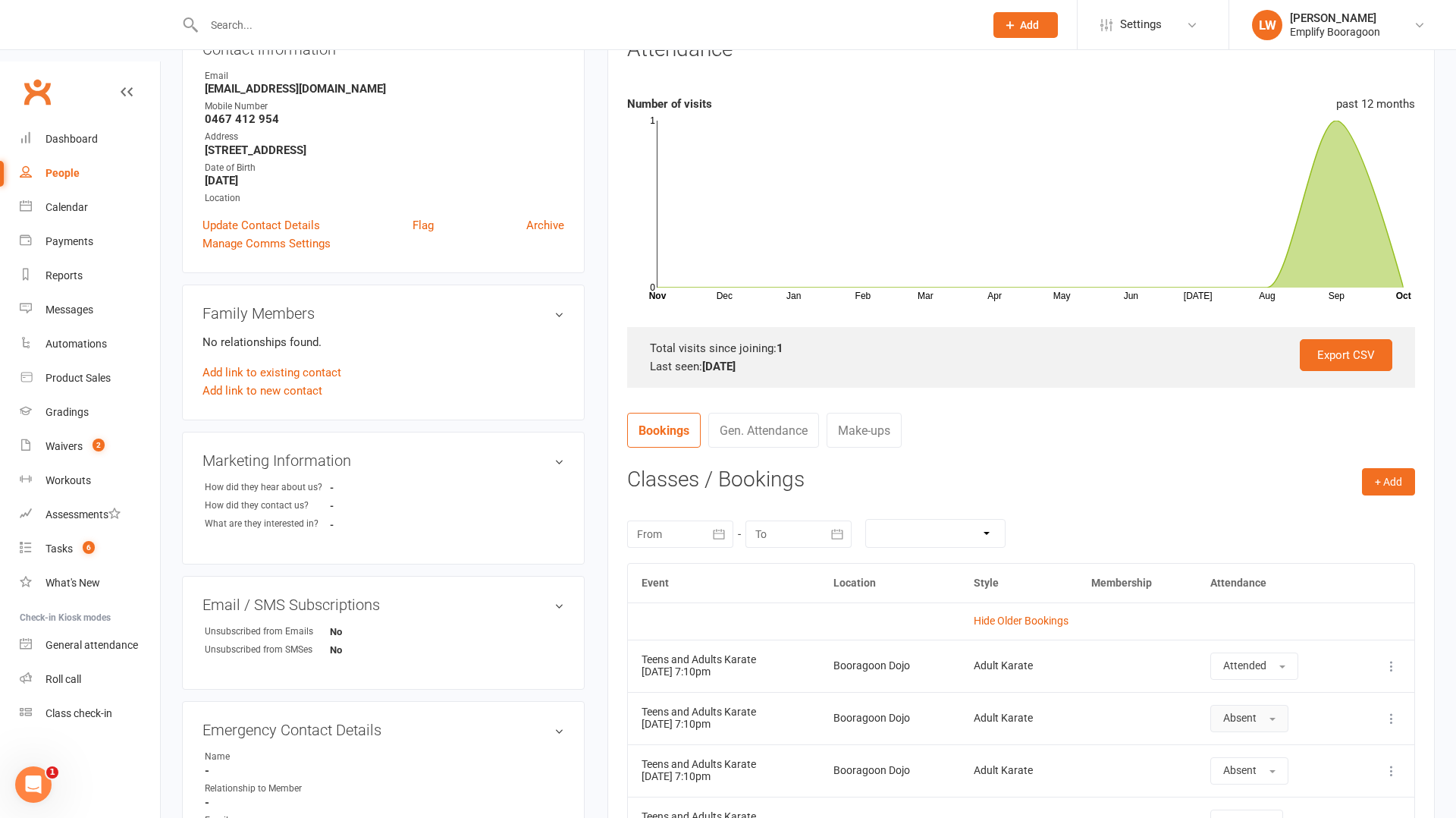
scroll to position [0, 0]
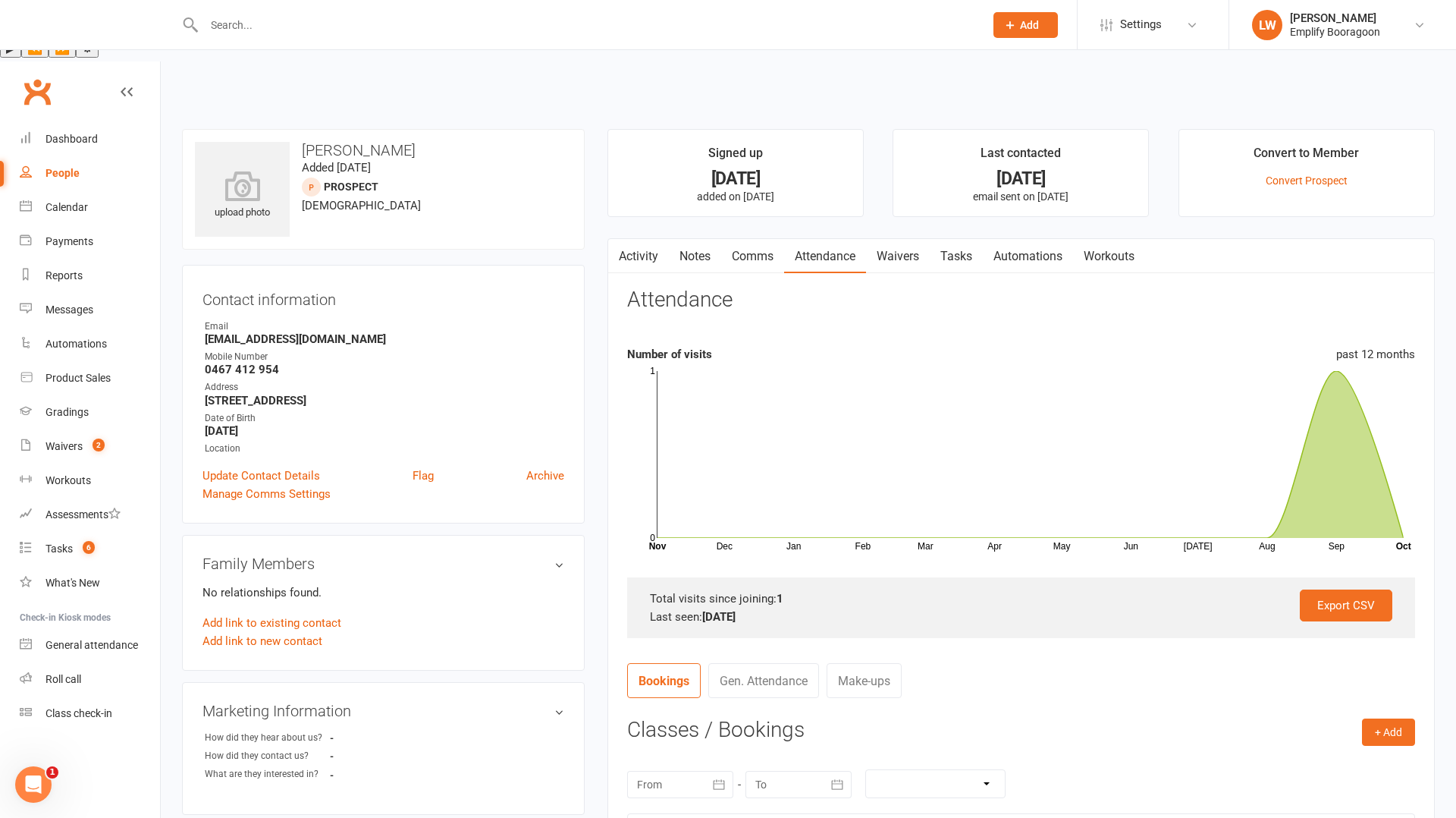
click at [630, 239] on link "Activity" at bounding box center [638, 257] width 61 height 35
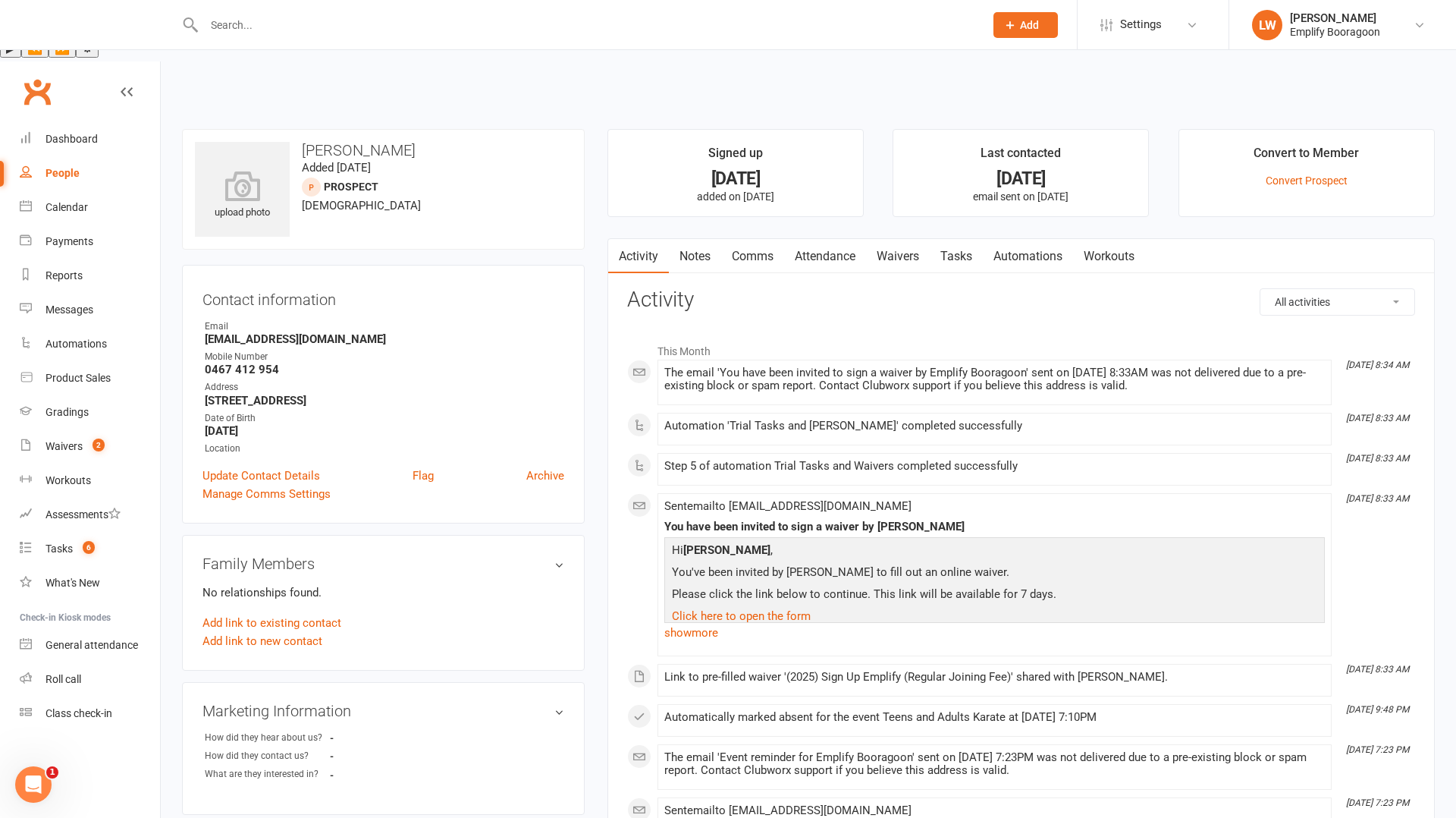
click at [736, 239] on link "Comms" at bounding box center [752, 257] width 63 height 35
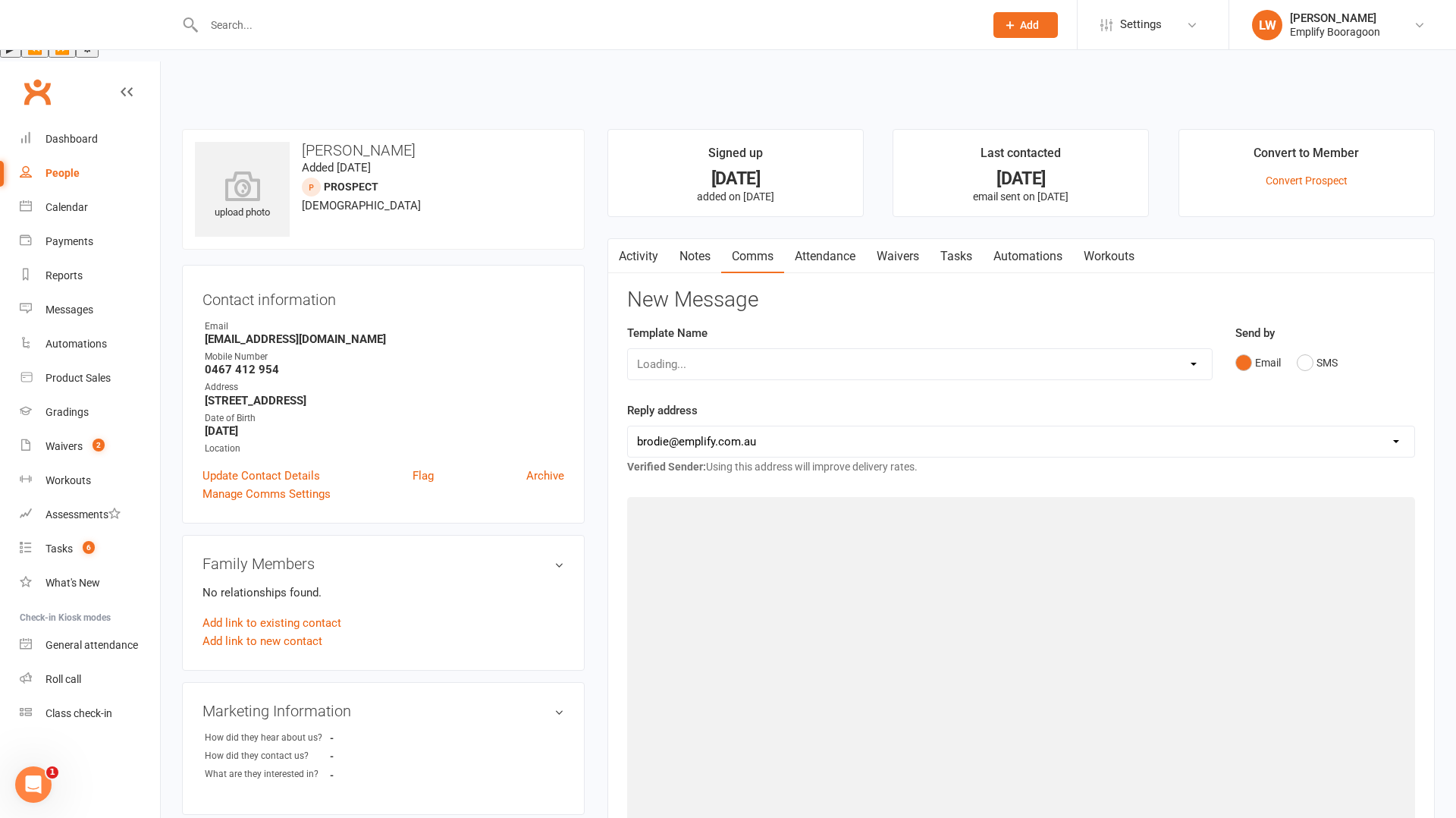
click at [639, 239] on link "Activity" at bounding box center [638, 257] width 61 height 35
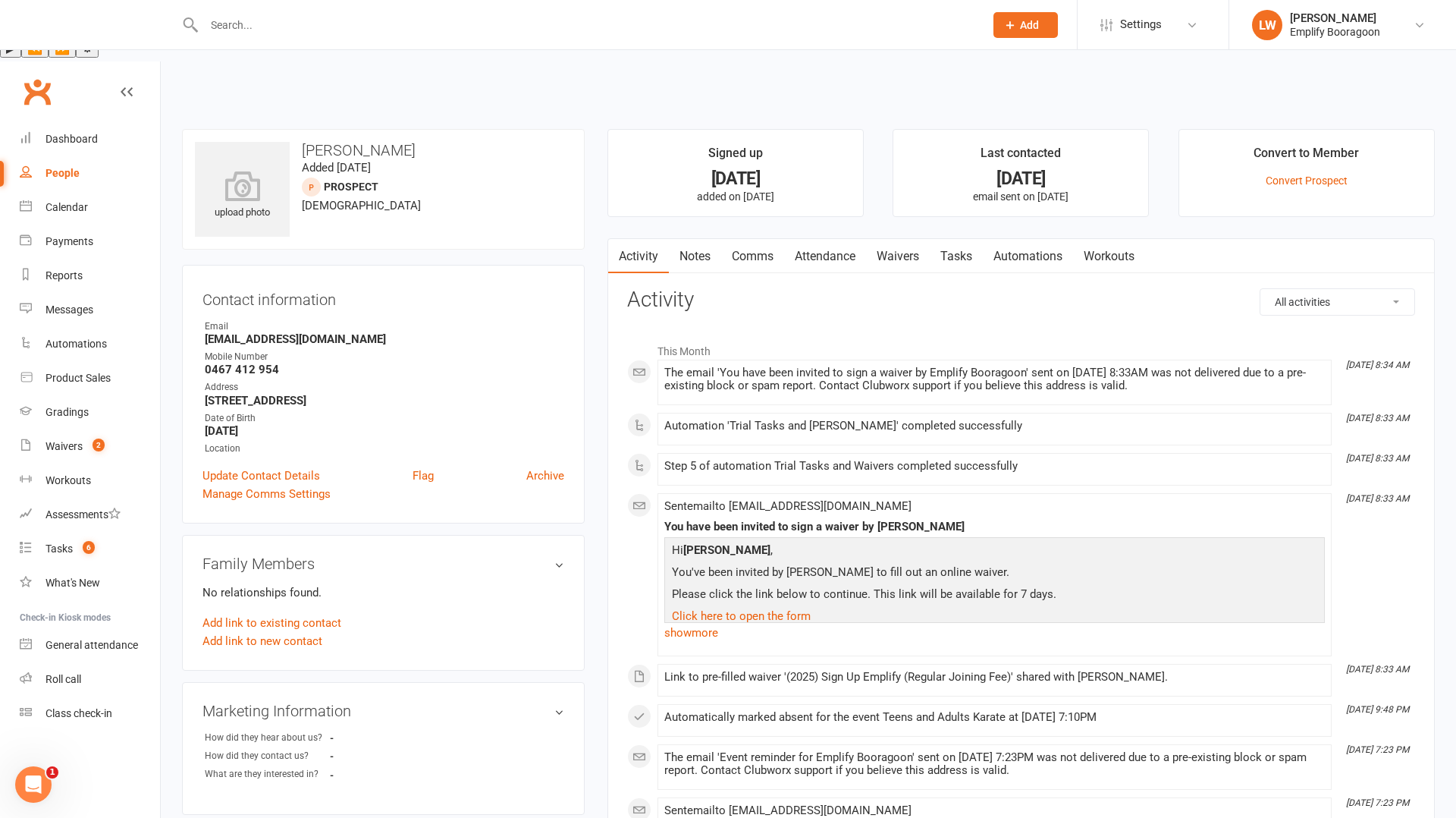
click at [814, 239] on link "Attendance" at bounding box center [825, 257] width 82 height 35
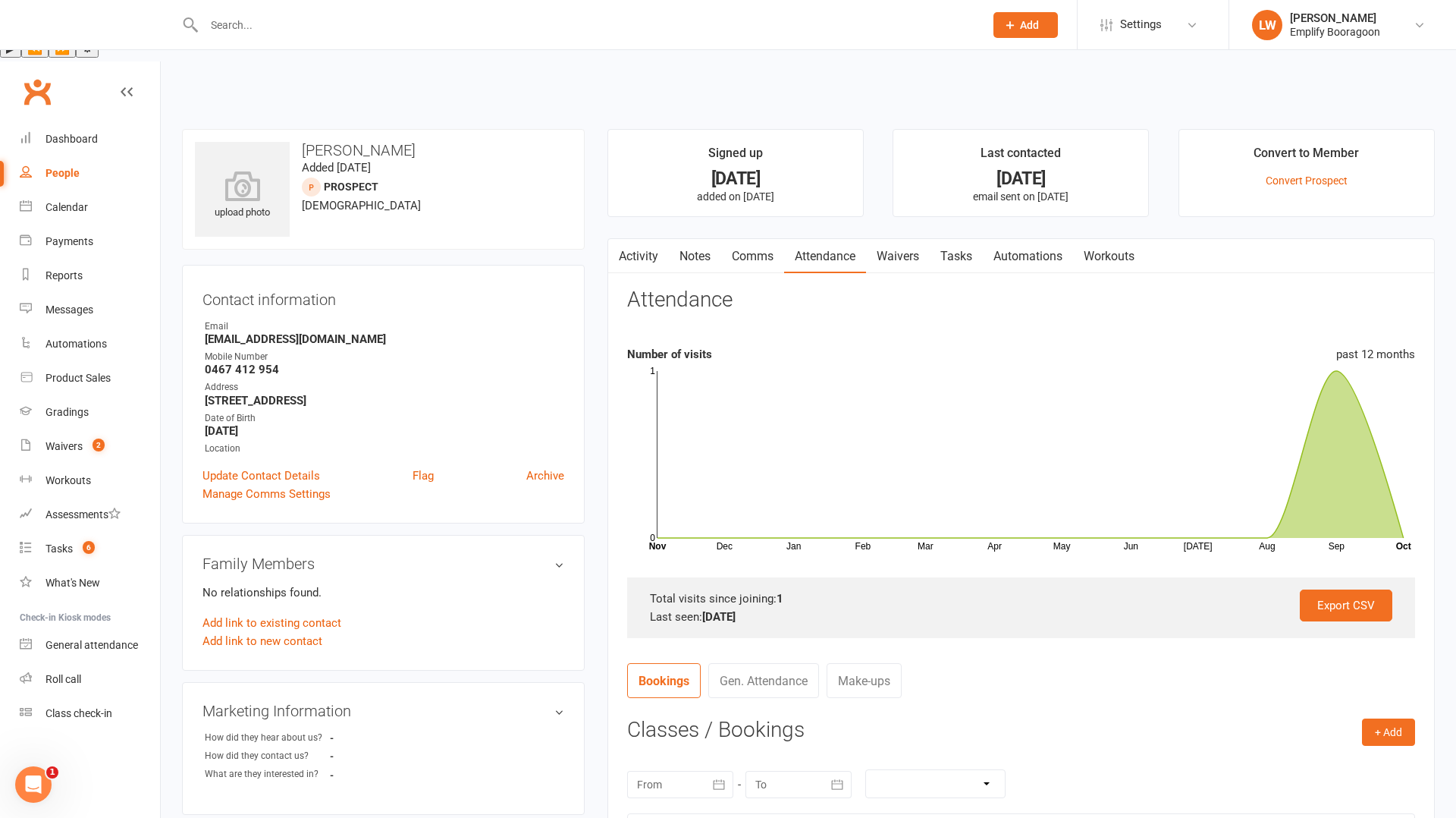
scroll to position [321, 0]
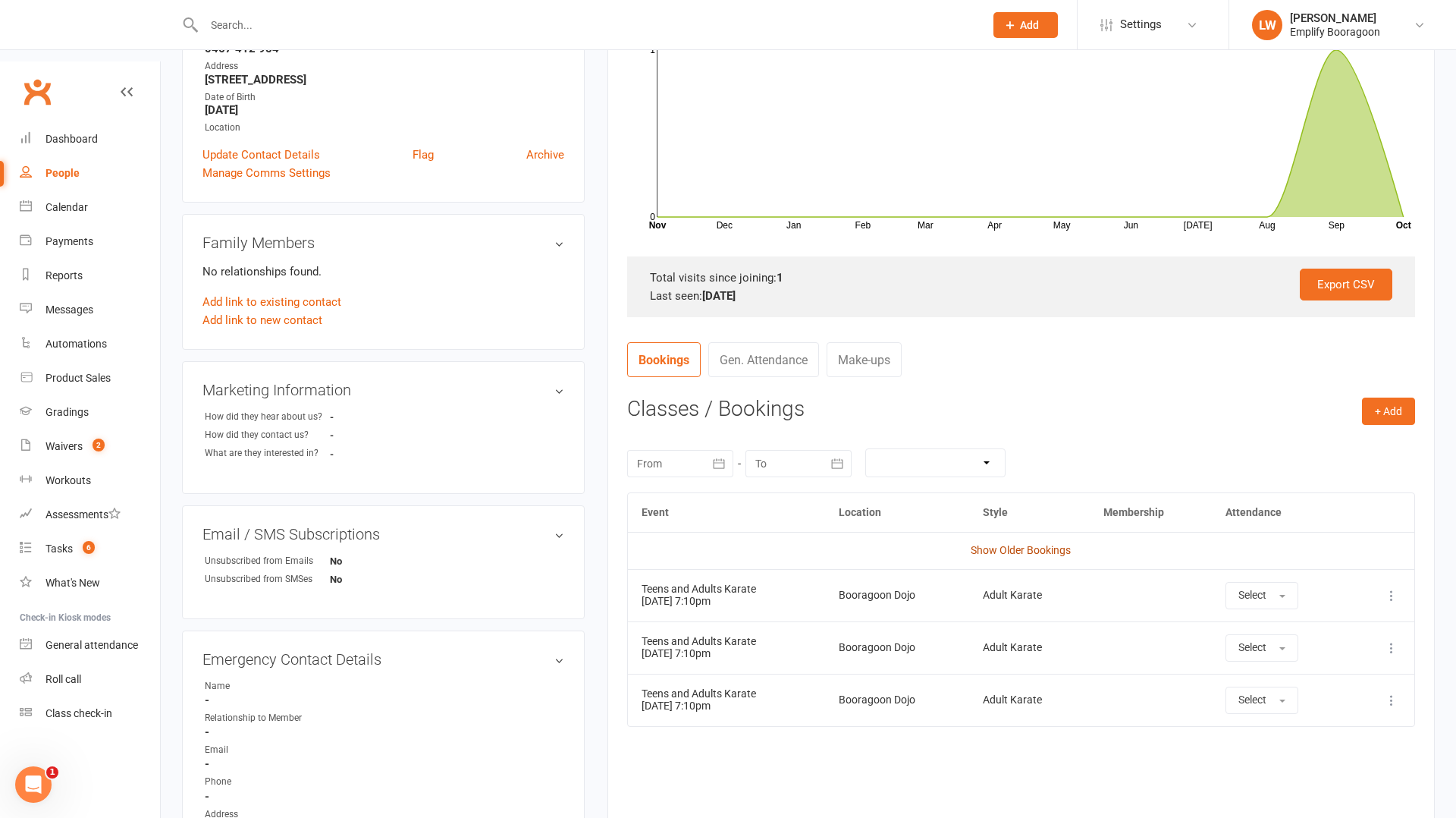
click at [1013, 544] on link "Show Older Bookings" at bounding box center [1021, 551] width 101 height 12
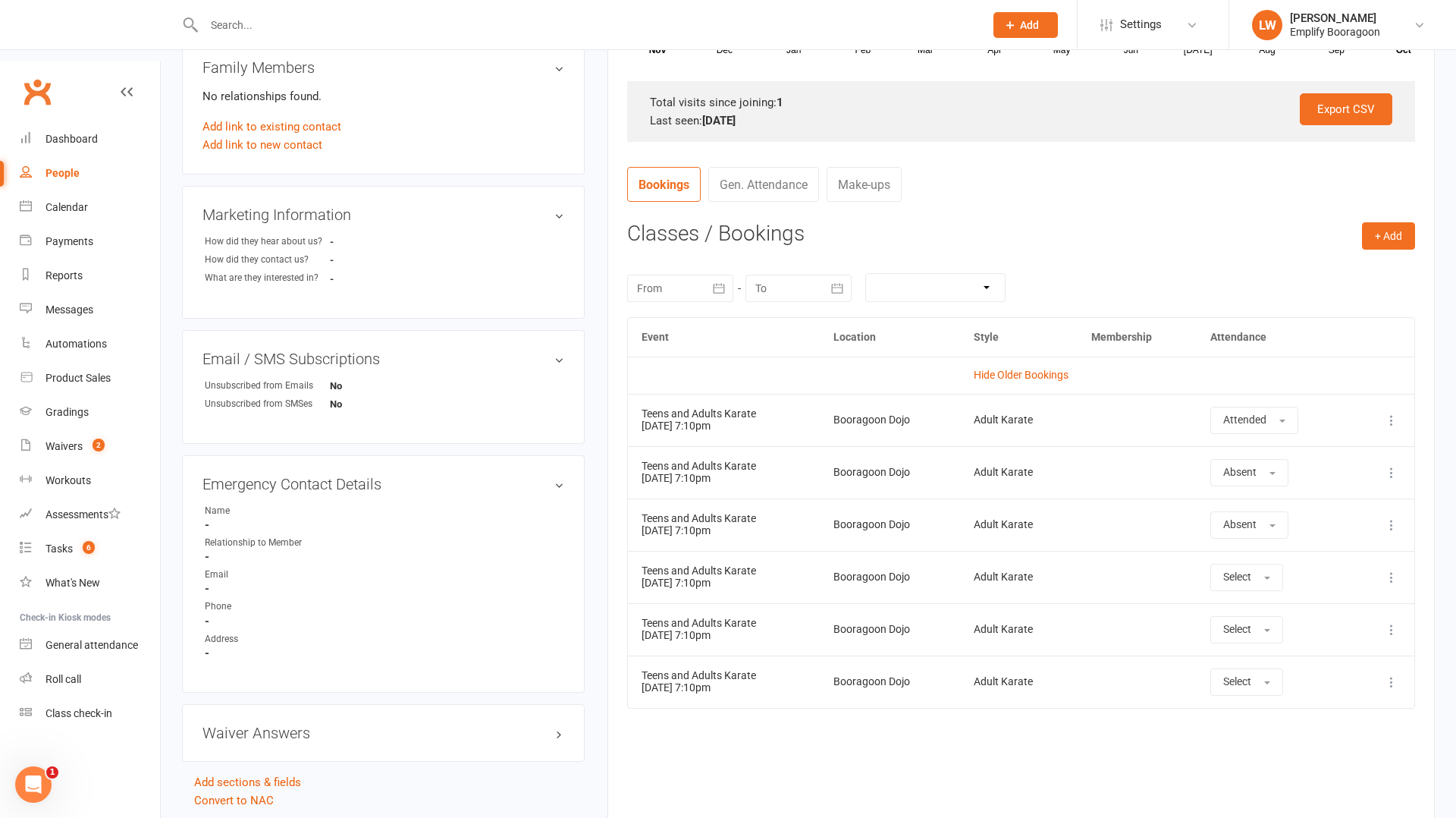
scroll to position [0, 0]
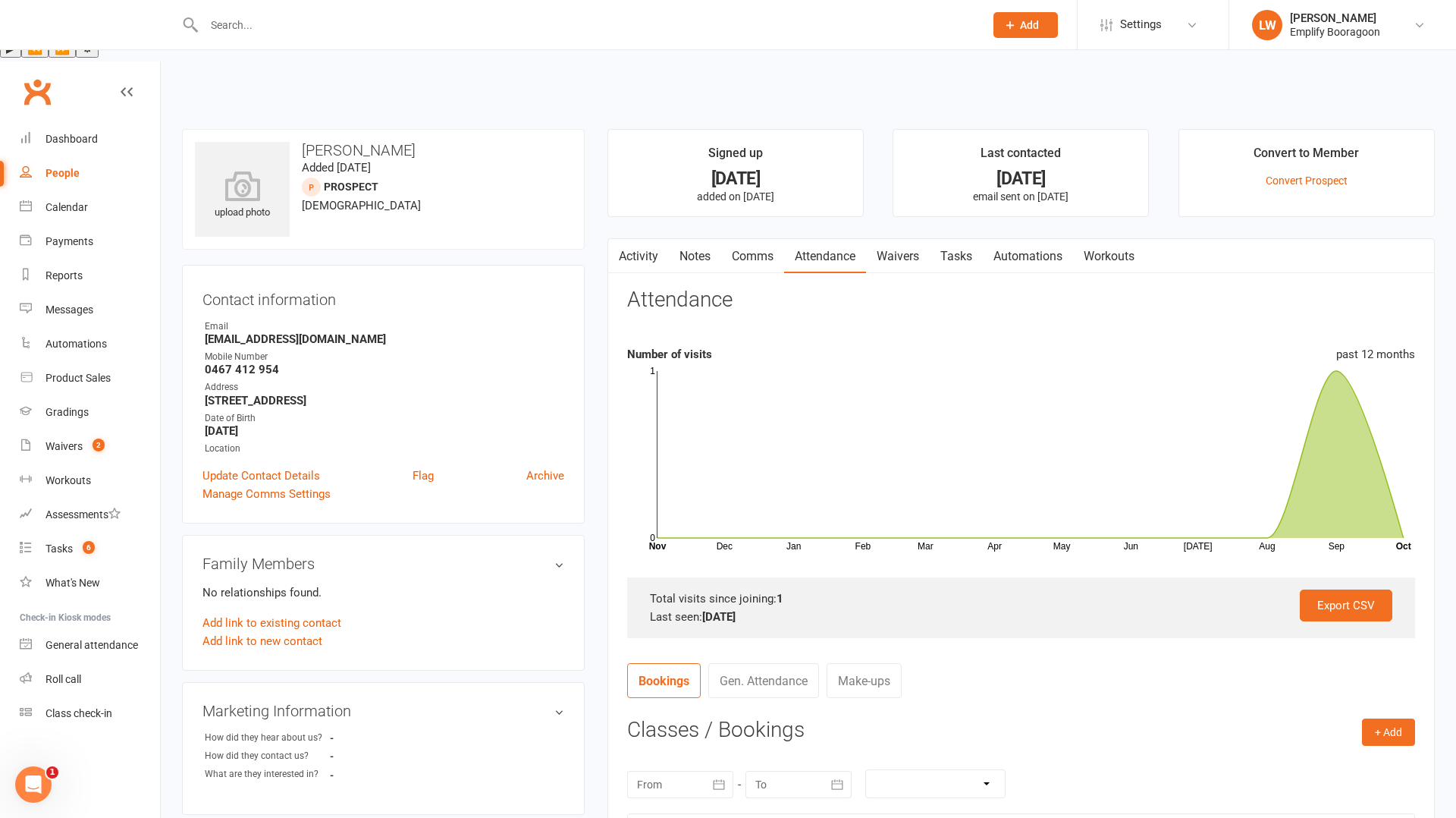
click at [741, 239] on link "Comms" at bounding box center [752, 257] width 63 height 35
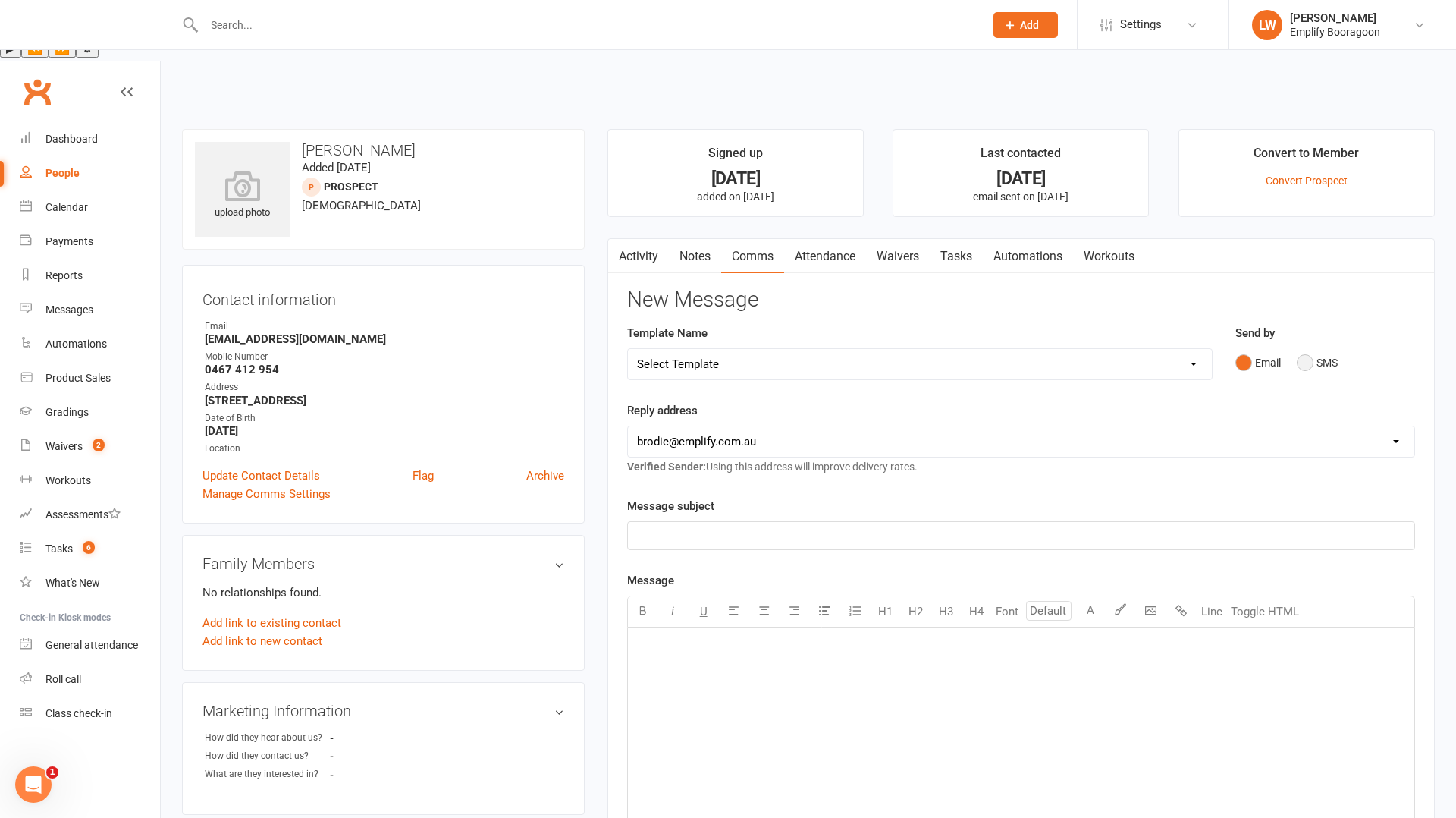
click at [1298, 349] on button "SMS" at bounding box center [1318, 363] width 41 height 29
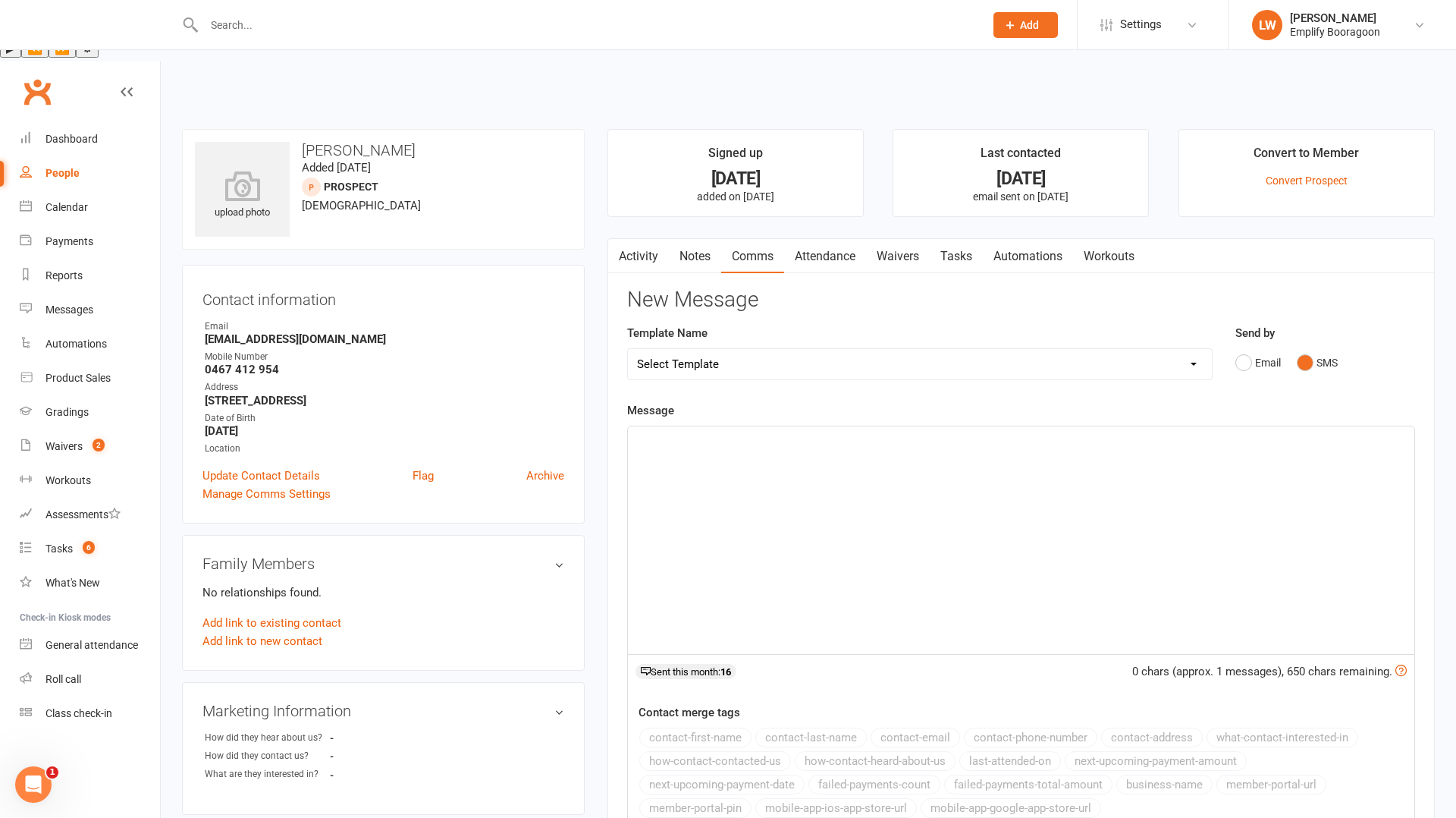
click at [794, 529] on div "﻿" at bounding box center [1021, 540] width 787 height 228
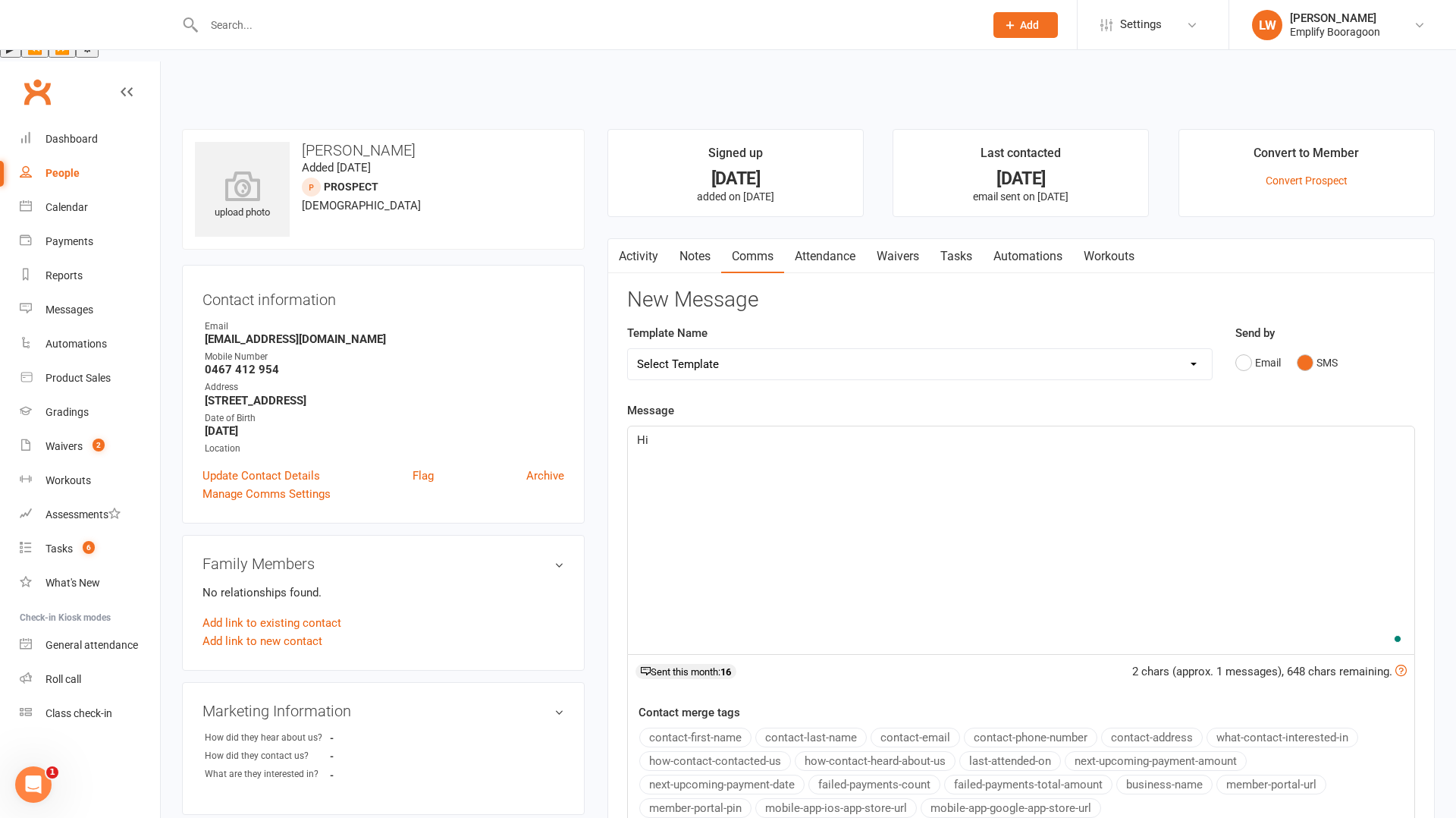
click at [688, 728] on button "contact-first-name" at bounding box center [695, 738] width 112 height 19
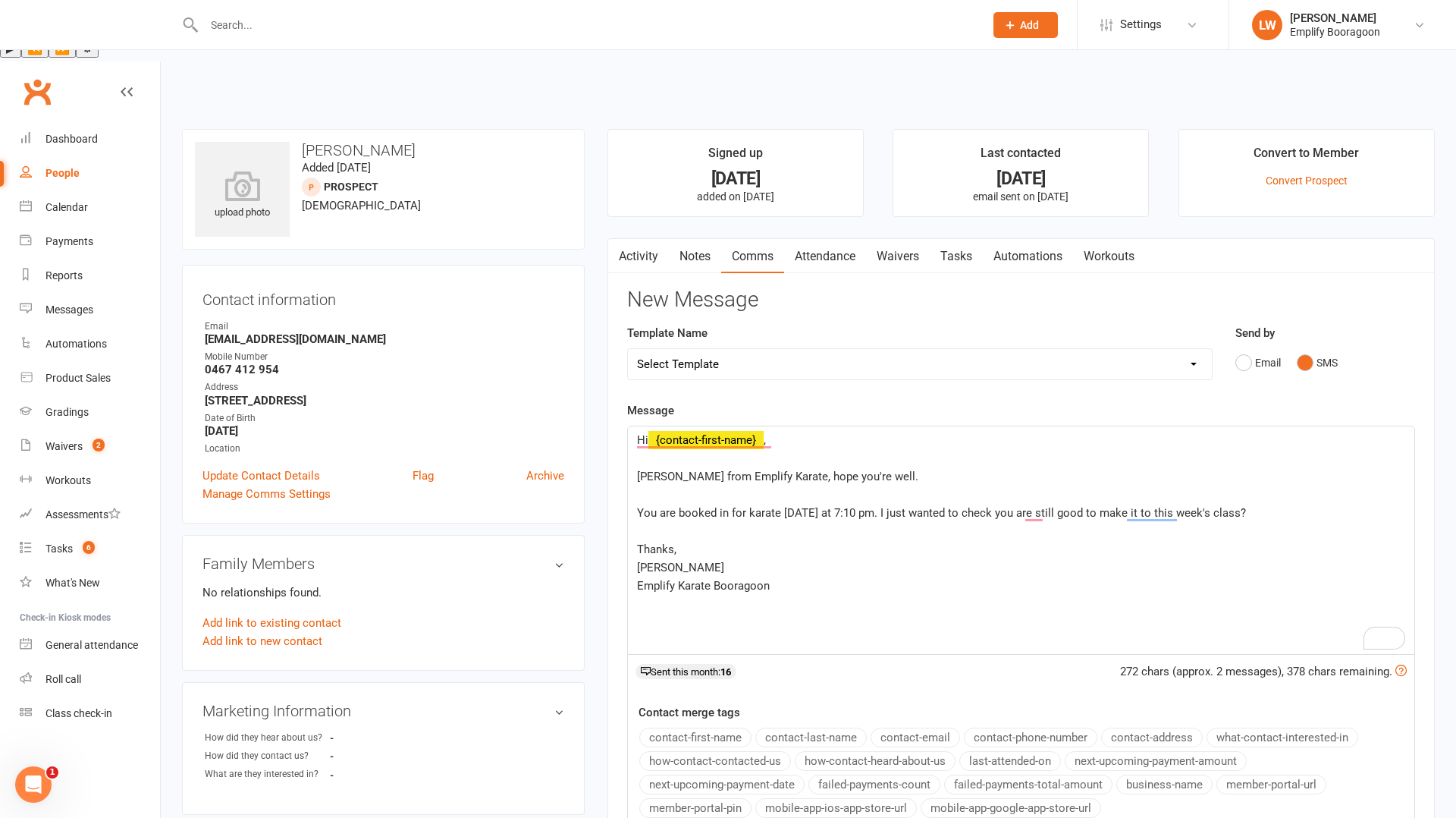
scroll to position [240, 0]
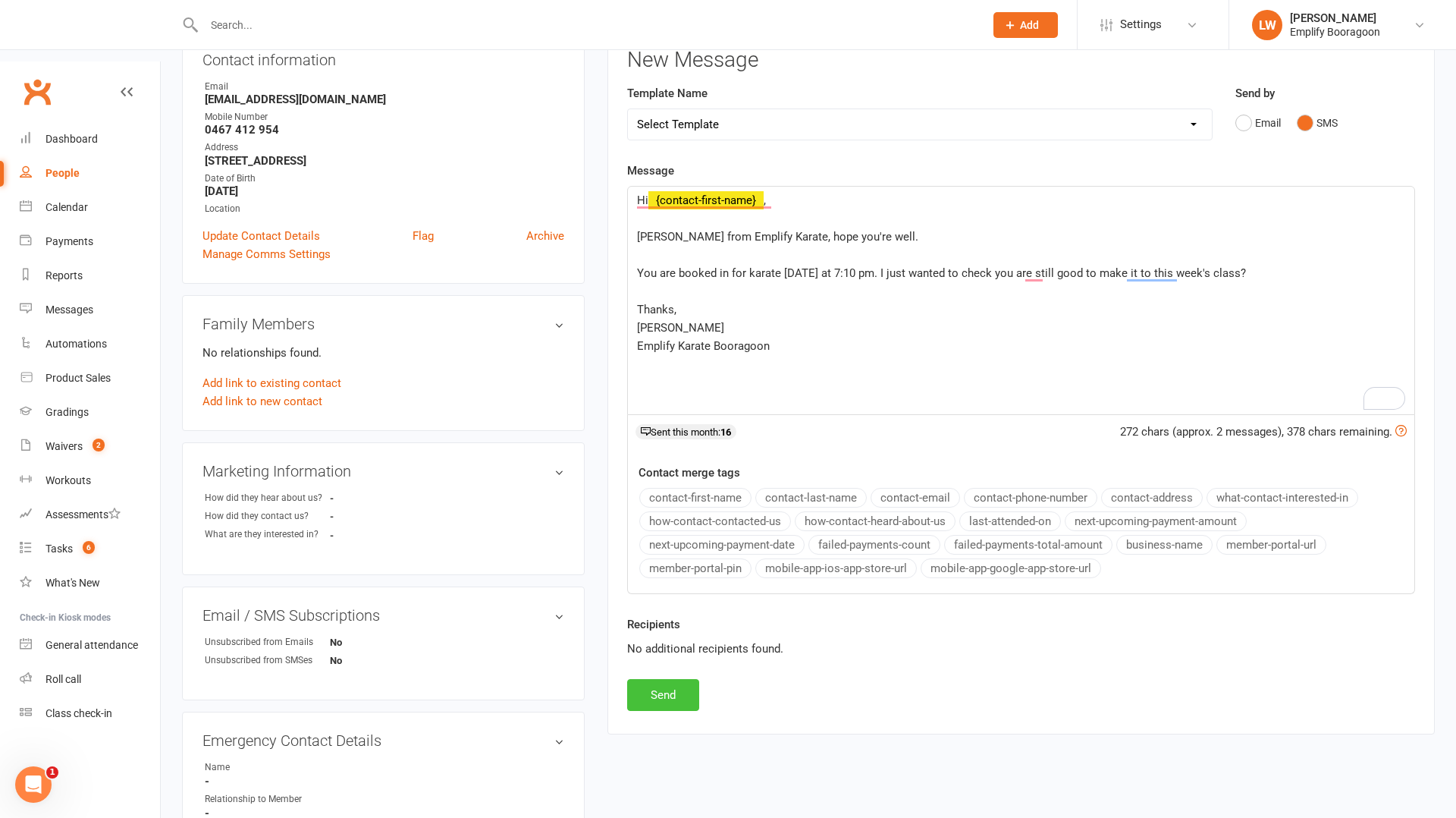
click at [678, 679] on button "Send" at bounding box center [663, 695] width 72 height 32
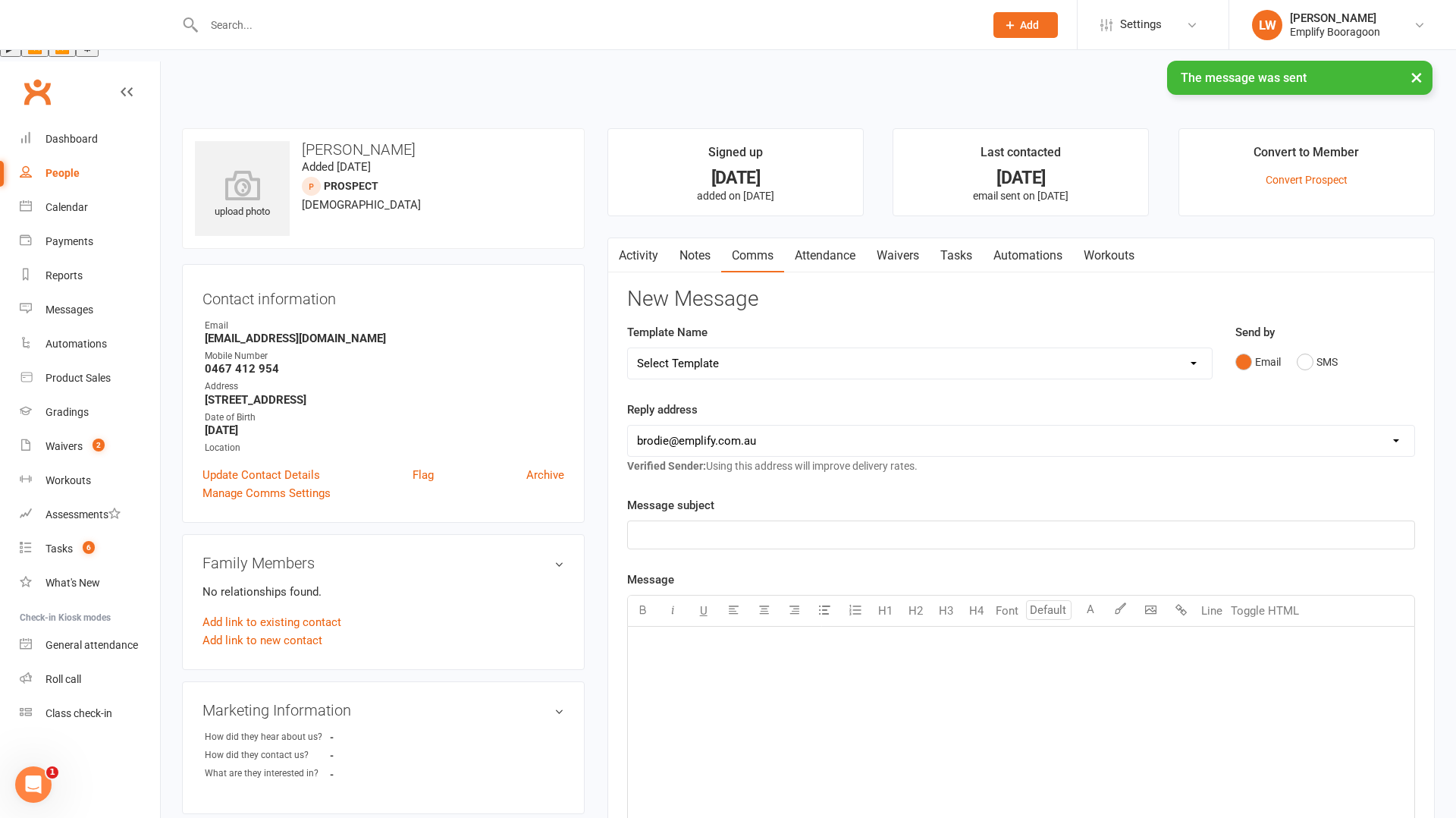
scroll to position [0, 0]
click at [634, 239] on link "Activity" at bounding box center [638, 257] width 61 height 35
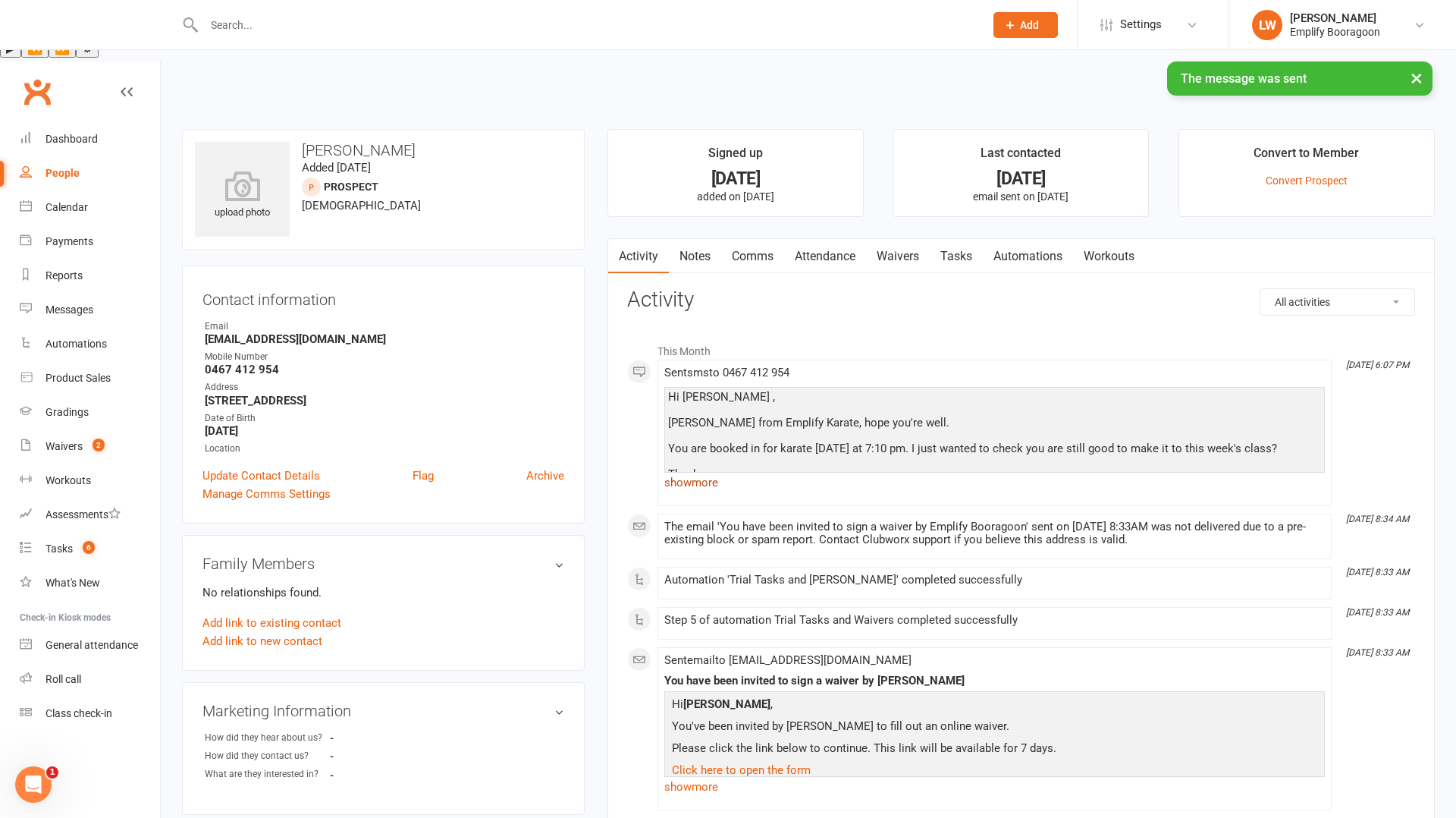
click at [685, 472] on link "show more" at bounding box center [994, 483] width 661 height 21
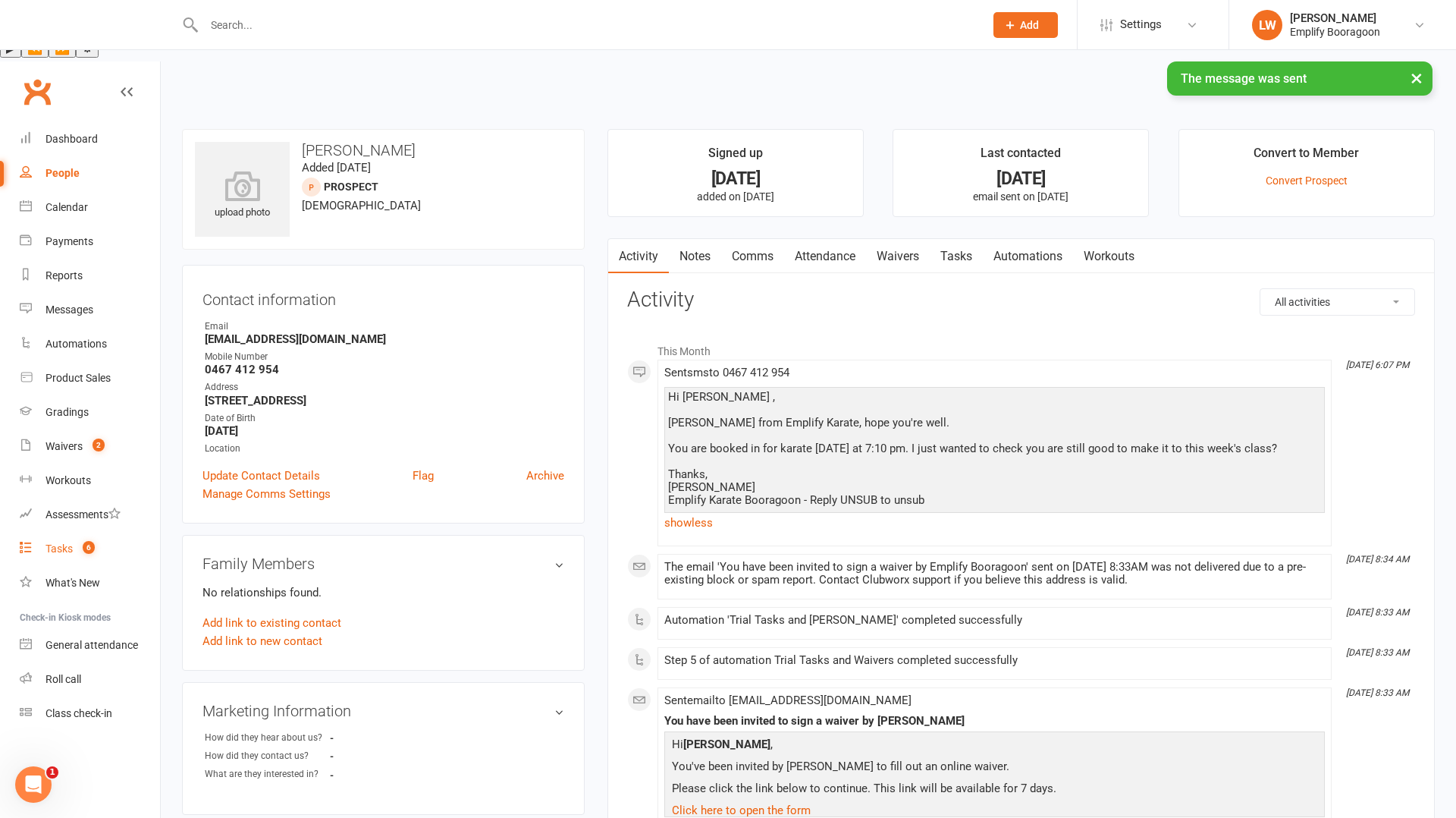
click at [53, 532] on link "Tasks 6" at bounding box center [89, 549] width 140 height 34
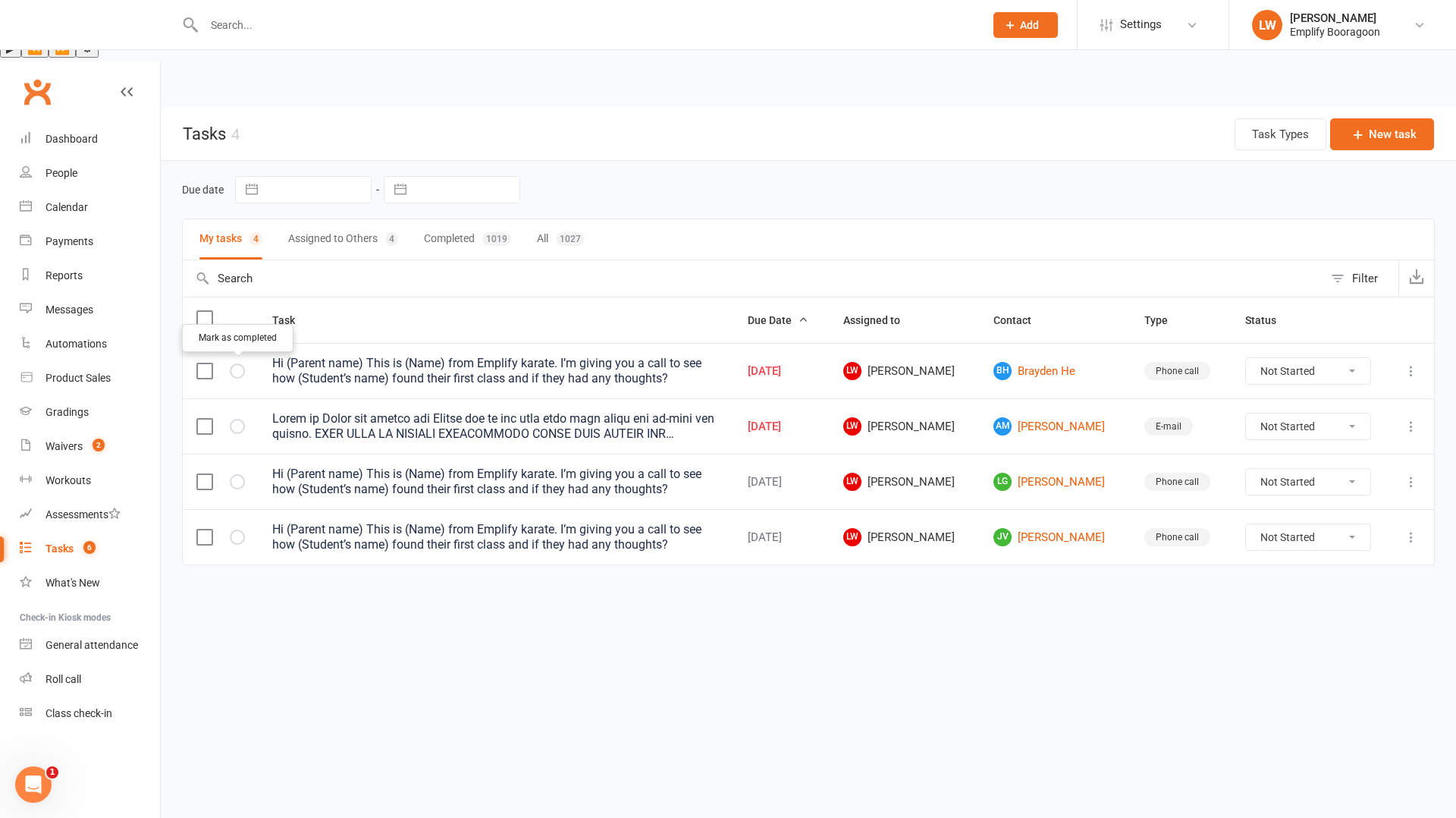
click at [0, 0] on icon "button" at bounding box center [0, 0] width 0 height 0
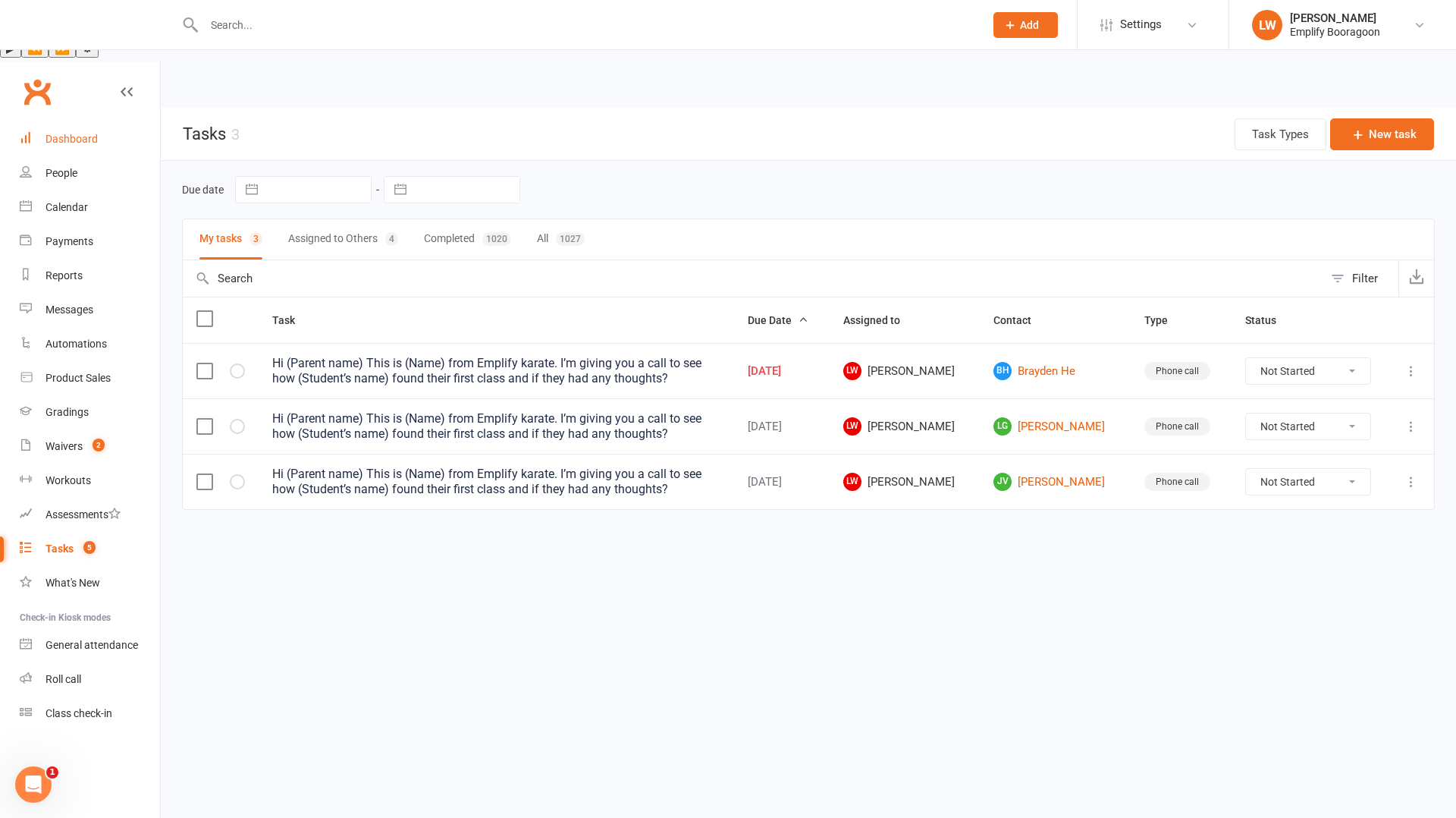
click at [91, 122] on link "Dashboard" at bounding box center [89, 139] width 140 height 34
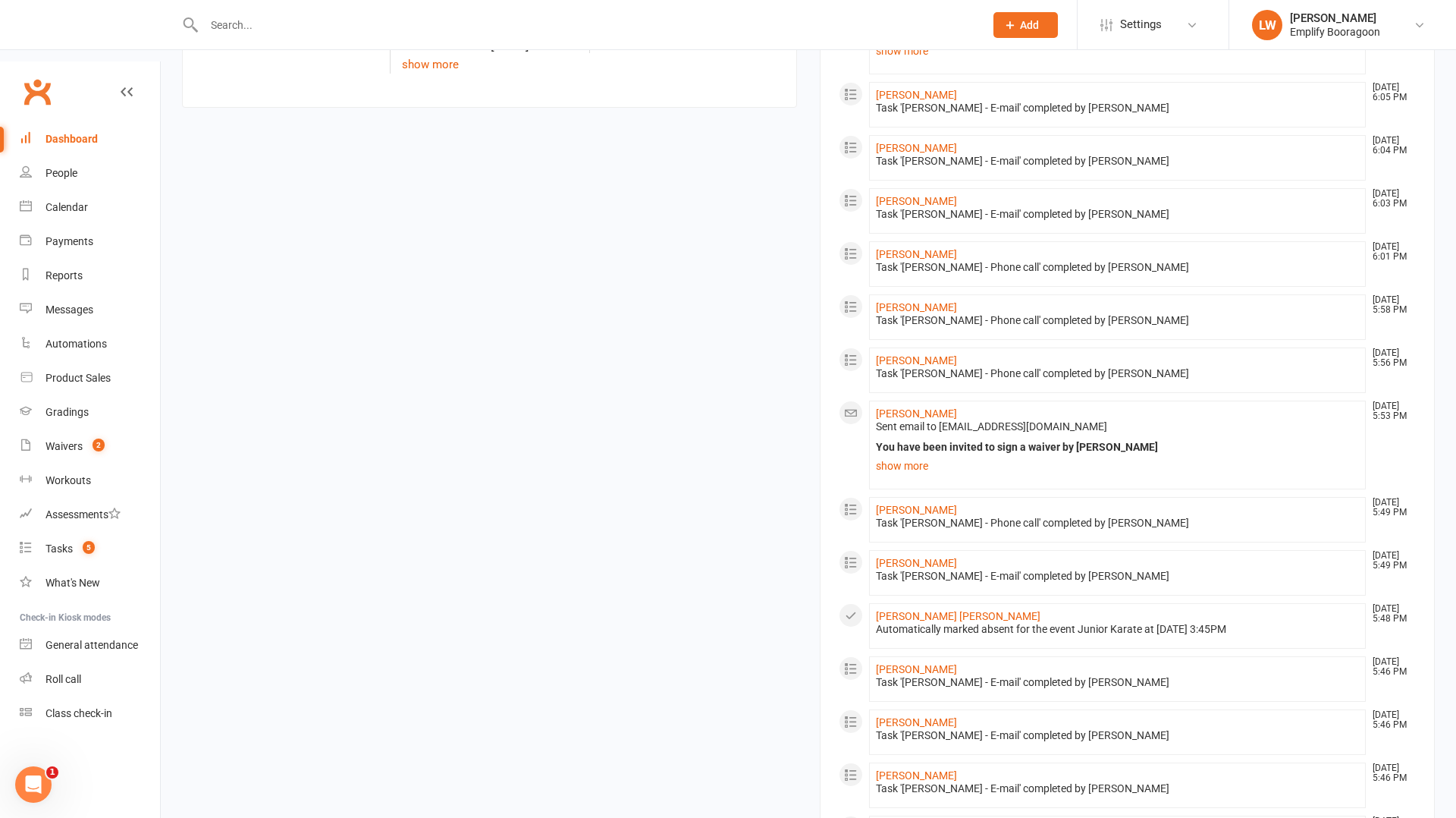
scroll to position [880, 0]
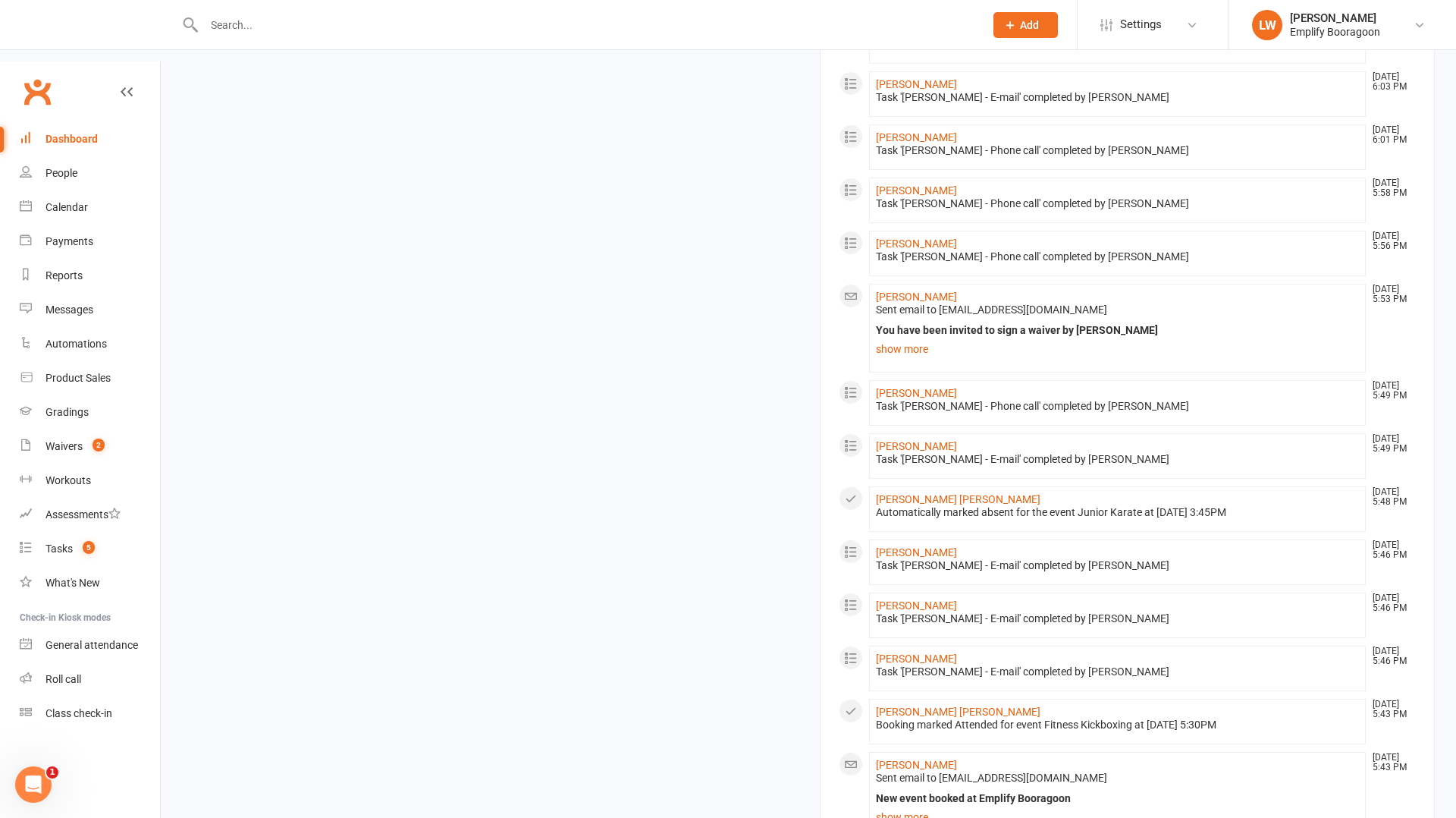
click at [247, 29] on input "text" at bounding box center [586, 25] width 774 height 21
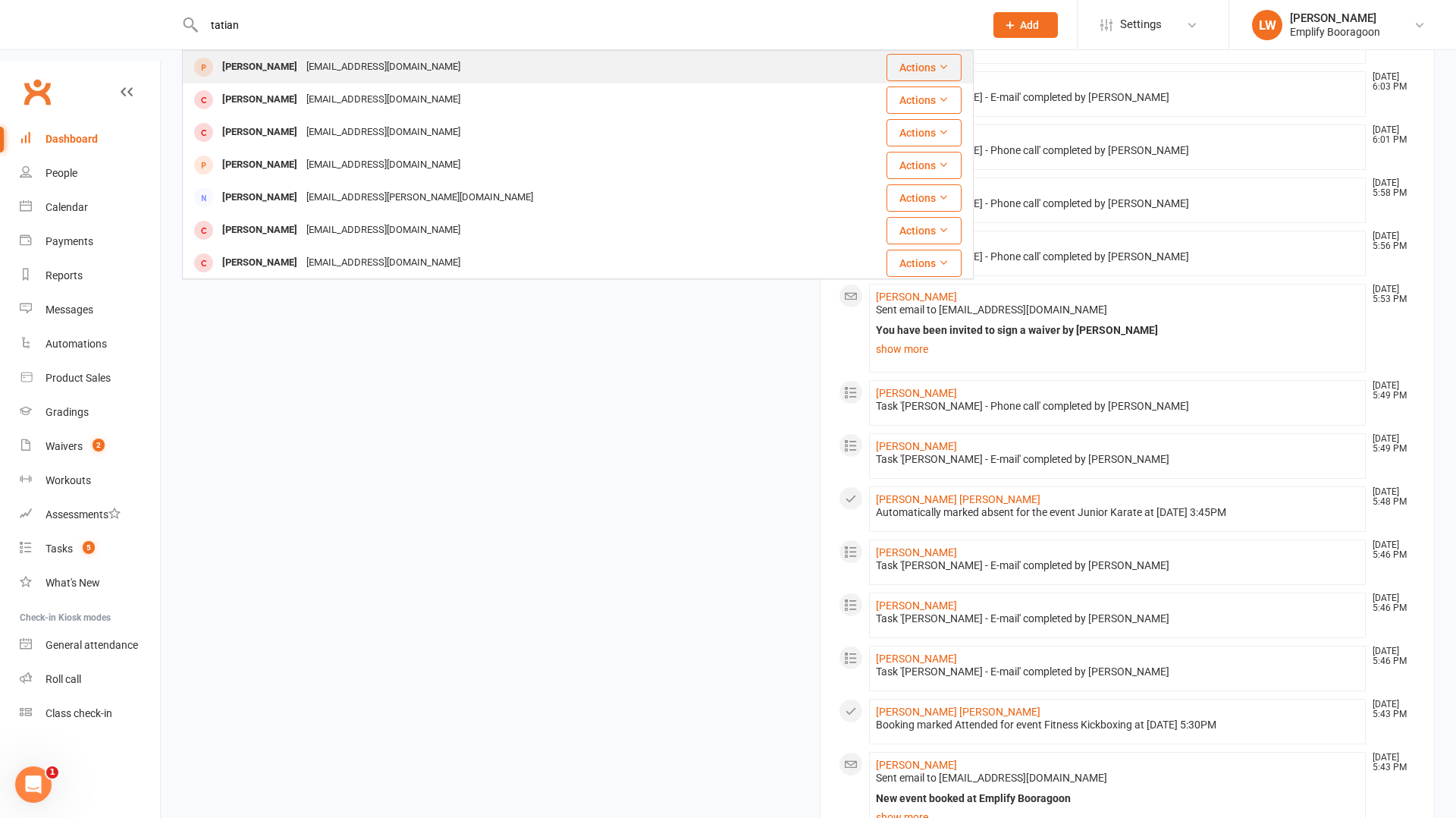
type input "tatian"
click at [255, 68] on div "[PERSON_NAME]" at bounding box center [259, 67] width 84 height 22
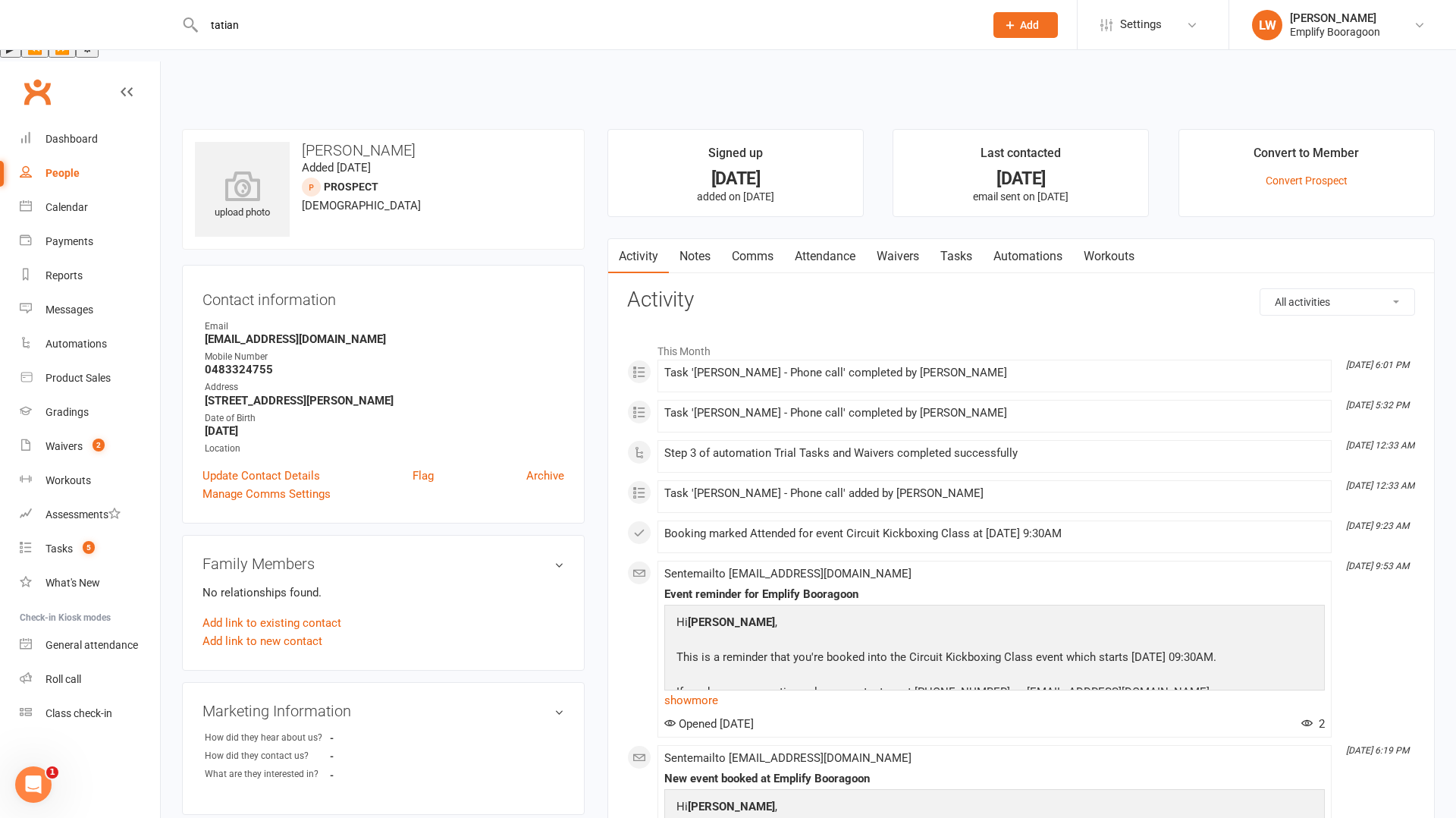
click at [886, 239] on link "Waivers" at bounding box center [898, 257] width 63 height 35
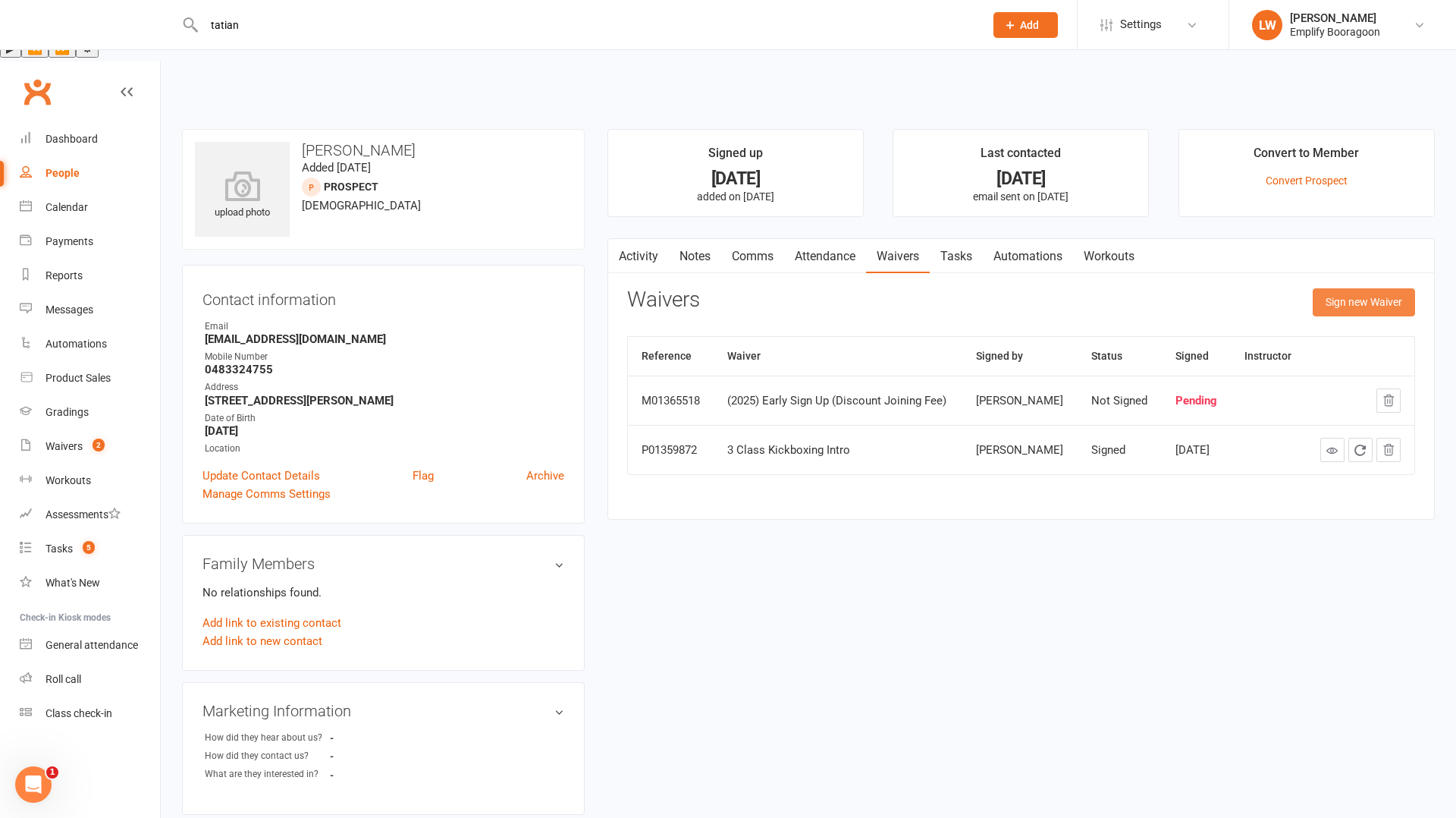
click at [1372, 289] on button "Sign new Waiver" at bounding box center [1364, 302] width 102 height 27
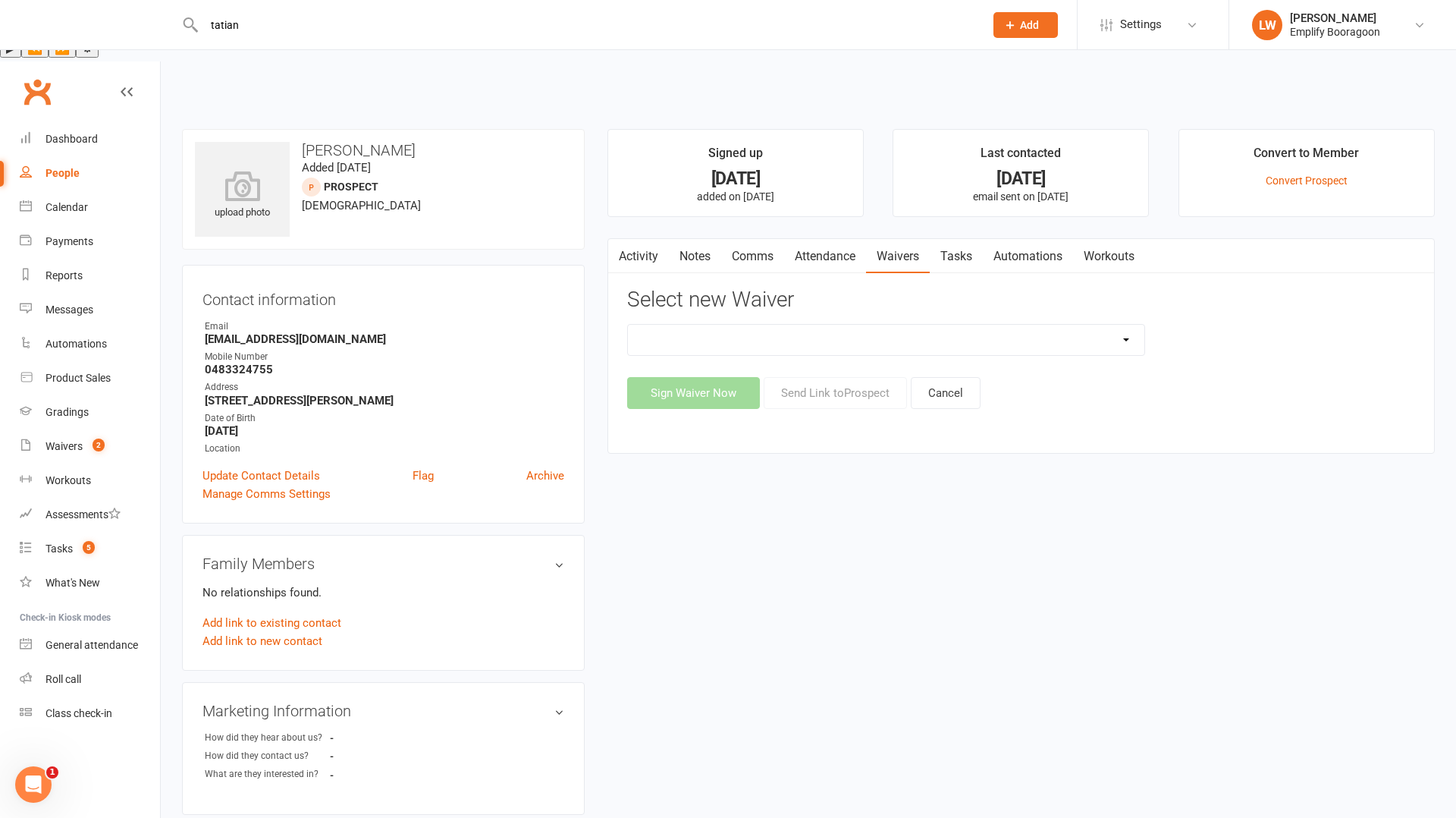
click at [972, 325] on select "(2025) Drop In Class (2025) Early Sign Up (Discount Joining Fee) (2025) Sign Up…" at bounding box center [886, 340] width 517 height 30
select select "13363"
click at [628, 325] on select "(2025) Drop In Class (2025) Early Sign Up (Discount Joining Fee) (2025) Sign Up…" at bounding box center [886, 340] width 517 height 30
click at [845, 377] on button "Send Link to [GEOGRAPHIC_DATA]" at bounding box center [835, 393] width 144 height 32
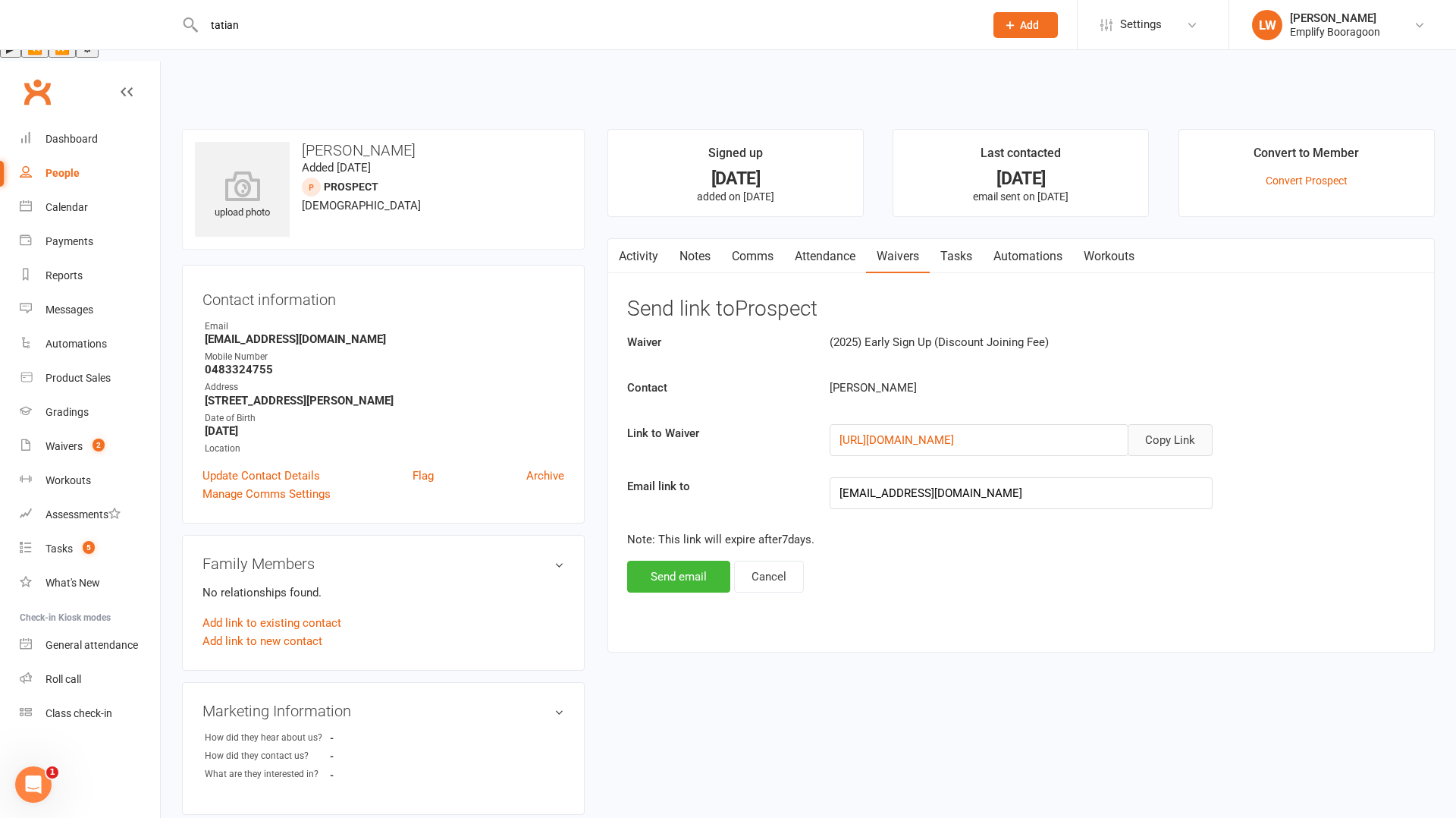
click at [1173, 424] on button "Copy Link" at bounding box center [1170, 440] width 85 height 32
click at [686, 561] on button "Send email" at bounding box center [678, 577] width 103 height 32
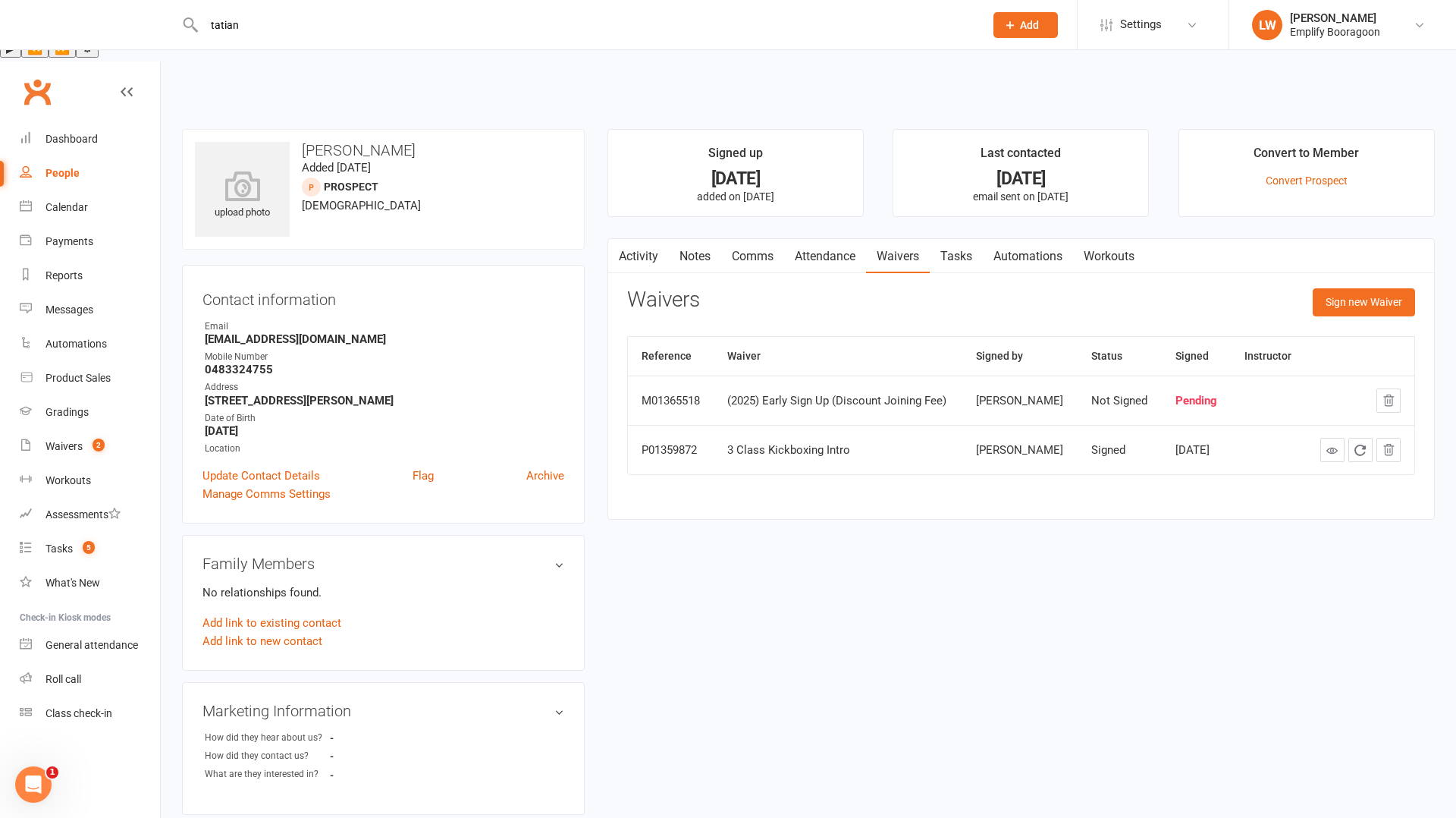
click at [298, 24] on input "tatian" at bounding box center [586, 25] width 774 height 21
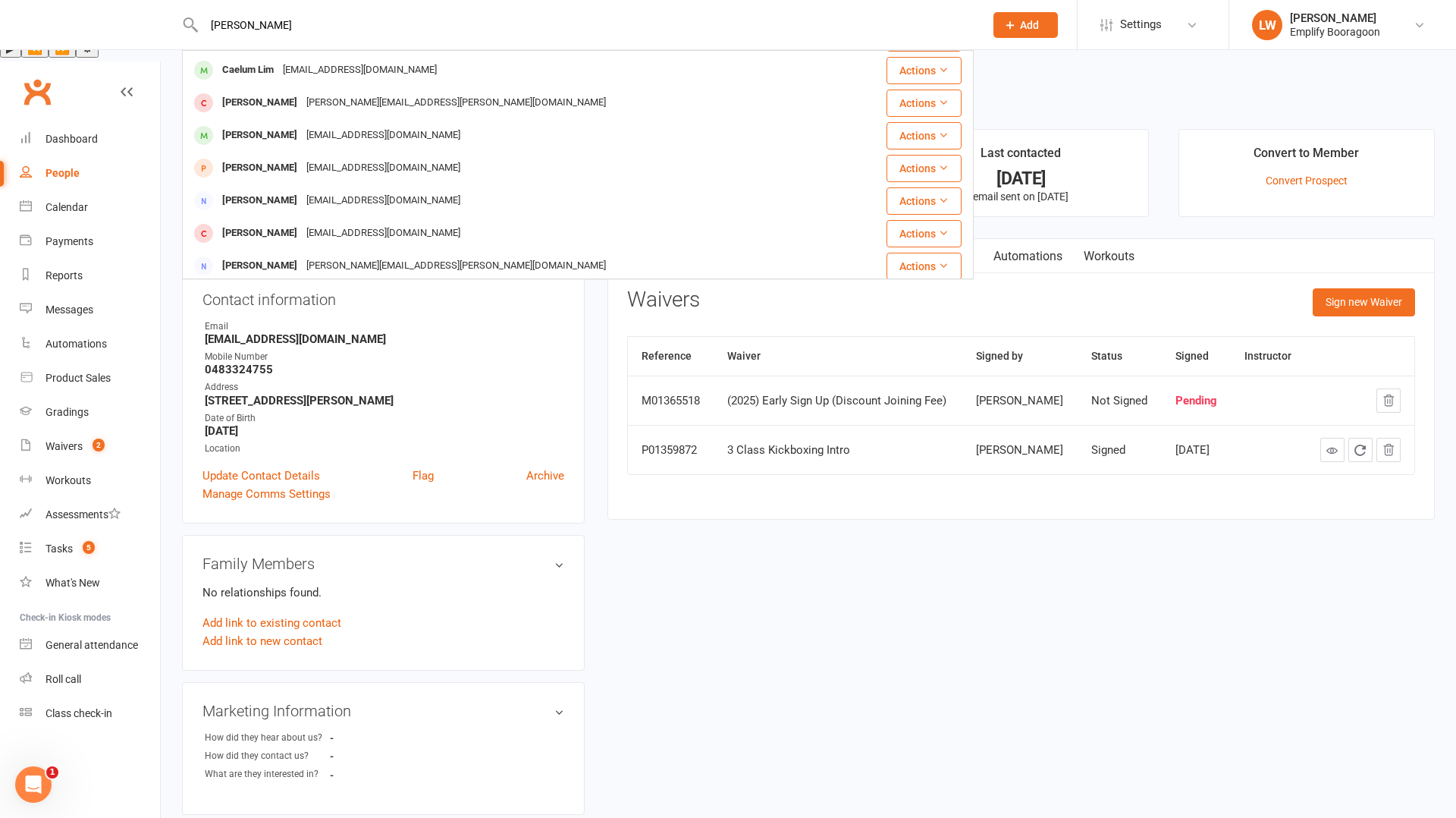
scroll to position [425, 0]
type input "andrew"
click at [63, 122] on link "Dashboard" at bounding box center [89, 139] width 140 height 34
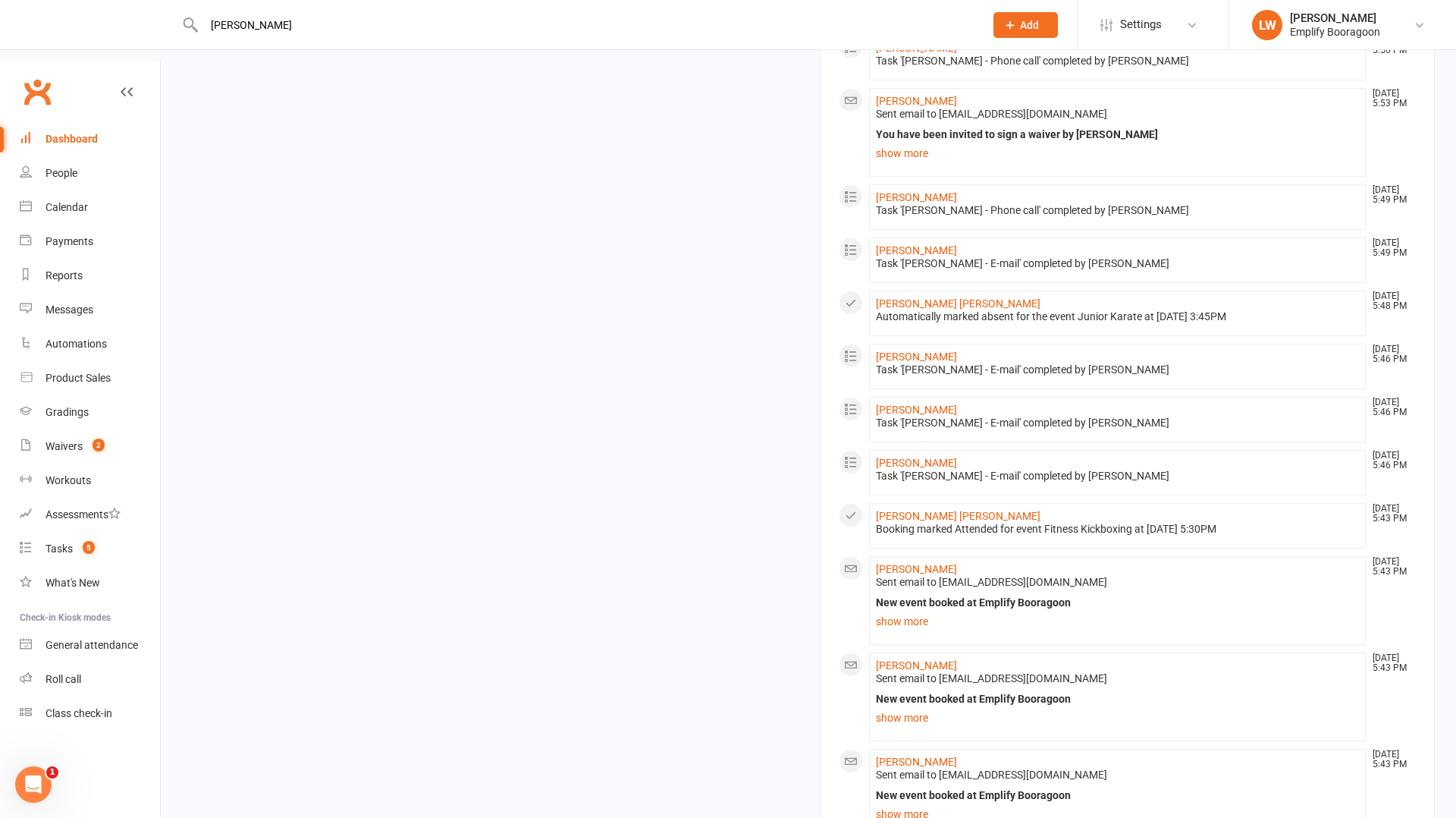
scroll to position [1268, 0]
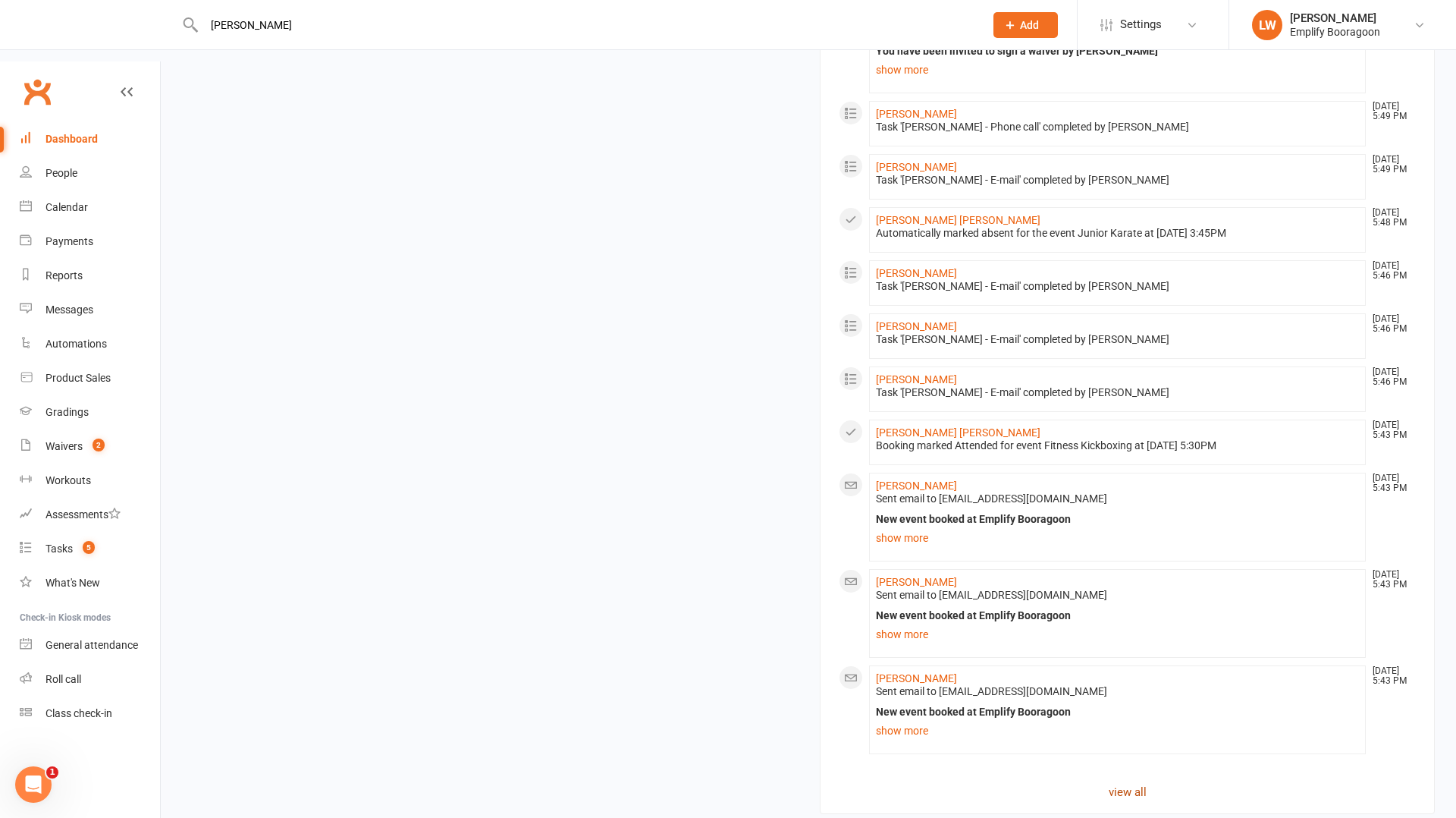
click at [1136, 784] on link "view all" at bounding box center [1127, 792] width 577 height 19
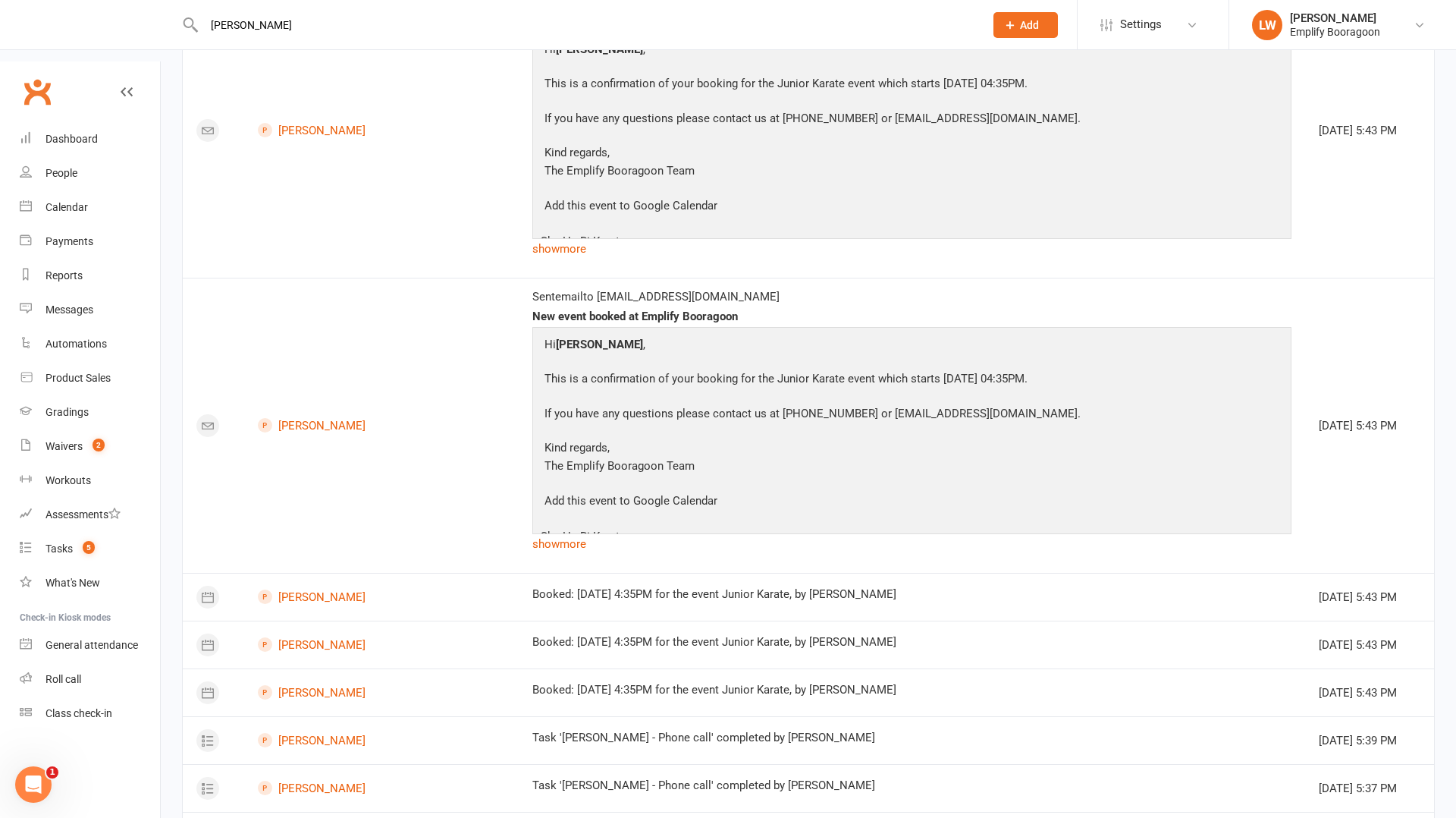
scroll to position [1857, 0]
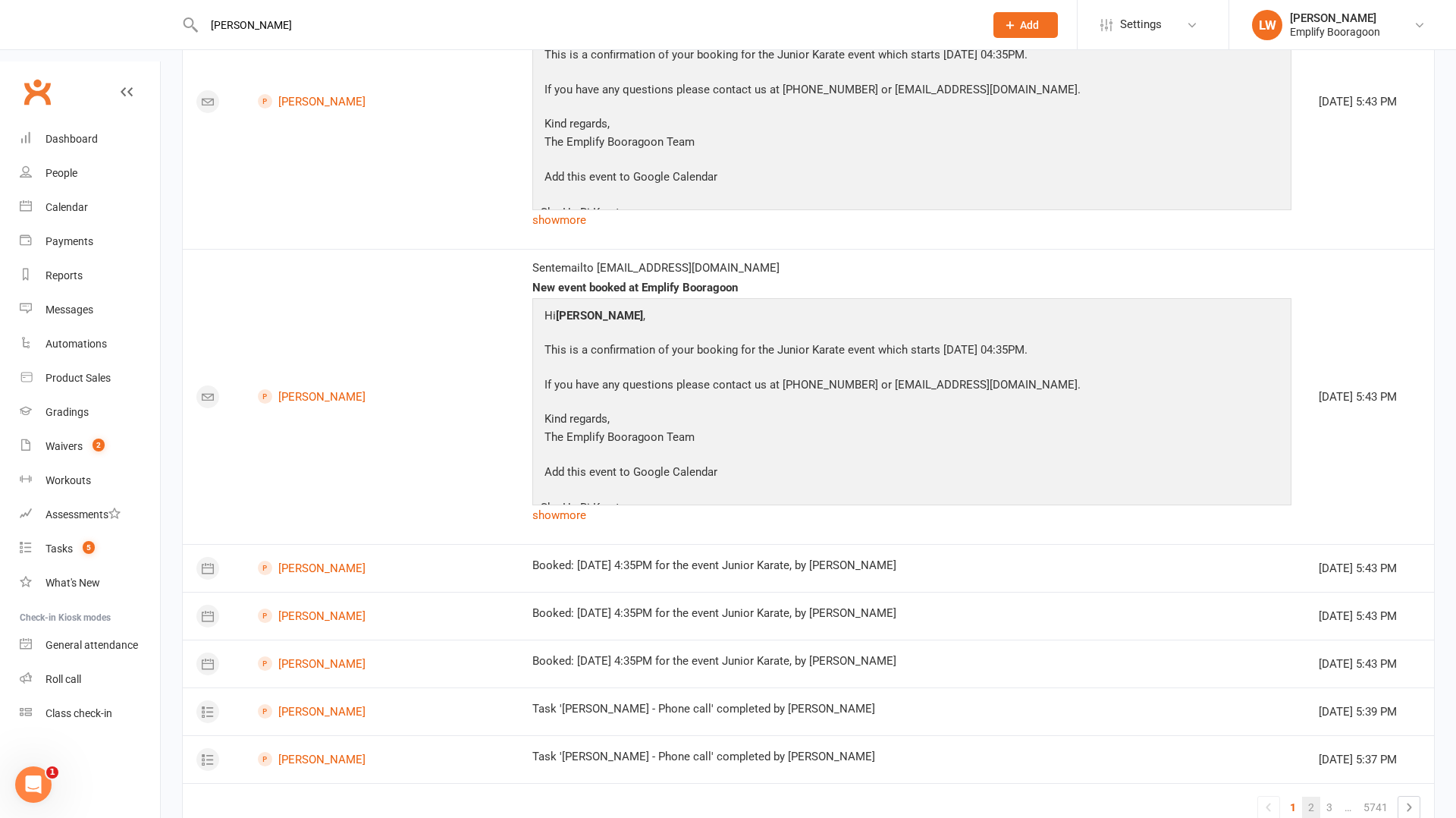
click at [1309, 797] on link "2" at bounding box center [1311, 807] width 19 height 21
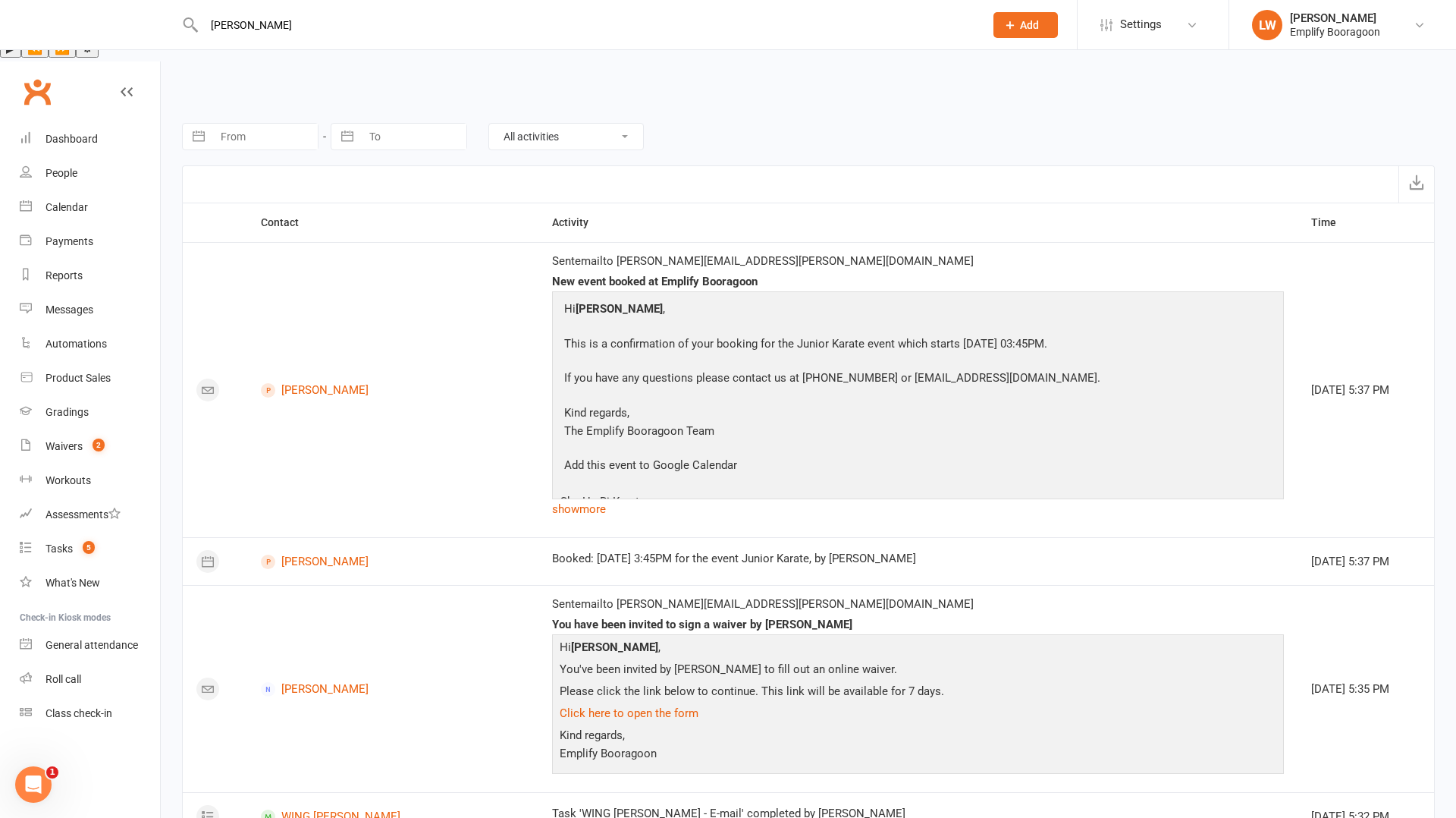
scroll to position [781, 0]
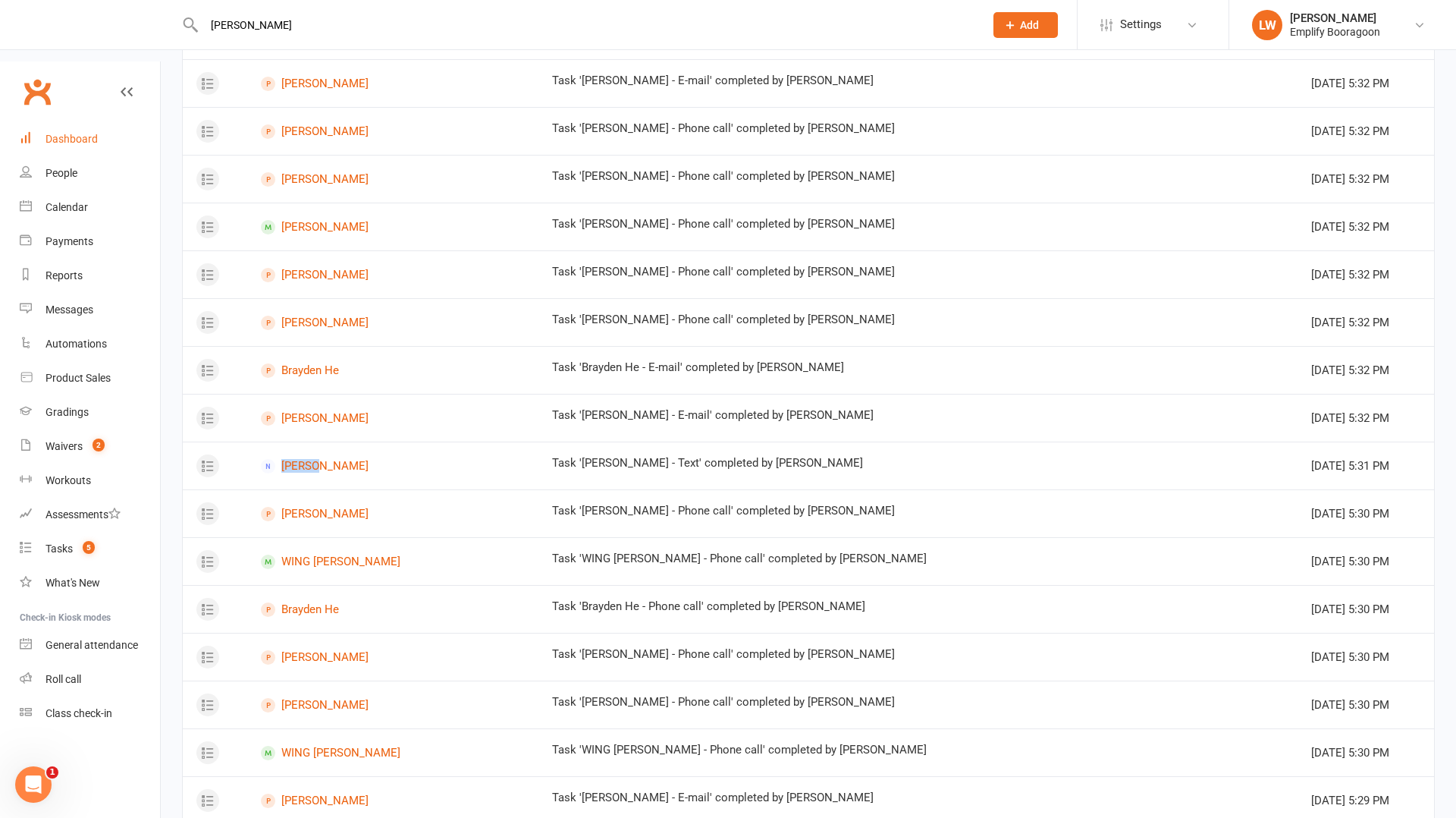
click at [73, 122] on link "Dashboard" at bounding box center [89, 139] width 140 height 34
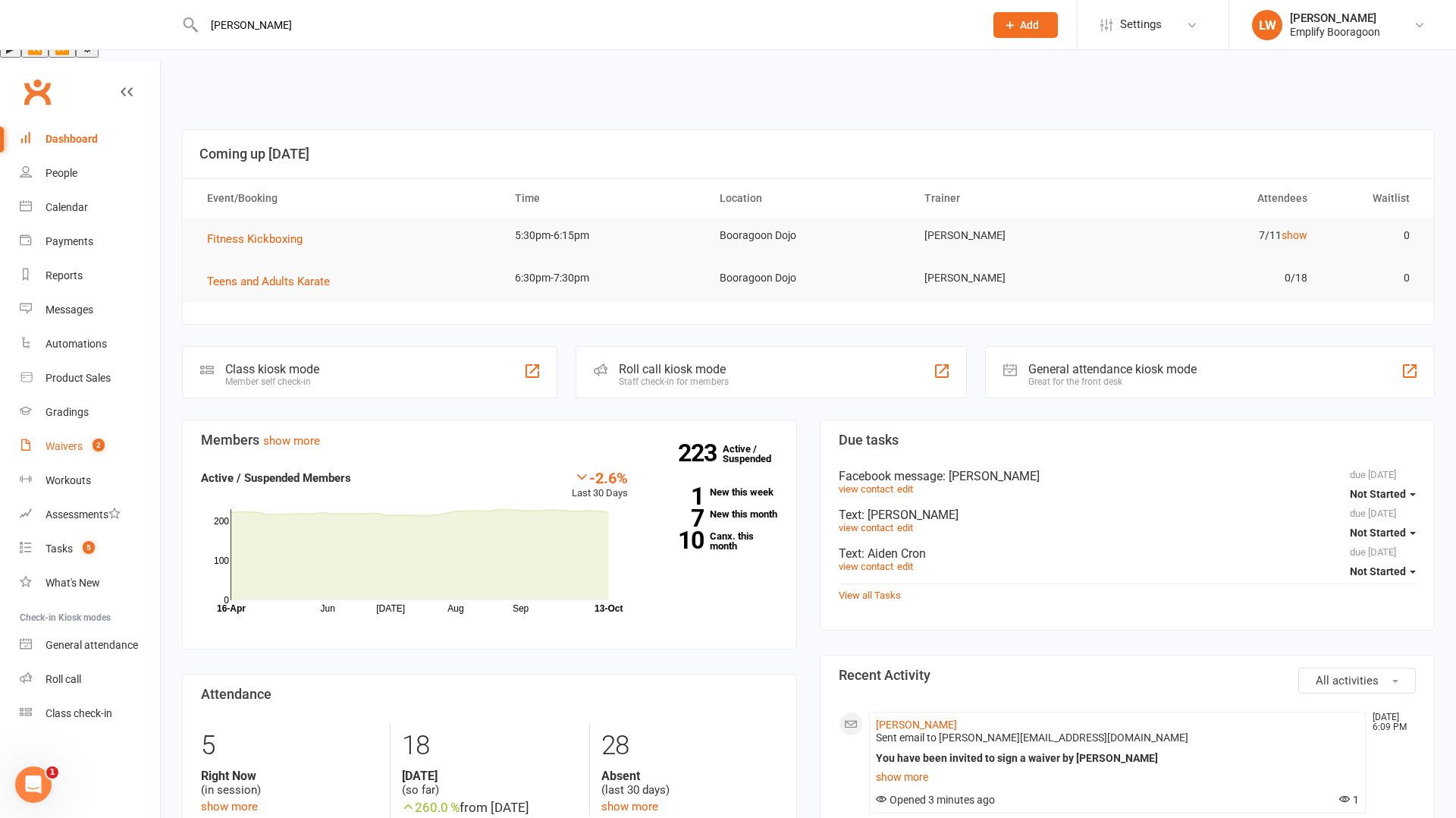
click at [73, 440] on div "Waivers" at bounding box center [64, 447] width 37 height 12
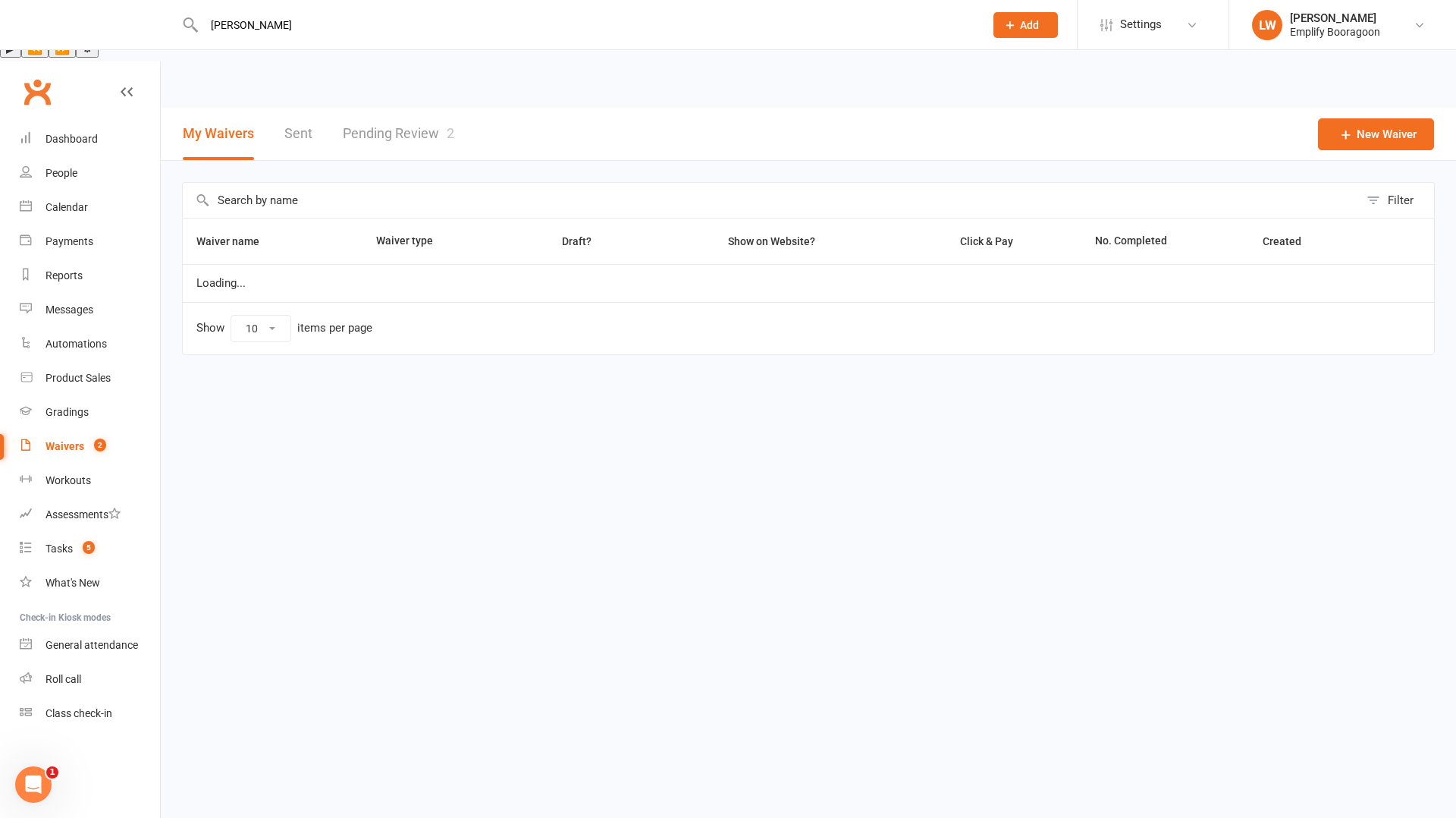
click at [440, 108] on link "Pending Review 2" at bounding box center [399, 133] width 111 height 52
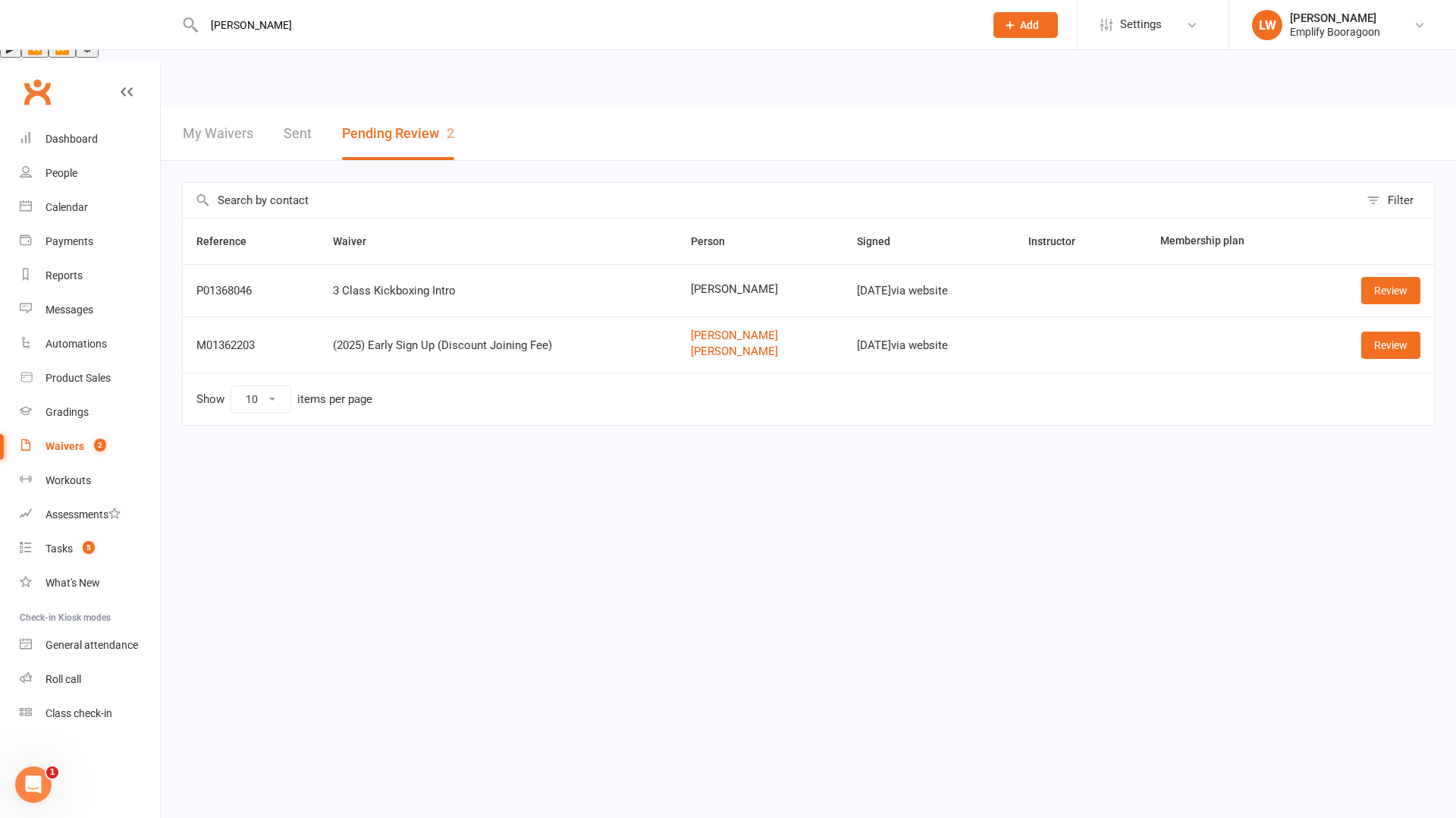
click at [1385, 264] on td "Review" at bounding box center [1371, 289] width 125 height 52
click at [1379, 277] on link "Review" at bounding box center [1391, 290] width 59 height 27
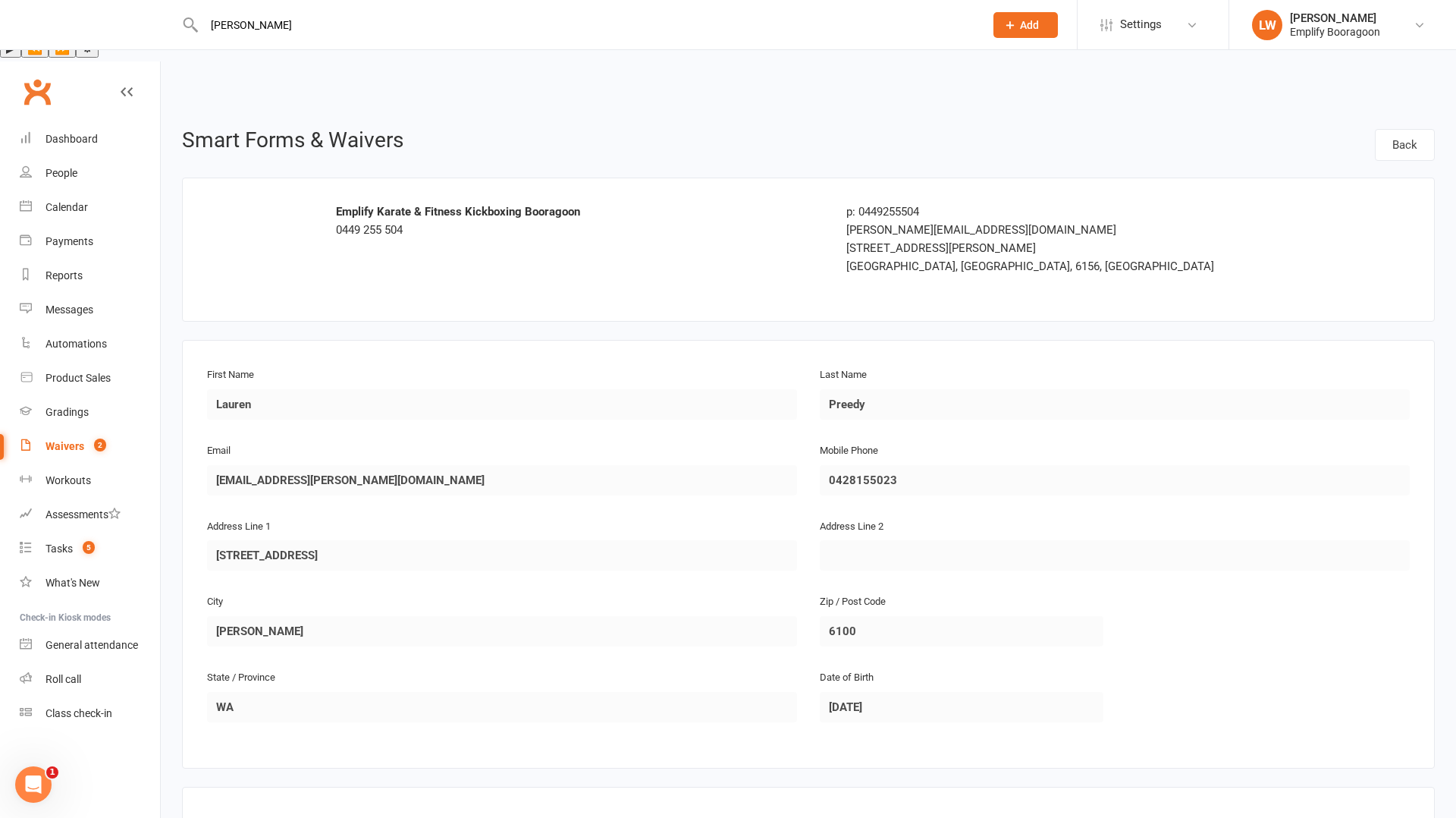
scroll to position [198, 0]
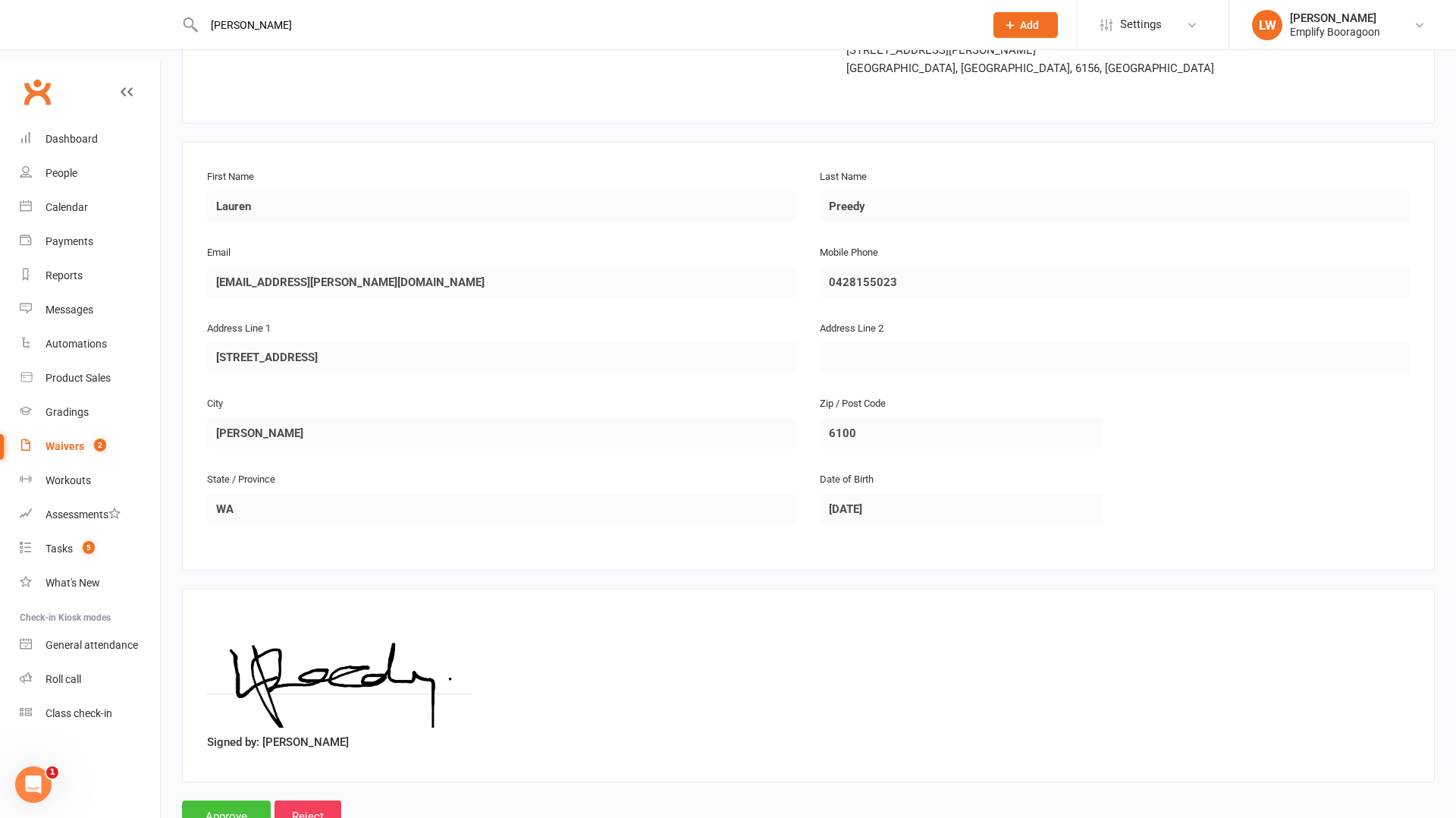
click at [258, 800] on input "Approve" at bounding box center [226, 816] width 89 height 32
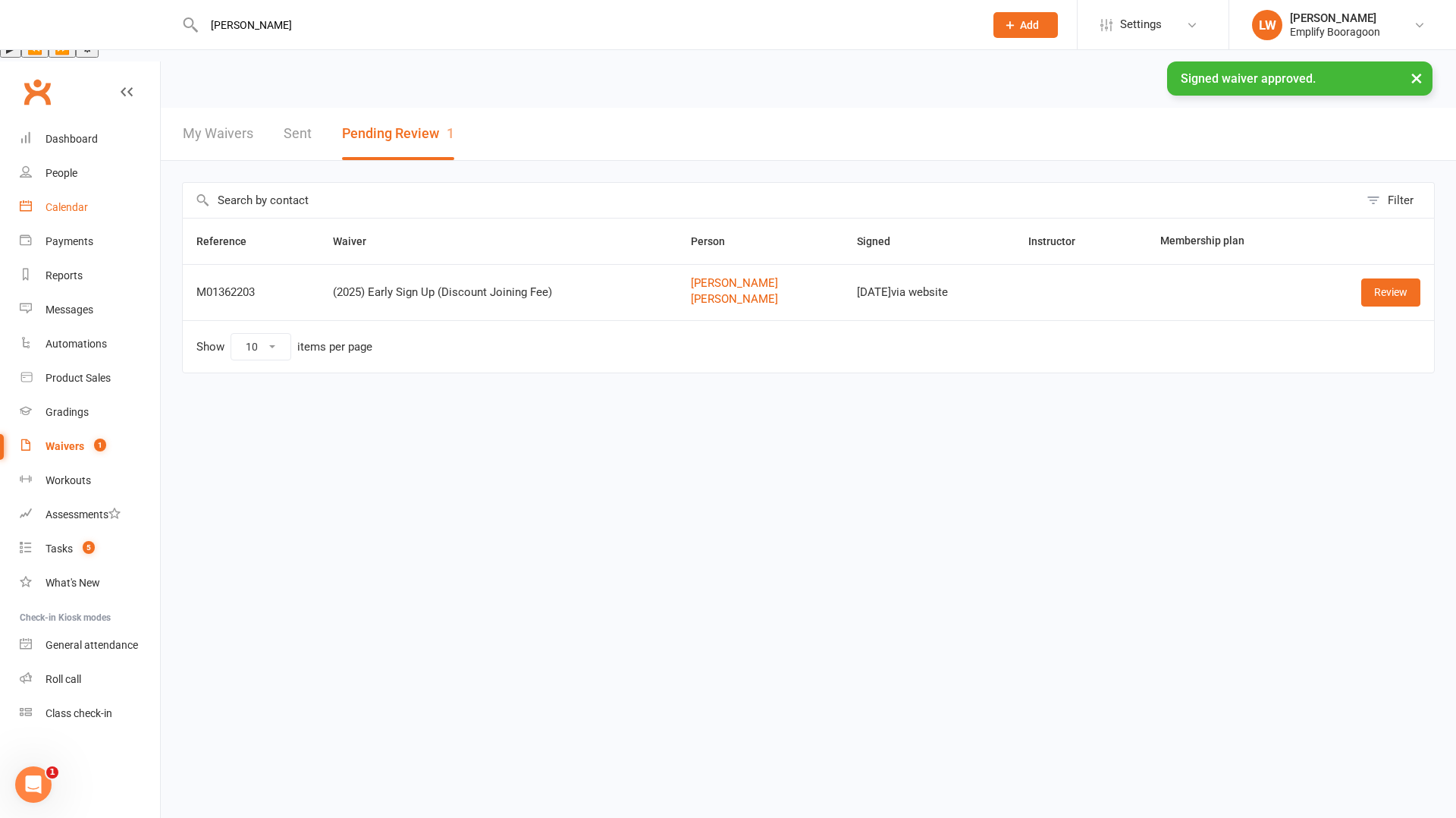
click at [58, 201] on div "Calendar" at bounding box center [67, 207] width 42 height 12
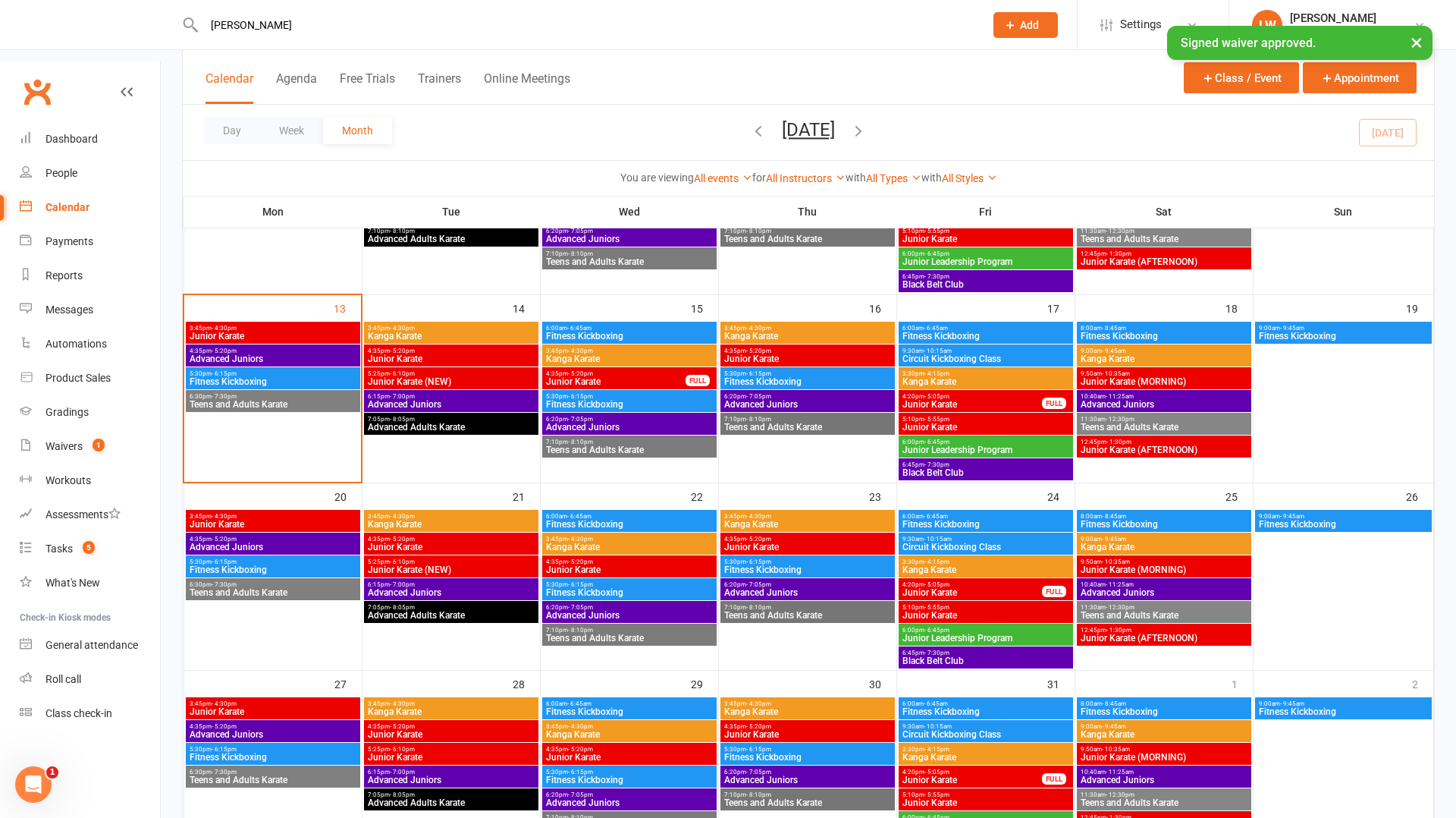
scroll to position [463, 0]
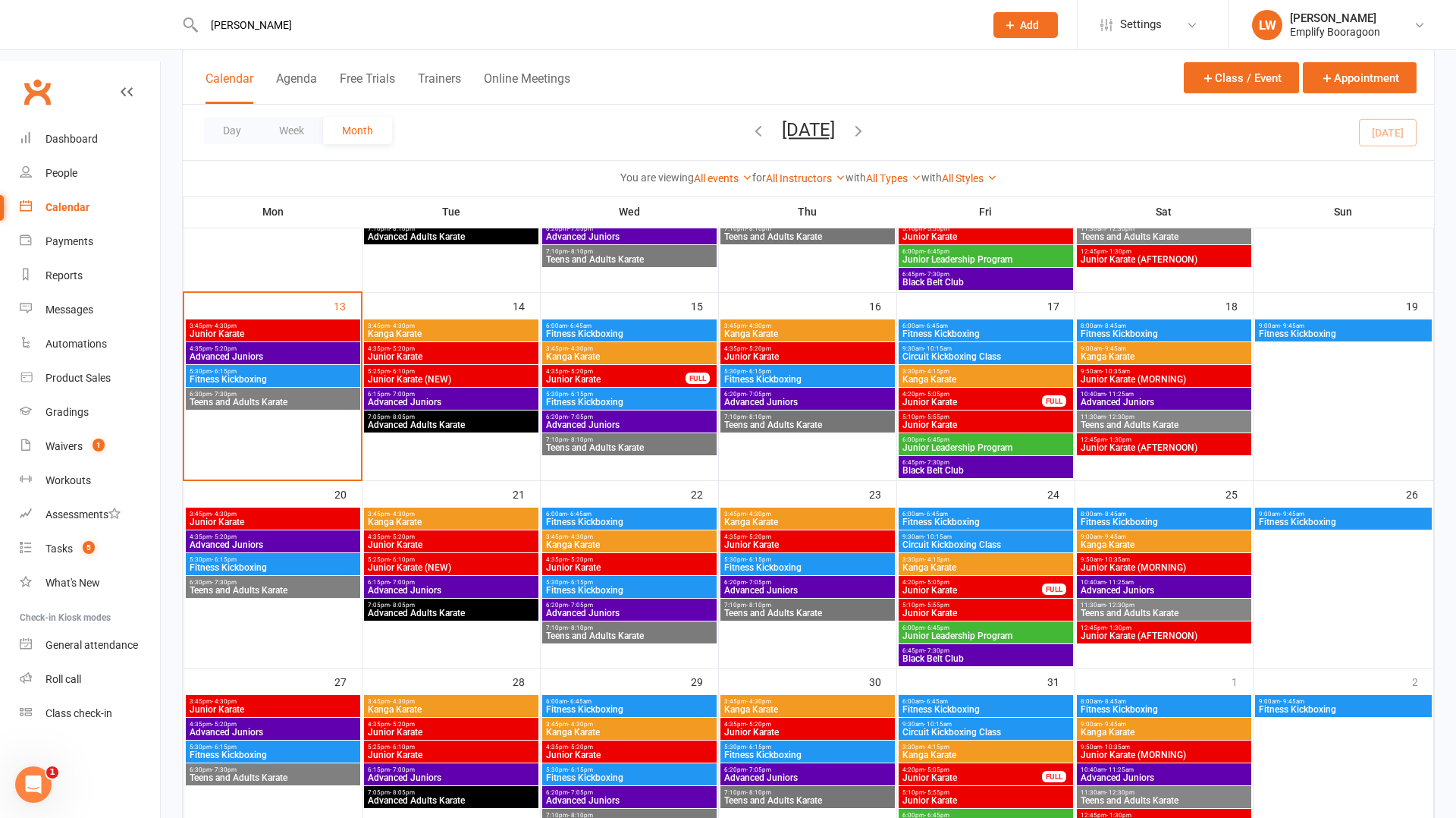
click at [218, 563] on span "Fitness Kickboxing" at bounding box center [273, 567] width 168 height 9
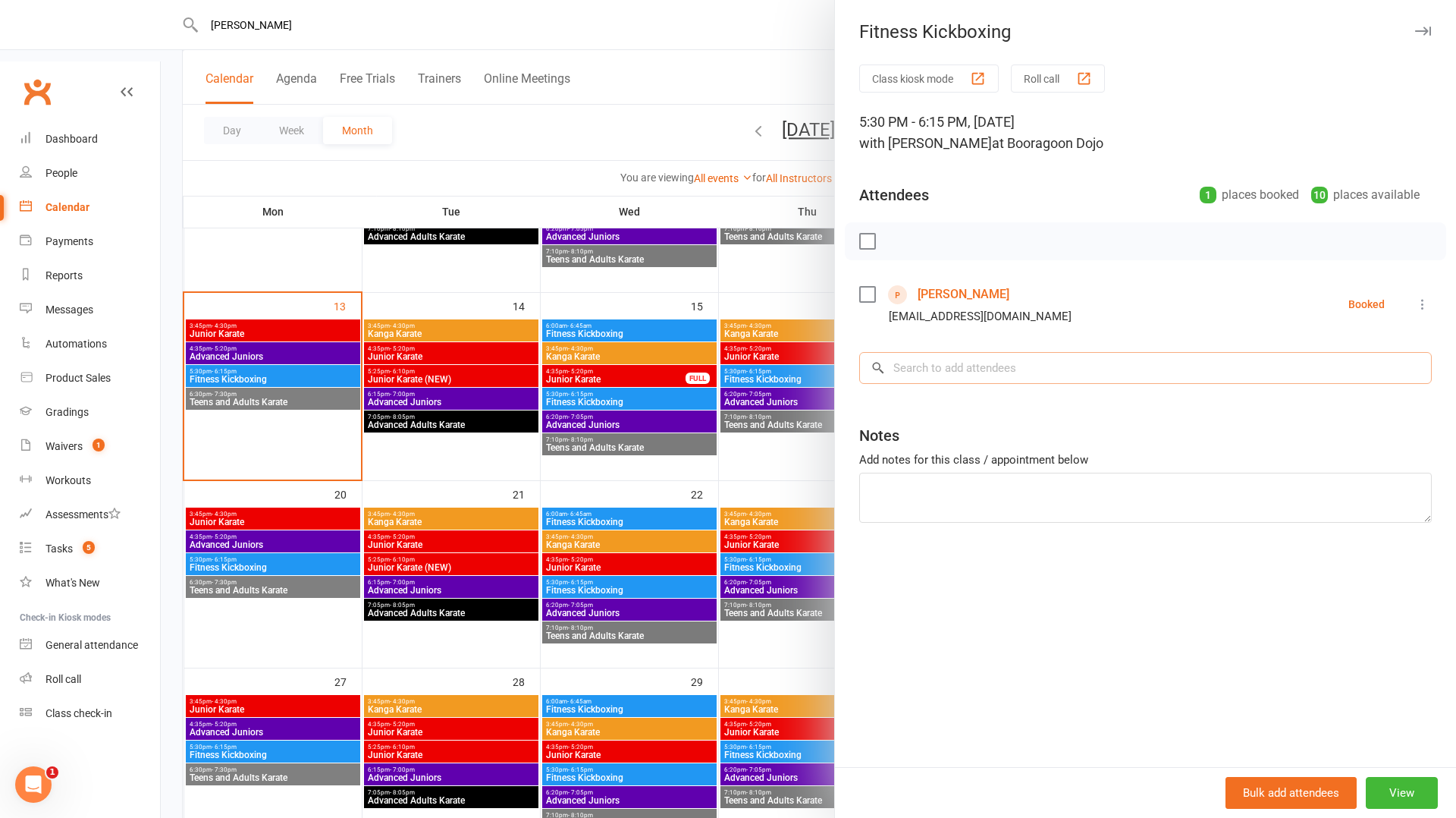
click at [959, 377] on input "search" at bounding box center [1145, 368] width 572 height 32
paste input "Lauren"
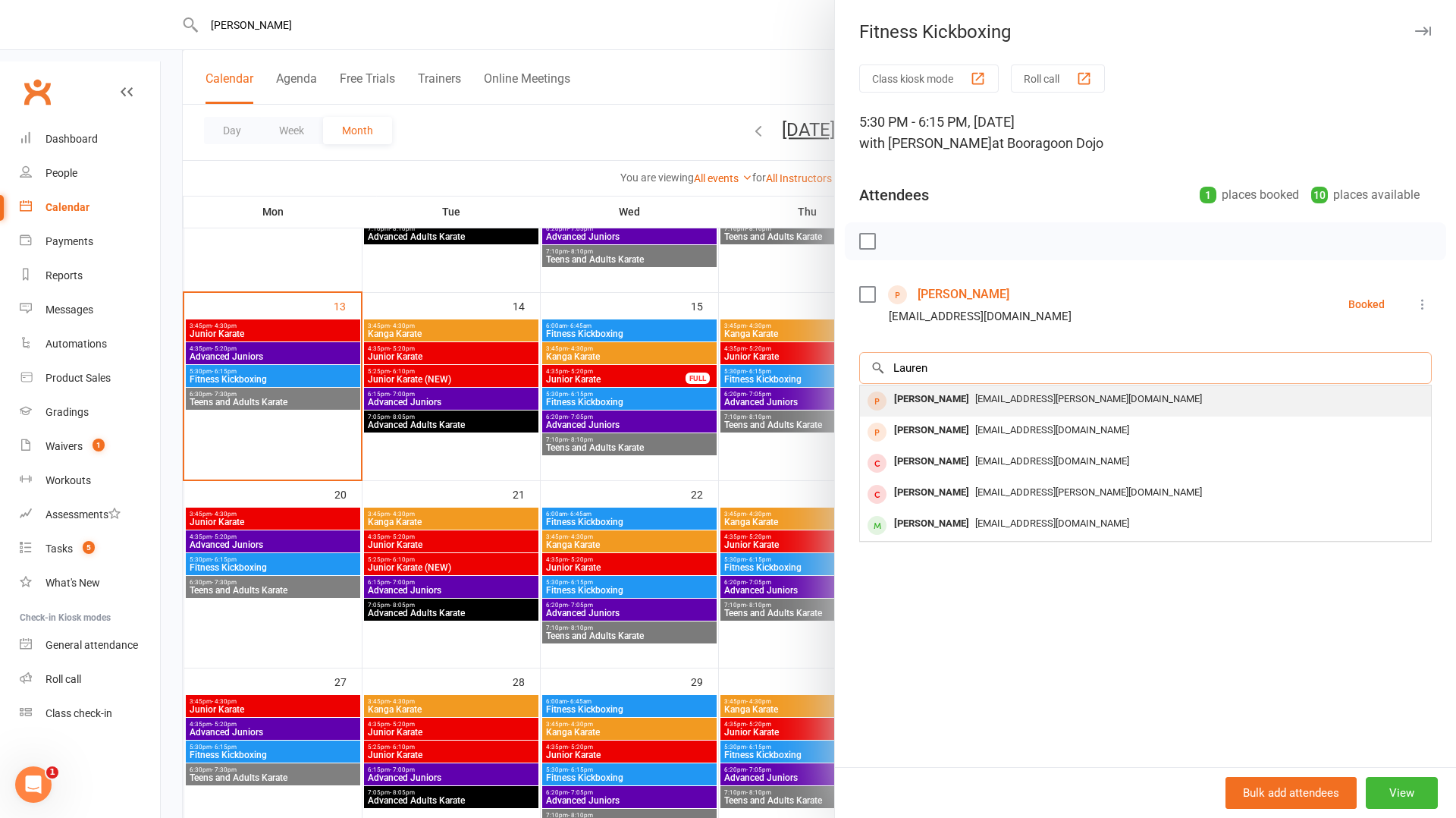
type input "Lauren"
click at [959, 401] on div "[PERSON_NAME]" at bounding box center [931, 399] width 87 height 22
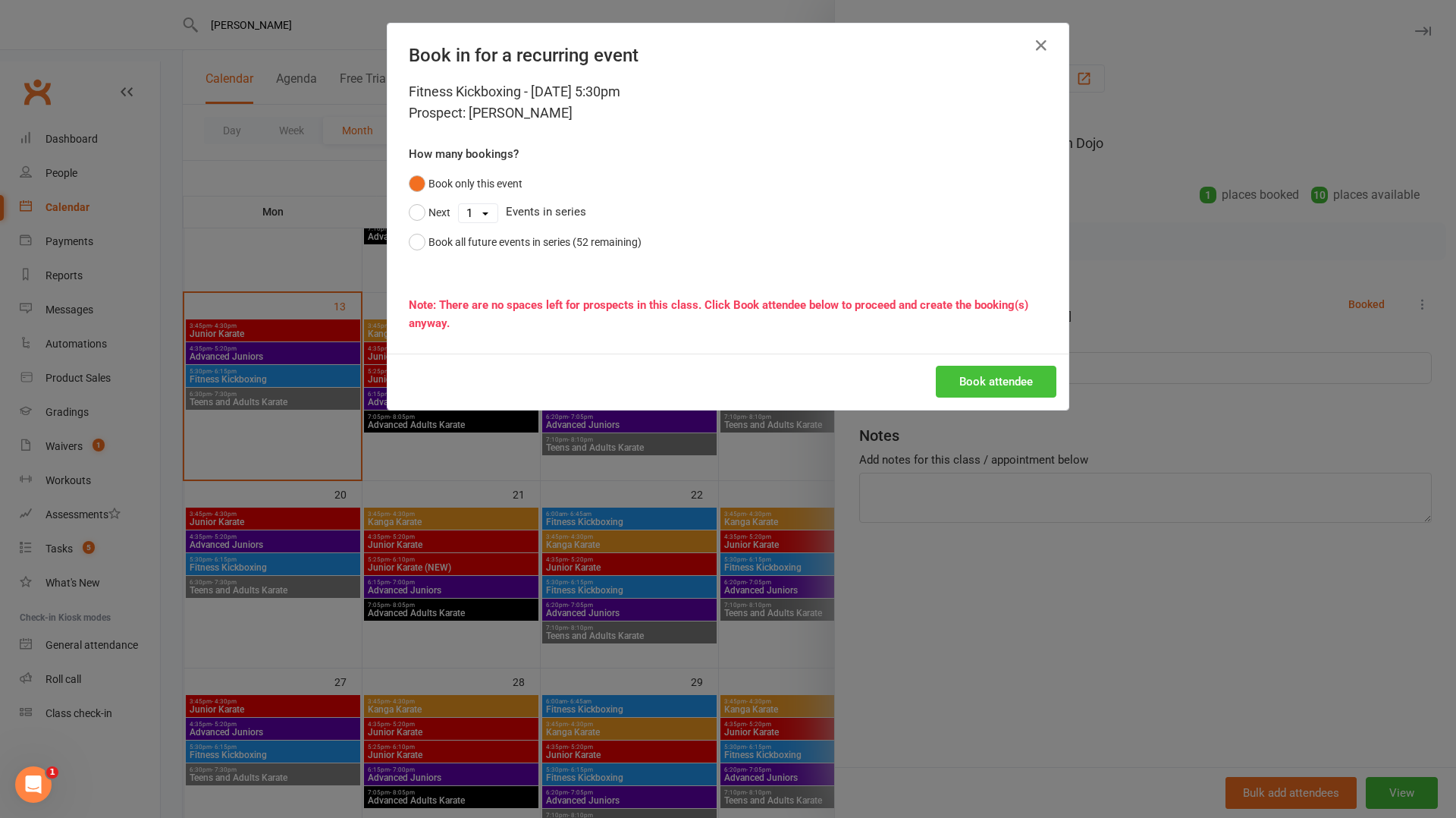
click at [988, 380] on button "Book attendee" at bounding box center [996, 382] width 121 height 32
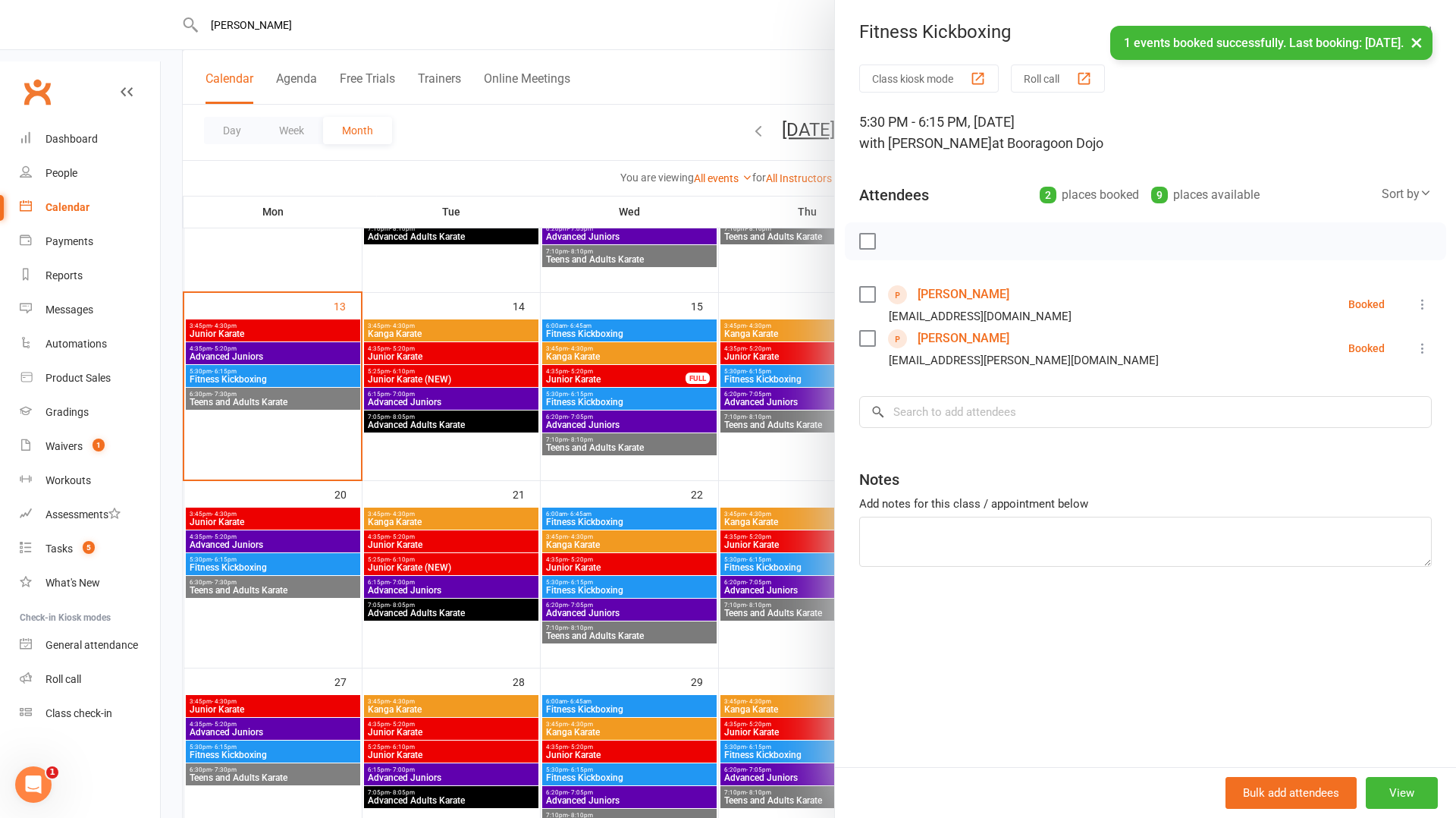
click at [480, 465] on div at bounding box center [808, 409] width 1295 height 818
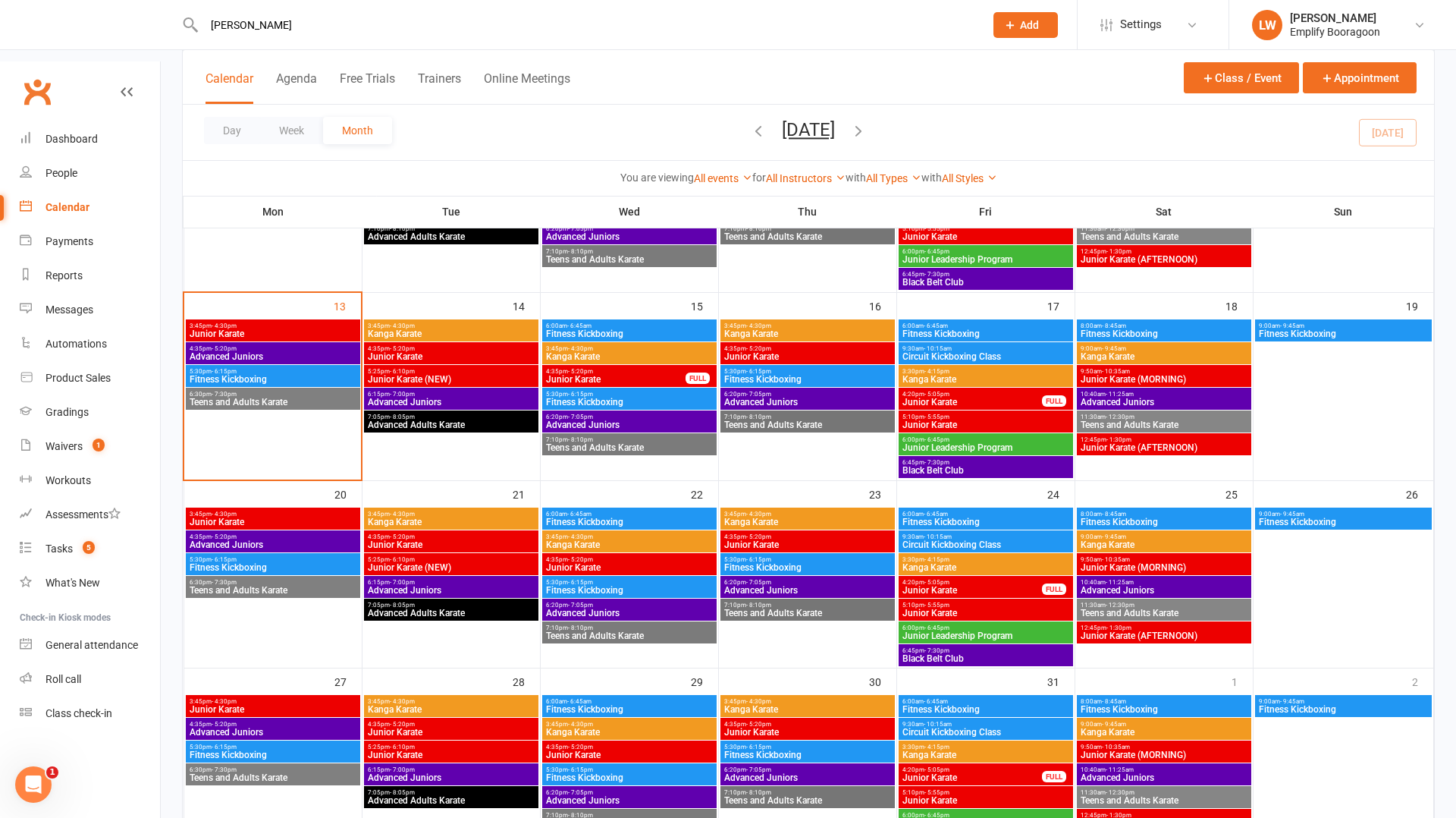
click at [1104, 329] on span "Fitness Kickboxing" at bounding box center [1164, 334] width 168 height 9
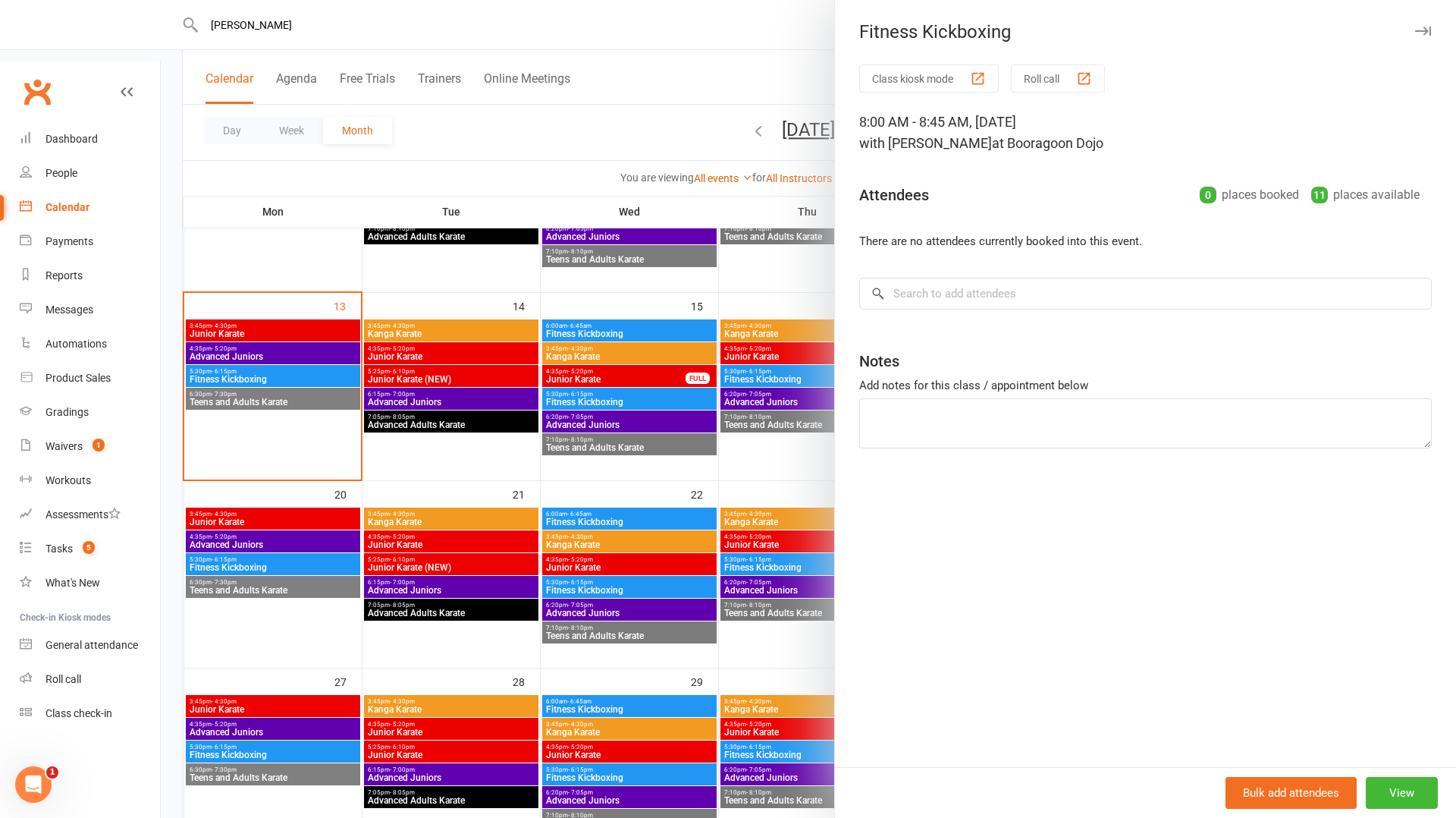
click at [609, 397] on div at bounding box center [808, 409] width 1295 height 818
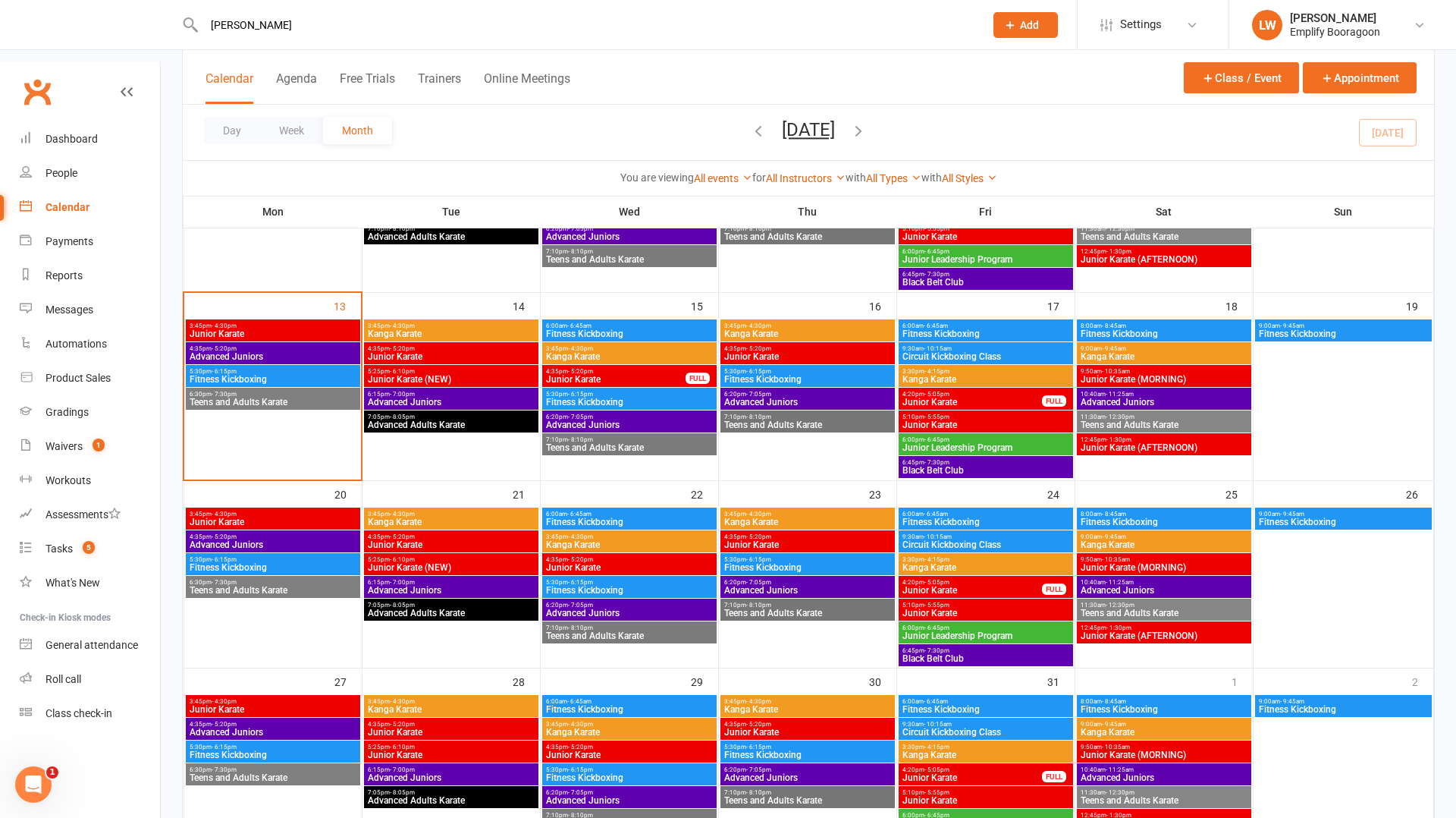
click at [292, 563] on span "Fitness Kickboxing" at bounding box center [273, 567] width 168 height 9
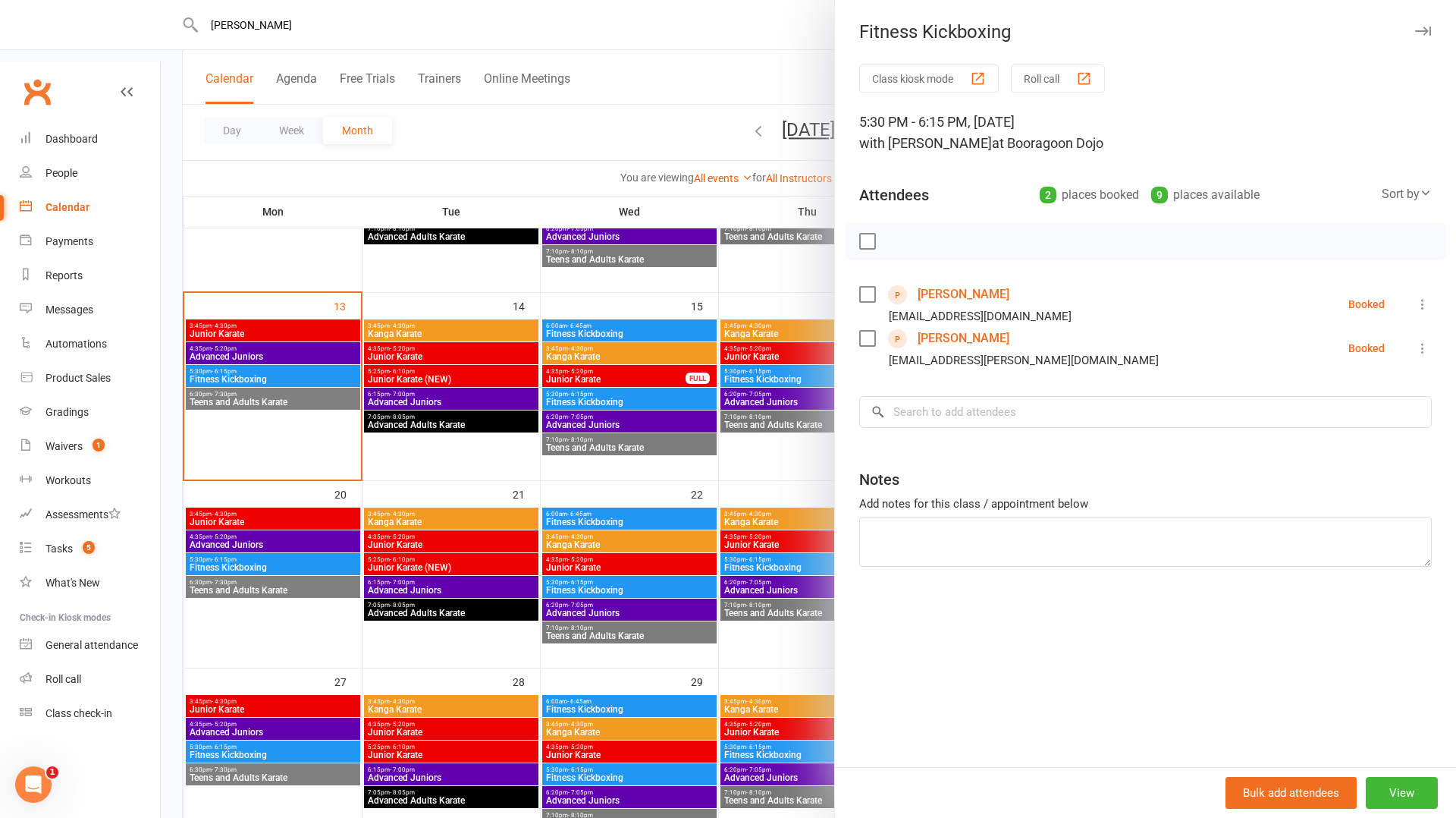
click at [501, 477] on div at bounding box center [808, 409] width 1295 height 818
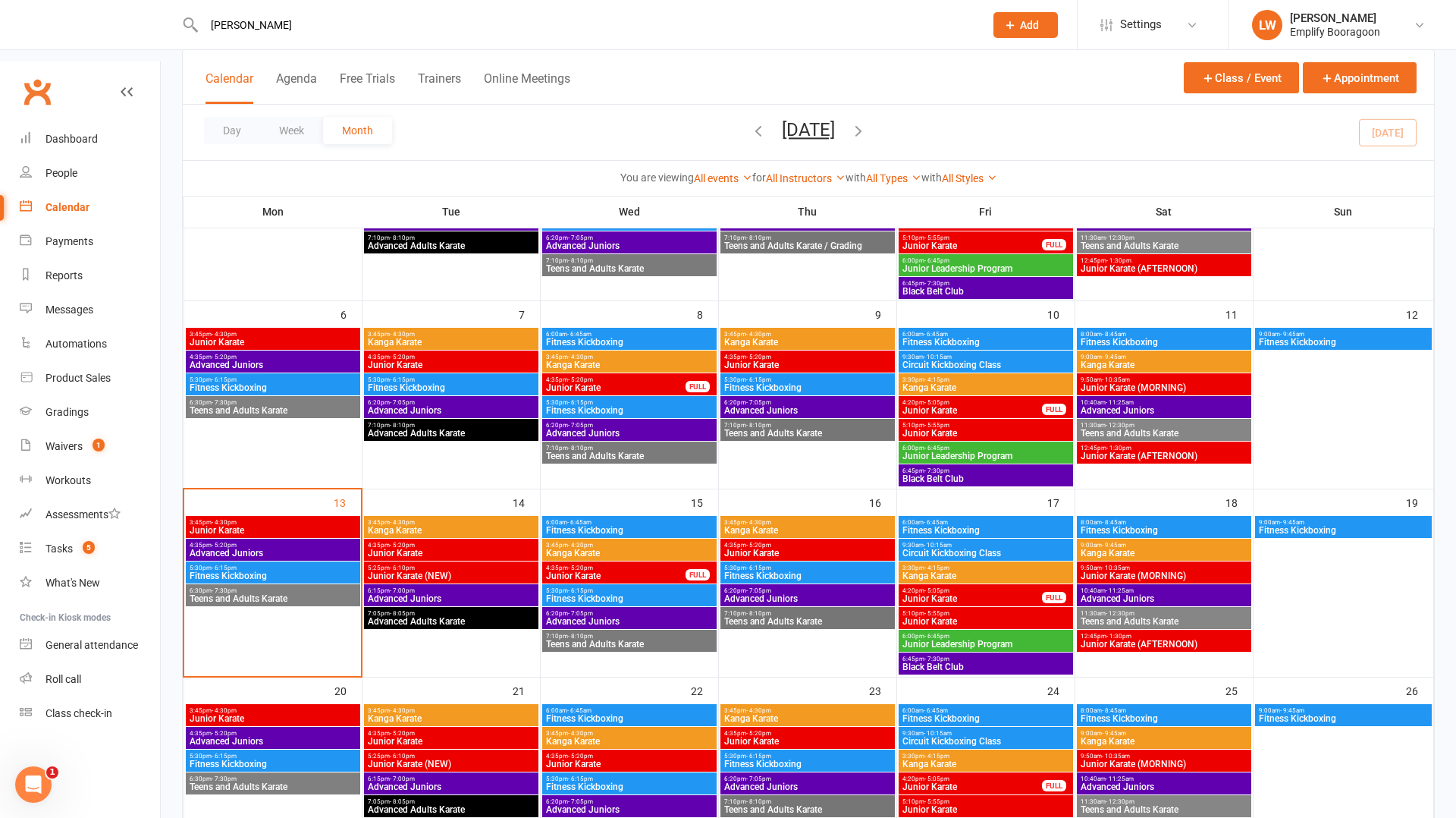
scroll to position [199, 0]
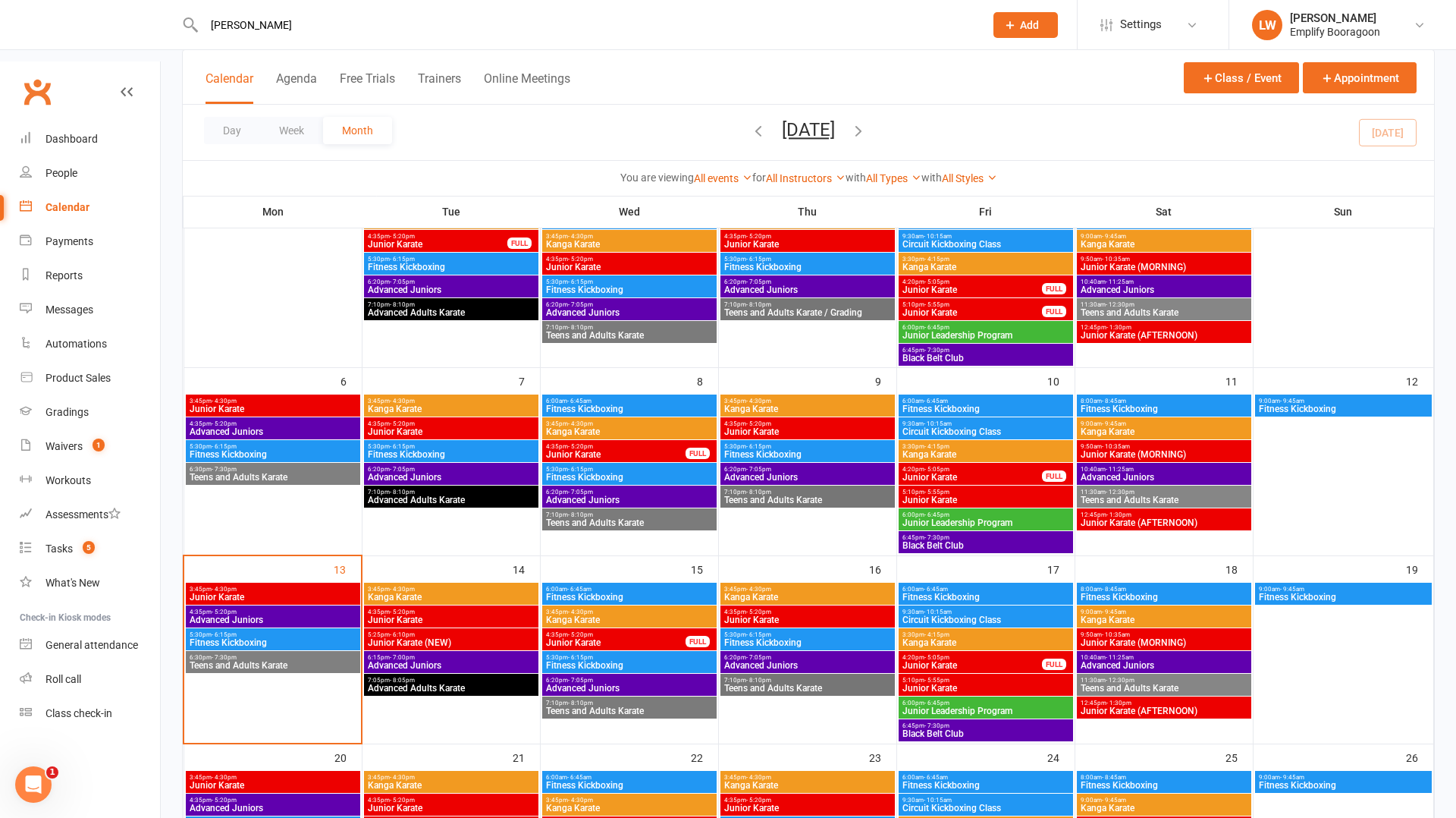
click at [1146, 404] on span "Fitness Kickboxing" at bounding box center [1164, 409] width 168 height 9
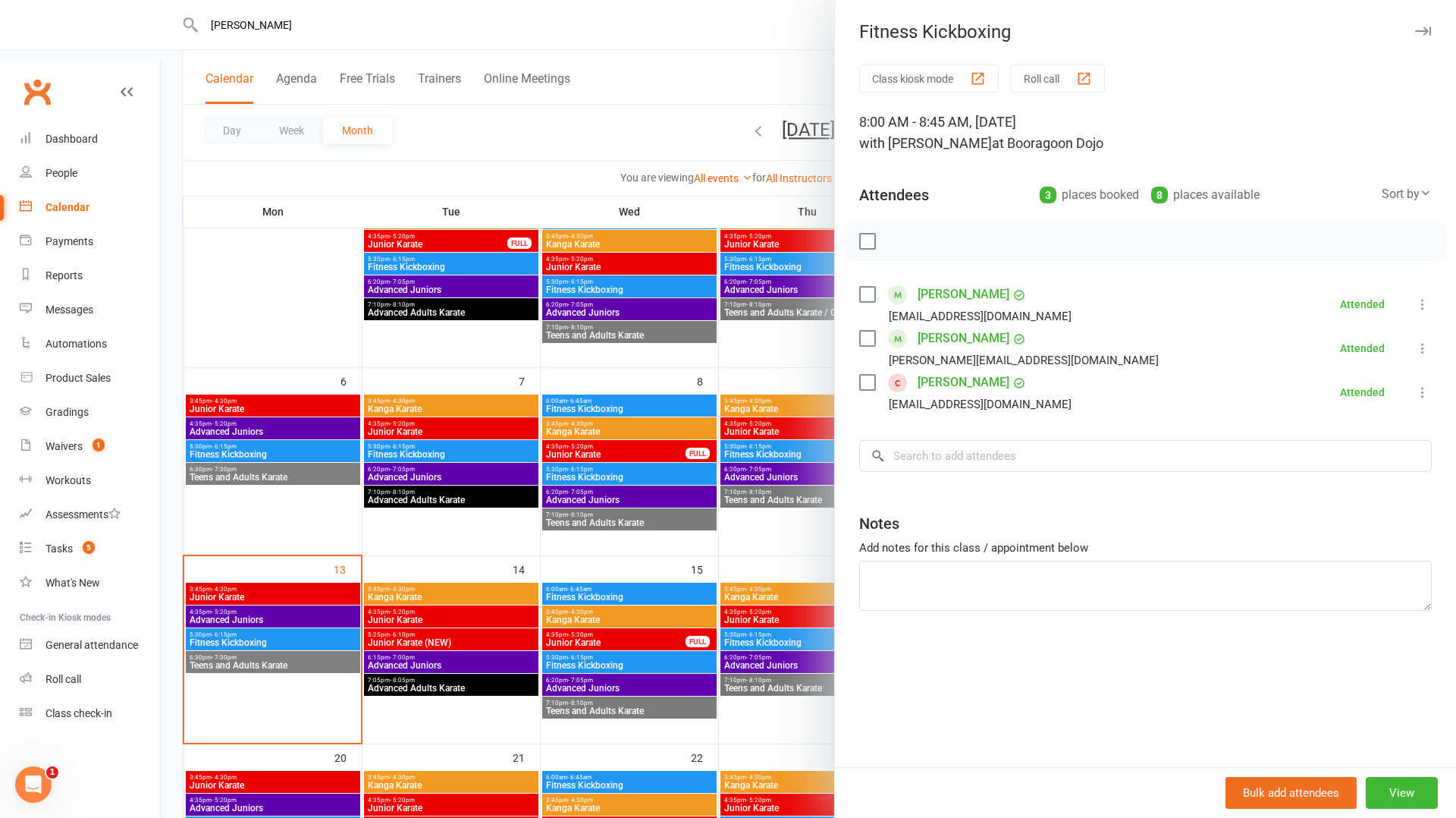
click at [734, 371] on div at bounding box center [808, 409] width 1295 height 818
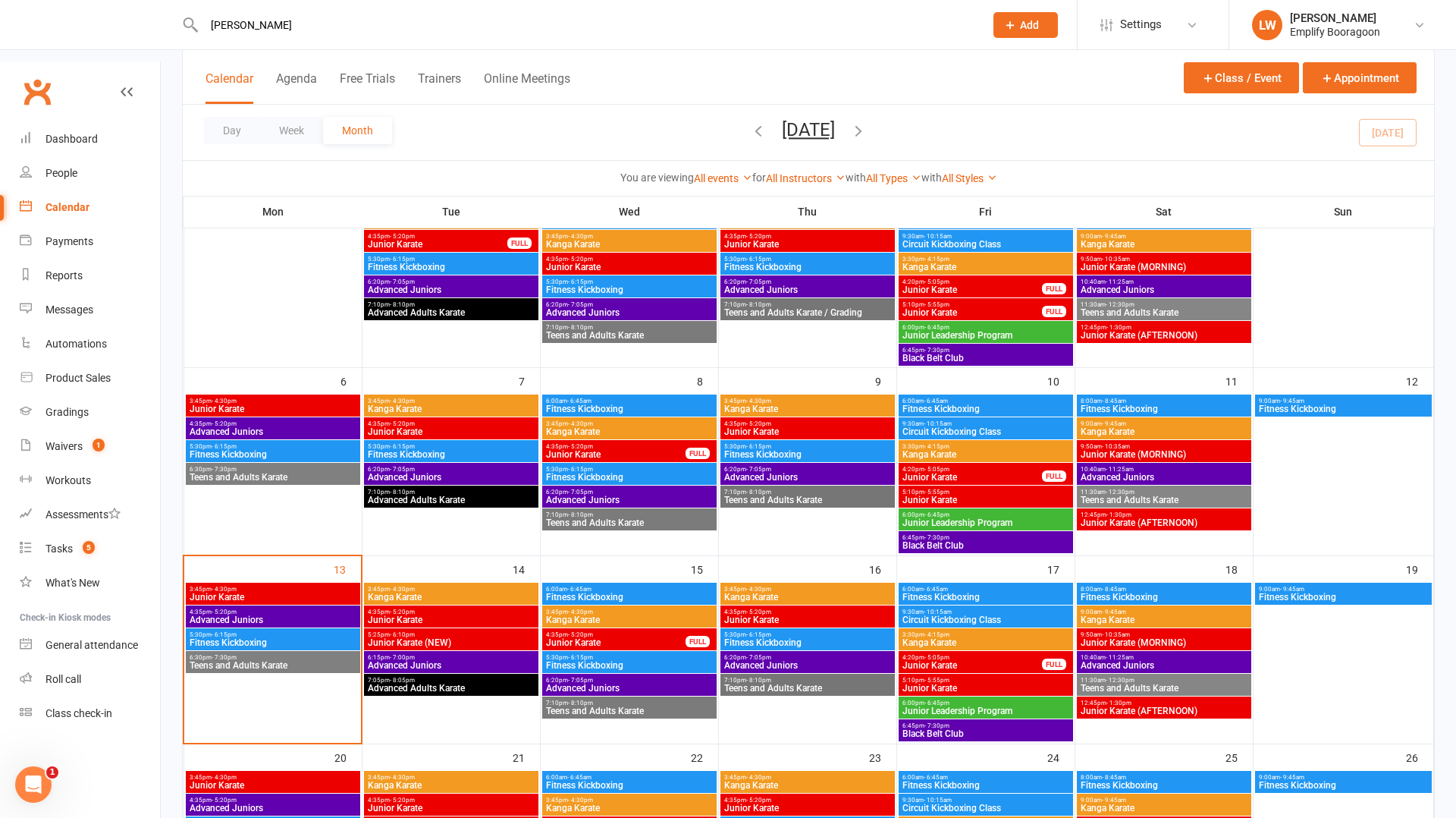
click at [1303, 404] on span "Fitness Kickboxing" at bounding box center [1344, 409] width 171 height 9
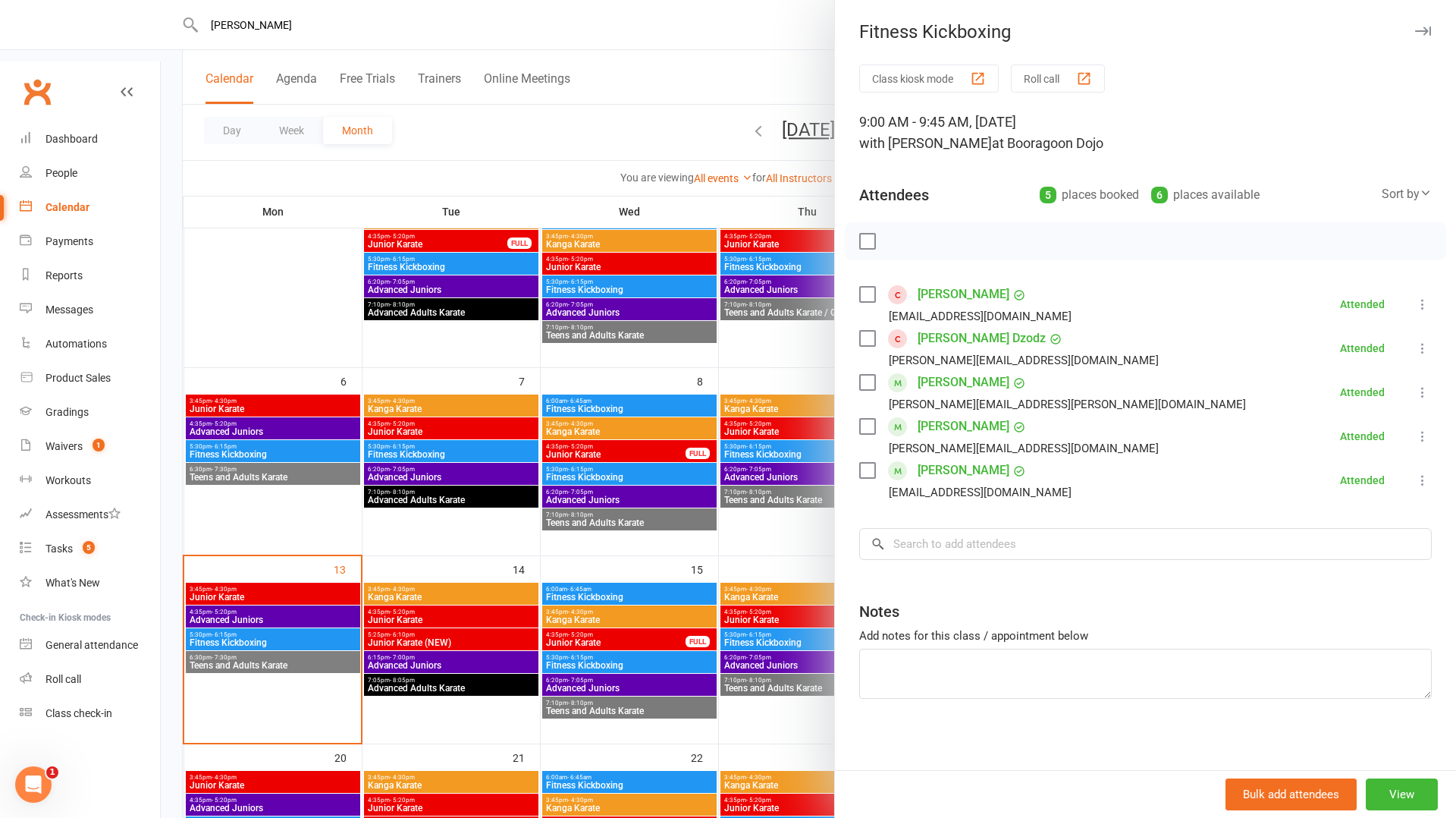
click at [647, 458] on div at bounding box center [808, 409] width 1295 height 818
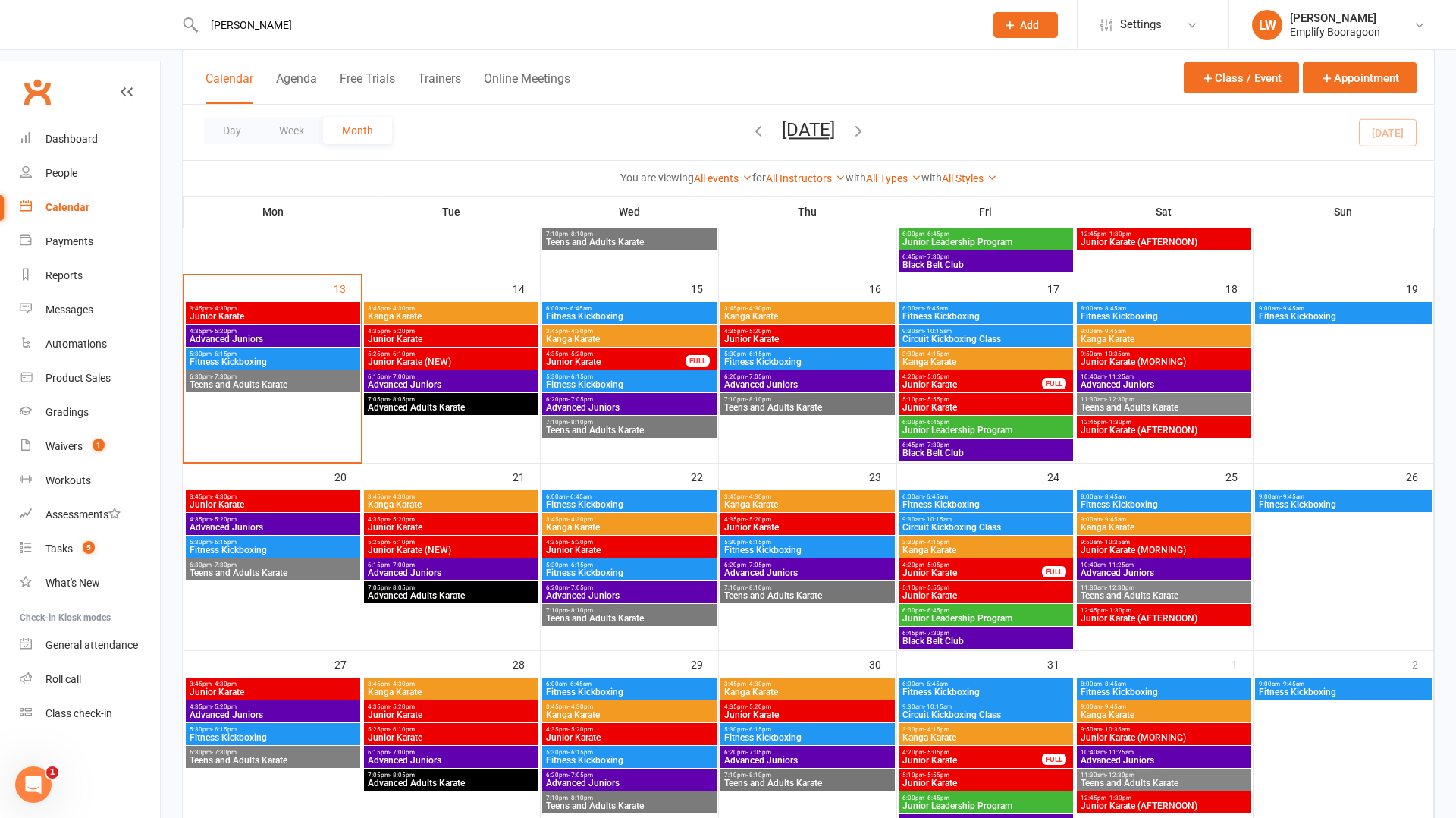
scroll to position [492, 0]
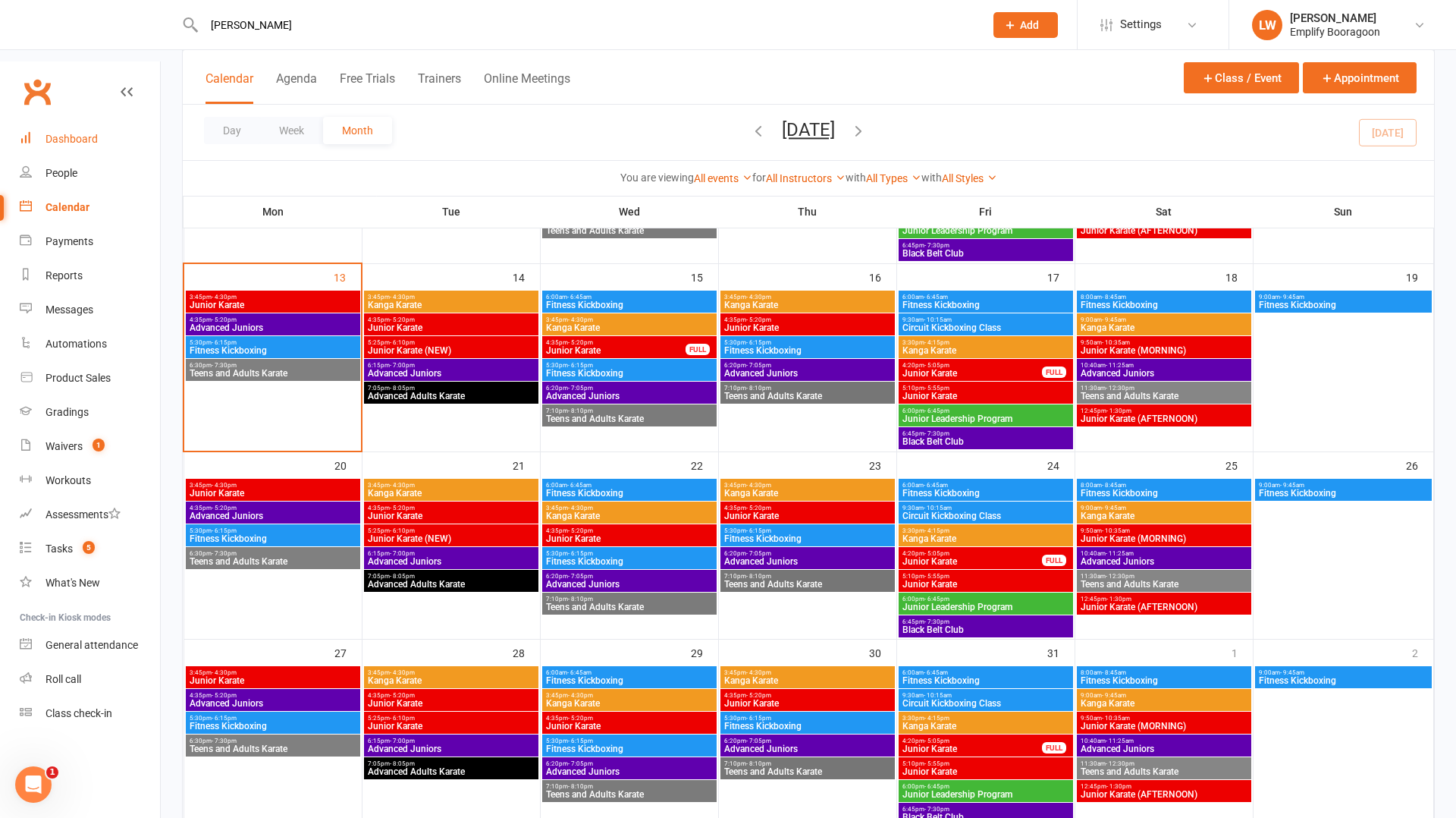
click at [56, 133] on div "Dashboard" at bounding box center [71, 139] width 52 height 12
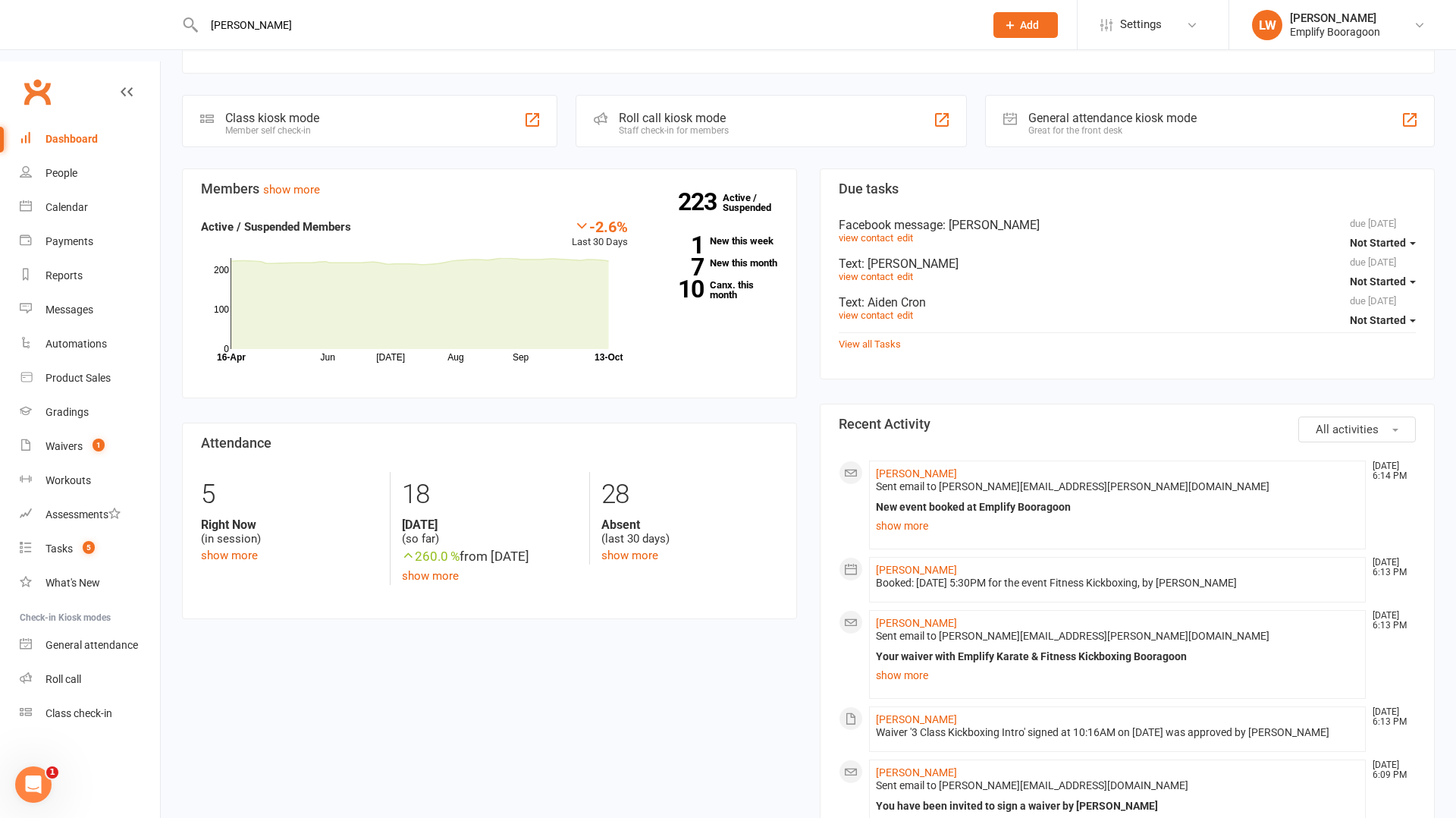
scroll to position [257, 0]
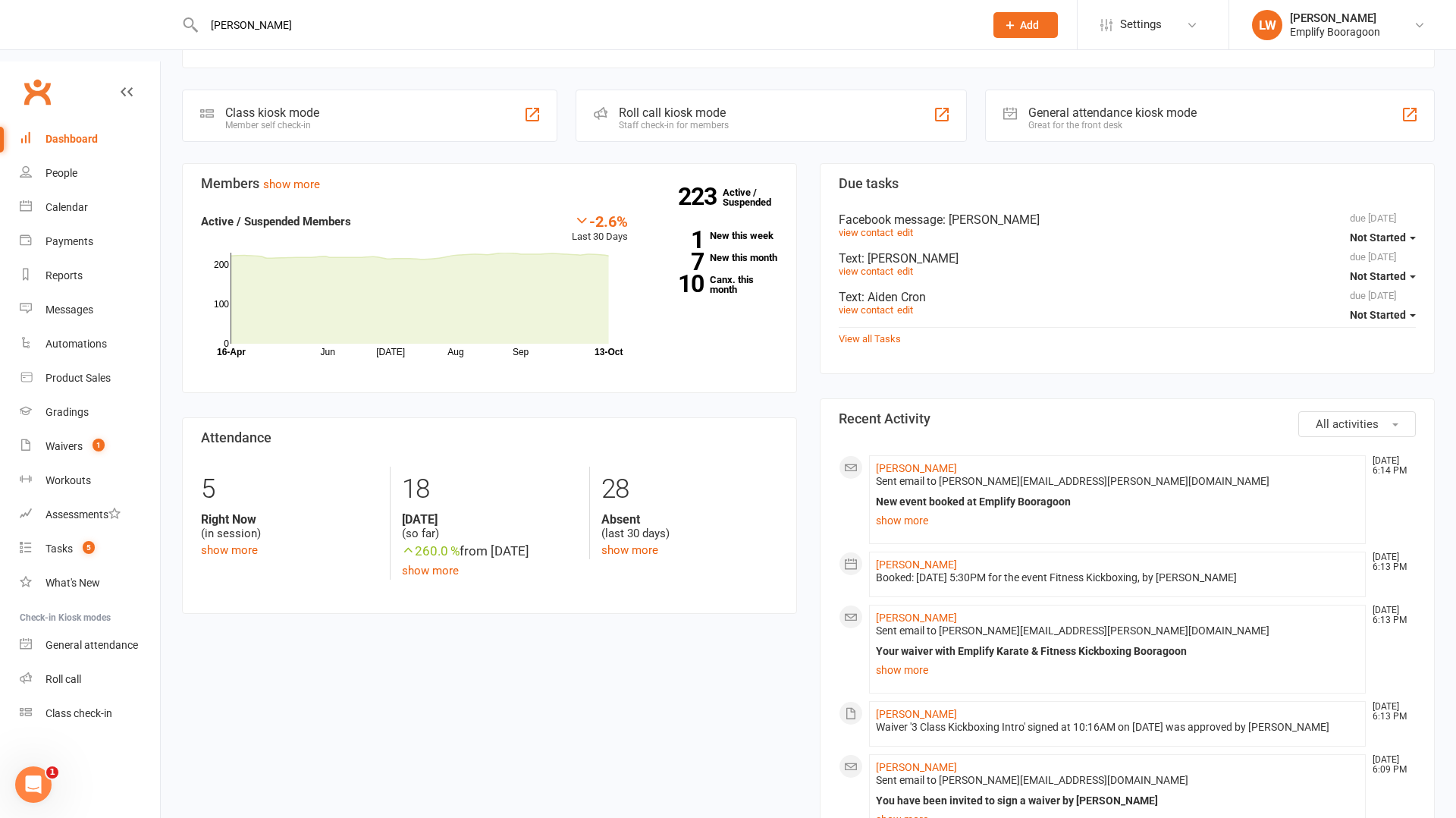
click at [962, 721] on div "Waiver '3 Class Kickboxing Intro' signed at 10:16AM on 12-Oct-2025 was approved…" at bounding box center [1117, 727] width 483 height 13
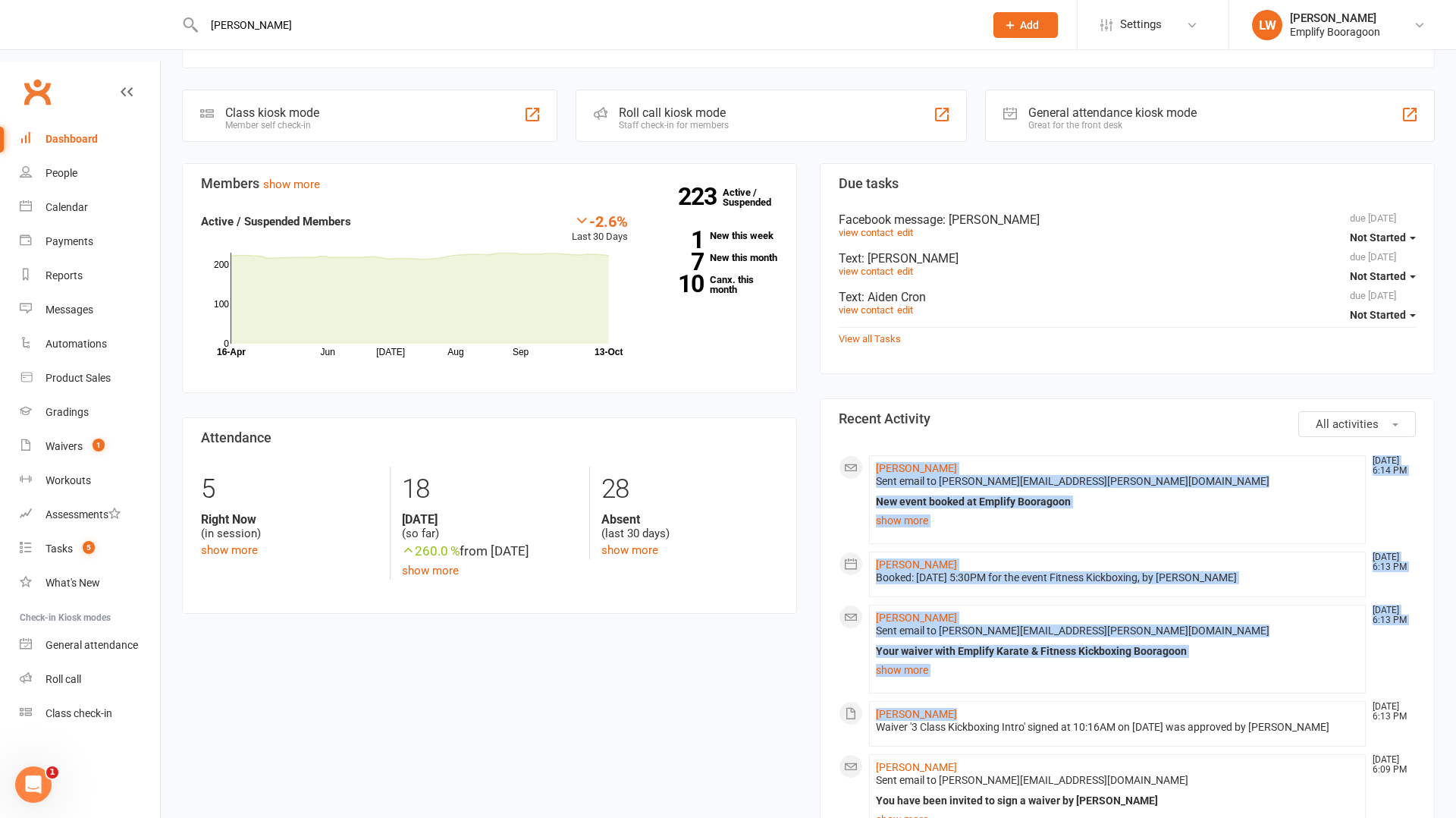
drag, startPoint x: 952, startPoint y: 653, endPoint x: 860, endPoint y: 380, distance: 288.1
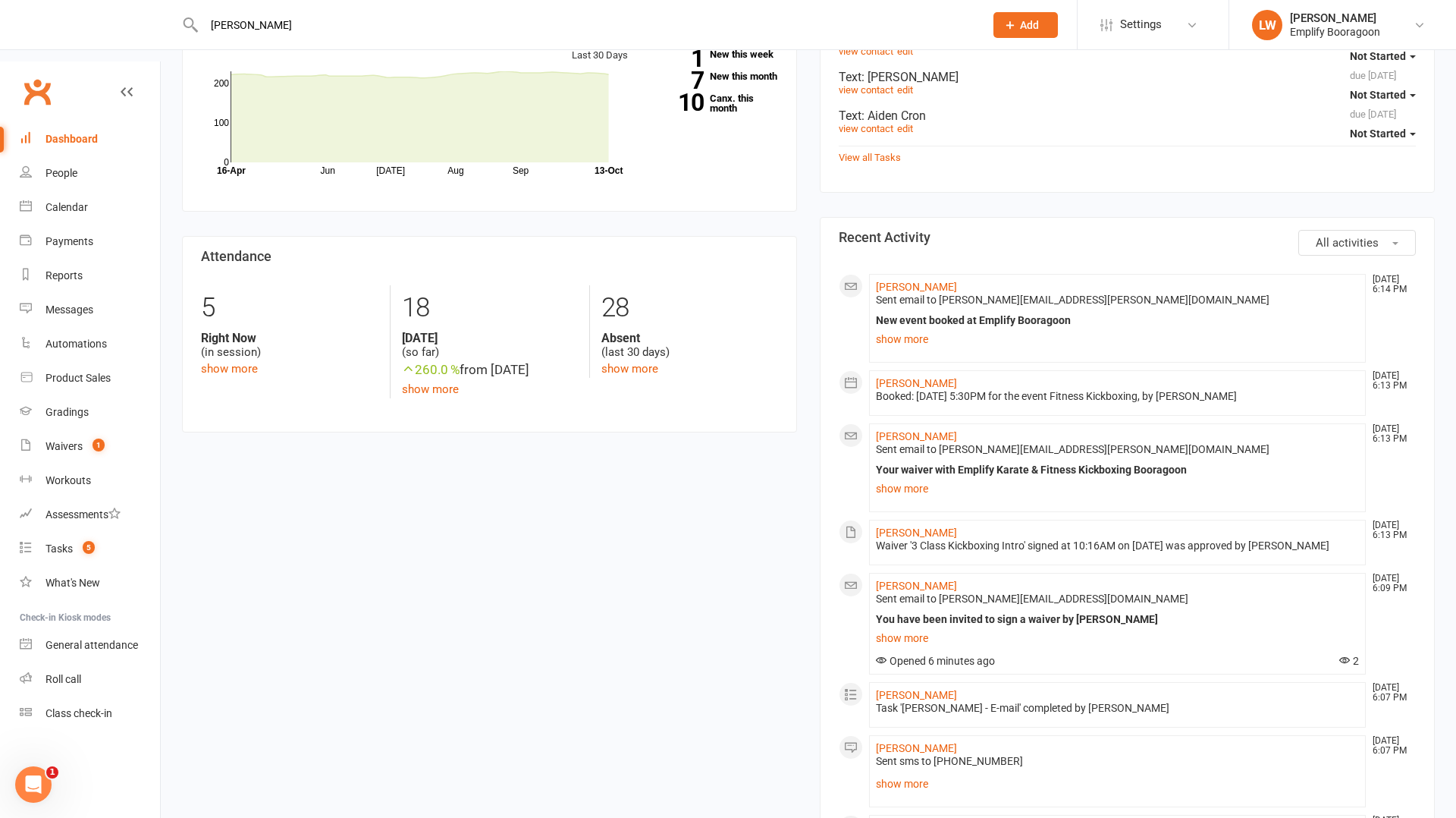
scroll to position [440, 0]
click at [926, 326] on link "show more" at bounding box center [1117, 337] width 483 height 21
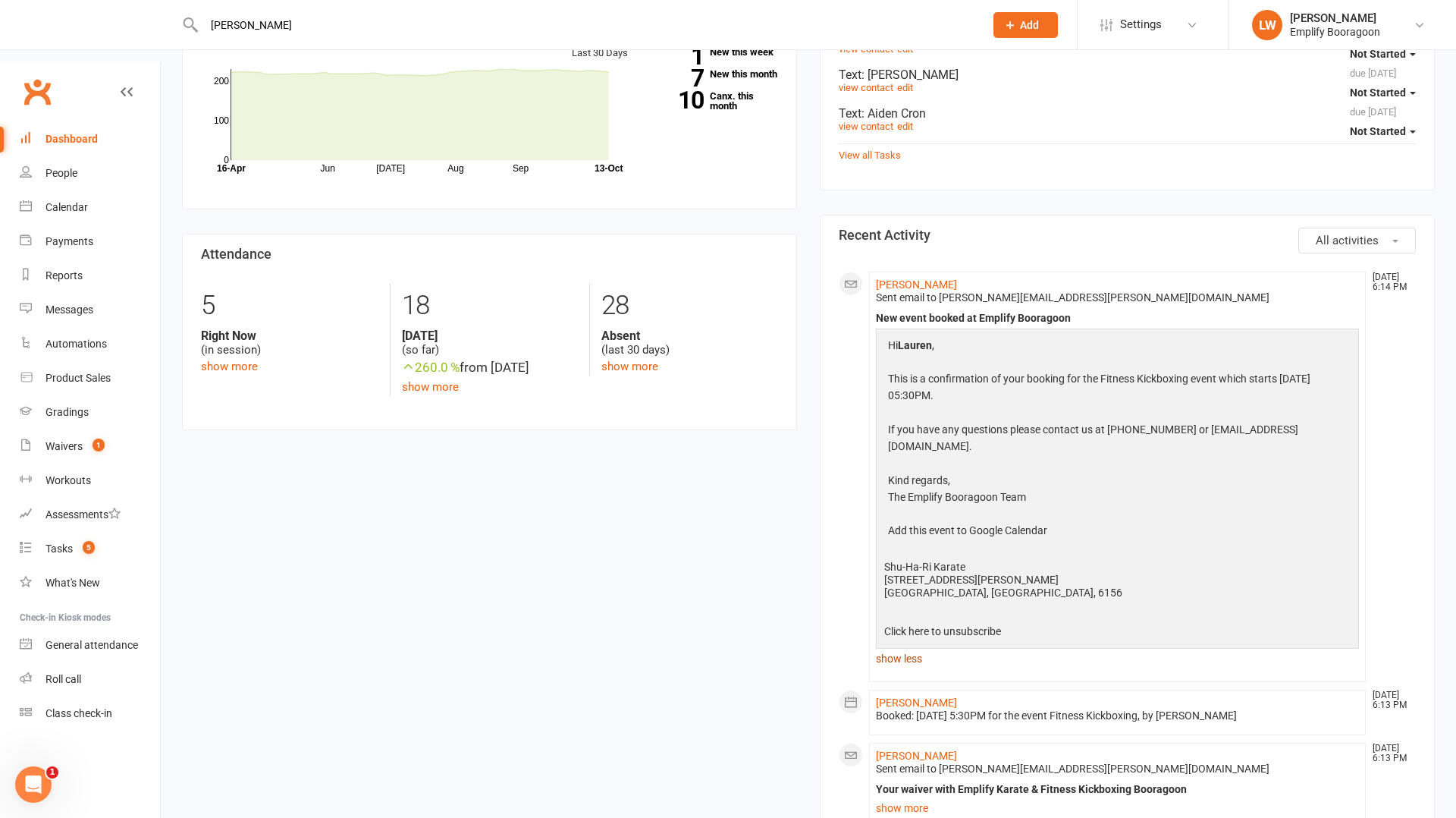
click at [902, 648] on link "show less" at bounding box center [1117, 658] width 483 height 21
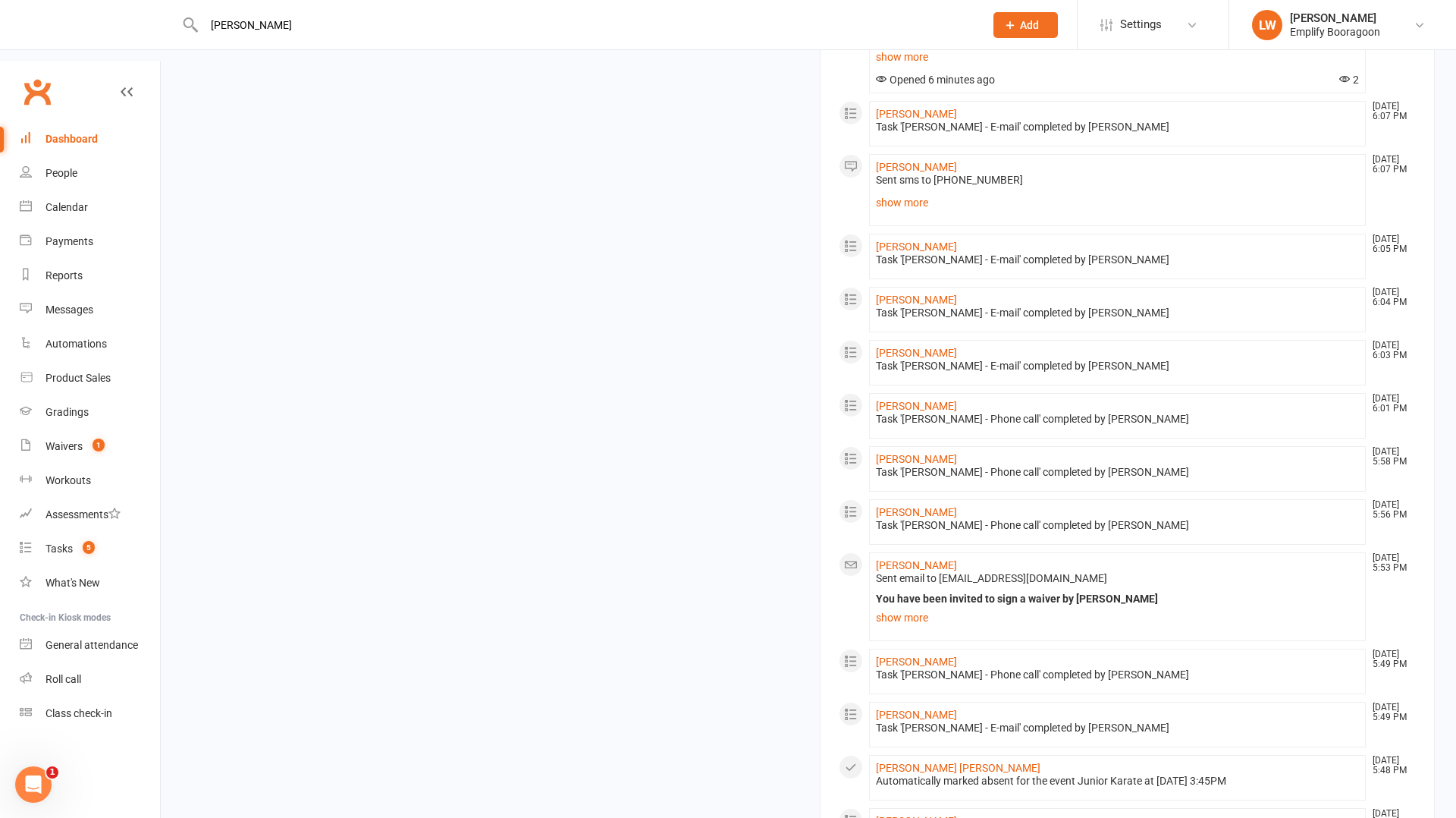
scroll to position [0, 0]
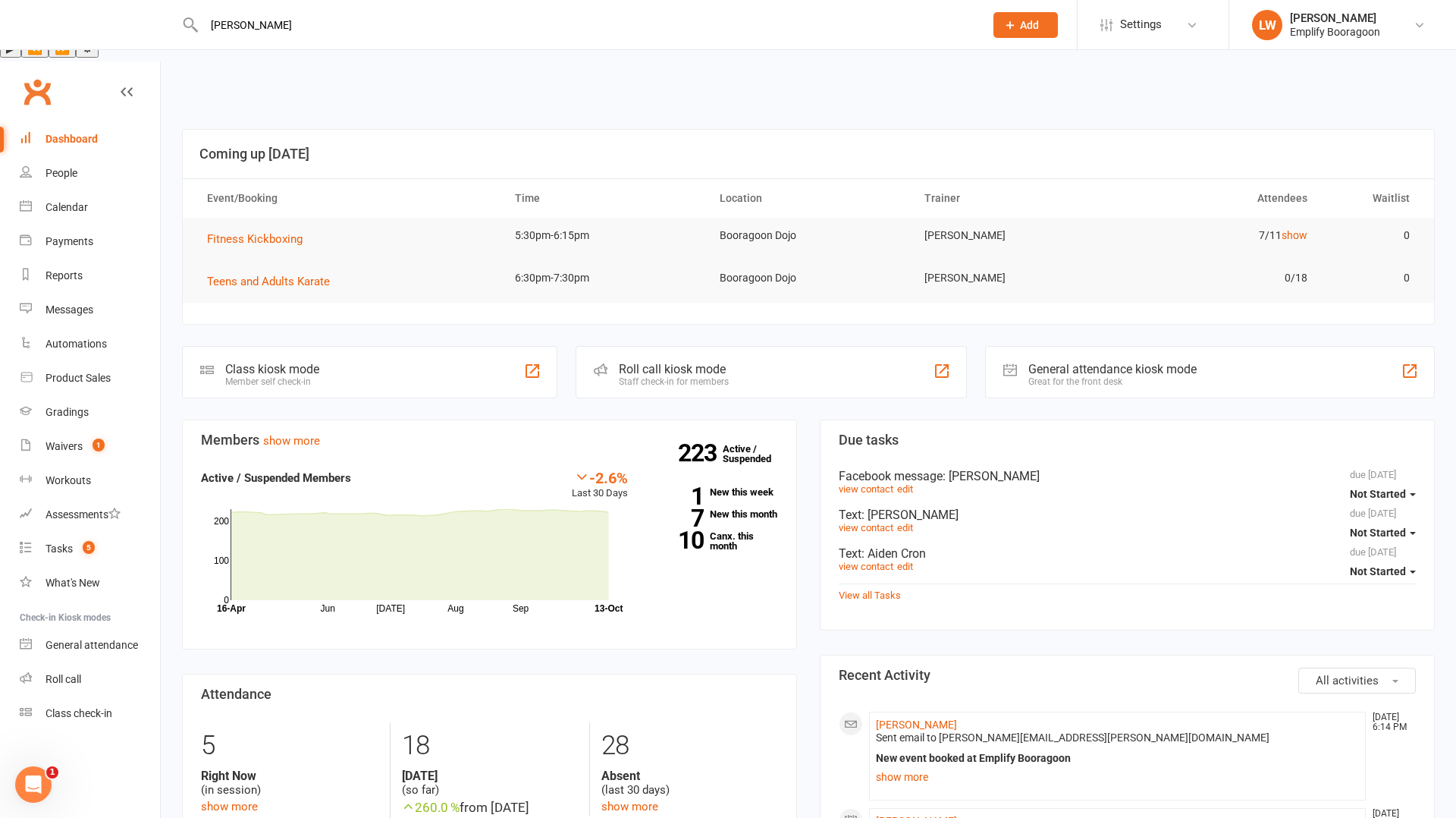
click at [1301, 218] on td "7/11 show" at bounding box center [1218, 236] width 205 height 35
click at [1295, 229] on link "show" at bounding box center [1294, 236] width 26 height 12
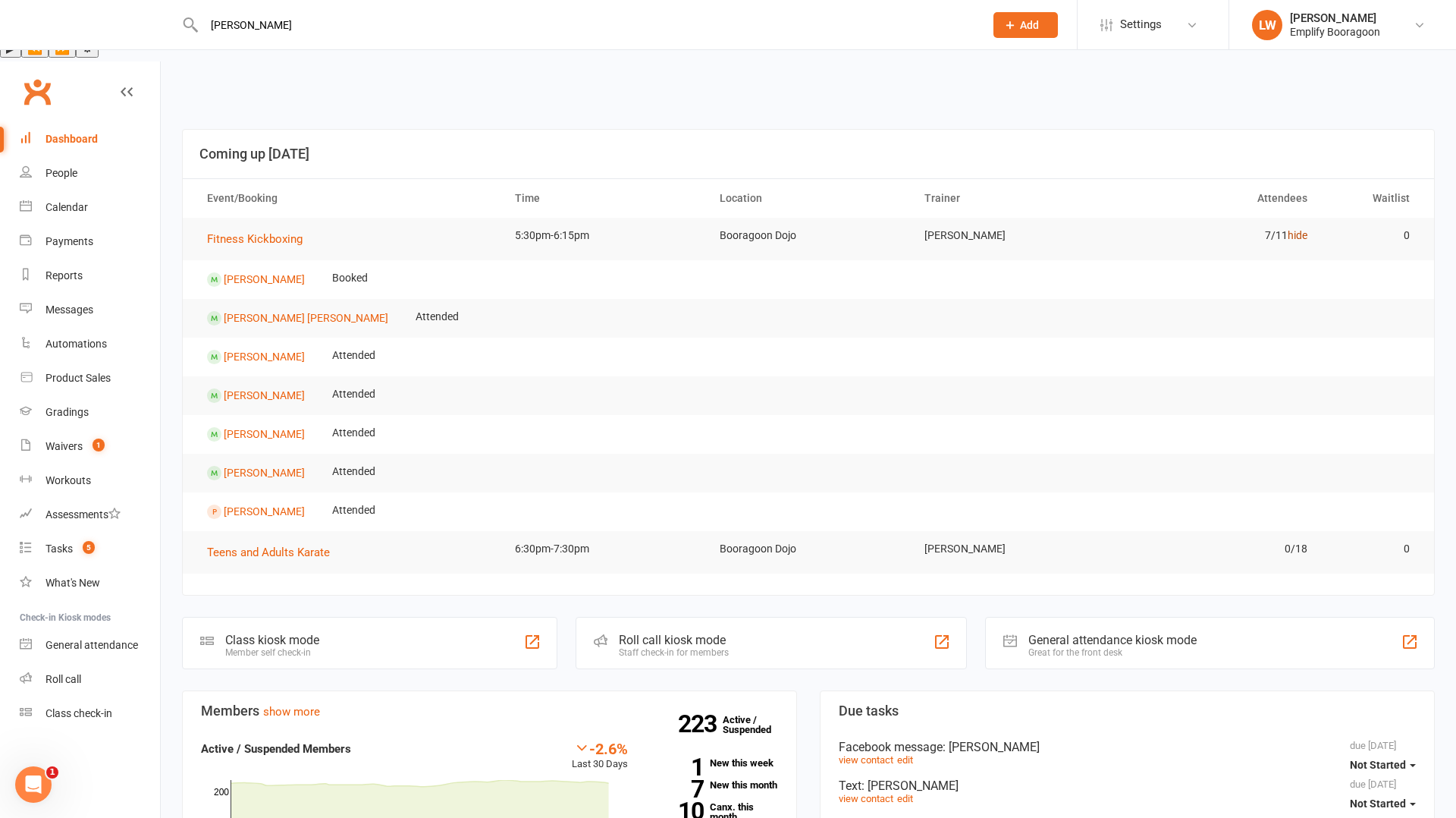
click at [1295, 229] on link "hide" at bounding box center [1297, 236] width 19 height 12
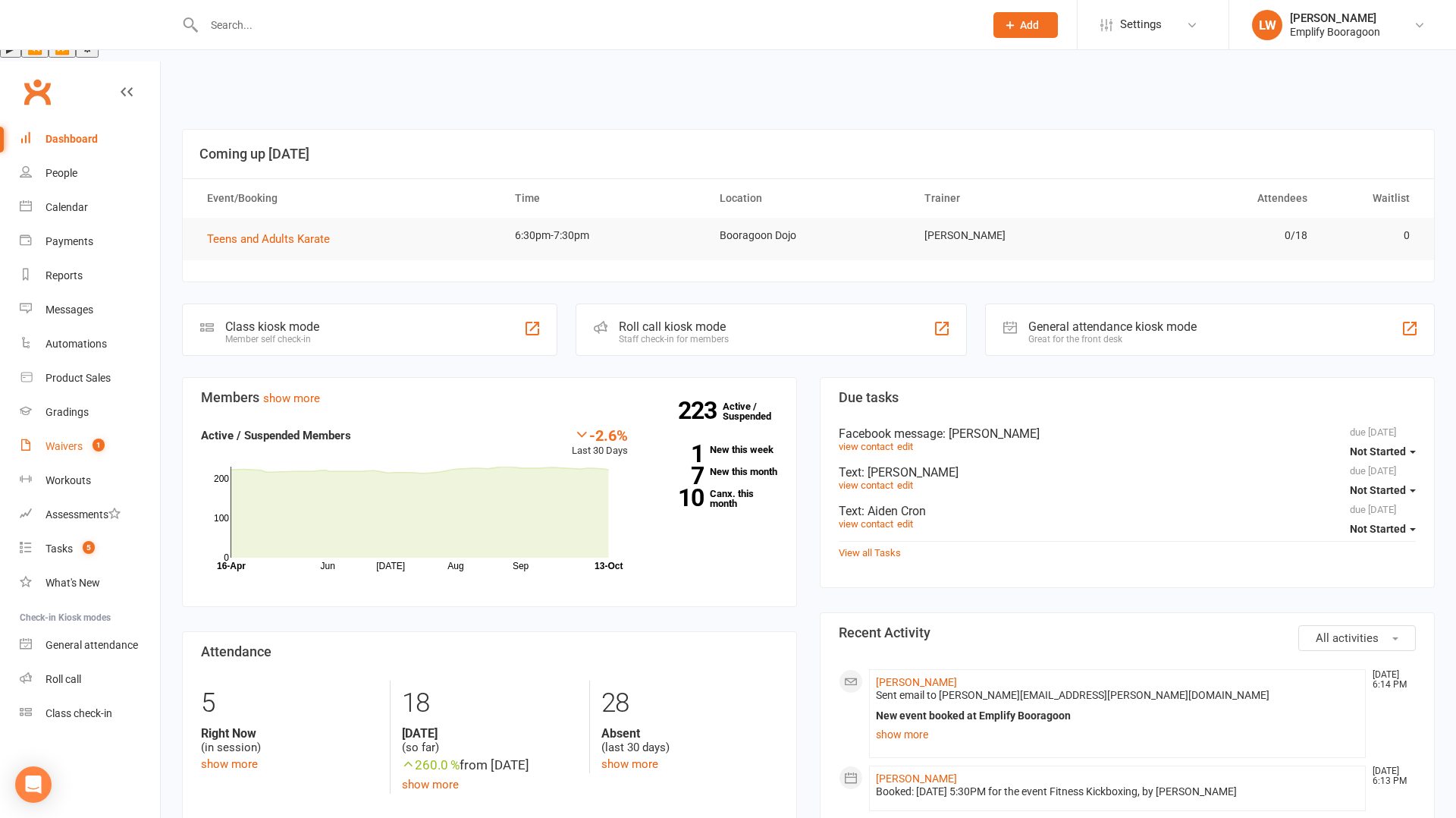
click at [66, 440] on div "Waivers" at bounding box center [64, 447] width 37 height 12
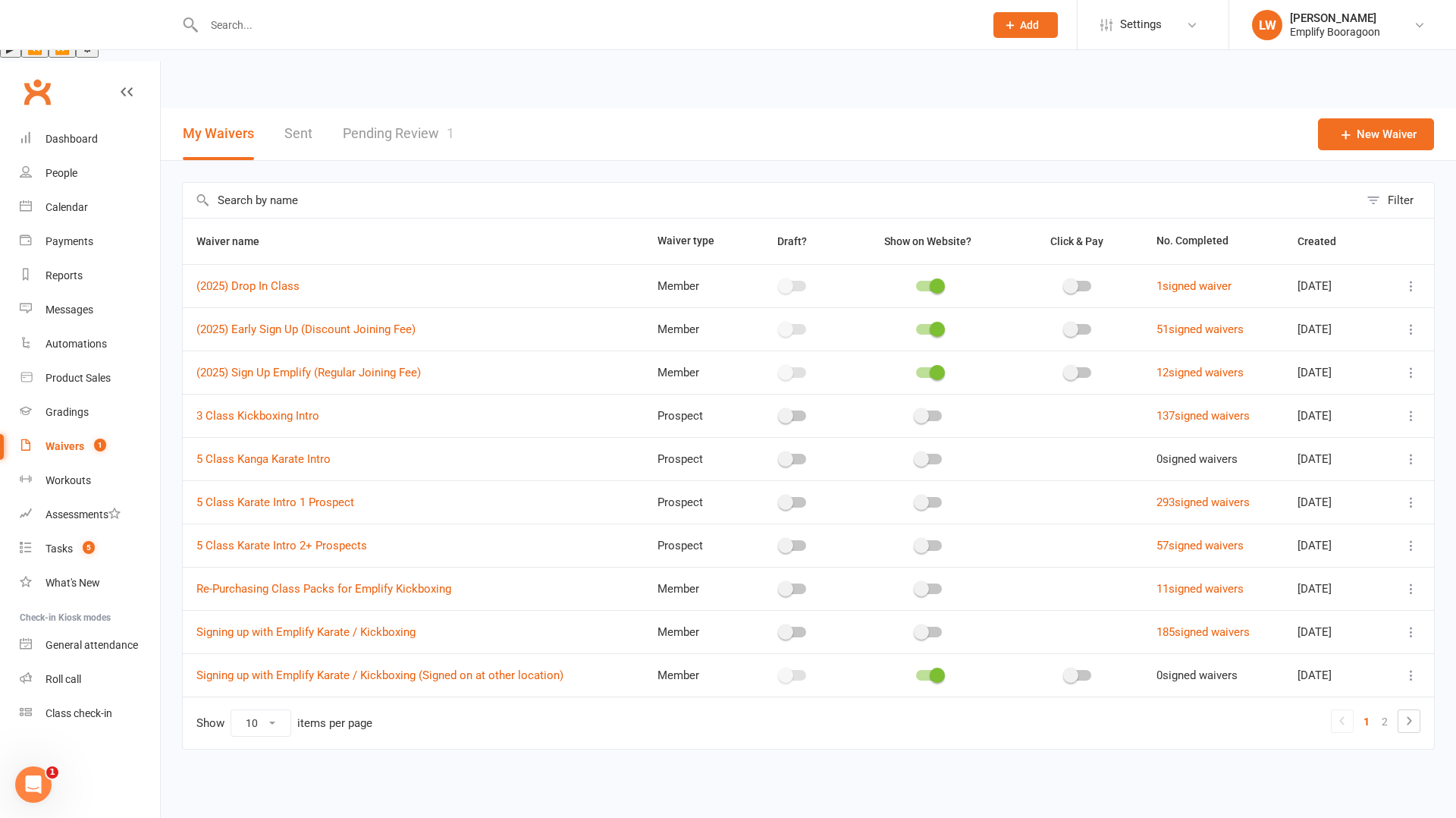
click at [399, 108] on link "Pending Review 1" at bounding box center [399, 133] width 111 height 52
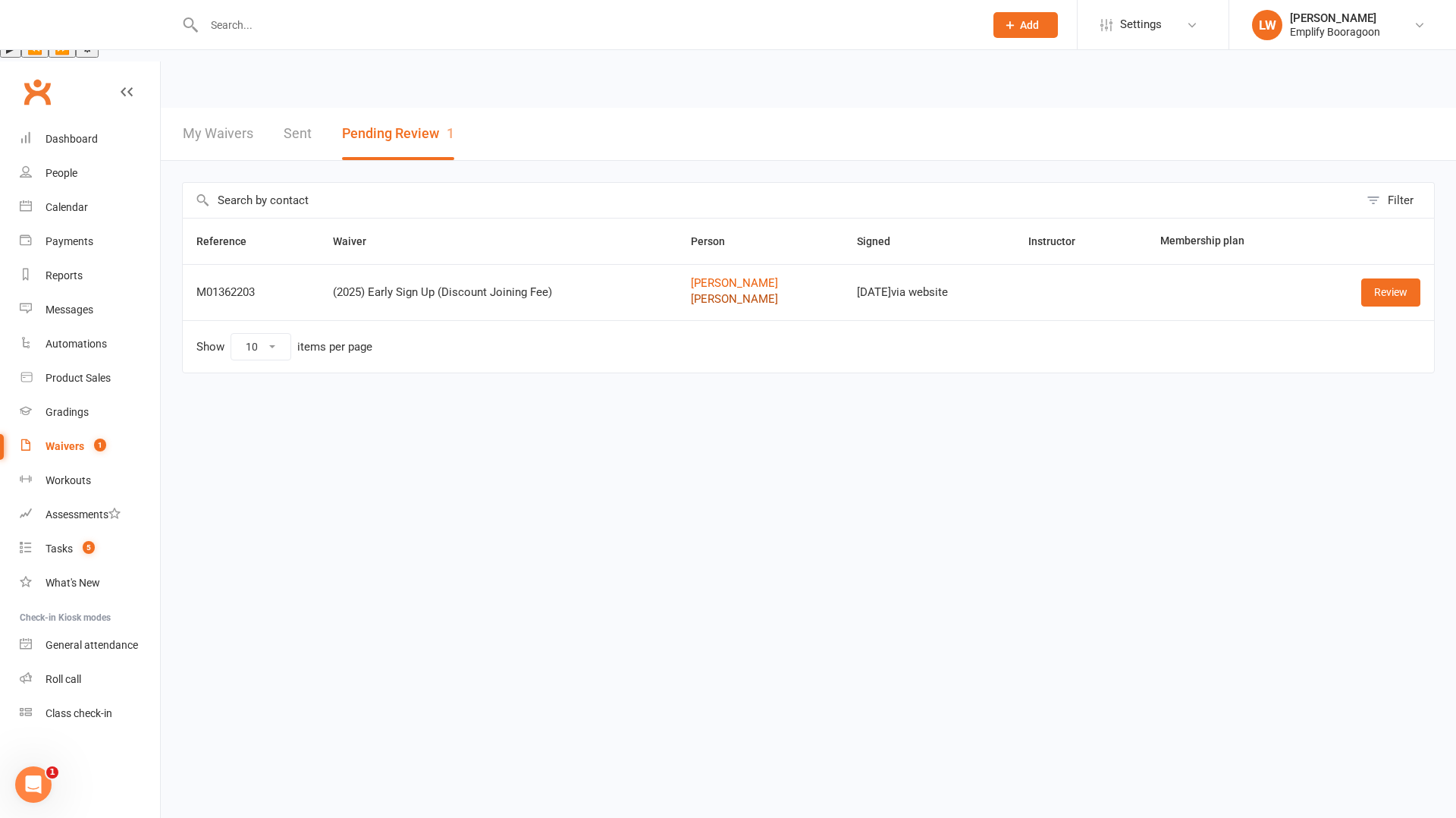
click at [726, 293] on link "[PERSON_NAME]" at bounding box center [759, 299] width 138 height 13
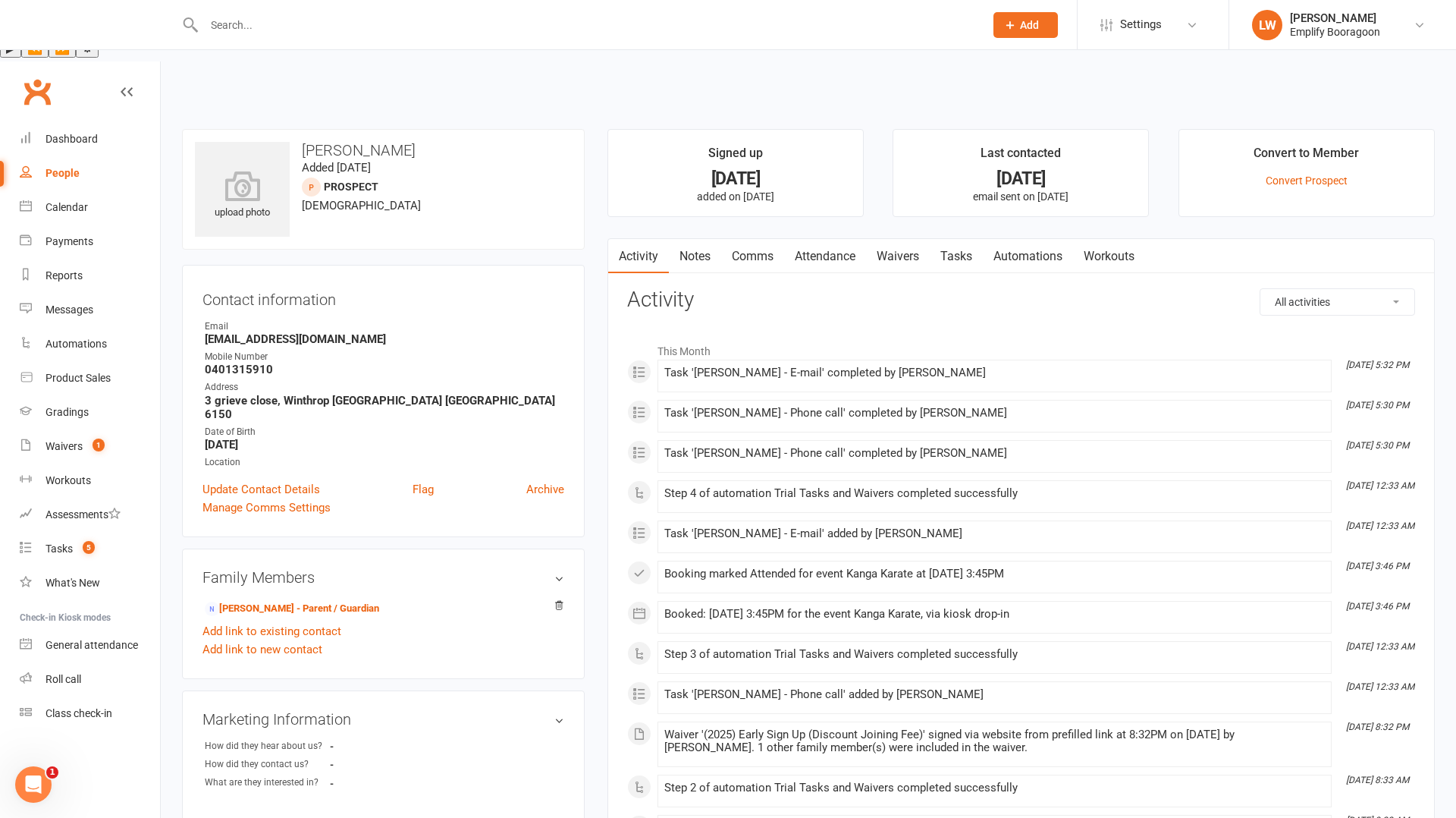
click at [858, 239] on link "Attendance" at bounding box center [825, 257] width 82 height 35
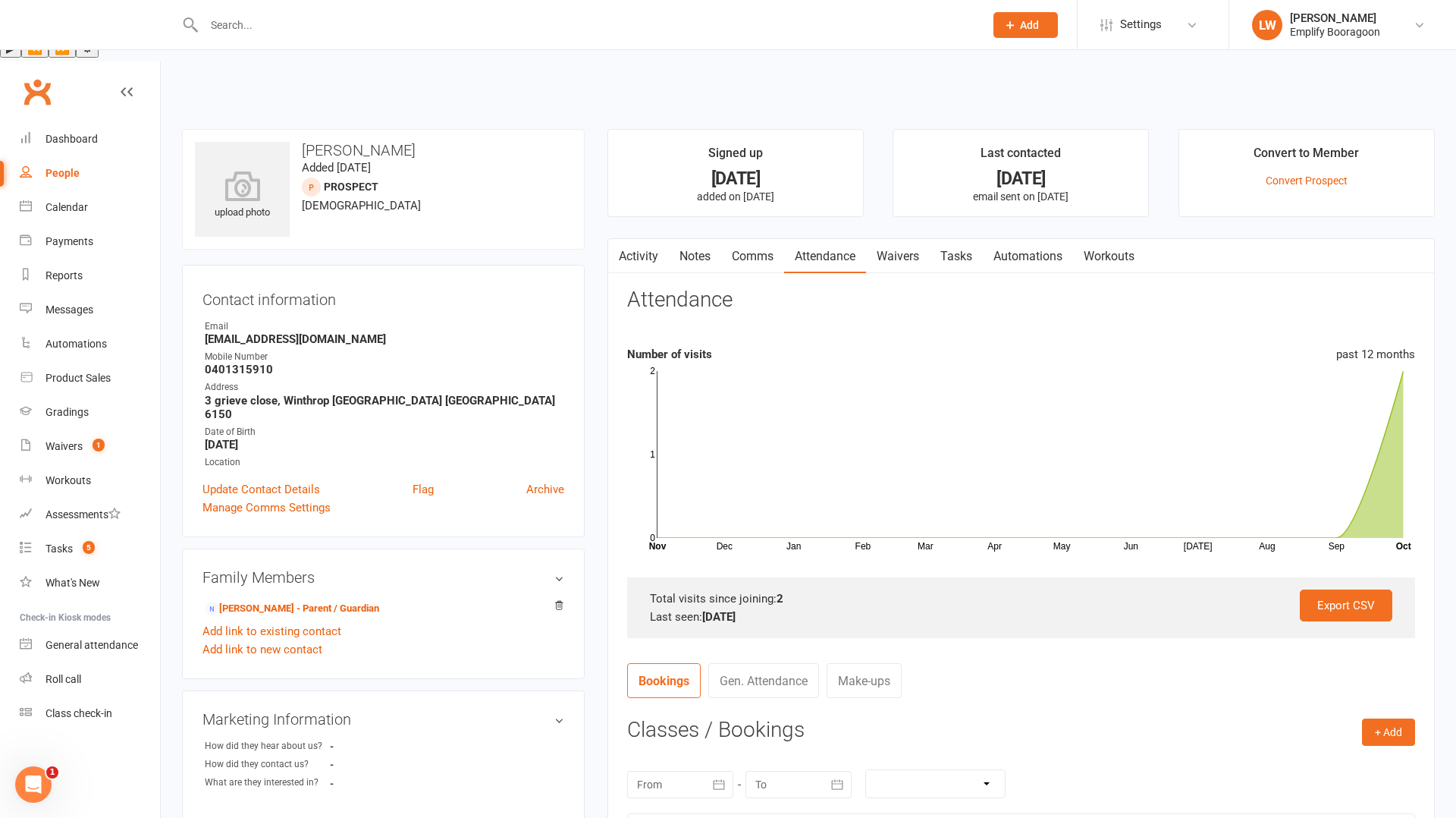
scroll to position [327, 0]
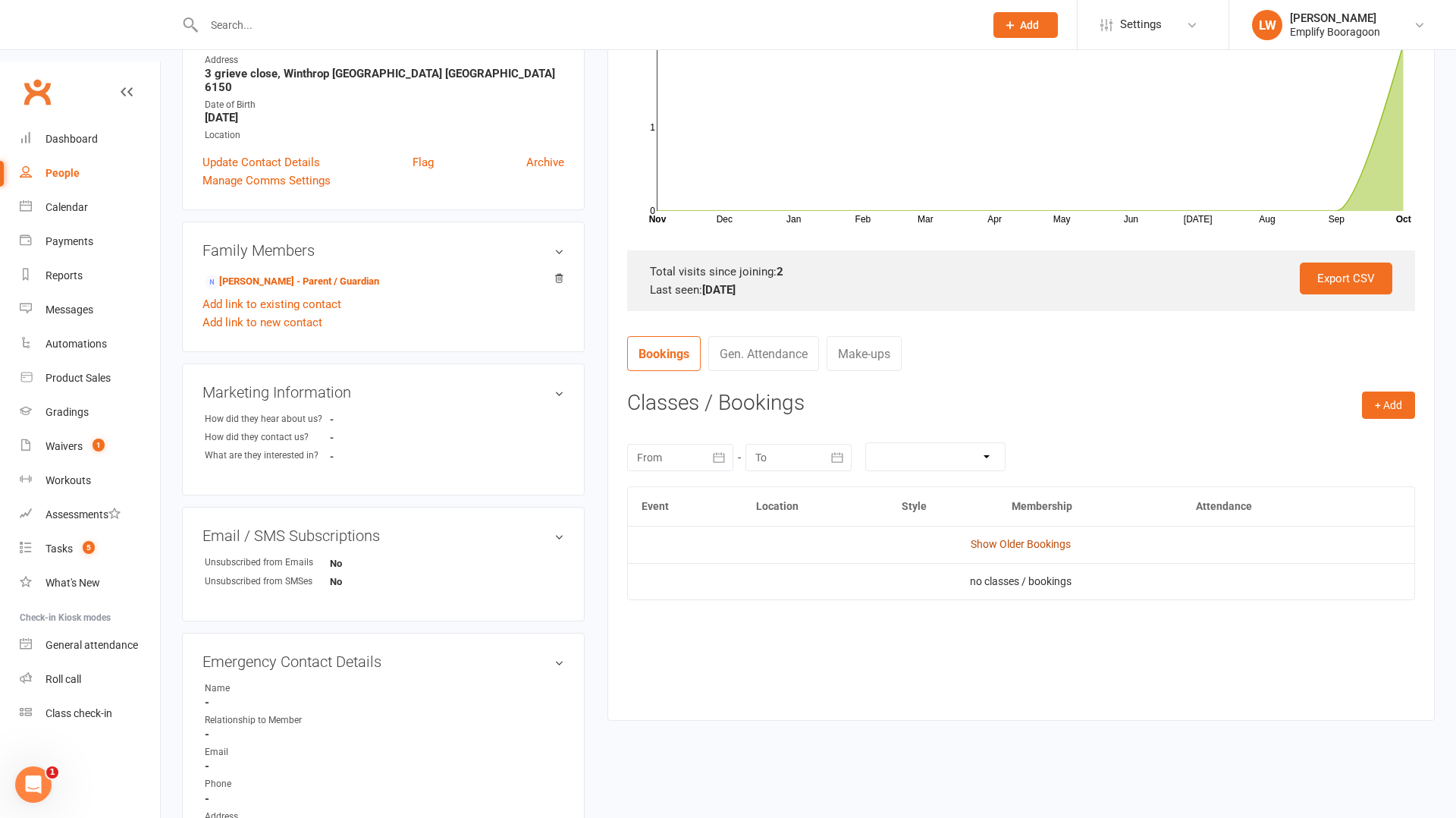
click at [1043, 538] on link "Show Older Bookings" at bounding box center [1021, 544] width 101 height 12
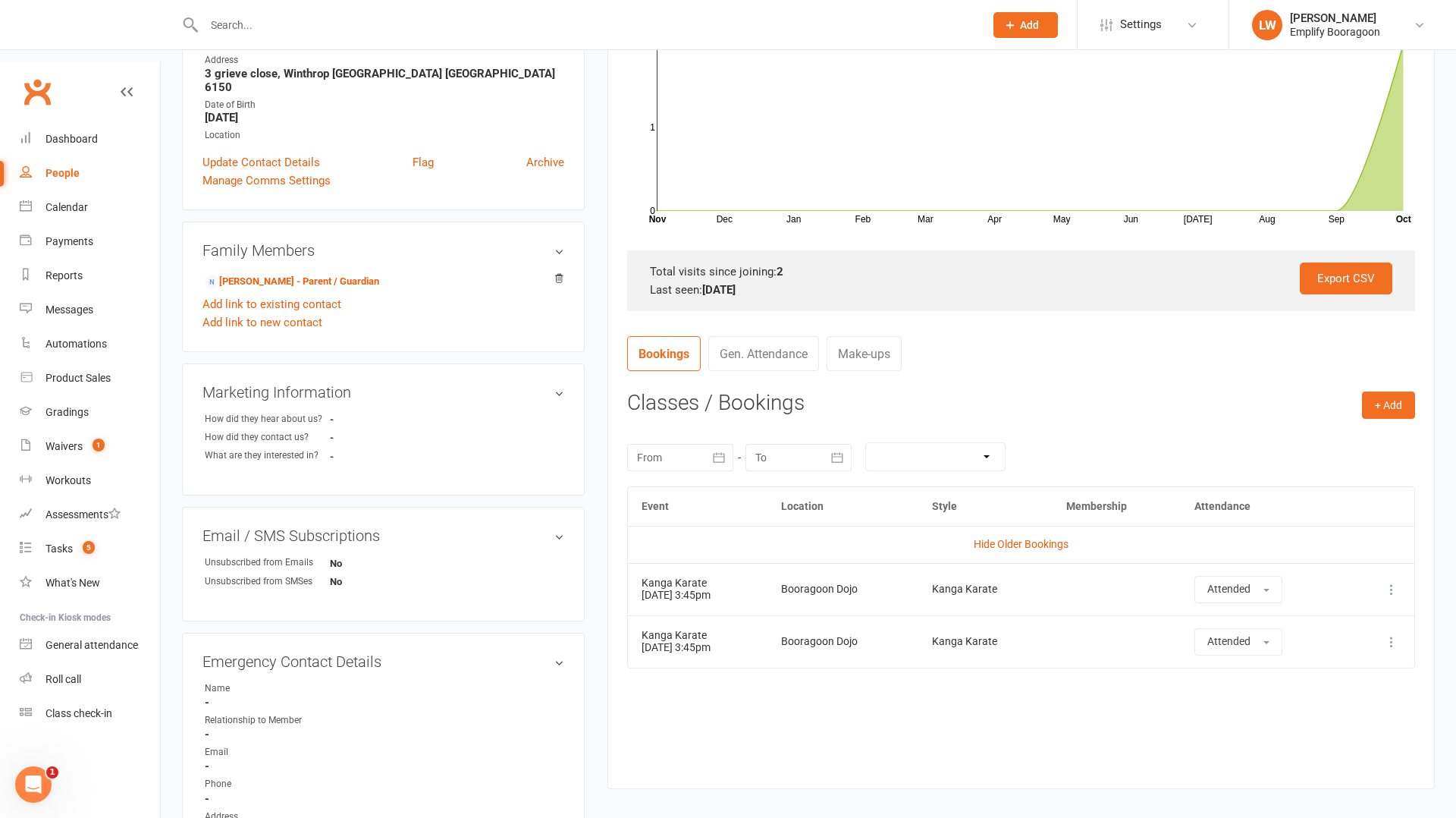
scroll to position [0, 0]
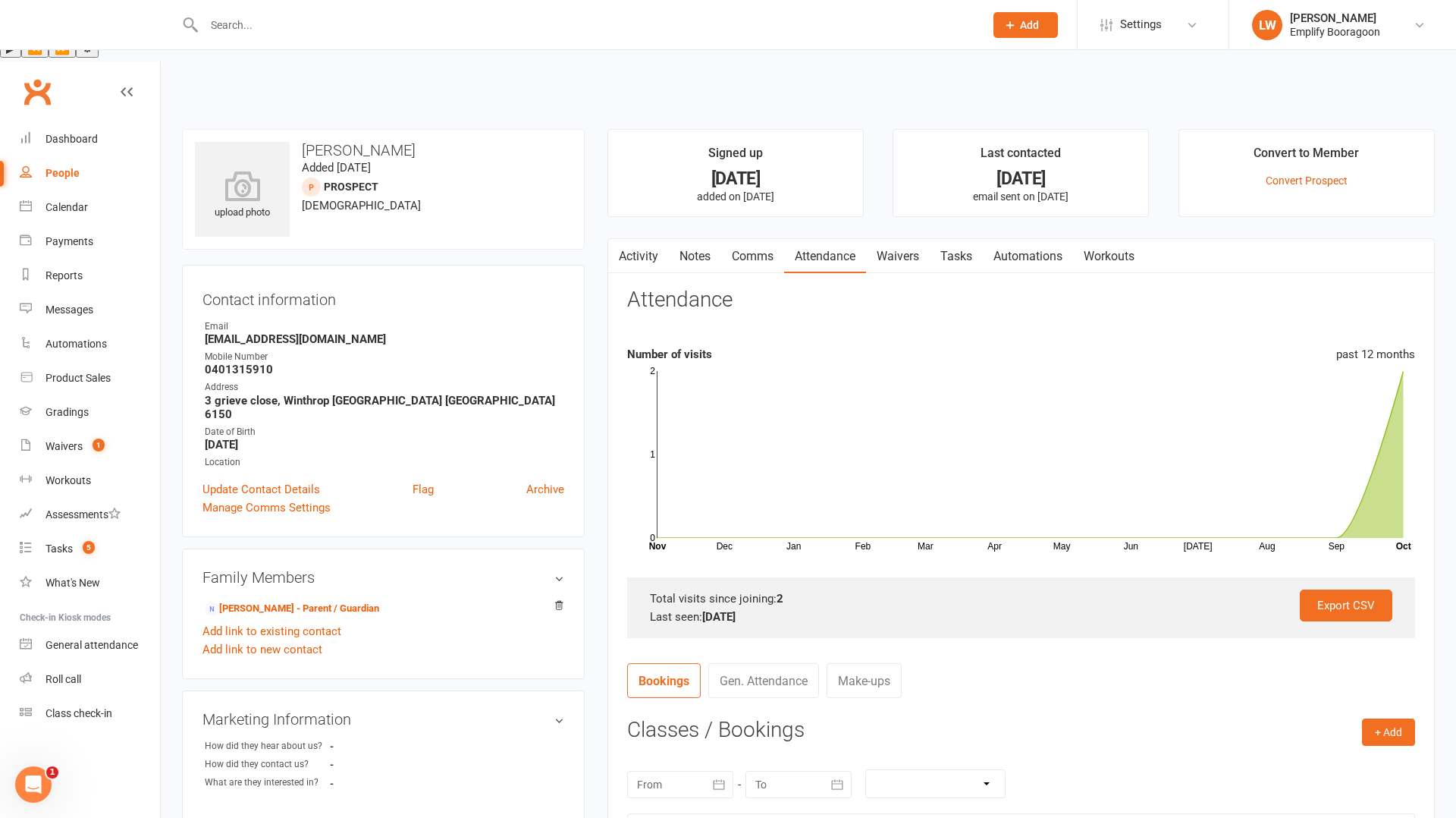
click at [243, 363] on strong "0401315910" at bounding box center [385, 369] width 360 height 13
copy strong "0401315910"
click at [730, 239] on link "Comms" at bounding box center [752, 257] width 63 height 35
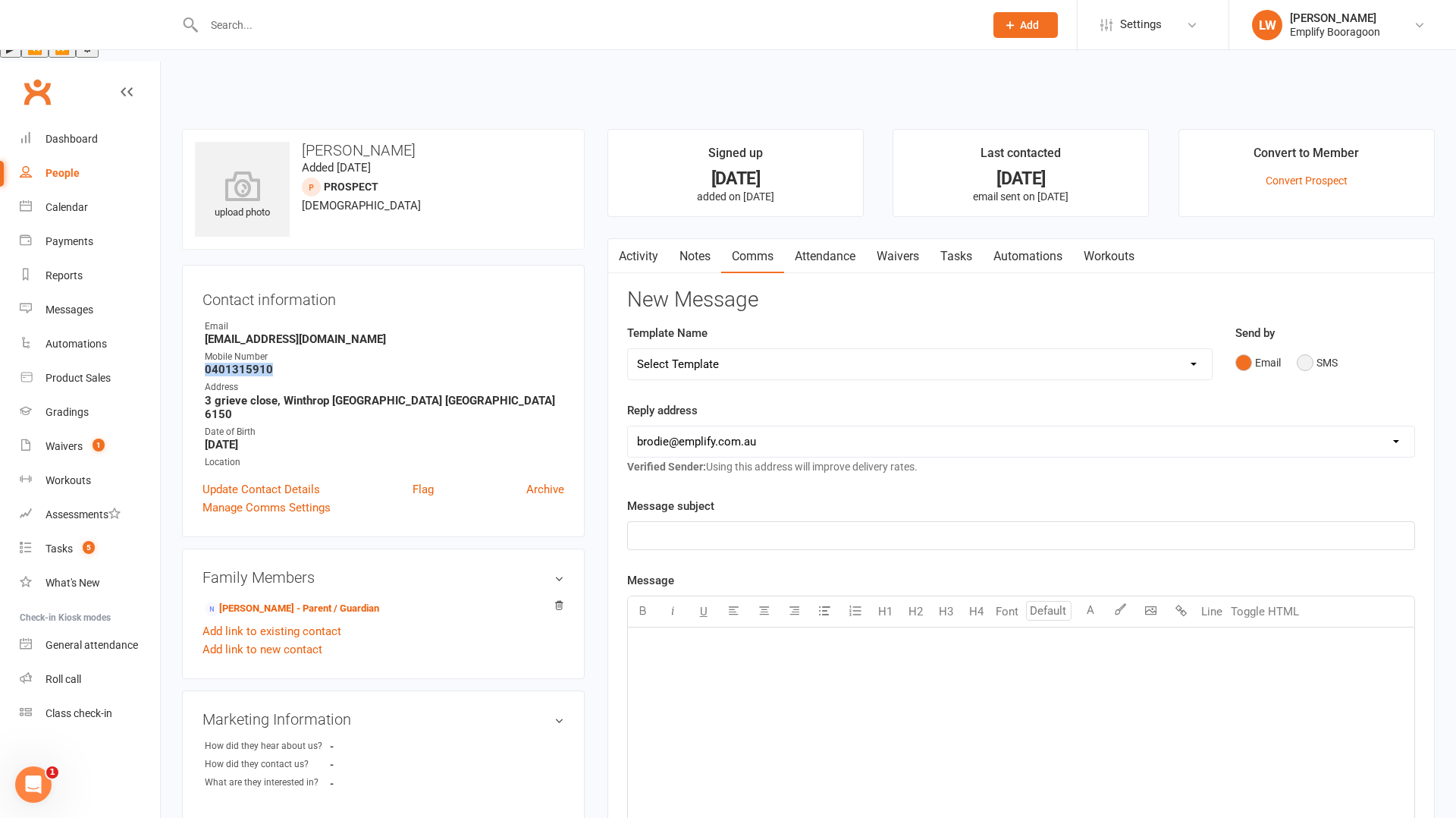
click at [1314, 349] on button "SMS" at bounding box center [1318, 363] width 41 height 29
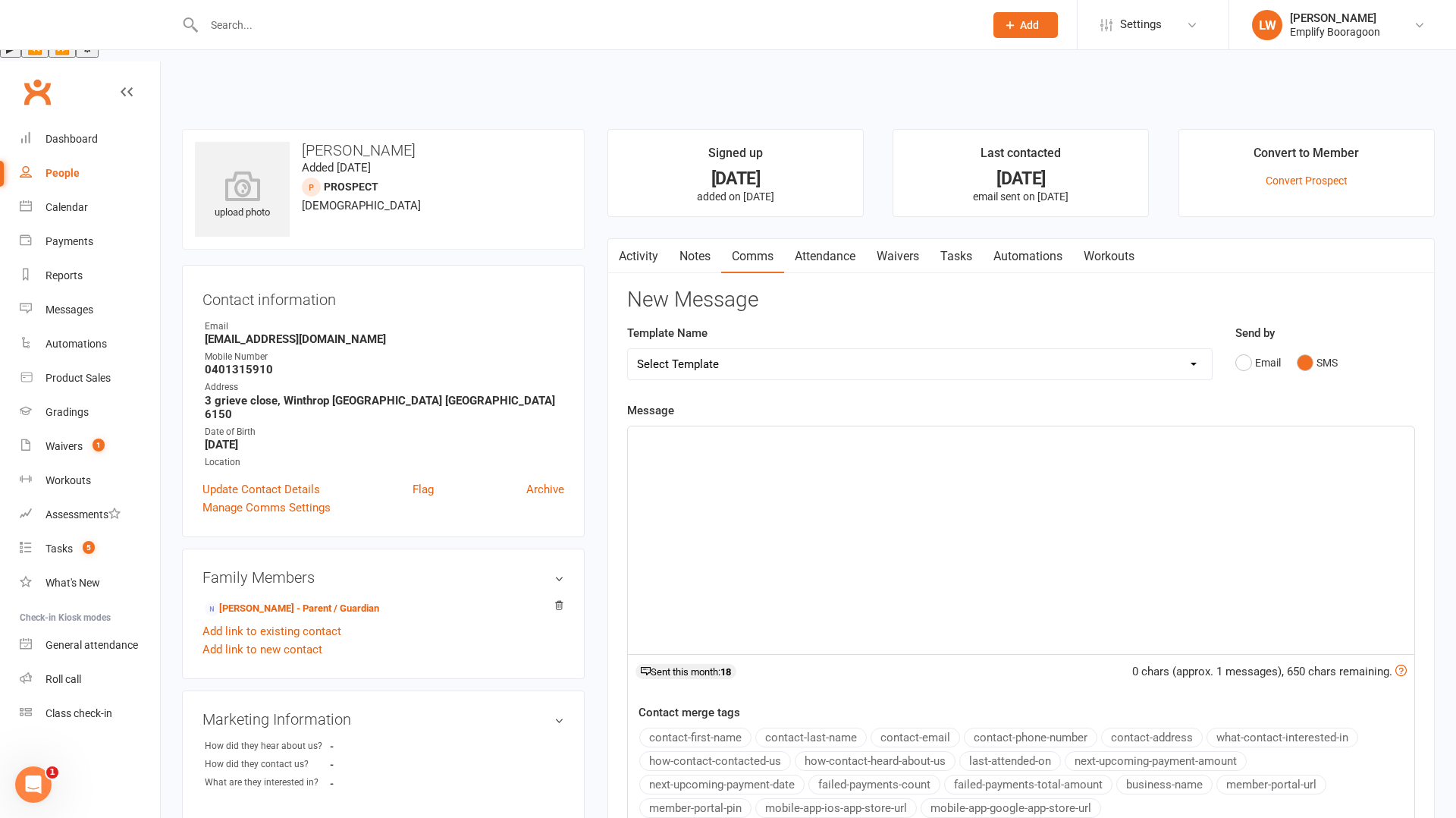
click at [960, 444] on div "﻿" at bounding box center [1021, 540] width 787 height 228
click at [657, 239] on link "Activity" at bounding box center [638, 257] width 61 height 35
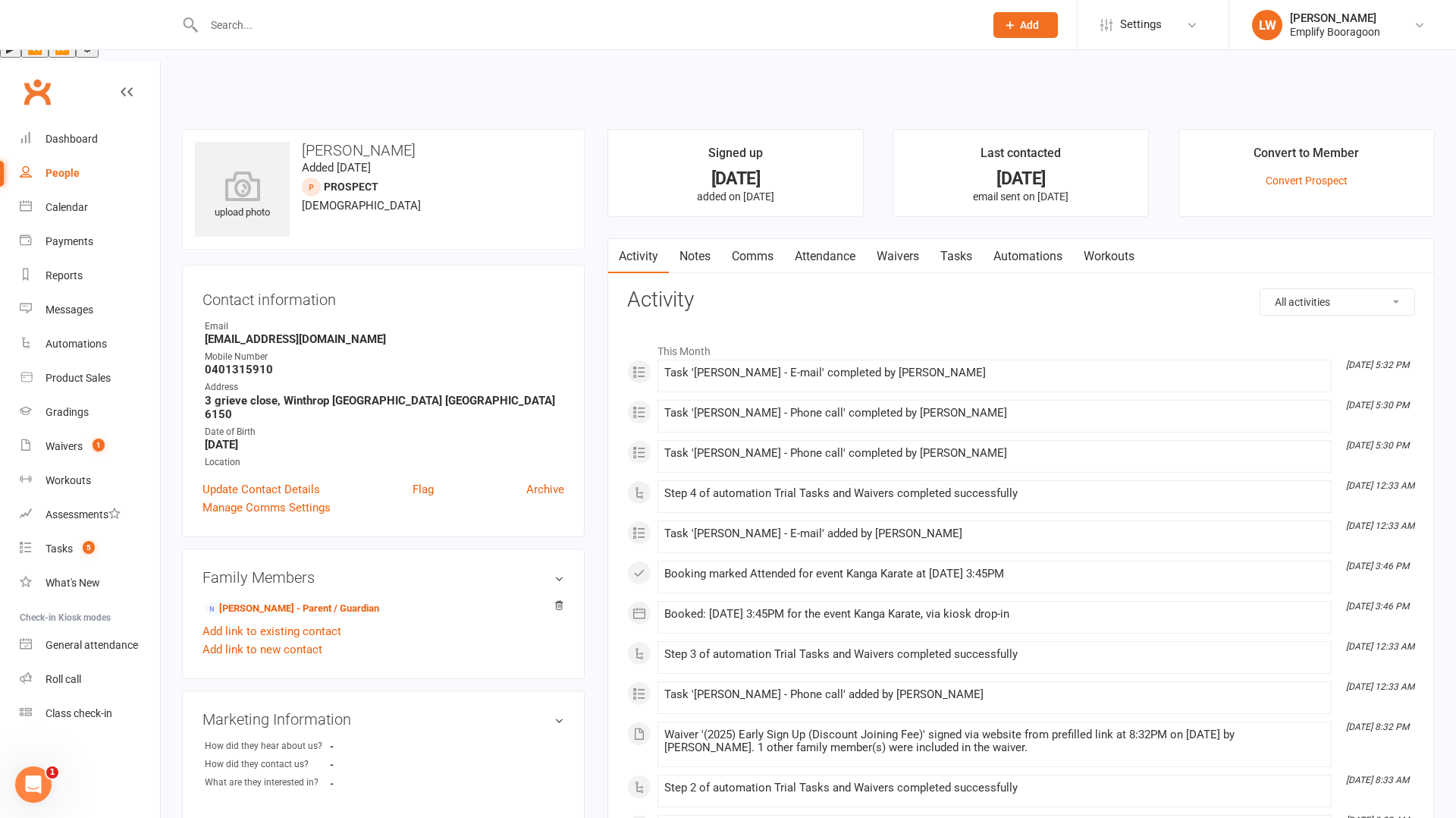
click at [657, 239] on link "Activity" at bounding box center [638, 257] width 61 height 35
click at [342, 16] on input "text" at bounding box center [586, 25] width 774 height 21
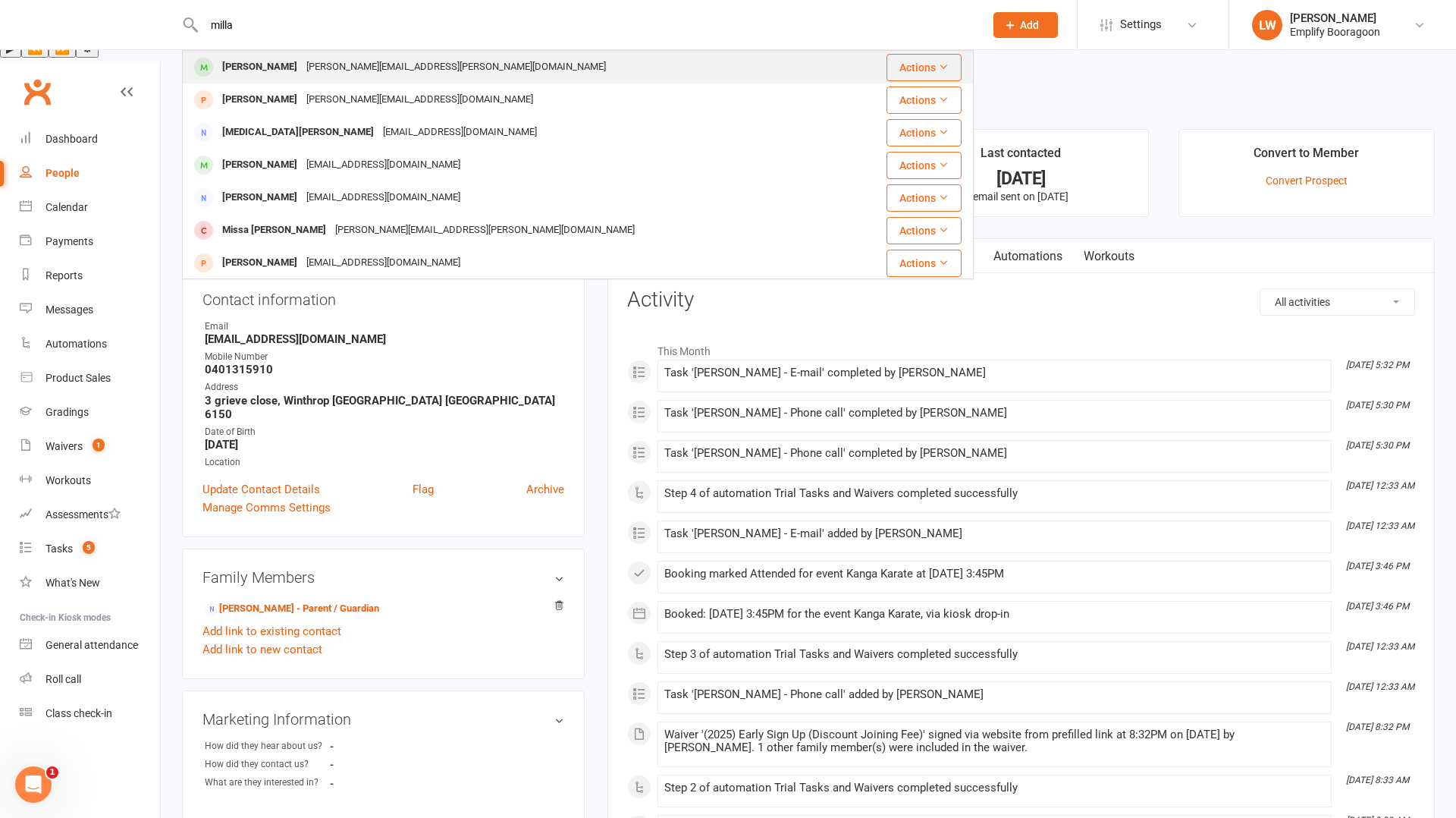
type input "milla"
click at [337, 61] on div "Anton.Linda@yahoo.com.au" at bounding box center [456, 67] width 309 height 22
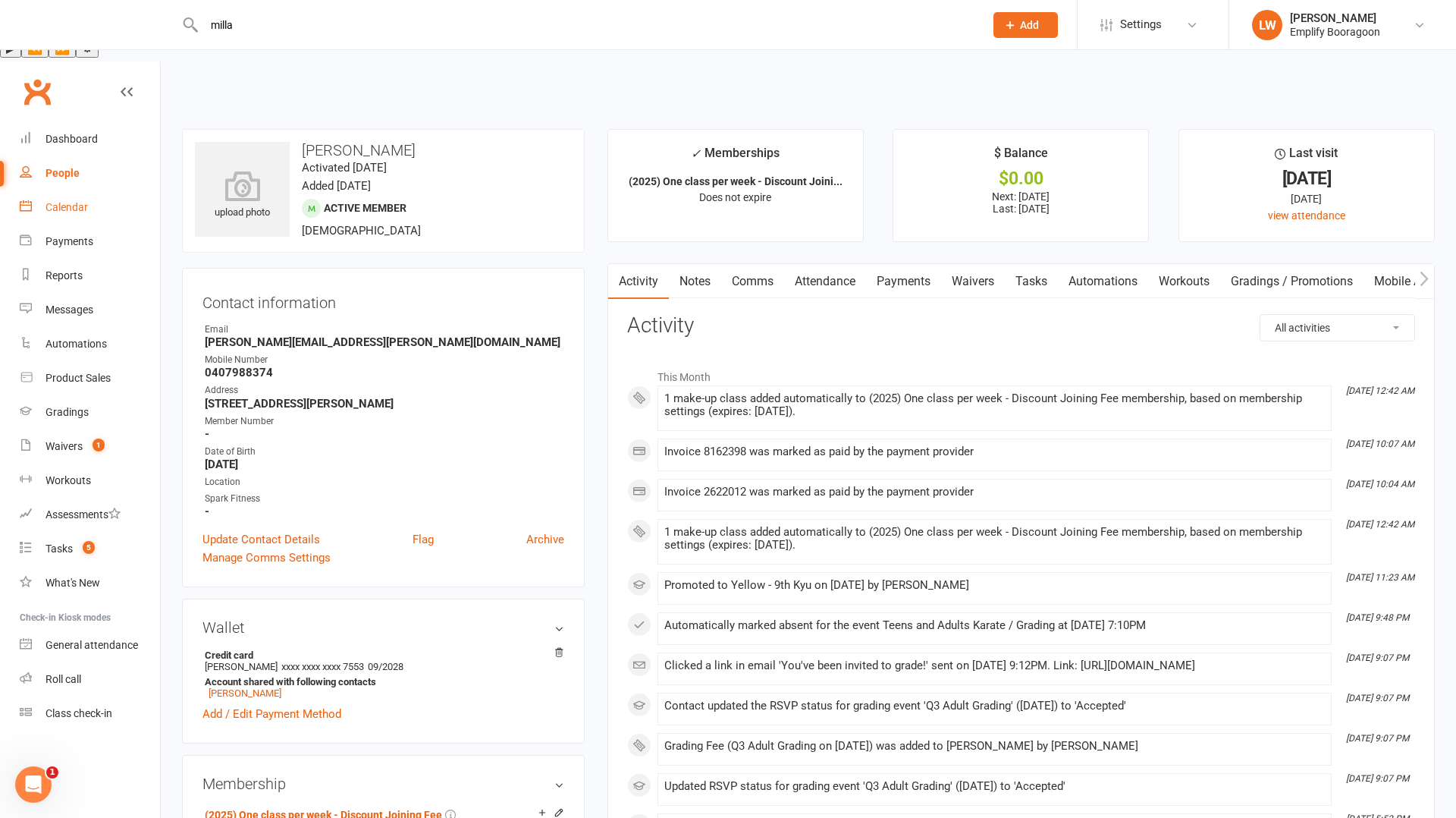
click at [94, 191] on link "Calendar" at bounding box center [89, 207] width 140 height 34
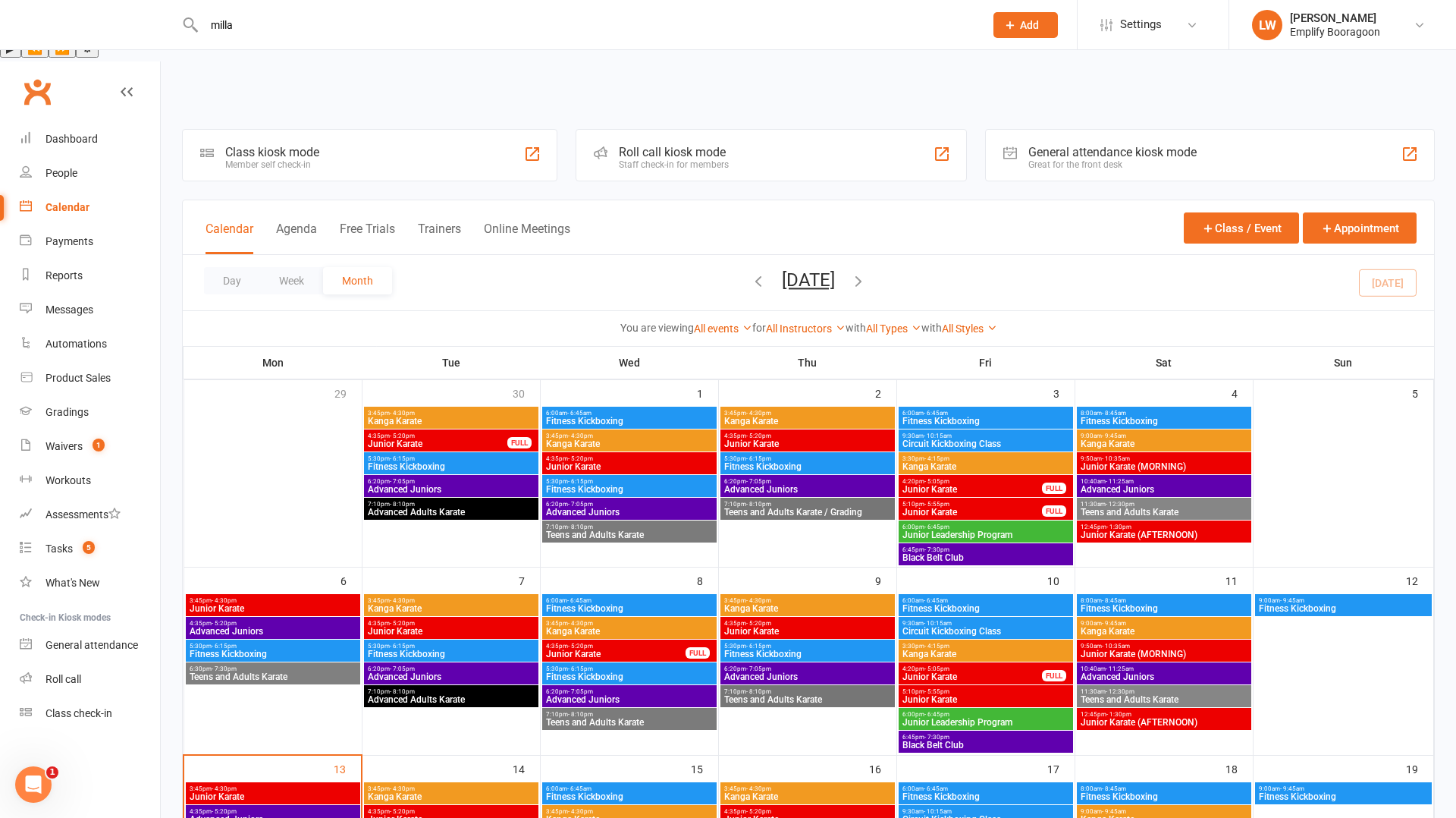
scroll to position [79, 0]
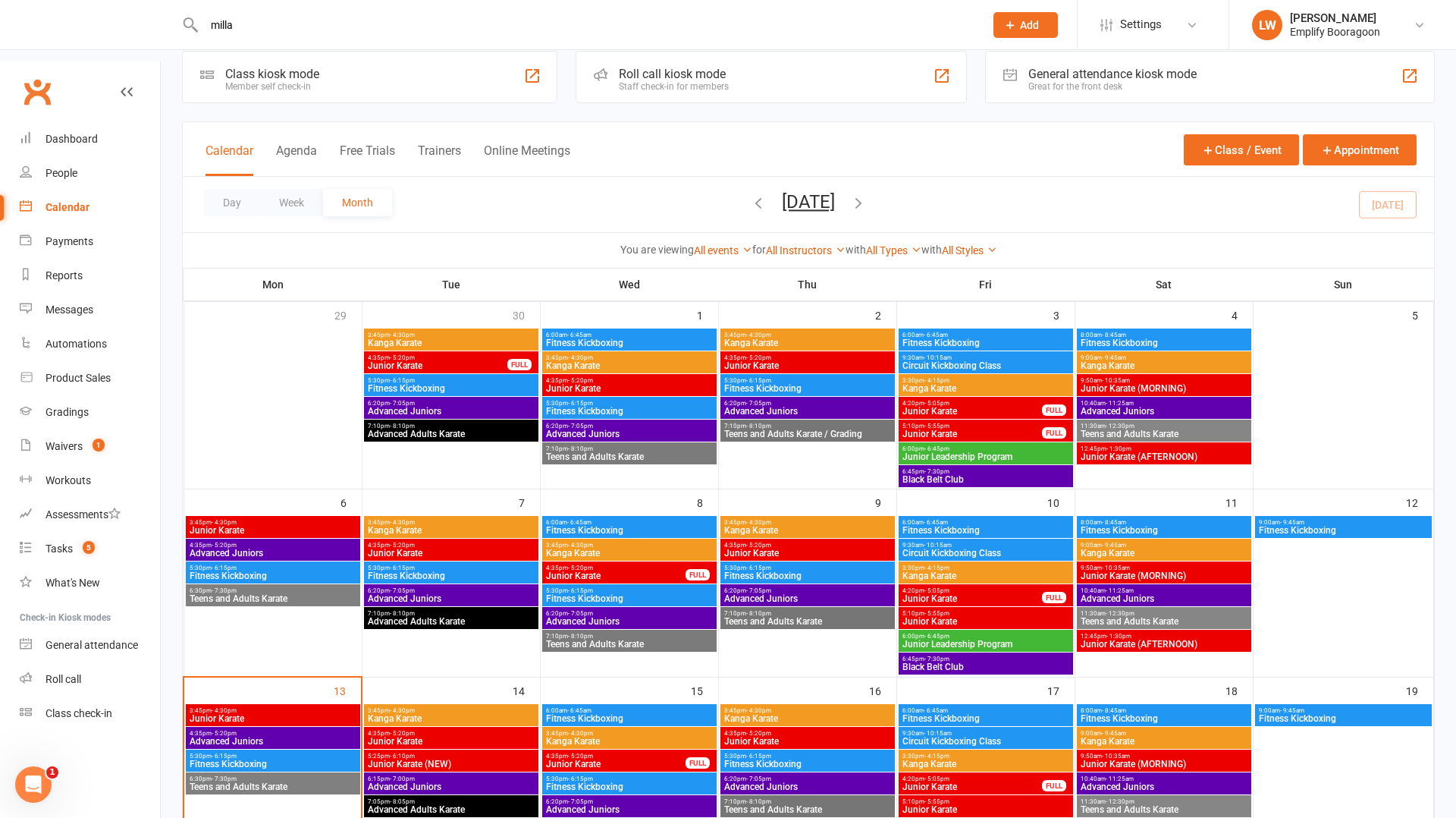
click at [829, 610] on span "7:10pm - 8:10pm" at bounding box center [807, 613] width 168 height 7
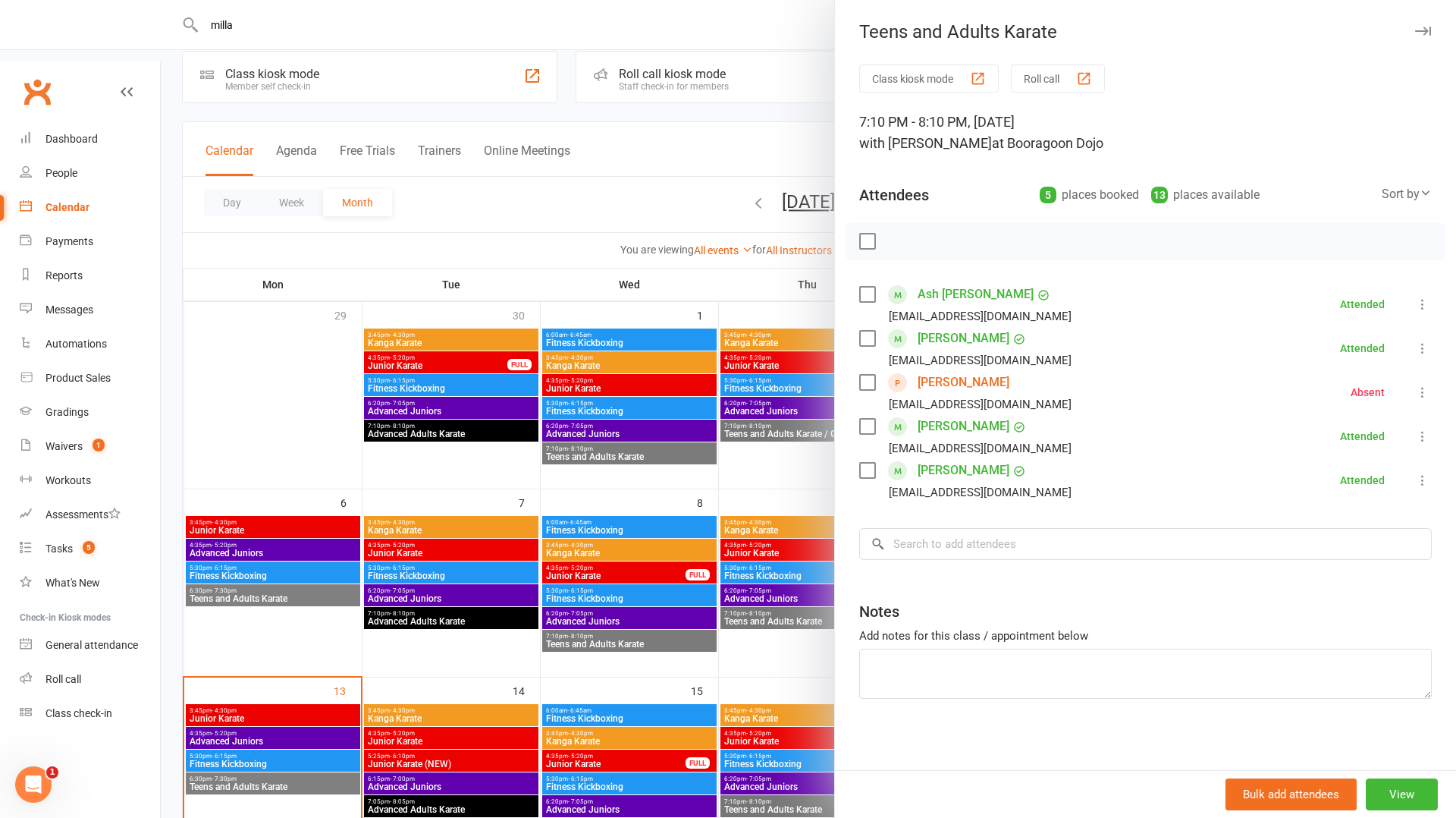
click at [727, 556] on div at bounding box center [808, 409] width 1295 height 818
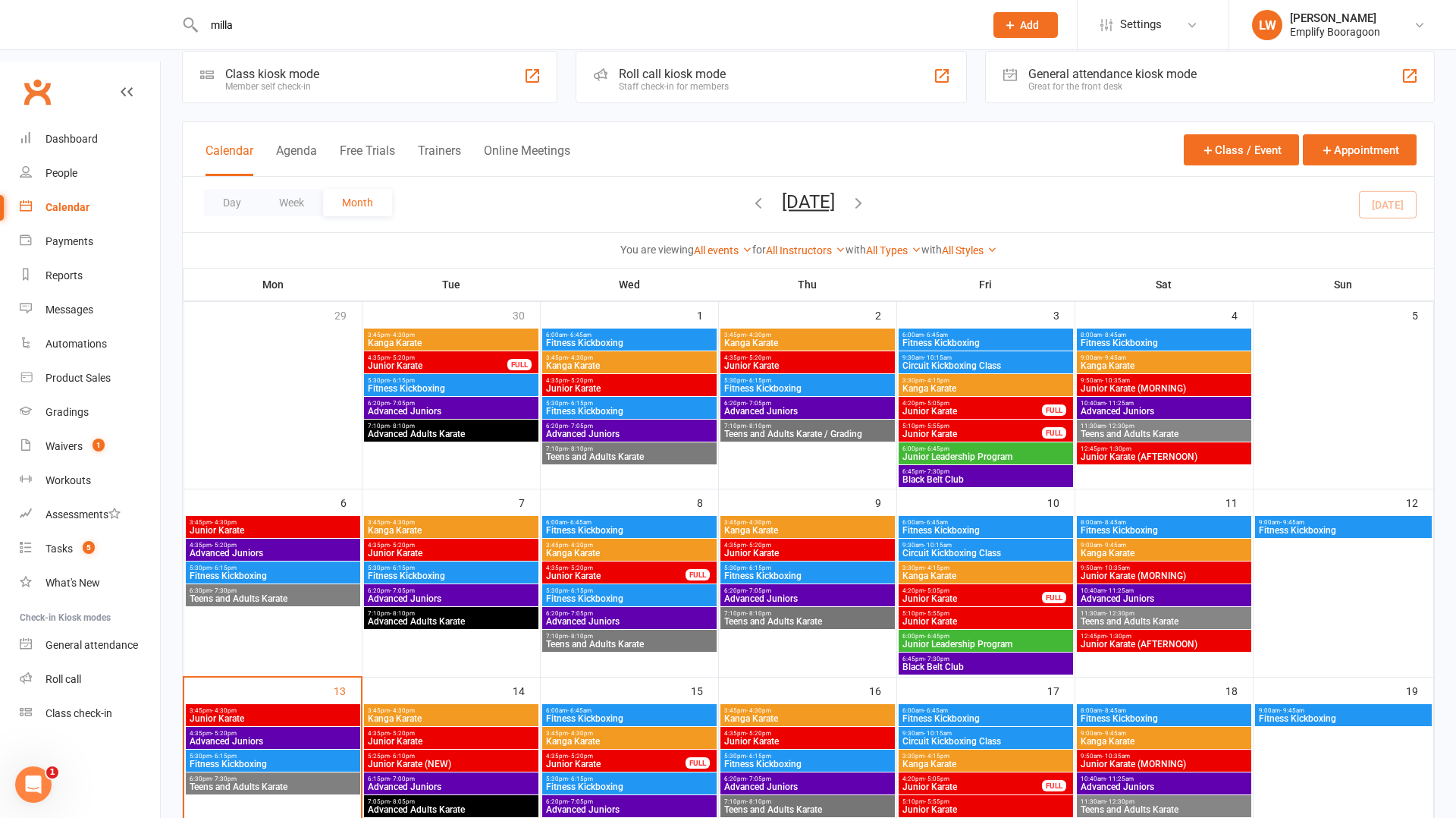
click at [649, 640] on span "Teens and Adults Karate" at bounding box center [629, 644] width 168 height 9
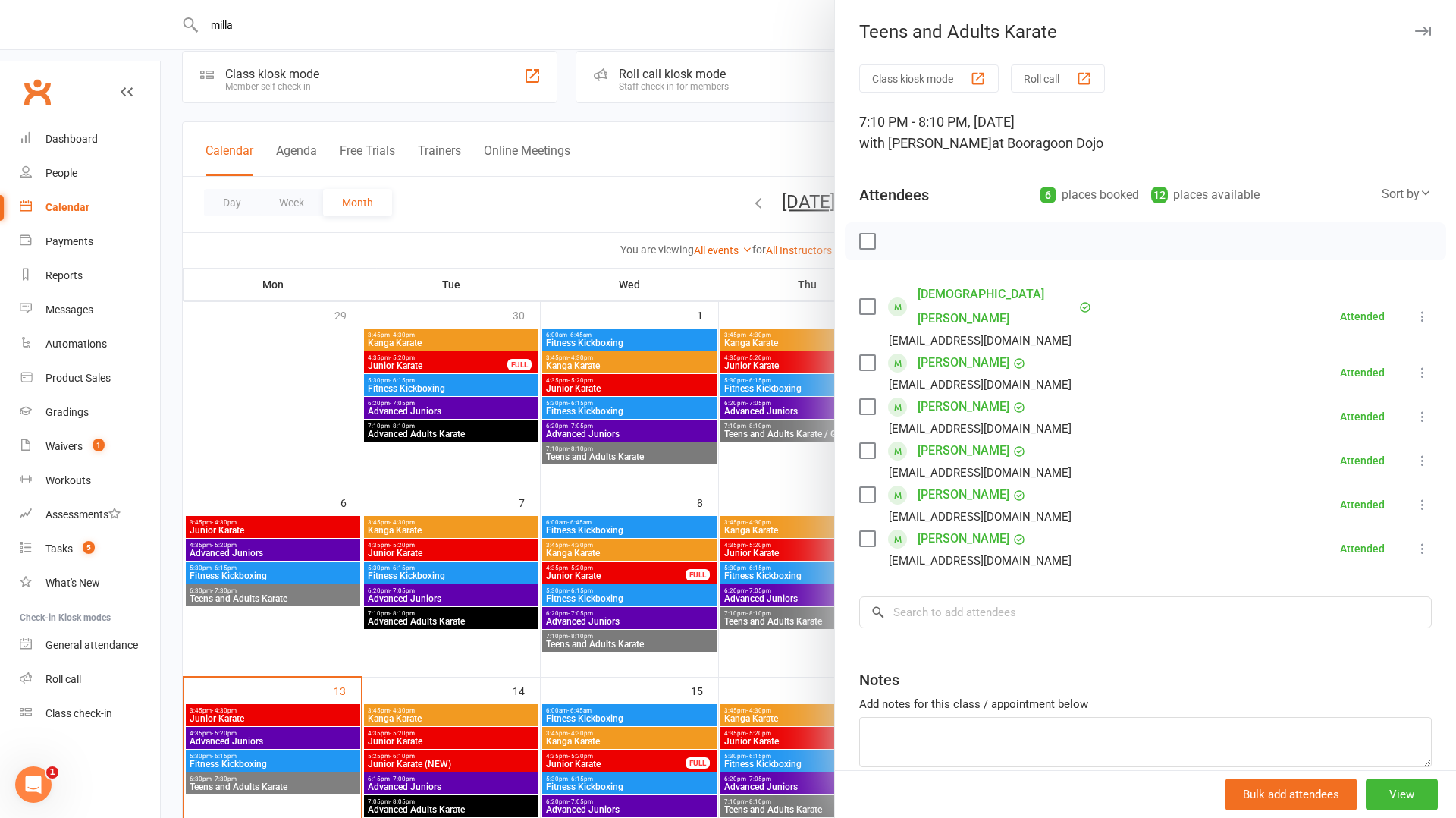
click at [689, 524] on div at bounding box center [808, 409] width 1295 height 818
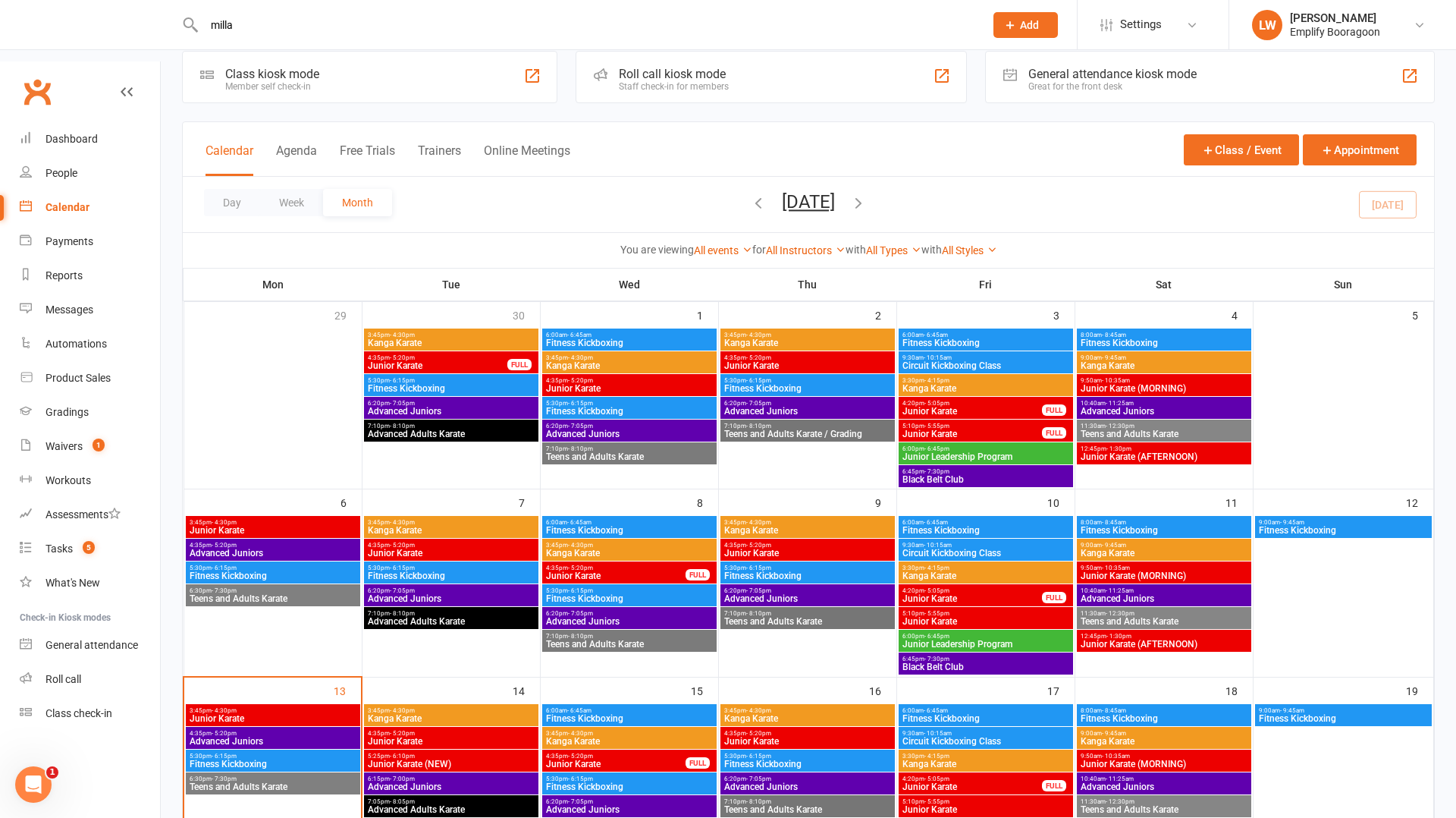
click at [835, 430] on span "Teens and Adults Karate / Grading" at bounding box center [807, 434] width 168 height 9
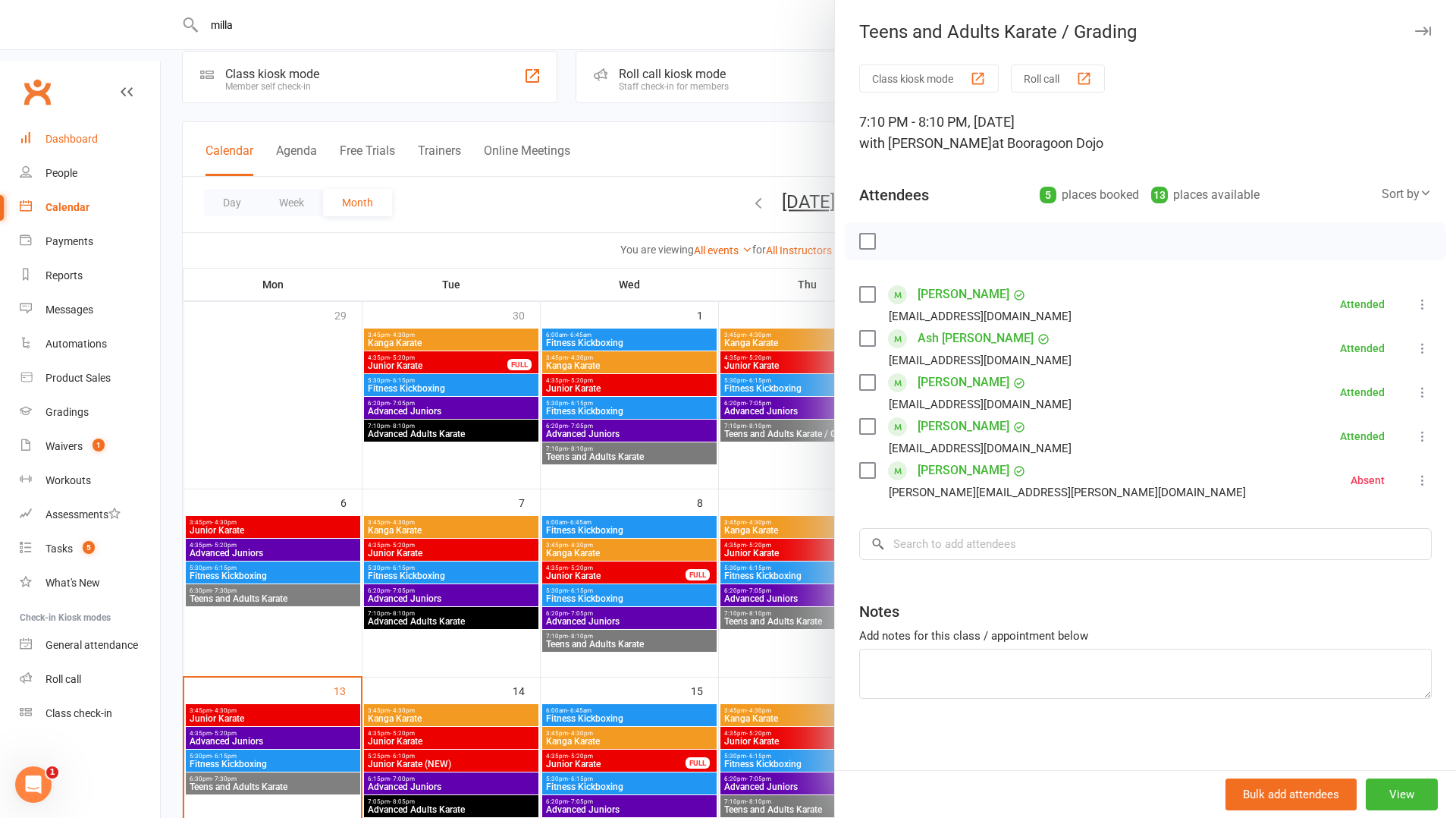
click at [76, 122] on link "Dashboard" at bounding box center [89, 139] width 140 height 34
